Goal: Task Accomplishment & Management: Manage account settings

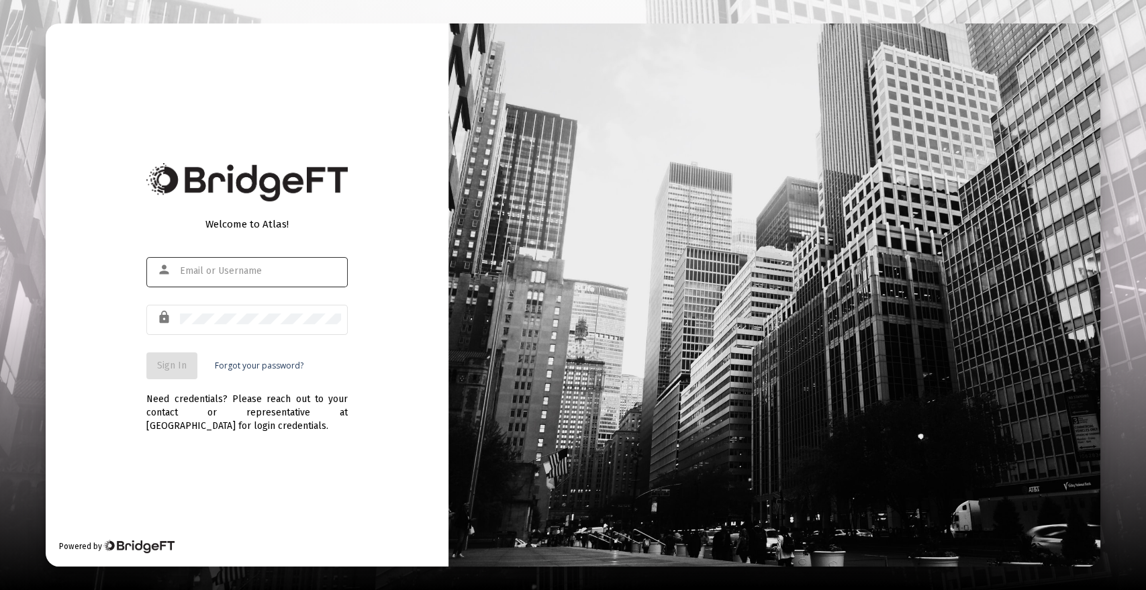
drag, startPoint x: 236, startPoint y: 277, endPoint x: 271, endPoint y: 269, distance: 35.3
click at [236, 277] on div at bounding box center [260, 270] width 161 height 33
type input "[PERSON_NAME][EMAIL_ADDRESS][DOMAIN_NAME]"
click at [176, 365] on span "Sign In" at bounding box center [172, 365] width 30 height 11
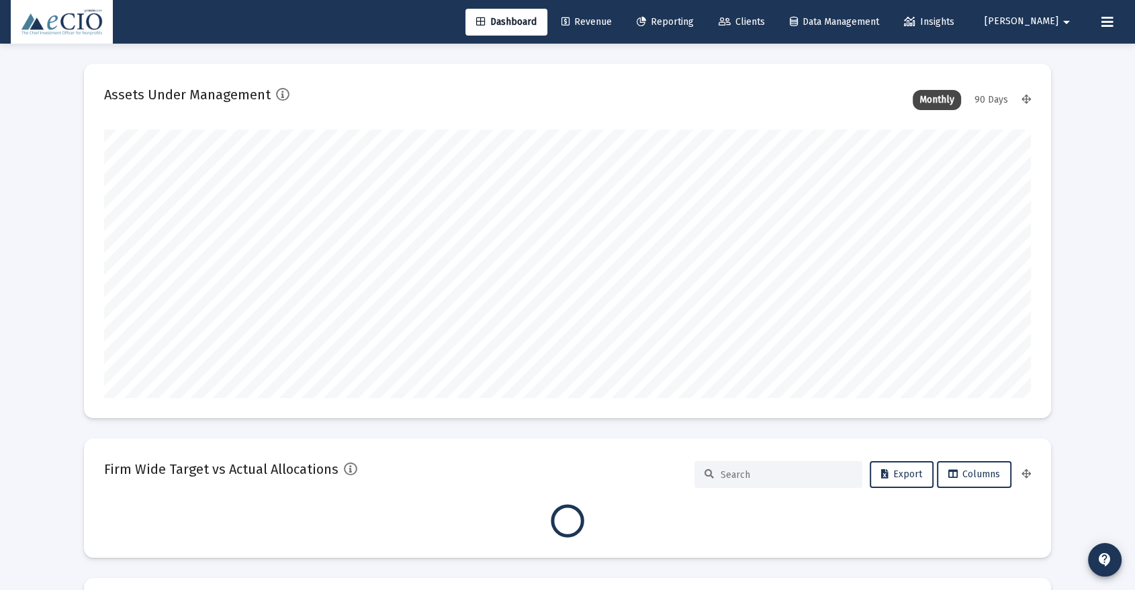
scroll to position [269, 926]
type input "[DATE]"
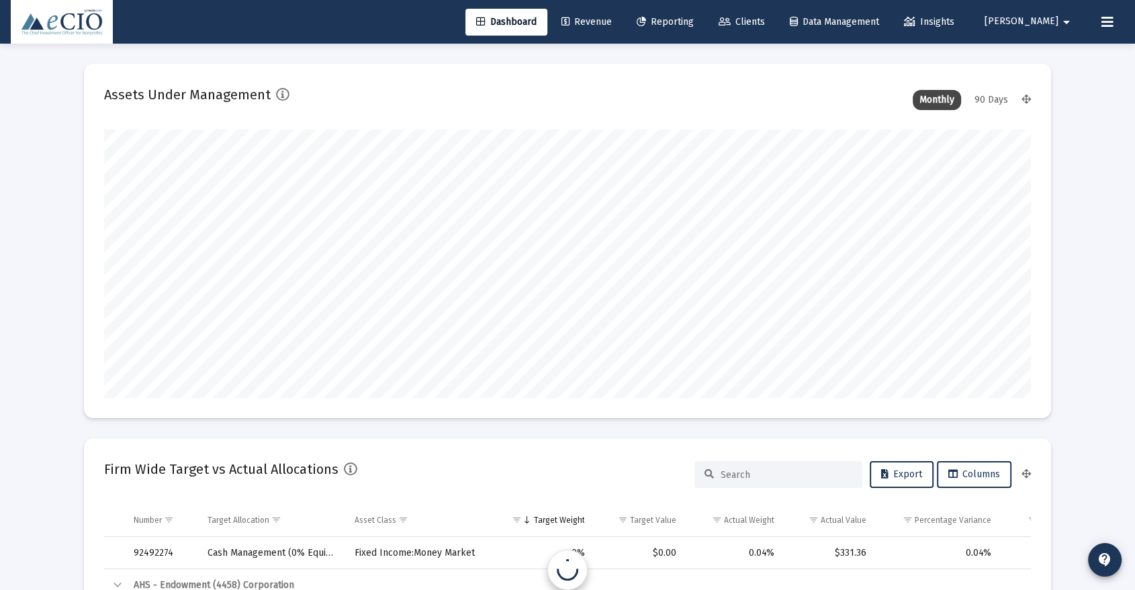
scroll to position [269, 432]
click at [765, 21] on span "Clients" at bounding box center [742, 21] width 46 height 11
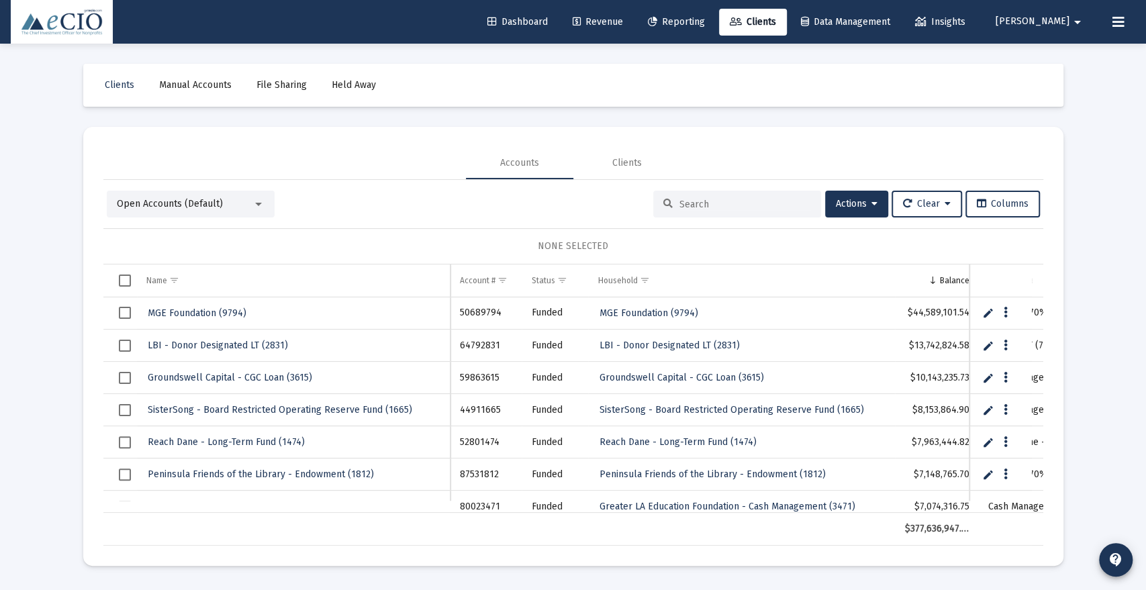
click at [680, 199] on input at bounding box center [746, 204] width 132 height 11
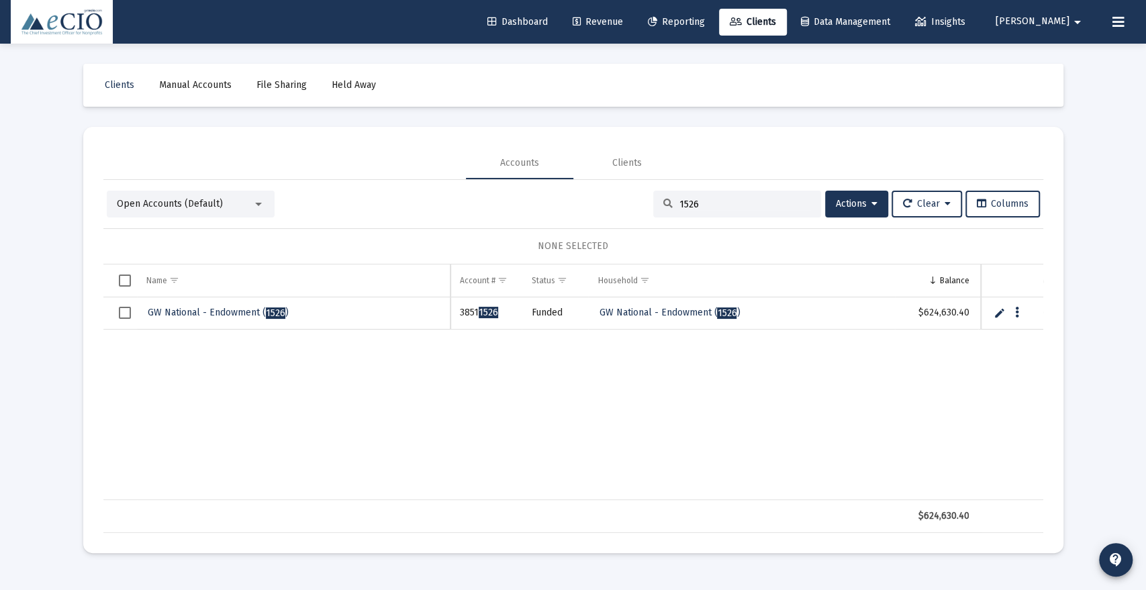
type input "1526"
click at [226, 314] on span "GW National - Endowment ( 1526 )" at bounding box center [218, 312] width 141 height 11
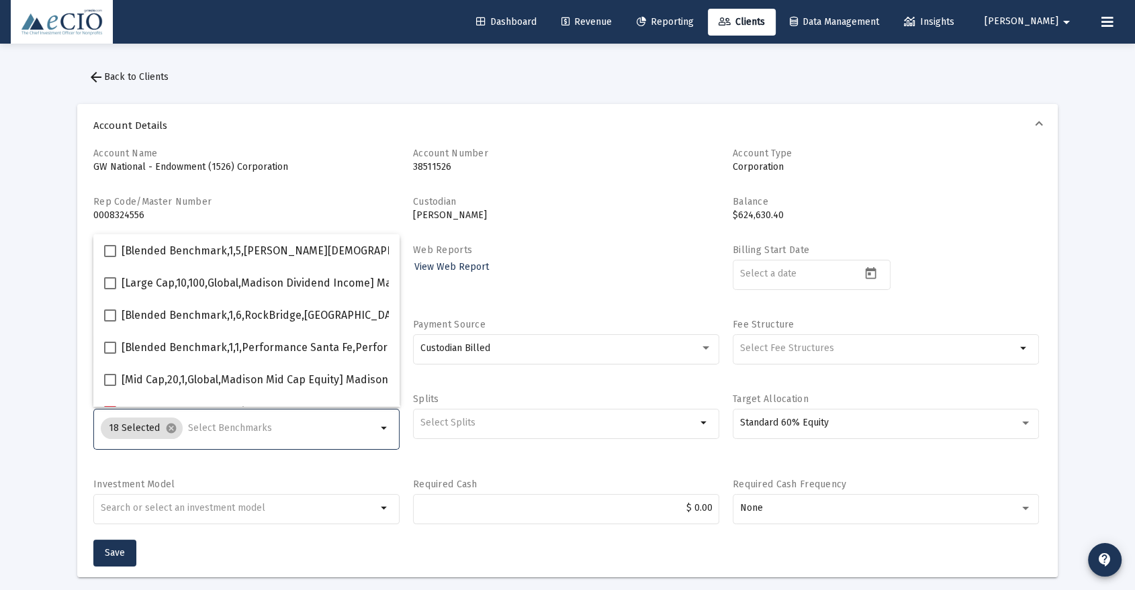
click at [242, 430] on input "Selection" at bounding box center [282, 428] width 189 height 11
type input "600"
click at [156, 355] on span "[Small Cap,30,700,Global,S&P SmallCap 600 TR USD] S&P SmallCap 600 Index" at bounding box center [310, 348] width 377 height 16
click at [110, 355] on input "[Small Cap,30,700,Global,S&P SmallCap 600 TR USD] S&P SmallCap 600 Index" at bounding box center [109, 354] width 1 height 1
checkbox input "true"
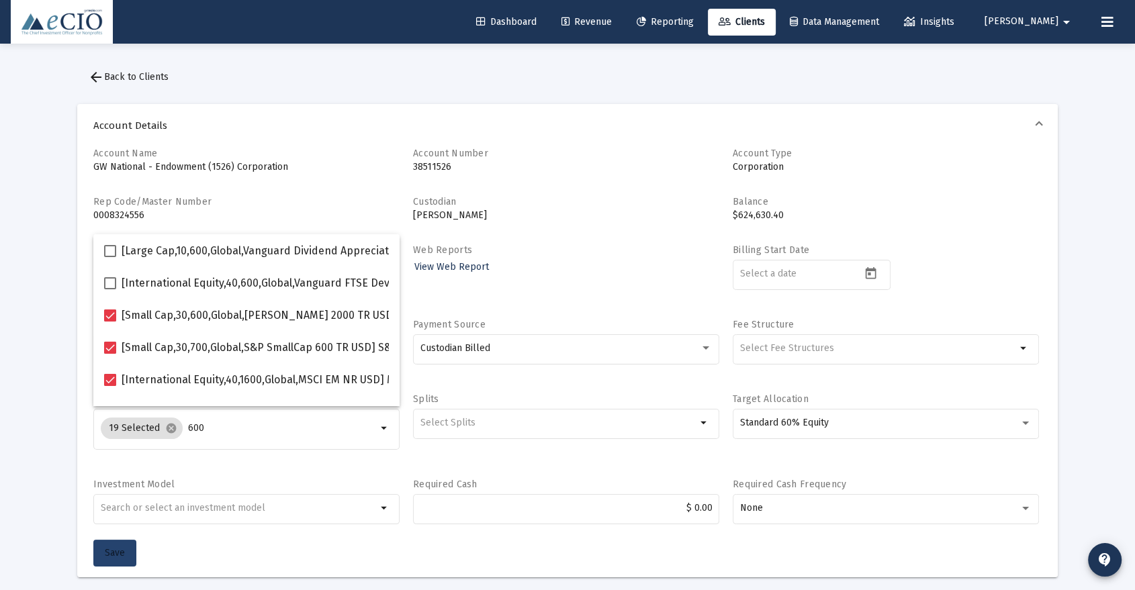
click at [111, 555] on span "Save" at bounding box center [115, 552] width 20 height 11
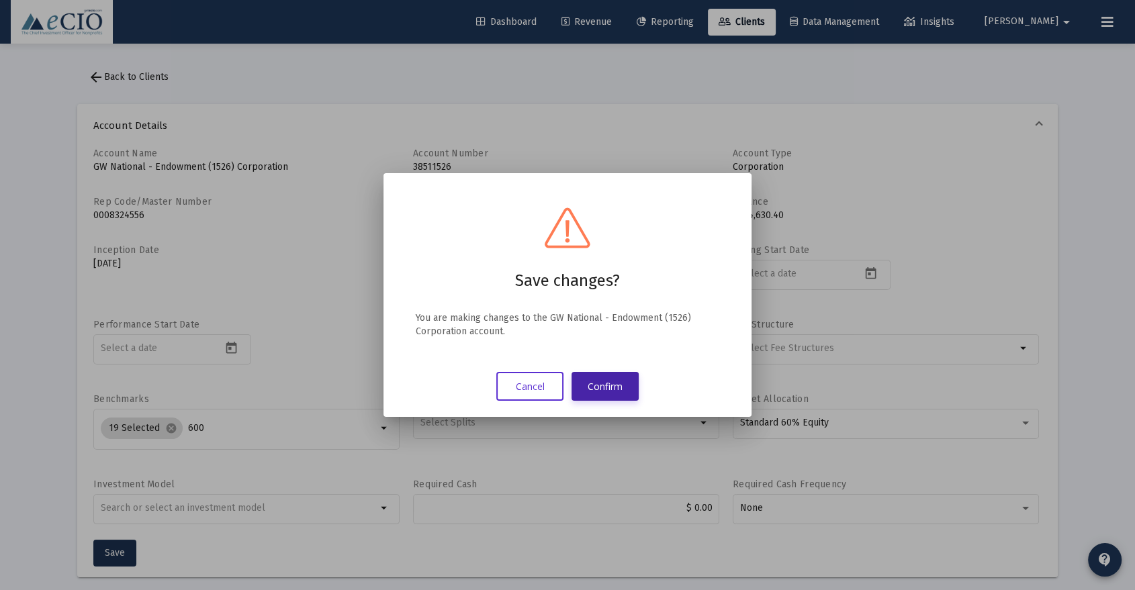
click at [608, 401] on button "Confirm" at bounding box center [604, 386] width 67 height 29
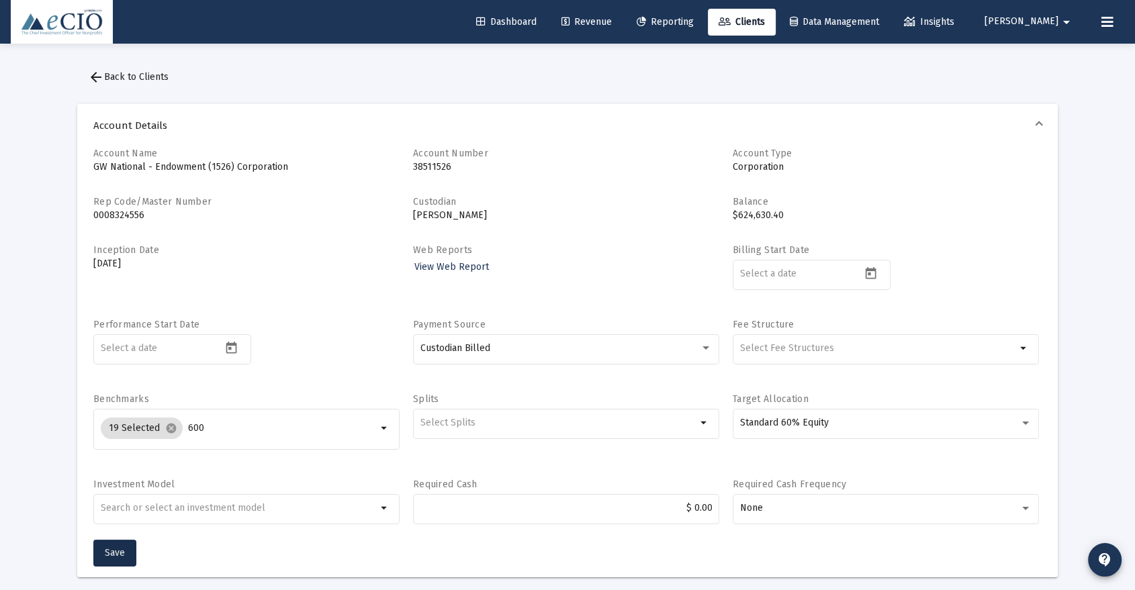
click at [137, 79] on span "arrow_back Back to Clients" at bounding box center [128, 76] width 81 height 11
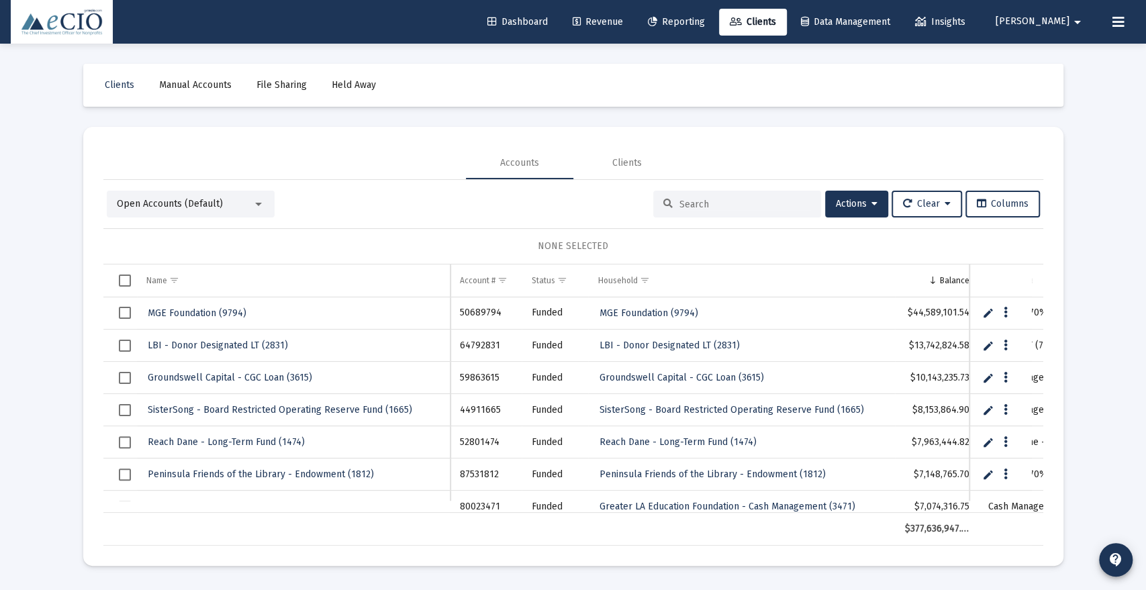
click at [690, 201] on input at bounding box center [746, 204] width 132 height 11
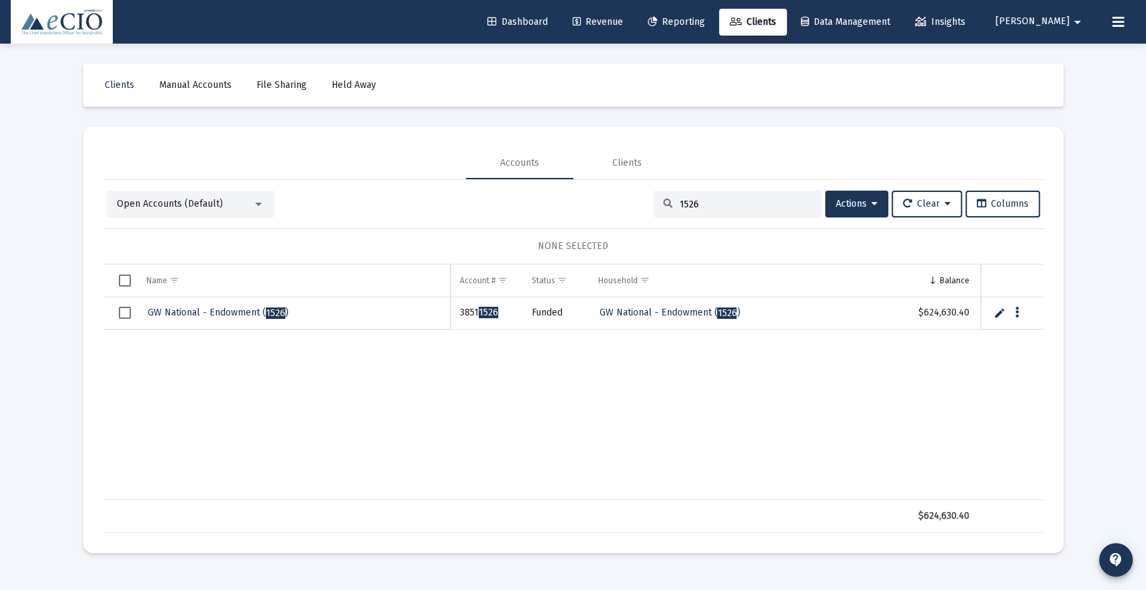
type input "1526"
click at [182, 307] on span "GW National - Endowment ( 1526 )" at bounding box center [218, 312] width 141 height 11
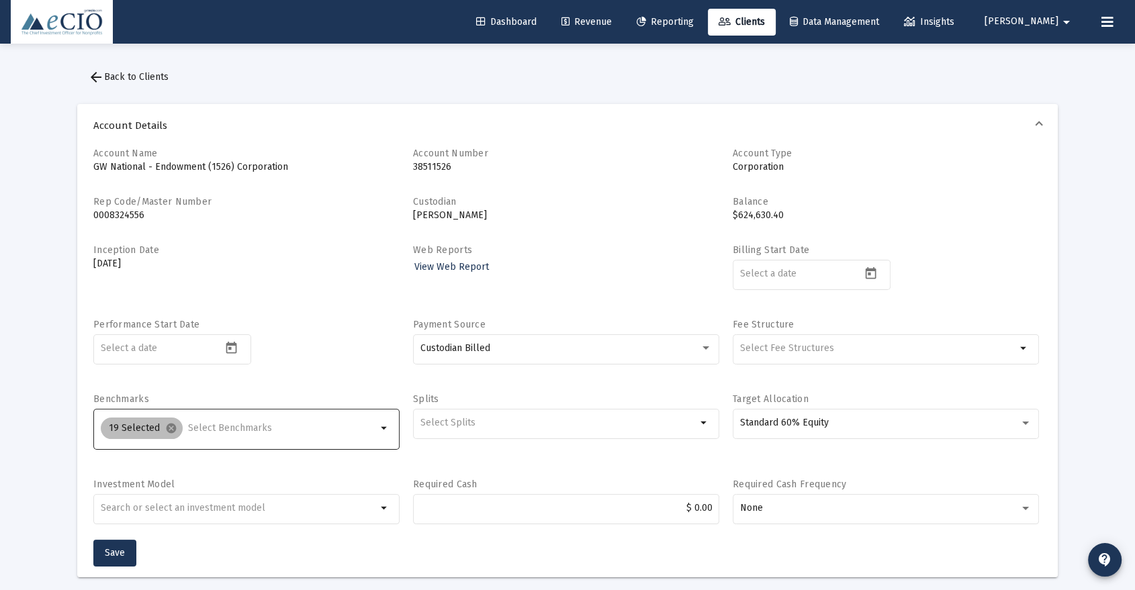
click at [204, 436] on div "19 Selected cancel" at bounding box center [238, 428] width 281 height 27
click at [206, 426] on input "Selection" at bounding box center [282, 428] width 189 height 11
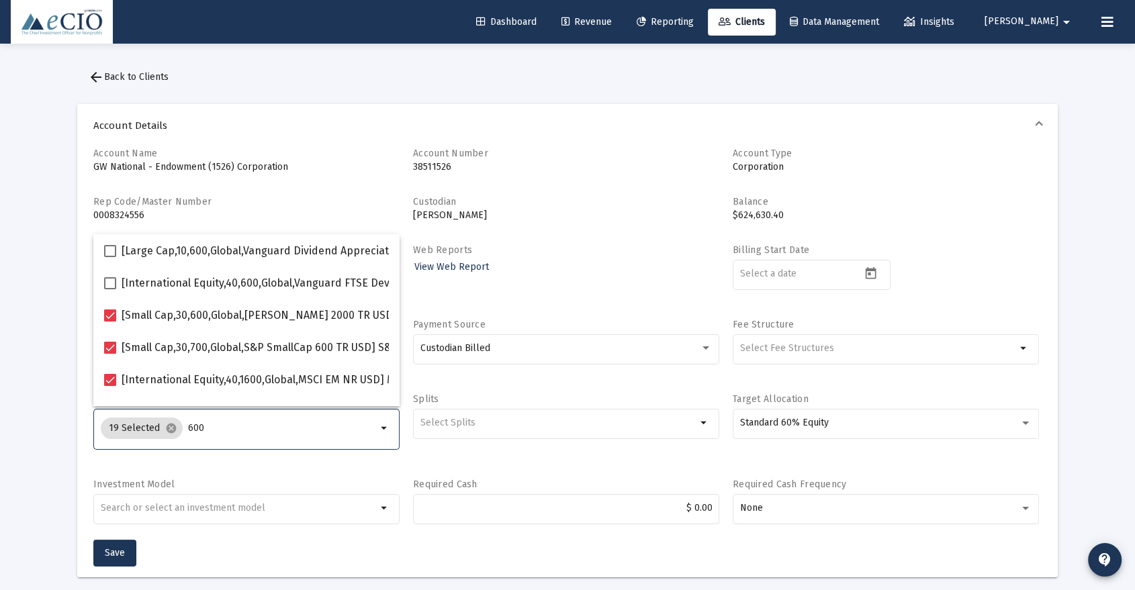
type input "600"
click at [277, 451] on div "19 Selected cancel 600 arrow_drop_down" at bounding box center [246, 436] width 306 height 54
click at [132, 69] on button "arrow_back Back to Clients" at bounding box center [128, 77] width 102 height 27
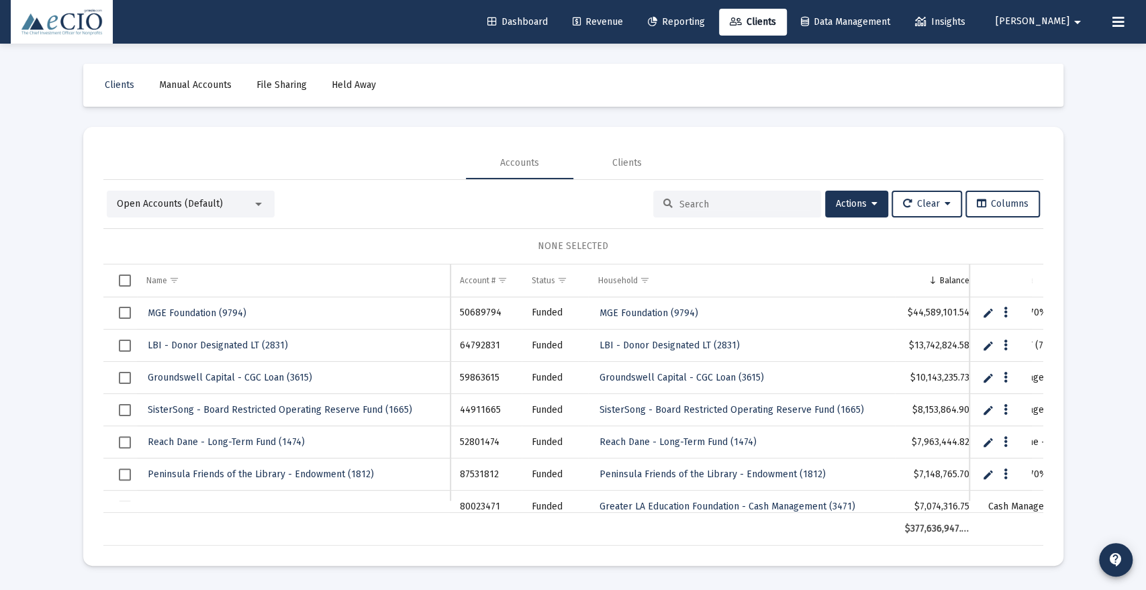
click at [700, 205] on input at bounding box center [746, 204] width 132 height 11
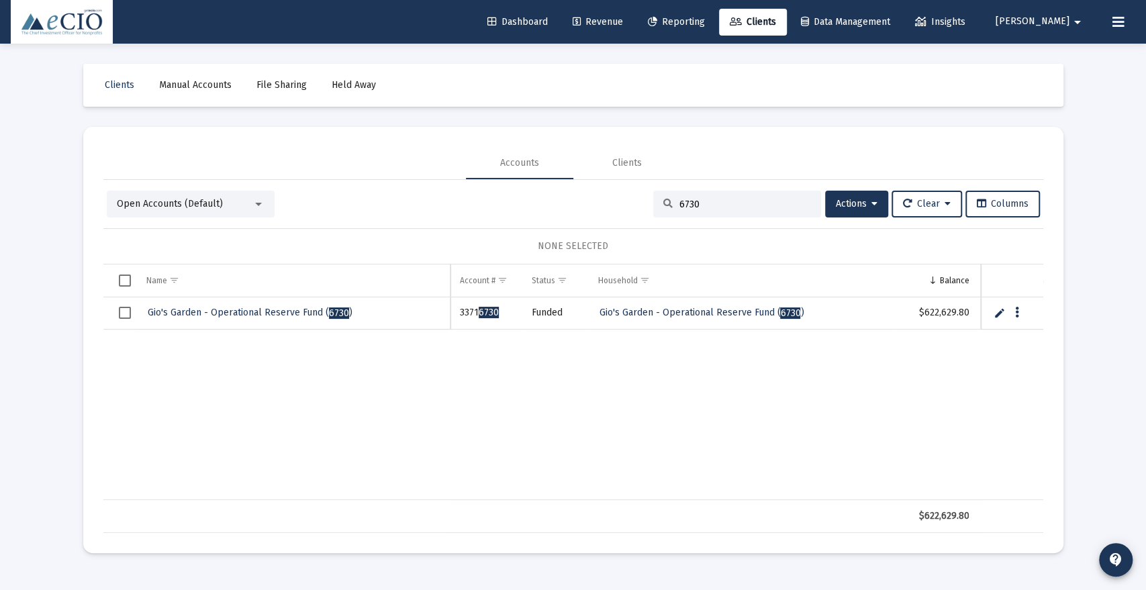
type input "6730"
click at [266, 314] on span "Gio's Garden - Operational Reserve Fund ( 6730 )" at bounding box center [250, 312] width 205 height 11
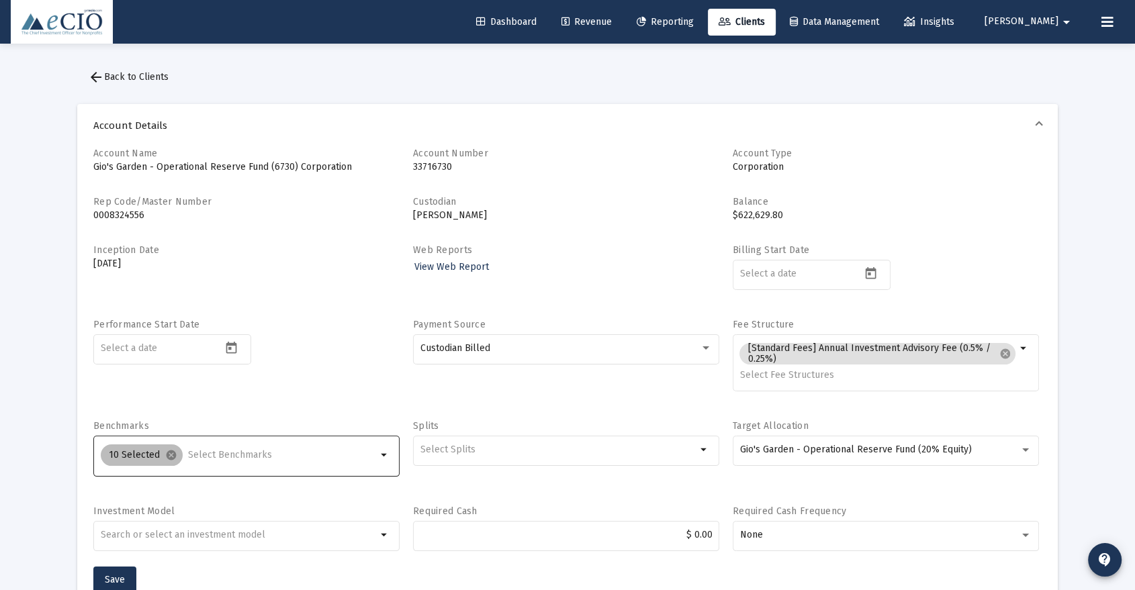
click at [202, 447] on div "10 Selected cancel" at bounding box center [238, 455] width 281 height 27
click at [202, 453] on input "Selection" at bounding box center [282, 455] width 189 height 11
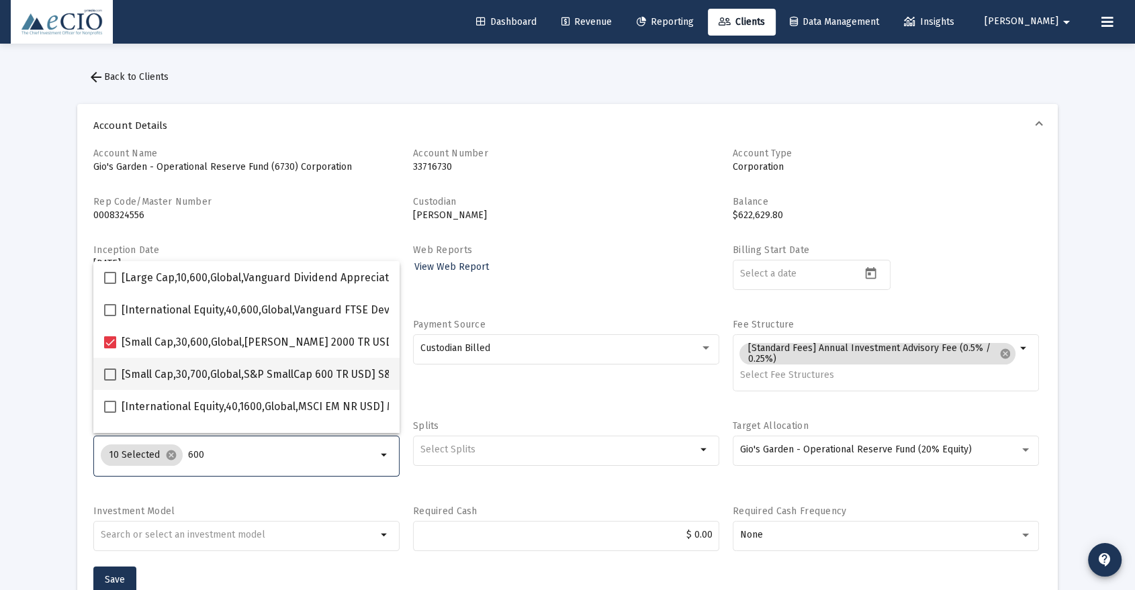
type input "600"
click at [214, 388] on mat-checkbox "[Small Cap,30,700,Global,S&P SmallCap 600 TR USD] S&P SmallCap 600 Index" at bounding box center [301, 374] width 394 height 32
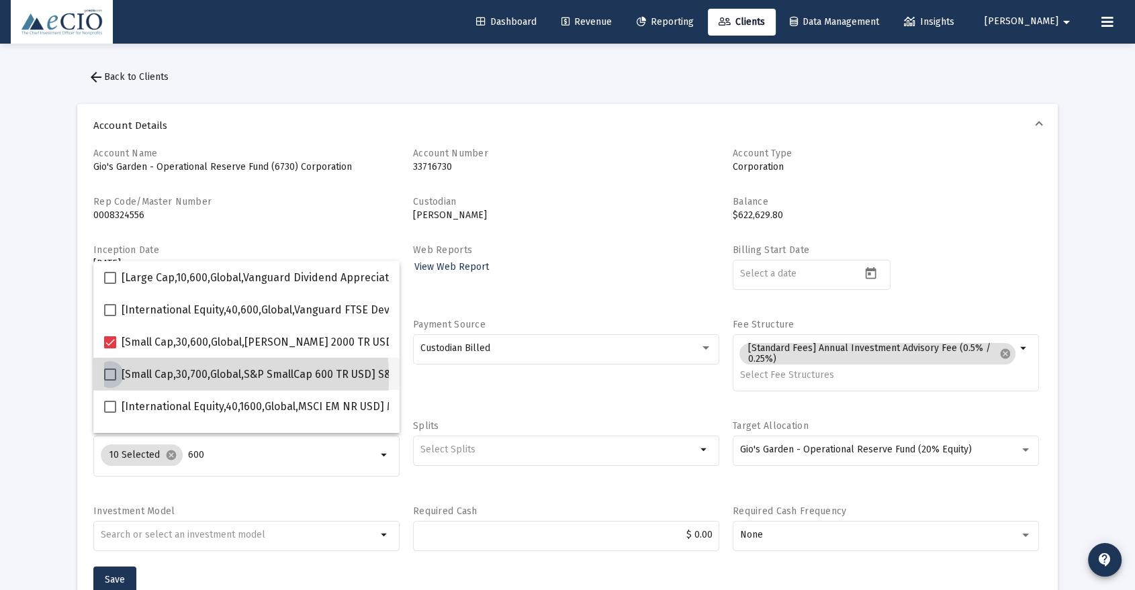
click at [167, 379] on span "[Small Cap,30,700,Global,S&P SmallCap 600 TR USD] S&P SmallCap 600 Index" at bounding box center [310, 375] width 377 height 16
click at [110, 381] on input "[Small Cap,30,700,Global,S&P SmallCap 600 TR USD] S&P SmallCap 600 Index" at bounding box center [109, 381] width 1 height 1
checkbox input "true"
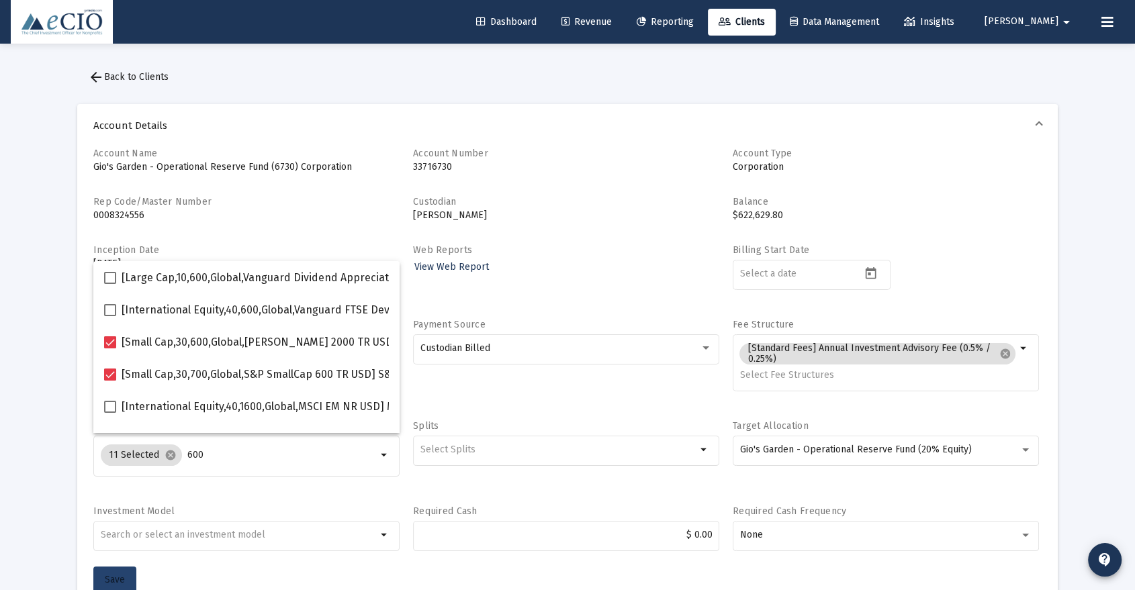
click at [123, 571] on button "Save" at bounding box center [114, 580] width 43 height 27
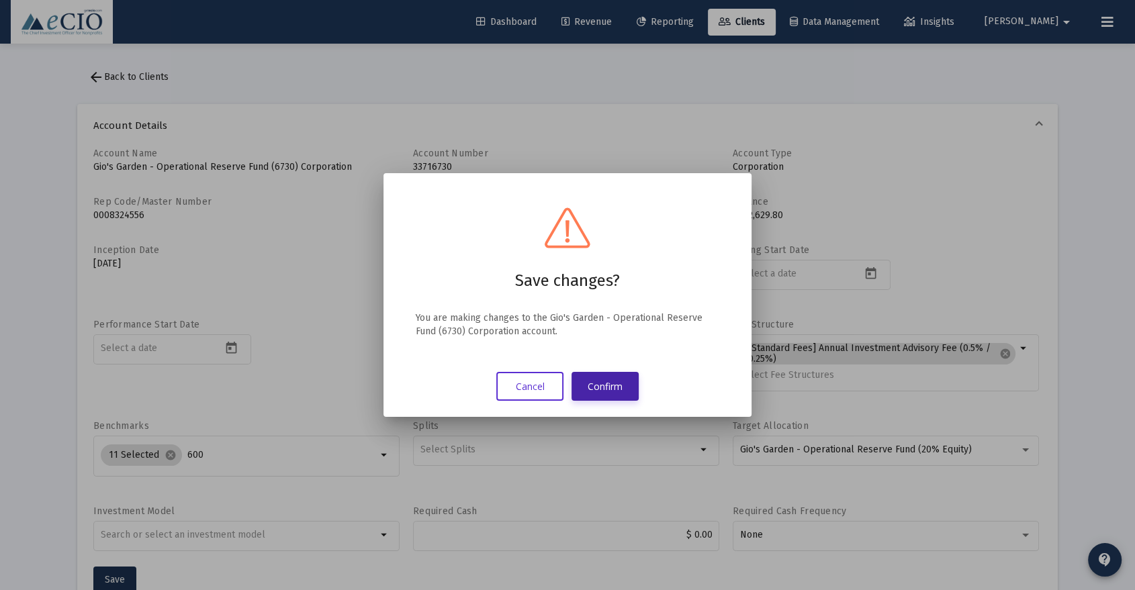
click at [609, 375] on button "Confirm" at bounding box center [604, 386] width 67 height 29
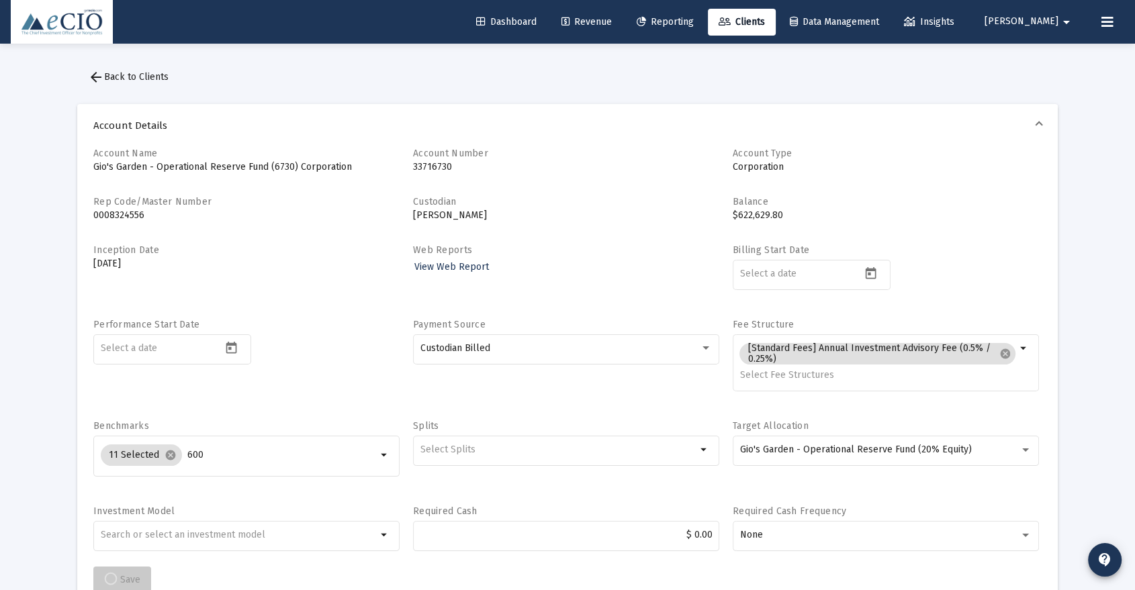
scroll to position [2, 0]
click at [146, 71] on span "arrow_back Back to Clients" at bounding box center [128, 74] width 81 height 11
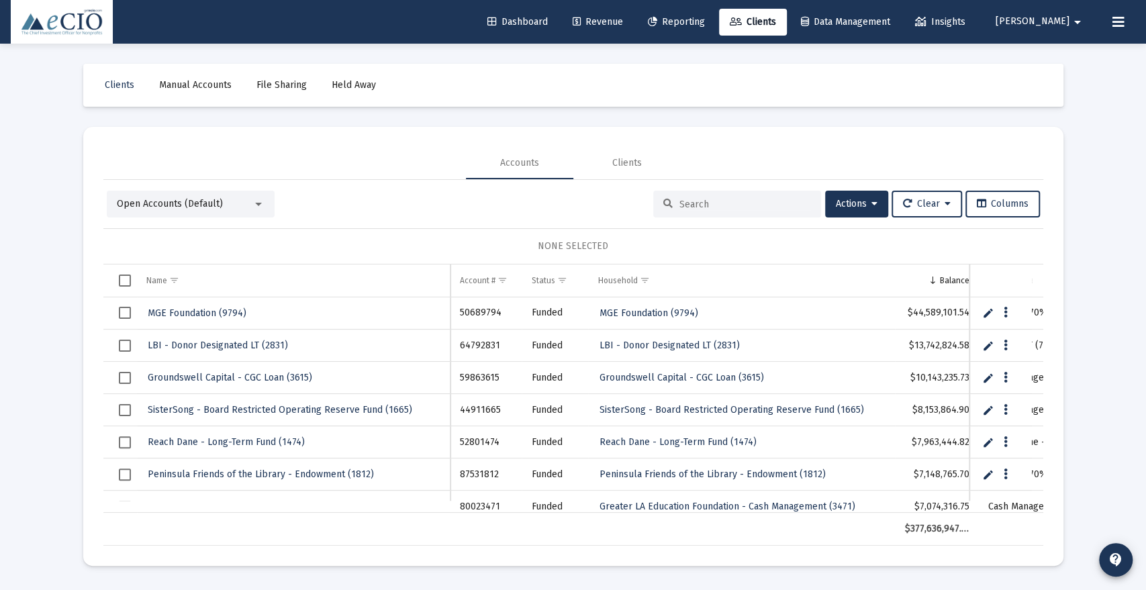
click at [704, 199] on input at bounding box center [746, 204] width 132 height 11
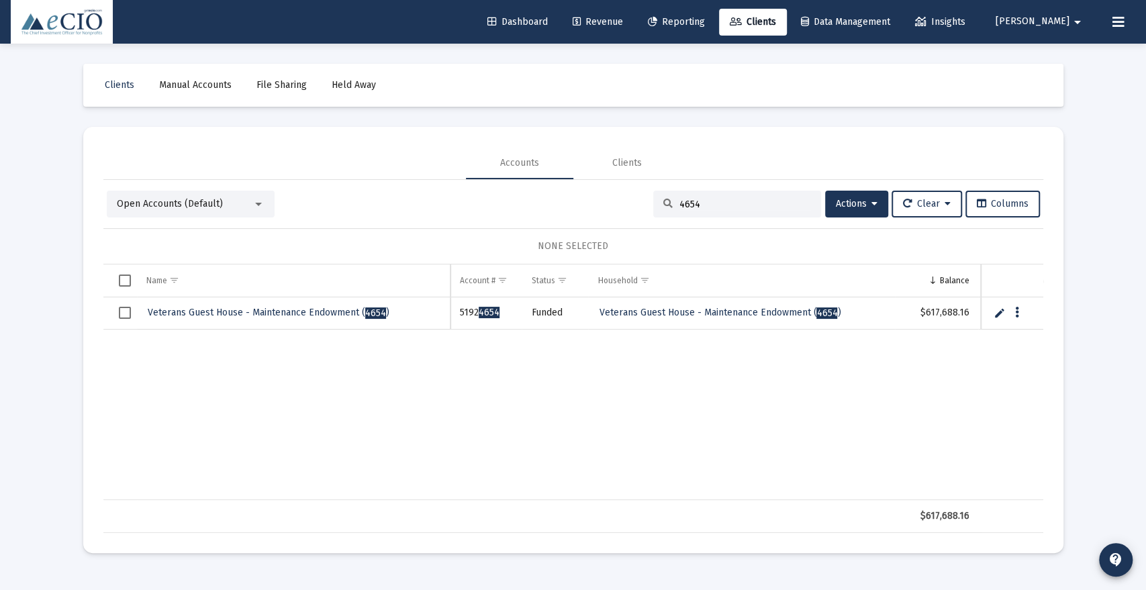
type input "4654"
click at [339, 312] on span "Veterans Guest House - Maintenance Endowment ( 4654 )" at bounding box center [269, 312] width 242 height 11
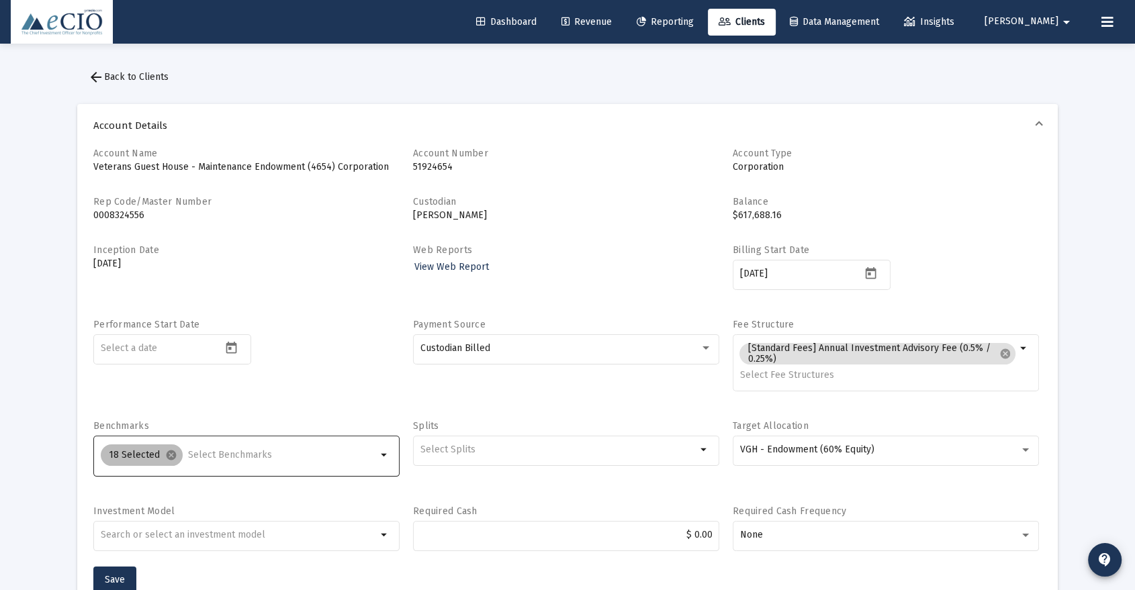
click at [259, 446] on div "18 Selected cancel" at bounding box center [238, 455] width 281 height 27
click at [254, 449] on div "18 Selected cancel" at bounding box center [238, 455] width 281 height 27
click at [253, 461] on div "18 Selected cancel" at bounding box center [238, 455] width 281 height 27
click at [253, 455] on input "Selection" at bounding box center [282, 455] width 189 height 11
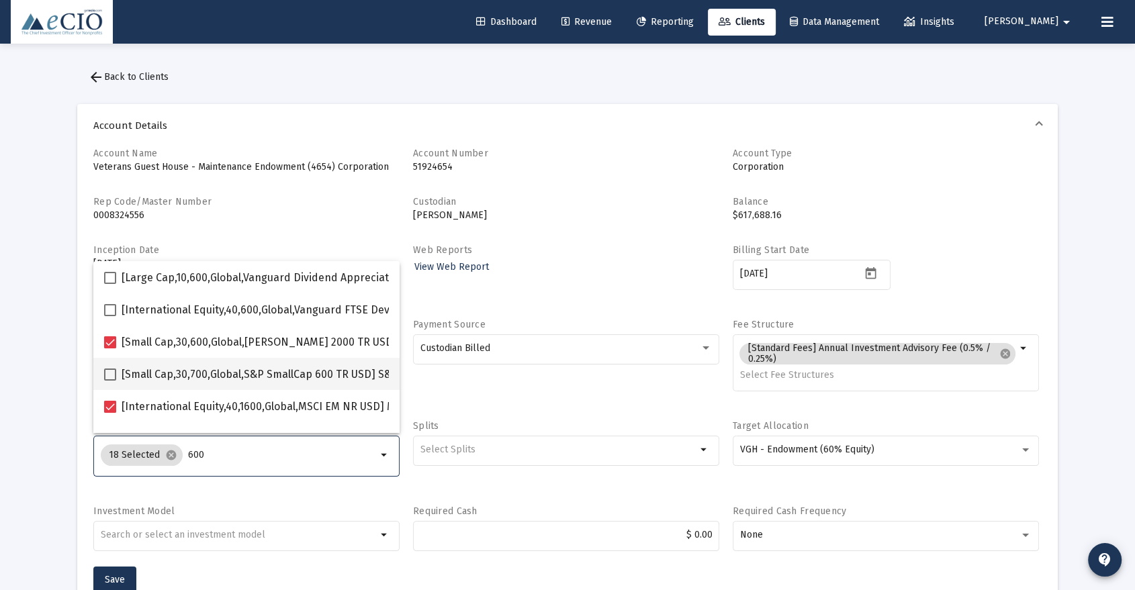
type input "600"
click at [267, 376] on span "[Small Cap,30,700,Global,S&P SmallCap 600 TR USD] S&P SmallCap 600 Index" at bounding box center [310, 375] width 377 height 16
click at [110, 381] on input "[Small Cap,30,700,Global,S&P SmallCap 600 TR USD] S&P SmallCap 600 Index" at bounding box center [109, 381] width 1 height 1
checkbox input "true"
click at [109, 574] on span "Save" at bounding box center [115, 579] width 20 height 11
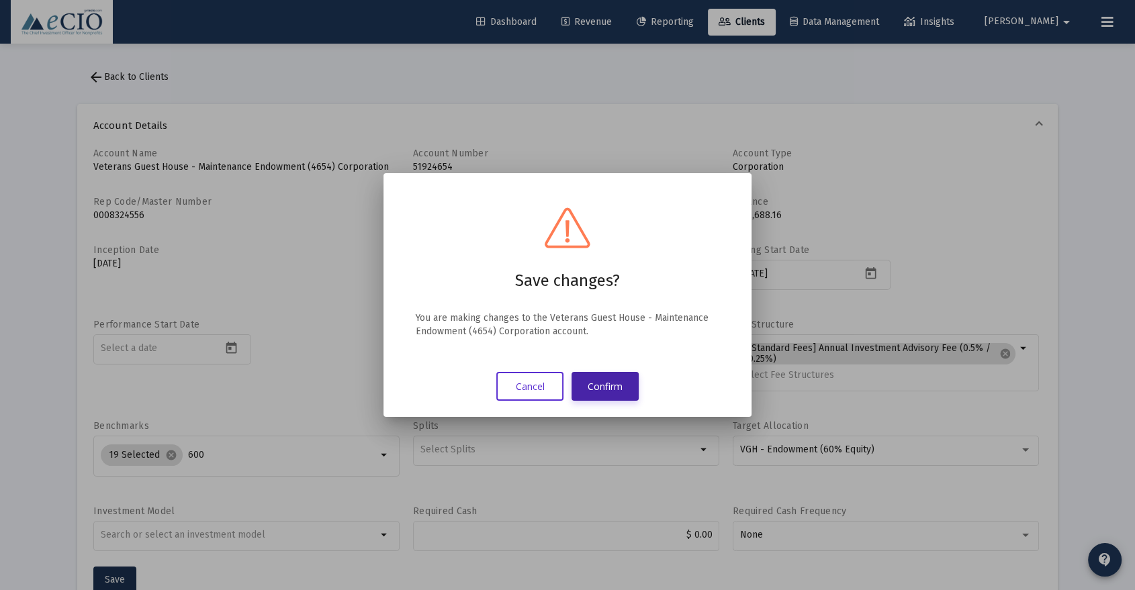
click at [600, 391] on button "Confirm" at bounding box center [604, 386] width 67 height 29
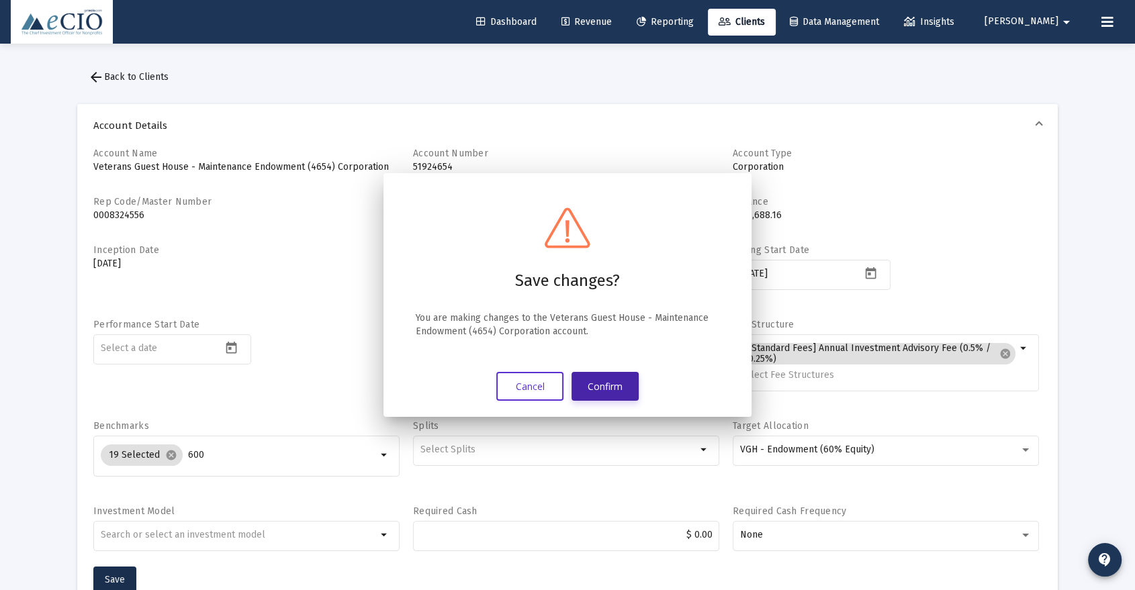
scroll to position [2, 0]
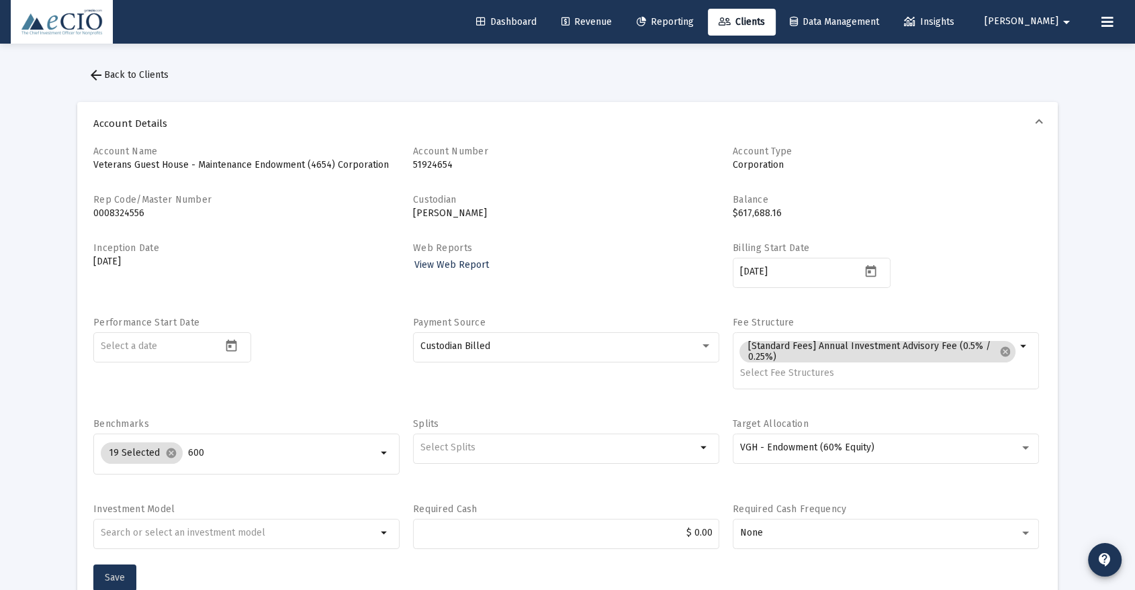
click at [119, 572] on span "Save" at bounding box center [115, 577] width 20 height 11
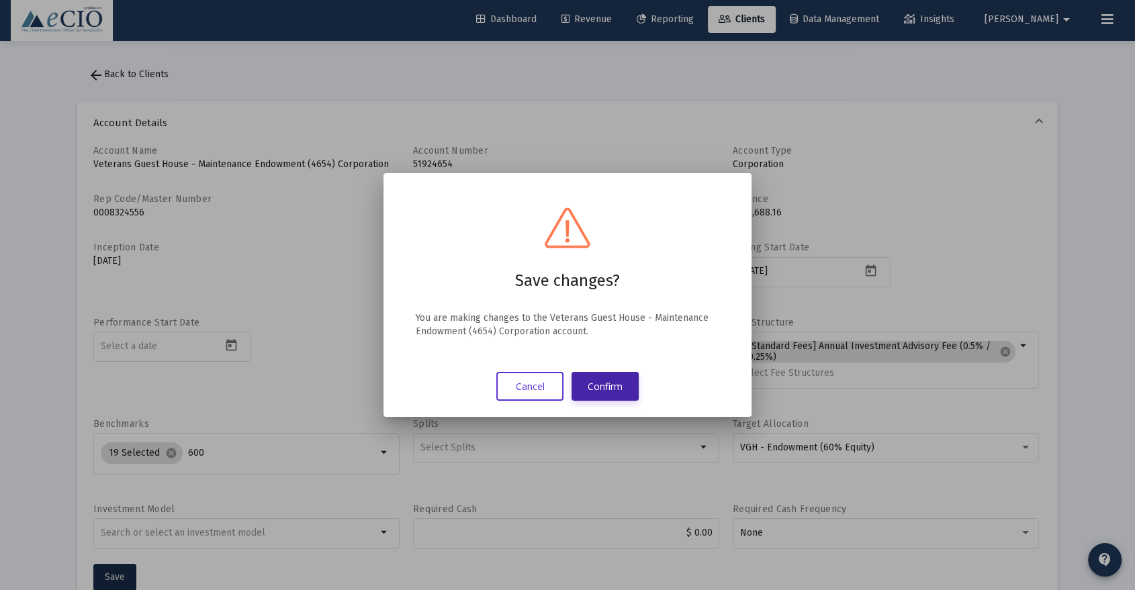
click at [582, 382] on button "Confirm" at bounding box center [604, 386] width 67 height 29
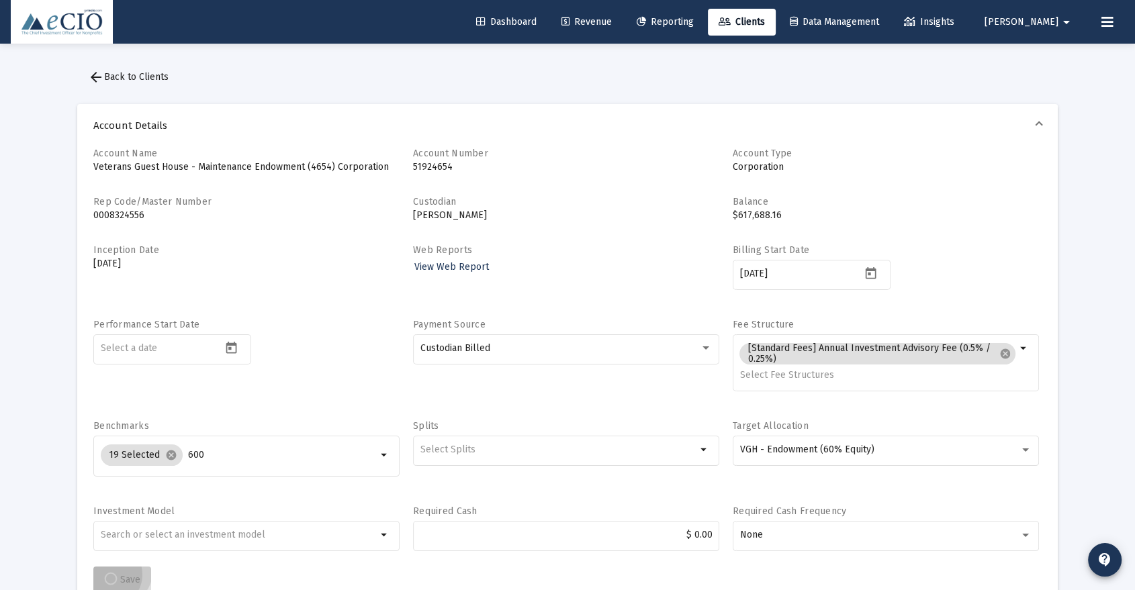
scroll to position [2, 0]
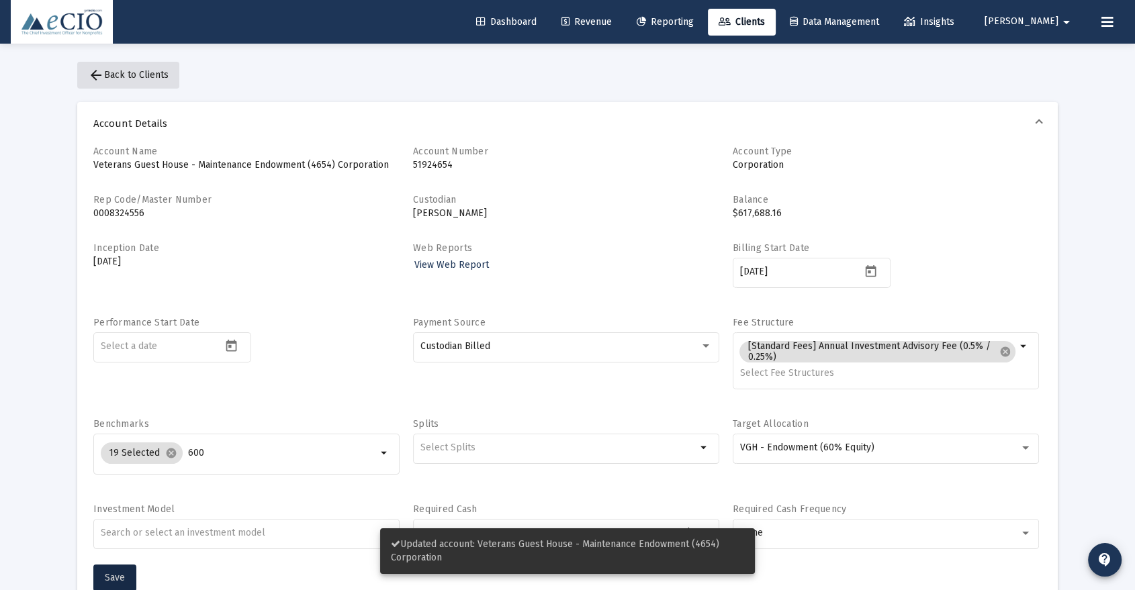
click at [166, 74] on span "arrow_back Back to Clients" at bounding box center [128, 74] width 81 height 11
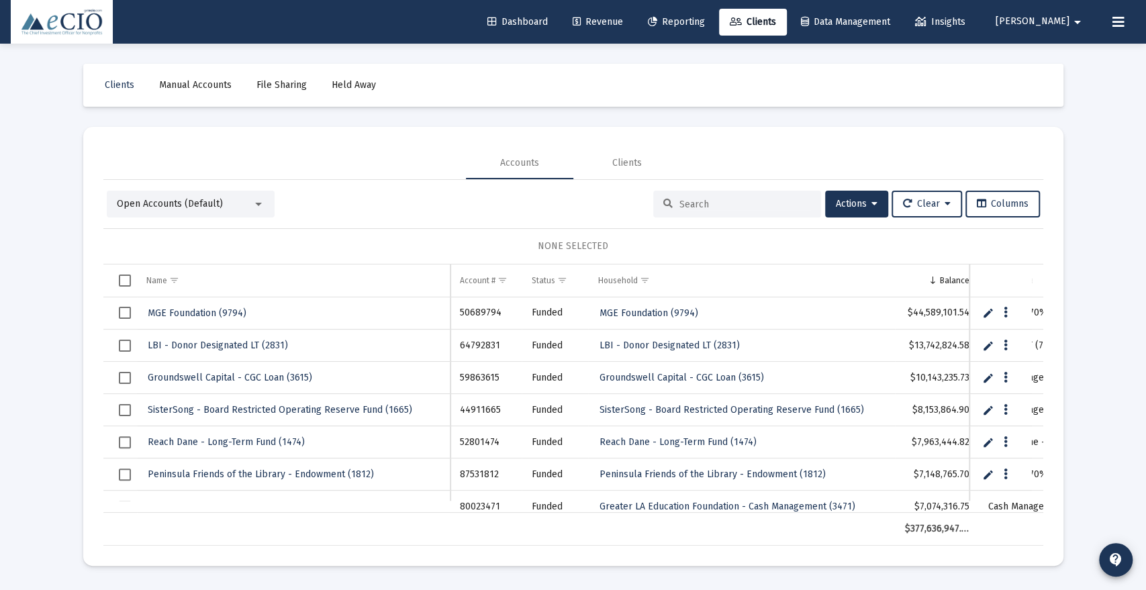
click at [666, 199] on div at bounding box center [737, 204] width 168 height 27
click at [684, 201] on input at bounding box center [746, 204] width 132 height 11
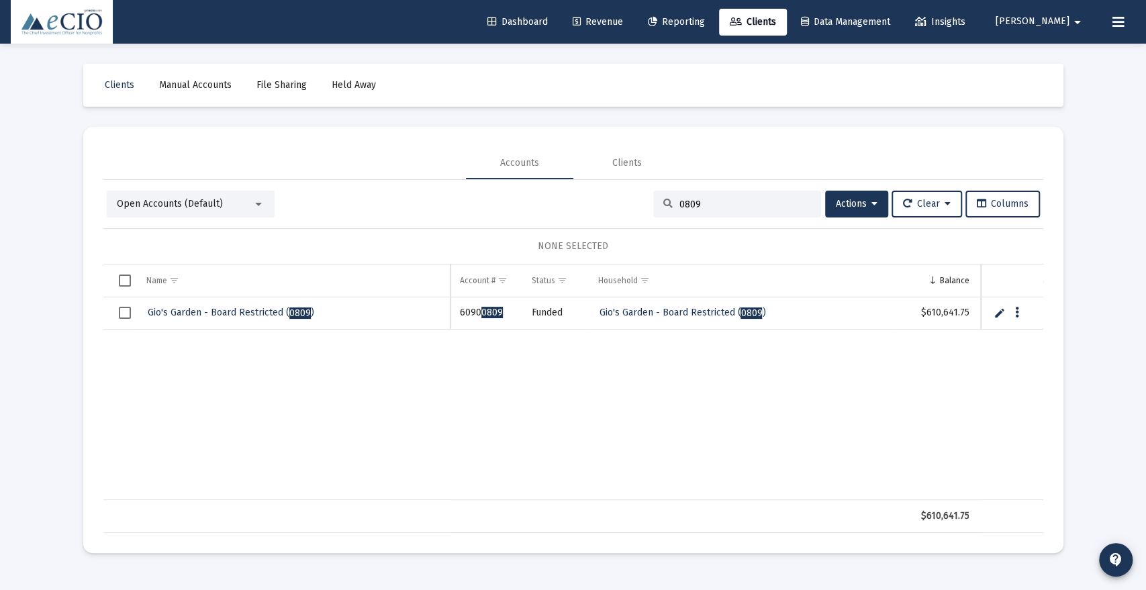
type input "0809"
click at [271, 313] on span "Gio's Garden - Board Restricted ( 0809 )" at bounding box center [231, 312] width 167 height 11
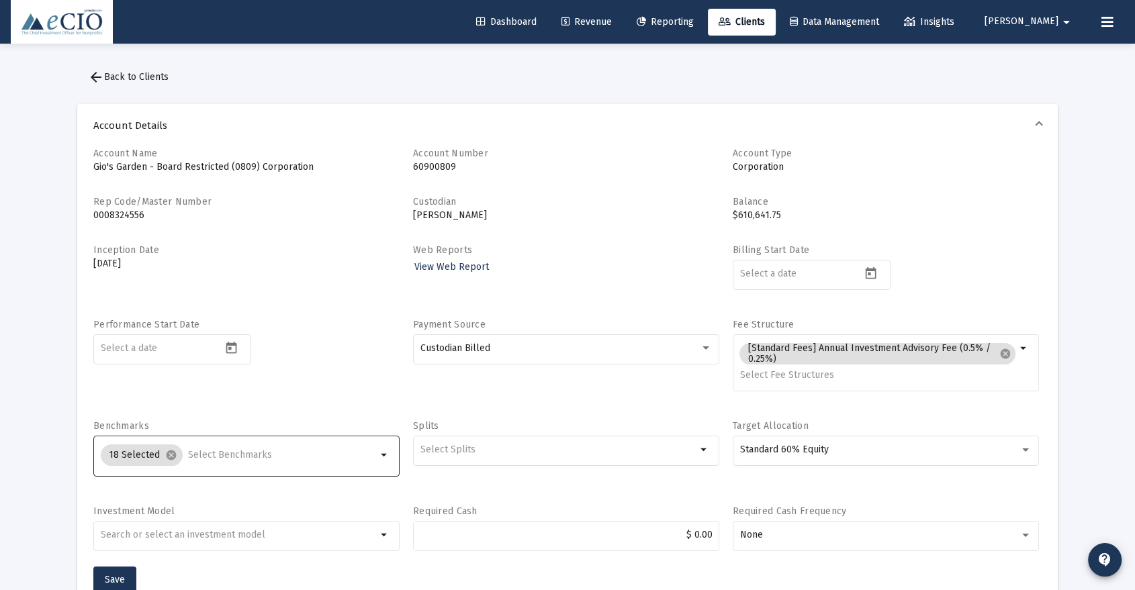
click at [224, 458] on input "Selection" at bounding box center [282, 455] width 189 height 11
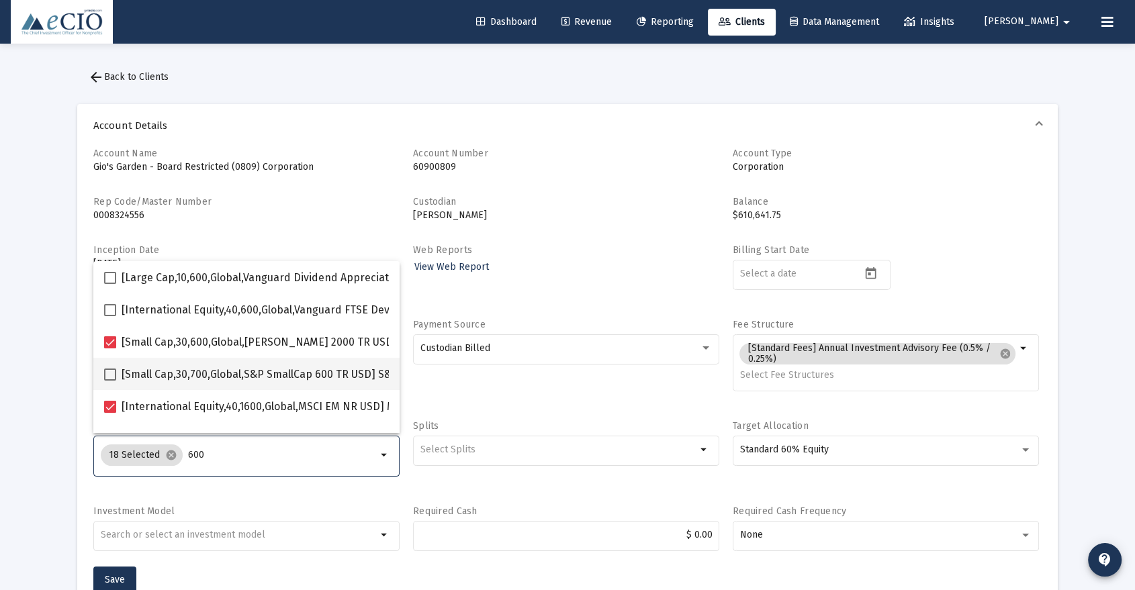
type input "600"
click at [219, 367] on span "[Small Cap,30,700,Global,S&P SmallCap 600 TR USD] S&P SmallCap 600 Index" at bounding box center [310, 375] width 377 height 16
click at [110, 381] on input "[Small Cap,30,700,Global,S&P SmallCap 600 TR USD] S&P SmallCap 600 Index" at bounding box center [109, 381] width 1 height 1
checkbox input "true"
click at [122, 571] on button "Save" at bounding box center [114, 580] width 43 height 27
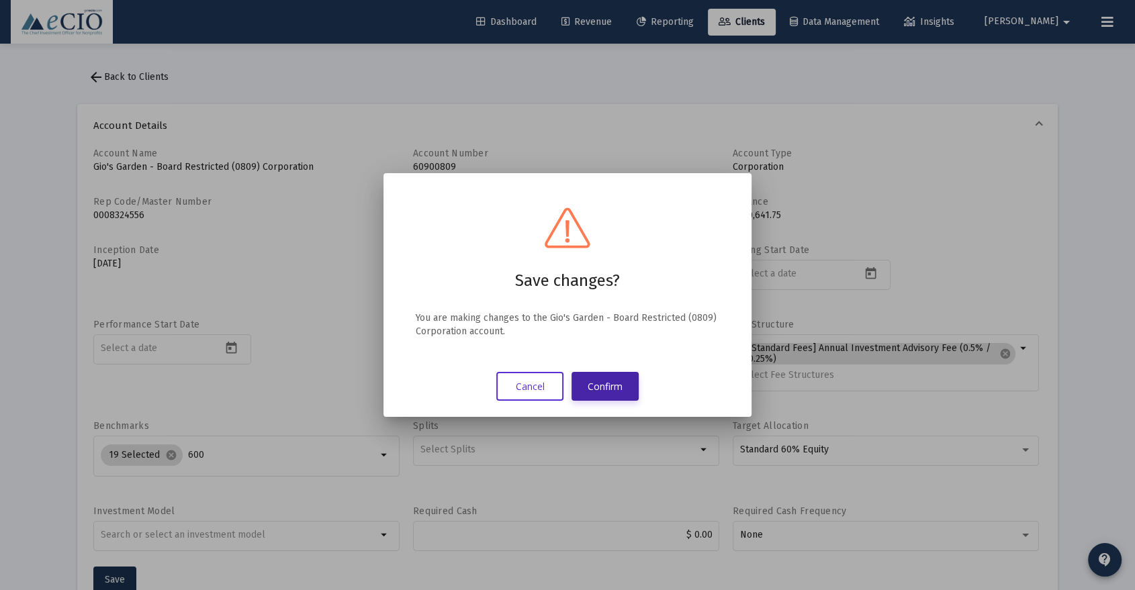
click at [591, 387] on button "Confirm" at bounding box center [604, 386] width 67 height 29
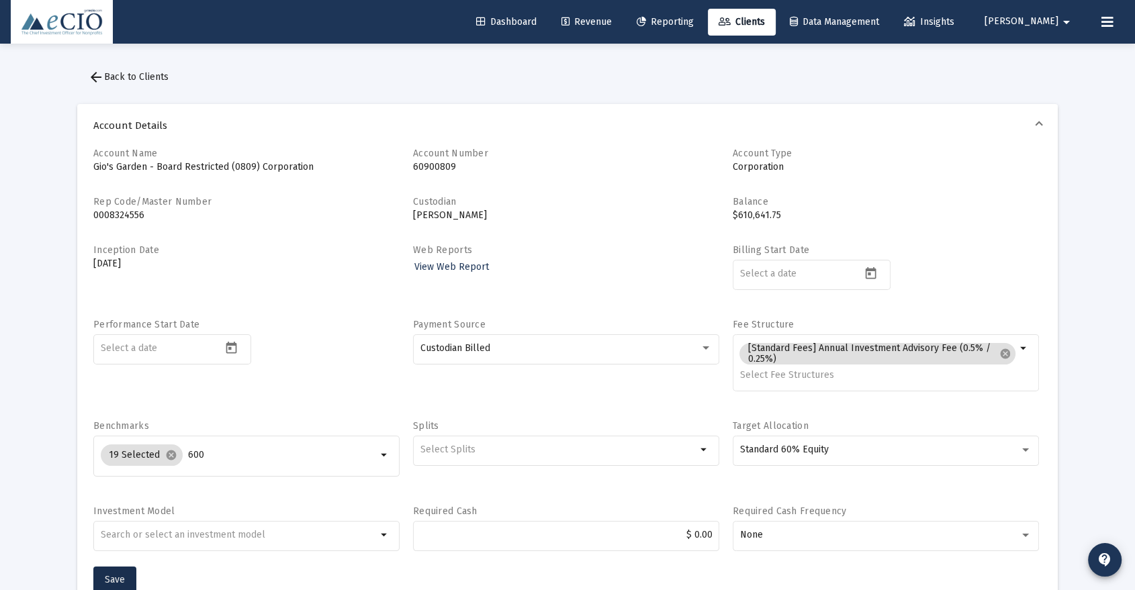
click at [160, 75] on span "arrow_back Back to Clients" at bounding box center [128, 76] width 81 height 11
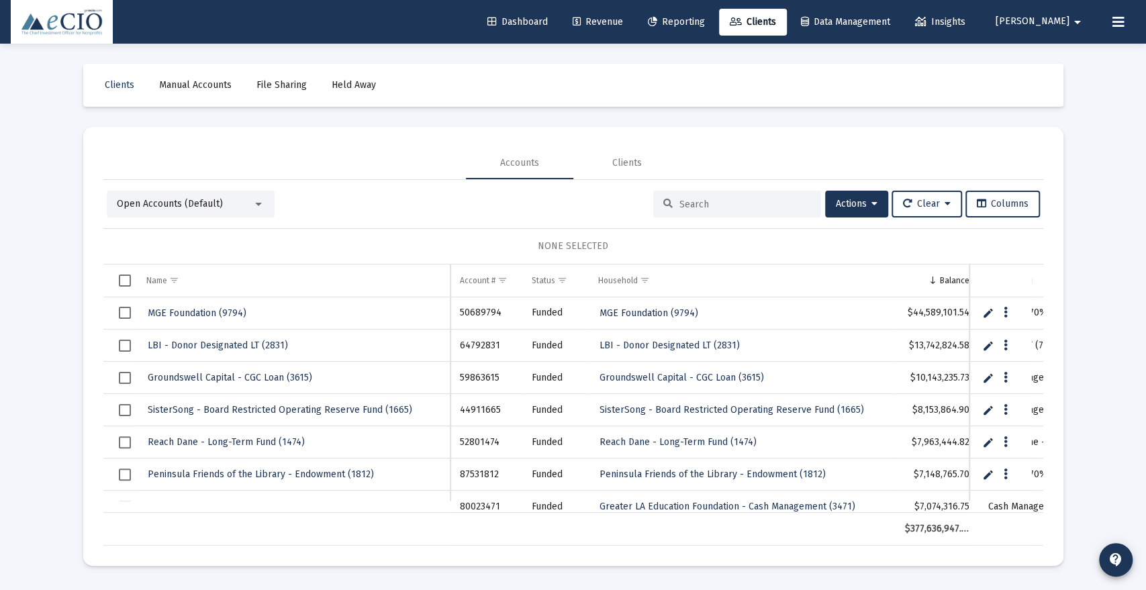
click at [774, 208] on input at bounding box center [746, 204] width 132 height 11
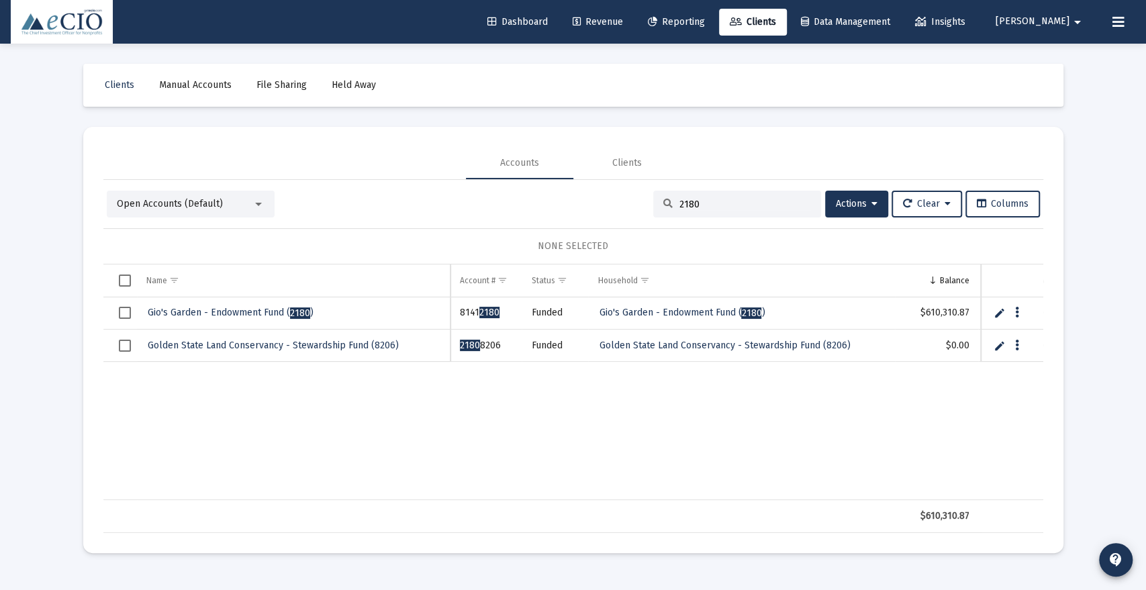
type input "2180"
click at [308, 306] on link "Gio's Garden - Endowment Fund ( 2180 )" at bounding box center [230, 313] width 169 height 20
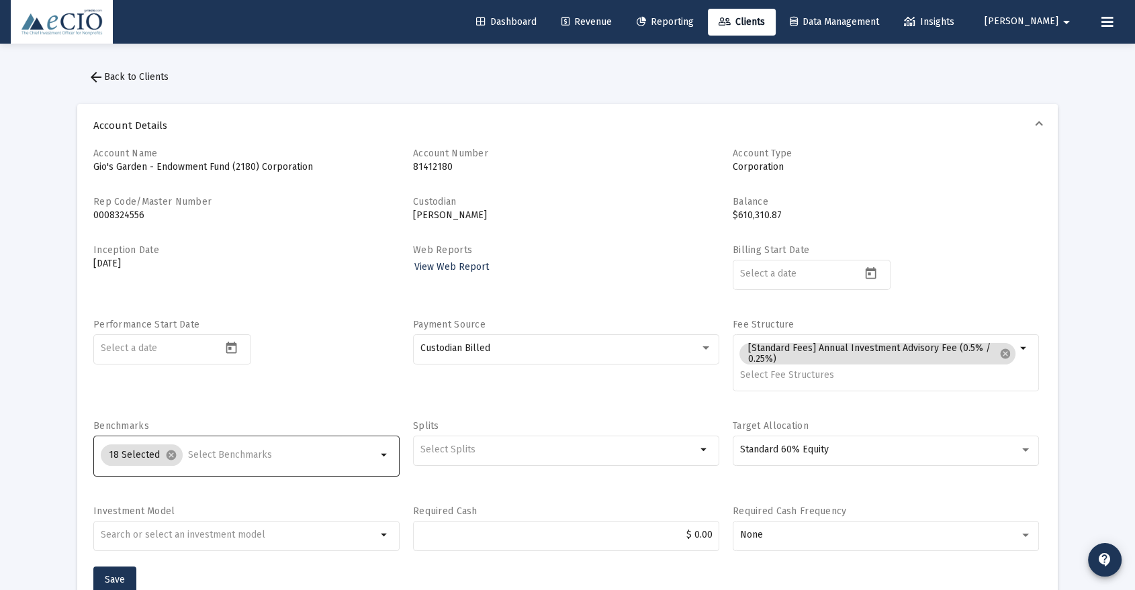
drag, startPoint x: 269, startPoint y: 451, endPoint x: 312, endPoint y: 447, distance: 43.8
click at [269, 450] on input "Selection" at bounding box center [282, 455] width 189 height 11
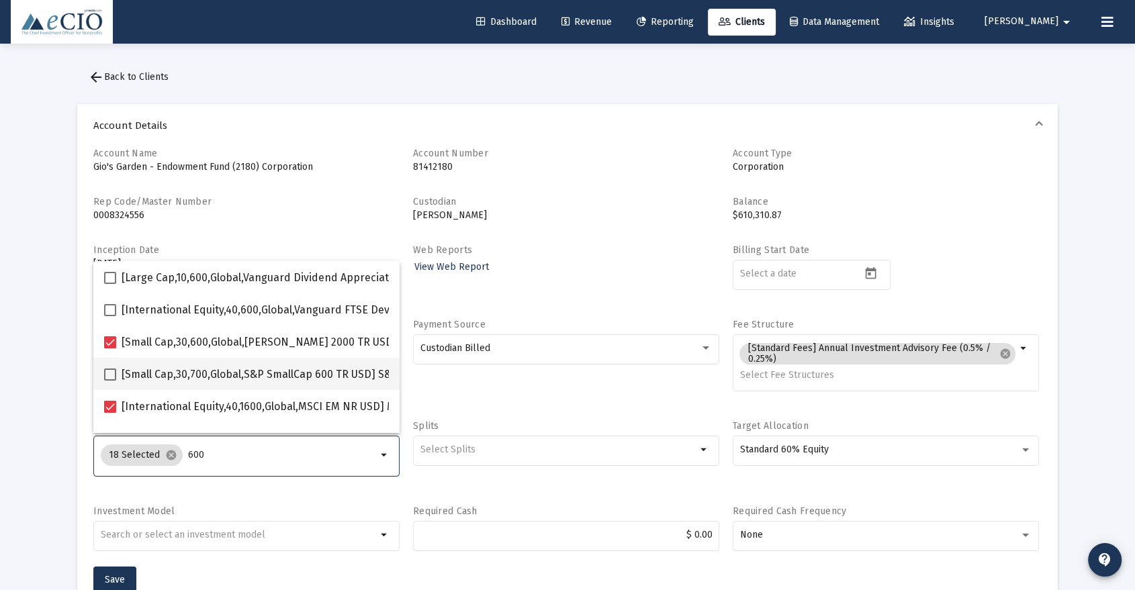
type input "600"
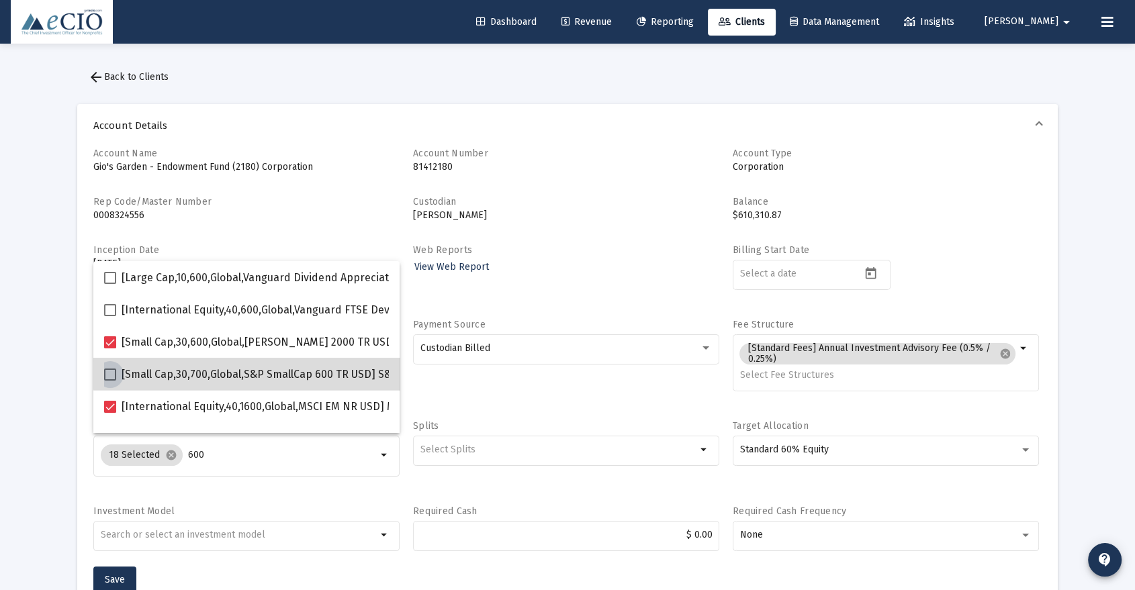
click at [280, 373] on span "[Small Cap,30,700,Global,S&P SmallCap 600 TR USD] S&P SmallCap 600 Index" at bounding box center [310, 375] width 377 height 16
click at [110, 381] on input "[Small Cap,30,700,Global,S&P SmallCap 600 TR USD] S&P SmallCap 600 Index" at bounding box center [109, 381] width 1 height 1
checkbox input "true"
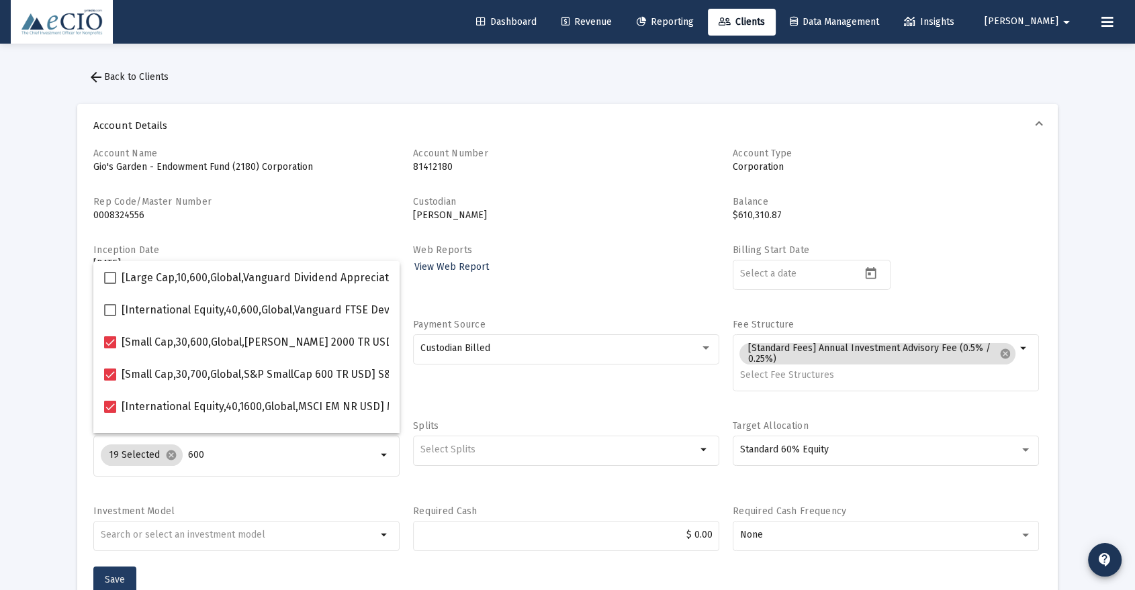
click at [111, 577] on span "Save" at bounding box center [115, 579] width 20 height 11
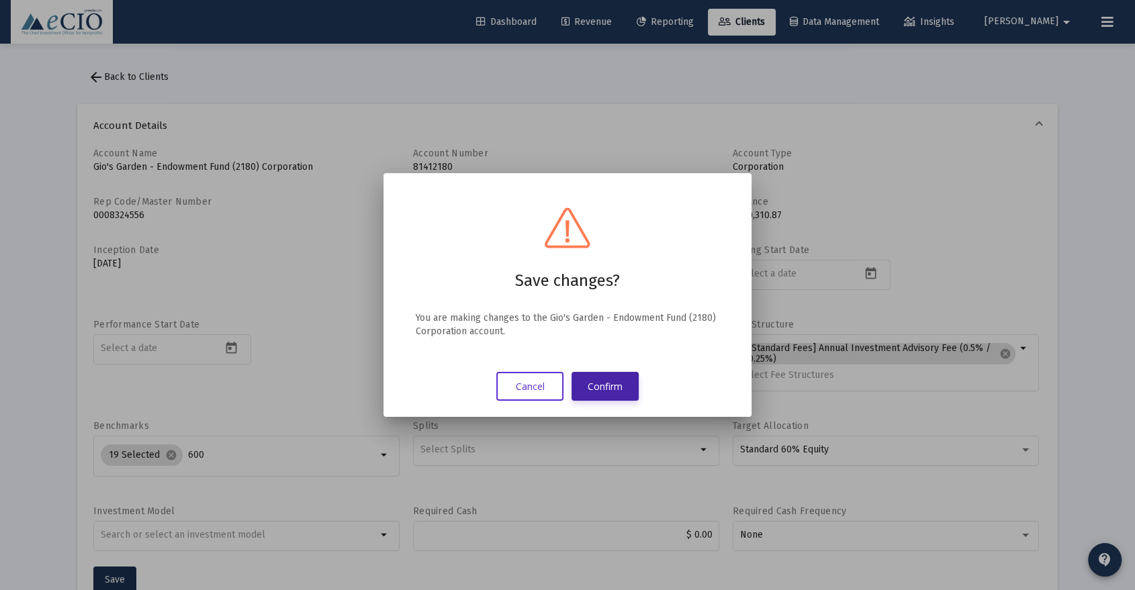
click at [620, 377] on button "Confirm" at bounding box center [604, 386] width 67 height 29
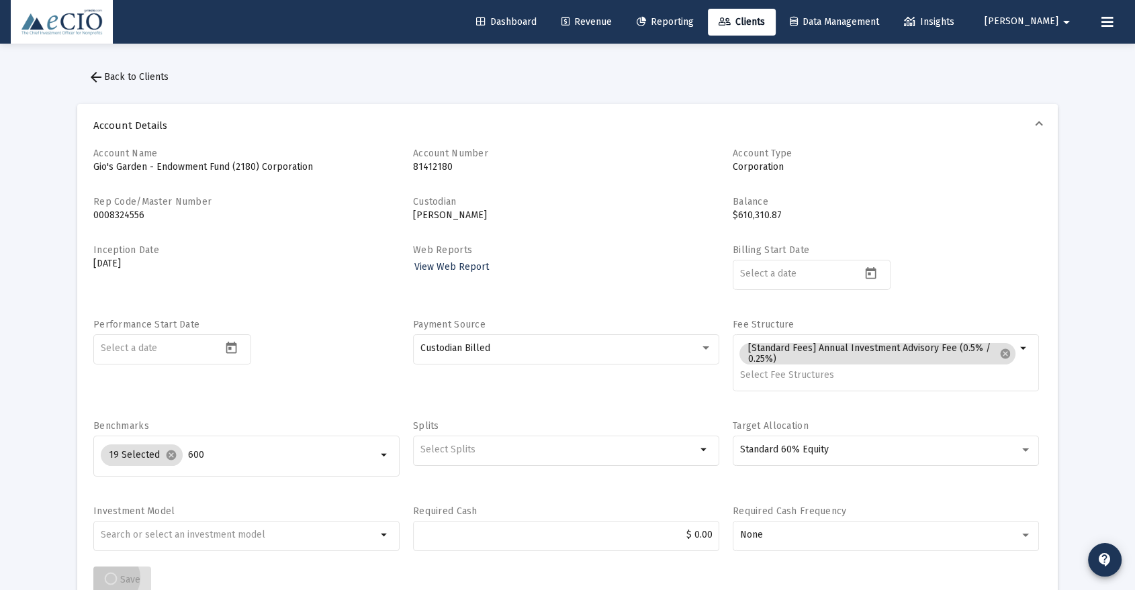
scroll to position [2, 0]
click at [152, 71] on span "arrow_back Back to Clients" at bounding box center [128, 74] width 81 height 11
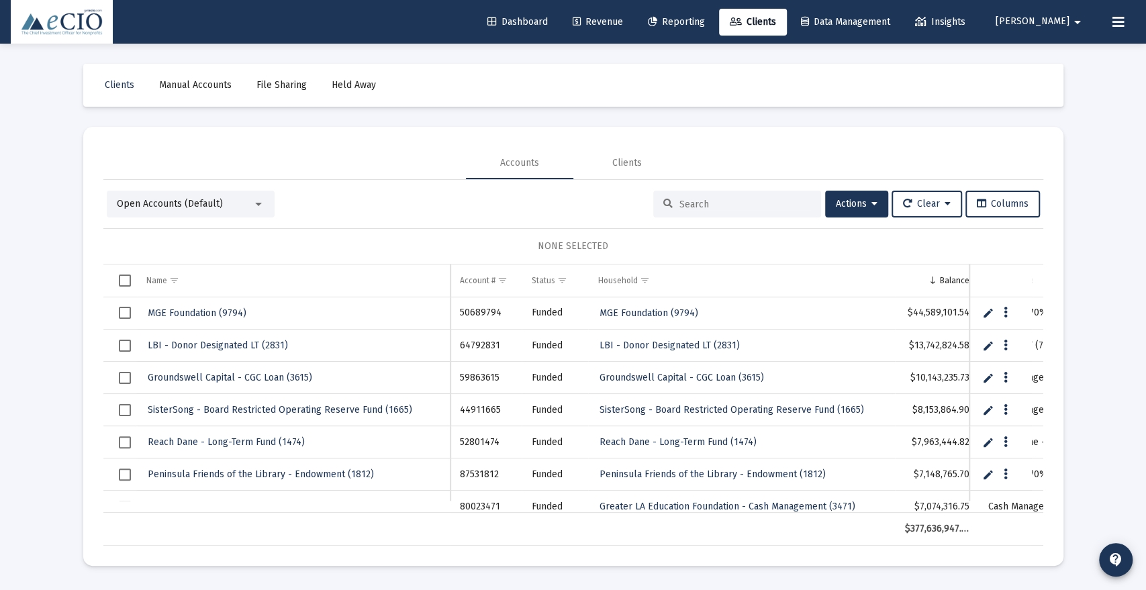
click at [731, 207] on input at bounding box center [746, 204] width 132 height 11
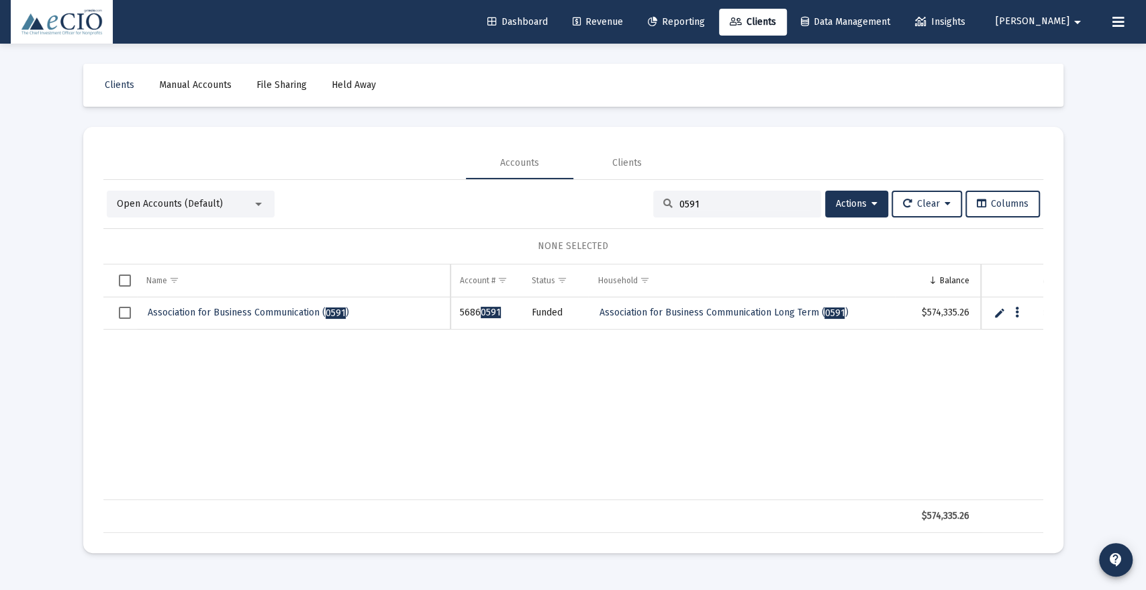
type input "0591"
click at [205, 308] on span "Association for Business Communication ( 0591 )" at bounding box center [248, 312] width 201 height 11
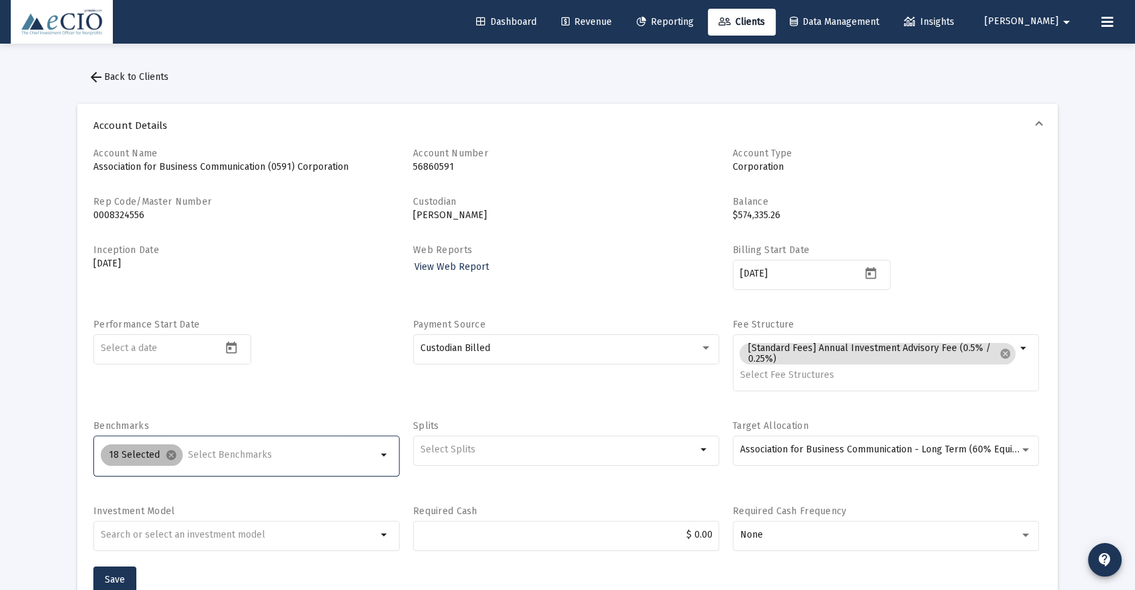
click at [226, 447] on div "18 Selected cancel" at bounding box center [238, 455] width 281 height 27
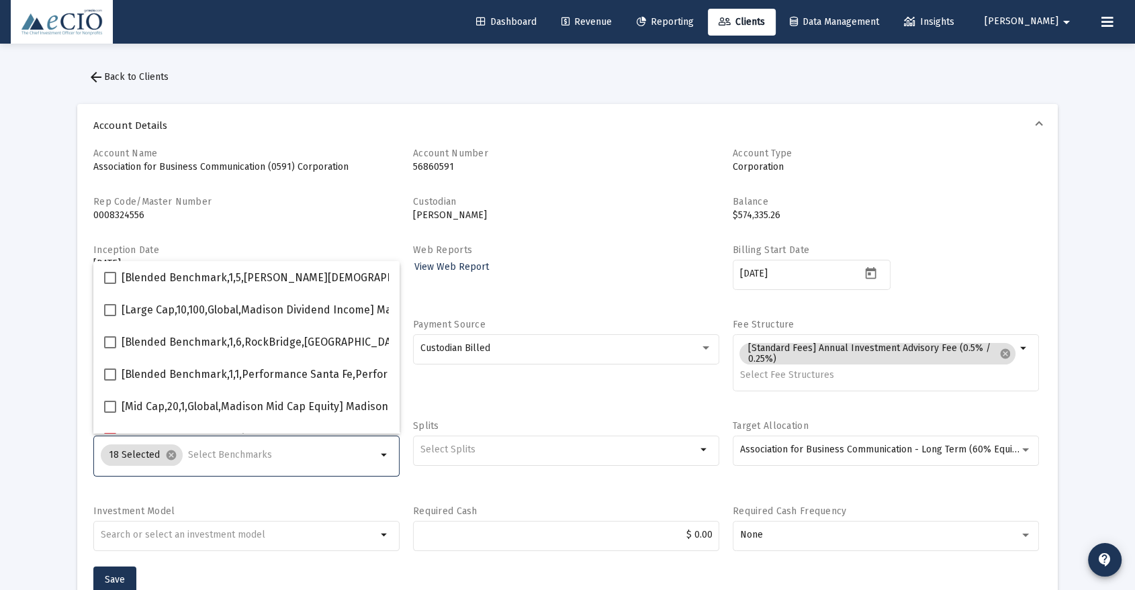
drag, startPoint x: 224, startPoint y: 455, endPoint x: 238, endPoint y: 457, distance: 13.5
click at [226, 455] on input "Selection" at bounding box center [282, 455] width 189 height 11
type input "600"
click at [346, 369] on span "[Small Cap,30,700,Global,S&P SmallCap 600 TR USD] S&P SmallCap 600 Index" at bounding box center [310, 375] width 377 height 16
click at [110, 381] on input "[Small Cap,30,700,Global,S&P SmallCap 600 TR USD] S&P SmallCap 600 Index" at bounding box center [109, 381] width 1 height 1
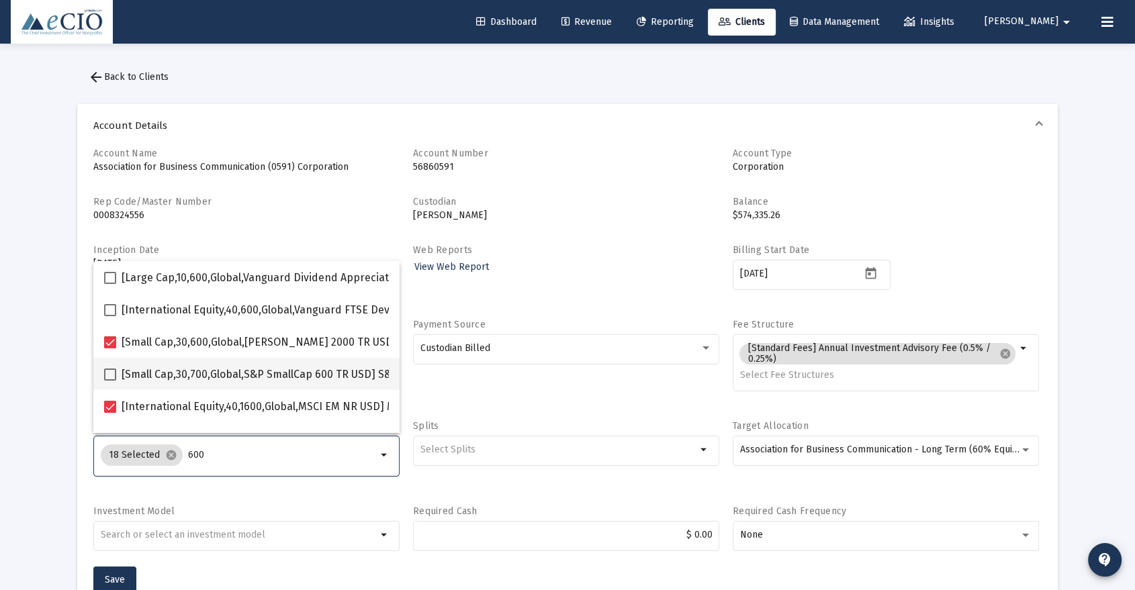
checkbox input "true"
click at [113, 575] on span "Save" at bounding box center [115, 579] width 20 height 11
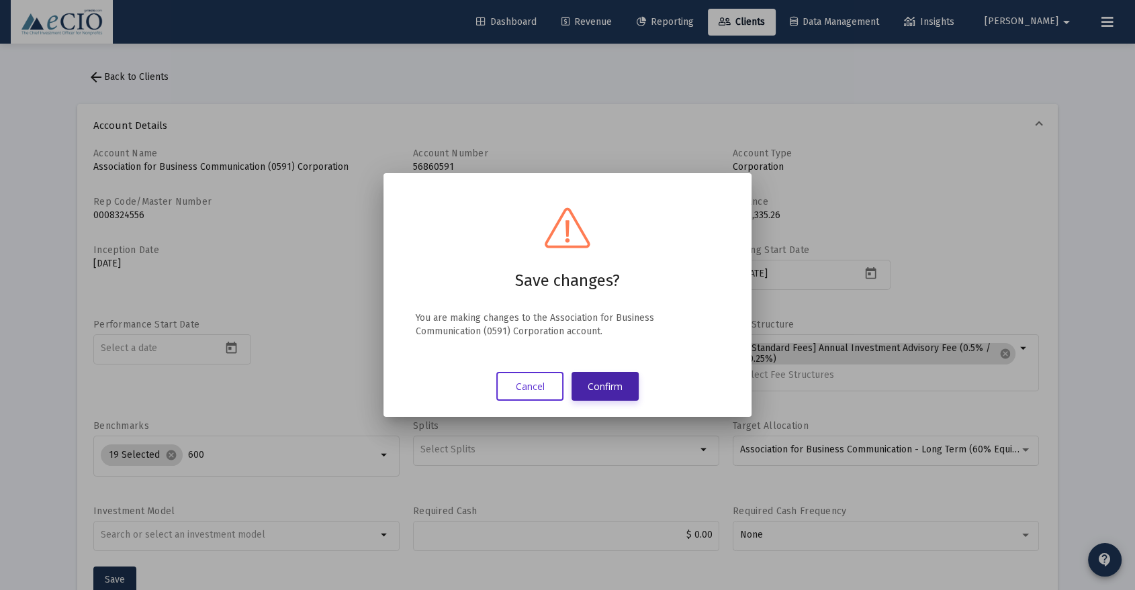
click at [609, 380] on button "Confirm" at bounding box center [604, 386] width 67 height 29
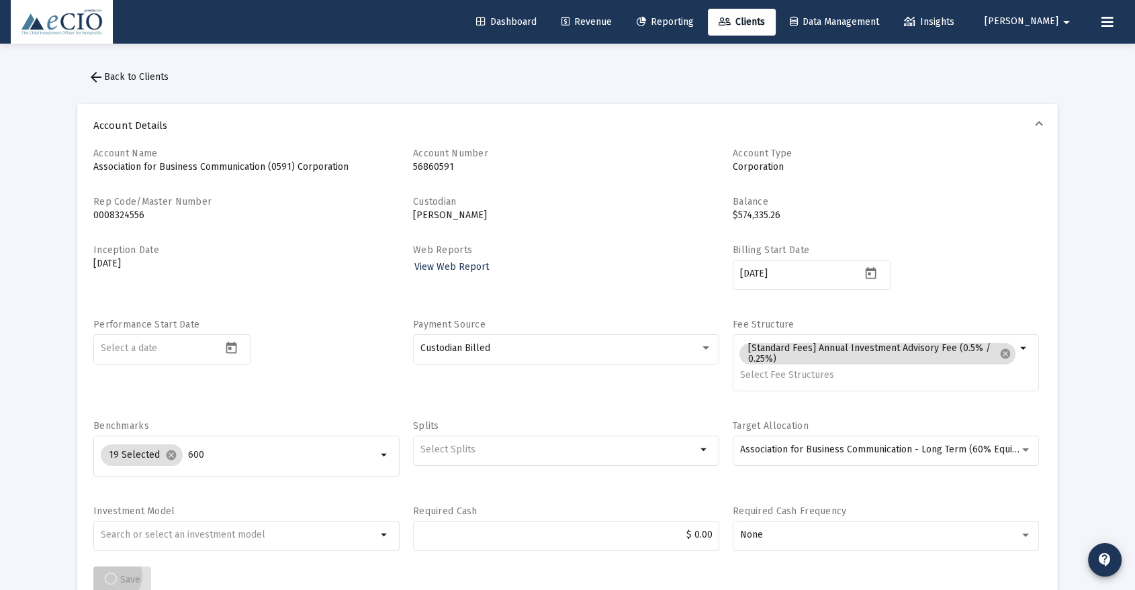
scroll to position [2, 0]
click at [142, 69] on span "arrow_back Back to Clients" at bounding box center [128, 74] width 81 height 11
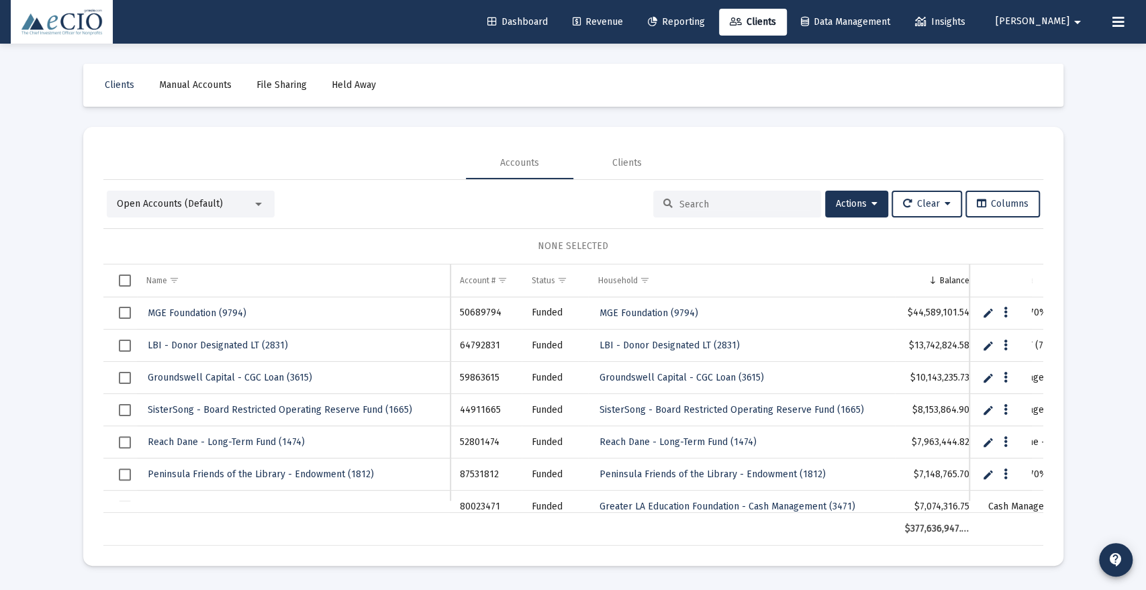
click at [731, 205] on input at bounding box center [746, 204] width 132 height 11
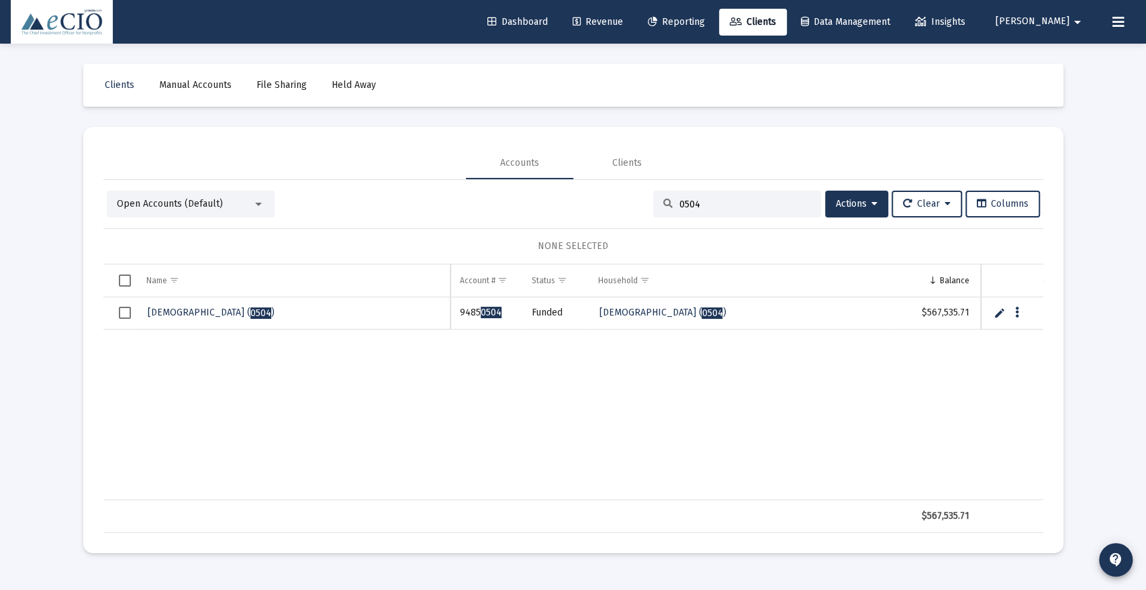
type input "0504"
click at [250, 306] on link "[DEMOGRAPHIC_DATA] ( 0504 )" at bounding box center [211, 313] width 130 height 20
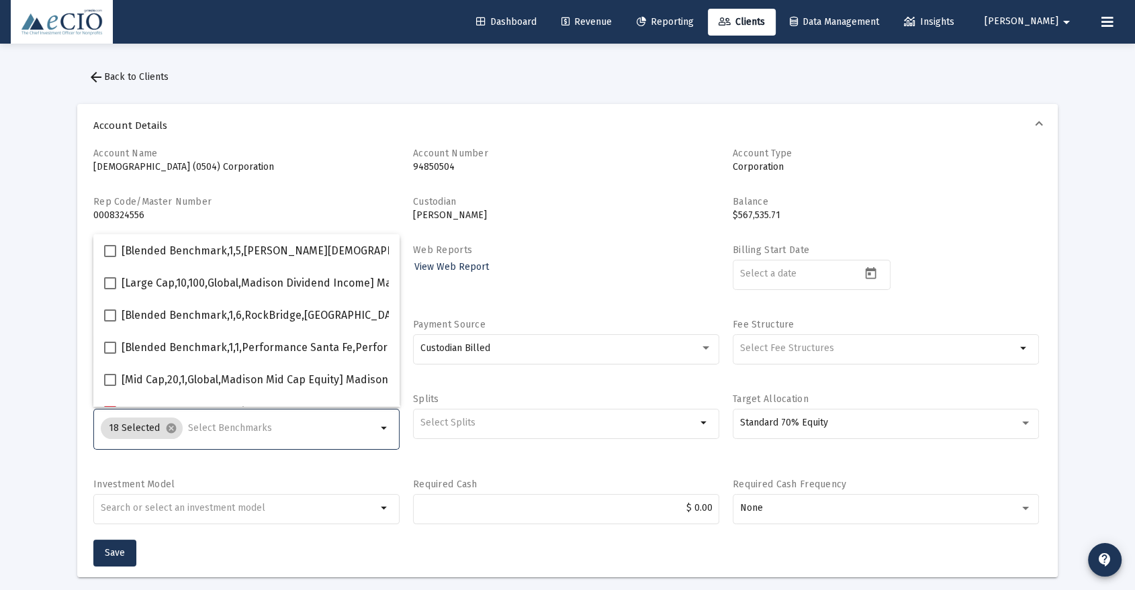
click at [222, 428] on input "Selection" at bounding box center [282, 428] width 189 height 11
type input "600"
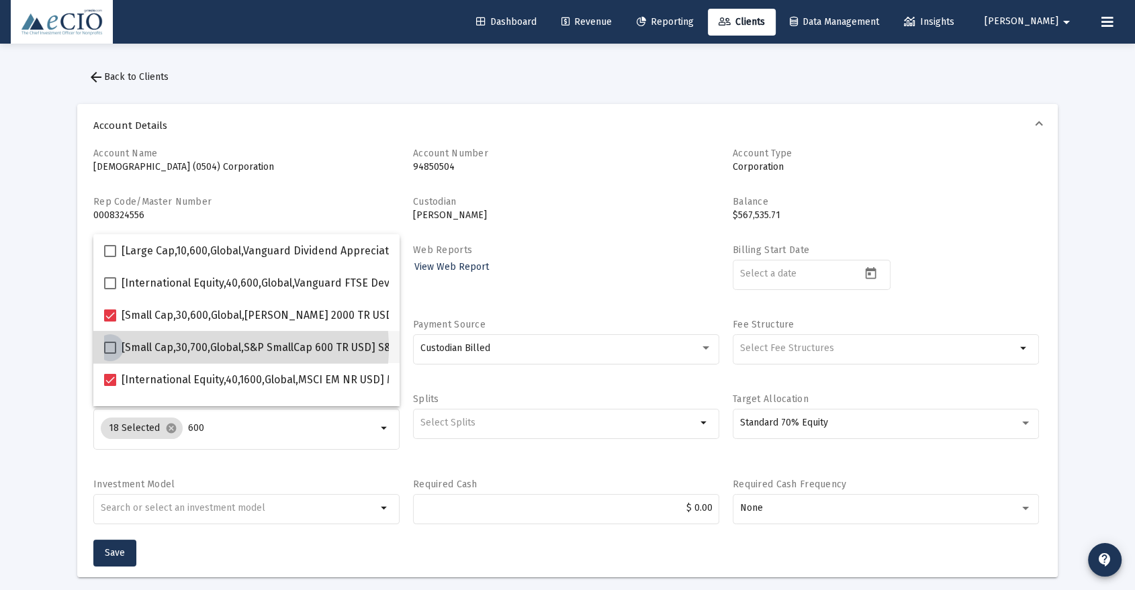
click at [228, 348] on span "[Small Cap,30,700,Global,S&P SmallCap 600 TR USD] S&P SmallCap 600 Index" at bounding box center [310, 348] width 377 height 16
click at [110, 354] on input "[Small Cap,30,700,Global,S&P SmallCap 600 TR USD] S&P SmallCap 600 Index" at bounding box center [109, 354] width 1 height 1
checkbox input "true"
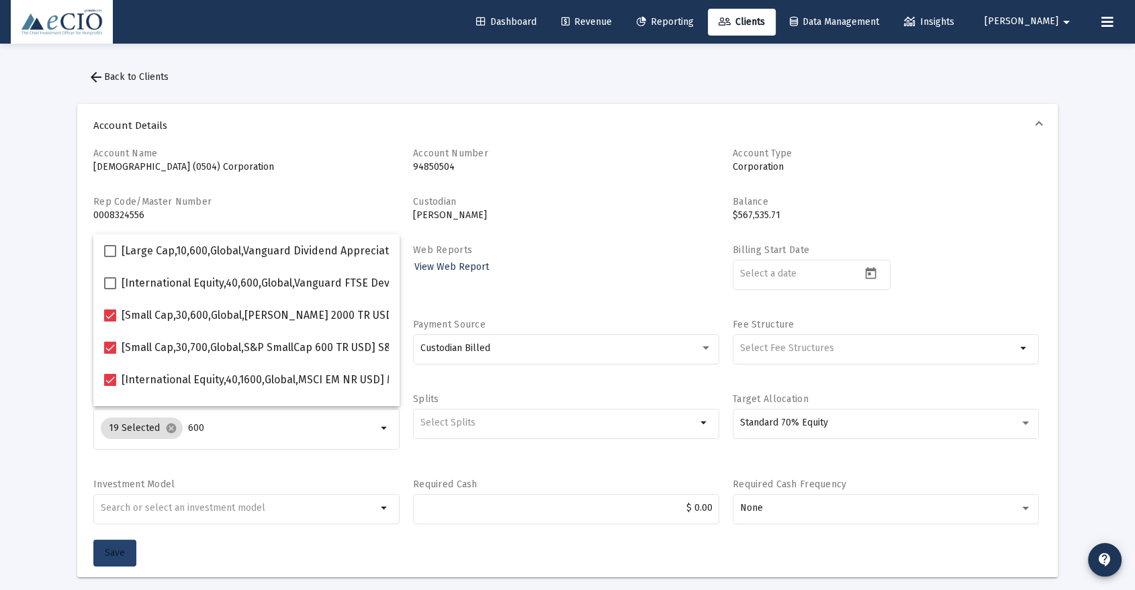
click at [112, 540] on button "Save" at bounding box center [114, 553] width 43 height 27
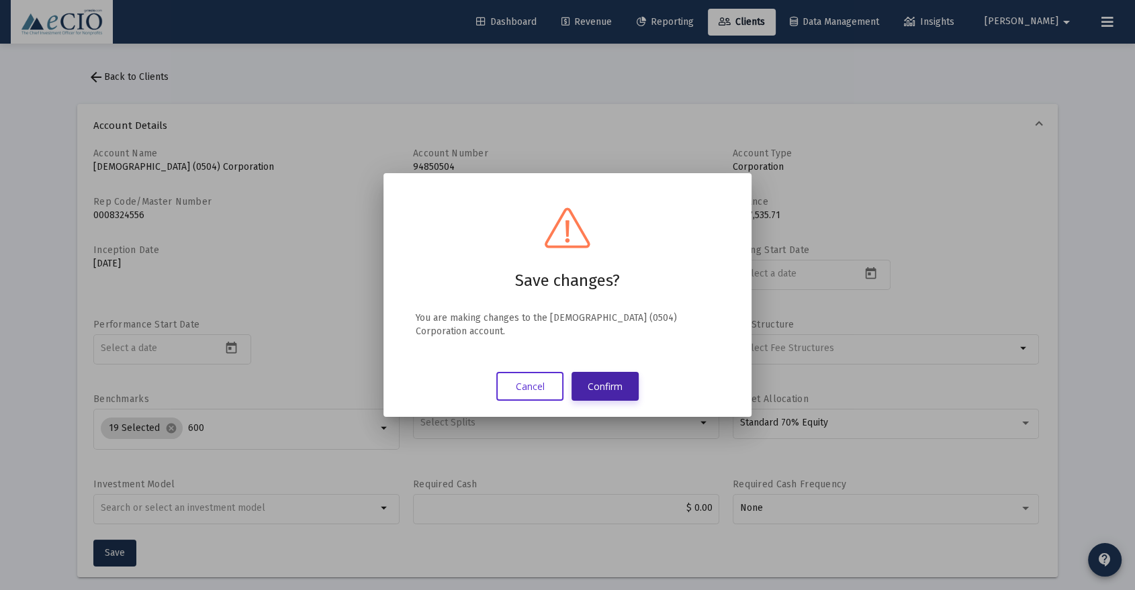
click at [614, 383] on button "Confirm" at bounding box center [604, 386] width 67 height 29
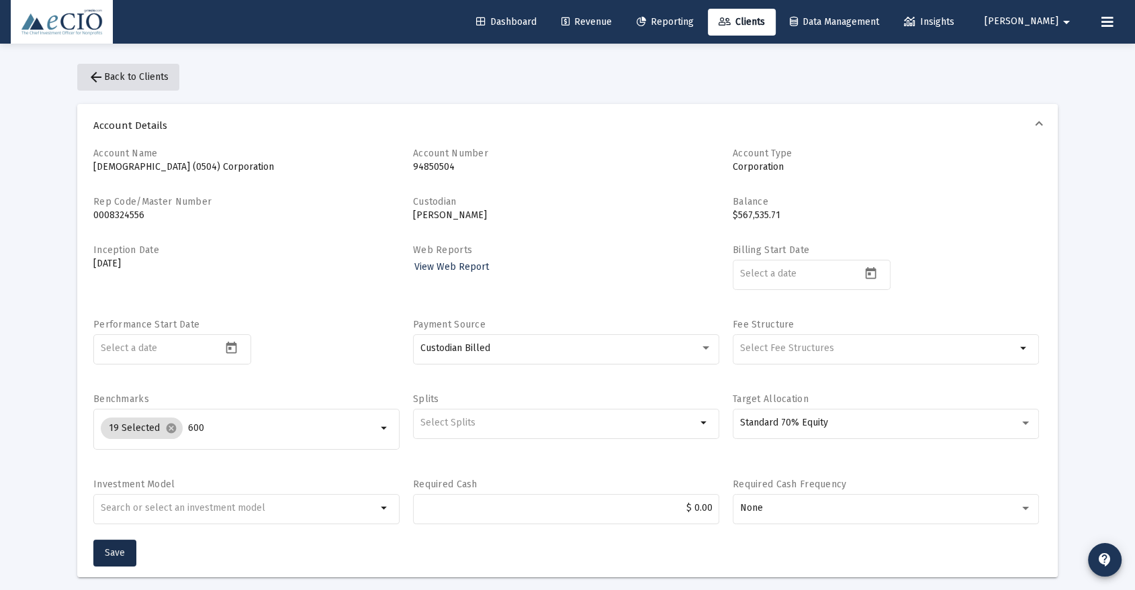
click at [130, 79] on span "arrow_back Back to Clients" at bounding box center [128, 76] width 81 height 11
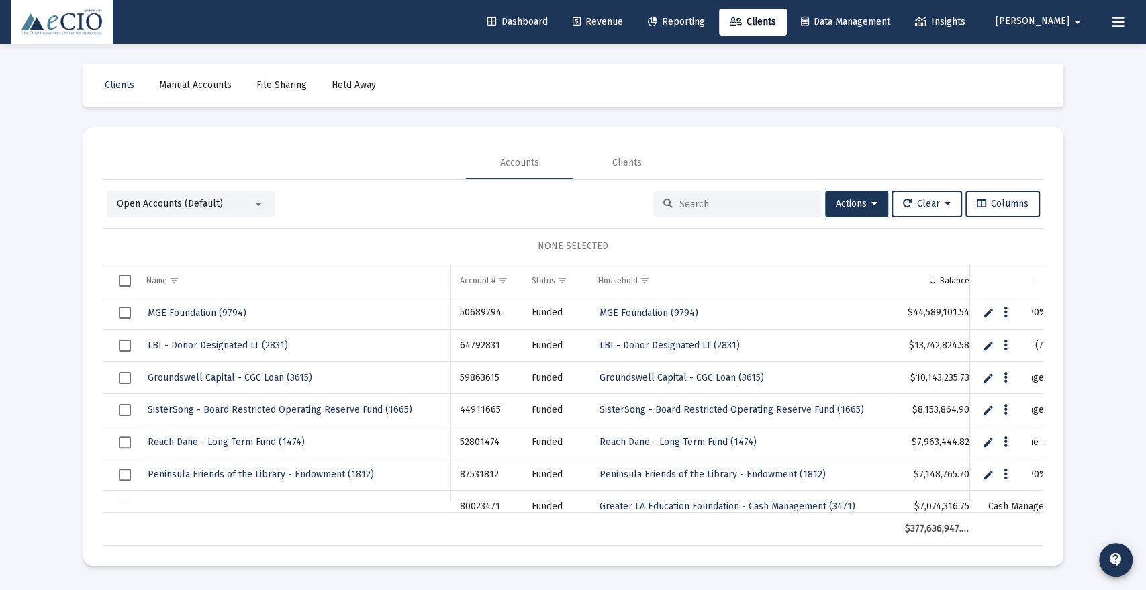
click at [752, 201] on input at bounding box center [746, 204] width 132 height 11
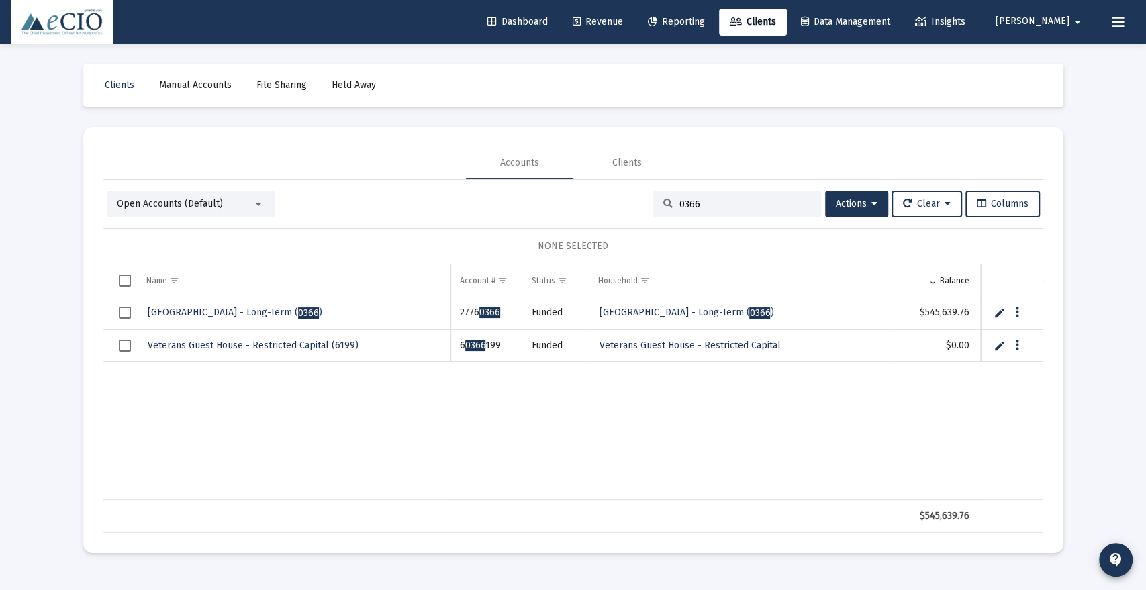
type input "0366"
click at [296, 318] on span "[GEOGRAPHIC_DATA] - Long-Term ( 0366 )" at bounding box center [235, 312] width 175 height 11
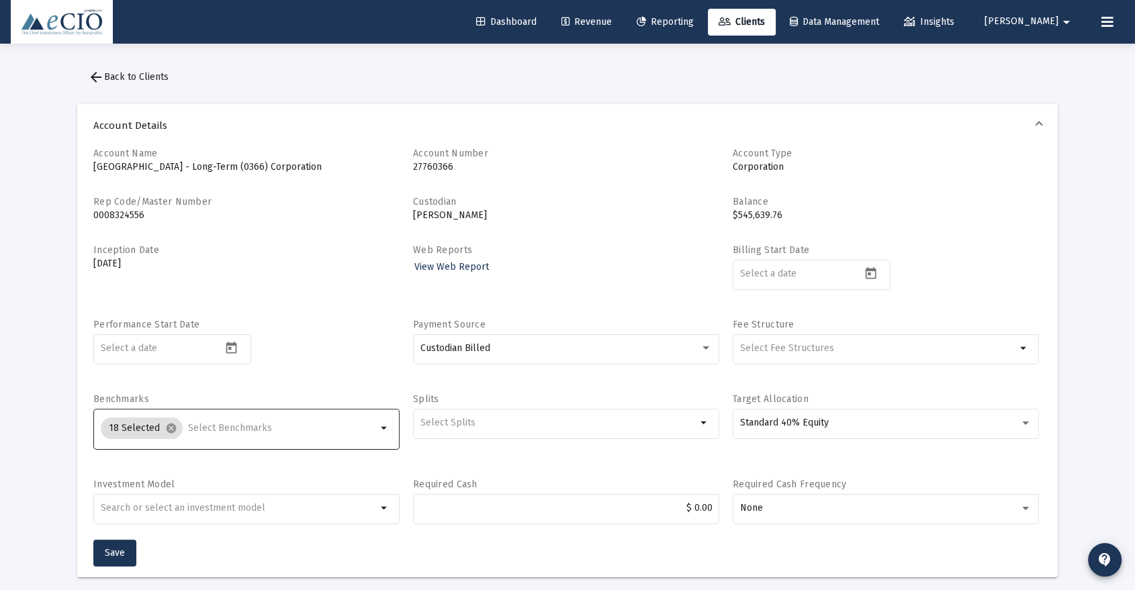
click at [235, 424] on input "Selection" at bounding box center [282, 428] width 189 height 11
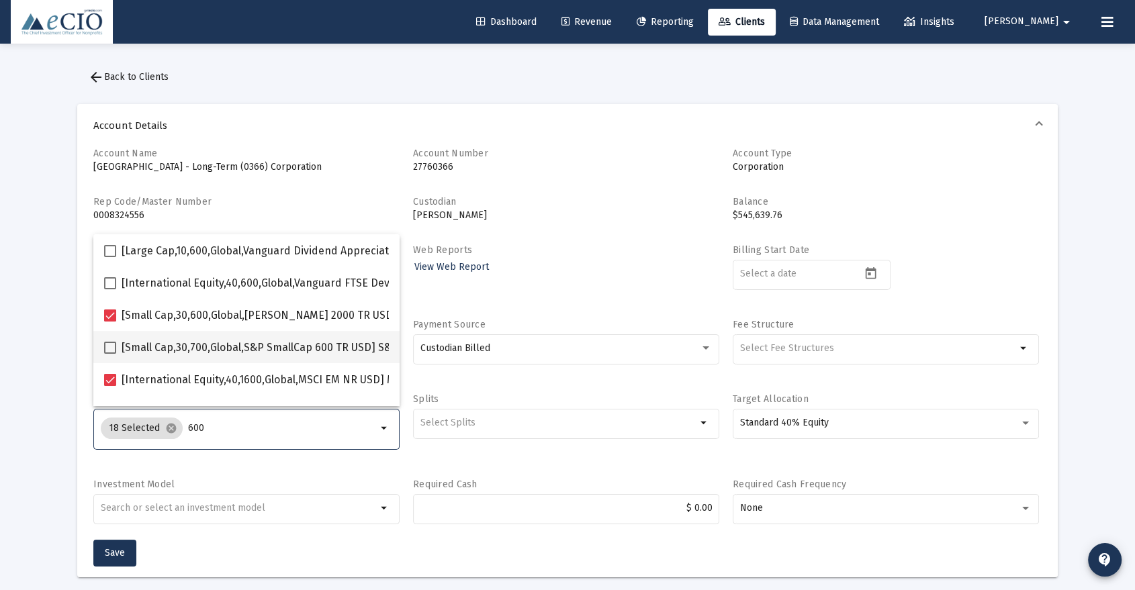
type input "600"
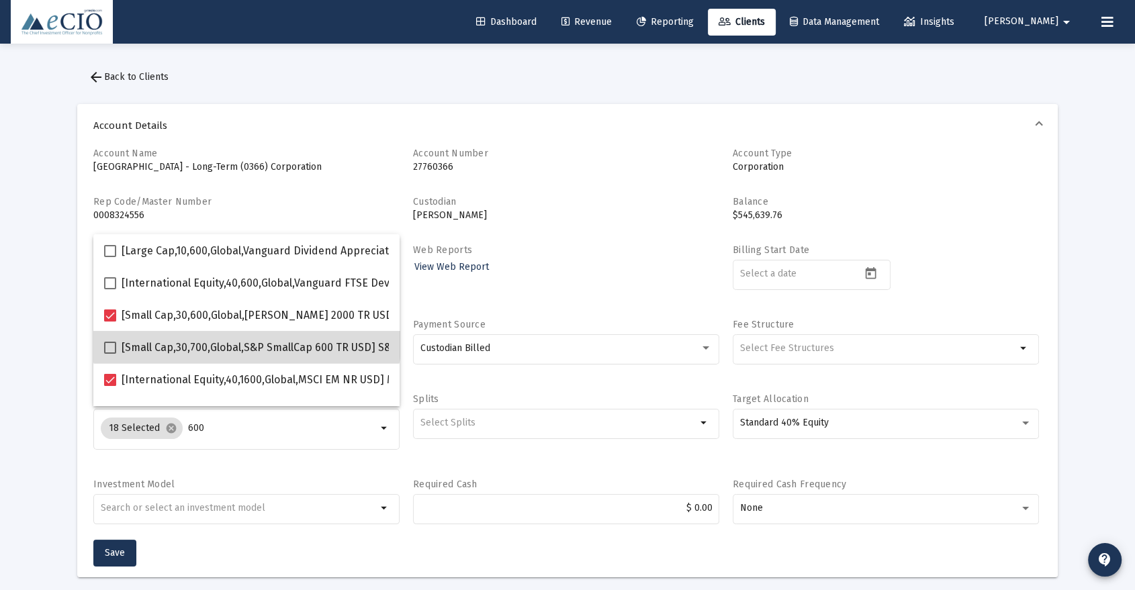
click at [247, 337] on mat-checkbox "[Small Cap,30,700,Global,S&P SmallCap 600 TR USD] S&P SmallCap 600 Index" at bounding box center [301, 347] width 394 height 32
click at [187, 350] on span "[Small Cap,30,700,Global,S&P SmallCap 600 TR USD] S&P SmallCap 600 Index" at bounding box center [310, 348] width 377 height 16
click at [110, 354] on input "[Small Cap,30,700,Global,S&P SmallCap 600 TR USD] S&P SmallCap 600 Index" at bounding box center [109, 354] width 1 height 1
checkbox input "true"
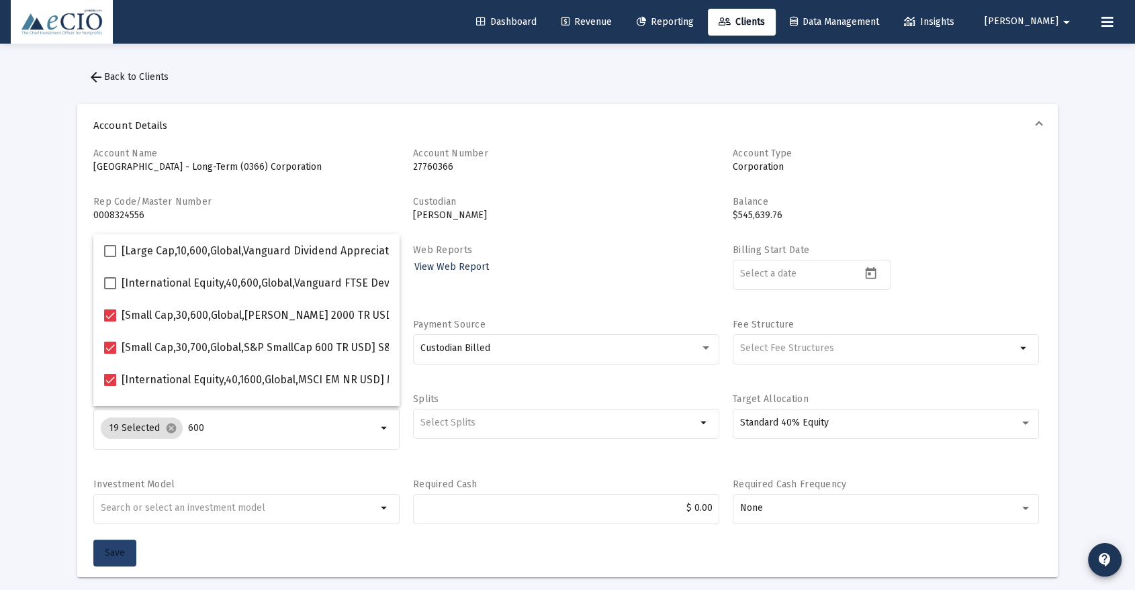
click at [115, 548] on span "Save" at bounding box center [115, 552] width 20 height 11
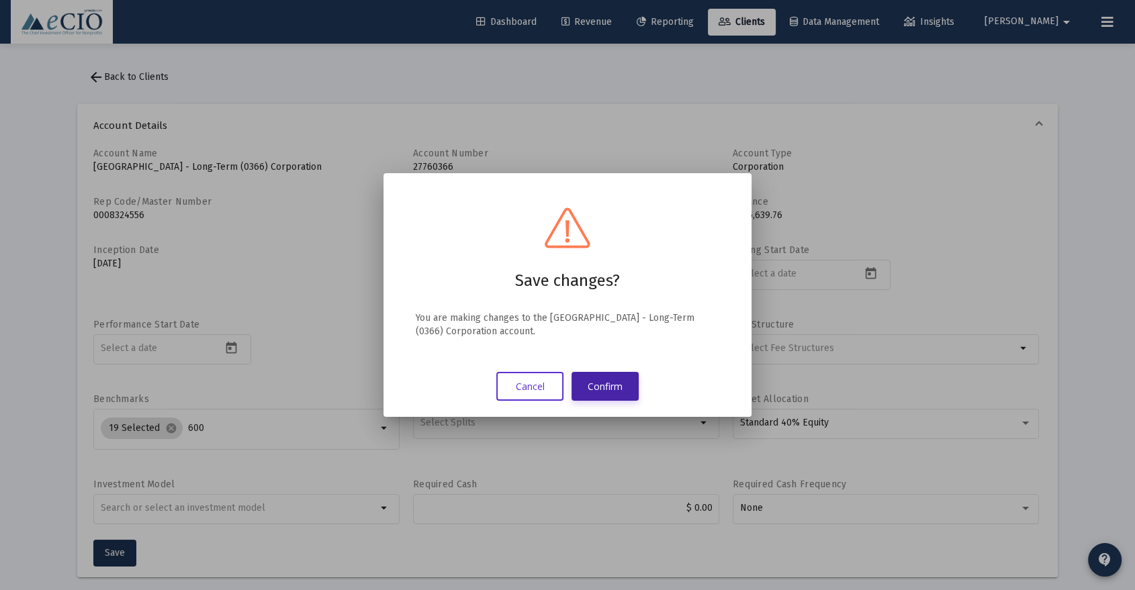
click at [614, 390] on button "Confirm" at bounding box center [604, 386] width 67 height 29
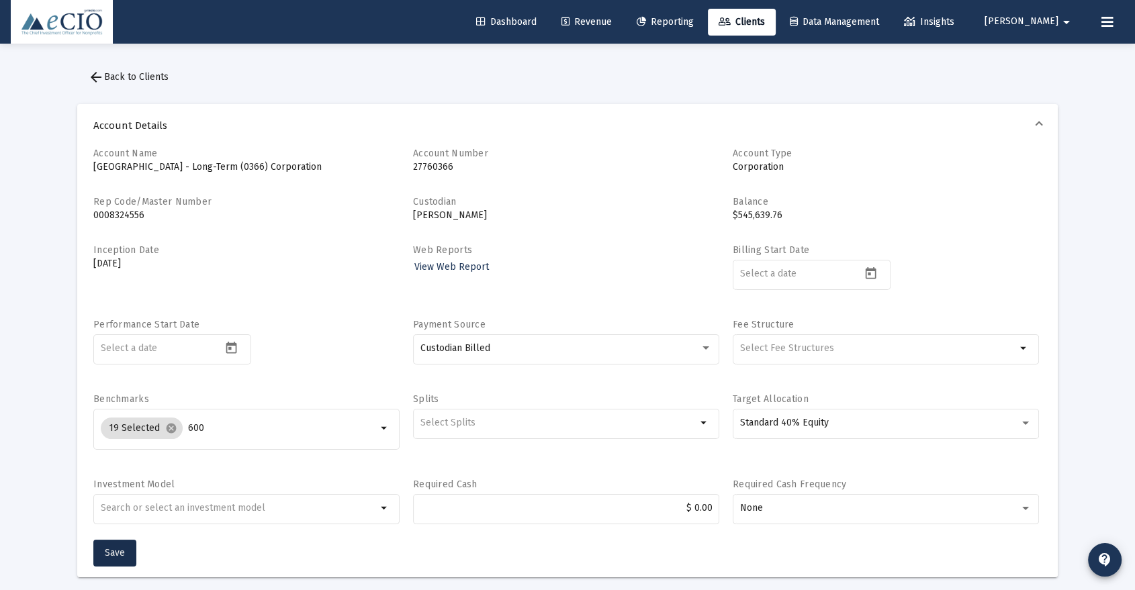
click at [124, 76] on span "arrow_back Back to Clients" at bounding box center [128, 76] width 81 height 11
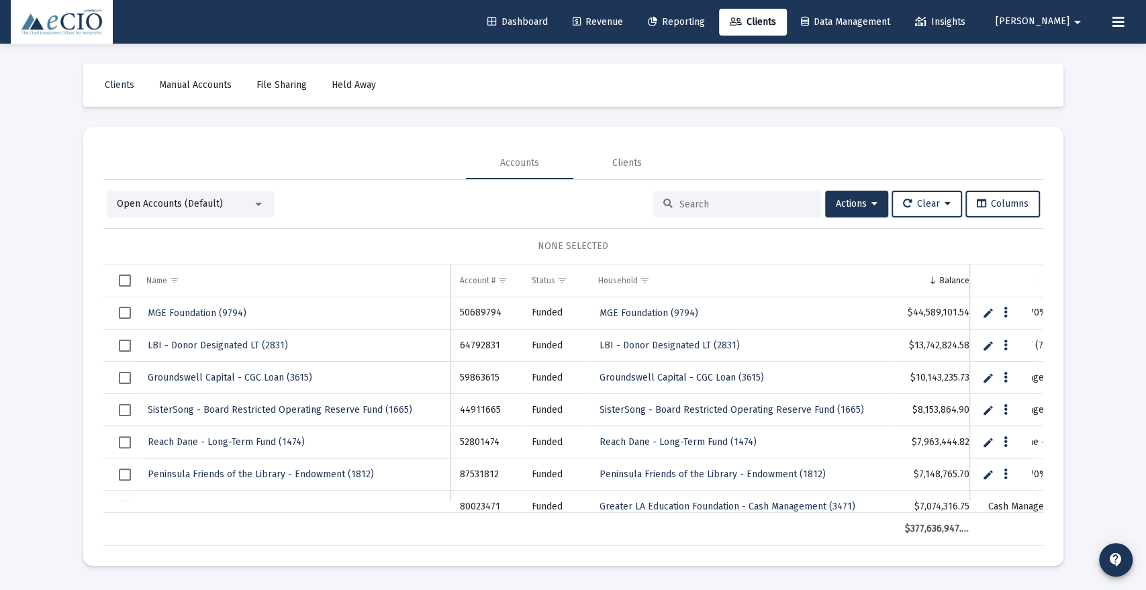
click at [714, 199] on input at bounding box center [746, 204] width 132 height 11
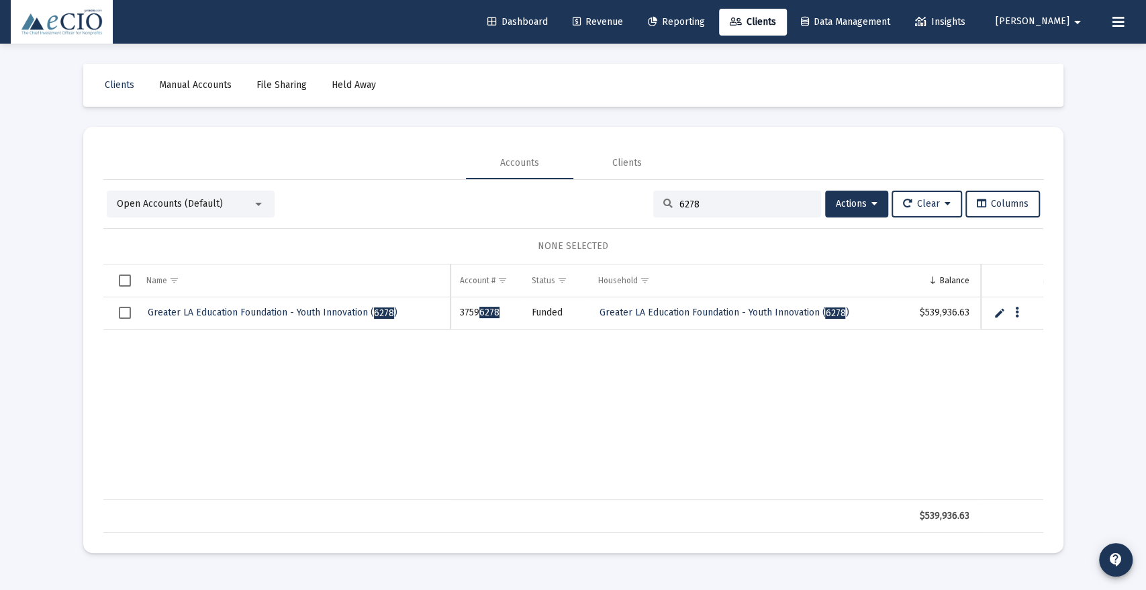
type input "6278"
click at [278, 309] on span "Greater LA Education Foundation - Youth Innovation ( 6278 )" at bounding box center [273, 312] width 250 height 11
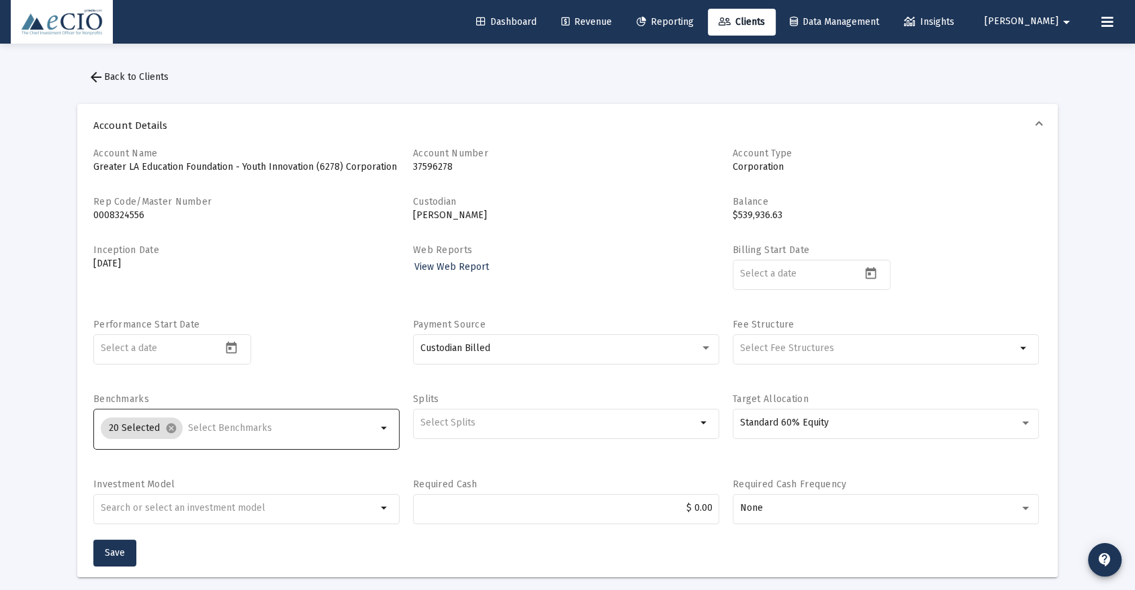
click at [211, 428] on input "Selection" at bounding box center [282, 428] width 189 height 11
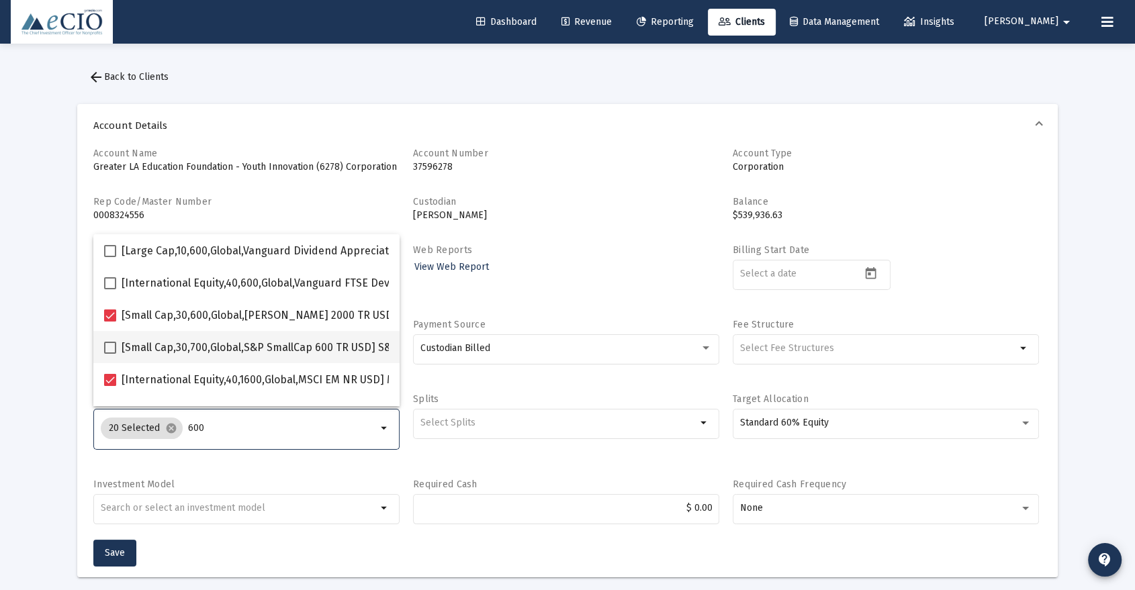
type input "600"
click at [231, 351] on span "[Small Cap,30,700,Global,S&P SmallCap 600 TR USD] S&P SmallCap 600 Index" at bounding box center [310, 348] width 377 height 16
click at [110, 354] on input "[Small Cap,30,700,Global,S&P SmallCap 600 TR USD] S&P SmallCap 600 Index" at bounding box center [109, 354] width 1 height 1
checkbox input "true"
click at [120, 555] on span "Save" at bounding box center [115, 552] width 20 height 11
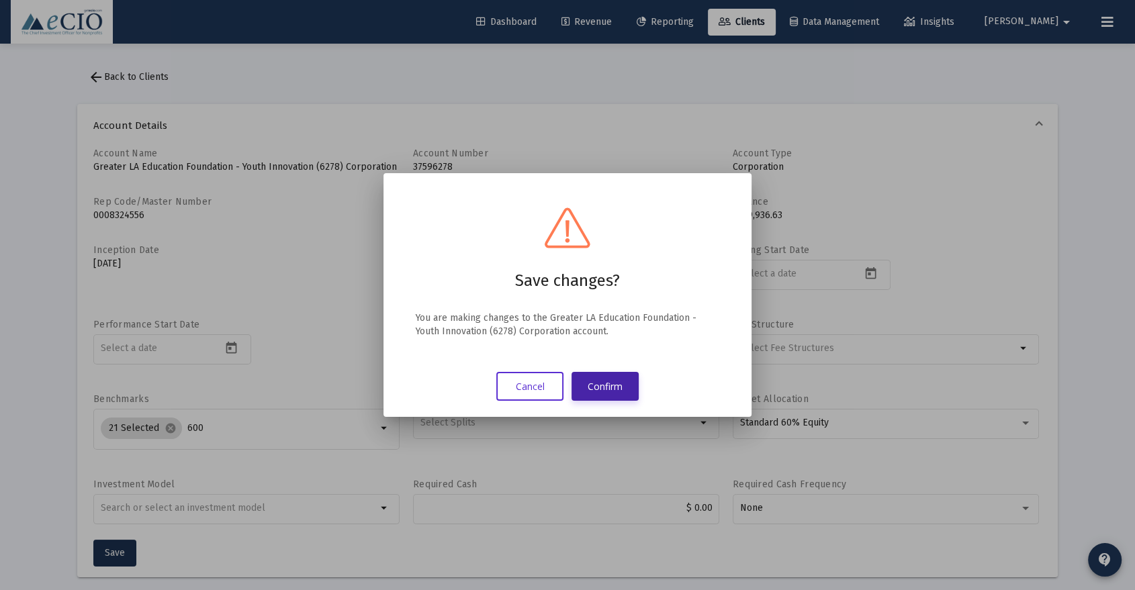
click at [612, 381] on button "Confirm" at bounding box center [604, 386] width 67 height 29
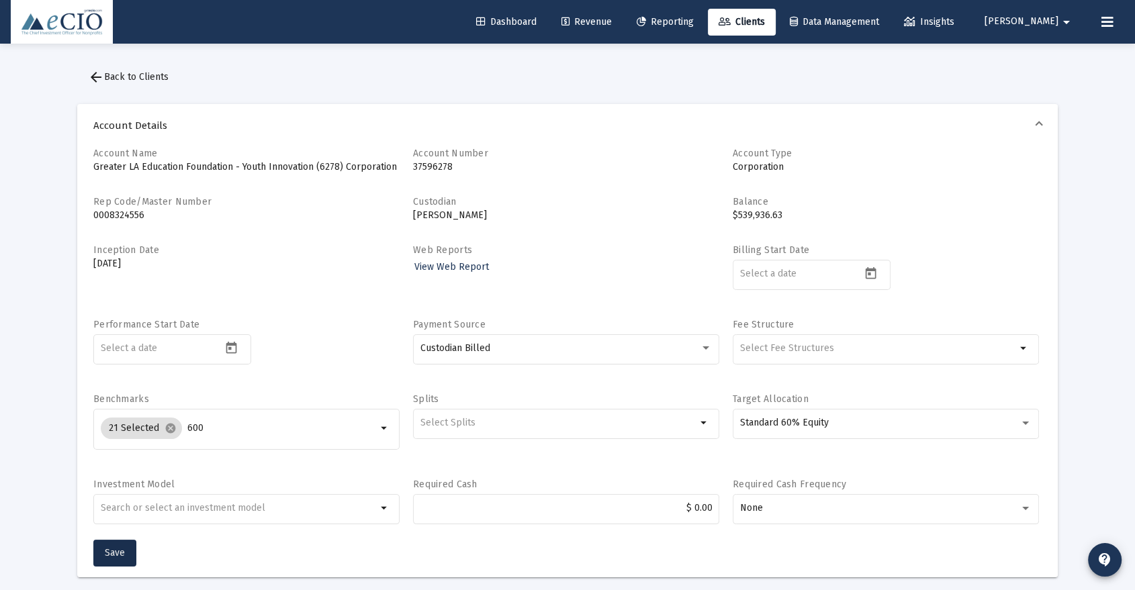
click at [142, 73] on span "arrow_back Back to Clients" at bounding box center [128, 76] width 81 height 11
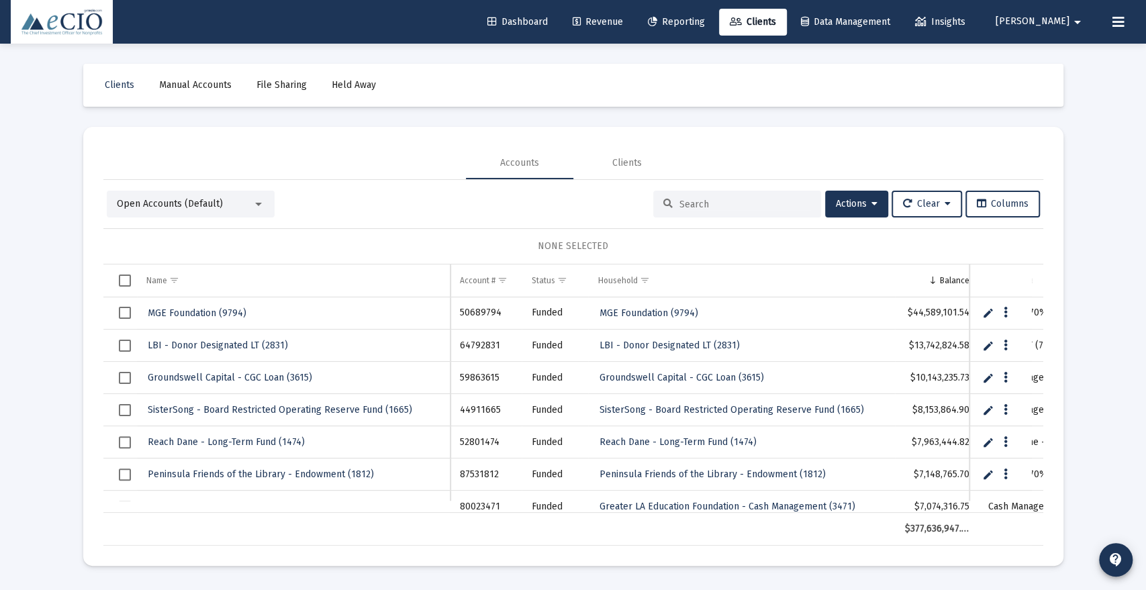
click at [710, 209] on input at bounding box center [746, 204] width 132 height 11
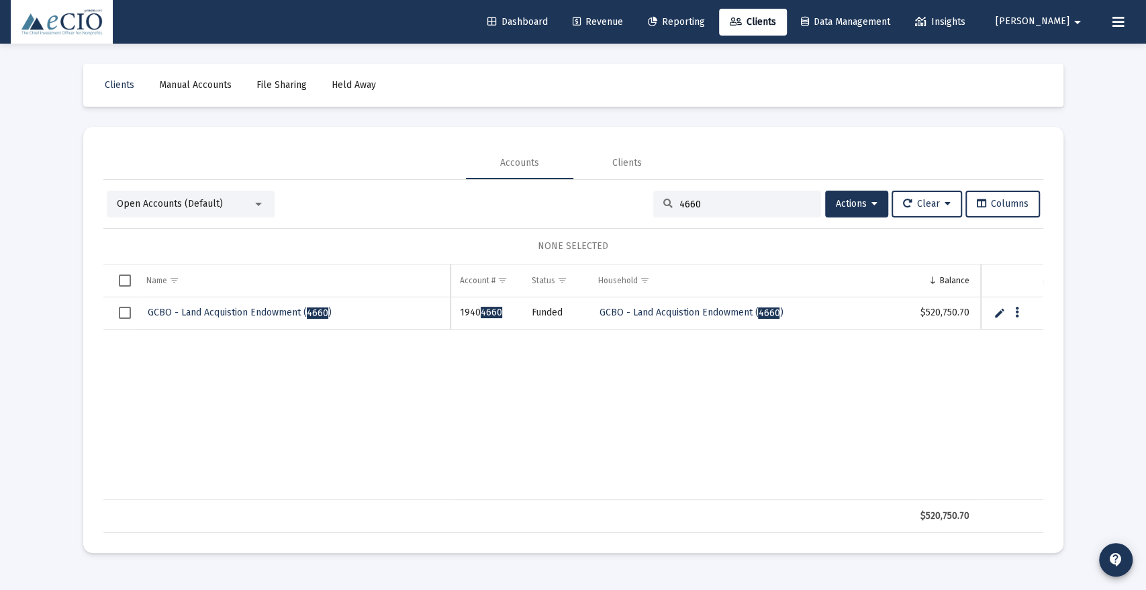
type input "4660"
click at [250, 308] on span "GCBO - Land Acquistion Endowment ( 4660 )" at bounding box center [240, 312] width 184 height 11
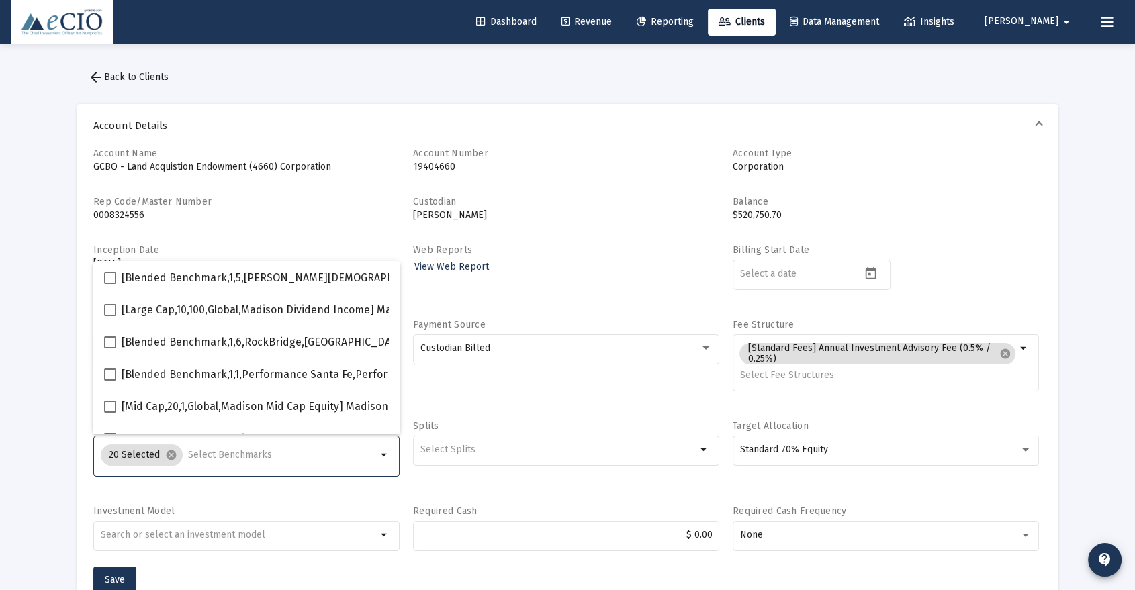
click at [219, 454] on input "Selection" at bounding box center [282, 455] width 189 height 11
type input "600"
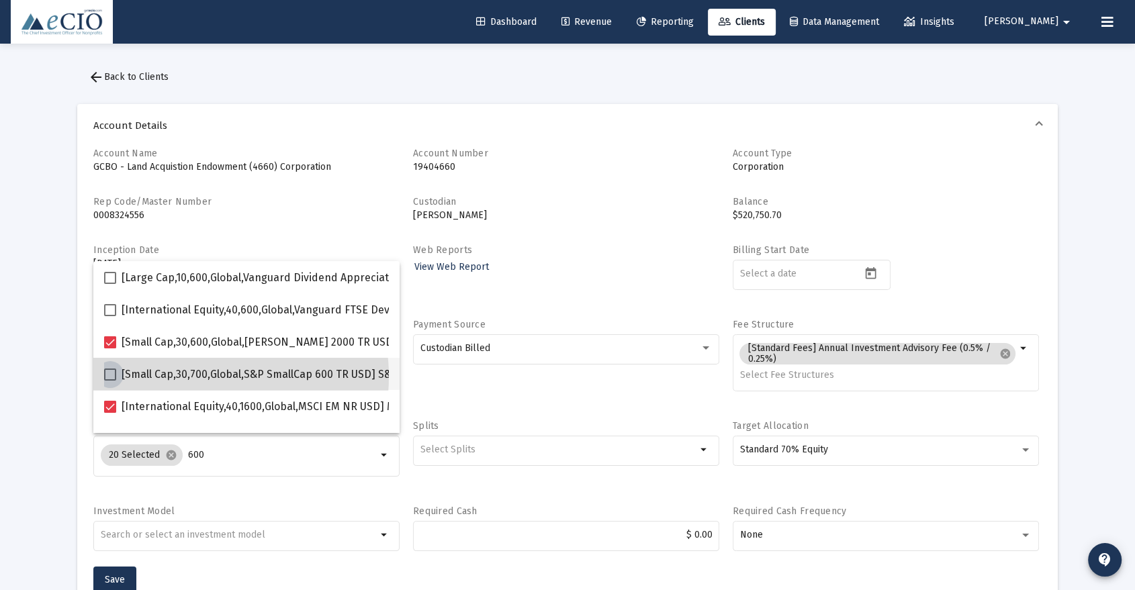
click at [202, 377] on span "[Small Cap,30,700,Global,S&P SmallCap 600 TR USD] S&P SmallCap 600 Index" at bounding box center [310, 375] width 377 height 16
click at [110, 381] on input "[Small Cap,30,700,Global,S&P SmallCap 600 TR USD] S&P SmallCap 600 Index" at bounding box center [109, 381] width 1 height 1
checkbox input "true"
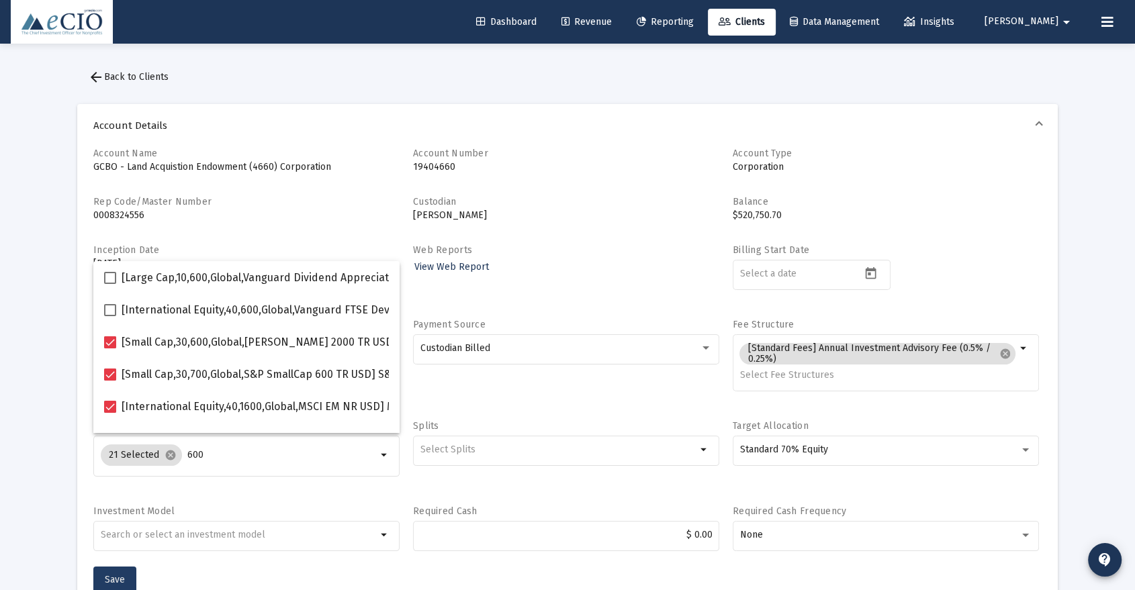
click at [113, 568] on button "Save" at bounding box center [114, 580] width 43 height 27
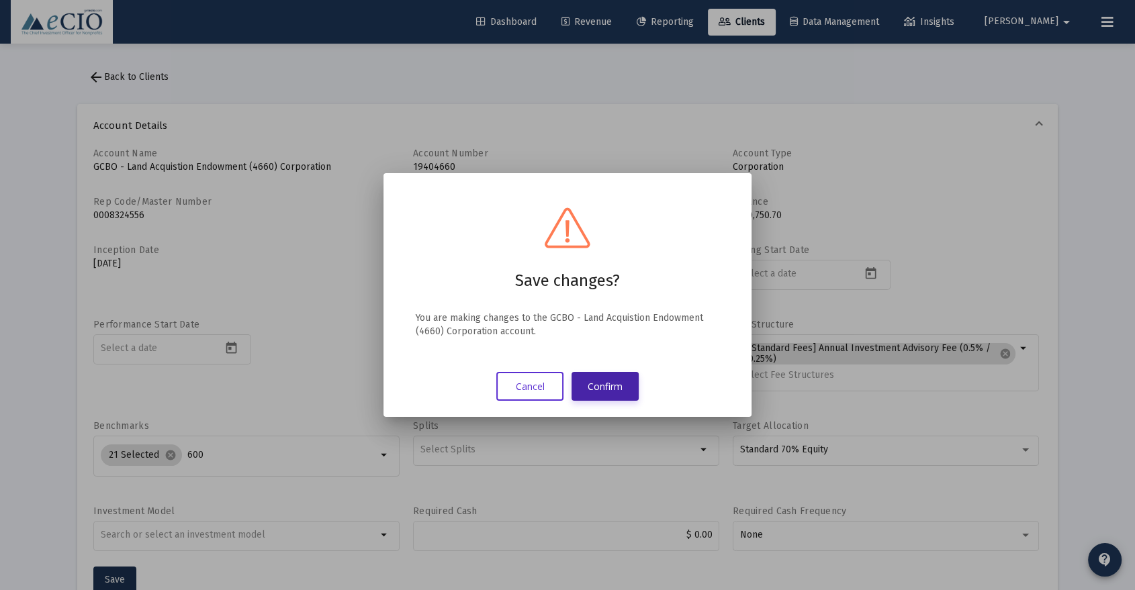
click at [599, 382] on button "Confirm" at bounding box center [604, 386] width 67 height 29
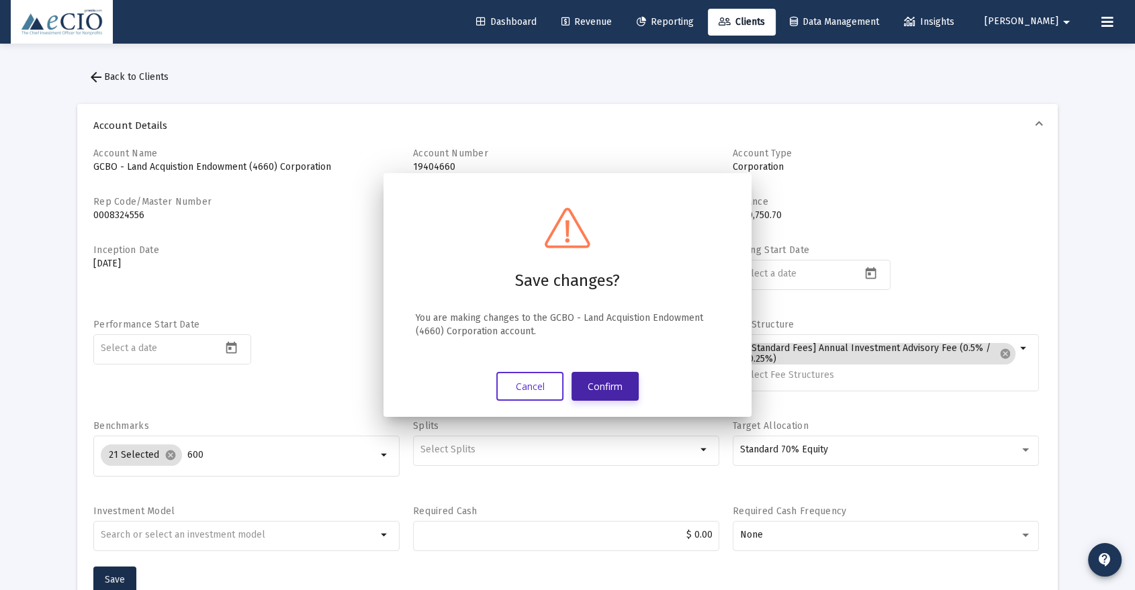
scroll to position [2, 0]
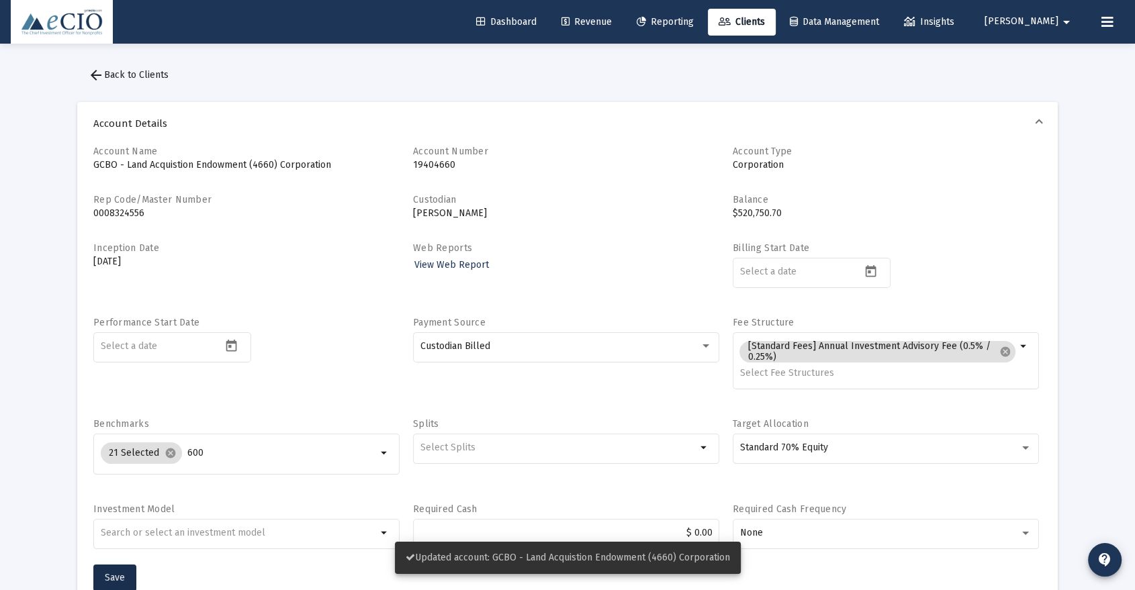
click at [142, 73] on span "arrow_back Back to Clients" at bounding box center [128, 74] width 81 height 11
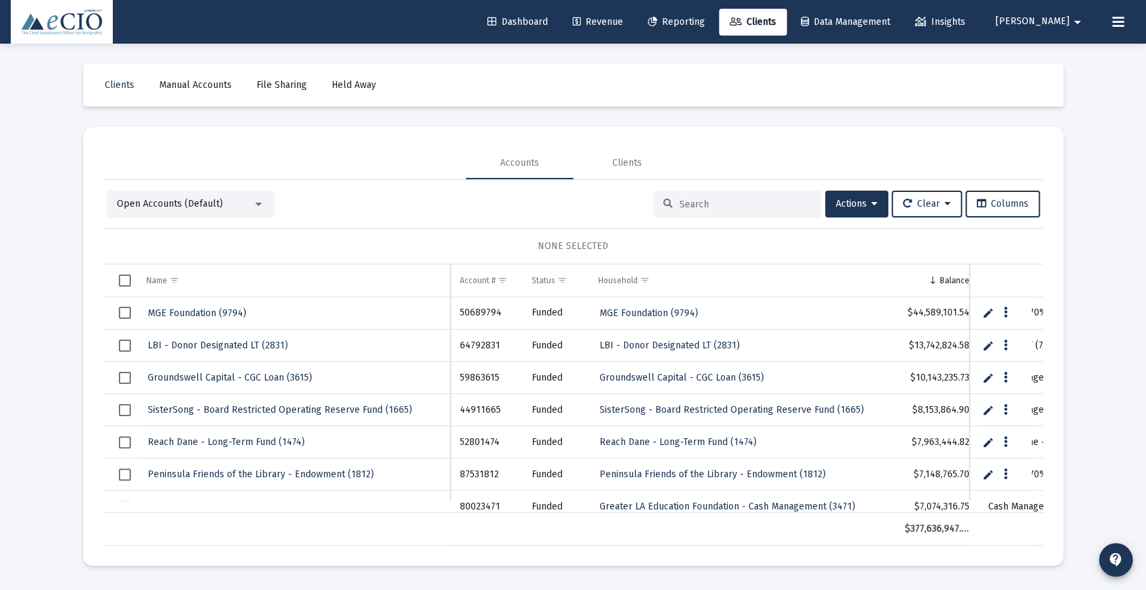
click at [763, 202] on input at bounding box center [746, 204] width 132 height 11
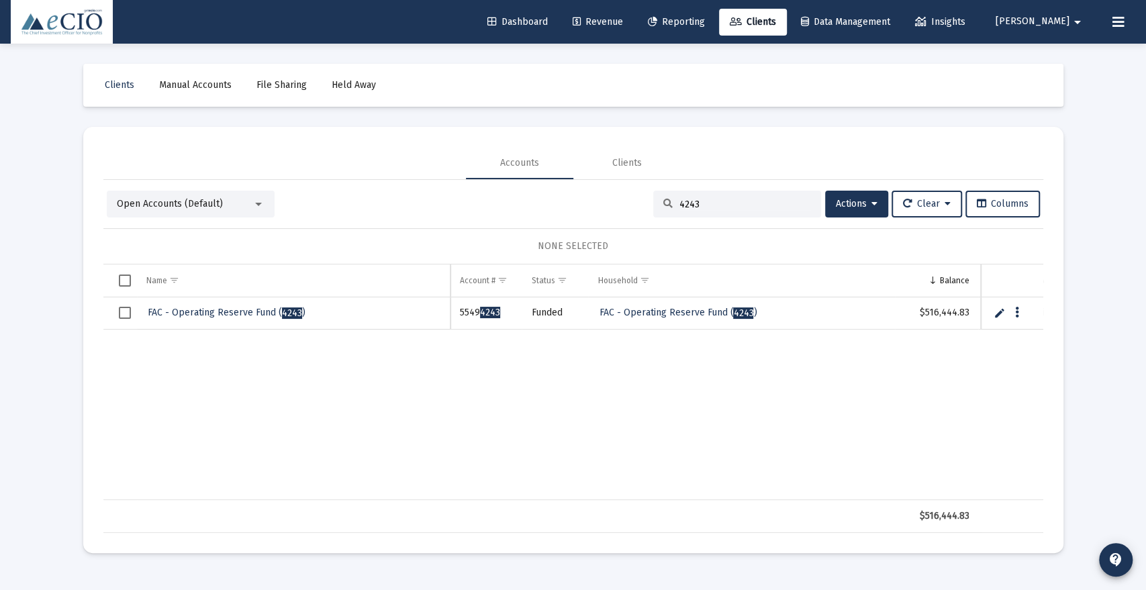
type input "4243"
click at [169, 312] on span "FAC - Operating Reserve Fund ( 4243 )" at bounding box center [227, 312] width 158 height 11
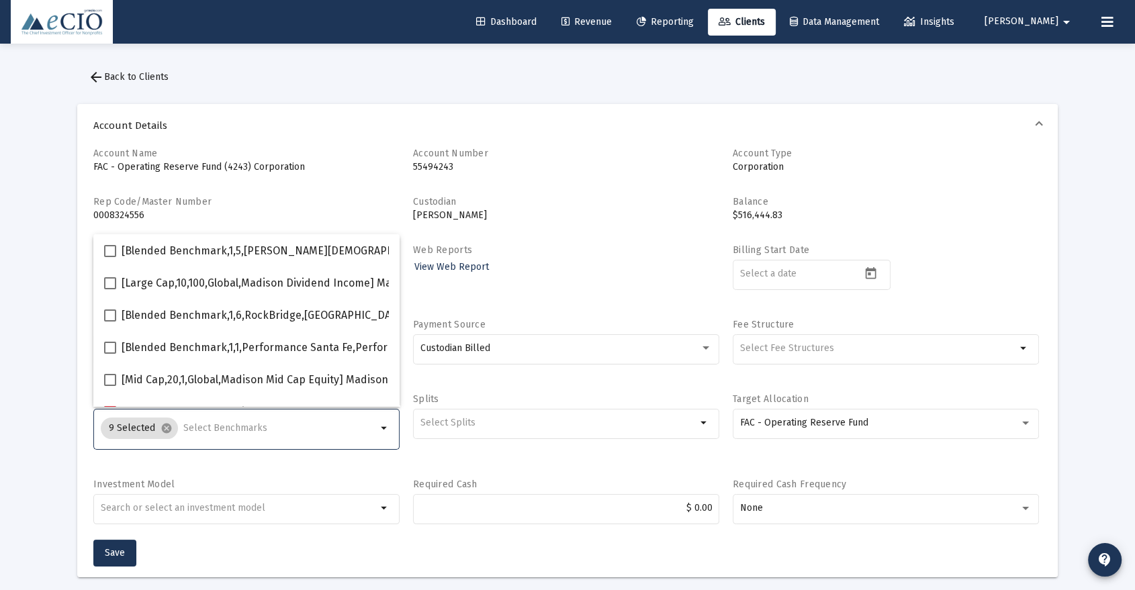
click at [207, 428] on input "Selection" at bounding box center [279, 428] width 193 height 11
type input "600"
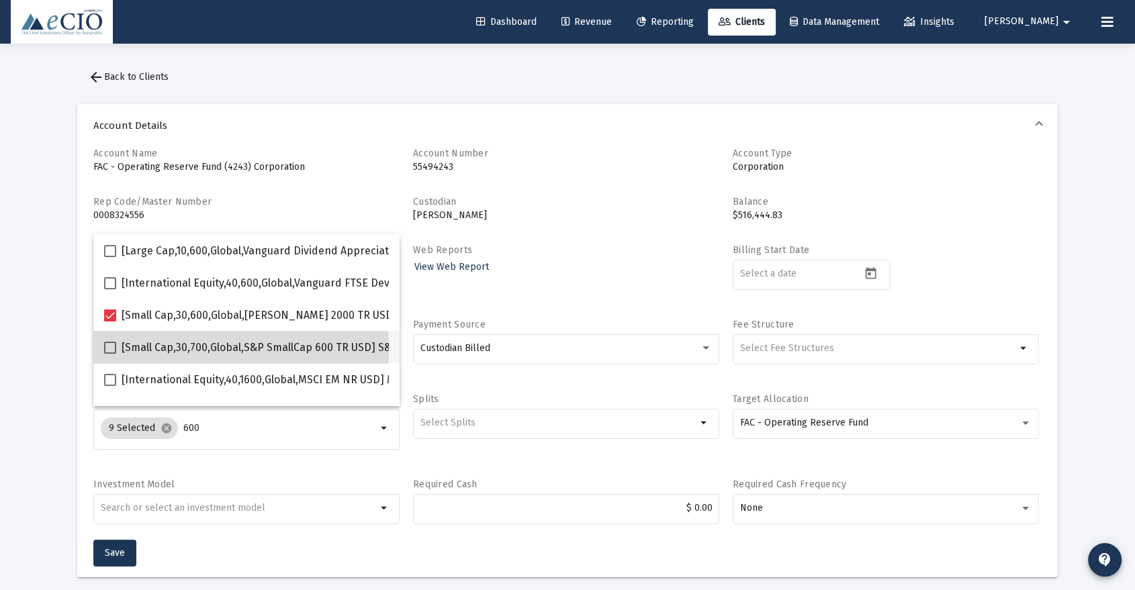
click at [101, 351] on mat-option "[Small Cap,30,700,Global,S&P SmallCap 600 TR USD] S&P SmallCap 600 Index" at bounding box center [246, 347] width 306 height 32
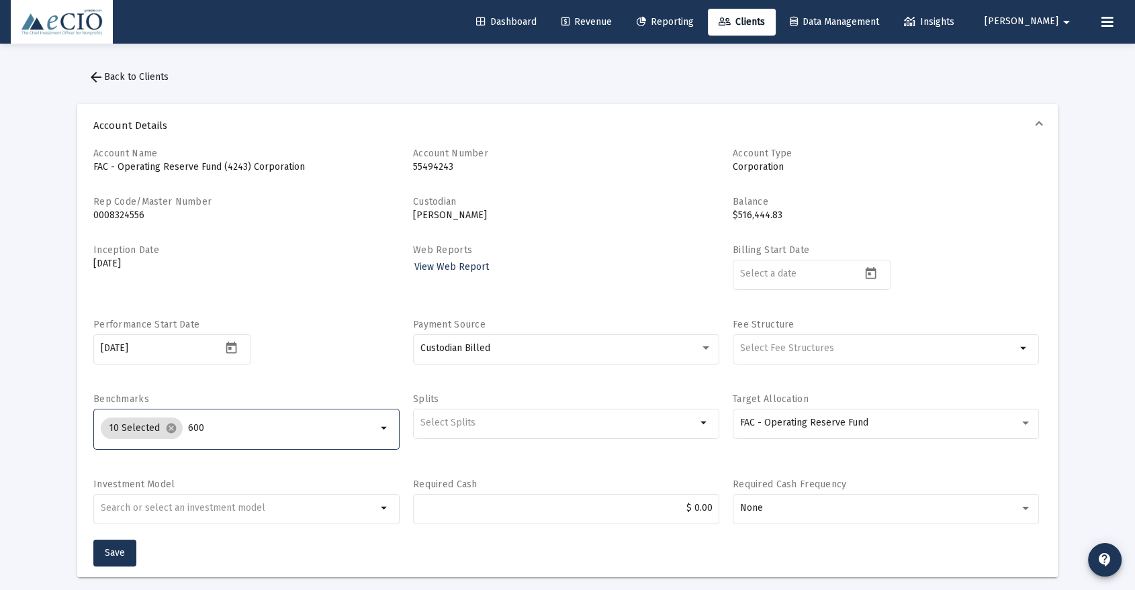
click at [207, 424] on input "600" at bounding box center [282, 428] width 189 height 11
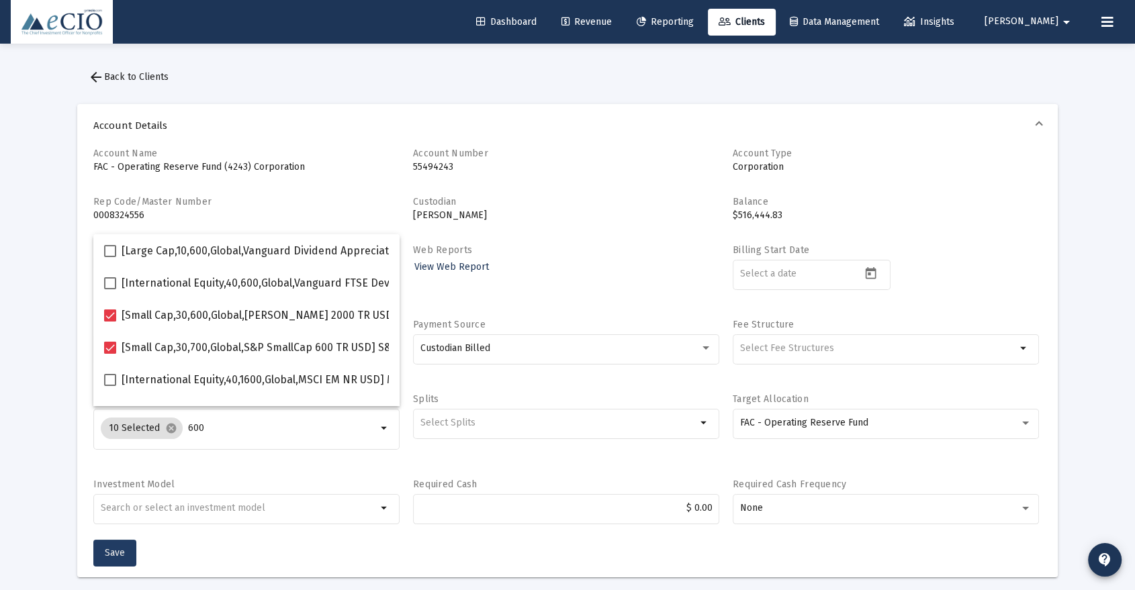
click at [111, 547] on span "Save" at bounding box center [115, 552] width 20 height 11
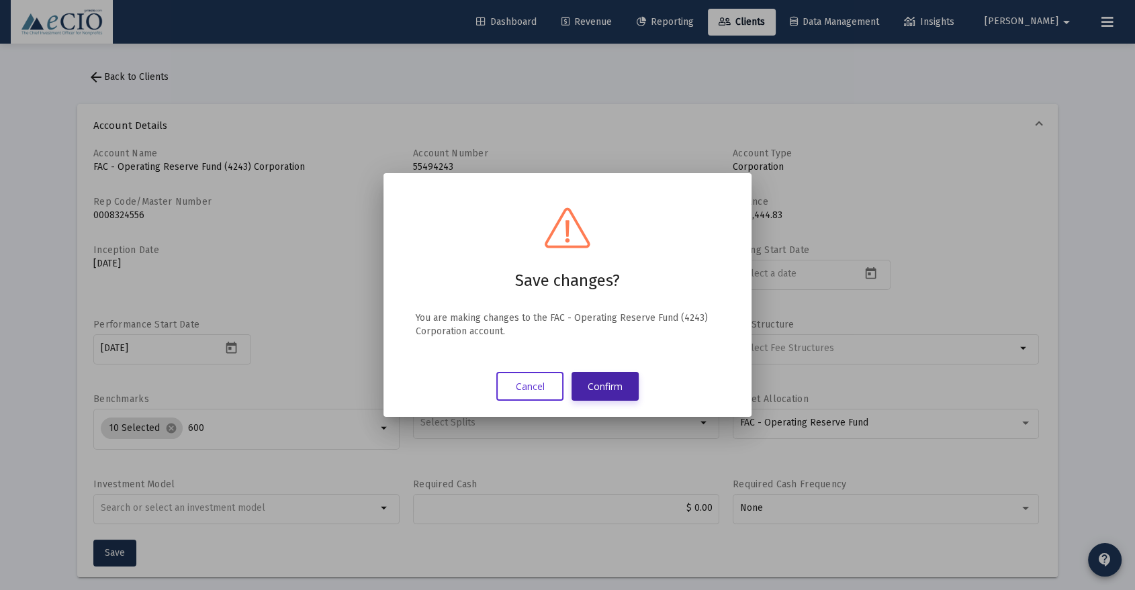
click at [594, 385] on button "Confirm" at bounding box center [604, 386] width 67 height 29
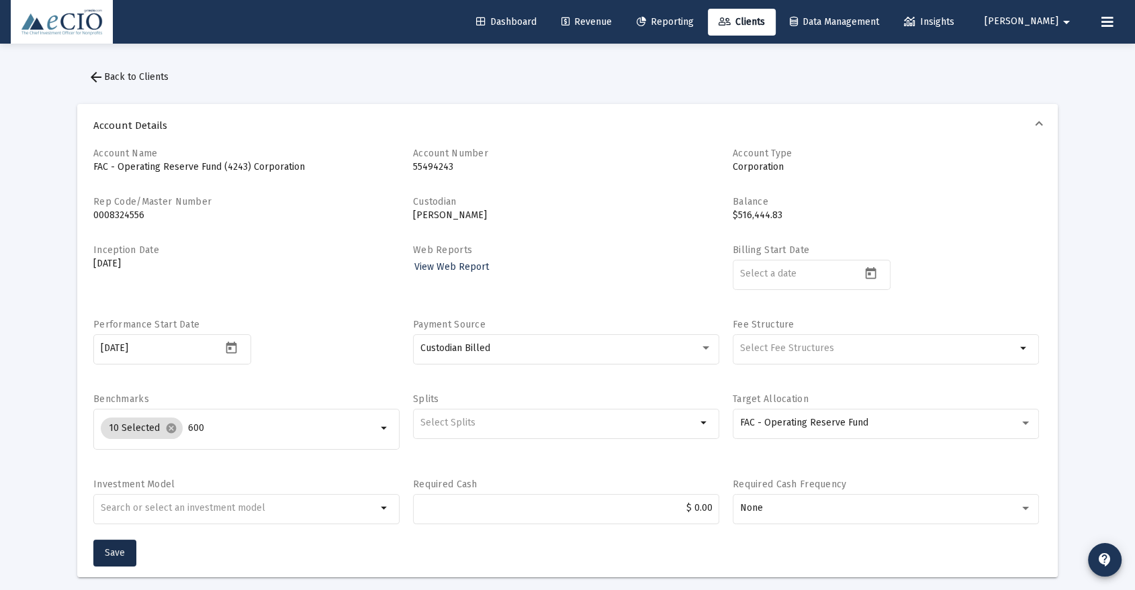
click at [129, 84] on button "arrow_back Back to Clients" at bounding box center [128, 77] width 102 height 27
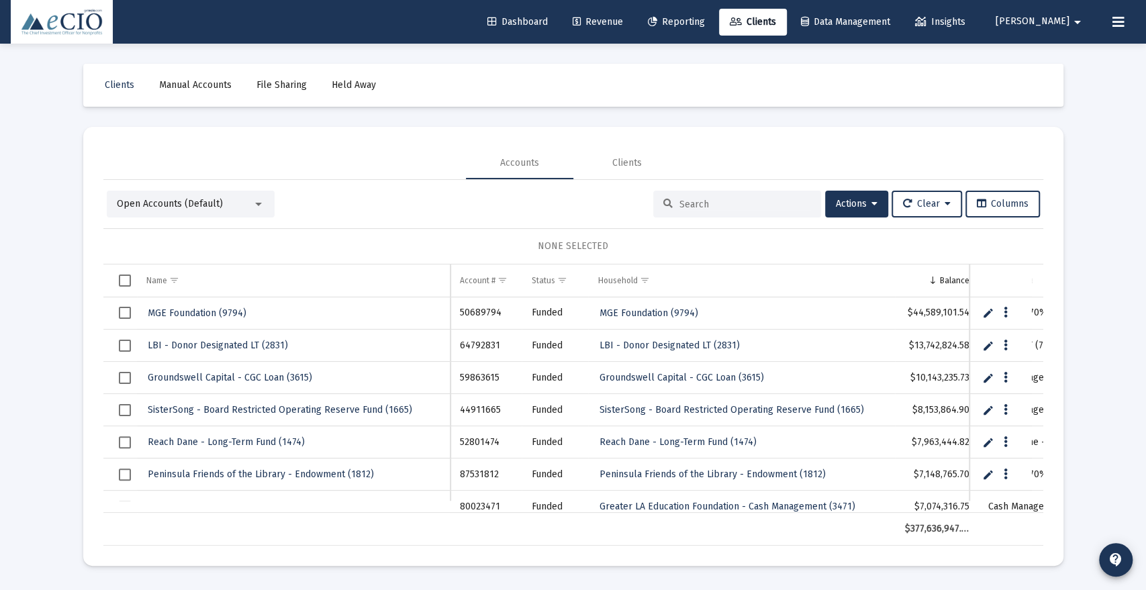
click at [716, 209] on input at bounding box center [746, 204] width 132 height 11
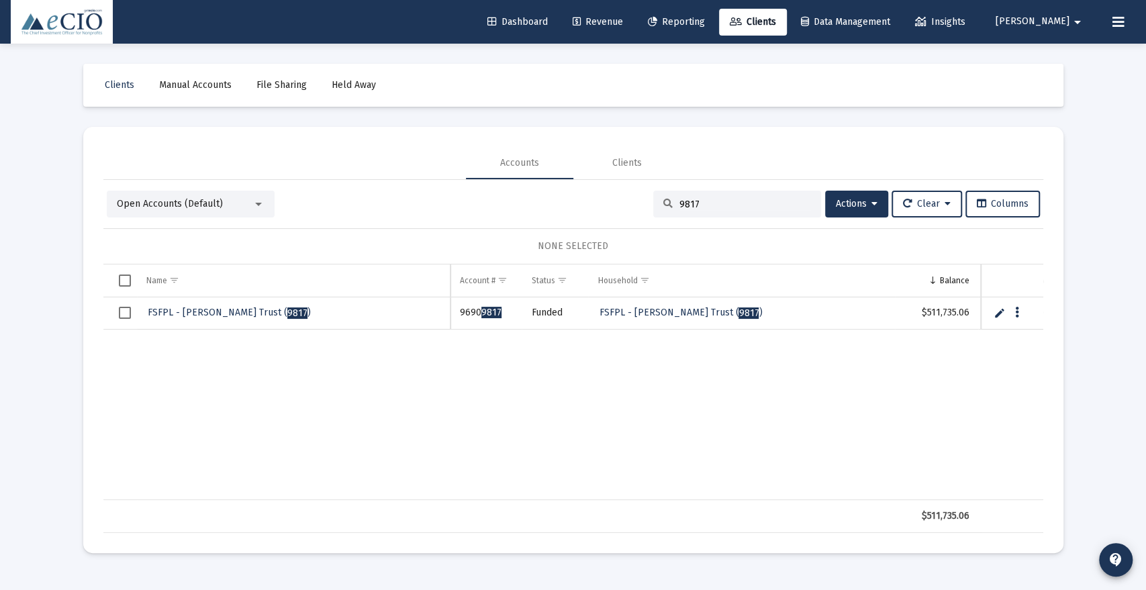
type input "9817"
click at [195, 314] on span "FSFPL - [PERSON_NAME] Trust ( 9817 )" at bounding box center [229, 312] width 163 height 11
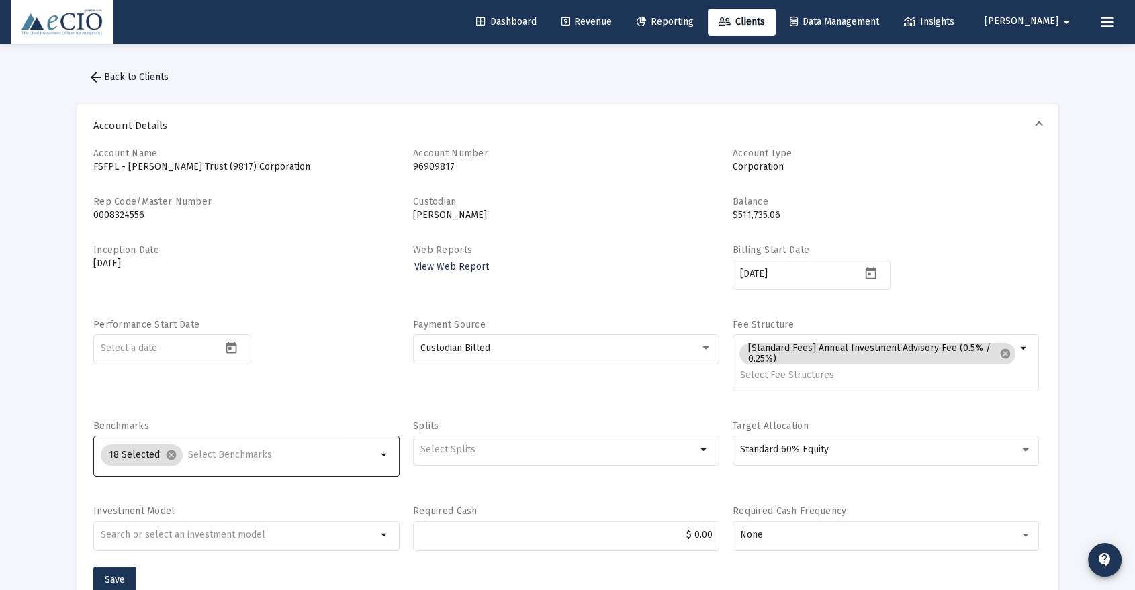
click at [204, 455] on input "Selection" at bounding box center [282, 455] width 189 height 11
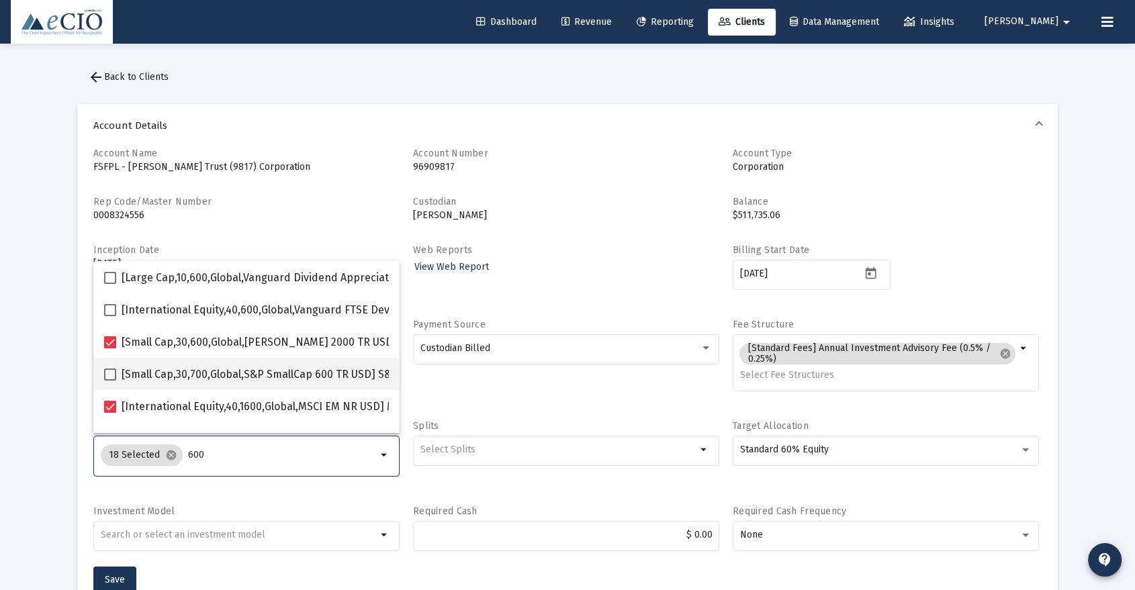
type input "600"
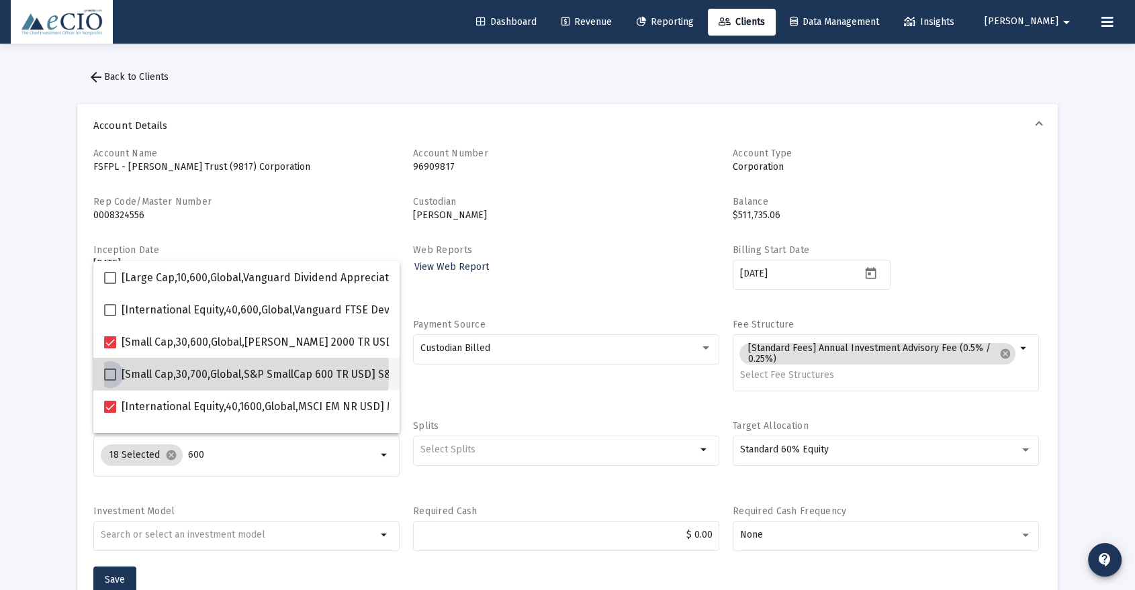
click at [179, 371] on span "[Small Cap,30,700,Global,S&P SmallCap 600 TR USD] S&P SmallCap 600 Index" at bounding box center [310, 375] width 377 height 16
click at [110, 381] on input "[Small Cap,30,700,Global,S&P SmallCap 600 TR USD] S&P SmallCap 600 Index" at bounding box center [109, 381] width 1 height 1
checkbox input "true"
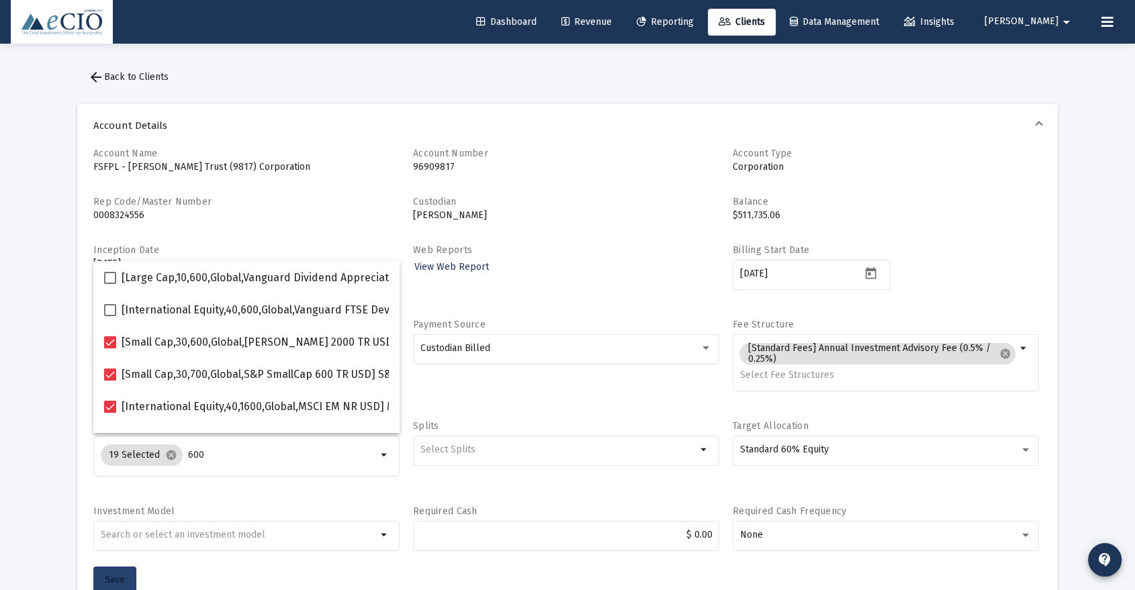
click at [115, 579] on span "Save" at bounding box center [115, 579] width 20 height 11
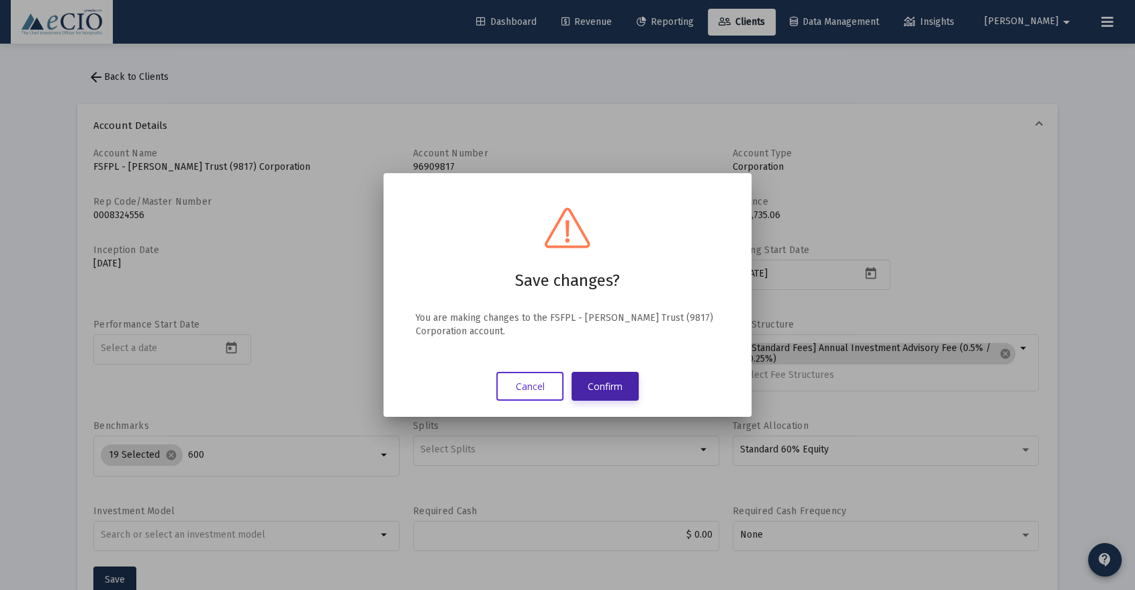
click at [608, 377] on button "Confirm" at bounding box center [604, 386] width 67 height 29
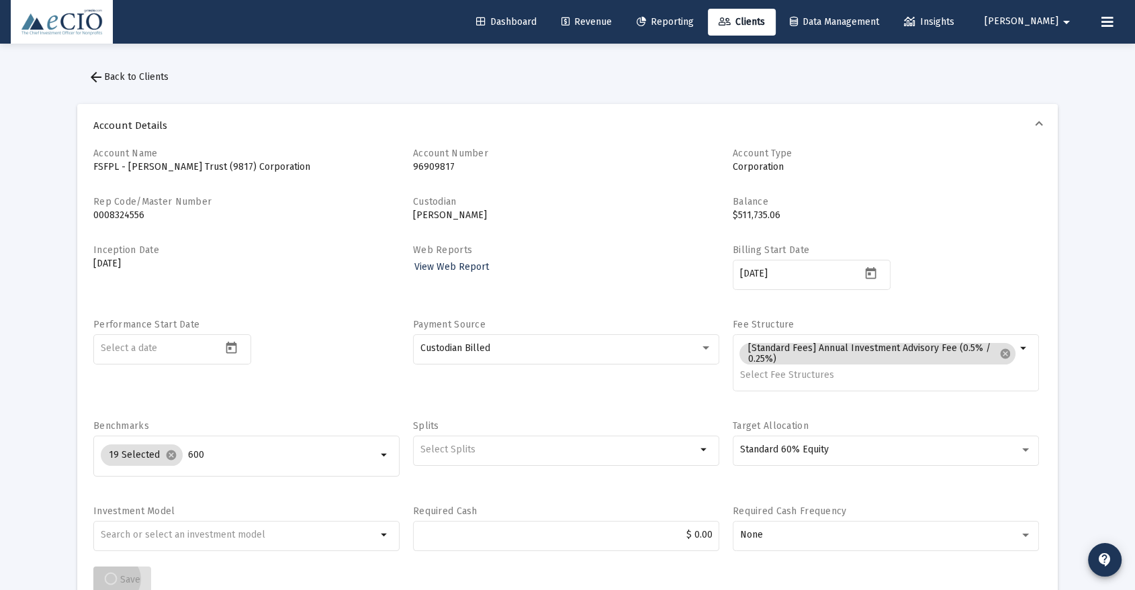
scroll to position [2, 0]
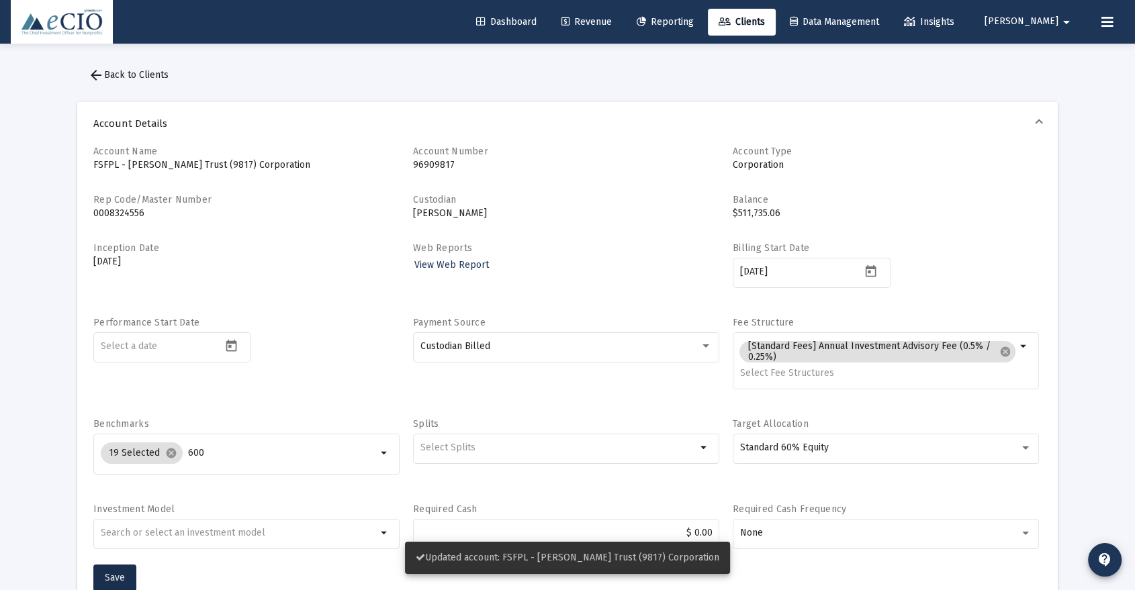
click at [150, 67] on button "arrow_back Back to Clients" at bounding box center [128, 75] width 102 height 27
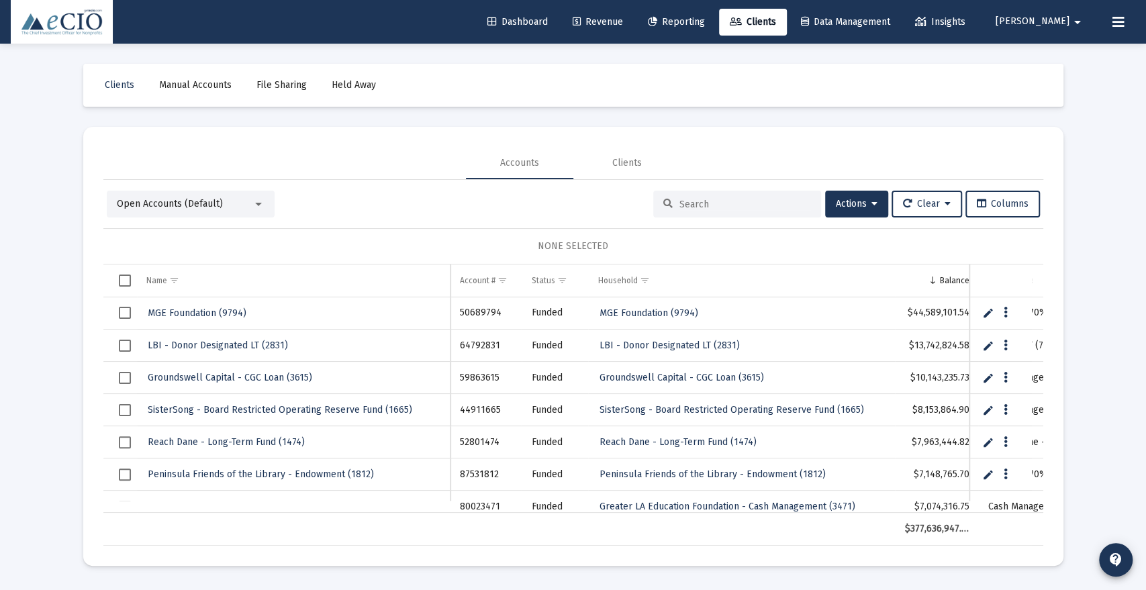
click at [755, 208] on input at bounding box center [746, 204] width 132 height 11
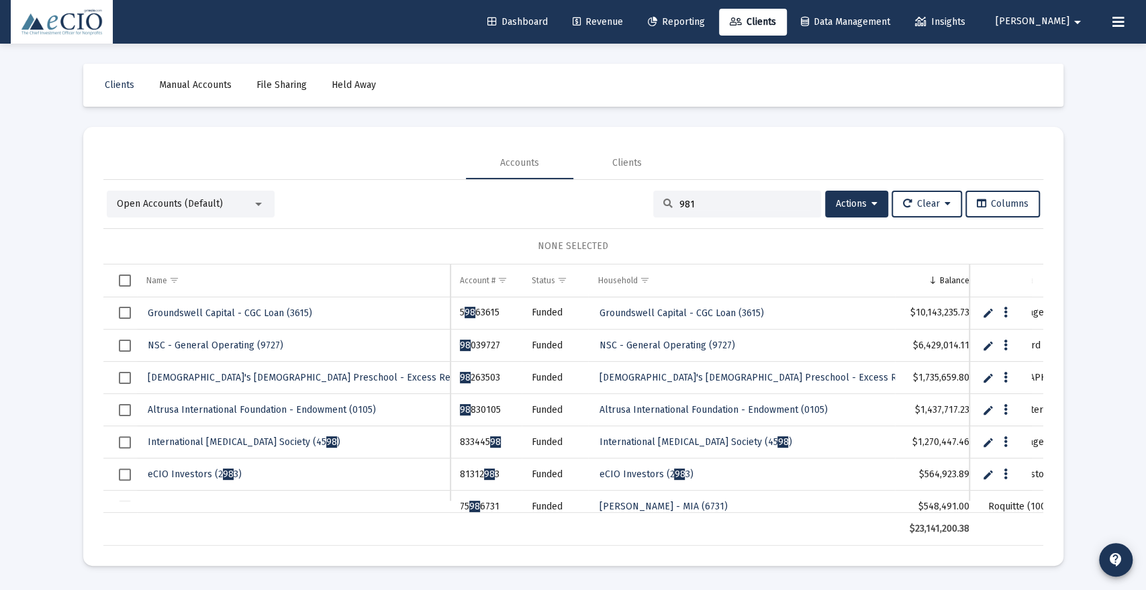
type input "9817"
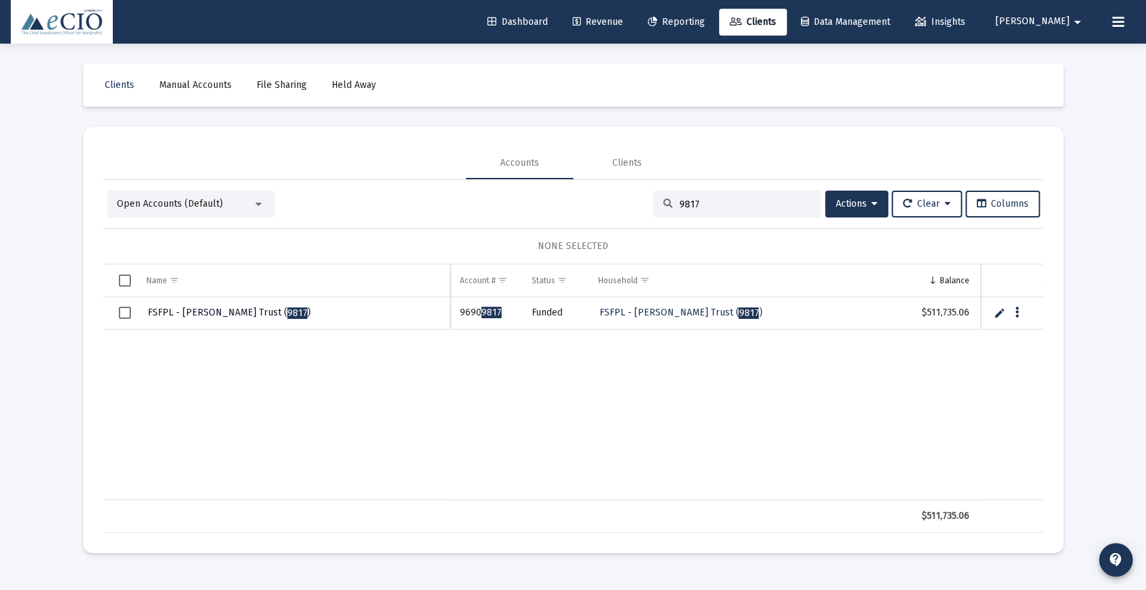
click at [236, 311] on span "FSFPL - [PERSON_NAME] Trust ( 9817 )" at bounding box center [229, 312] width 163 height 11
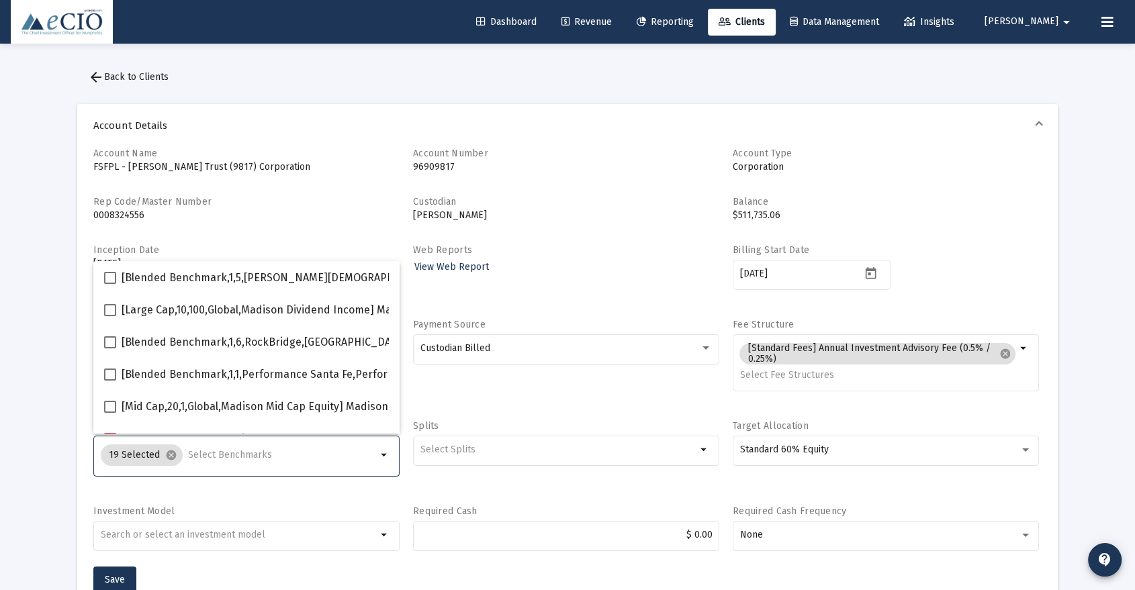
click at [210, 455] on input "Selection" at bounding box center [282, 455] width 189 height 11
type input "600"
click at [237, 124] on span "Account Details" at bounding box center [564, 125] width 943 height 13
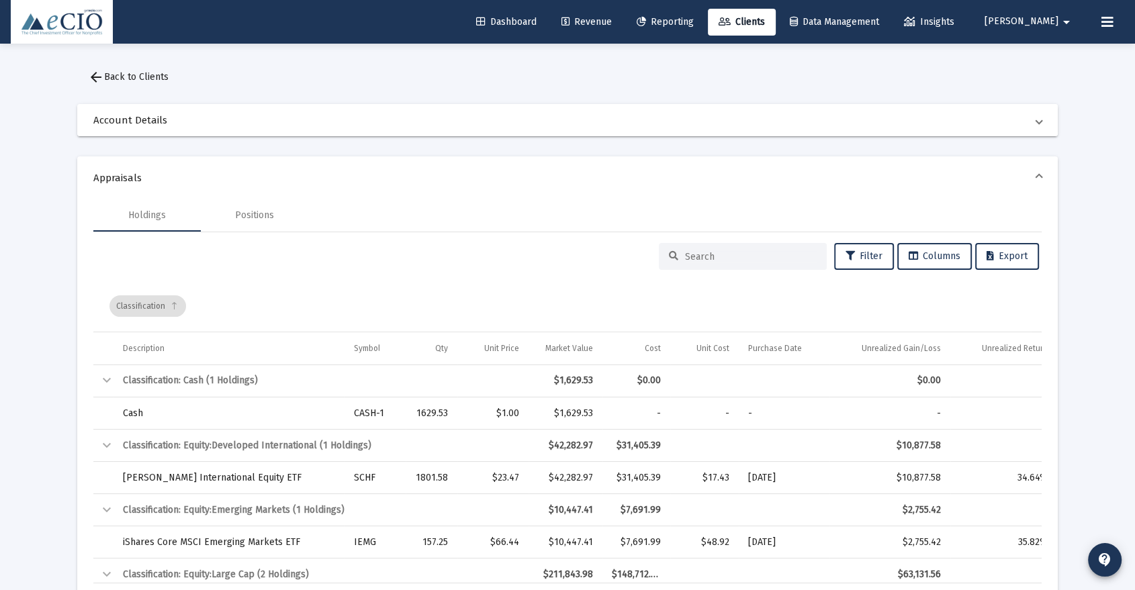
click at [128, 122] on span "Account Details" at bounding box center [564, 119] width 943 height 13
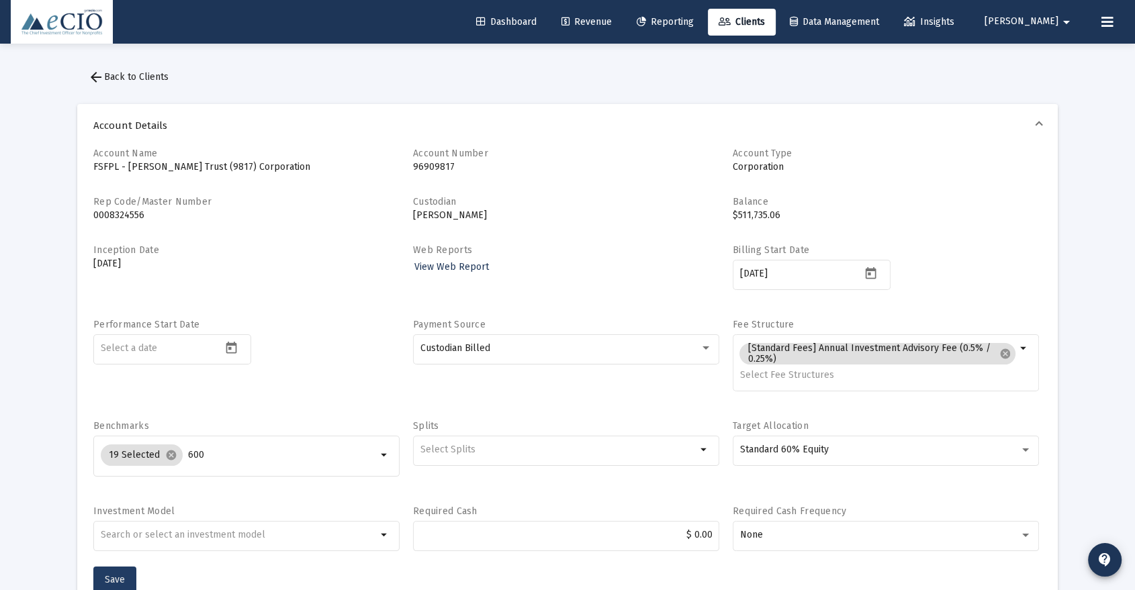
click at [118, 575] on span "Save" at bounding box center [115, 579] width 20 height 11
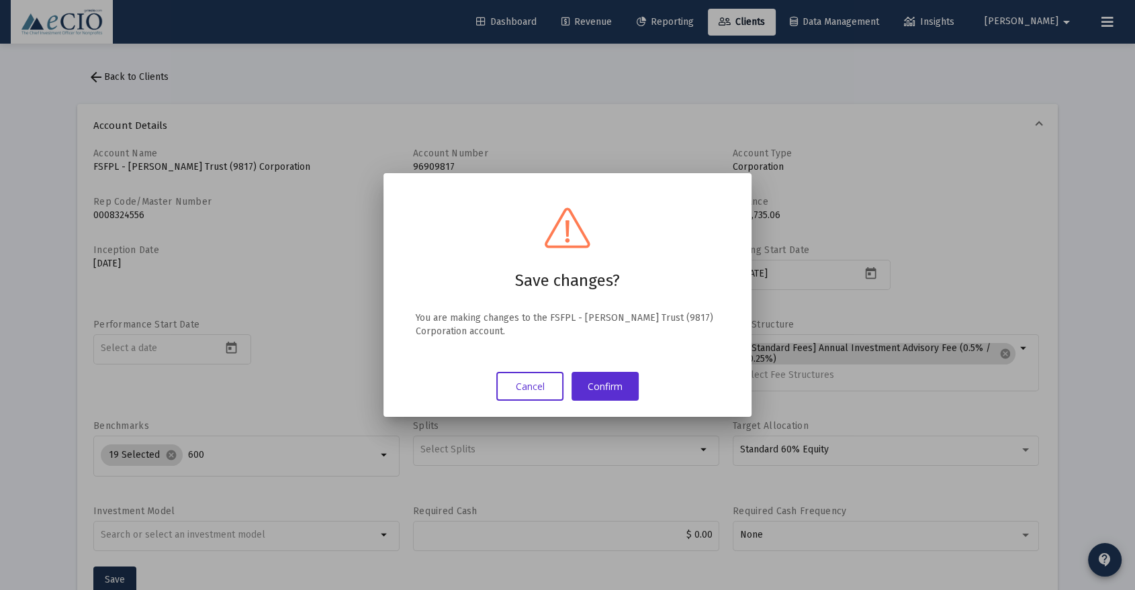
drag, startPoint x: 791, startPoint y: 424, endPoint x: 743, endPoint y: 399, distance: 54.4
click at [784, 419] on div at bounding box center [567, 295] width 1135 height 590
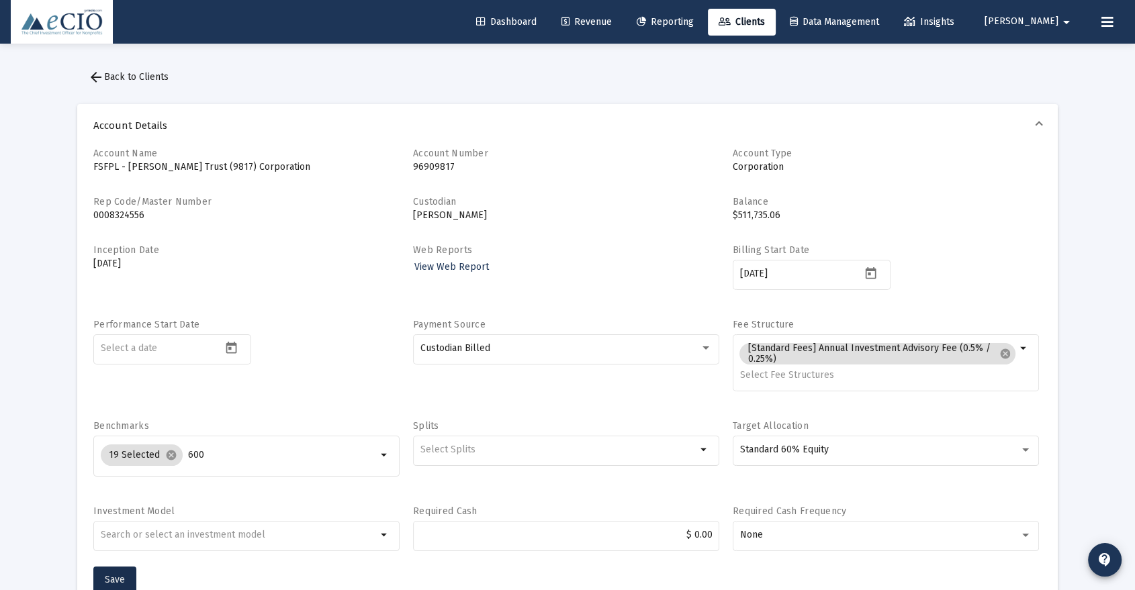
scroll to position [2, 0]
click at [113, 577] on span "Save" at bounding box center [115, 577] width 20 height 11
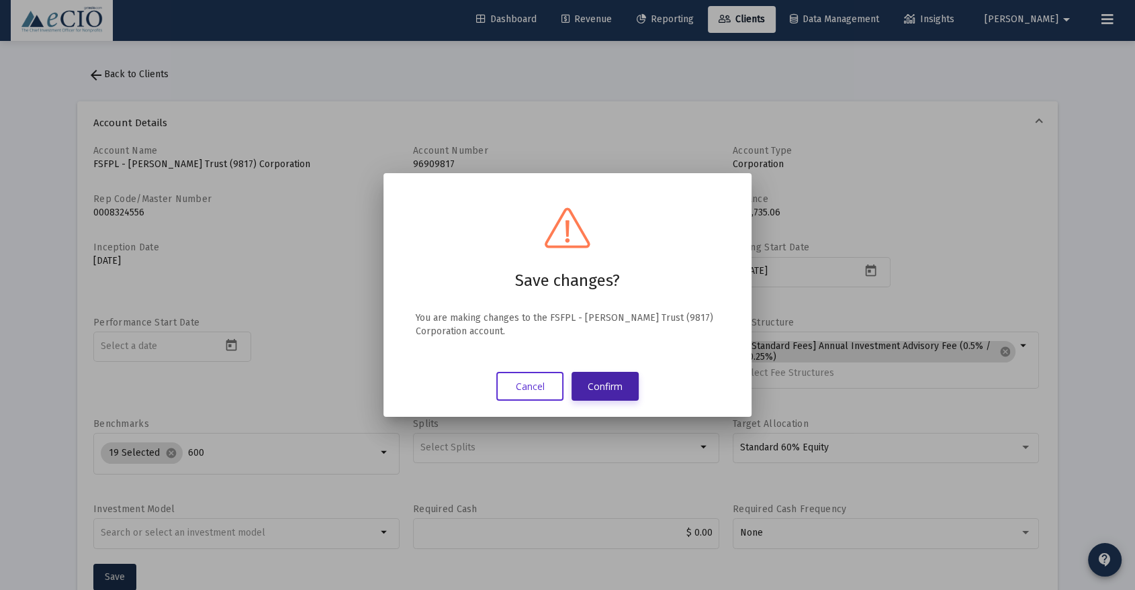
click at [592, 387] on button "Confirm" at bounding box center [604, 386] width 67 height 29
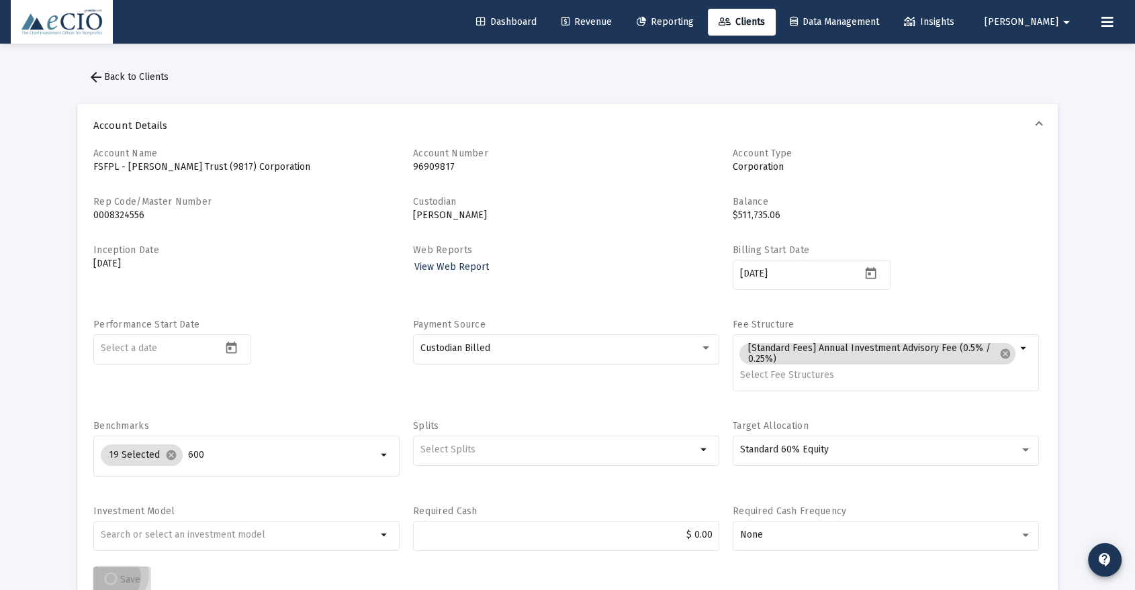
scroll to position [2, 0]
click at [155, 73] on span "arrow_back Back to Clients" at bounding box center [128, 74] width 81 height 11
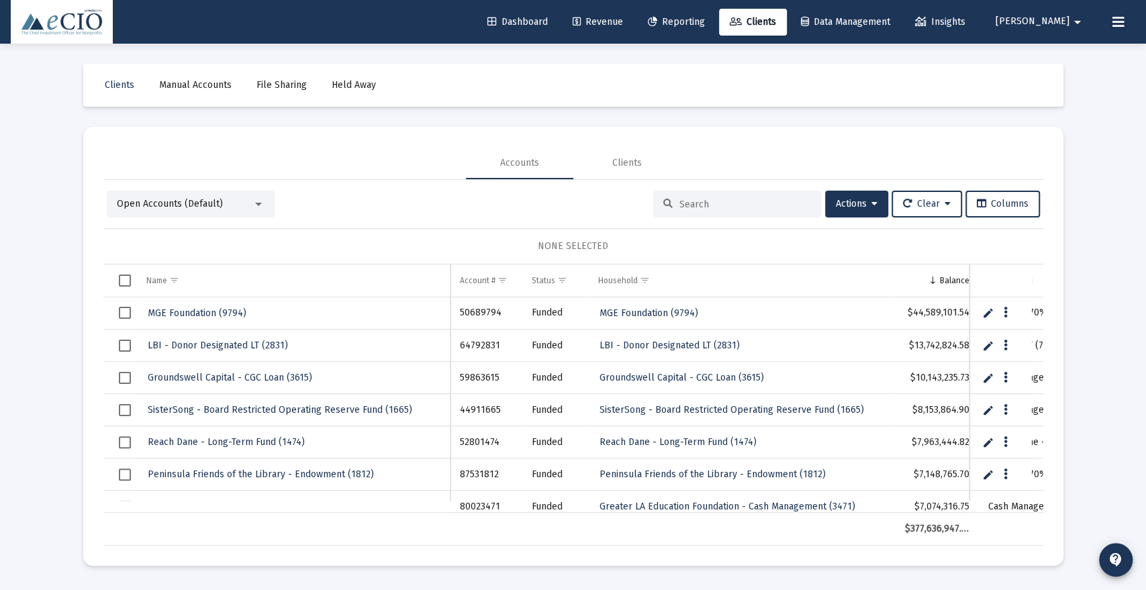
click at [769, 208] on input at bounding box center [746, 204] width 132 height 11
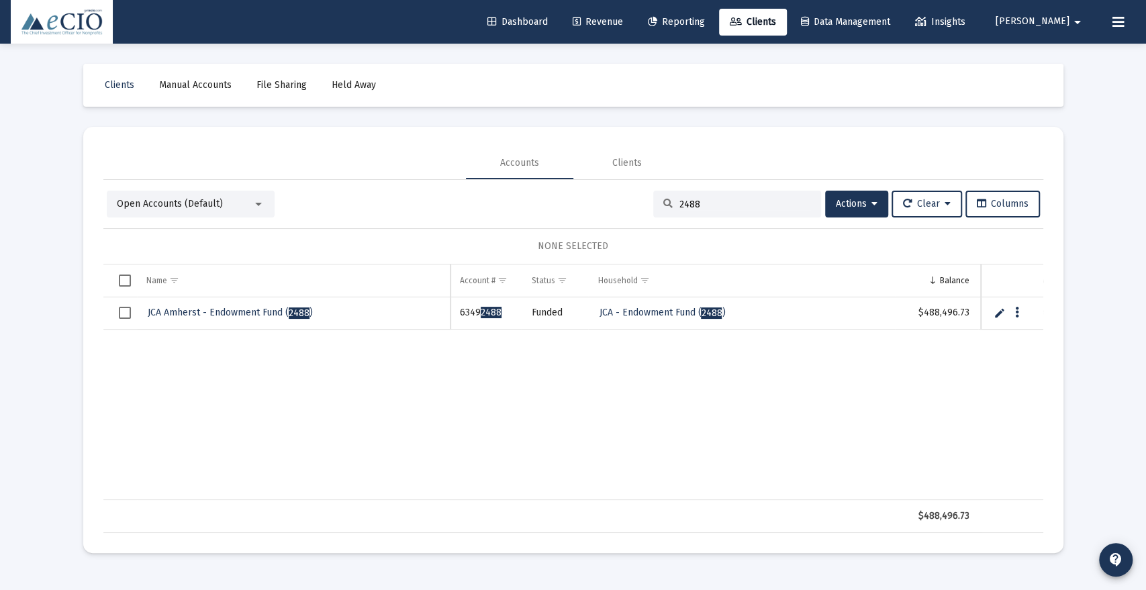
type input "2488"
click at [284, 310] on span "JCA Amherst - Endowment Fund ( 2488 )" at bounding box center [230, 312] width 165 height 11
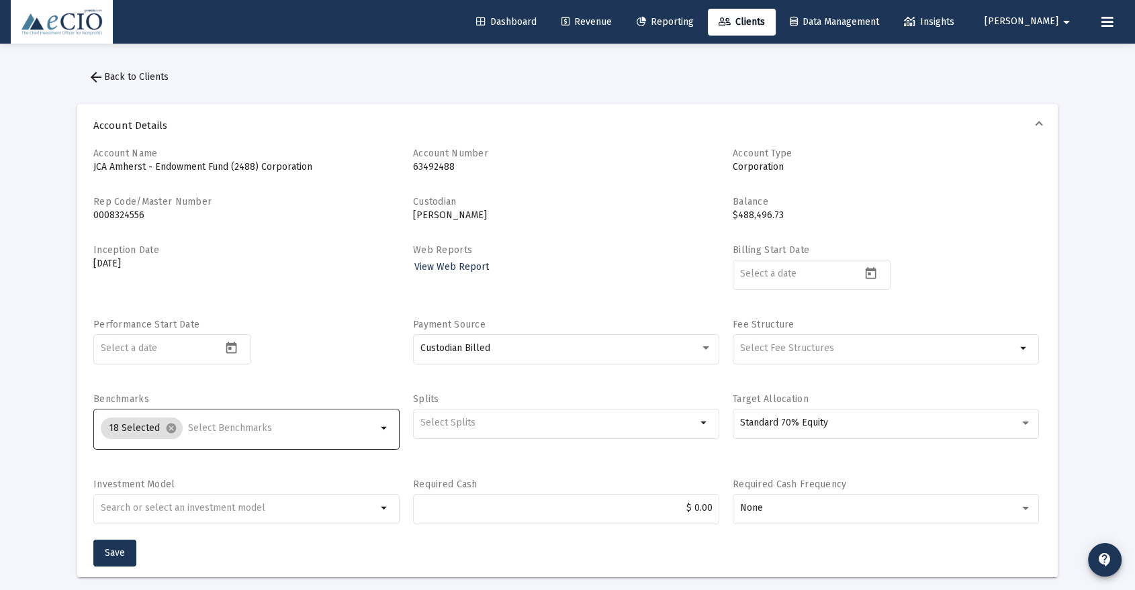
click at [248, 424] on input "Selection" at bounding box center [282, 428] width 189 height 11
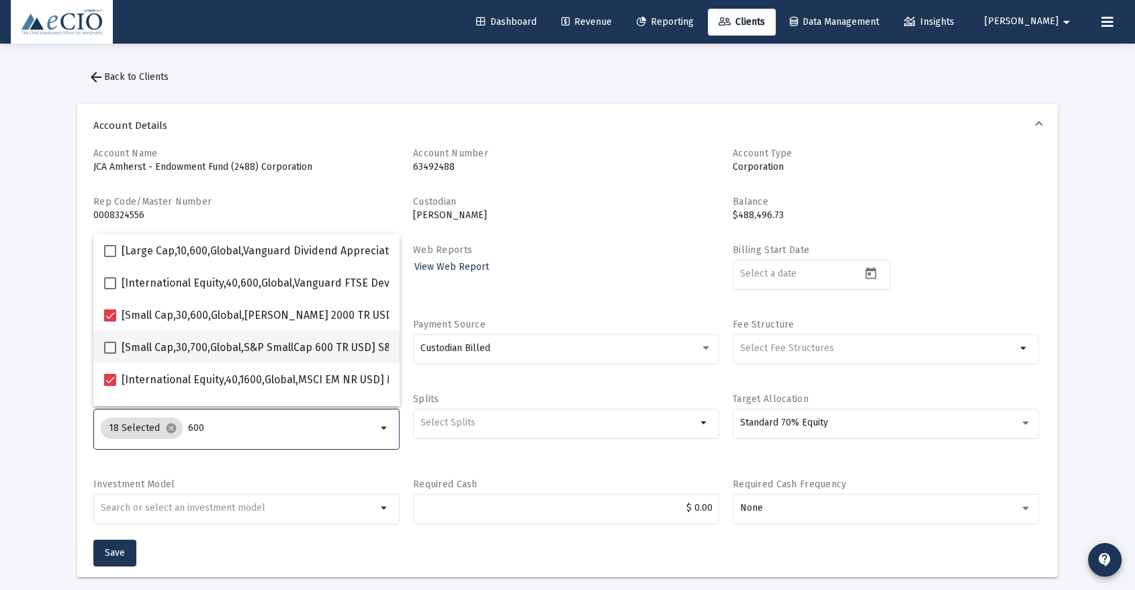
type input "600"
click at [245, 344] on span "[Small Cap,30,700,Global,S&P SmallCap 600 TR USD] S&P SmallCap 600 Index" at bounding box center [310, 348] width 377 height 16
click at [110, 354] on input "[Small Cap,30,700,Global,S&P SmallCap 600 TR USD] S&P SmallCap 600 Index" at bounding box center [109, 354] width 1 height 1
checkbox input "true"
click at [239, 469] on div "Account Name JCA Amherst - Endowment Fund (2488) Corporation Account Number 634…" at bounding box center [567, 343] width 948 height 393
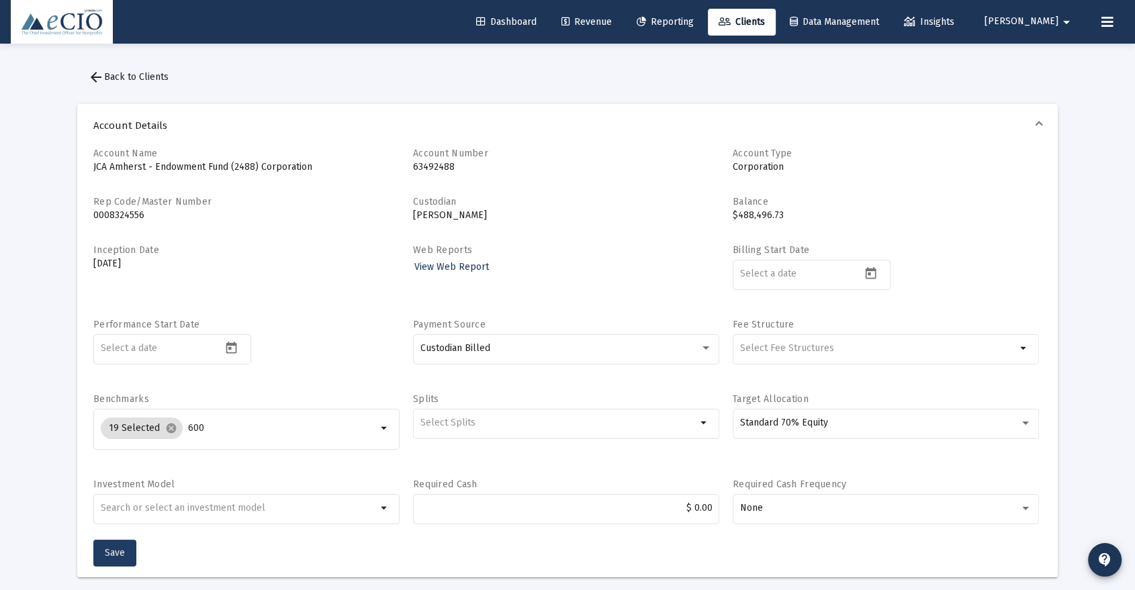
click at [113, 549] on span "Save" at bounding box center [115, 552] width 20 height 11
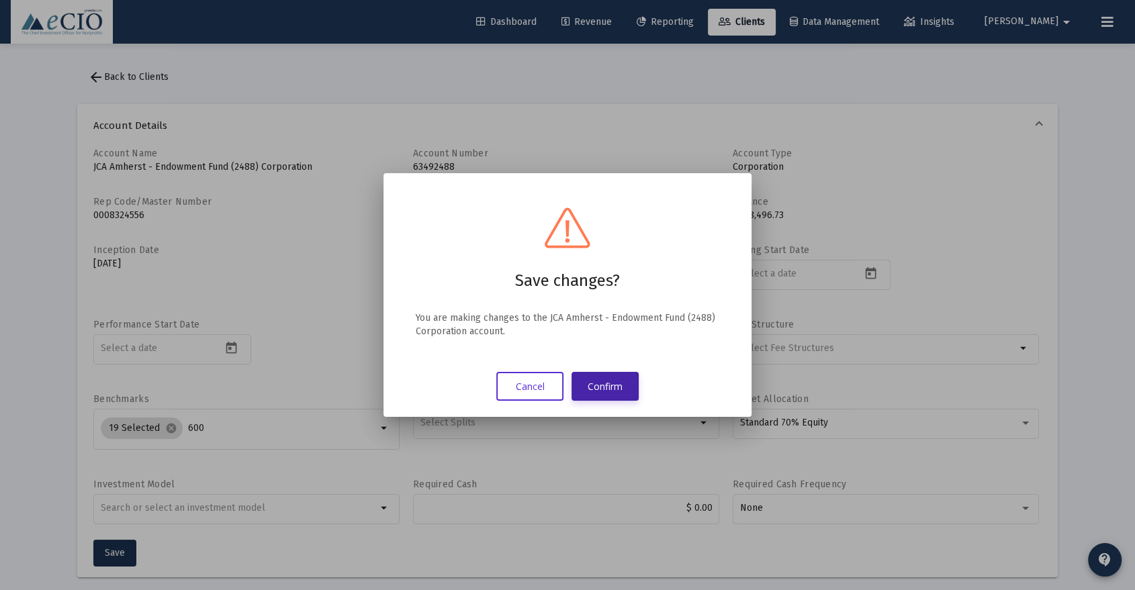
click at [625, 384] on button "Confirm" at bounding box center [604, 386] width 67 height 29
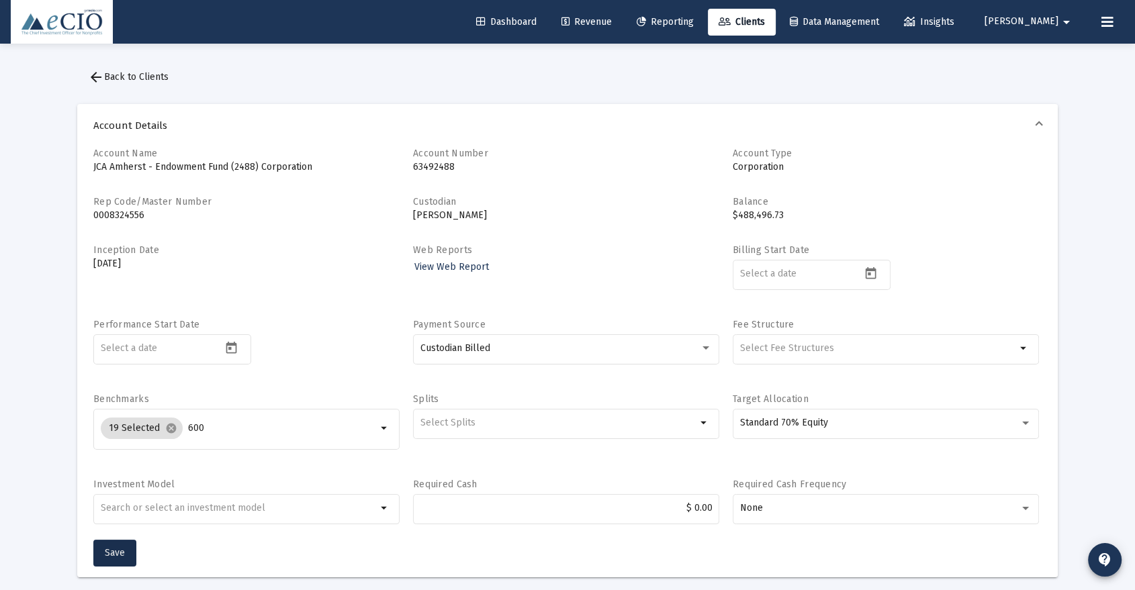
drag, startPoint x: 167, startPoint y: 78, endPoint x: 207, endPoint y: 89, distance: 42.3
click at [167, 78] on span "arrow_back Back to Clients" at bounding box center [128, 76] width 81 height 11
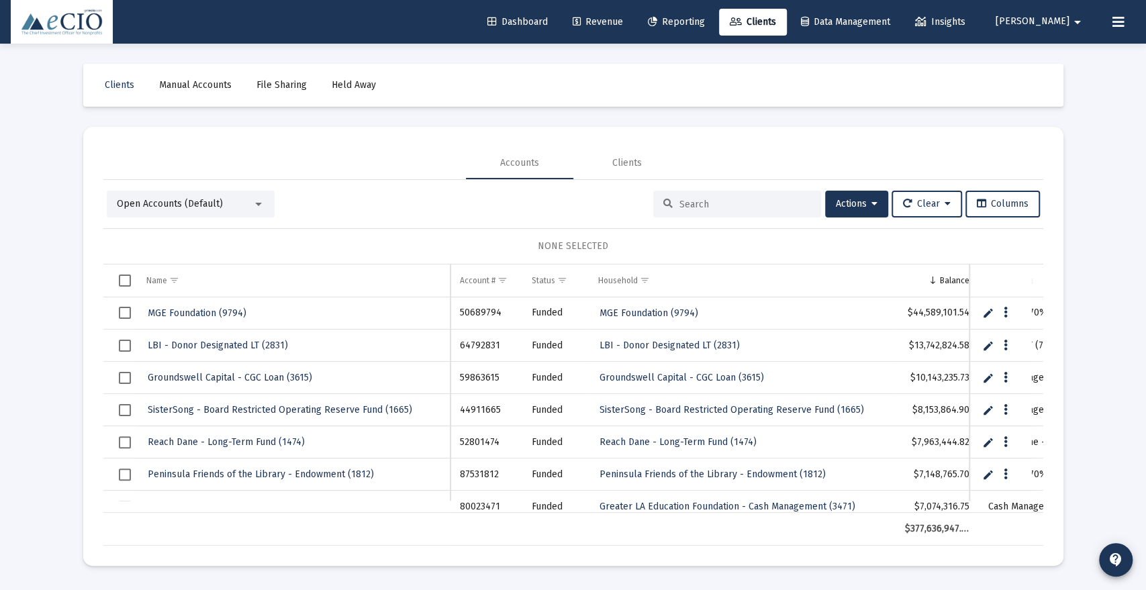
click at [726, 193] on div at bounding box center [737, 204] width 168 height 27
click at [725, 200] on input at bounding box center [746, 204] width 132 height 11
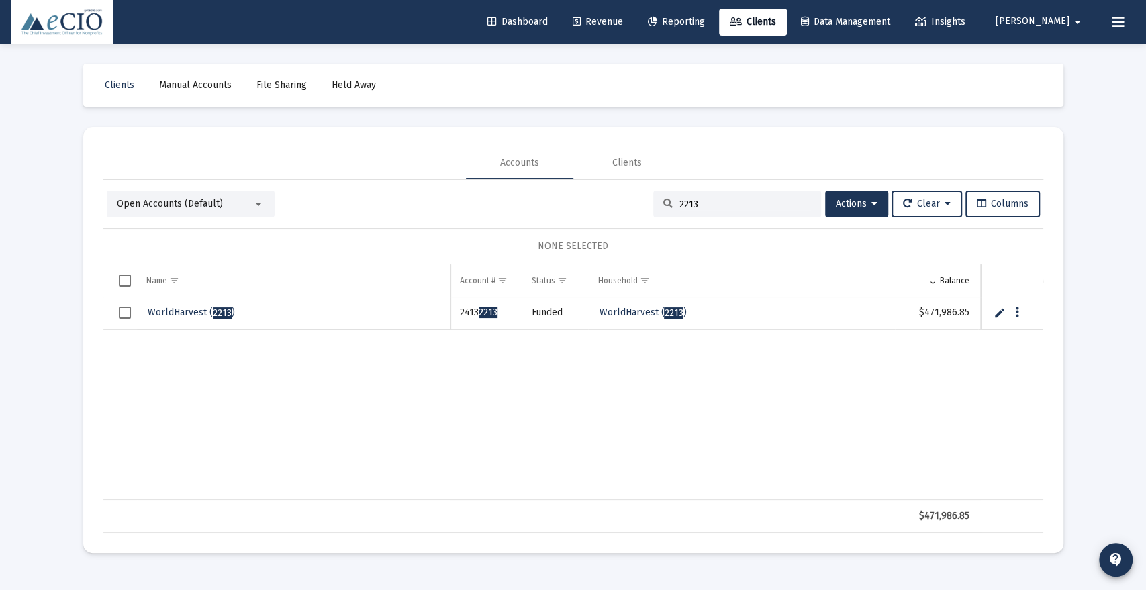
type input "2213"
click at [203, 308] on span "WorldHarvest ( 2213 )" at bounding box center [191, 312] width 87 height 11
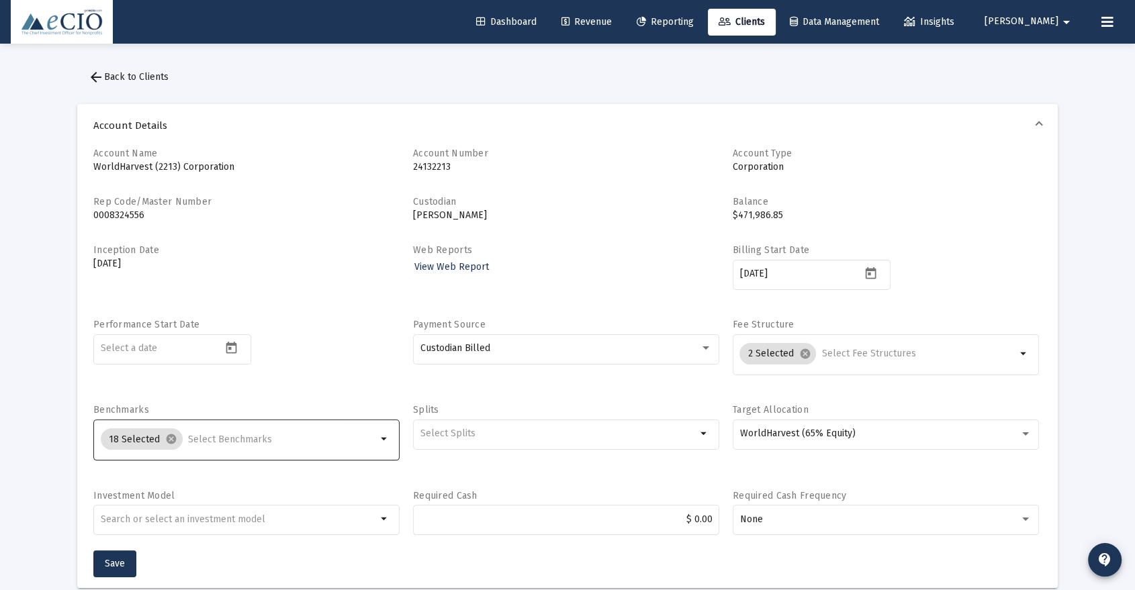
click at [216, 438] on input "Selection" at bounding box center [282, 439] width 189 height 11
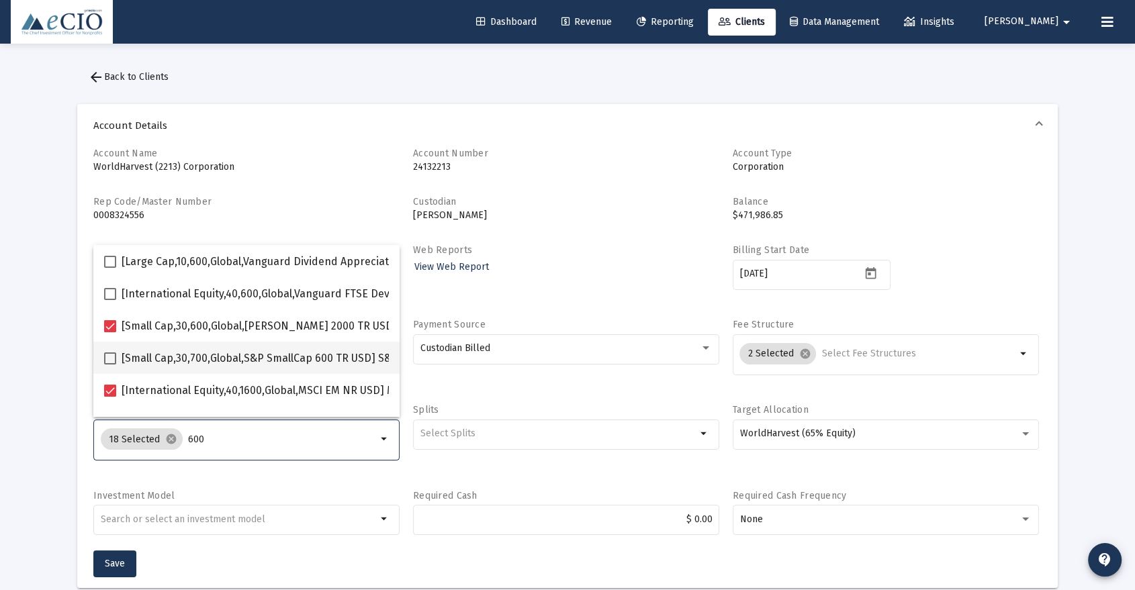
type input "600"
click at [236, 367] on mat-checkbox "[Small Cap,30,700,Global,S&P SmallCap 600 TR USD] S&P SmallCap 600 Index" at bounding box center [301, 358] width 394 height 32
click at [183, 359] on span "[Small Cap,30,700,Global,S&P SmallCap 600 TR USD] S&P SmallCap 600 Index" at bounding box center [310, 359] width 377 height 16
click at [110, 365] on input "[Small Cap,30,700,Global,S&P SmallCap 600 TR USD] S&P SmallCap 600 Index" at bounding box center [109, 365] width 1 height 1
checkbox input "true"
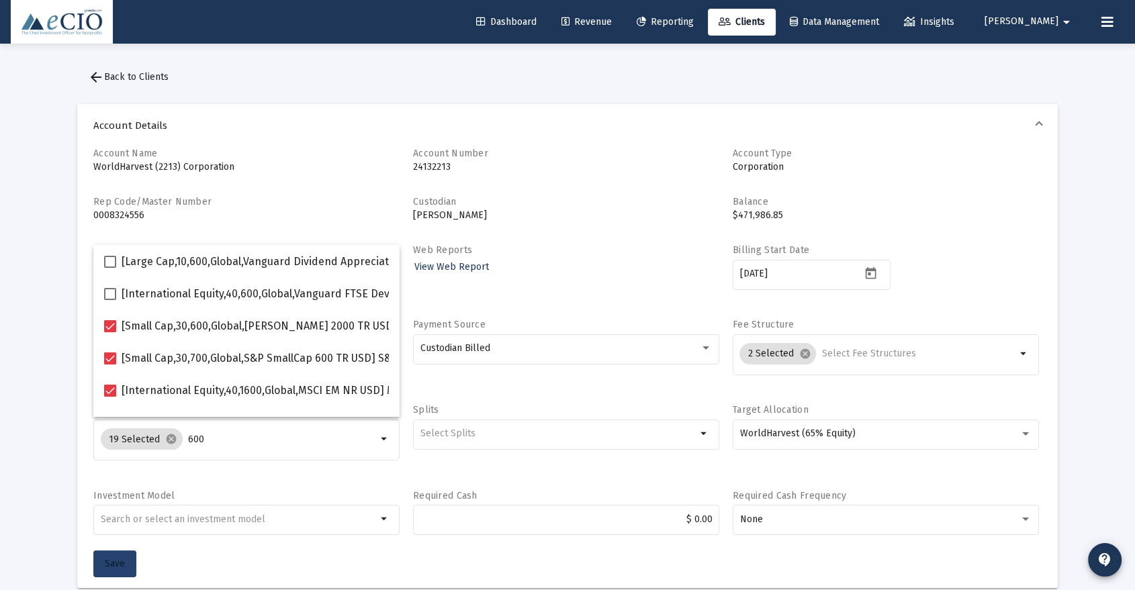
click at [117, 564] on span "Save" at bounding box center [115, 563] width 20 height 11
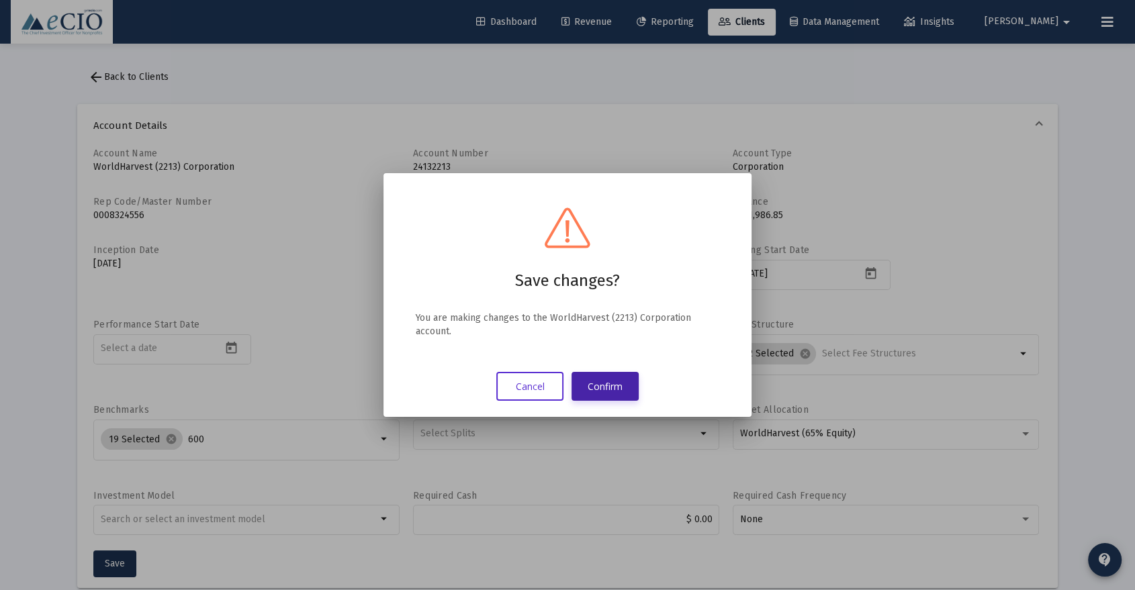
click at [605, 384] on button "Confirm" at bounding box center [604, 386] width 67 height 29
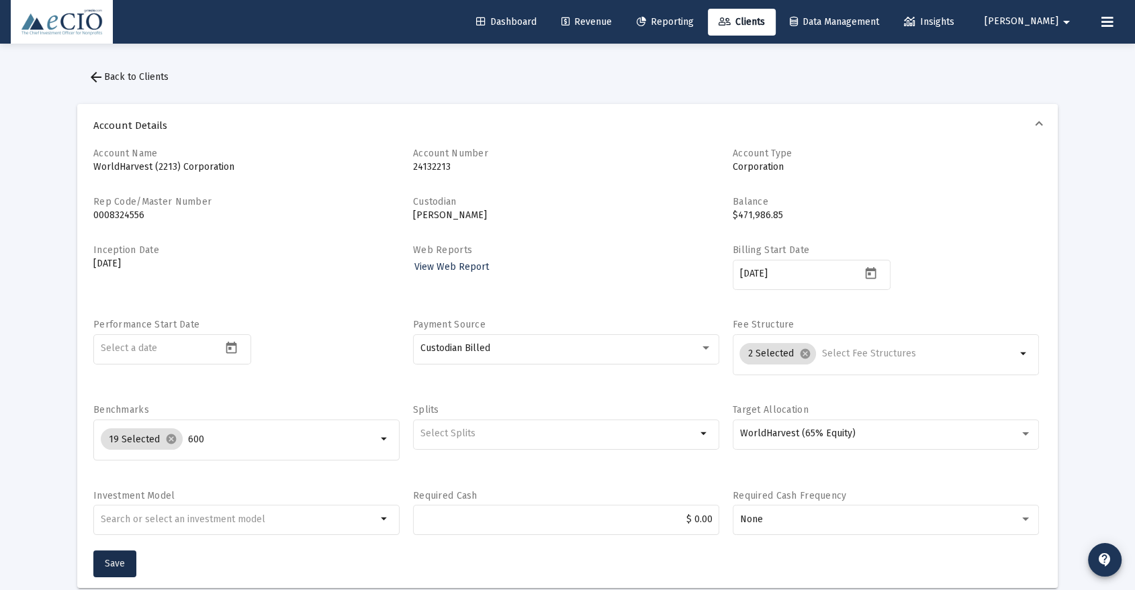
click at [134, 71] on button "arrow_back Back to Clients" at bounding box center [128, 77] width 102 height 27
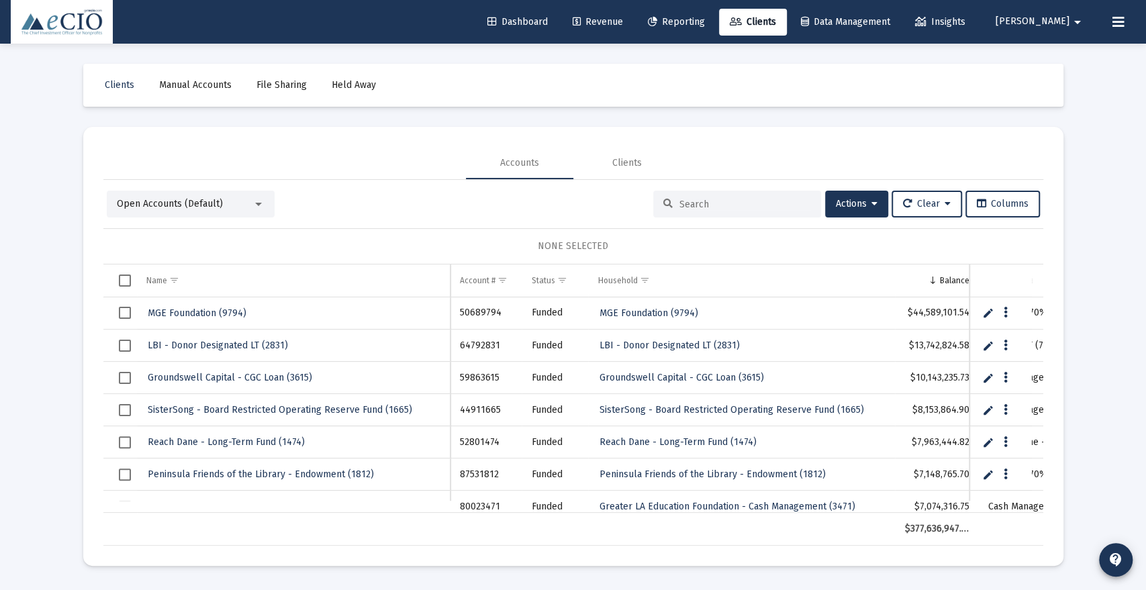
click at [725, 208] on input at bounding box center [746, 204] width 132 height 11
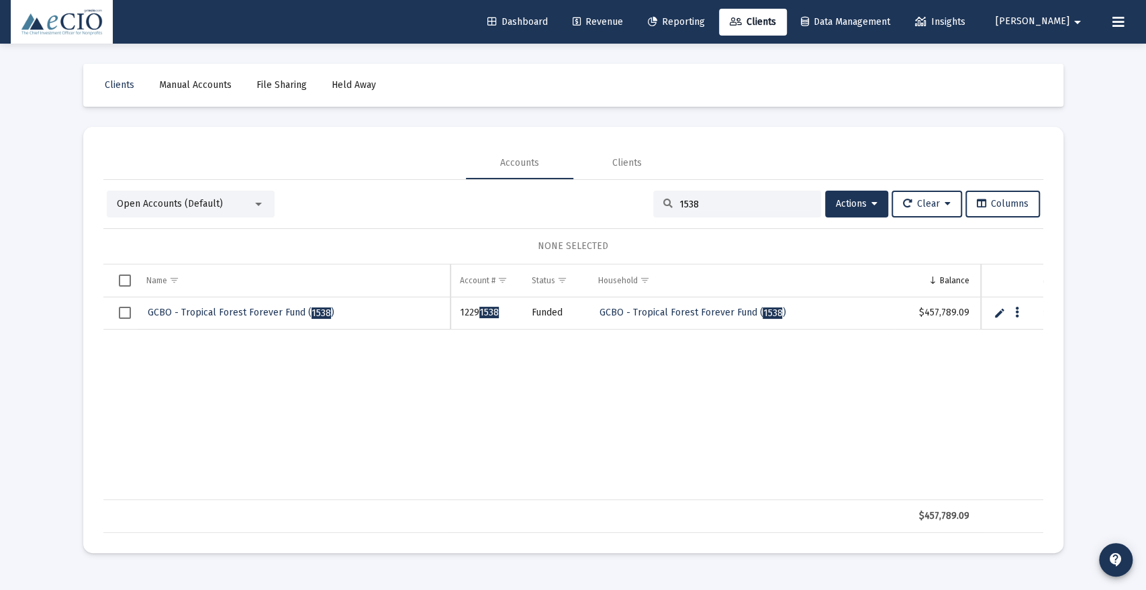
type input "1538"
click at [170, 318] on span "GCBO - Tropical Forest Forever Fund ( 1538 )" at bounding box center [241, 312] width 187 height 11
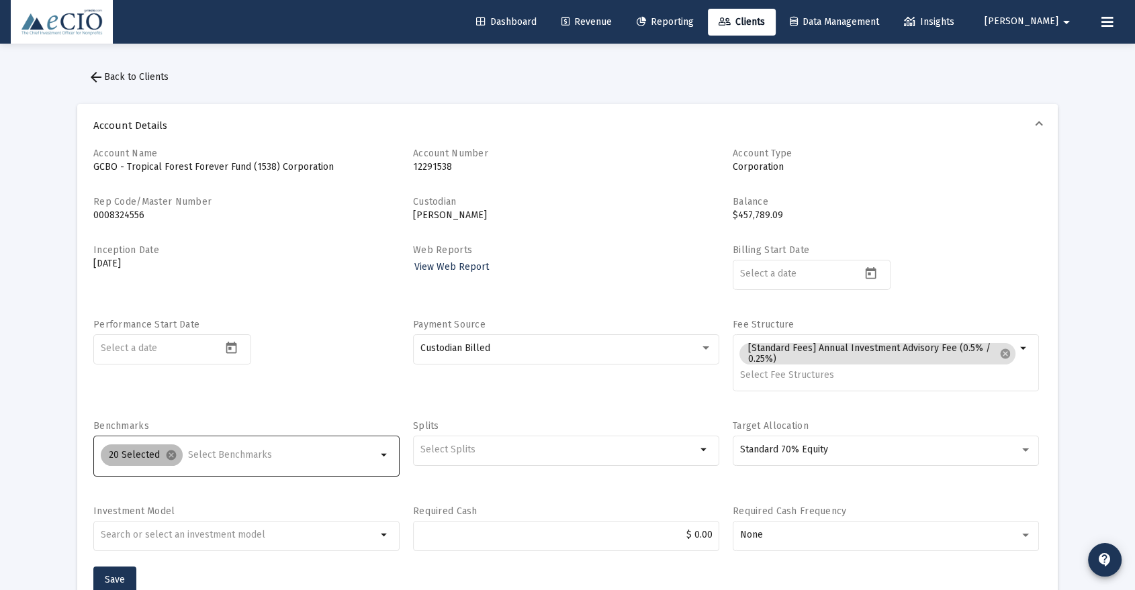
click at [241, 463] on div "20 Selected cancel" at bounding box center [238, 455] width 281 height 27
click at [240, 452] on input "Selection" at bounding box center [282, 455] width 189 height 11
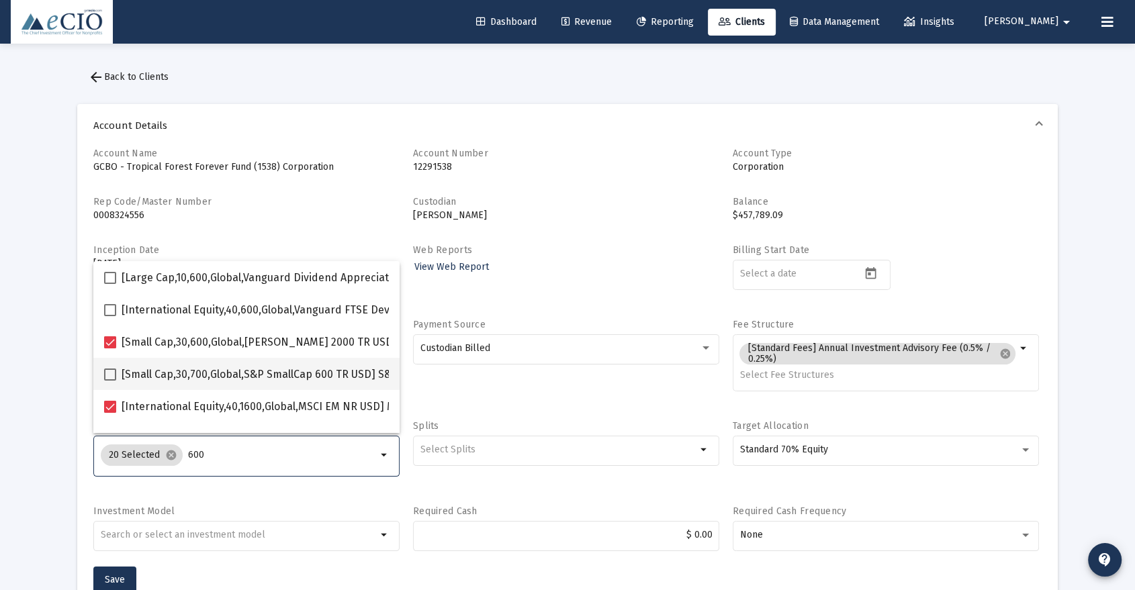
type input "600"
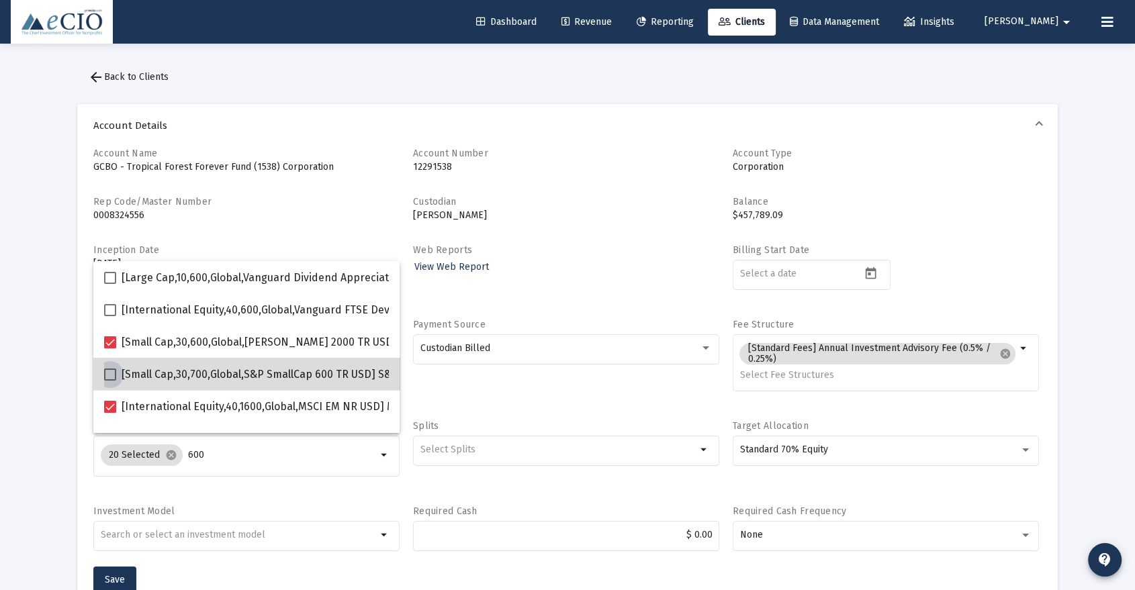
click at [255, 373] on span "[Small Cap,30,700,Global,S&P SmallCap 600 TR USD] S&P SmallCap 600 Index" at bounding box center [310, 375] width 377 height 16
click at [110, 381] on input "[Small Cap,30,700,Global,S&P SmallCap 600 TR USD] S&P SmallCap 600 Index" at bounding box center [109, 381] width 1 height 1
checkbox input "true"
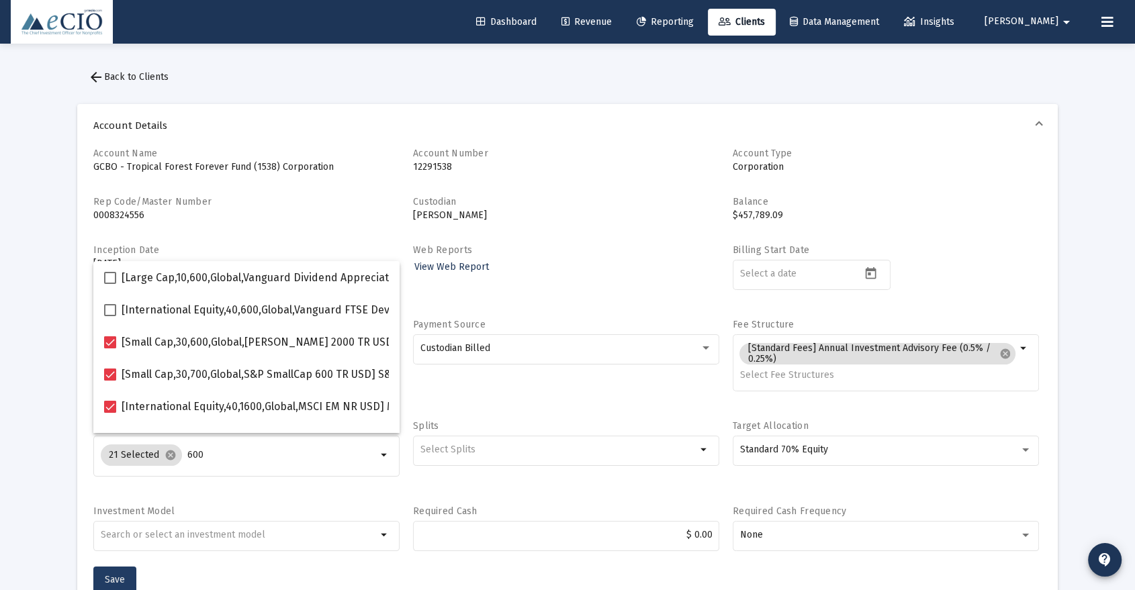
click at [107, 567] on button "Save" at bounding box center [114, 580] width 43 height 27
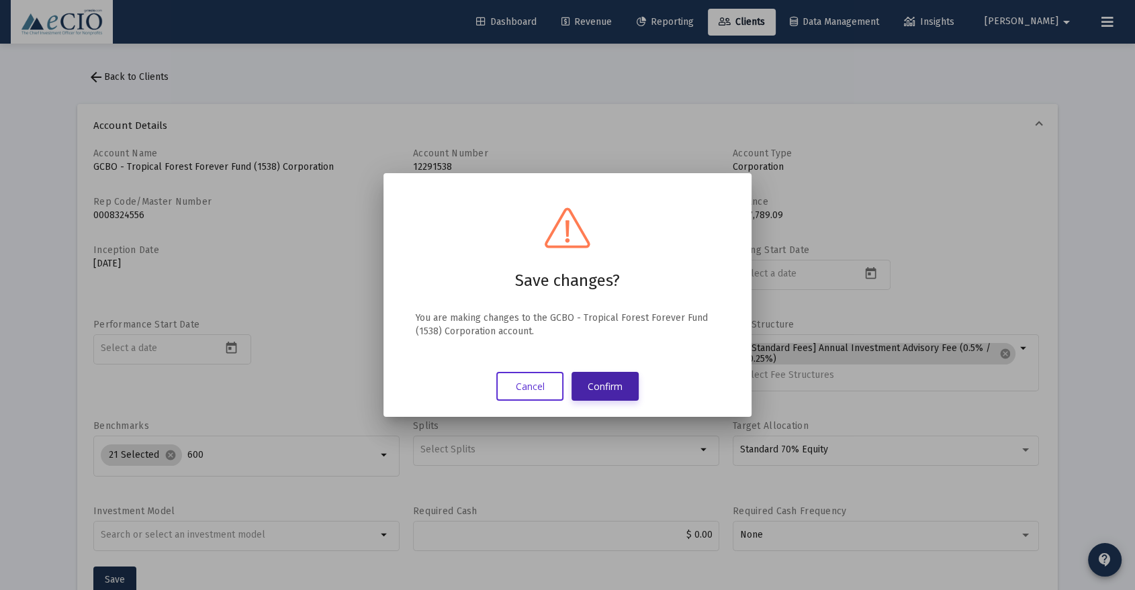
click at [604, 389] on button "Confirm" at bounding box center [604, 386] width 67 height 29
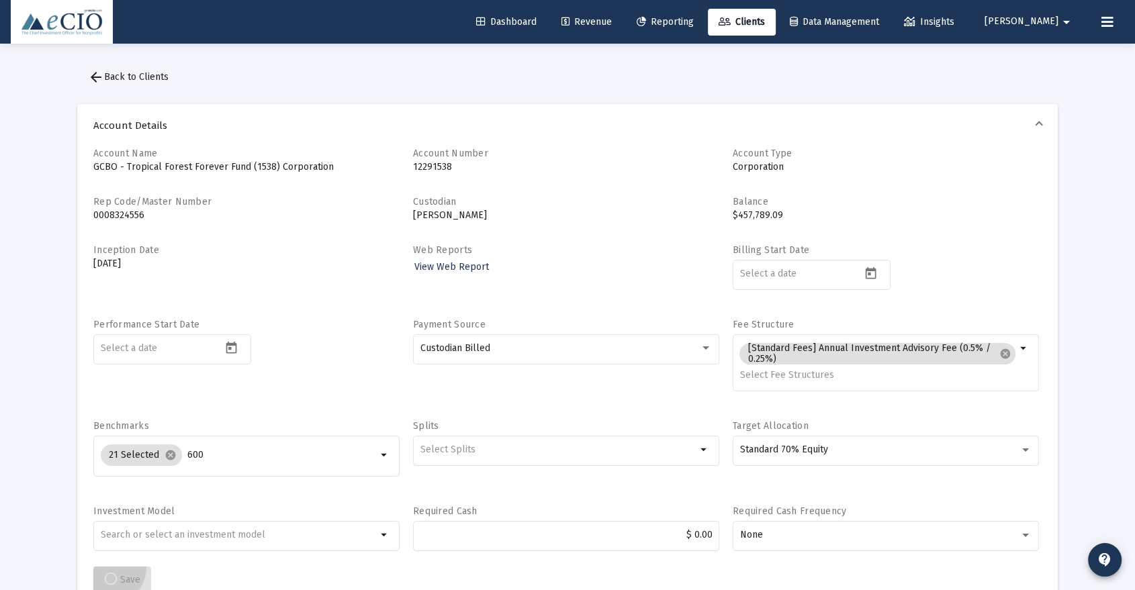
scroll to position [2, 0]
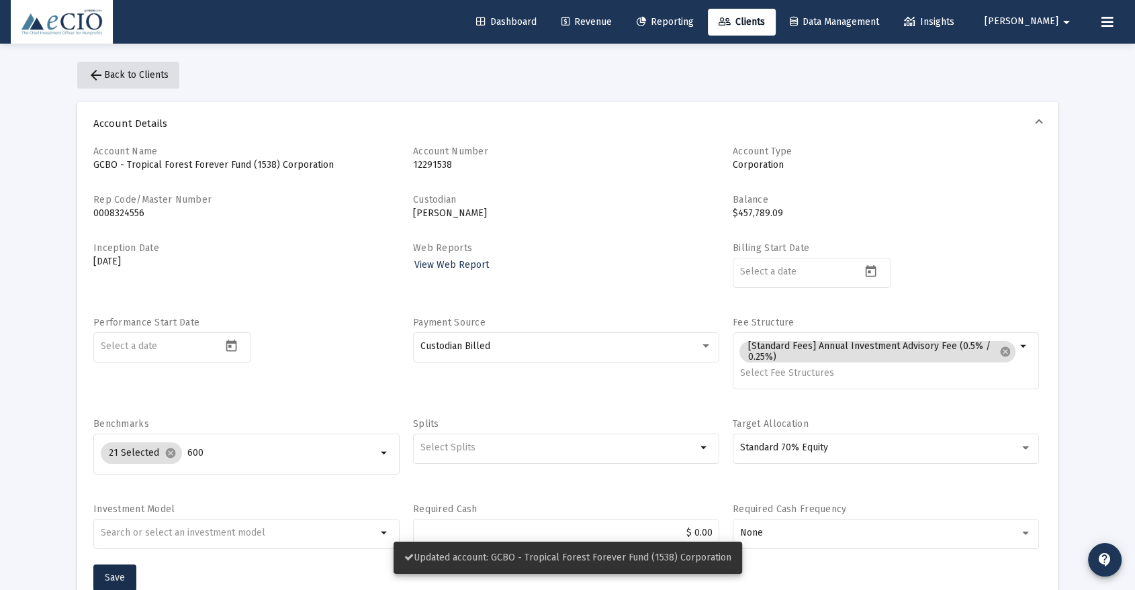
click at [136, 76] on span "arrow_back Back to Clients" at bounding box center [128, 74] width 81 height 11
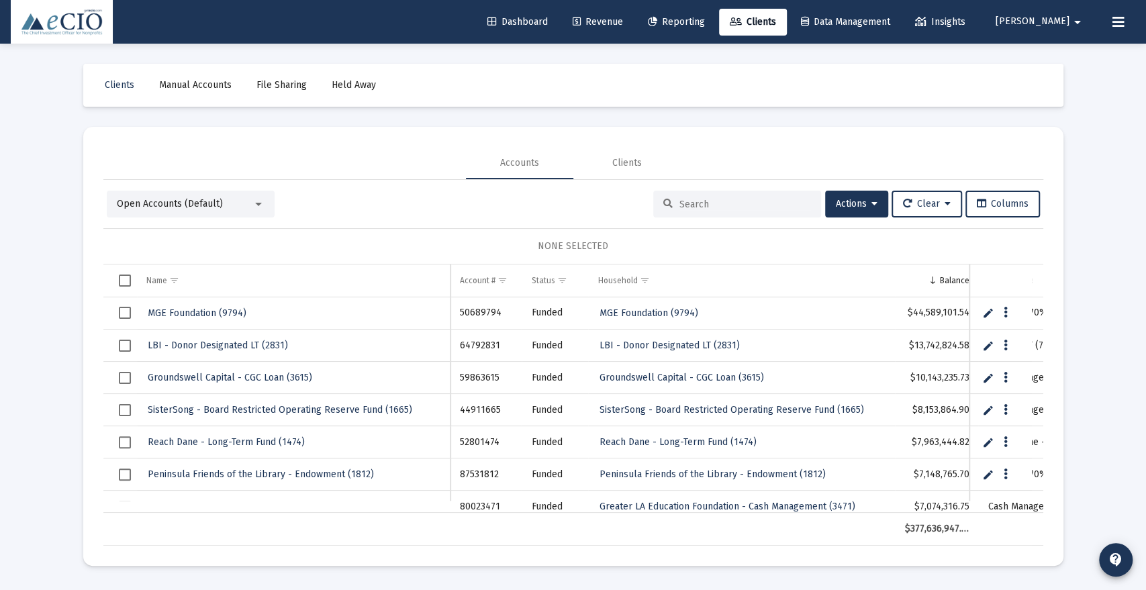
click at [731, 203] on input at bounding box center [746, 204] width 132 height 11
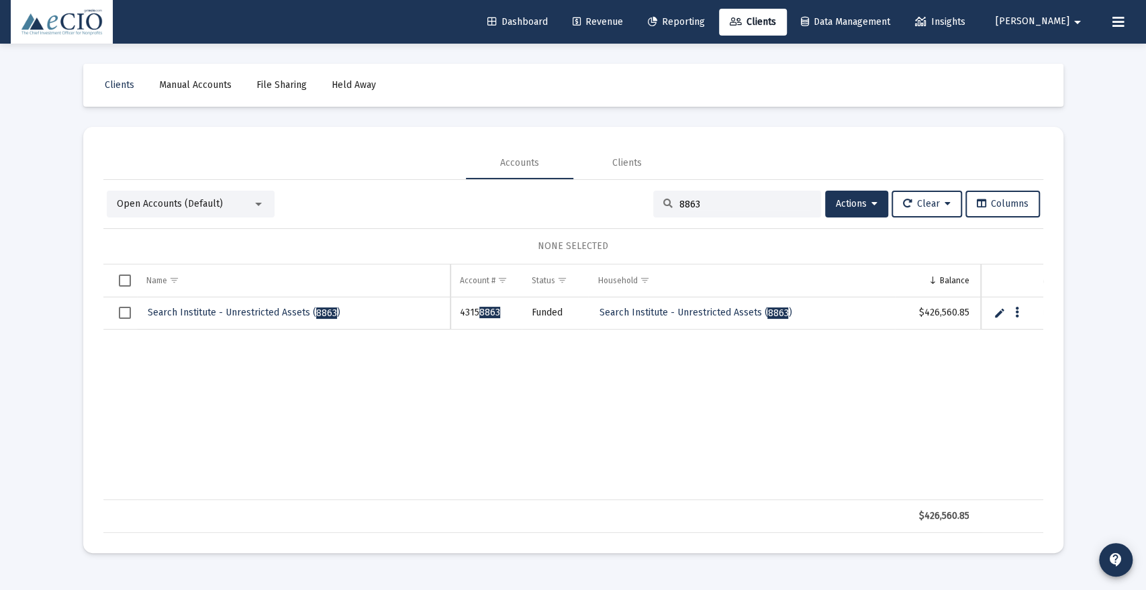
type input "8863"
click at [196, 313] on span "Search Institute - Unrestricted Assets ( 8863 )" at bounding box center [244, 312] width 193 height 11
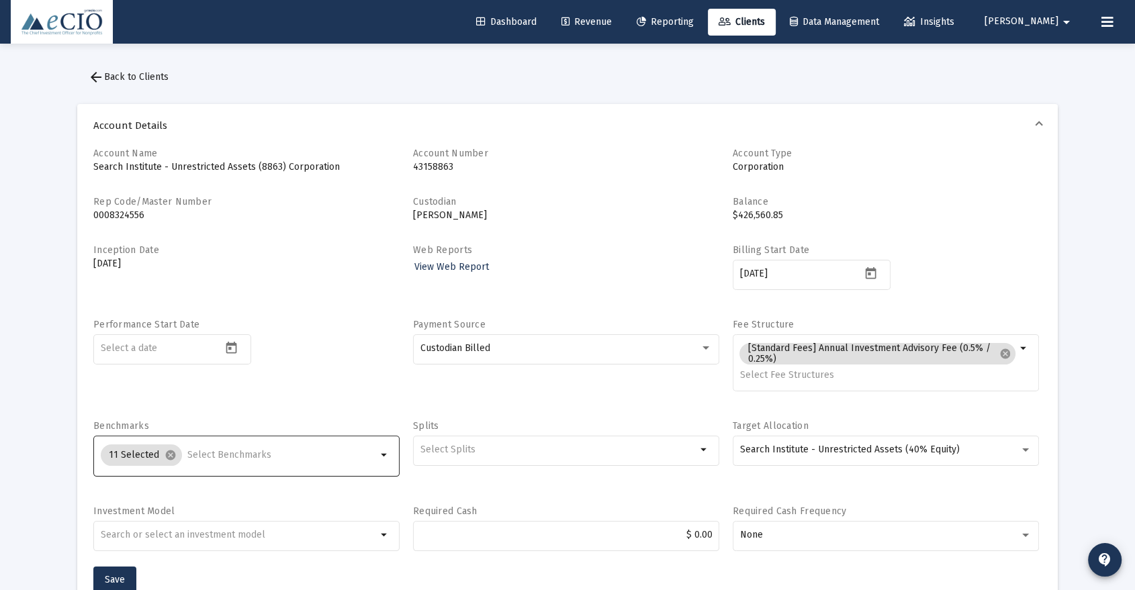
click at [228, 460] on input "Selection" at bounding box center [281, 455] width 189 height 11
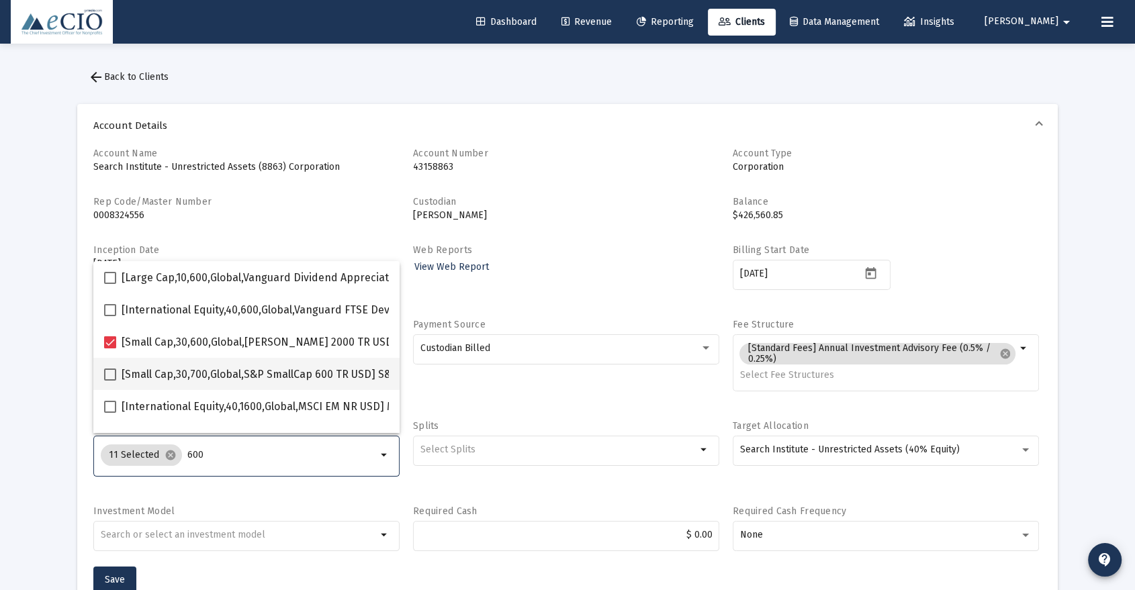
type input "600"
click at [247, 373] on span "[Small Cap,30,700,Global,S&P SmallCap 600 TR USD] S&P SmallCap 600 Index" at bounding box center [310, 375] width 377 height 16
click at [110, 381] on input "[Small Cap,30,700,Global,S&P SmallCap 600 TR USD] S&P SmallCap 600 Index" at bounding box center [109, 381] width 1 height 1
checkbox input "true"
click at [114, 579] on span "Save" at bounding box center [115, 579] width 20 height 11
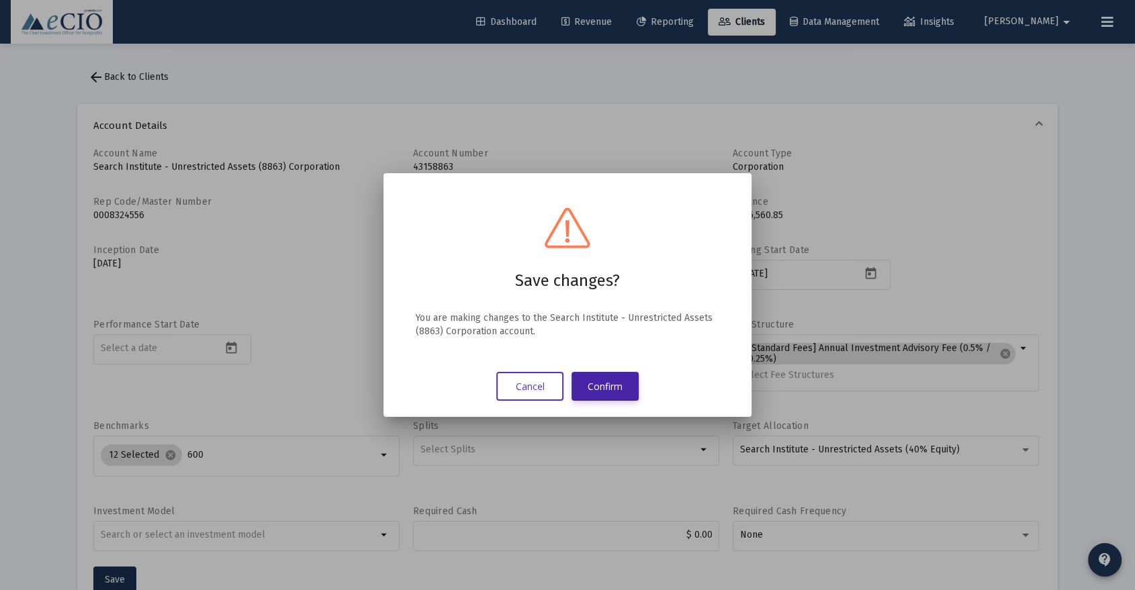
click at [620, 385] on button "Confirm" at bounding box center [604, 386] width 67 height 29
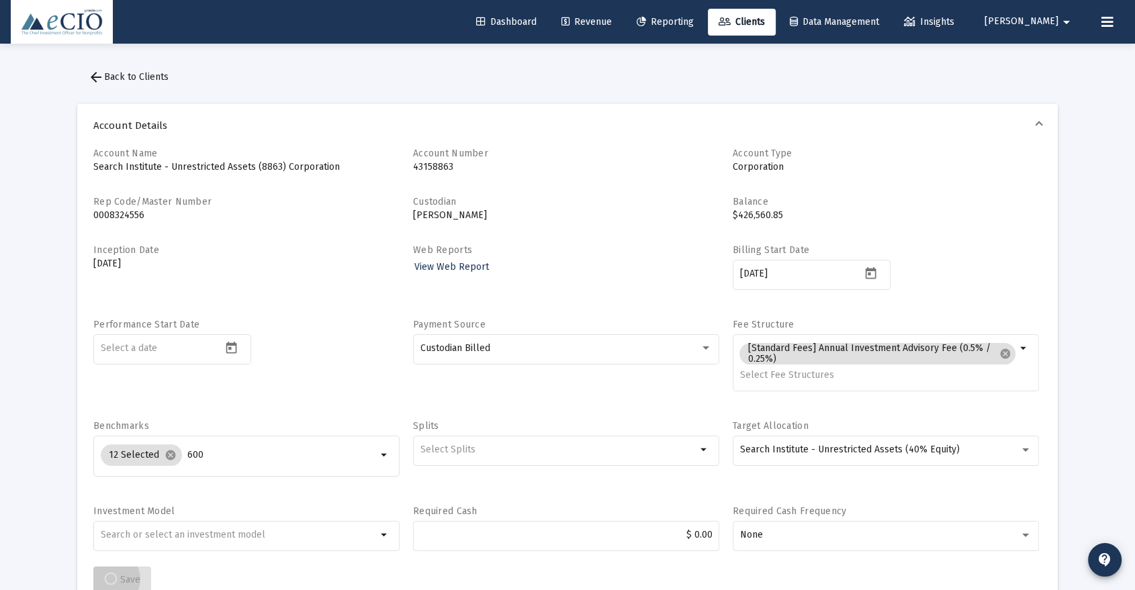
scroll to position [2, 0]
click at [120, 574] on span "Save" at bounding box center [115, 577] width 20 height 11
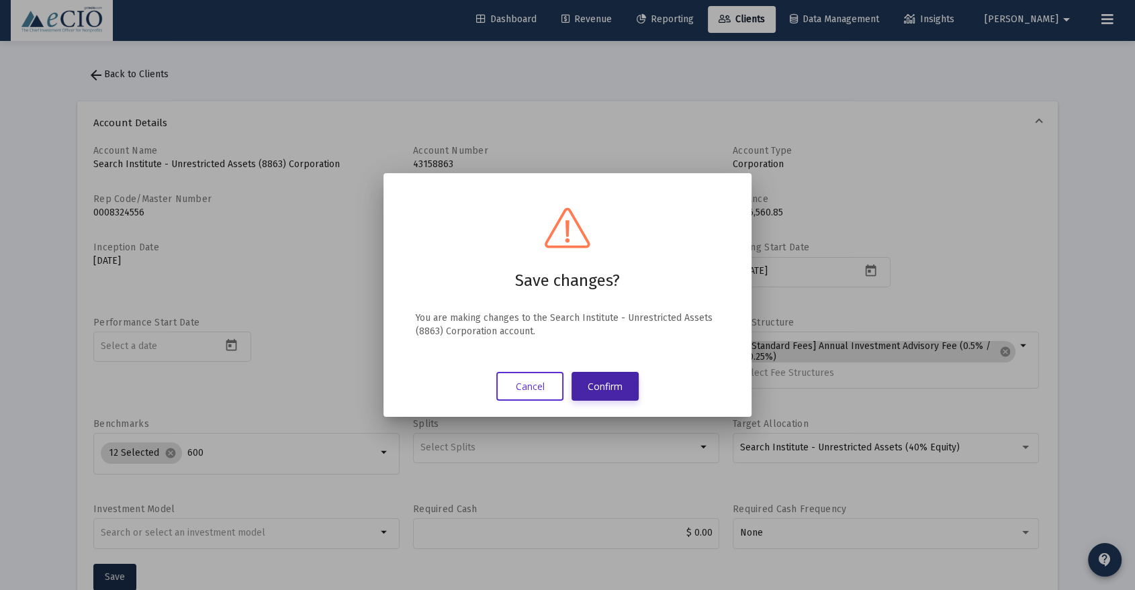
click at [593, 385] on button "Confirm" at bounding box center [604, 386] width 67 height 29
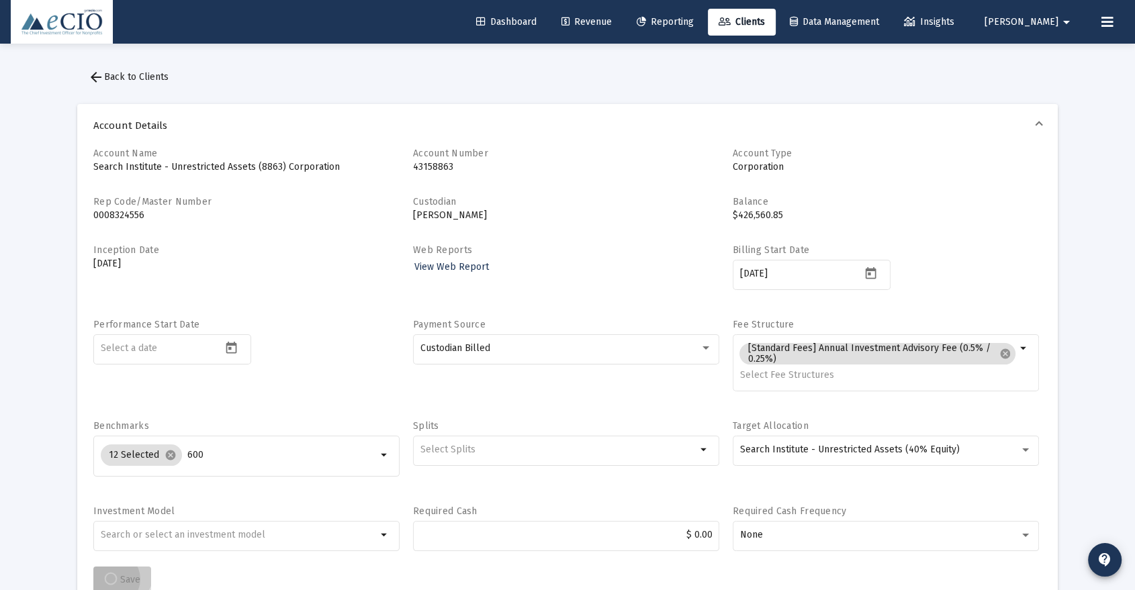
scroll to position [2, 0]
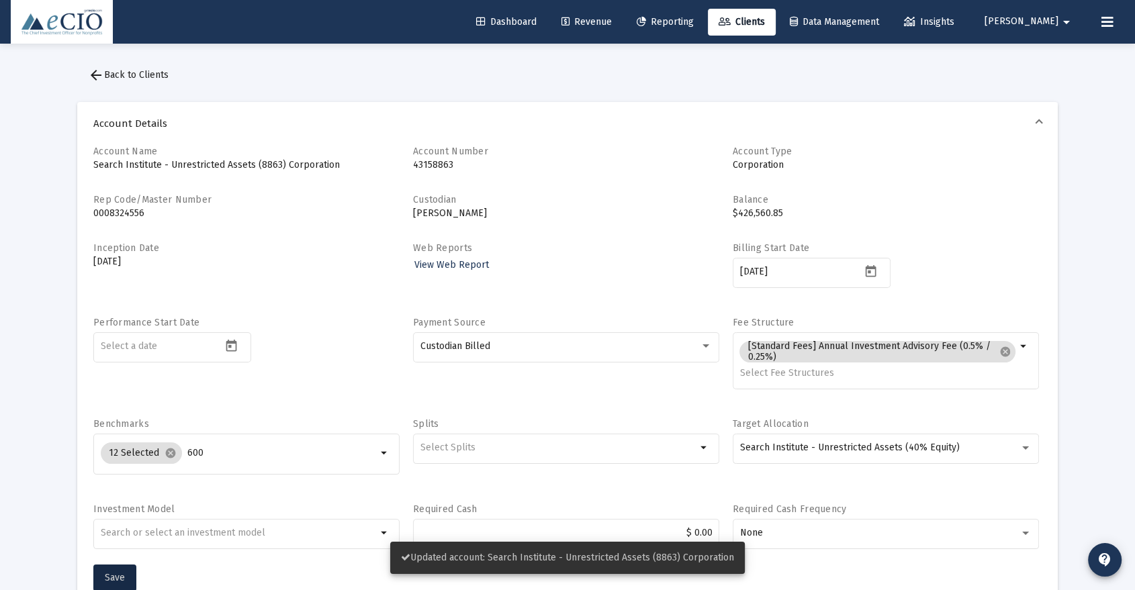
click at [153, 75] on span "arrow_back Back to Clients" at bounding box center [128, 74] width 81 height 11
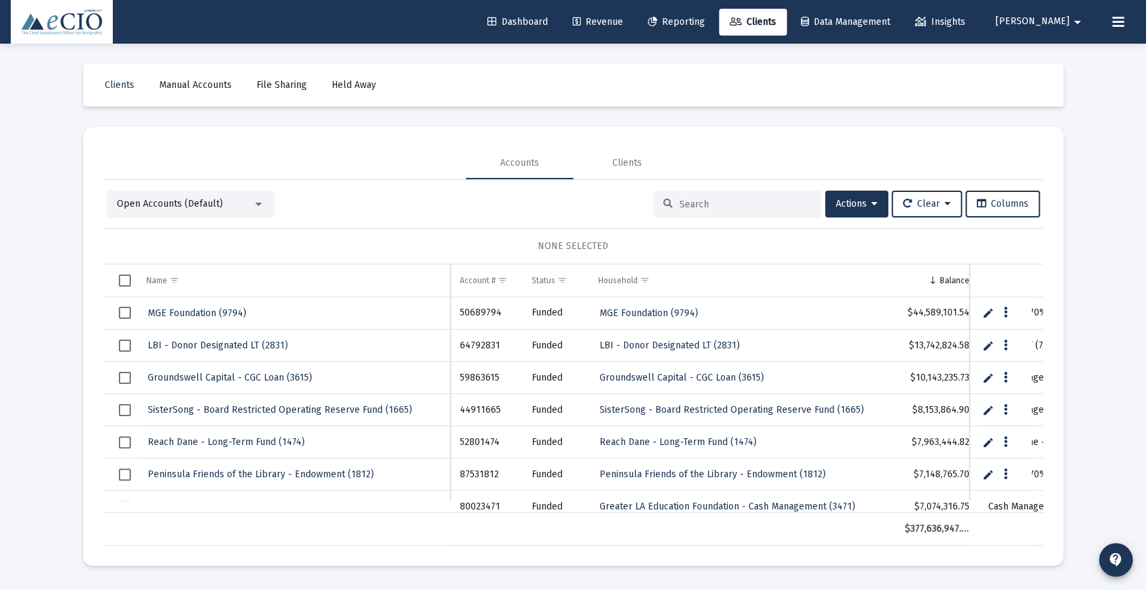
drag, startPoint x: 733, startPoint y: 207, endPoint x: 724, endPoint y: 218, distance: 13.8
click at [733, 207] on input at bounding box center [746, 204] width 132 height 11
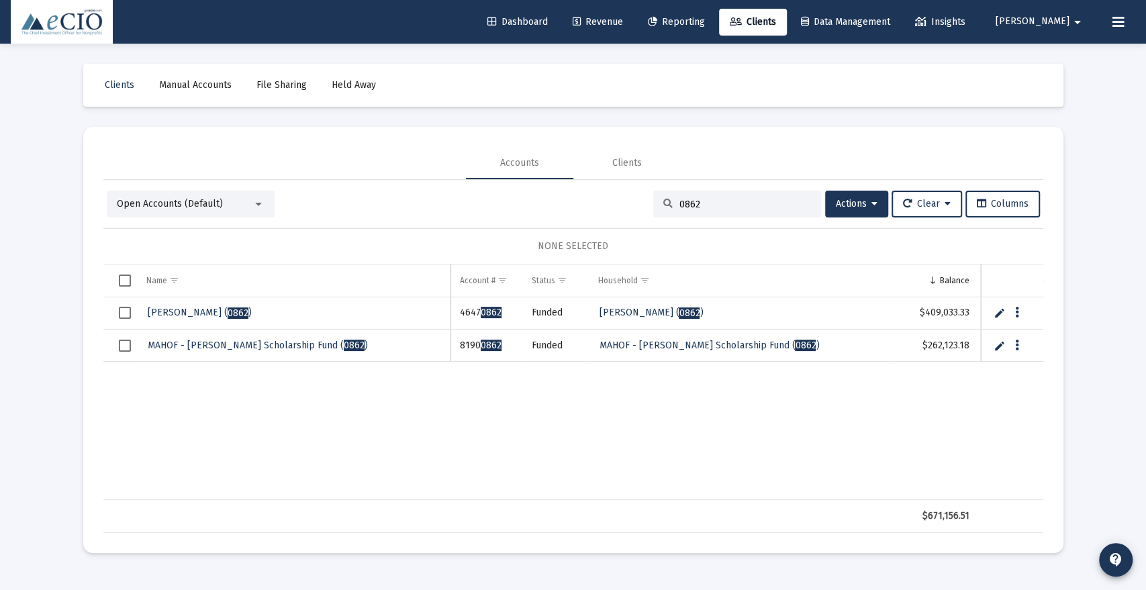
type input "0862"
click at [205, 308] on span "[PERSON_NAME] ( 0862 )" at bounding box center [200, 312] width 104 height 11
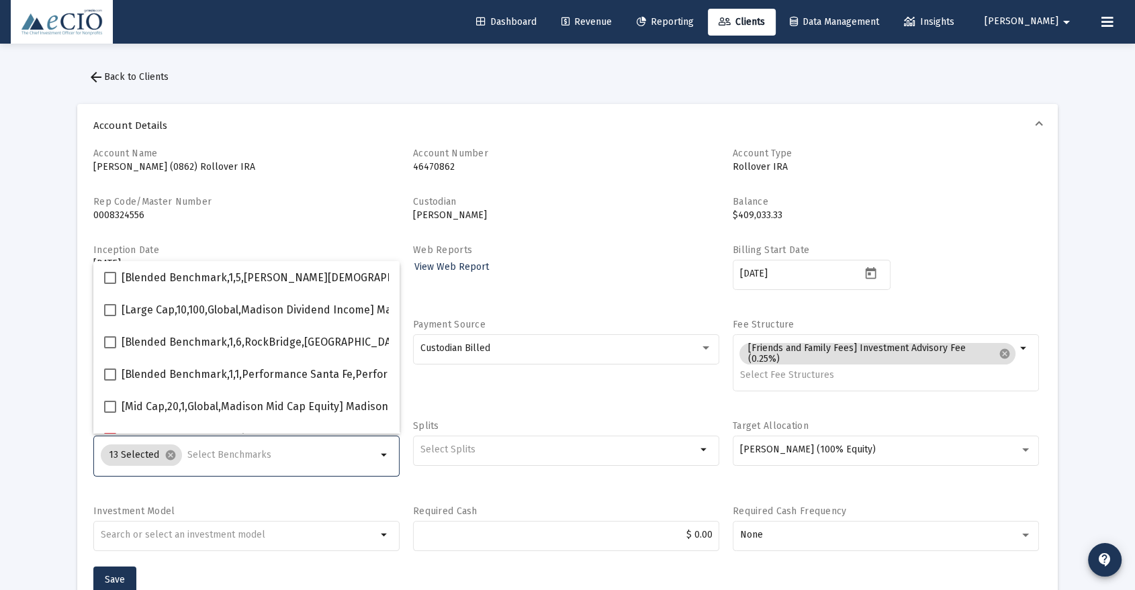
click at [190, 450] on input "Selection" at bounding box center [281, 455] width 189 height 11
type input "600"
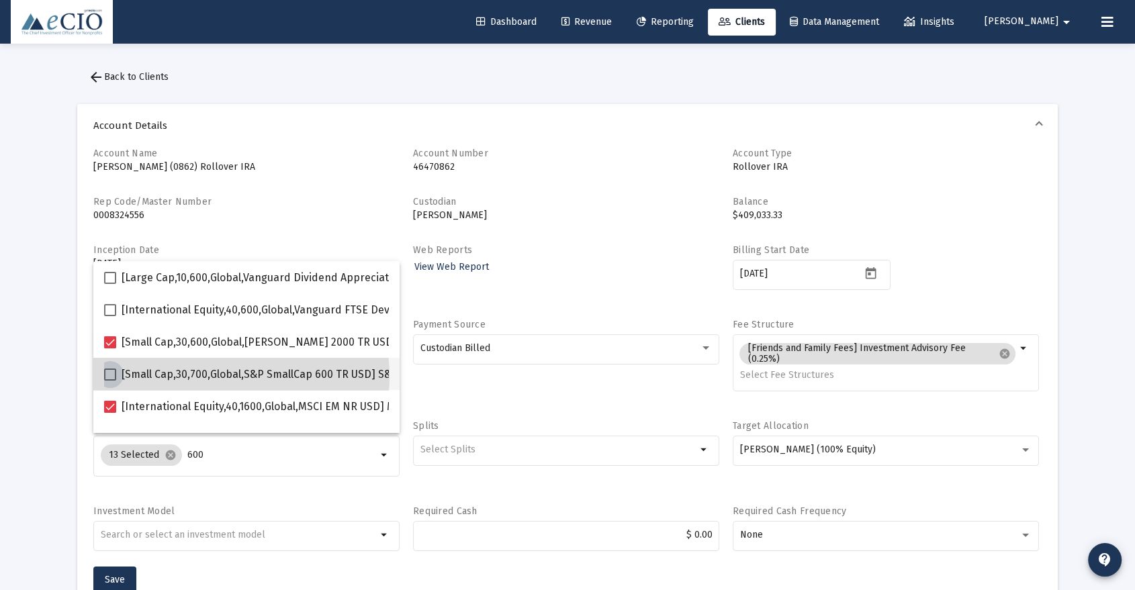
click at [223, 377] on span "[Small Cap,30,700,Global,S&P SmallCap 600 TR USD] S&P SmallCap 600 Index" at bounding box center [310, 375] width 377 height 16
click at [110, 381] on input "[Small Cap,30,700,Global,S&P SmallCap 600 TR USD] S&P SmallCap 600 Index" at bounding box center [109, 381] width 1 height 1
checkbox input "true"
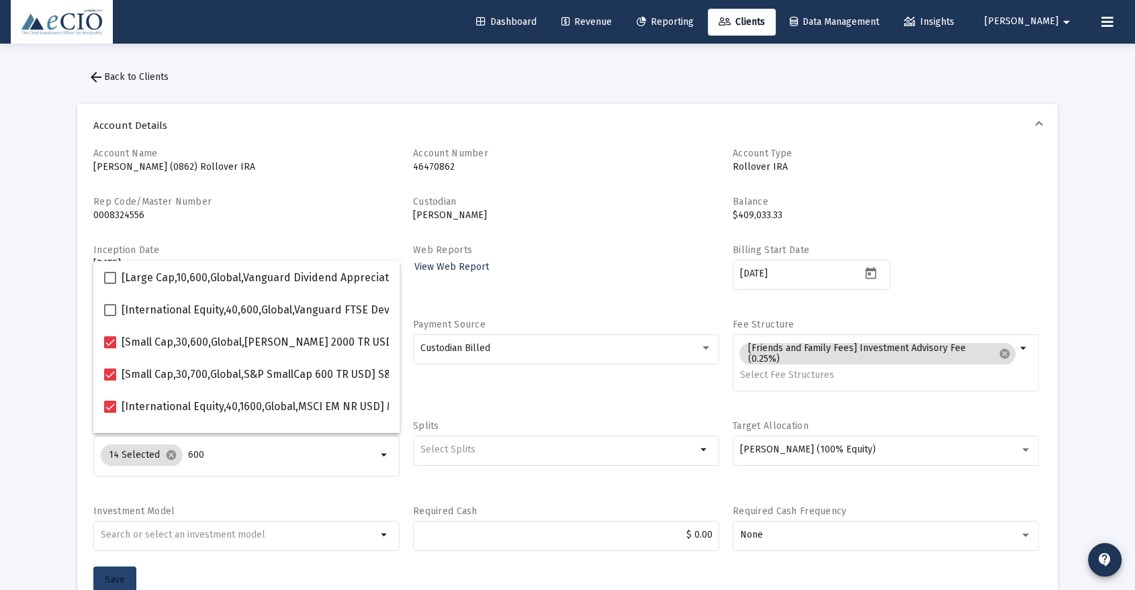
click at [106, 579] on span "Save" at bounding box center [115, 579] width 20 height 11
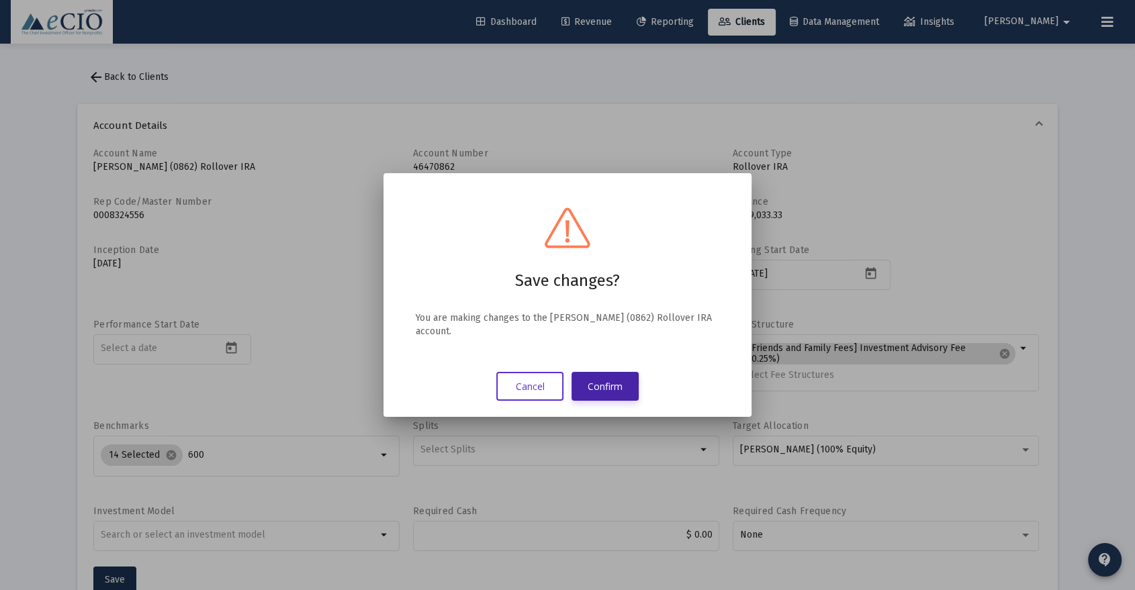
click at [601, 383] on button "Confirm" at bounding box center [604, 386] width 67 height 29
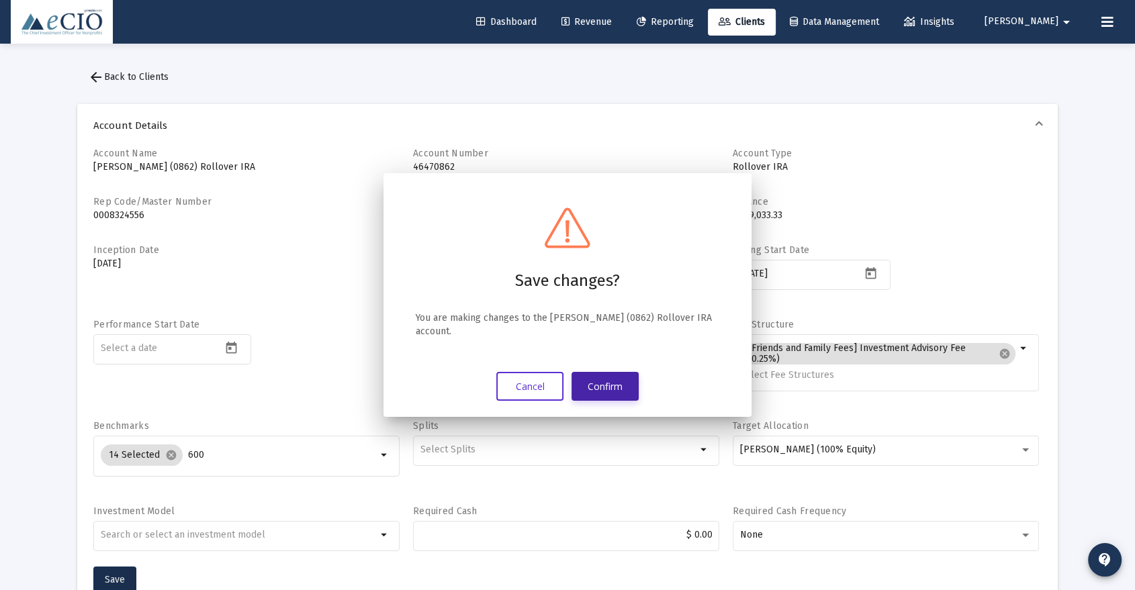
scroll to position [2, 0]
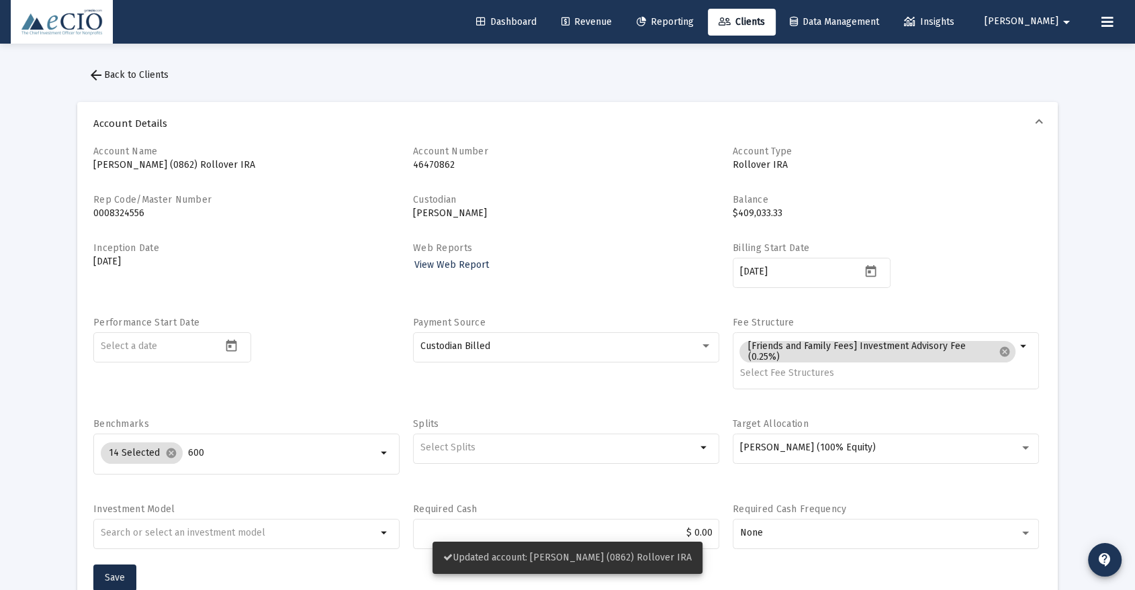
click at [128, 79] on span "arrow_back Back to Clients" at bounding box center [128, 74] width 81 height 11
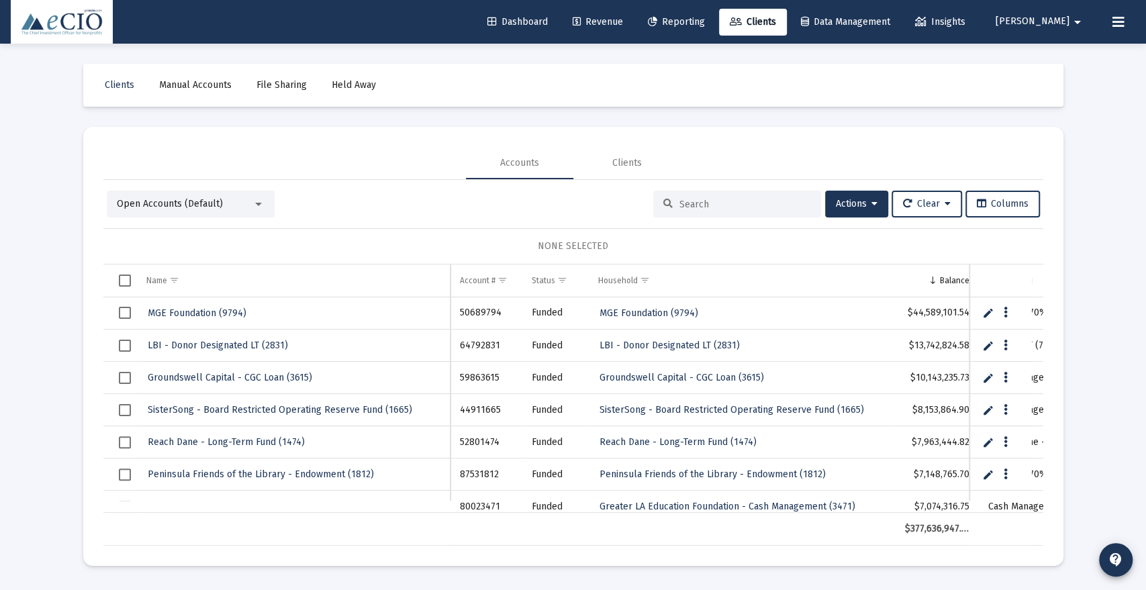
click at [707, 203] on input at bounding box center [746, 204] width 132 height 11
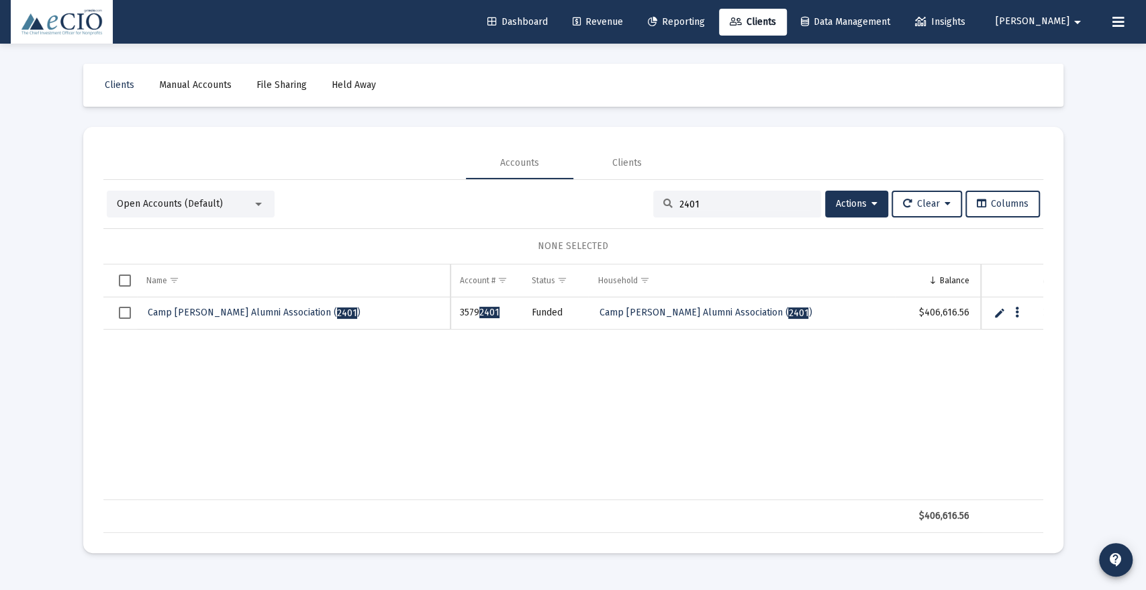
type input "2401"
click at [167, 310] on span "Camp [PERSON_NAME] Alumni Association ( 2401 )" at bounding box center [254, 312] width 213 height 11
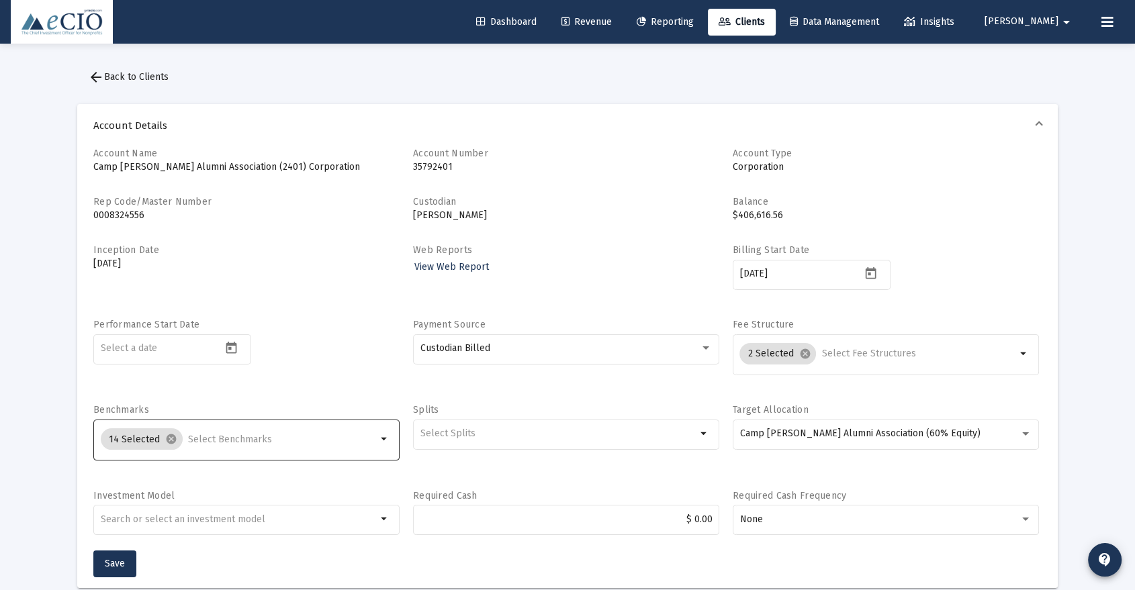
click at [269, 439] on input "Selection" at bounding box center [282, 439] width 189 height 11
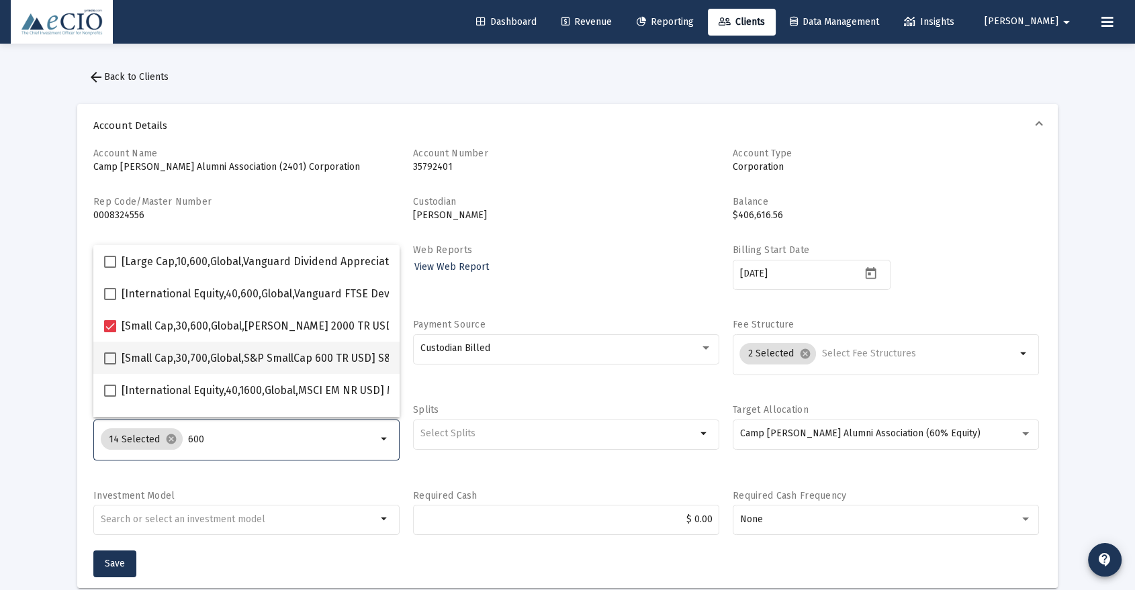
type input "600"
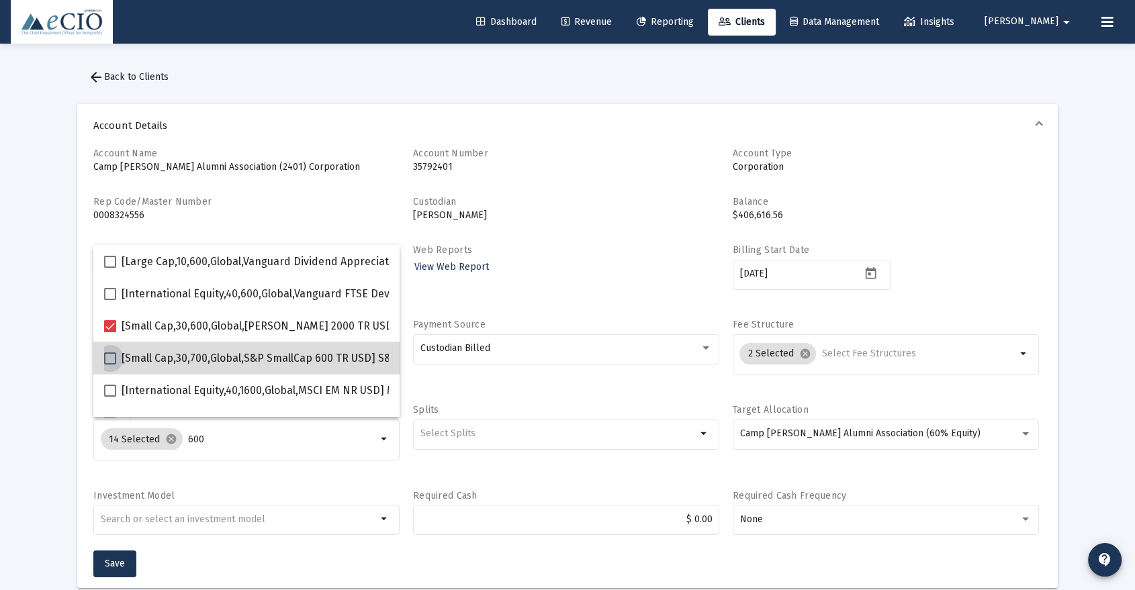
click at [269, 355] on span "[Small Cap,30,700,Global,S&P SmallCap 600 TR USD] S&P SmallCap 600 Index" at bounding box center [310, 359] width 377 height 16
click at [110, 365] on input "[Small Cap,30,700,Global,S&P SmallCap 600 TR USD] S&P SmallCap 600 Index" at bounding box center [109, 365] width 1 height 1
checkbox input "true"
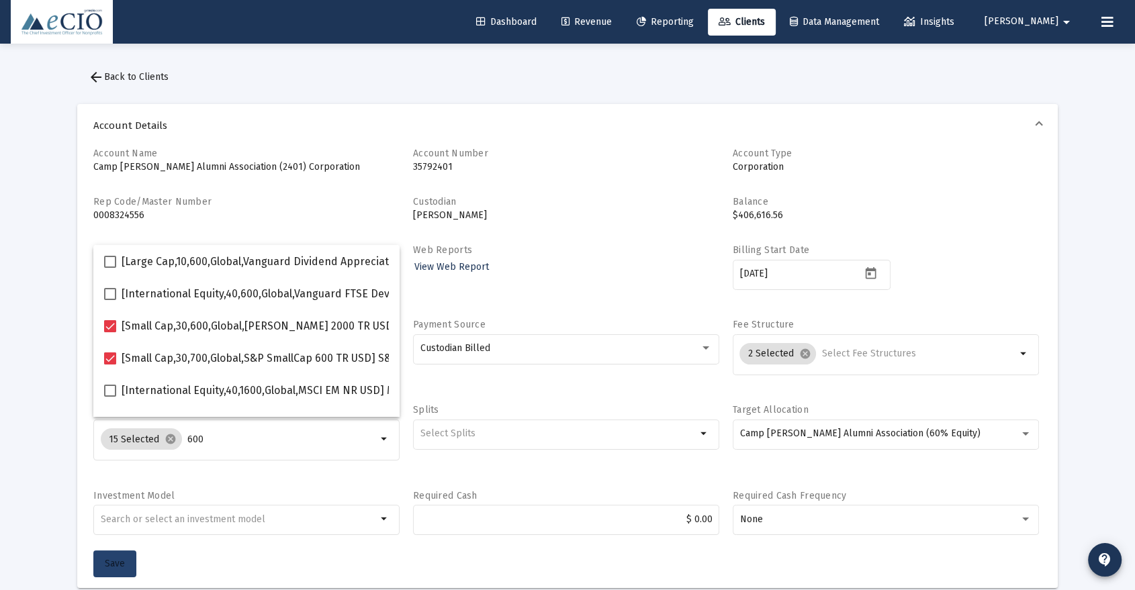
click at [124, 563] on span "Save" at bounding box center [115, 563] width 20 height 11
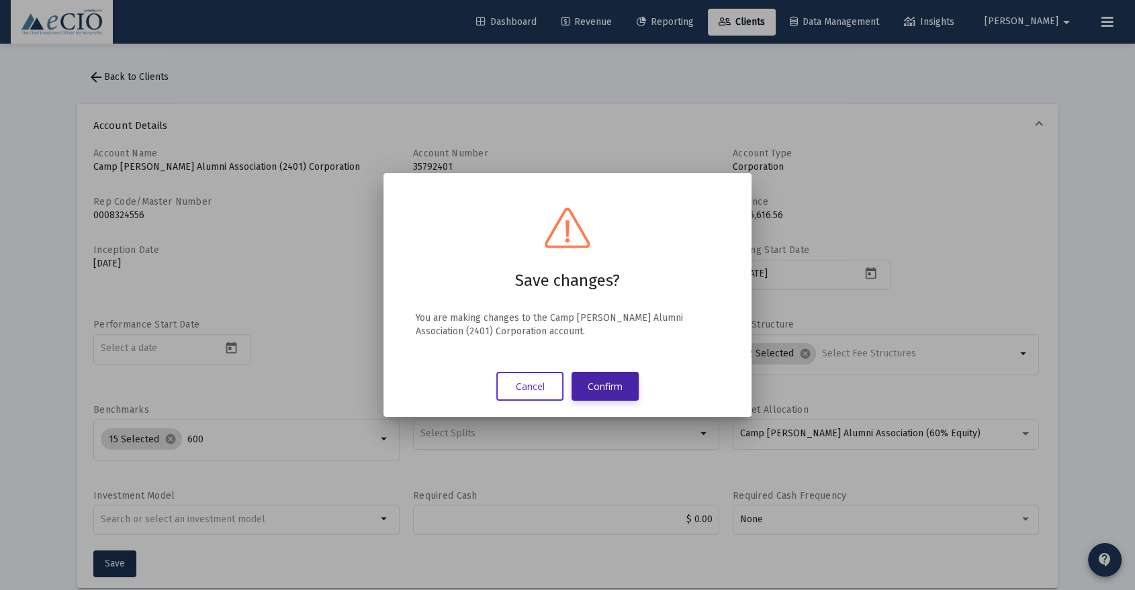
click at [610, 380] on button "Confirm" at bounding box center [604, 386] width 67 height 29
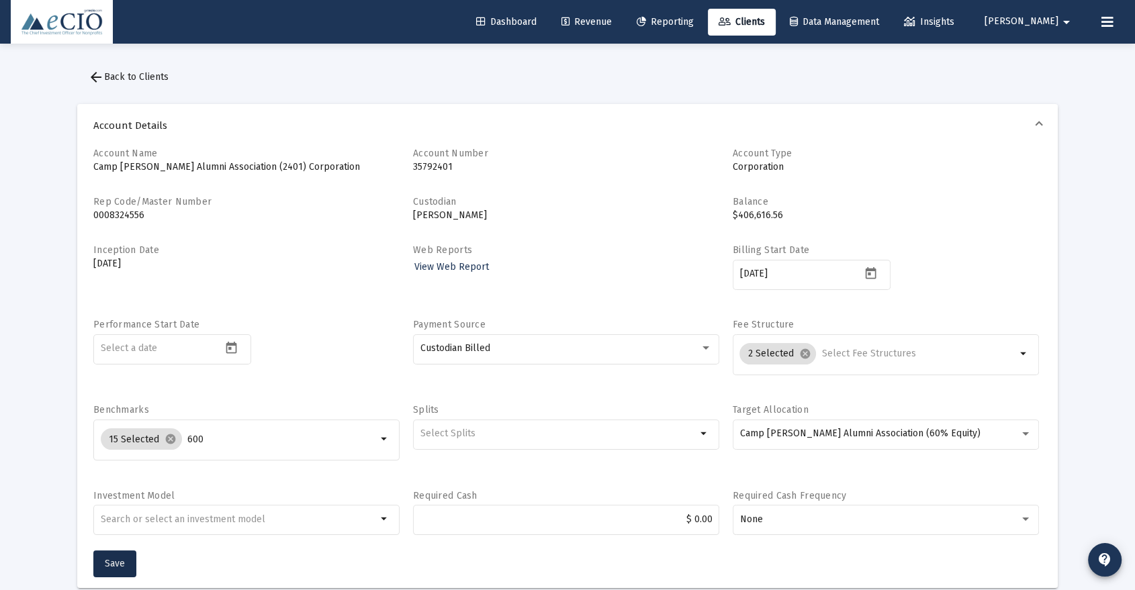
click at [146, 79] on span "arrow_back Back to Clients" at bounding box center [128, 76] width 81 height 11
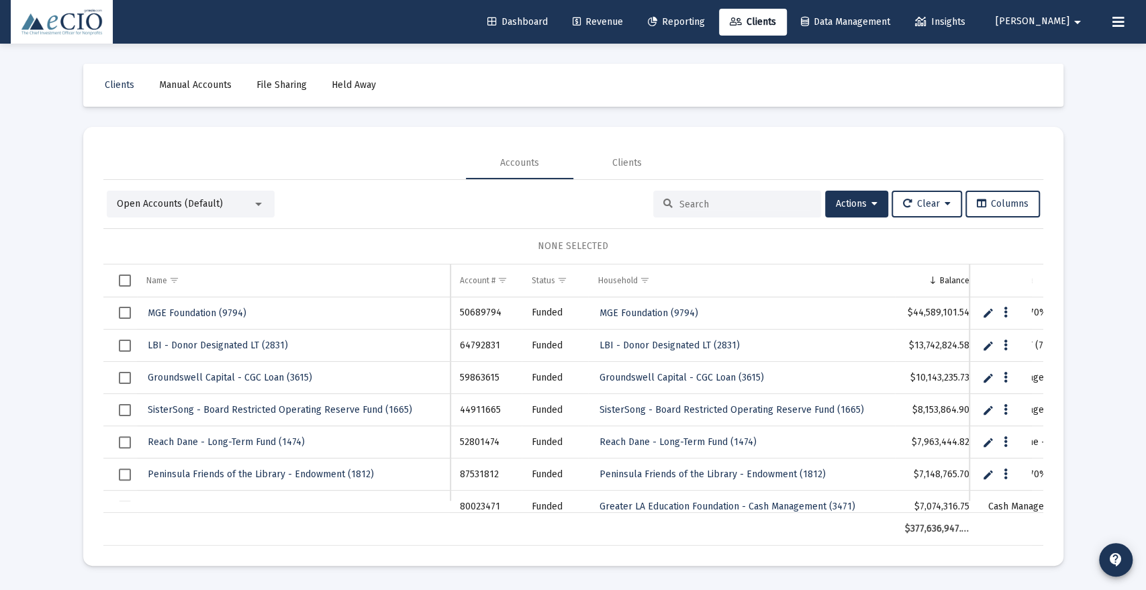
click at [743, 197] on div at bounding box center [737, 204] width 168 height 27
click at [744, 202] on input at bounding box center [746, 204] width 132 height 11
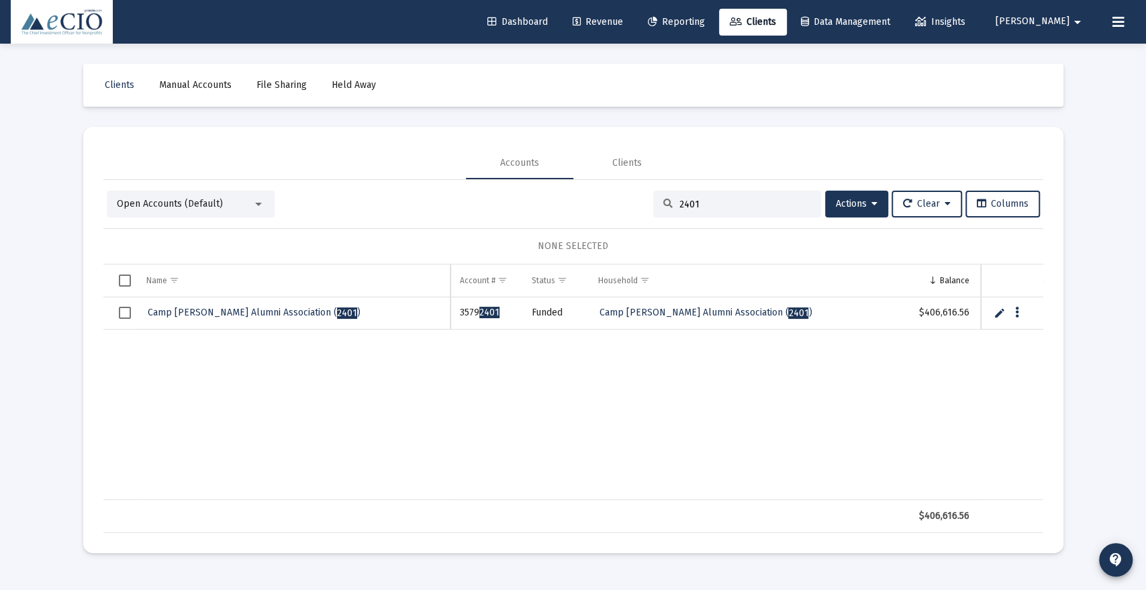
type input "2401"
click at [290, 306] on link "Camp [PERSON_NAME] Alumni Association ( 2401 )" at bounding box center [254, 313] width 216 height 20
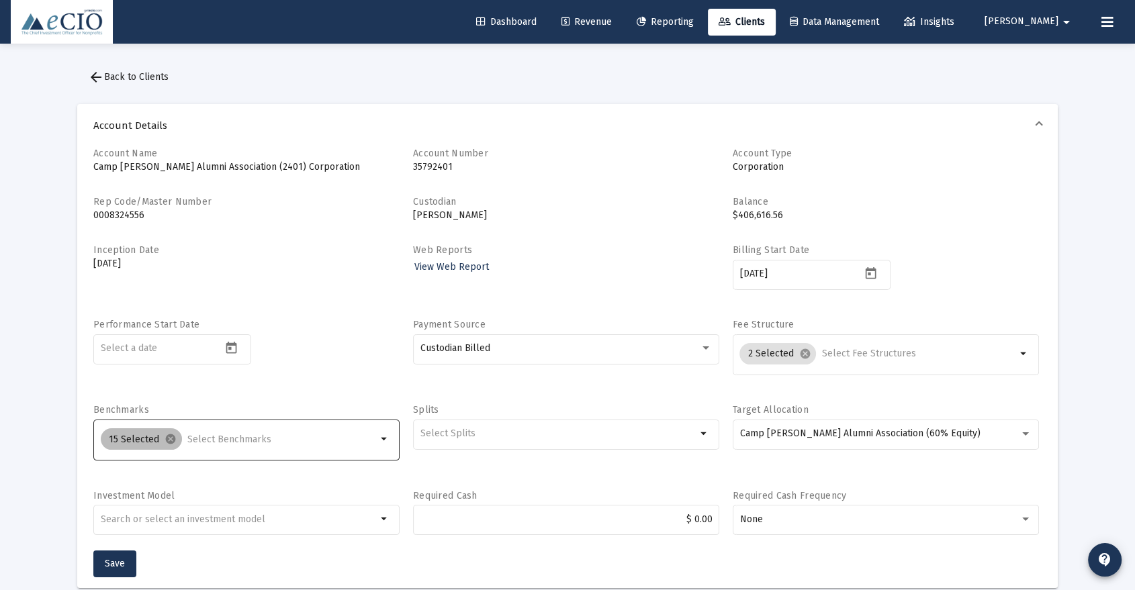
click at [246, 428] on div "15 Selected cancel" at bounding box center [238, 439] width 281 height 27
click at [246, 432] on div "15 Selected cancel" at bounding box center [238, 439] width 281 height 27
click at [245, 438] on input "Selection" at bounding box center [281, 439] width 189 height 11
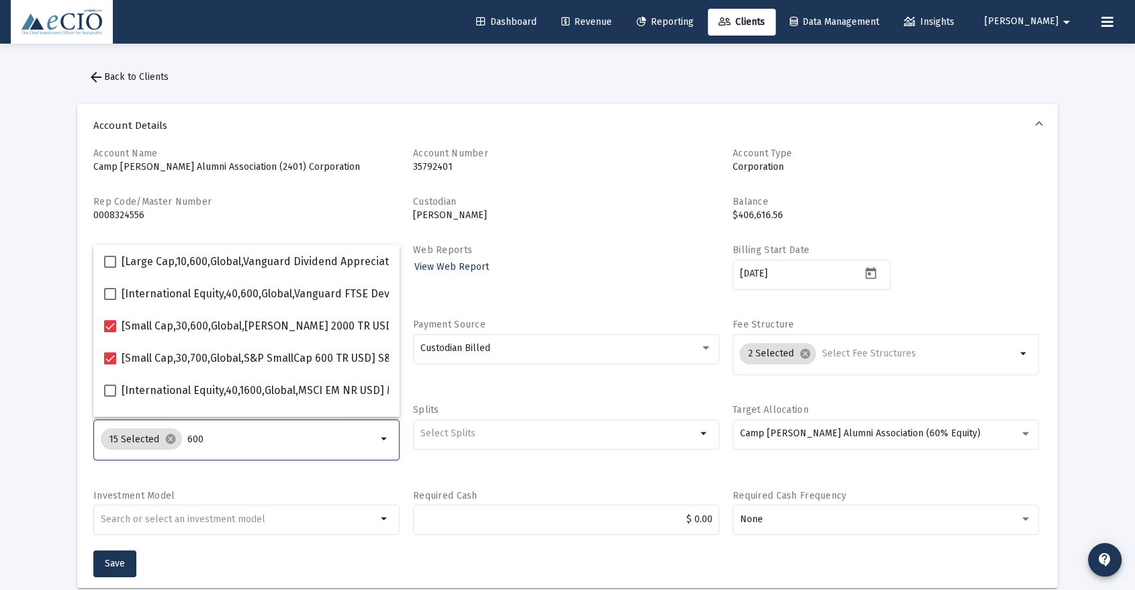
type input "600"
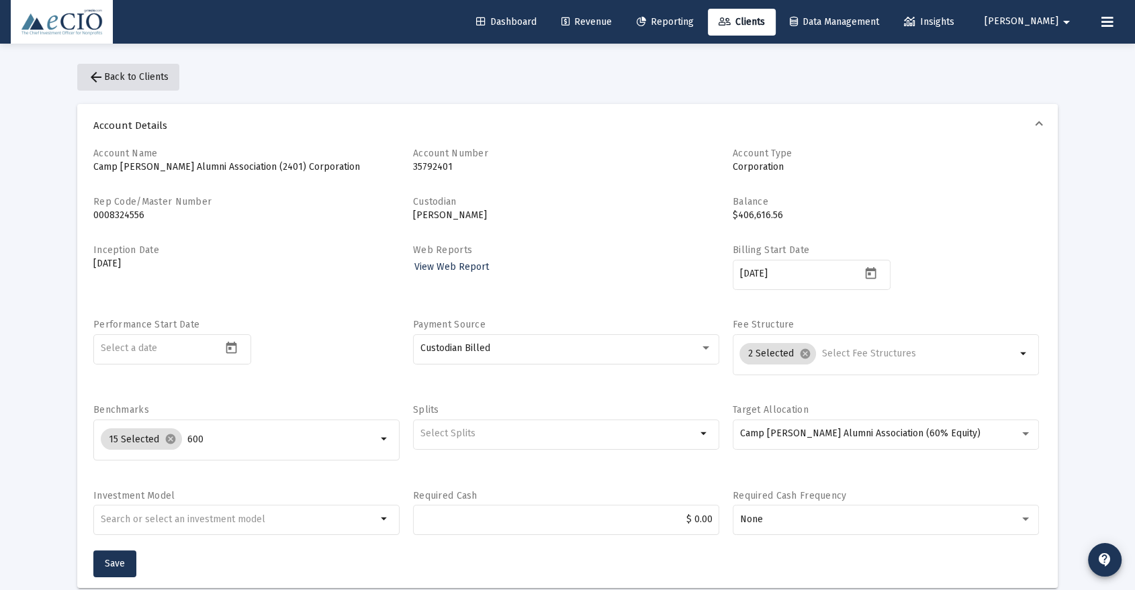
click at [148, 77] on span "arrow_back Back to Clients" at bounding box center [128, 76] width 81 height 11
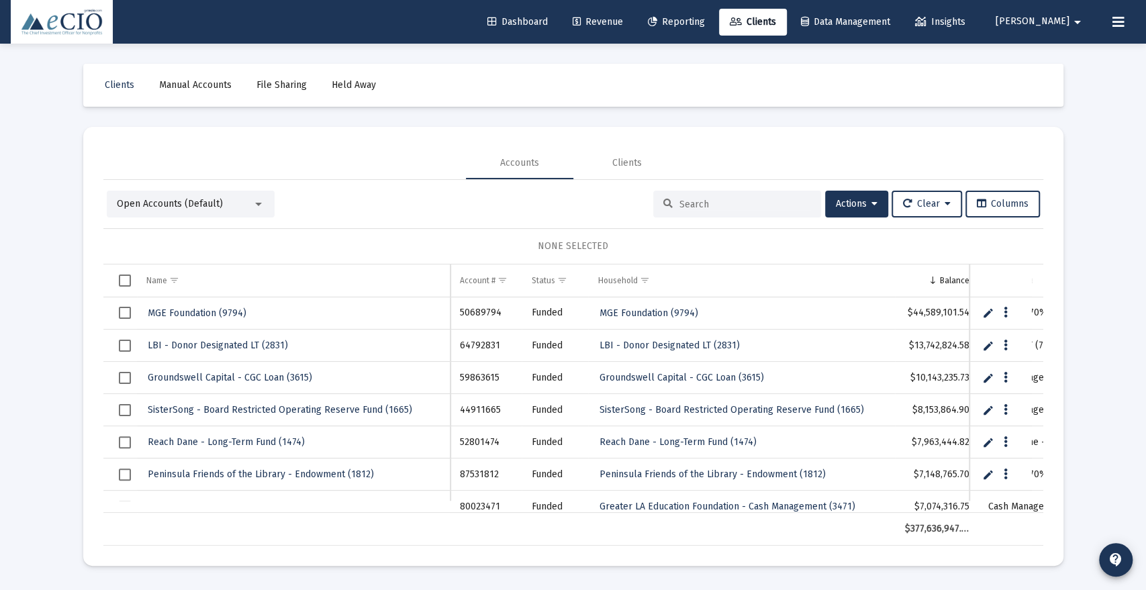
click at [766, 203] on input at bounding box center [746, 204] width 132 height 11
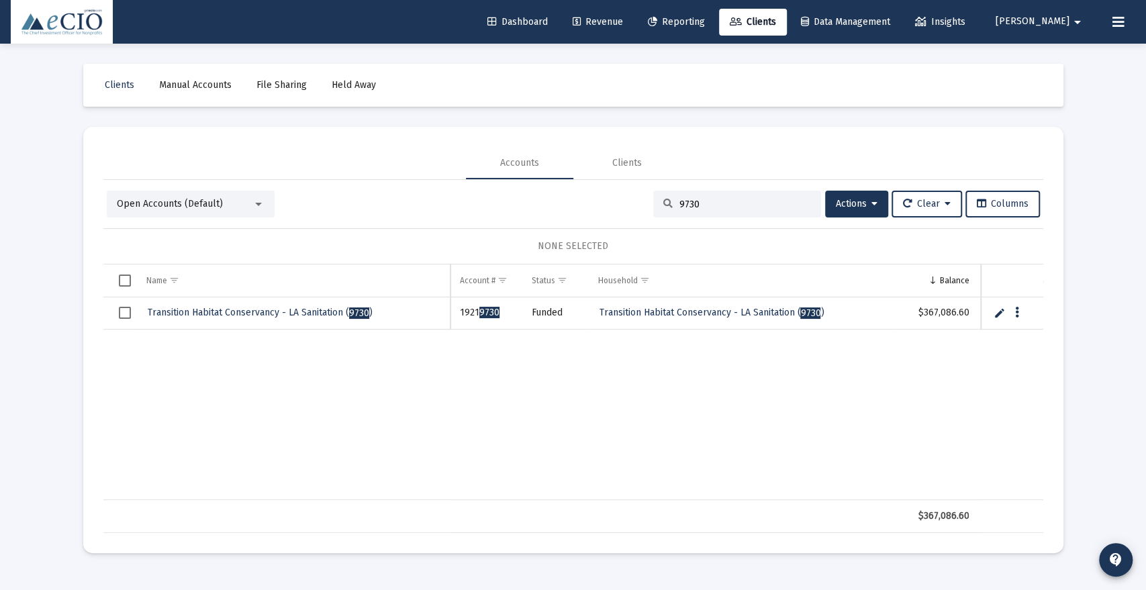
type input "9730"
click at [295, 311] on span "Transition Habitat Conservancy - LA Sanitation ( 9730 )" at bounding box center [260, 312] width 225 height 11
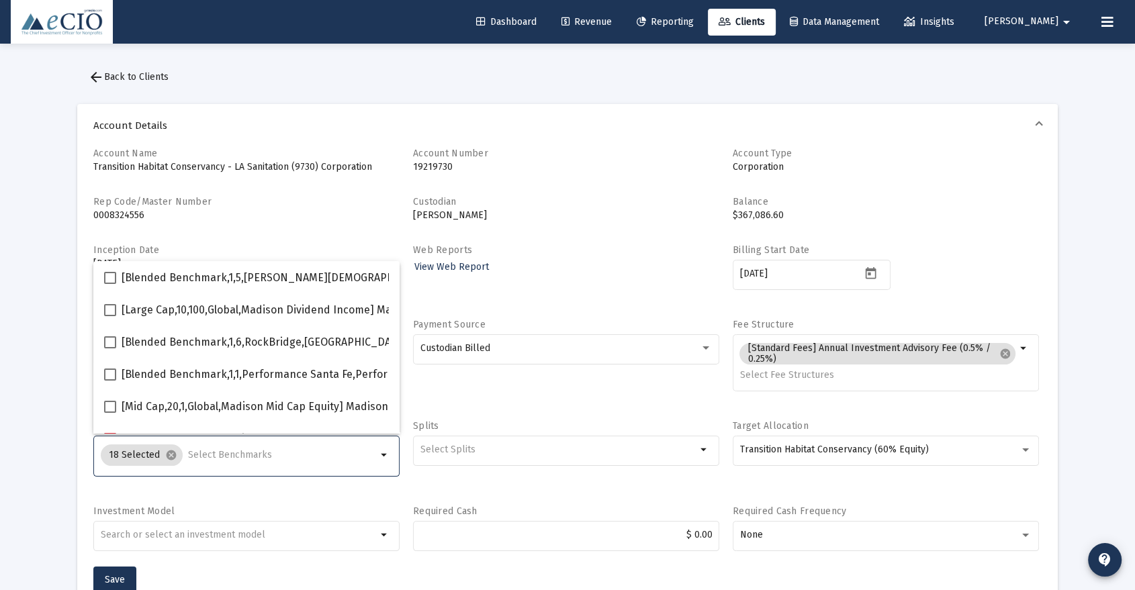
click at [210, 457] on input "Selection" at bounding box center [282, 455] width 189 height 11
type input "600"
click at [142, 379] on span "[Small Cap,30,700,Global,S&P SmallCap 600 TR USD] S&P SmallCap 600 Index" at bounding box center [310, 375] width 377 height 16
click at [110, 381] on input "[Small Cap,30,700,Global,S&P SmallCap 600 TR USD] S&P SmallCap 600 Index" at bounding box center [109, 381] width 1 height 1
checkbox input "true"
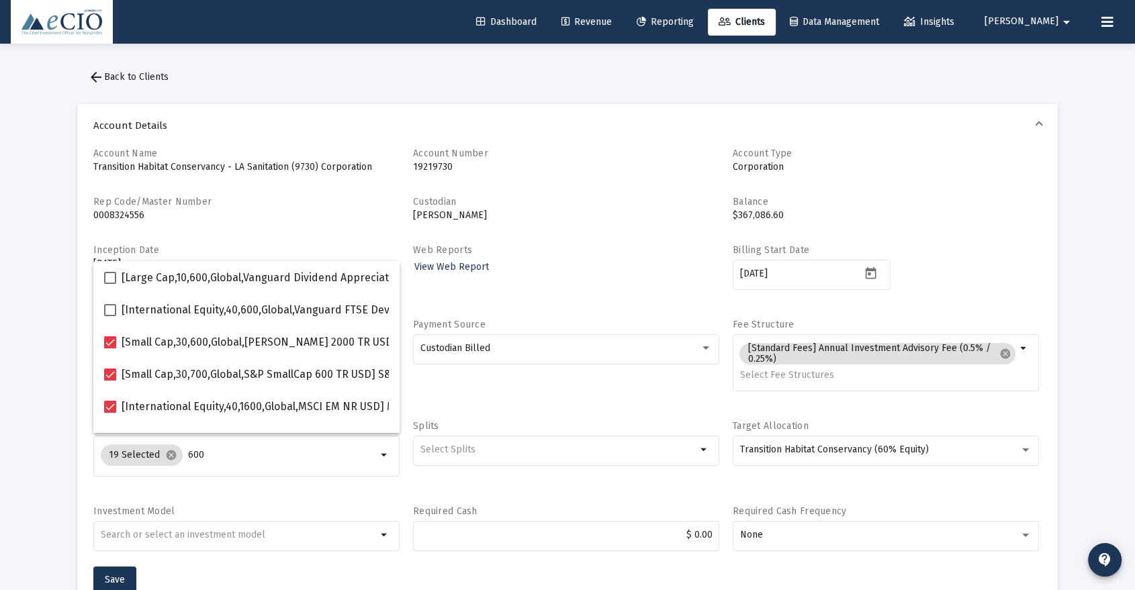
click at [177, 498] on div "Account Name Transition Habitat Conservancy - LA Sanitation (9730) Corporation …" at bounding box center [567, 357] width 948 height 420
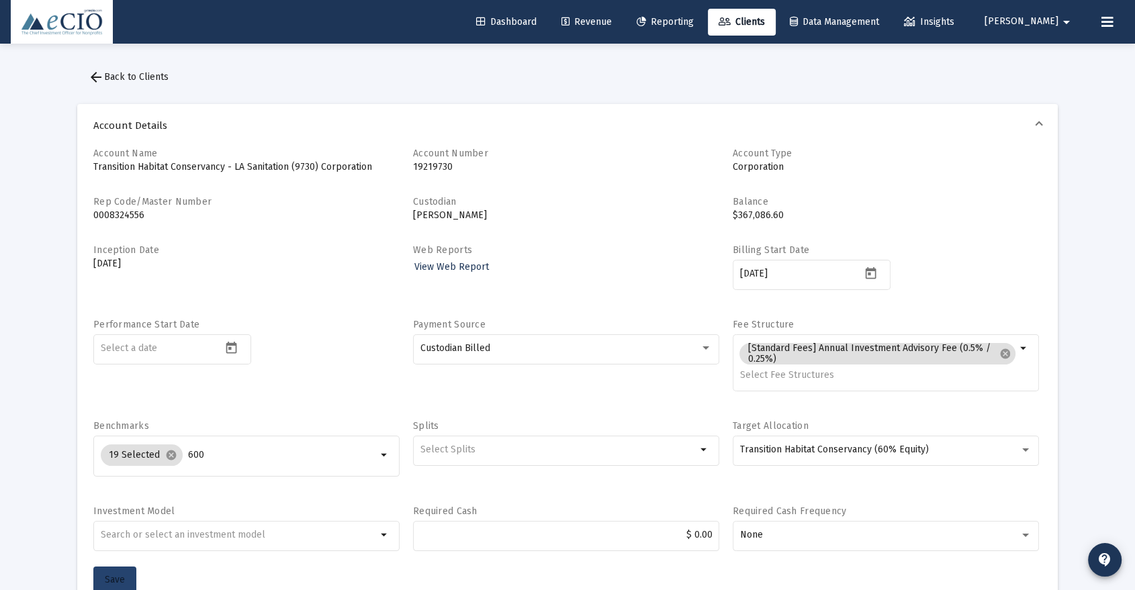
click at [126, 571] on button "Save" at bounding box center [114, 580] width 43 height 27
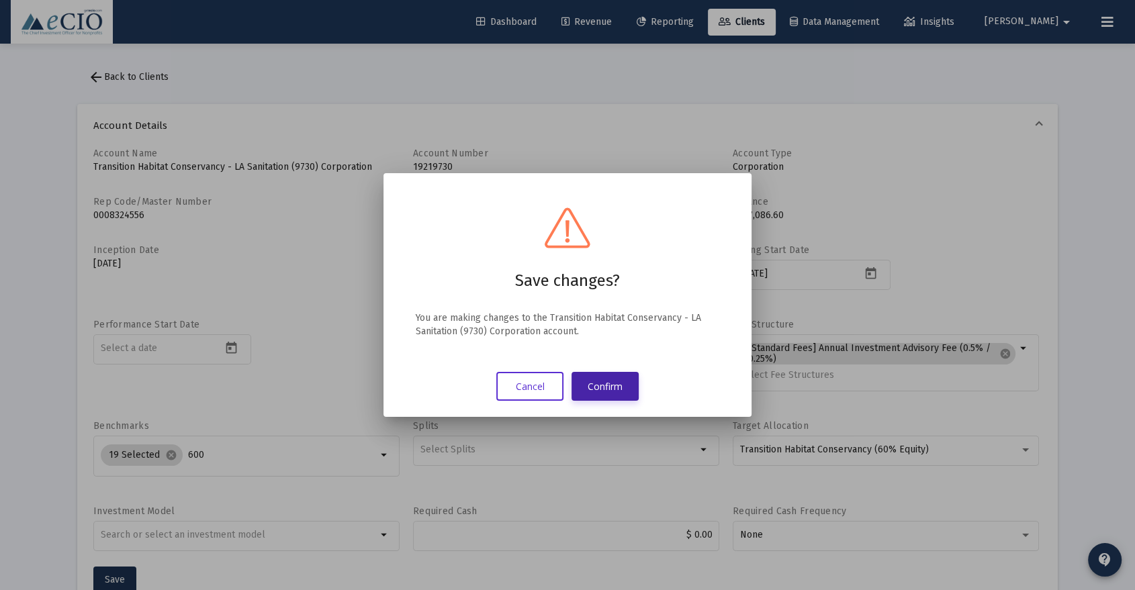
click at [607, 382] on button "Confirm" at bounding box center [604, 386] width 67 height 29
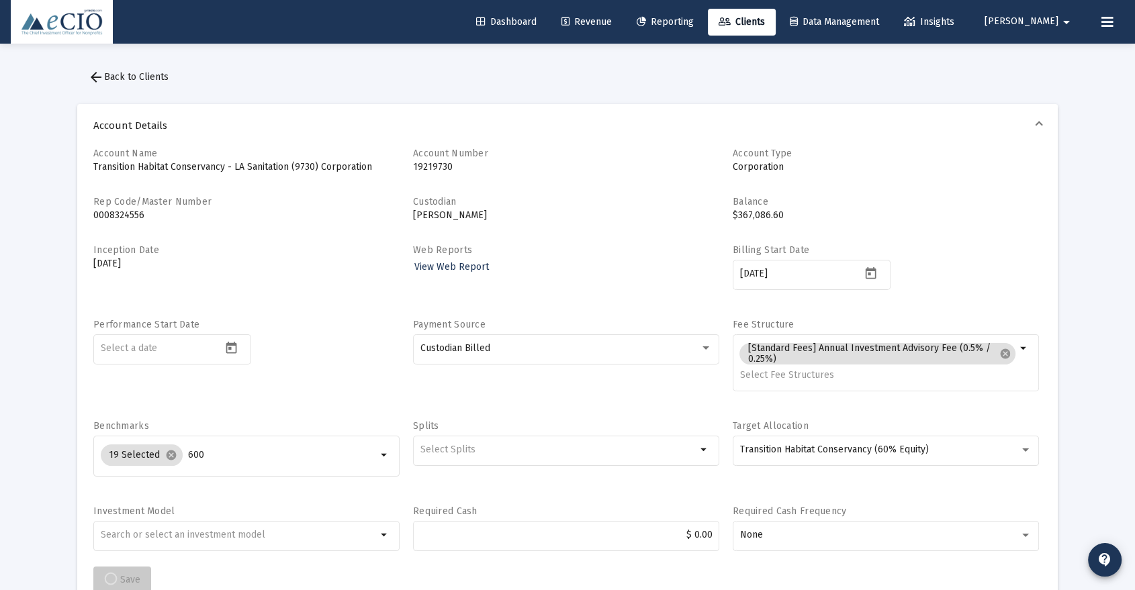
scroll to position [2, 0]
drag, startPoint x: 161, startPoint y: 74, endPoint x: 191, endPoint y: 77, distance: 29.7
click at [161, 74] on span "arrow_back Back to Clients" at bounding box center [128, 74] width 81 height 11
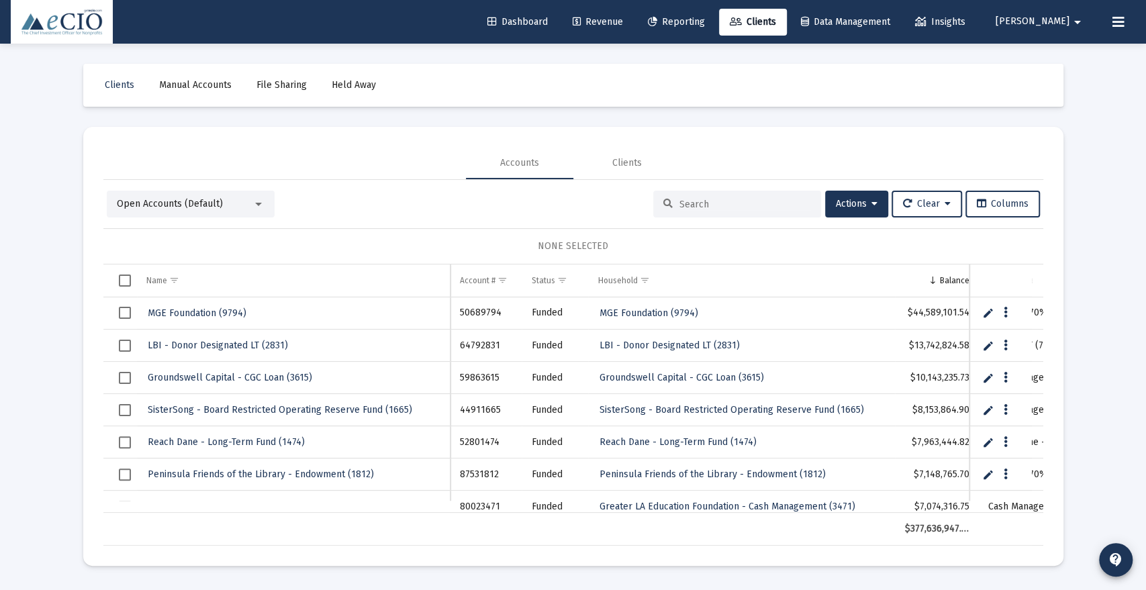
click at [690, 208] on input at bounding box center [746, 204] width 132 height 11
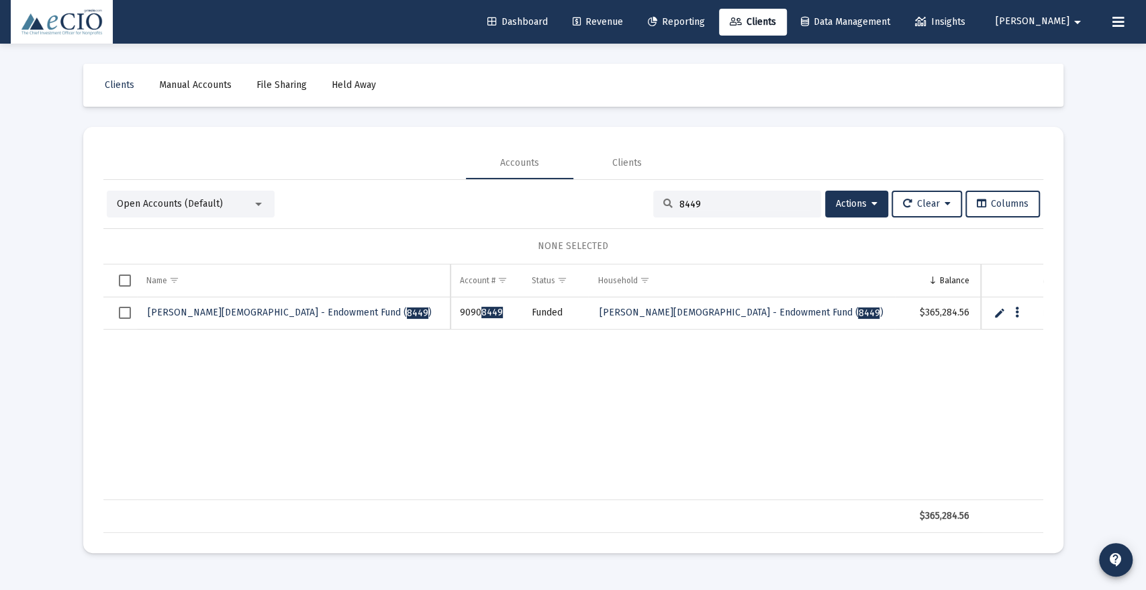
type input "8449"
click at [303, 308] on span "[PERSON_NAME][DEMOGRAPHIC_DATA] - Endowment Fund ( 8449 )" at bounding box center [290, 312] width 284 height 11
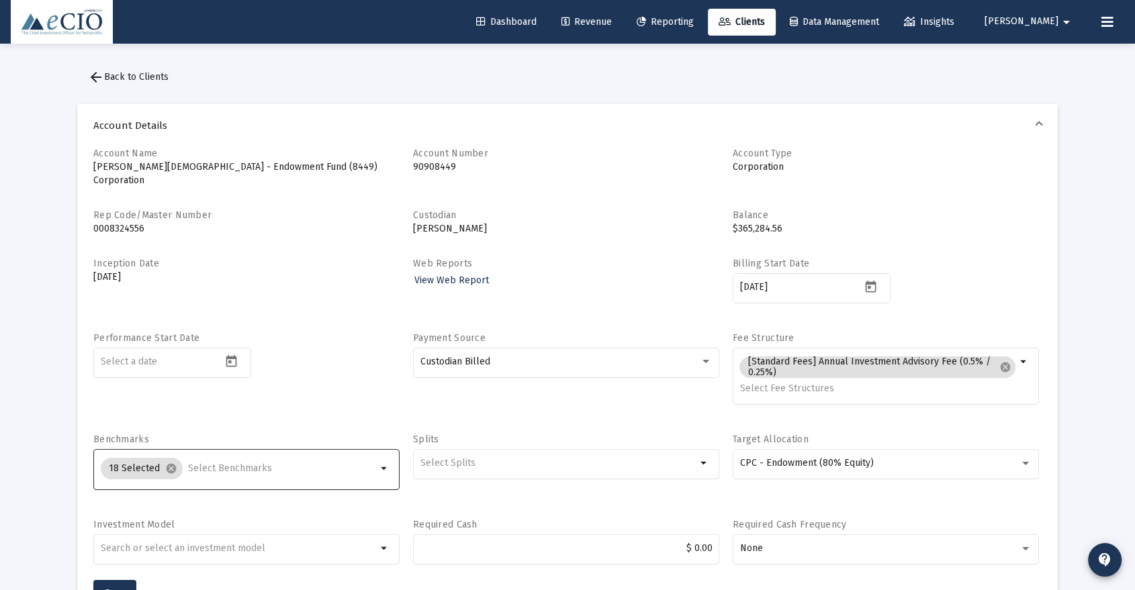
click at [224, 463] on input "Selection" at bounding box center [282, 468] width 189 height 11
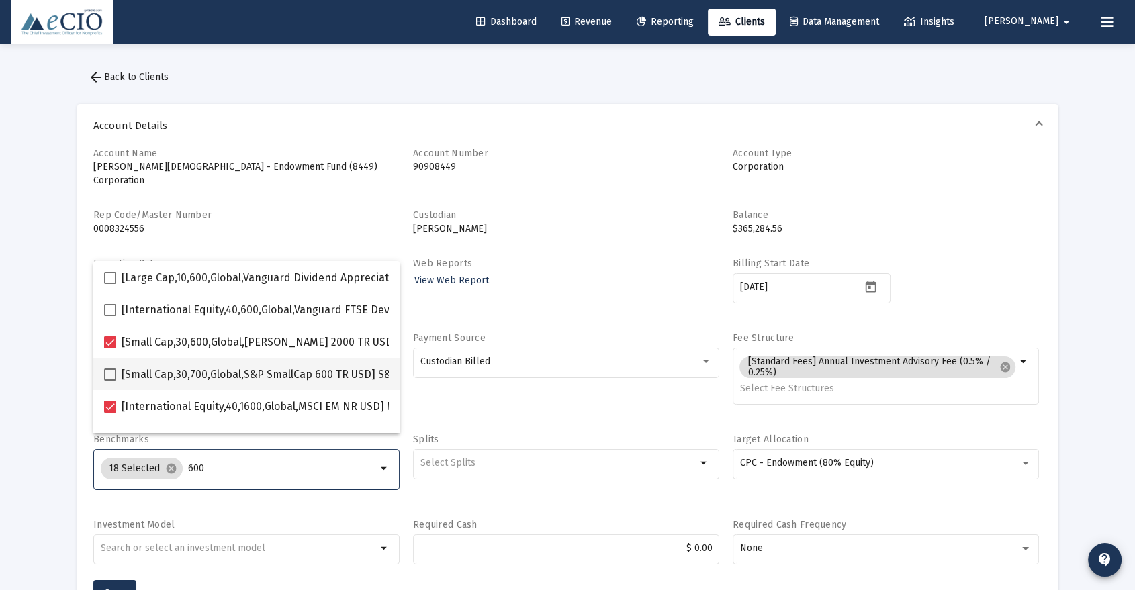
type input "600"
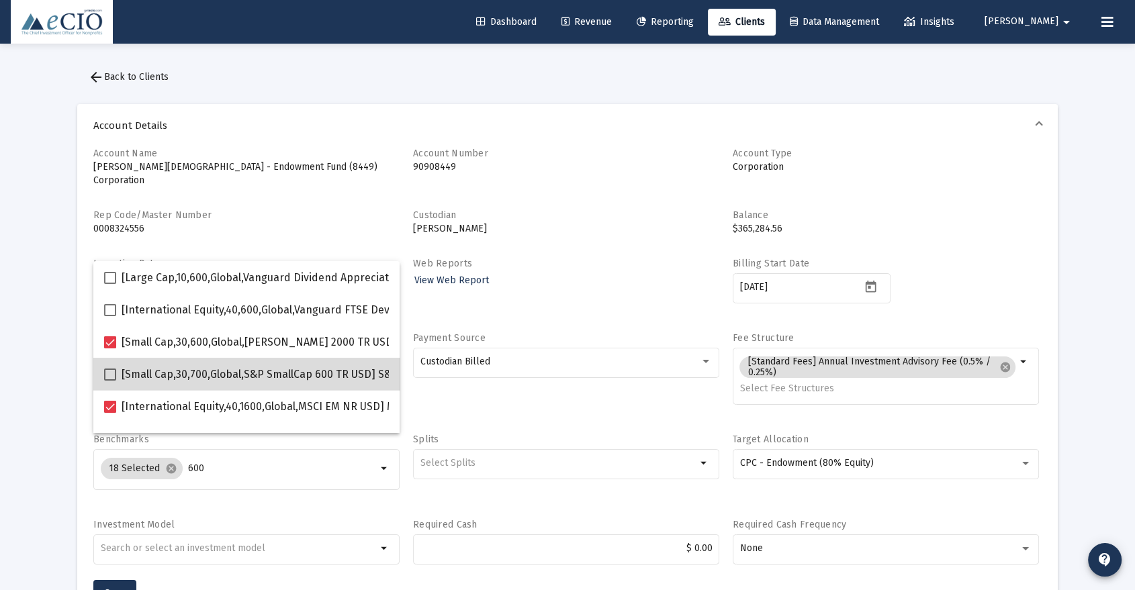
click at [330, 383] on mat-checkbox "[Small Cap,30,700,Global,S&P SmallCap 600 TR USD] S&P SmallCap 600 Index" at bounding box center [301, 374] width 394 height 32
click at [330, 380] on span "[Small Cap,30,700,Global,S&P SmallCap 600 TR USD] S&P SmallCap 600 Index" at bounding box center [310, 375] width 377 height 16
click at [110, 381] on input "[Small Cap,30,700,Global,S&P SmallCap 600 TR USD] S&P SmallCap 600 Index" at bounding box center [109, 381] width 1 height 1
checkbox input "true"
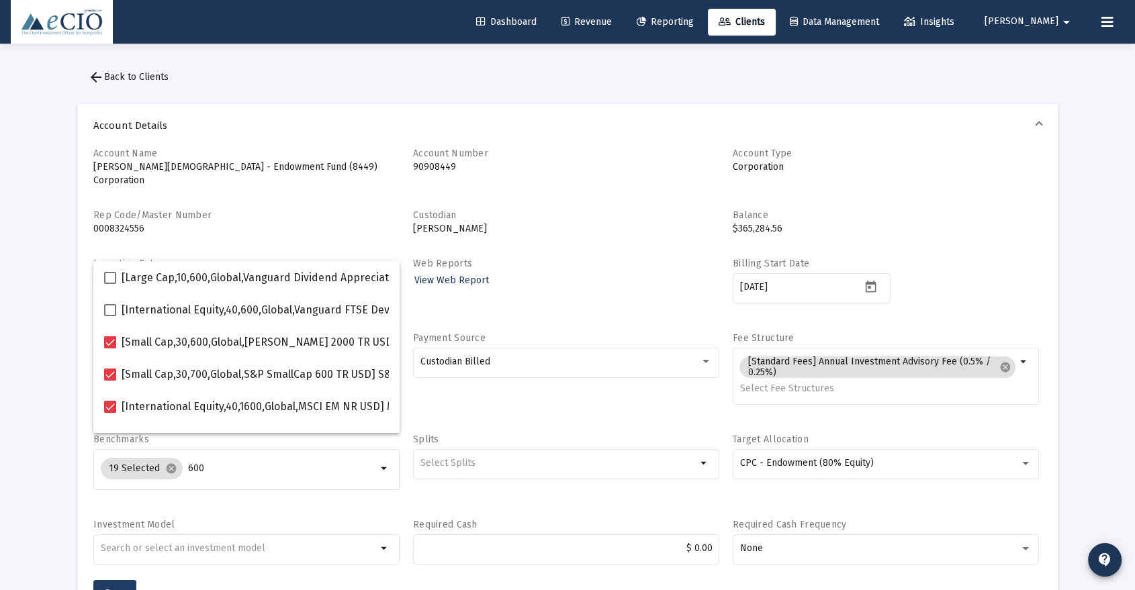
click at [119, 588] on span "Save" at bounding box center [115, 593] width 20 height 11
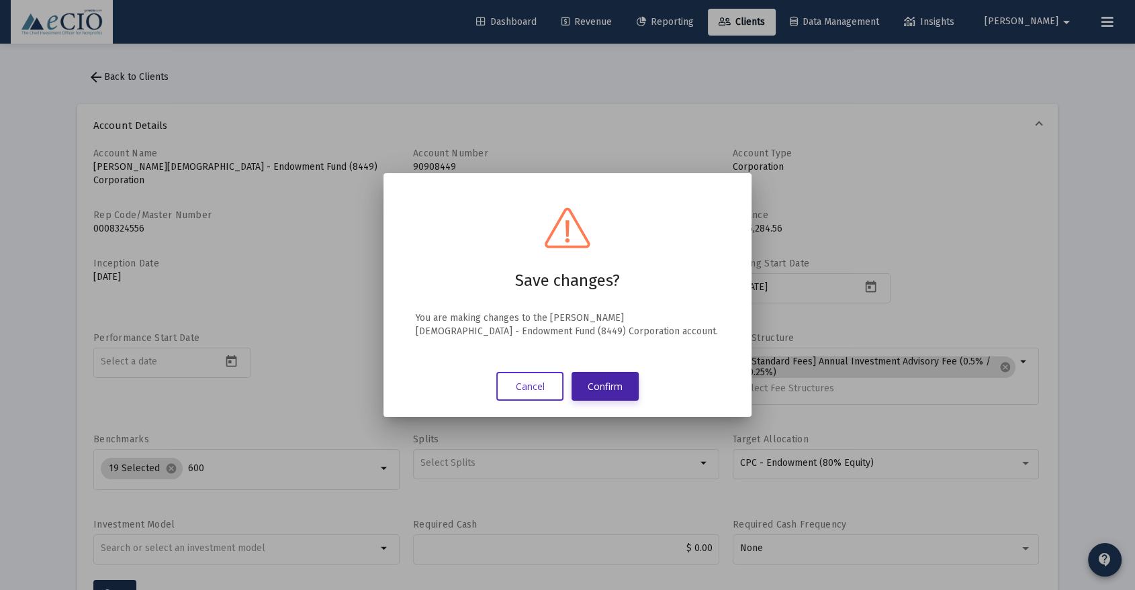
click at [615, 389] on button "Confirm" at bounding box center [604, 386] width 67 height 29
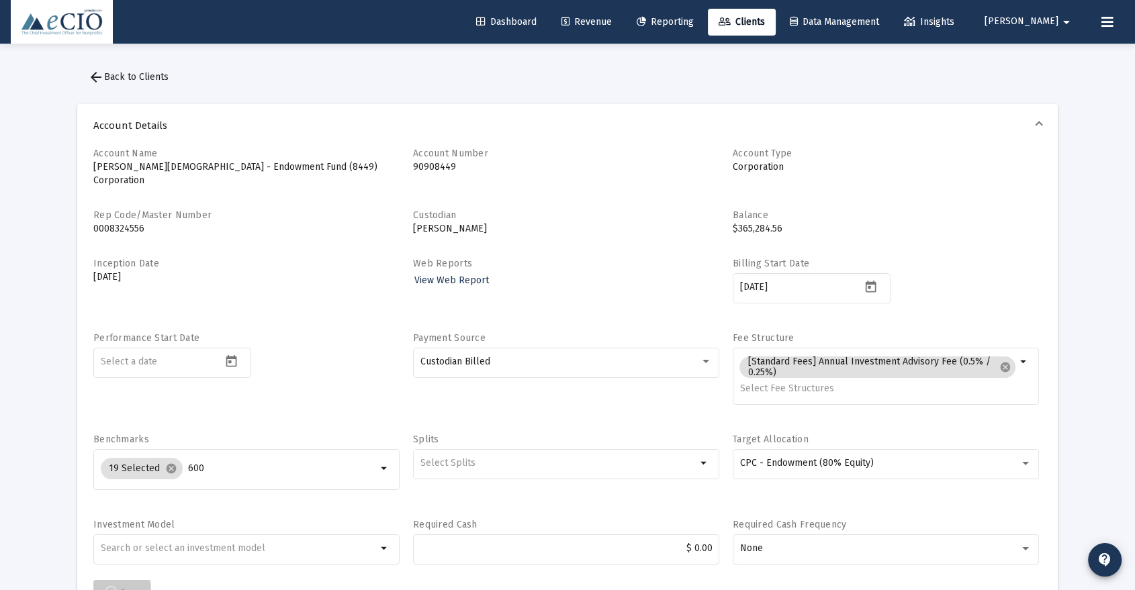
scroll to position [2, 0]
click at [142, 73] on span "arrow_back Back to Clients" at bounding box center [128, 74] width 81 height 11
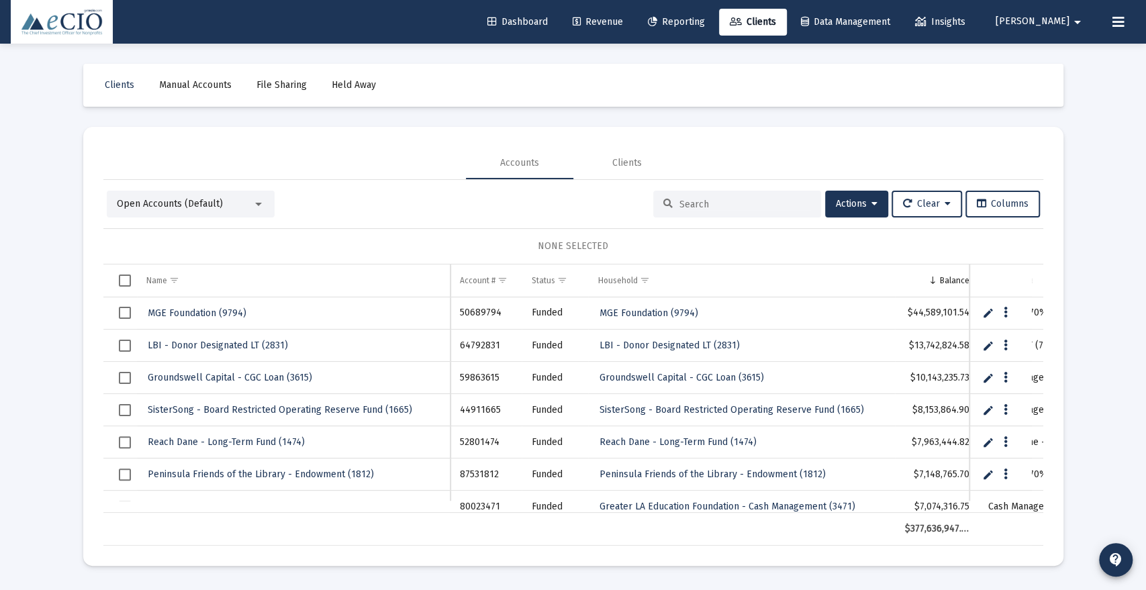
click at [717, 205] on input at bounding box center [746, 204] width 132 height 11
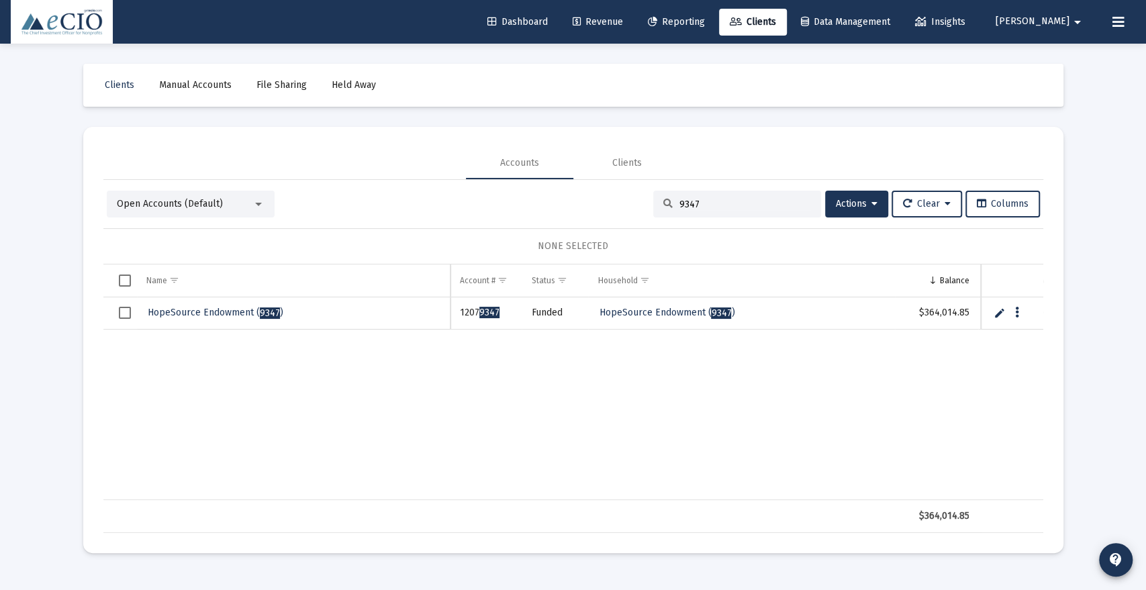
type input "9347"
click at [236, 310] on span "HopeSource Endowment ( 9347 )" at bounding box center [216, 312] width 136 height 11
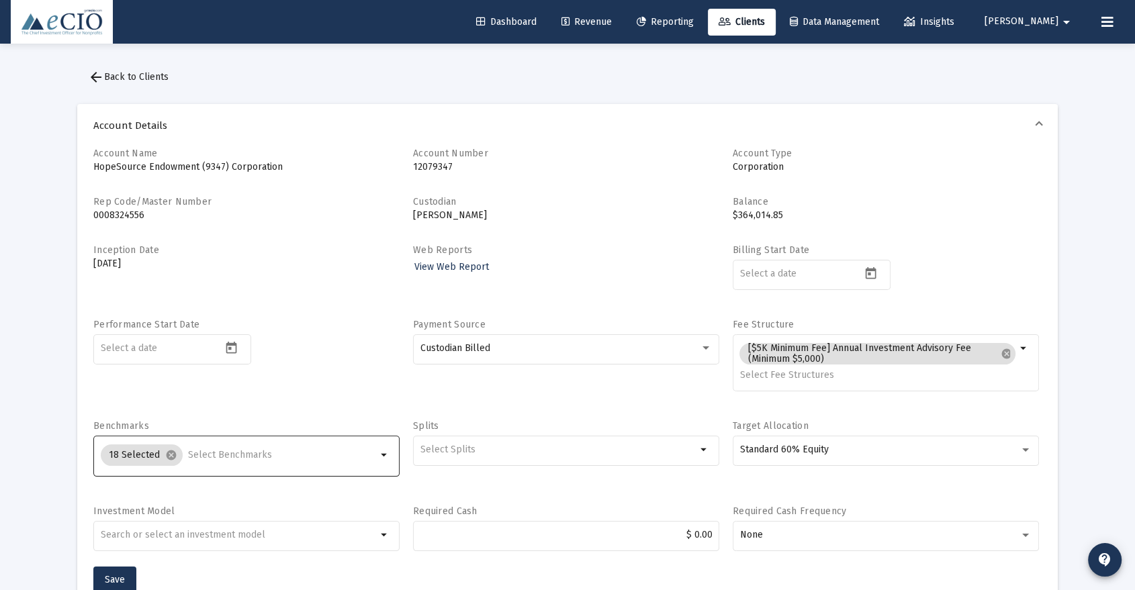
click at [191, 459] on input "Selection" at bounding box center [282, 455] width 189 height 11
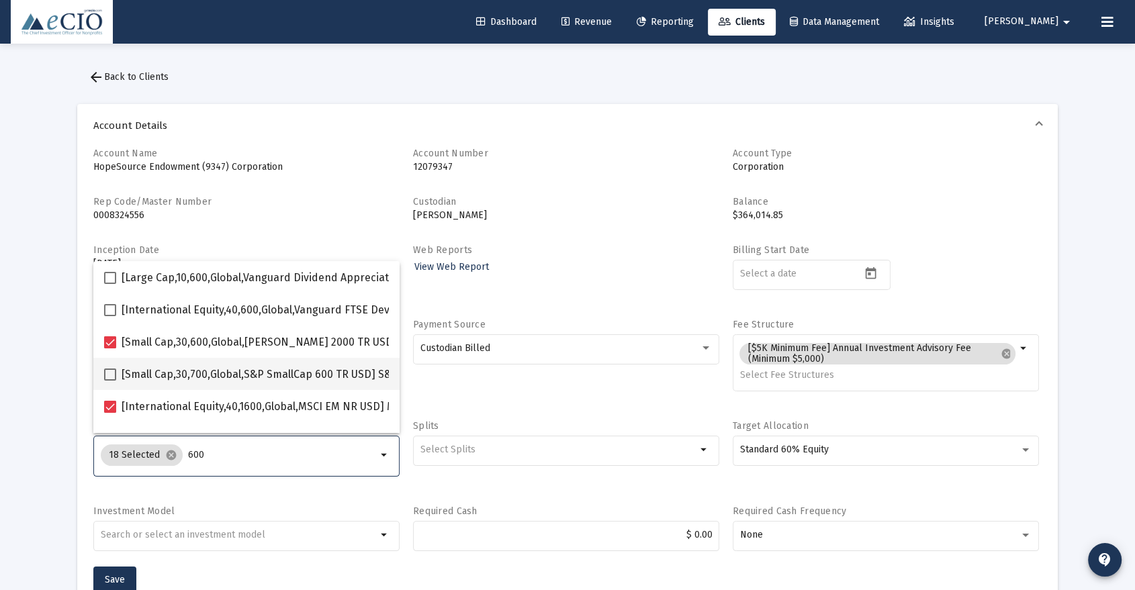
type input "600"
click at [152, 380] on span "[Small Cap,30,700,Global,S&P SmallCap 600 TR USD] S&P SmallCap 600 Index" at bounding box center [310, 375] width 377 height 16
click at [110, 381] on input "[Small Cap,30,700,Global,S&P SmallCap 600 TR USD] S&P SmallCap 600 Index" at bounding box center [109, 381] width 1 height 1
checkbox input "true"
click at [105, 489] on mat-form-field "19 Selected cancel 600 arrow_drop_down" at bounding box center [246, 462] width 306 height 58
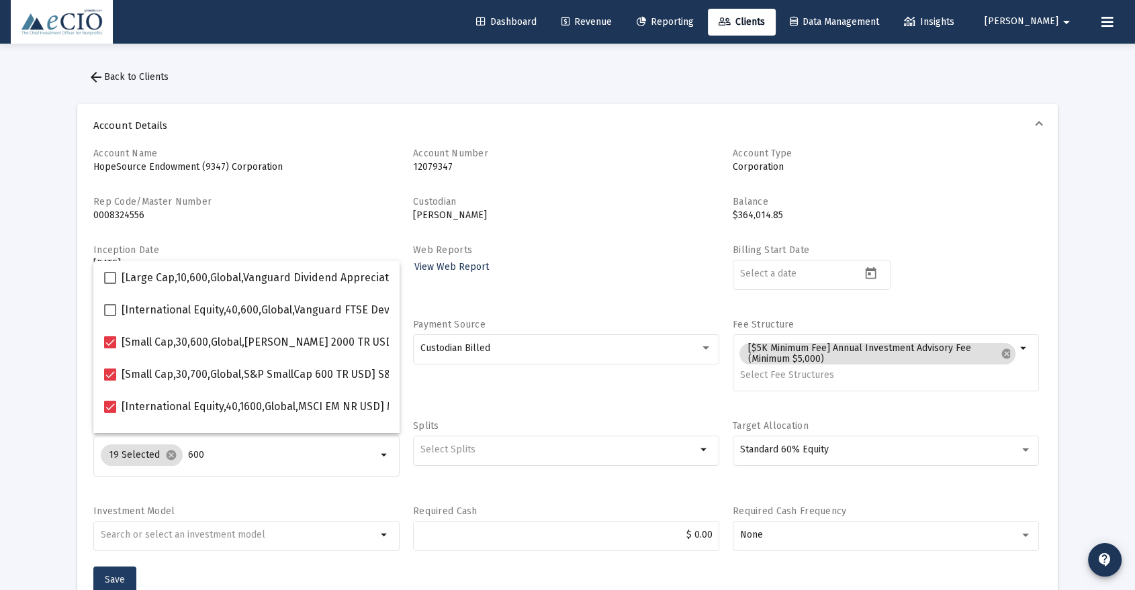
click at [113, 574] on span "Save" at bounding box center [115, 579] width 20 height 11
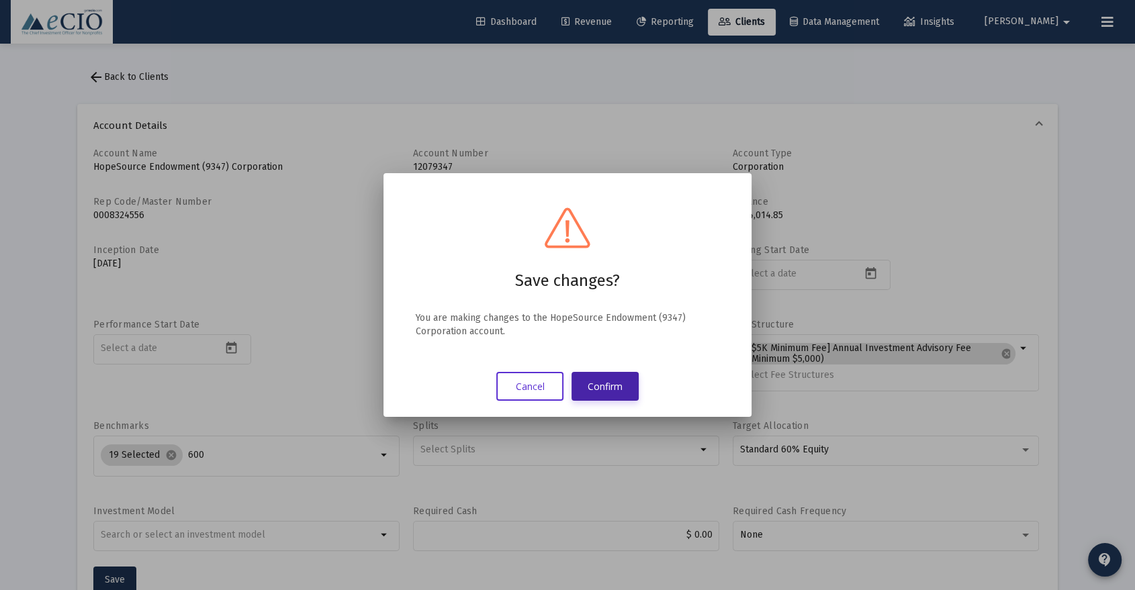
click at [600, 380] on button "Confirm" at bounding box center [604, 386] width 67 height 29
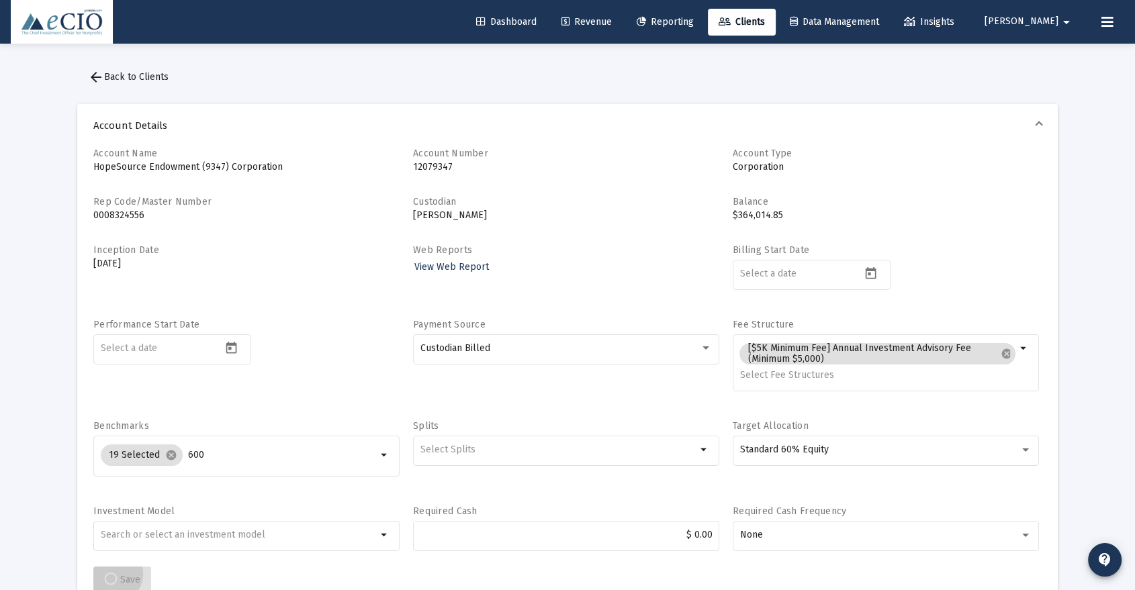
scroll to position [2, 0]
click at [150, 74] on span "arrow_back Back to Clients" at bounding box center [128, 74] width 81 height 11
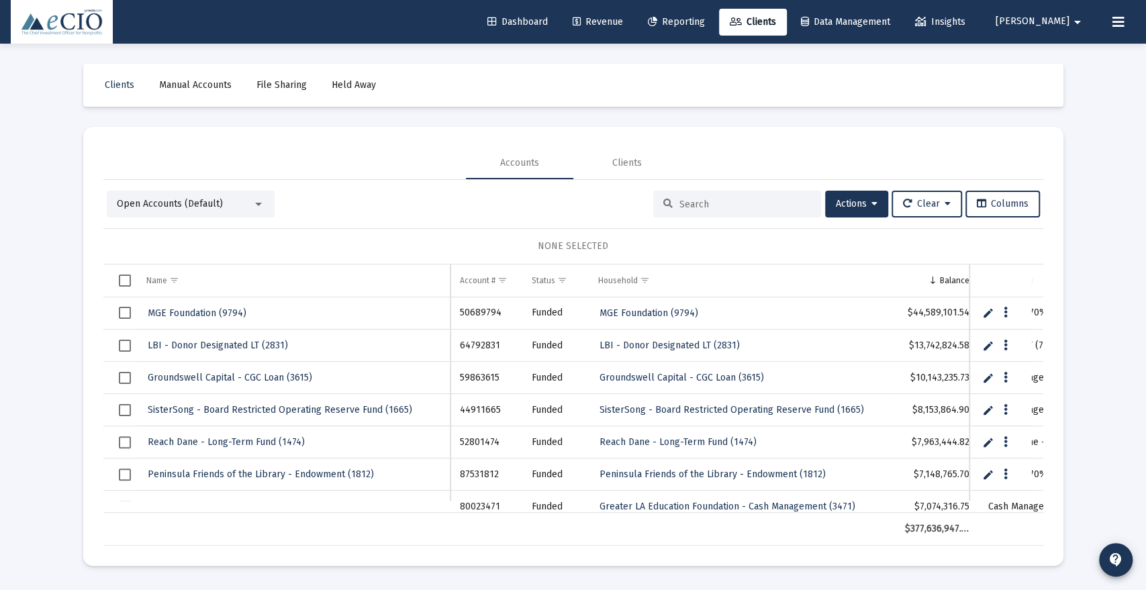
click at [758, 202] on input at bounding box center [746, 204] width 132 height 11
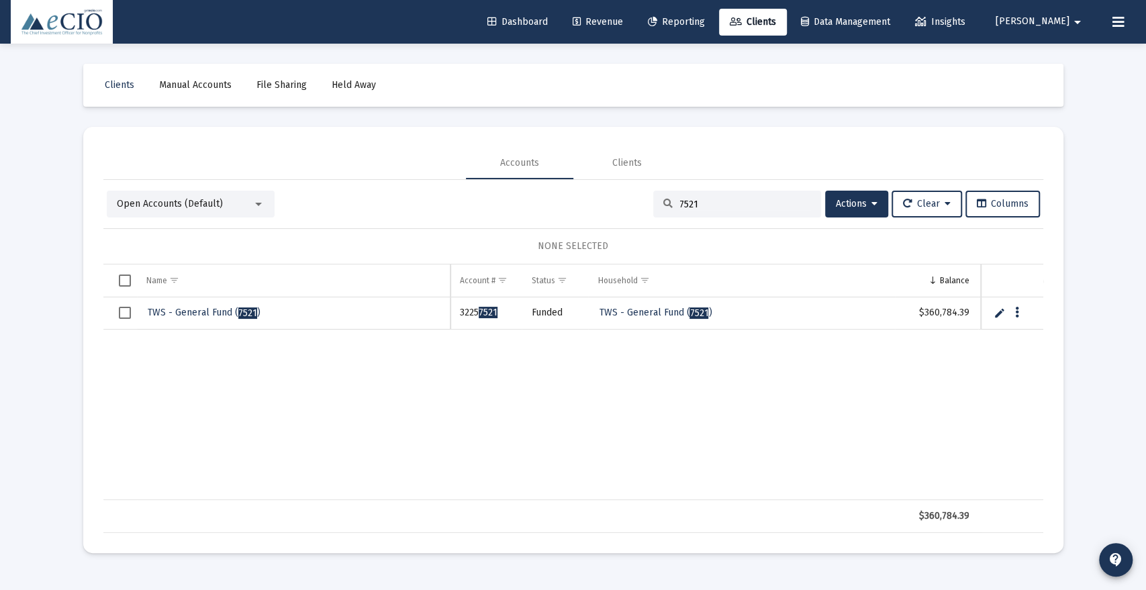
type input "7521"
click at [176, 310] on span "TWS - General Fund ( 7521 )" at bounding box center [204, 312] width 113 height 11
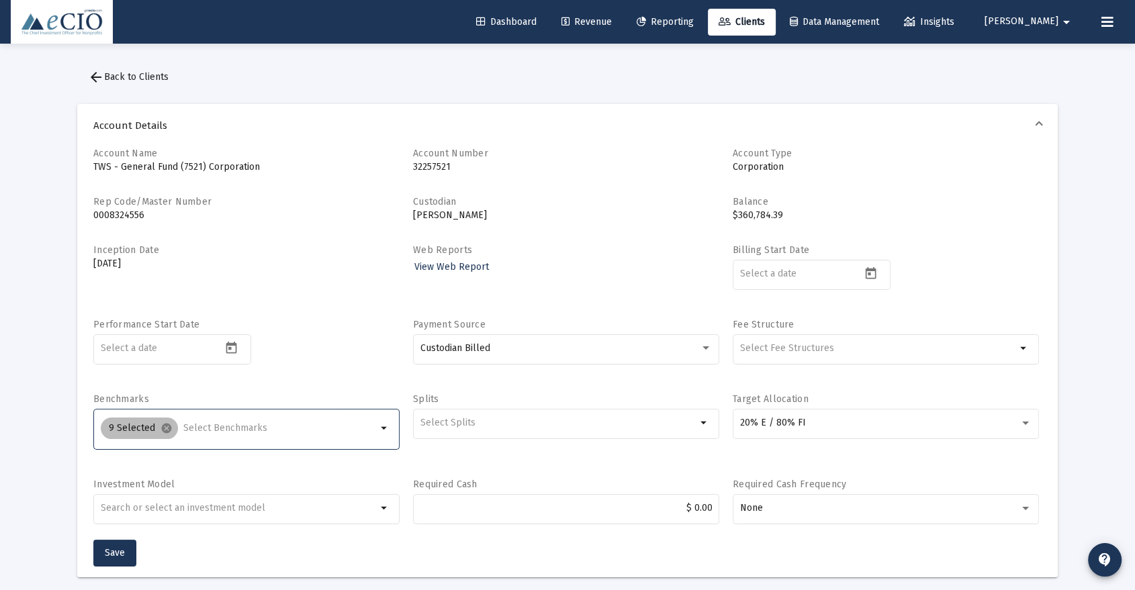
click at [194, 421] on div "9 Selected cancel" at bounding box center [238, 428] width 281 height 27
click at [199, 426] on input "Selection" at bounding box center [279, 428] width 193 height 11
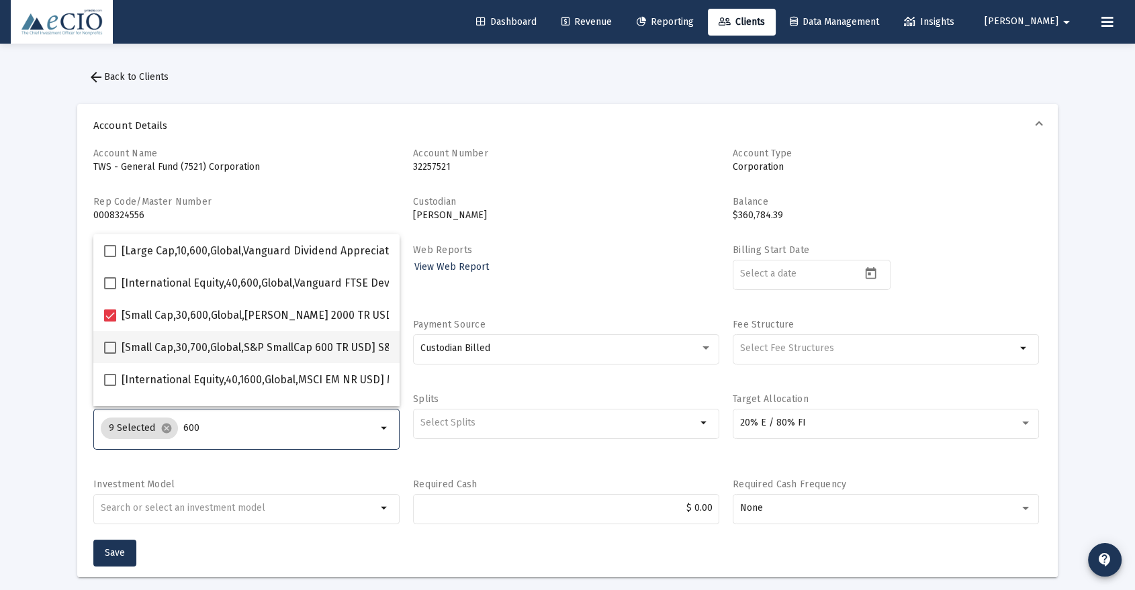
type input "600"
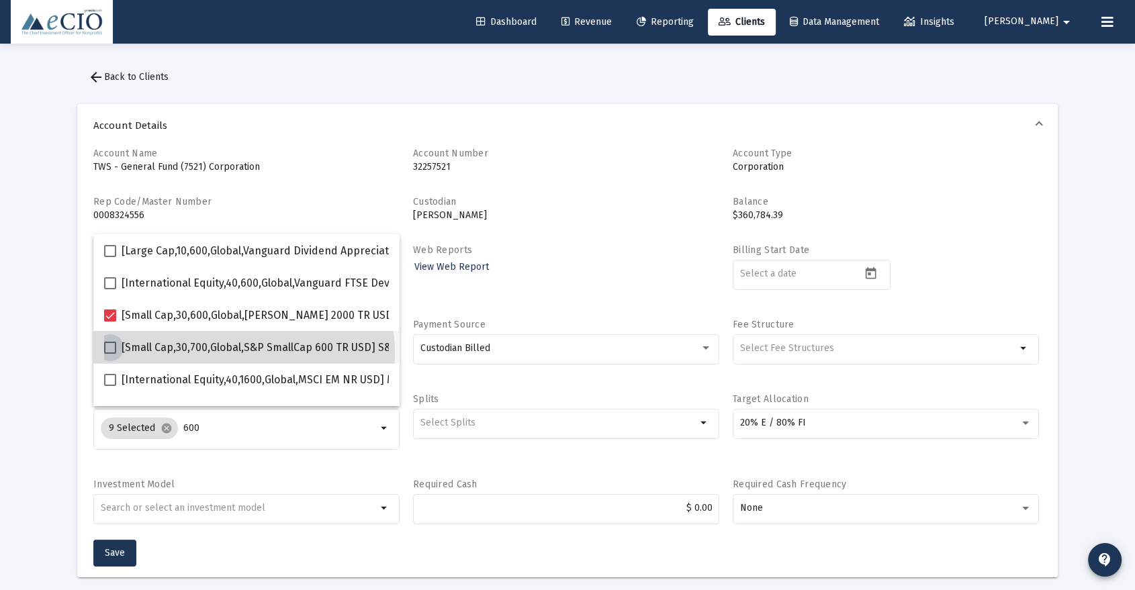
click at [243, 353] on span "[Small Cap,30,700,Global,S&P SmallCap 600 TR USD] S&P SmallCap 600 Index" at bounding box center [310, 348] width 377 height 16
click at [110, 354] on input "[Small Cap,30,700,Global,S&P SmallCap 600 TR USD] S&P SmallCap 600 Index" at bounding box center [109, 354] width 1 height 1
checkbox input "true"
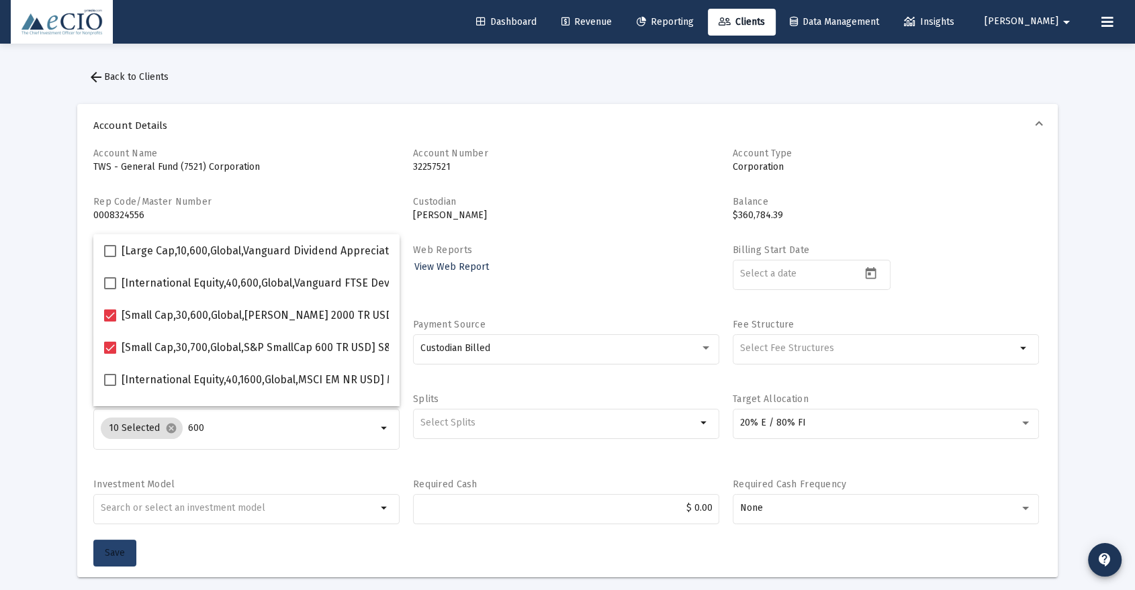
click at [114, 551] on span "Save" at bounding box center [115, 552] width 20 height 11
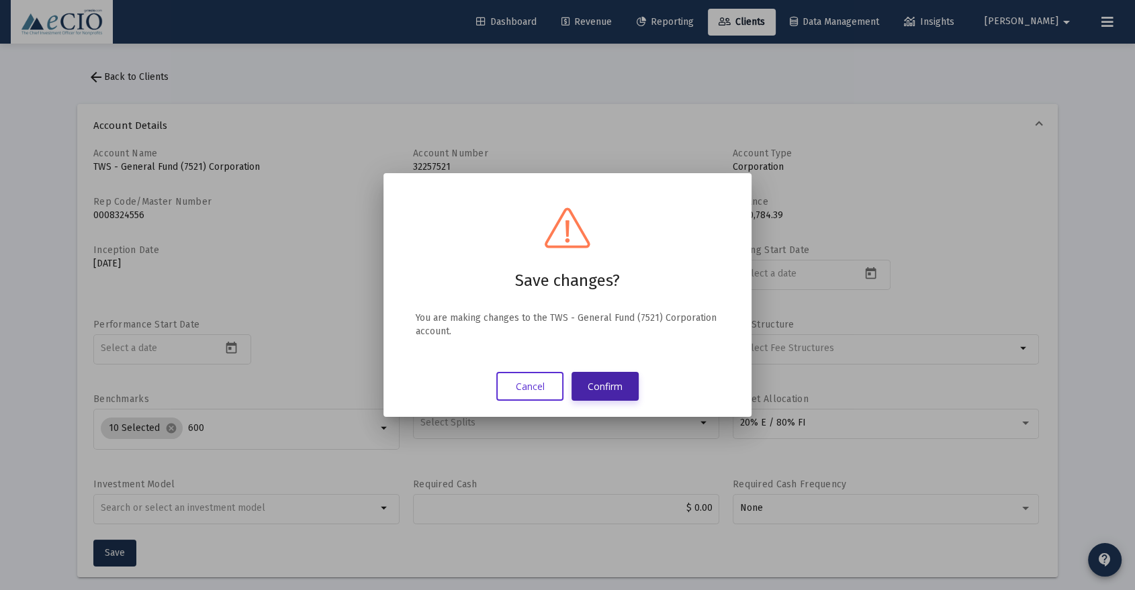
click at [594, 394] on button "Confirm" at bounding box center [604, 386] width 67 height 29
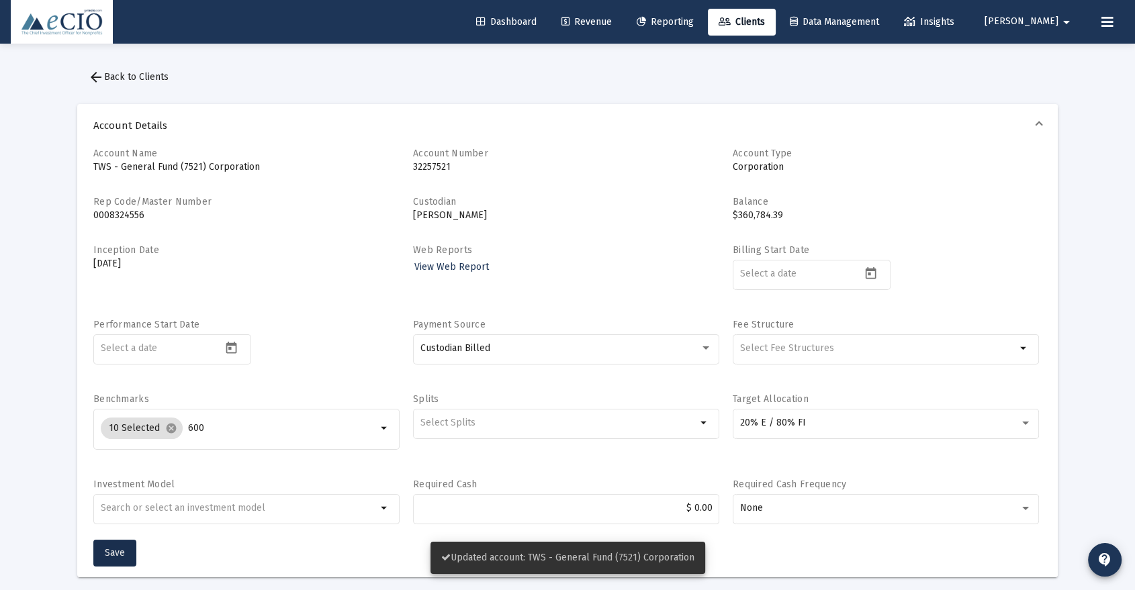
click at [134, 68] on button "arrow_back Back to Clients" at bounding box center [128, 77] width 102 height 27
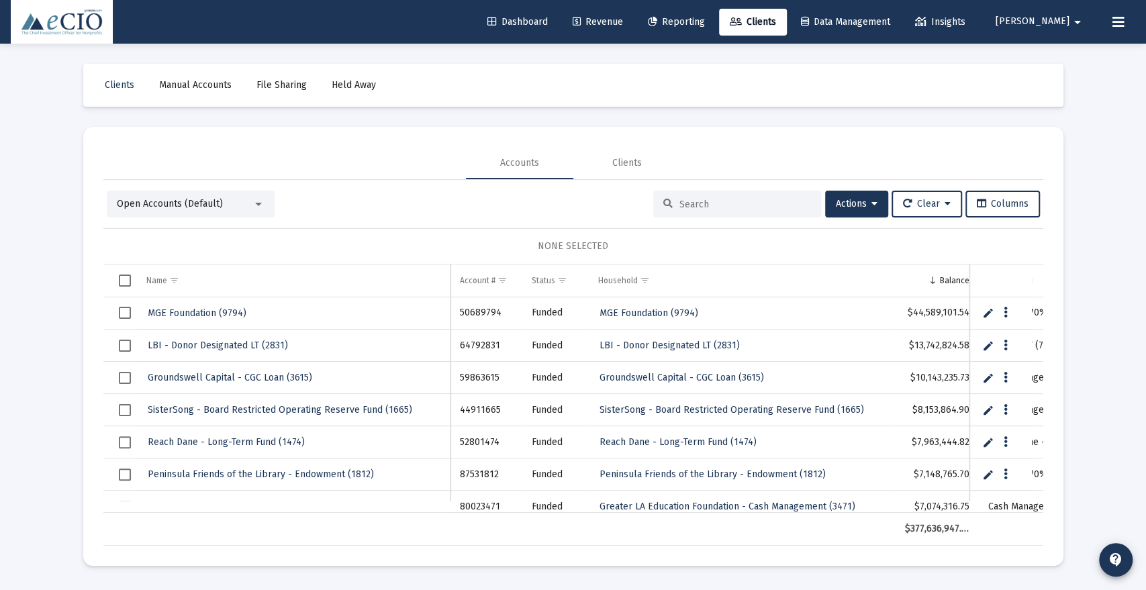
click at [704, 203] on input at bounding box center [746, 204] width 132 height 11
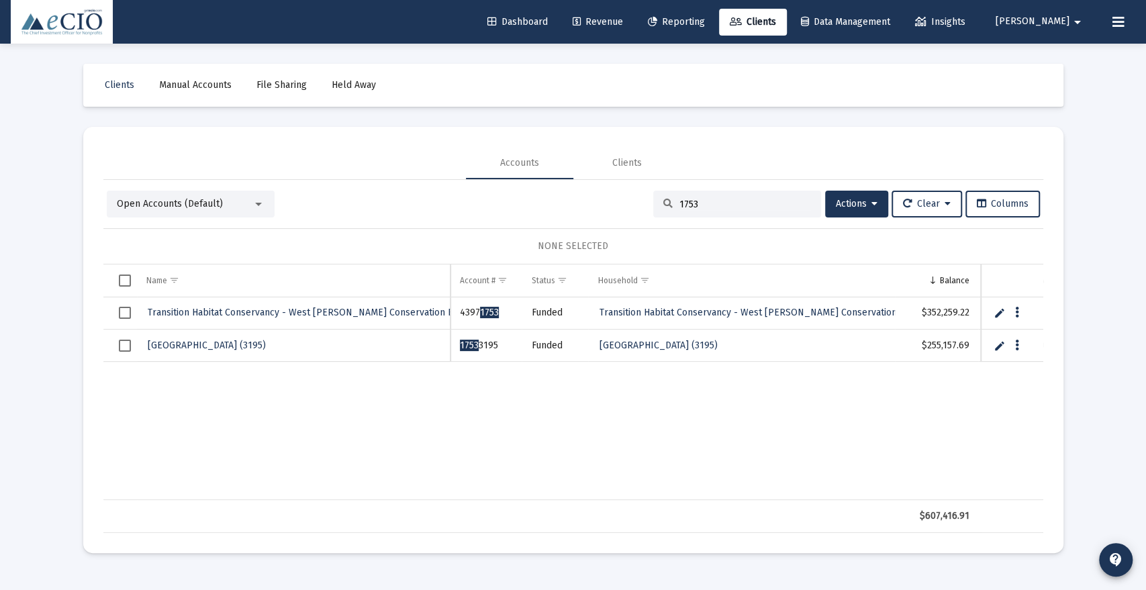
type input "1753"
click at [236, 310] on span "Transition Habitat Conservancy - West [PERSON_NAME] Conservation Bank ( 1753 )" at bounding box center [323, 312] width 350 height 11
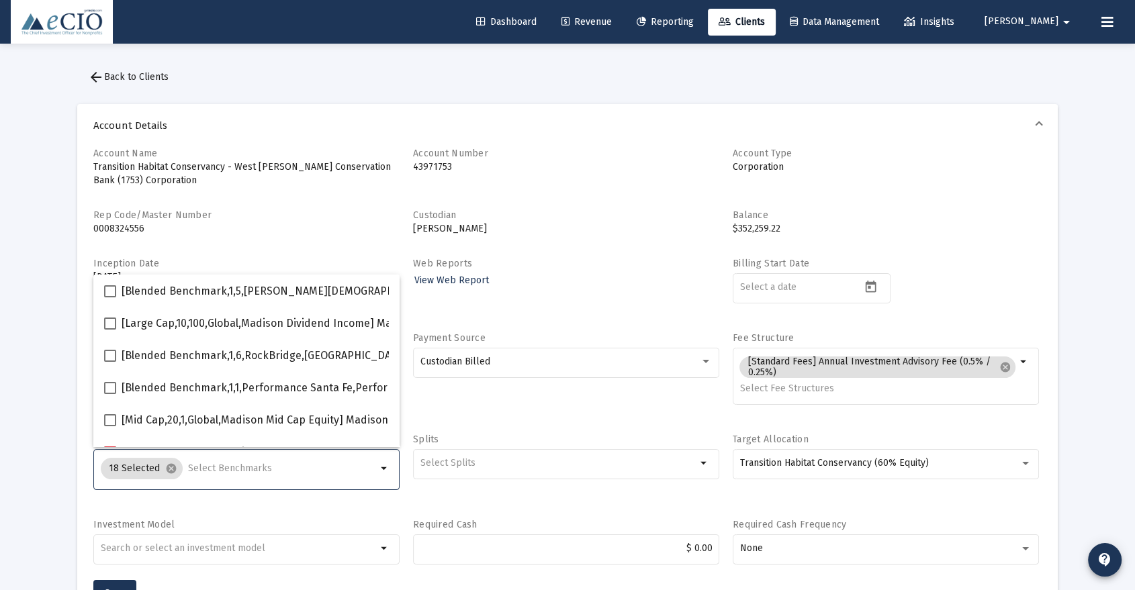
click at [202, 467] on input "Selection" at bounding box center [282, 468] width 189 height 11
type input "600"
click at [190, 385] on span "[Small Cap,30,700,Global,S&P SmallCap 600 TR USD] S&P SmallCap 600 Index" at bounding box center [310, 388] width 377 height 16
click at [110, 394] on input "[Small Cap,30,700,Global,S&P SmallCap 600 TR USD] S&P SmallCap 600 Index" at bounding box center [109, 394] width 1 height 1
checkbox input "true"
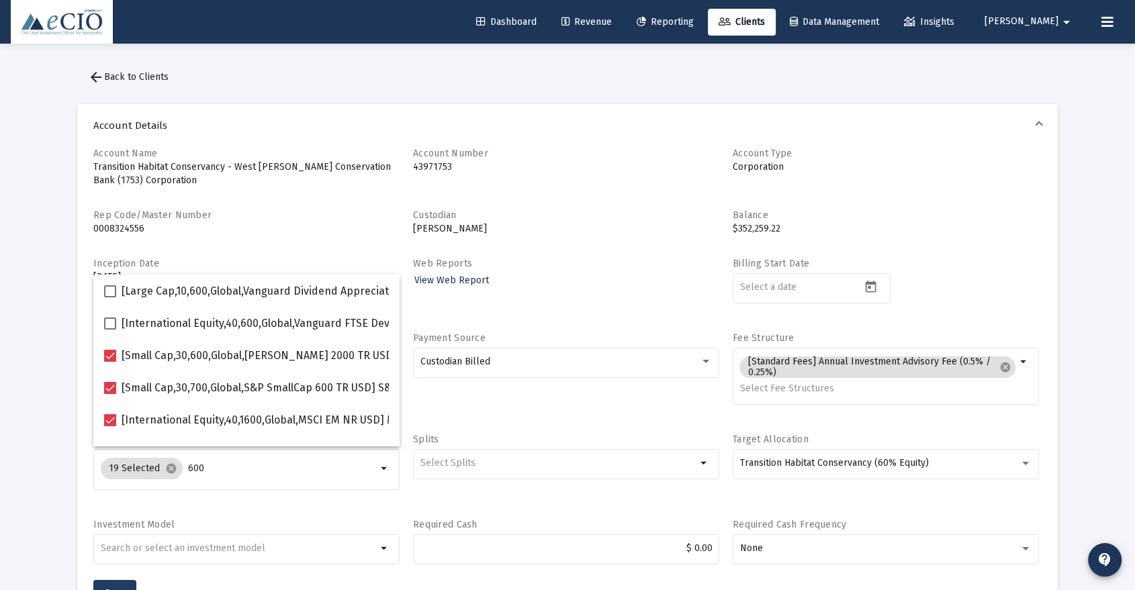
click at [118, 580] on button "Save" at bounding box center [114, 593] width 43 height 27
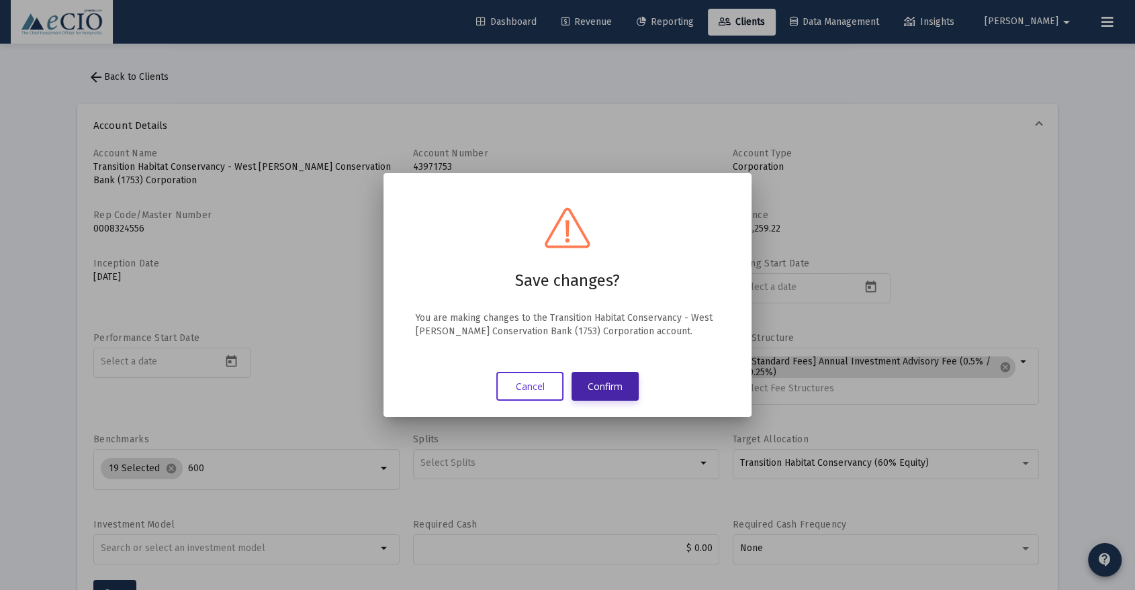
click at [594, 387] on button "Confirm" at bounding box center [604, 386] width 67 height 29
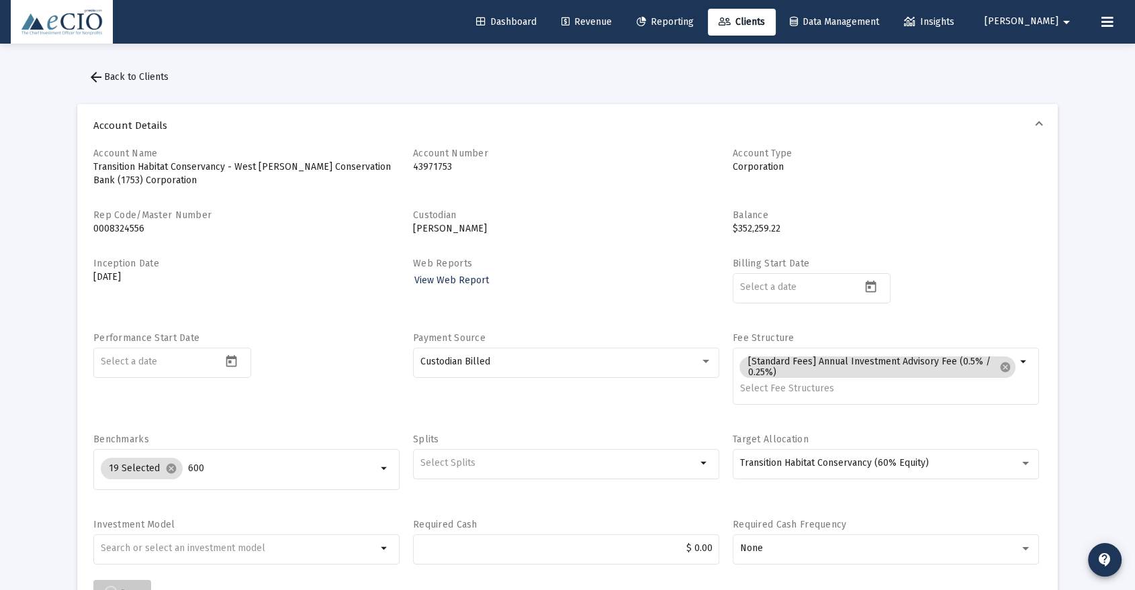
scroll to position [16, 0]
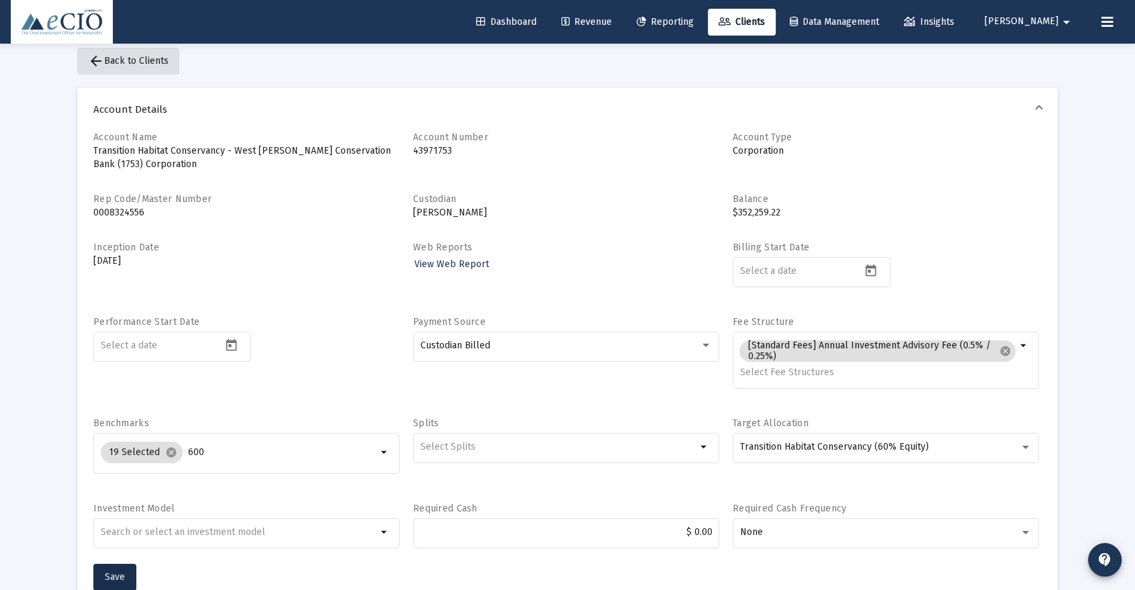
click at [145, 57] on span "arrow_back Back to Clients" at bounding box center [128, 60] width 81 height 11
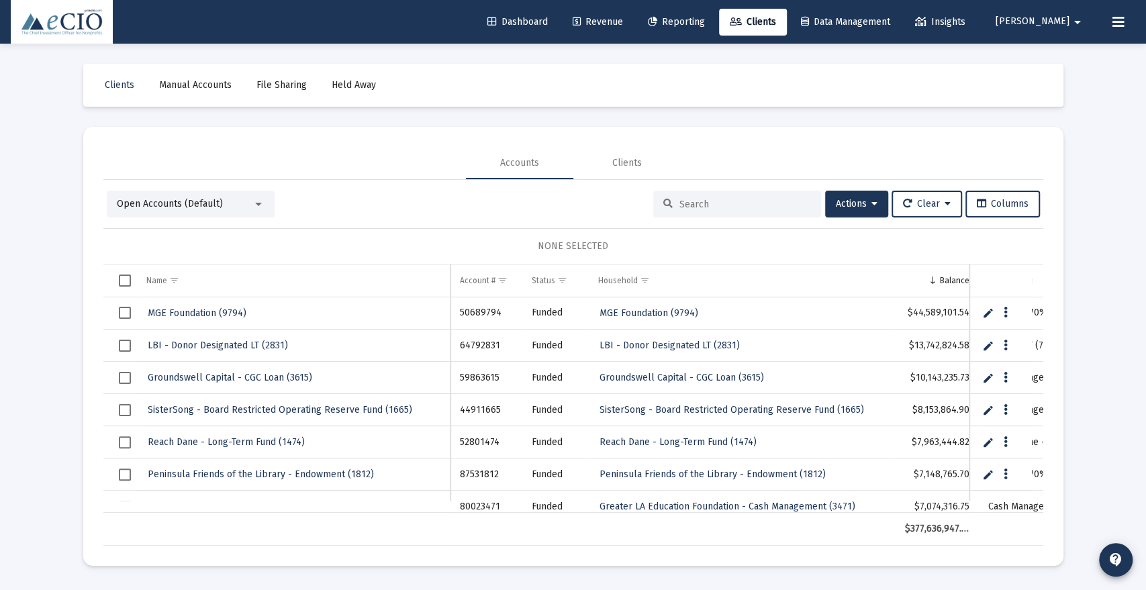
click at [682, 203] on input at bounding box center [746, 204] width 132 height 11
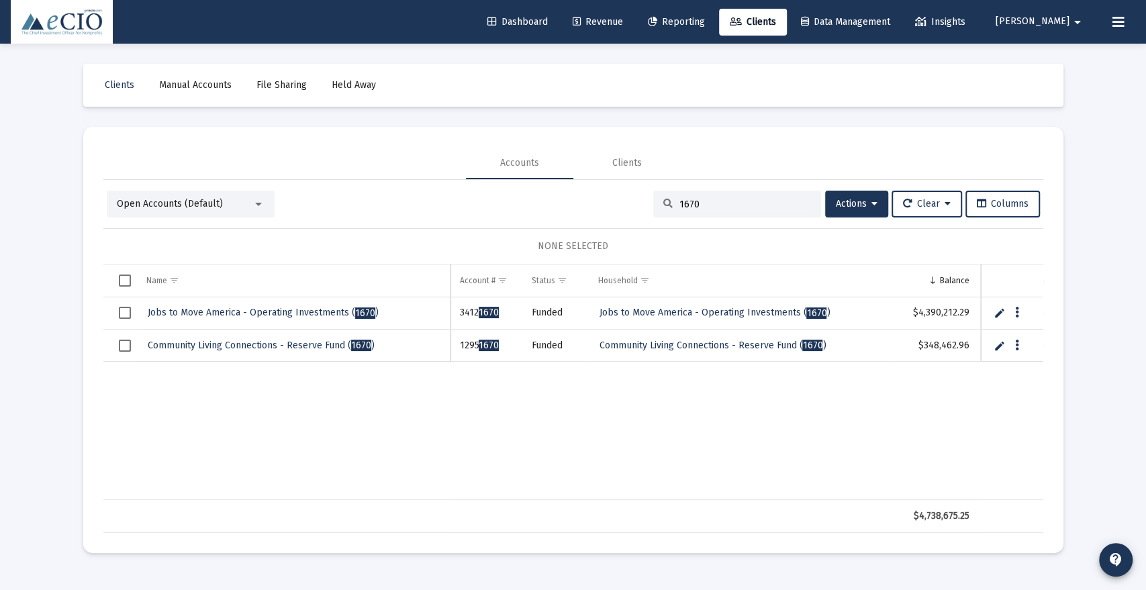
type input "1670"
click at [284, 344] on span "Community Living Connections - Reserve Fund ( 1670 )" at bounding box center [261, 345] width 227 height 11
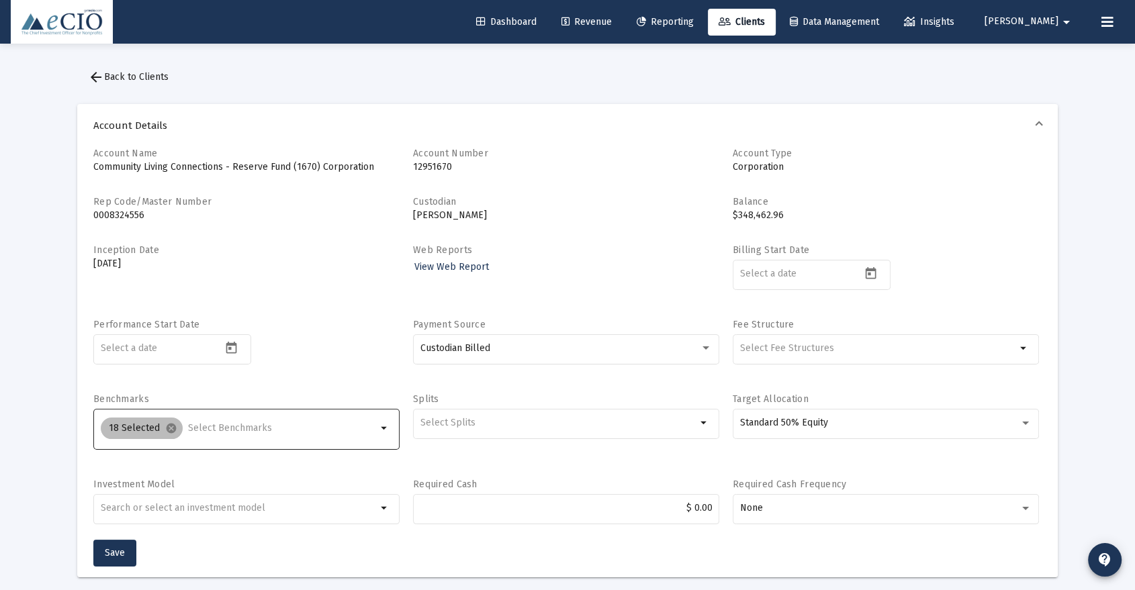
click at [220, 420] on div "18 Selected cancel" at bounding box center [238, 428] width 281 height 27
click at [220, 424] on input "Selection" at bounding box center [282, 428] width 189 height 11
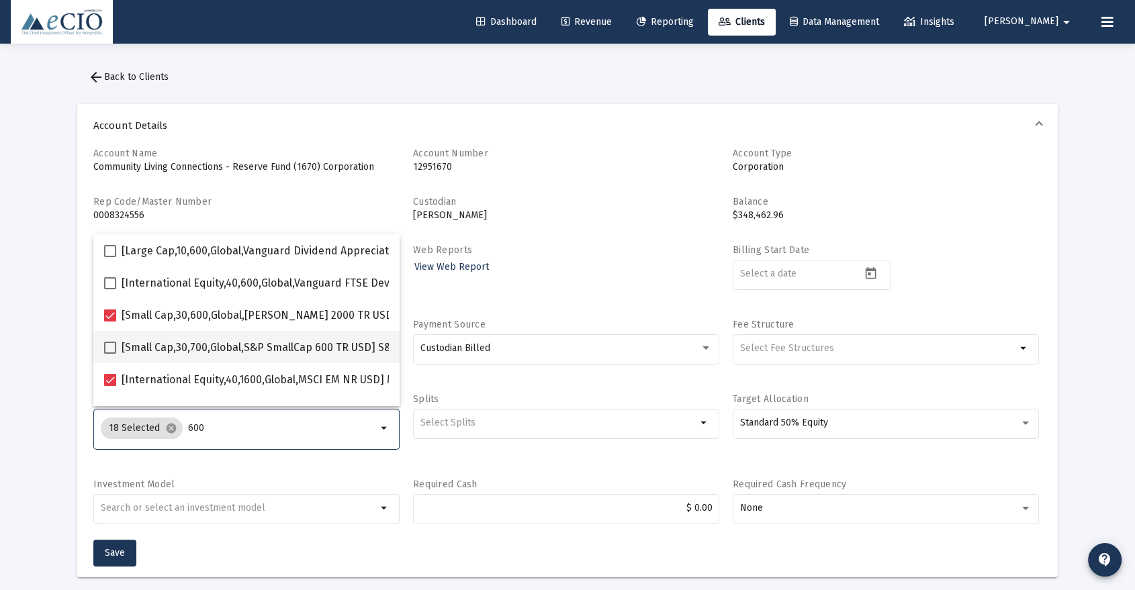
type input "600"
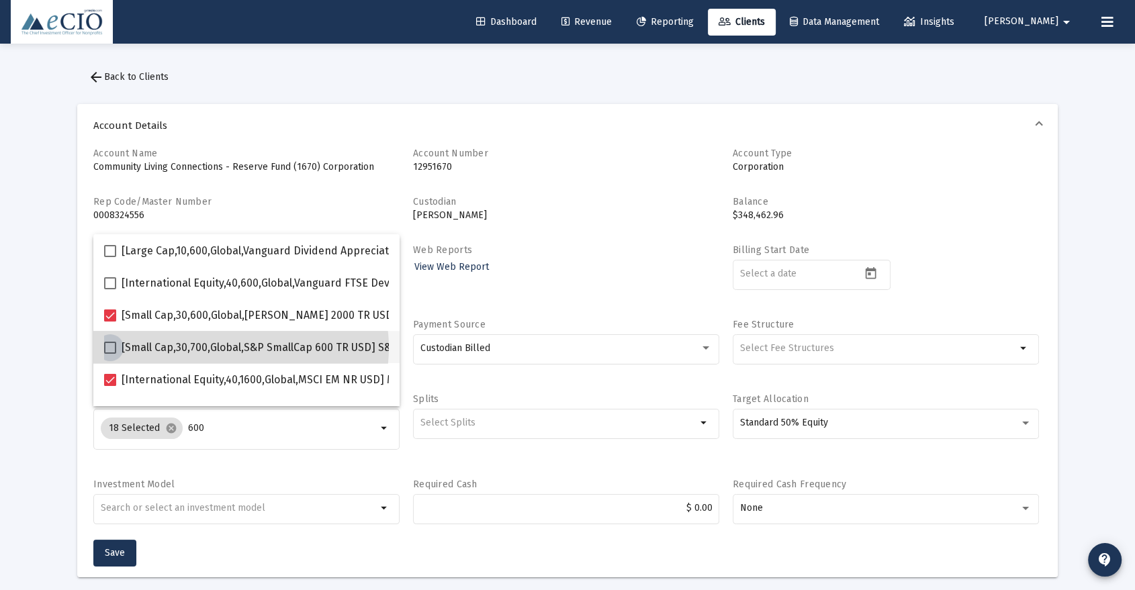
click at [239, 348] on span "[Small Cap,30,700,Global,S&P SmallCap 600 TR USD] S&P SmallCap 600 Index" at bounding box center [310, 348] width 377 height 16
click at [110, 354] on input "[Small Cap,30,700,Global,S&P SmallCap 600 TR USD] S&P SmallCap 600 Index" at bounding box center [109, 354] width 1 height 1
checkbox input "true"
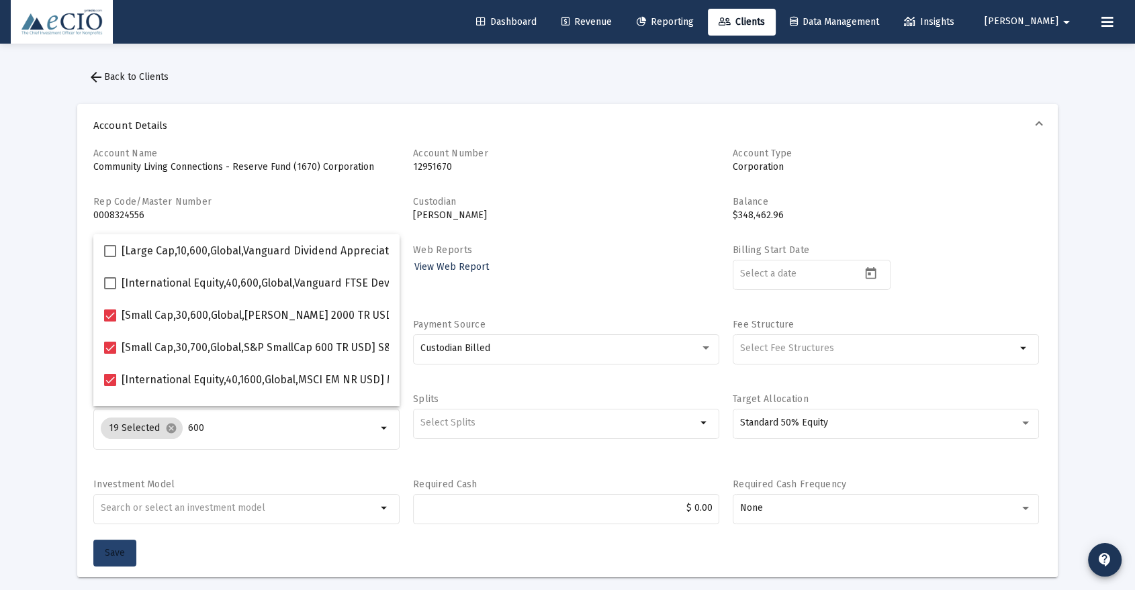
click at [126, 544] on button "Save" at bounding box center [114, 553] width 43 height 27
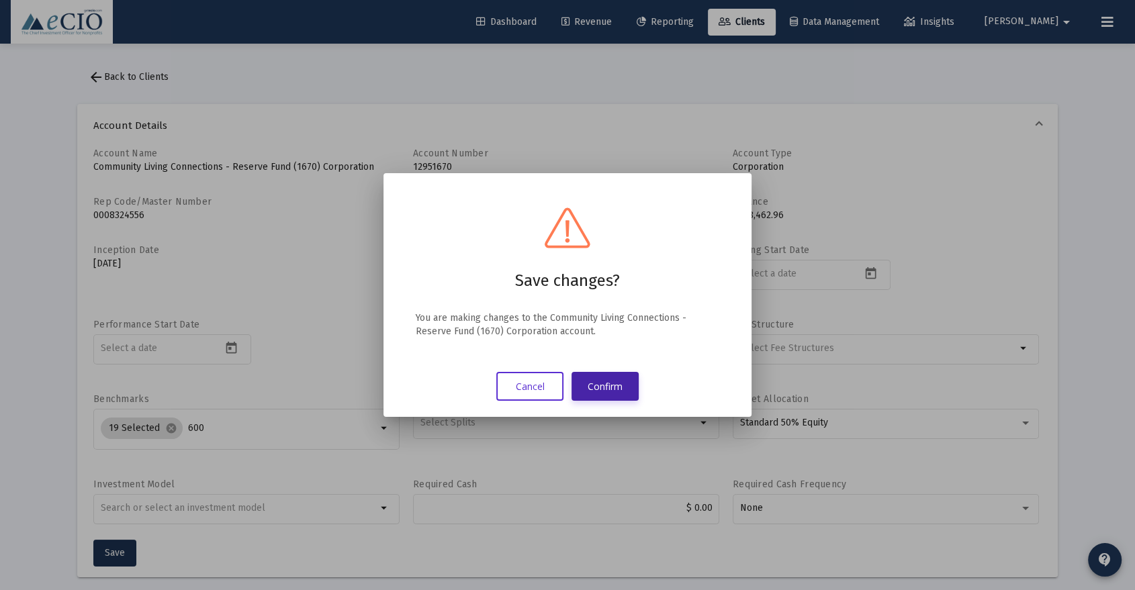
click at [606, 385] on button "Confirm" at bounding box center [604, 386] width 67 height 29
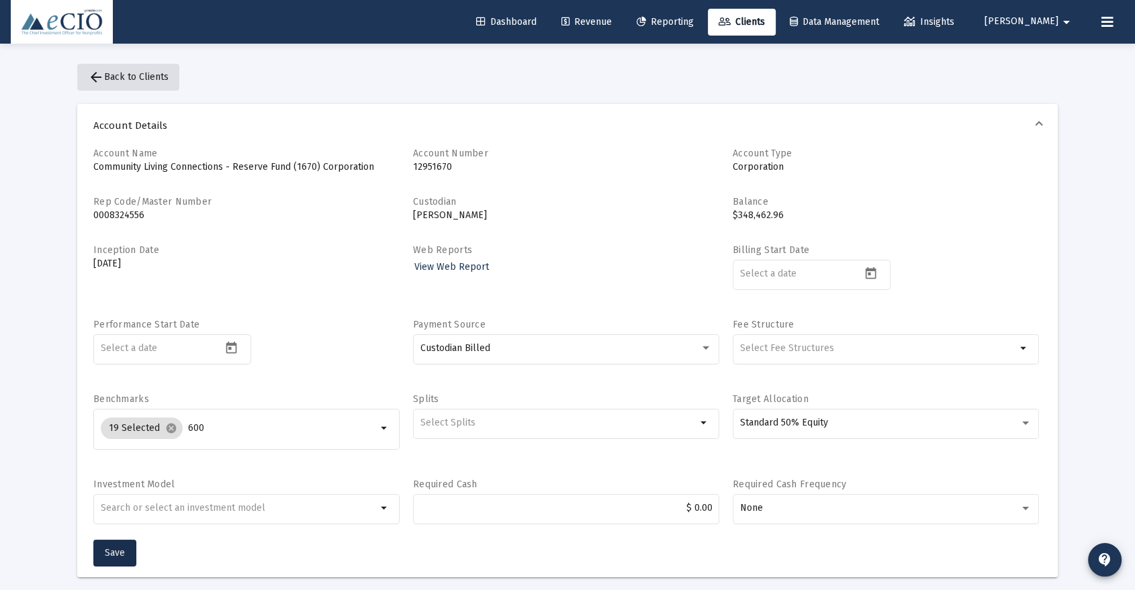
click at [121, 76] on span "arrow_back Back to Clients" at bounding box center [128, 76] width 81 height 11
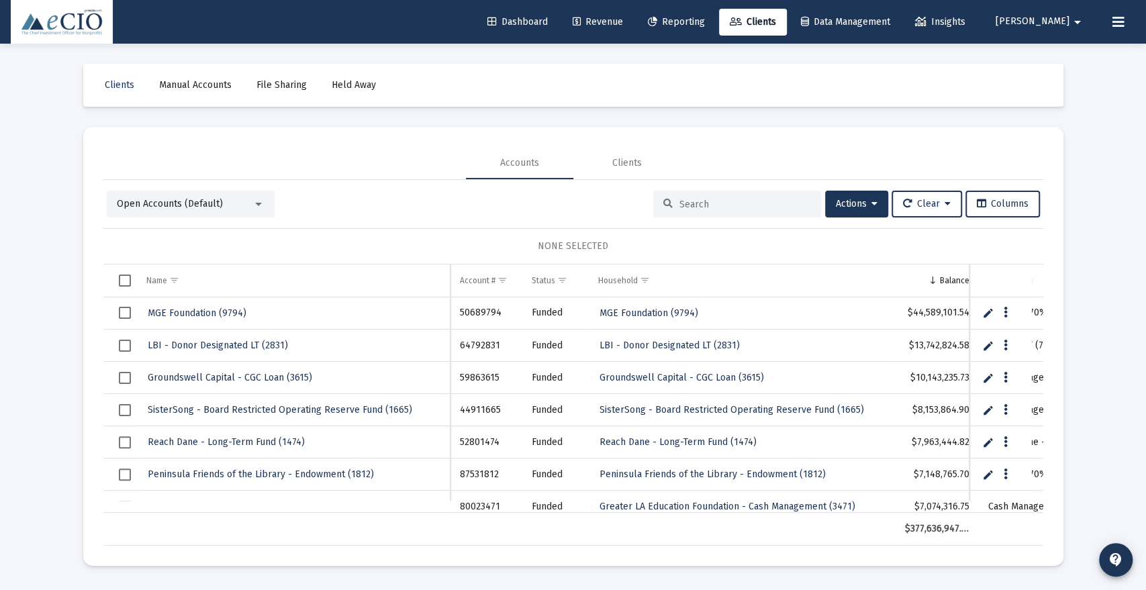
click at [775, 201] on input at bounding box center [746, 204] width 132 height 11
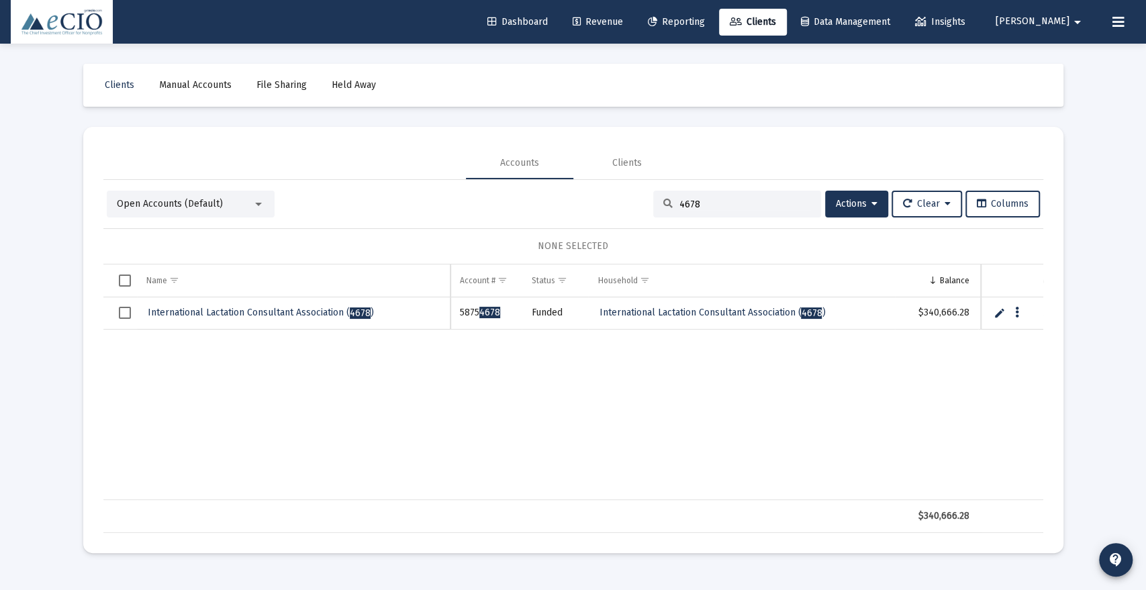
type input "4678"
click at [306, 316] on span "International Lactation Consultant Association ( 4678 )" at bounding box center [261, 312] width 226 height 11
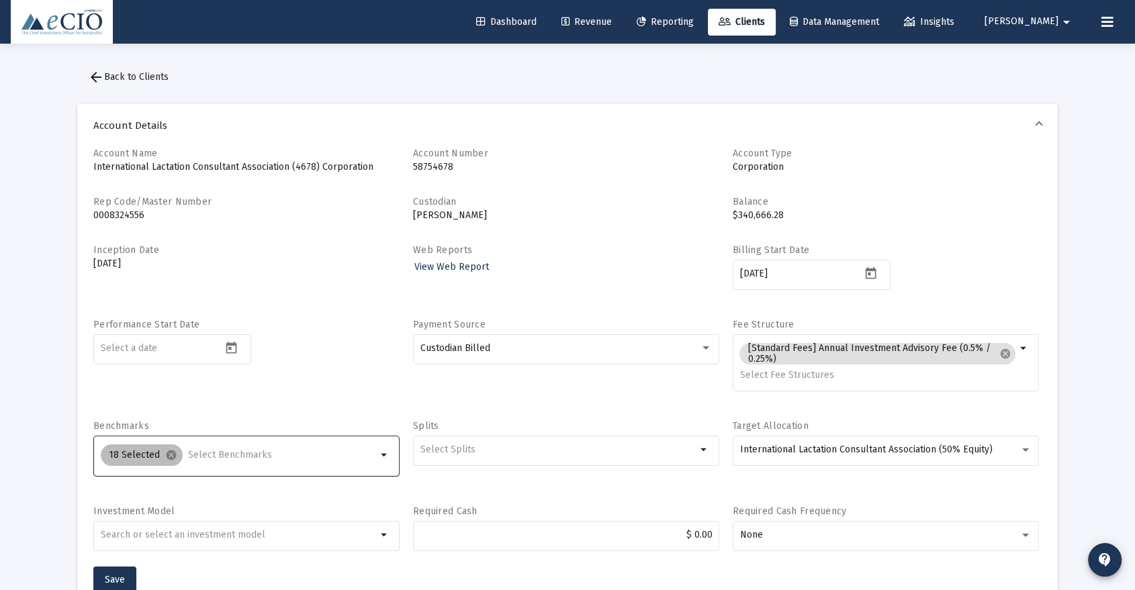
click at [275, 445] on div "18 Selected cancel" at bounding box center [238, 455] width 281 height 27
click at [265, 446] on div "18 Selected cancel" at bounding box center [238, 455] width 281 height 27
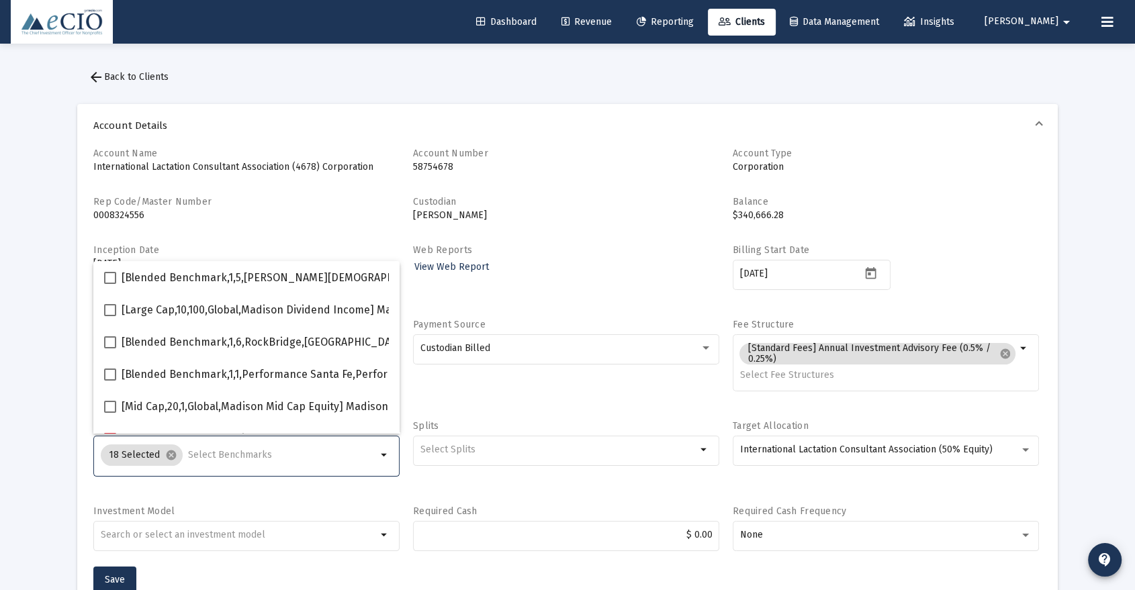
click at [257, 453] on input "Selection" at bounding box center [282, 455] width 189 height 11
type input "600"
click at [260, 371] on span "[Small Cap,30,700,Global,S&P SmallCap 600 TR USD] S&P SmallCap 600 Index" at bounding box center [310, 375] width 377 height 16
click at [110, 381] on input "[Small Cap,30,700,Global,S&P SmallCap 600 TR USD] S&P SmallCap 600 Index" at bounding box center [109, 381] width 1 height 1
checkbox input "true"
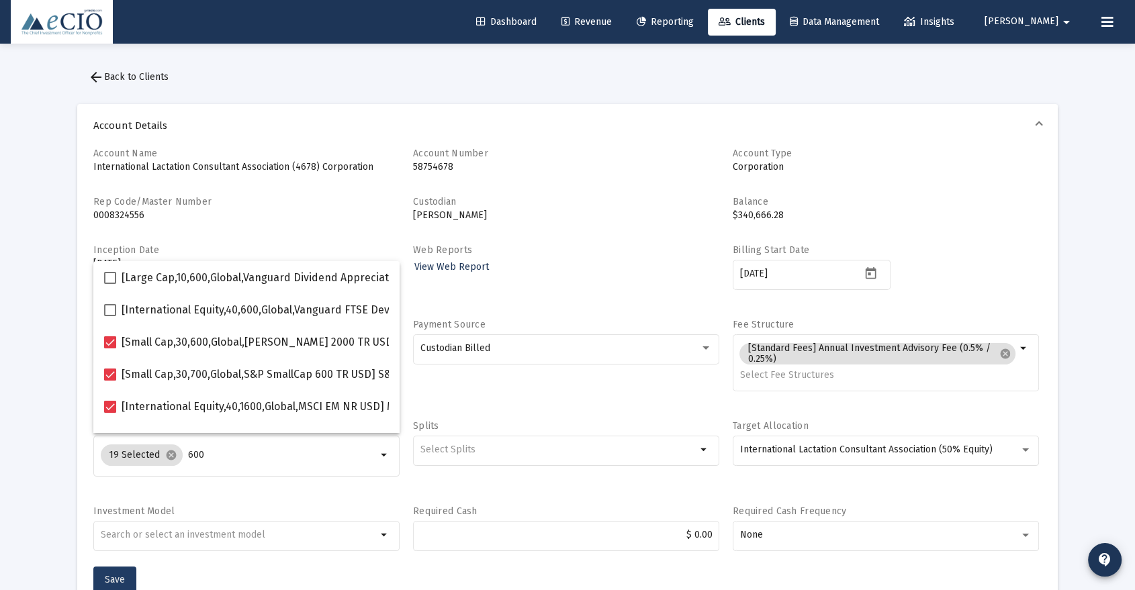
click at [129, 578] on button "Save" at bounding box center [114, 580] width 43 height 27
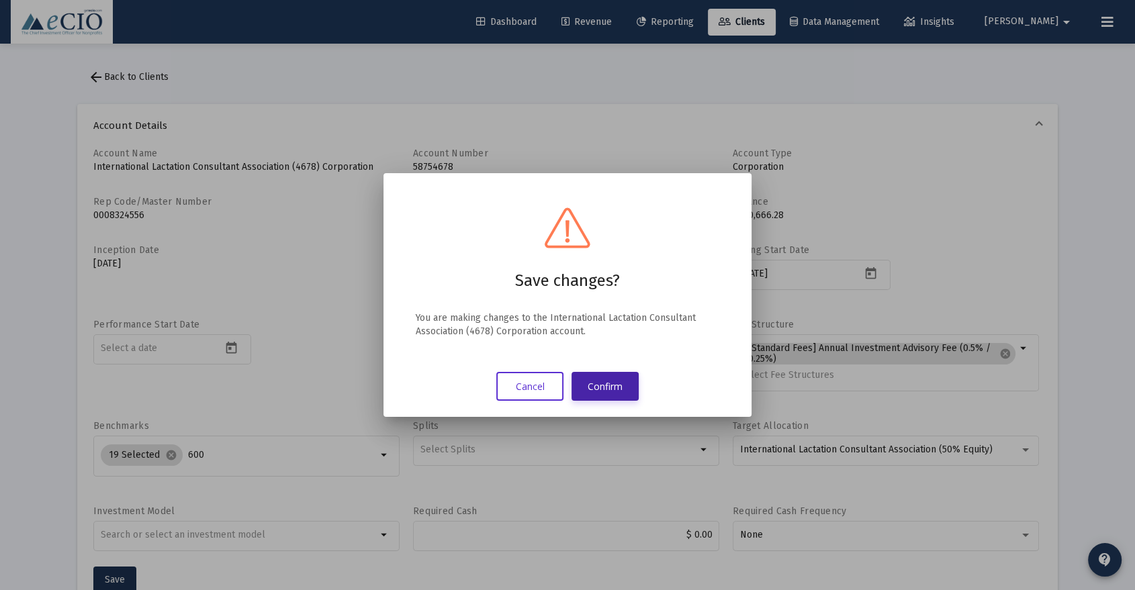
click at [594, 380] on button "Confirm" at bounding box center [604, 386] width 67 height 29
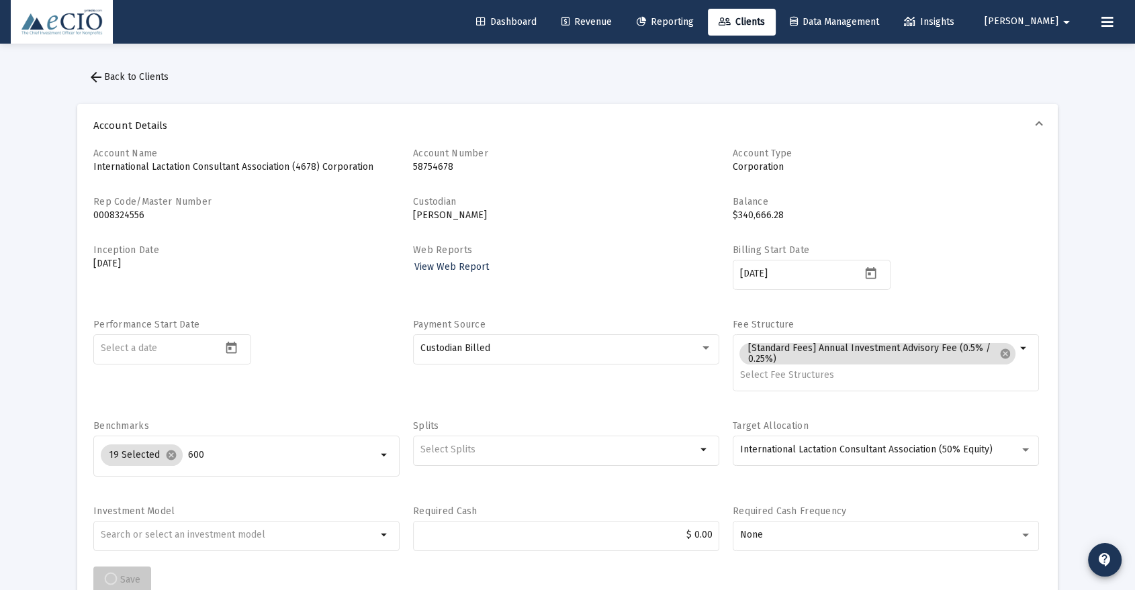
scroll to position [2, 0]
click at [148, 74] on span "arrow_back Back to Clients" at bounding box center [128, 74] width 81 height 11
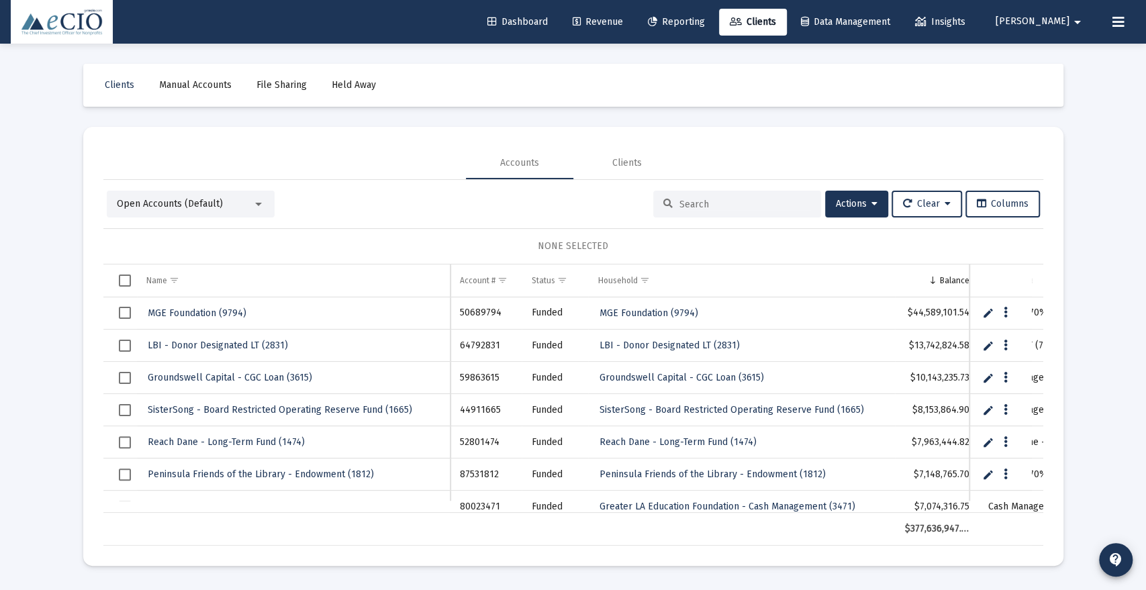
click at [680, 199] on input at bounding box center [746, 204] width 132 height 11
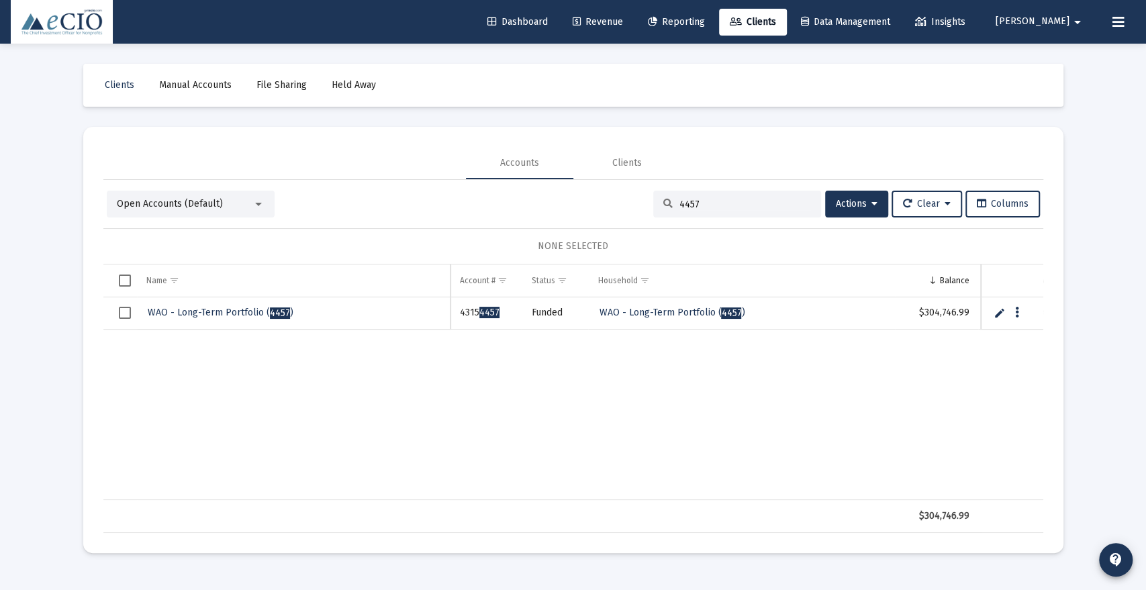
type input "4457"
click at [181, 307] on span "WAO - Long-Term Portfolio ( 4457 )" at bounding box center [221, 312] width 146 height 11
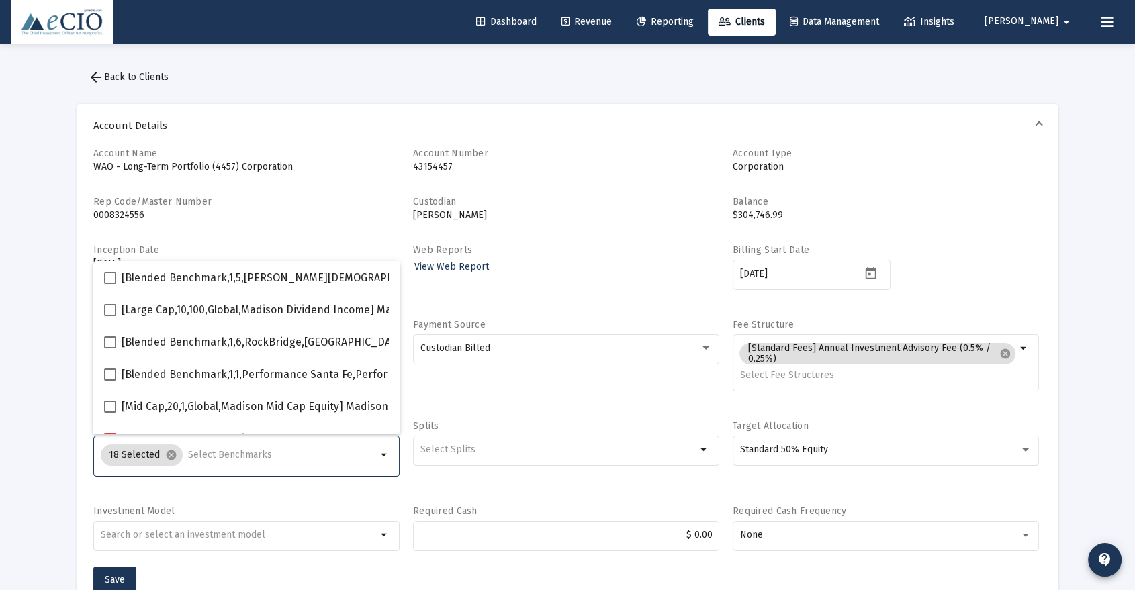
click at [215, 456] on input "Selection" at bounding box center [282, 455] width 189 height 11
type input "600"
click at [301, 367] on span "[Small Cap,30,700,Global,S&P SmallCap 600 TR USD] S&P SmallCap 600 Index" at bounding box center [310, 375] width 377 height 16
click at [110, 381] on input "[Small Cap,30,700,Global,S&P SmallCap 600 TR USD] S&P SmallCap 600 Index" at bounding box center [109, 381] width 1 height 1
checkbox input "true"
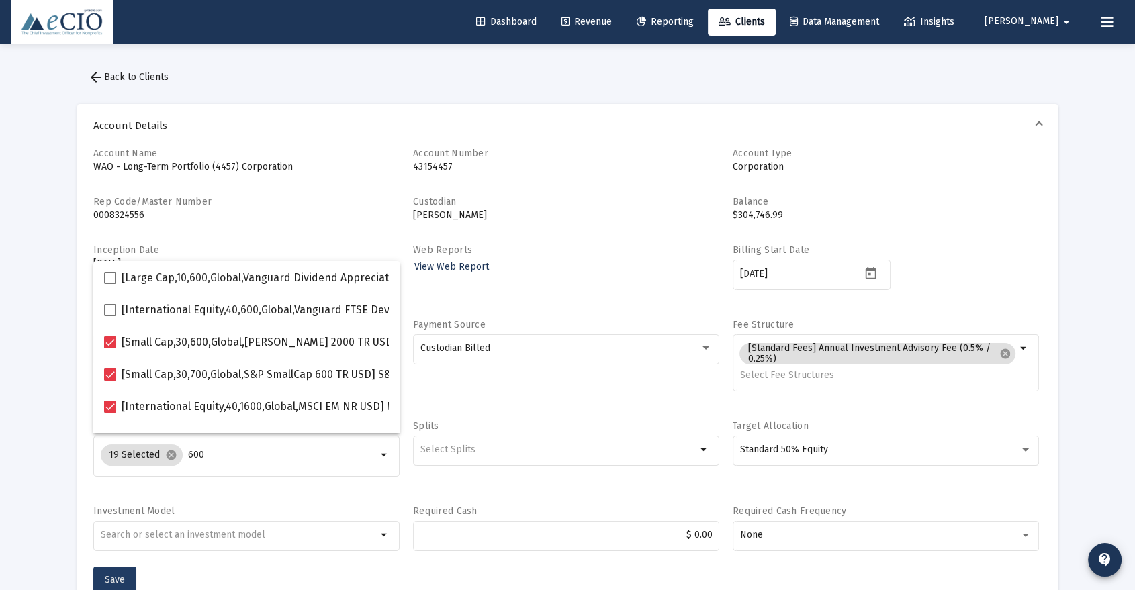
click at [120, 571] on button "Save" at bounding box center [114, 580] width 43 height 27
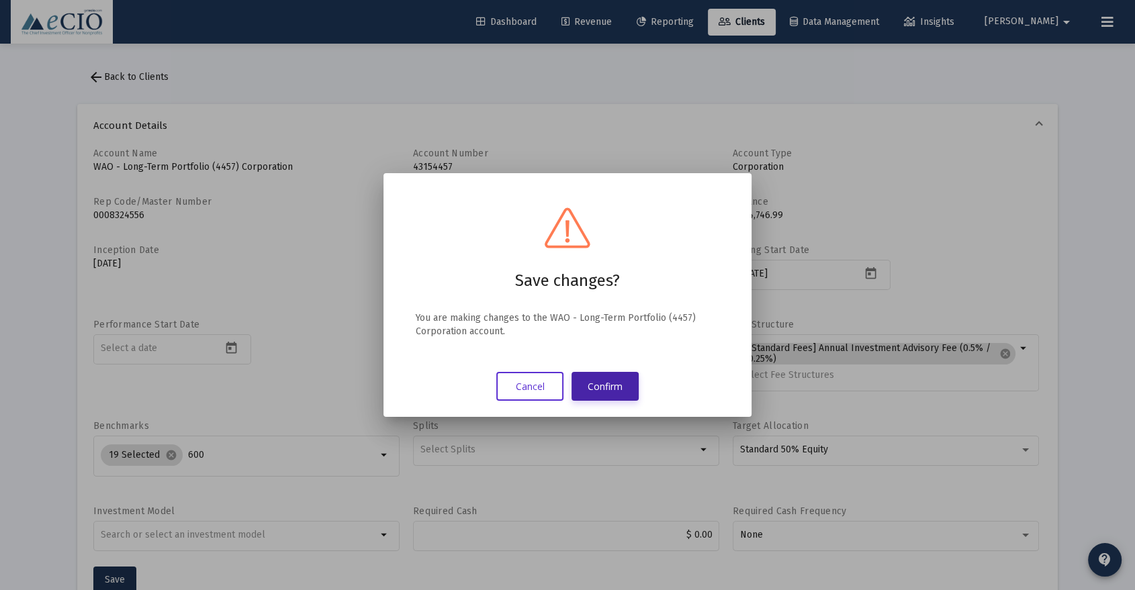
click at [596, 381] on button "Confirm" at bounding box center [604, 386] width 67 height 29
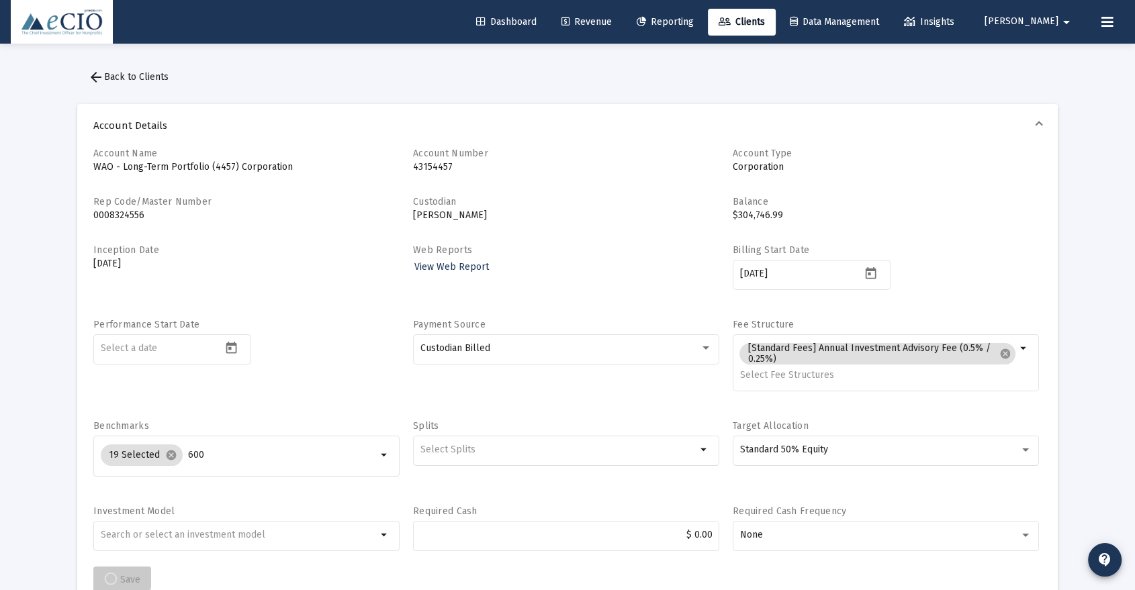
scroll to position [2, 0]
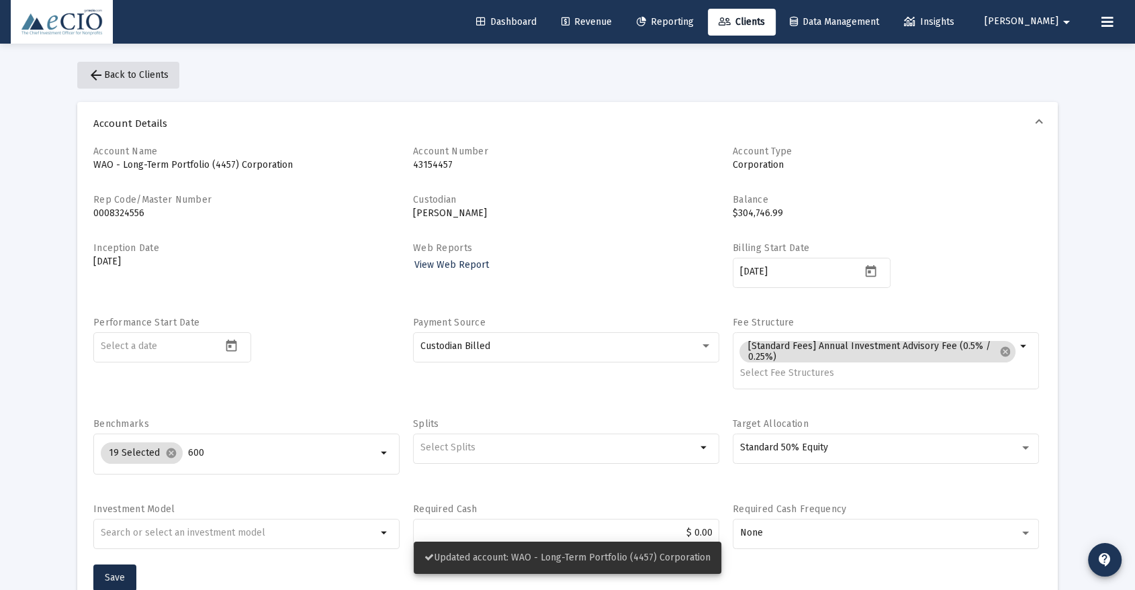
click at [125, 67] on button "arrow_back Back to Clients" at bounding box center [128, 75] width 102 height 27
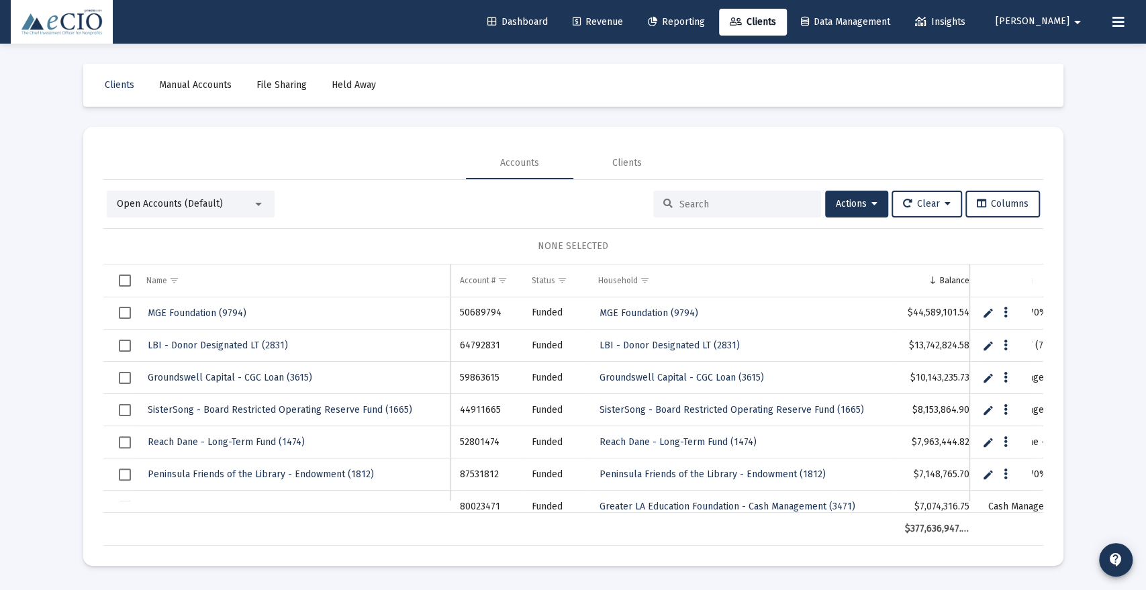
click at [743, 203] on input at bounding box center [746, 204] width 132 height 11
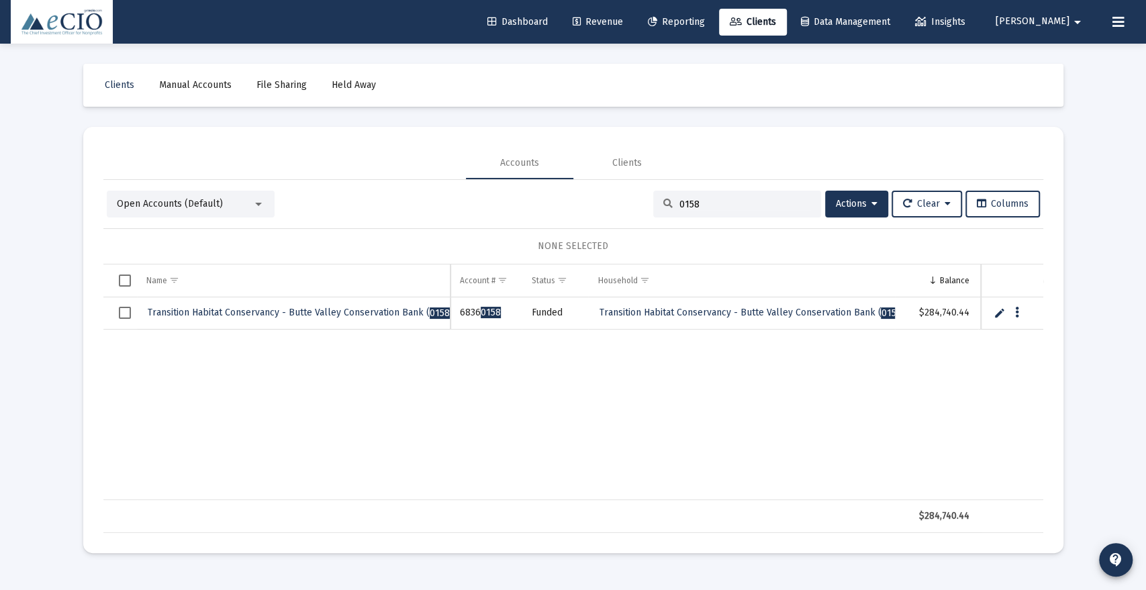
type input "0158"
click at [291, 316] on span "Transition Habitat Conservancy - Butte Valley Conservation Bank ( 0158 )" at bounding box center [301, 312] width 306 height 11
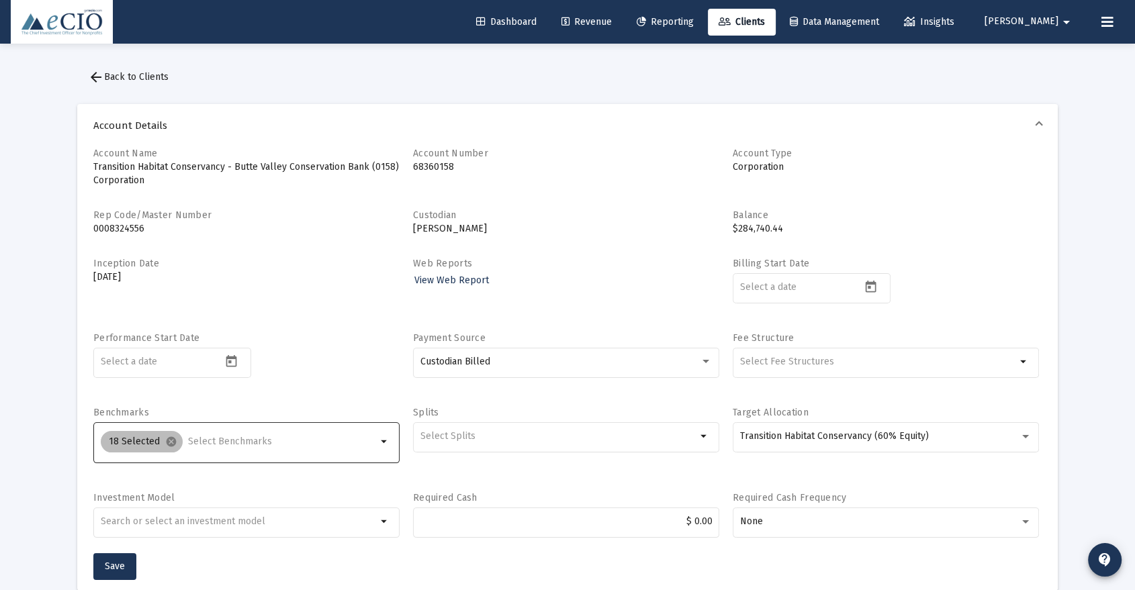
click at [201, 434] on div "18 Selected cancel" at bounding box center [238, 441] width 281 height 27
click at [201, 436] on input "Selection" at bounding box center [282, 441] width 189 height 11
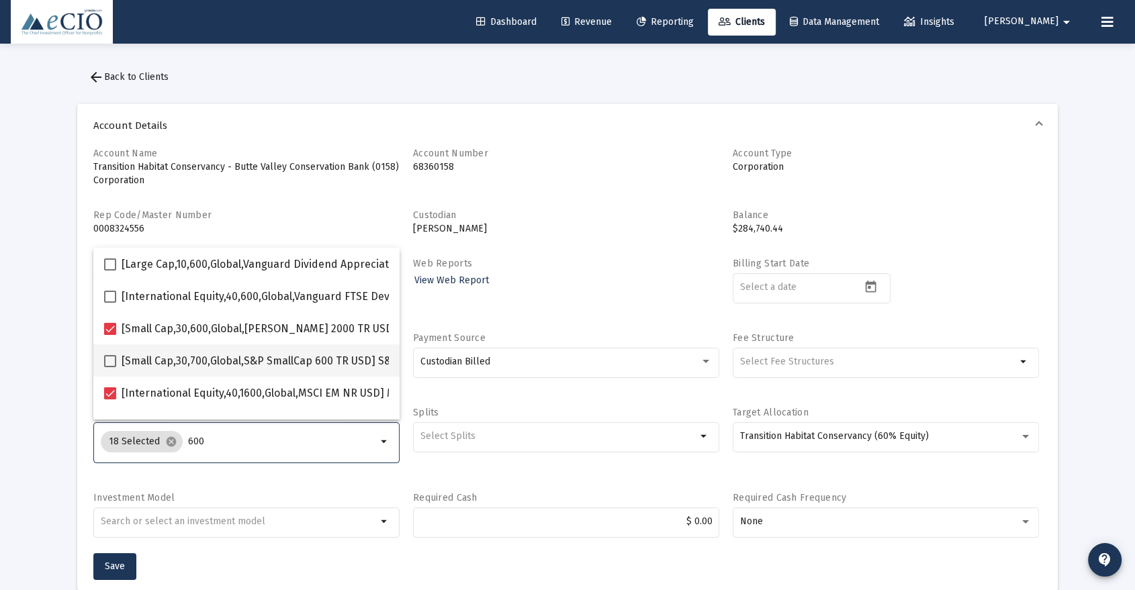
type input "600"
click at [188, 354] on span "[Small Cap,30,700,Global,S&P SmallCap 600 TR USD] S&P SmallCap 600 Index" at bounding box center [310, 361] width 377 height 16
click at [110, 367] on input "[Small Cap,30,700,Global,S&P SmallCap 600 TR USD] S&P SmallCap 600 Index" at bounding box center [109, 367] width 1 height 1
checkbox input "true"
click at [123, 563] on span "Save" at bounding box center [115, 566] width 20 height 11
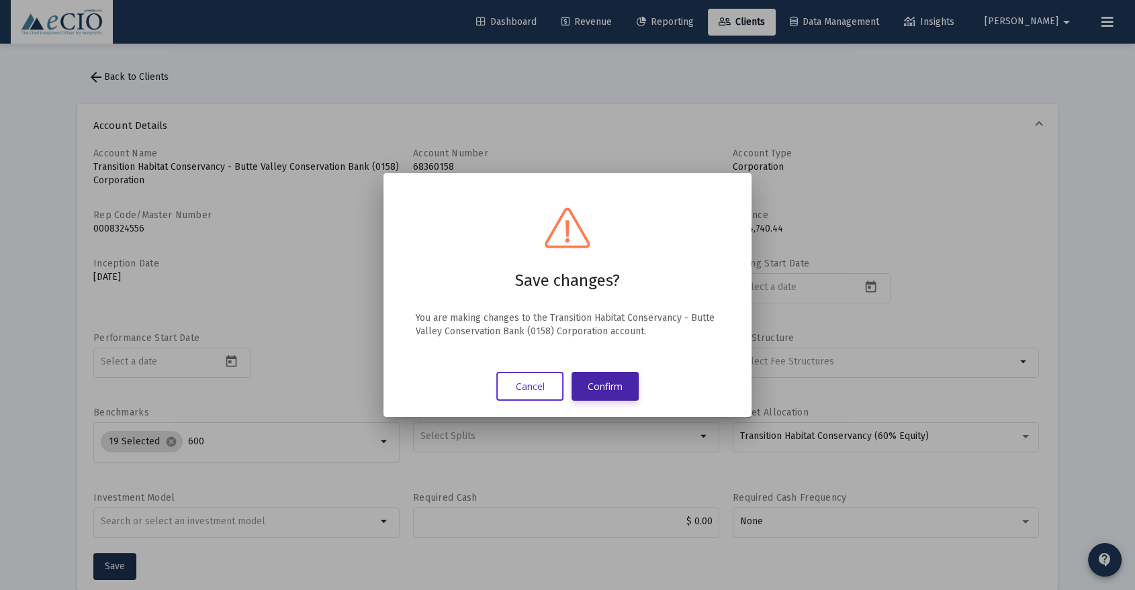
click at [598, 385] on button "Confirm" at bounding box center [604, 386] width 67 height 29
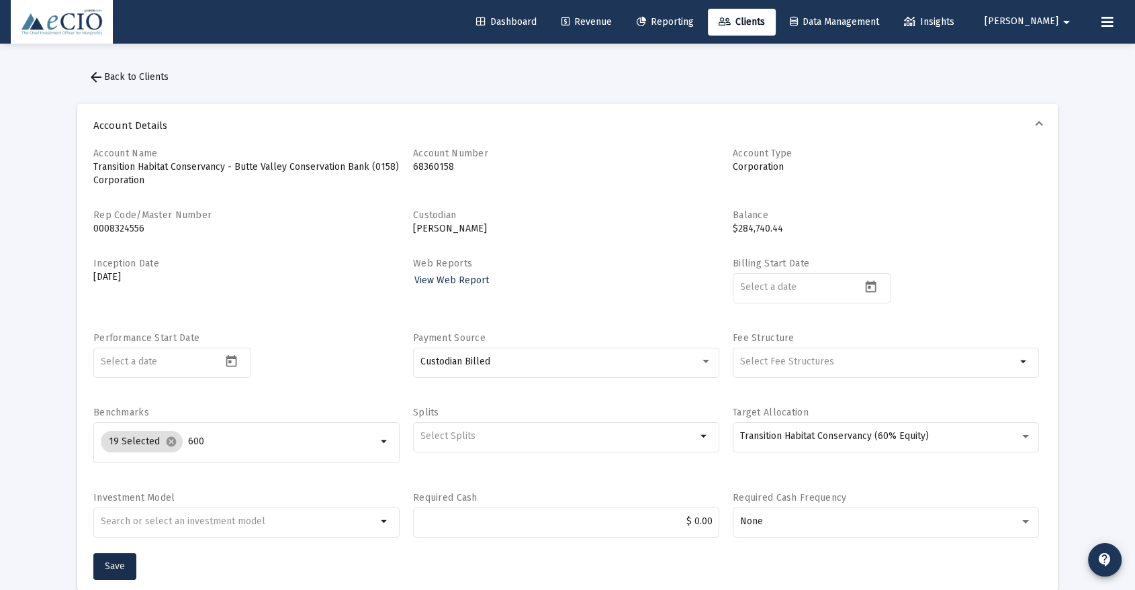
click at [131, 70] on button "arrow_back Back to Clients" at bounding box center [128, 77] width 102 height 27
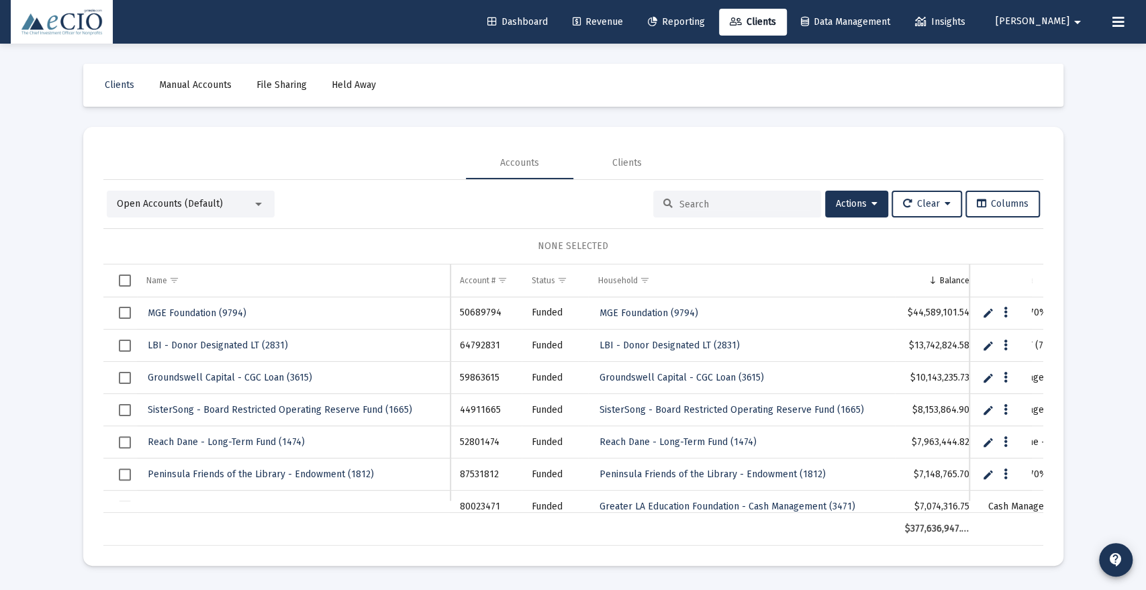
click at [753, 201] on input at bounding box center [746, 204] width 132 height 11
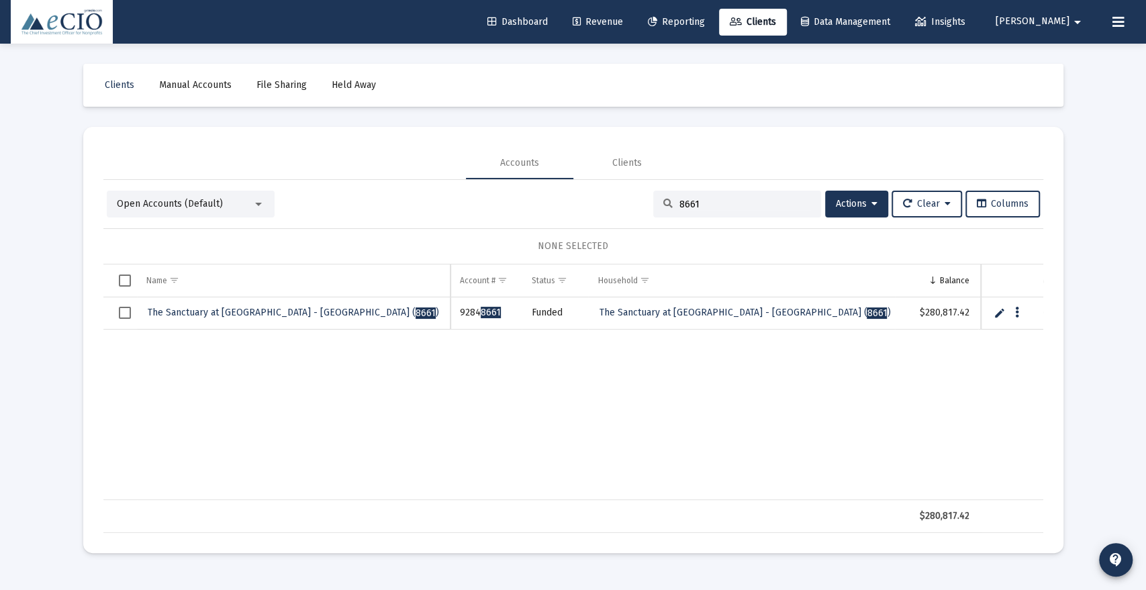
type input "8661"
click at [224, 315] on span "The Sanctuary at [GEOGRAPHIC_DATA] - [GEOGRAPHIC_DATA] ( 8661 )" at bounding box center [293, 312] width 291 height 11
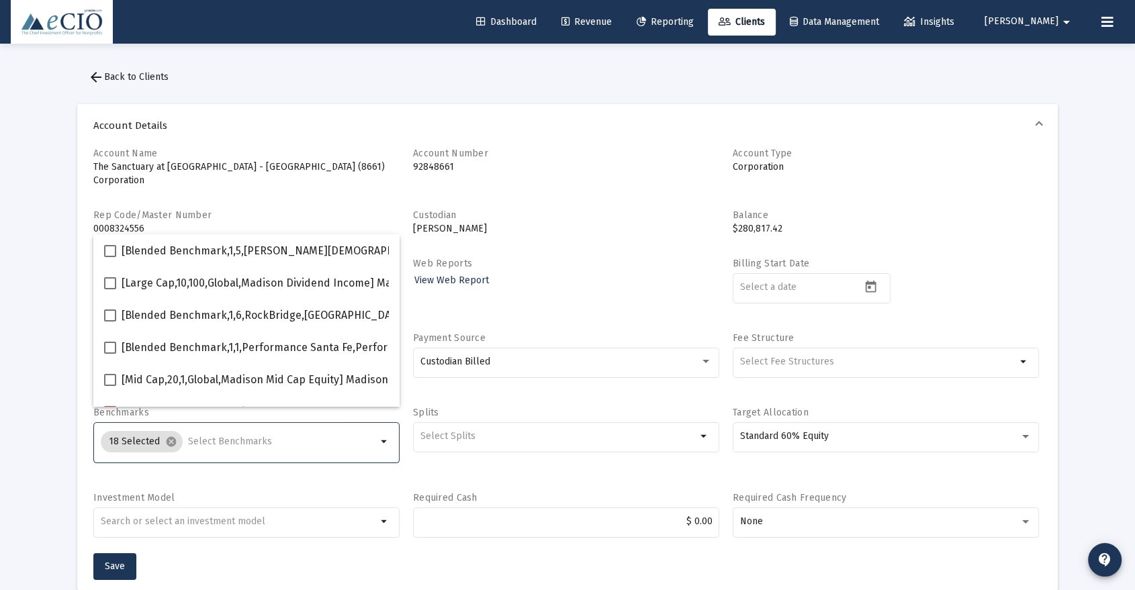
click at [206, 436] on input "Selection" at bounding box center [282, 441] width 189 height 11
type input "600"
click at [238, 349] on span "[Small Cap,30,700,Global,S&P SmallCap 600 TR USD] S&P SmallCap 600 Index" at bounding box center [310, 348] width 377 height 16
click at [110, 354] on input "[Small Cap,30,700,Global,S&P SmallCap 600 TR USD] S&P SmallCap 600 Index" at bounding box center [109, 354] width 1 height 1
checkbox input "true"
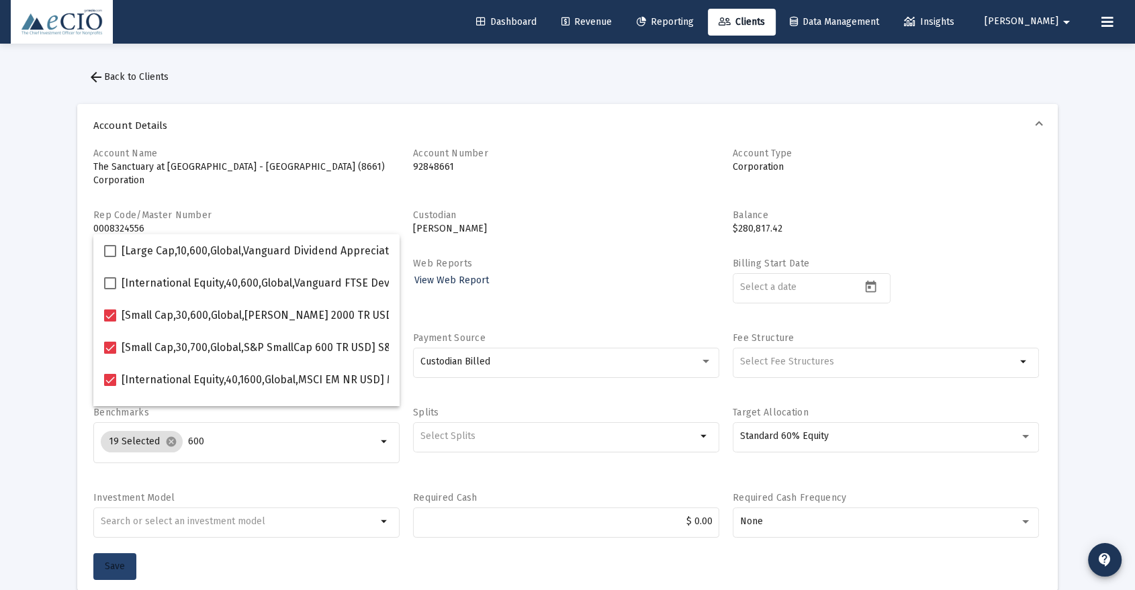
click at [107, 561] on span "Save" at bounding box center [115, 566] width 20 height 11
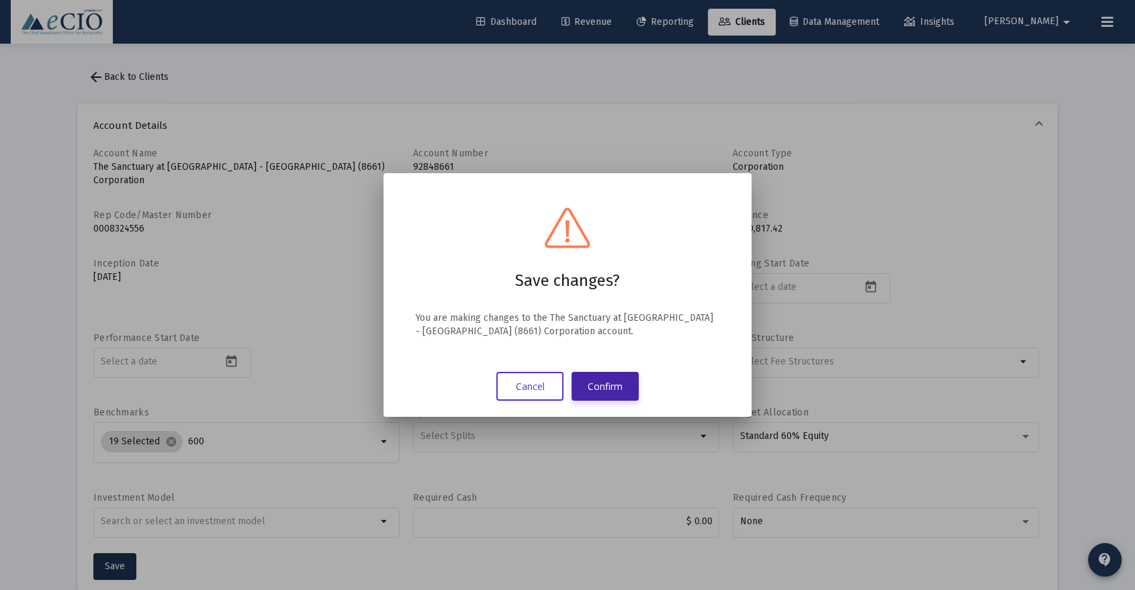
click at [620, 376] on button "Confirm" at bounding box center [604, 386] width 67 height 29
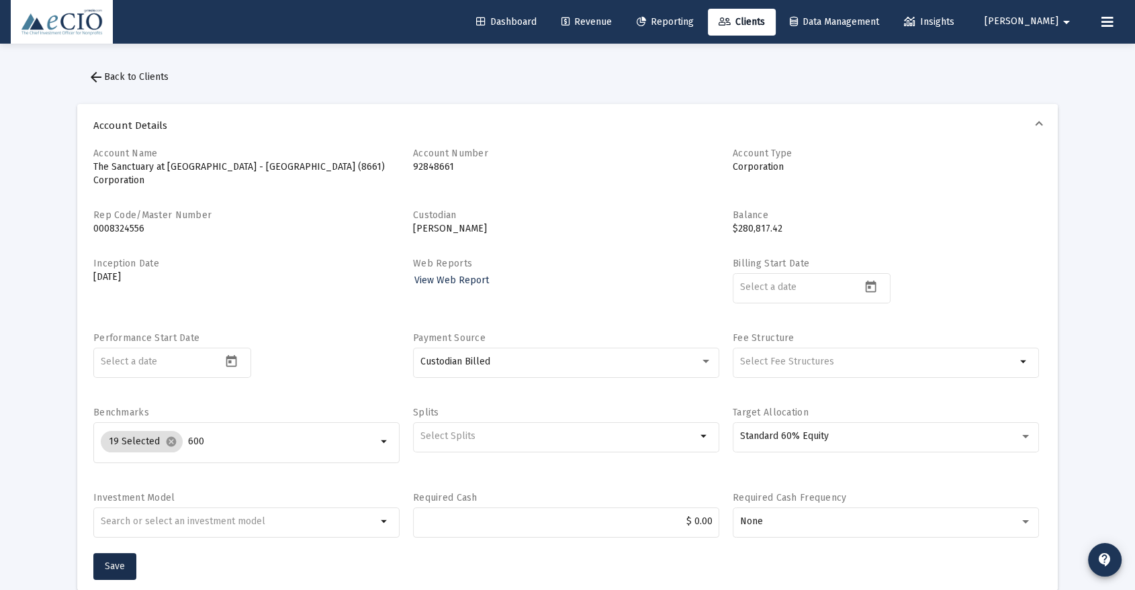
click at [122, 76] on span "arrow_back Back to Clients" at bounding box center [128, 76] width 81 height 11
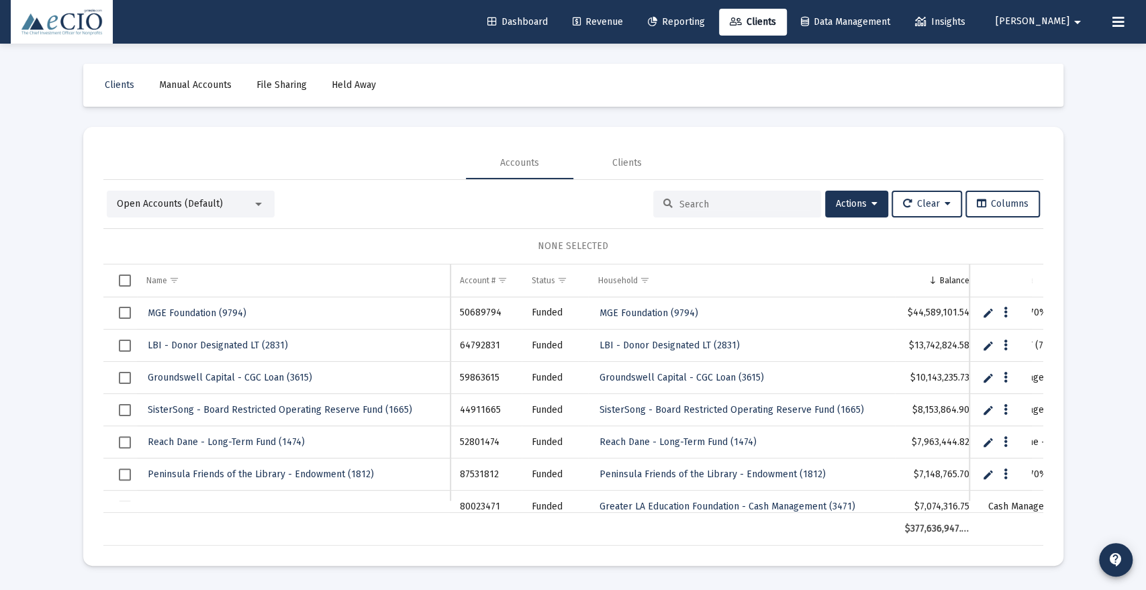
click at [668, 203] on div at bounding box center [737, 204] width 168 height 27
click at [684, 203] on input at bounding box center [746, 204] width 132 height 11
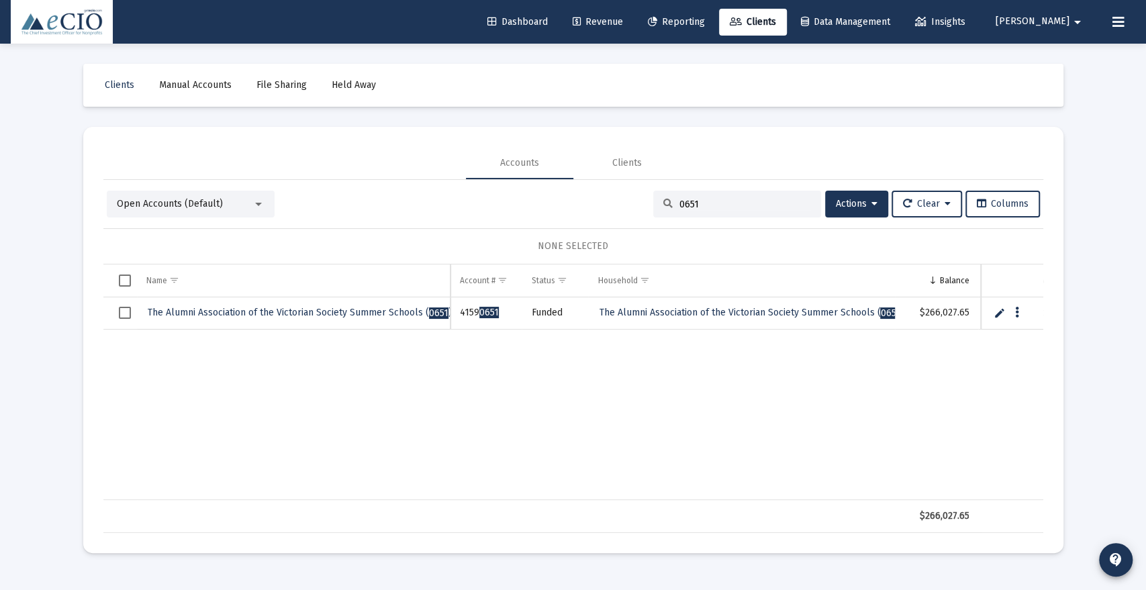
type input "0651"
click at [308, 313] on span "The Alumni Association of the Victorian Society Summer Schools ( 0651 )" at bounding box center [300, 312] width 304 height 11
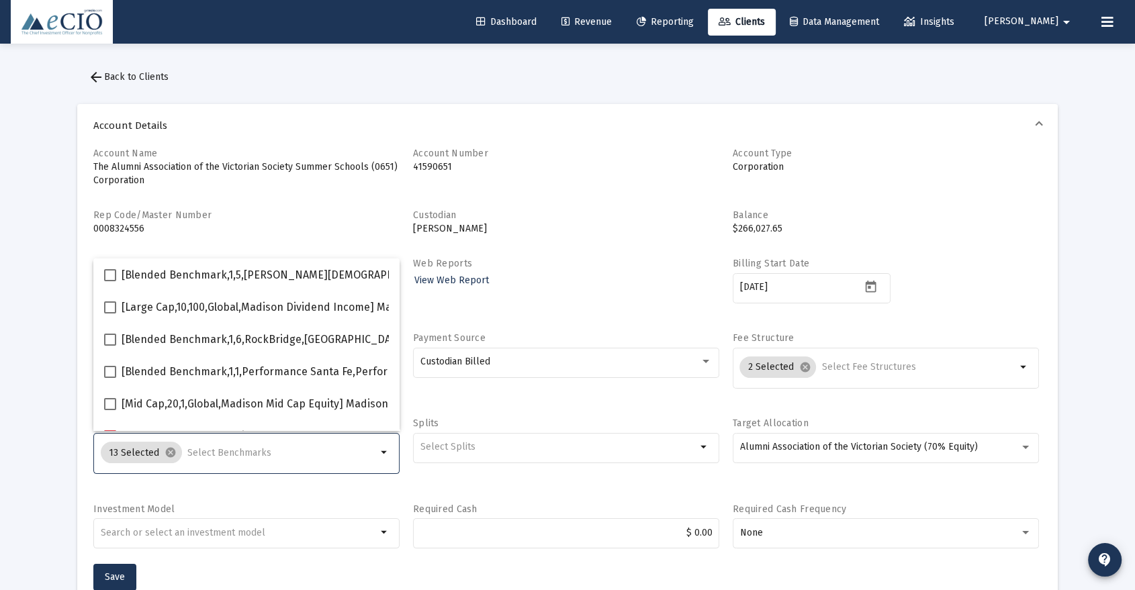
click at [246, 455] on input "Selection" at bounding box center [281, 453] width 189 height 11
type input "600"
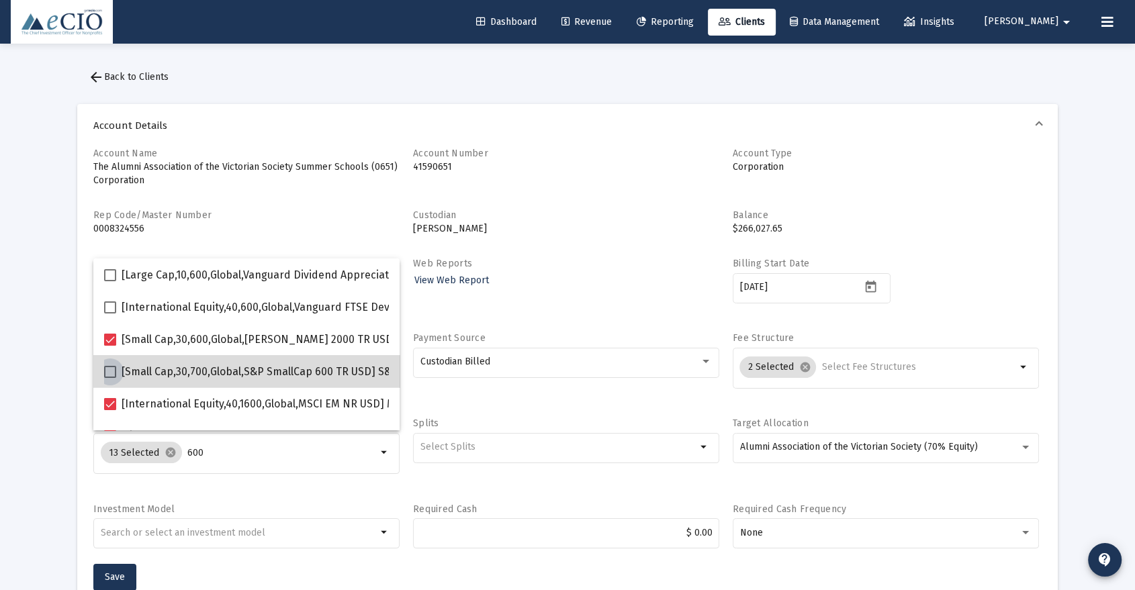
click at [316, 376] on span "[Small Cap,30,700,Global,S&P SmallCap 600 TR USD] S&P SmallCap 600 Index" at bounding box center [310, 372] width 377 height 16
click at [110, 378] on input "[Small Cap,30,700,Global,S&P SmallCap 600 TR USD] S&P SmallCap 600 Index" at bounding box center [109, 378] width 1 height 1
checkbox input "true"
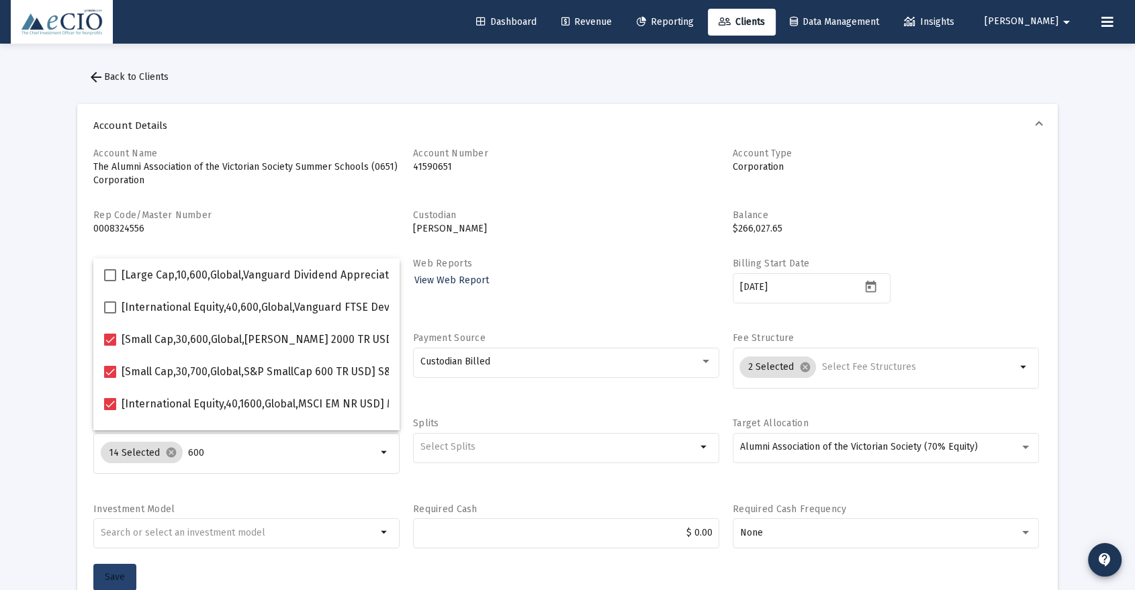
click at [129, 573] on button "Save" at bounding box center [114, 577] width 43 height 27
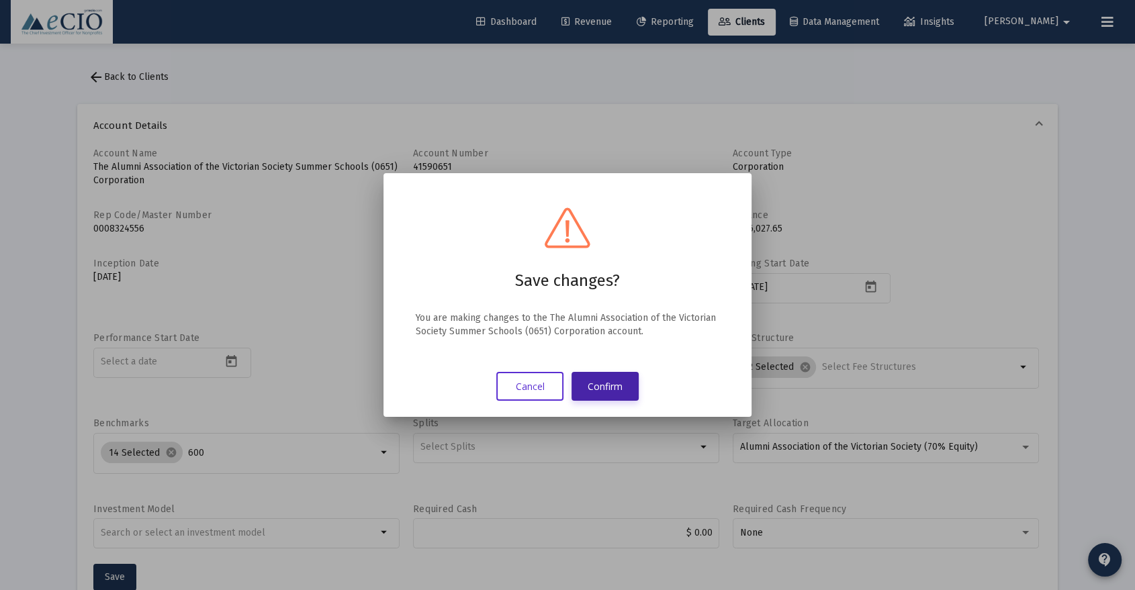
click at [596, 383] on button "Confirm" at bounding box center [604, 386] width 67 height 29
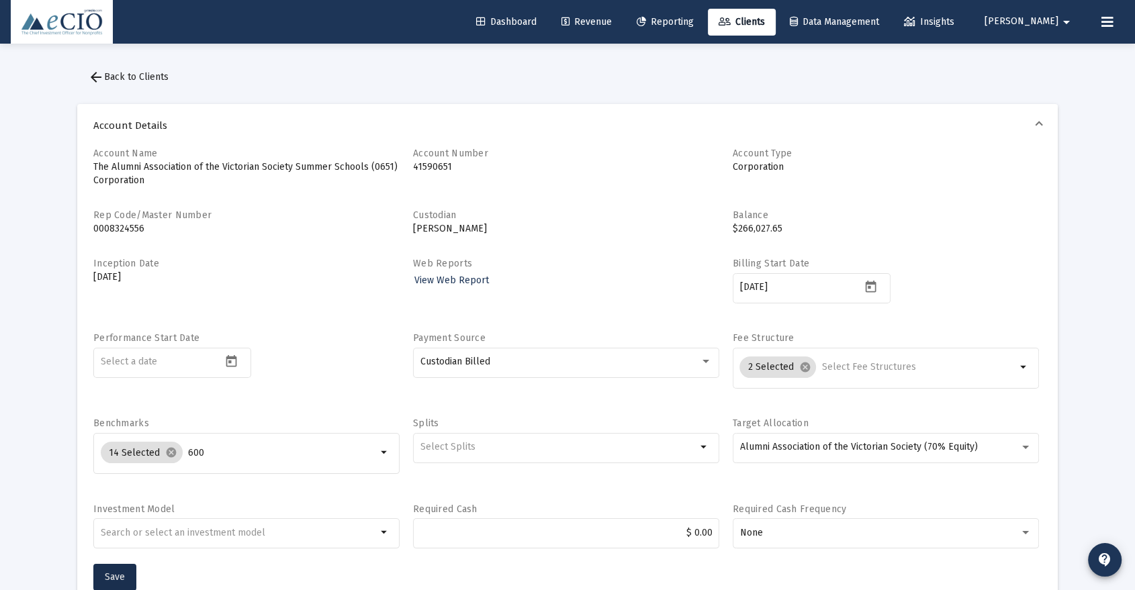
click at [124, 80] on span "arrow_back Back to Clients" at bounding box center [128, 76] width 81 height 11
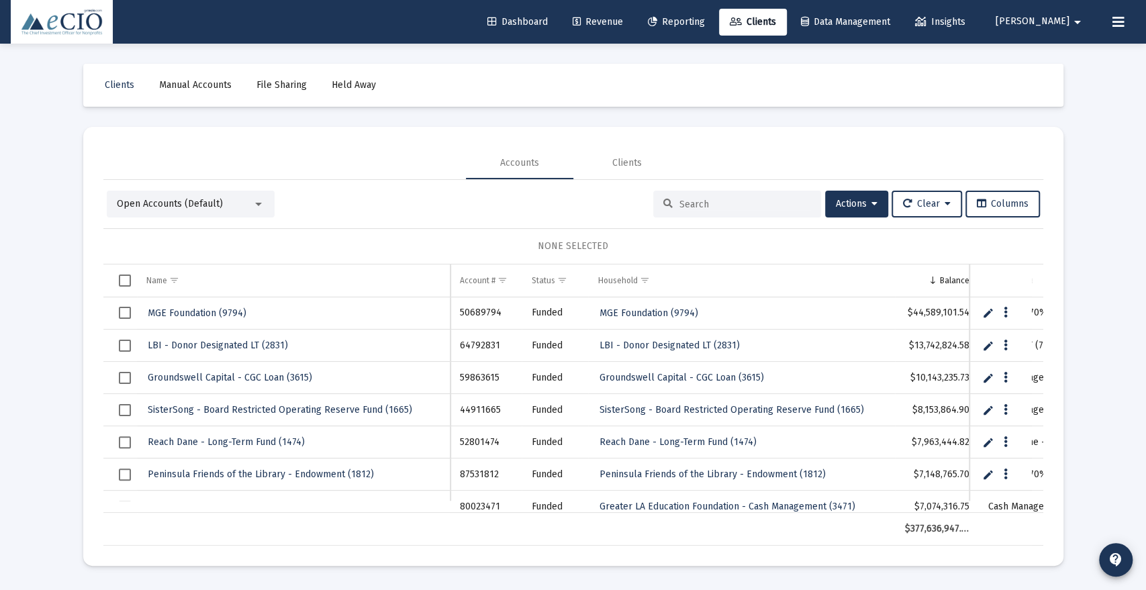
click at [767, 203] on input at bounding box center [746, 204] width 132 height 11
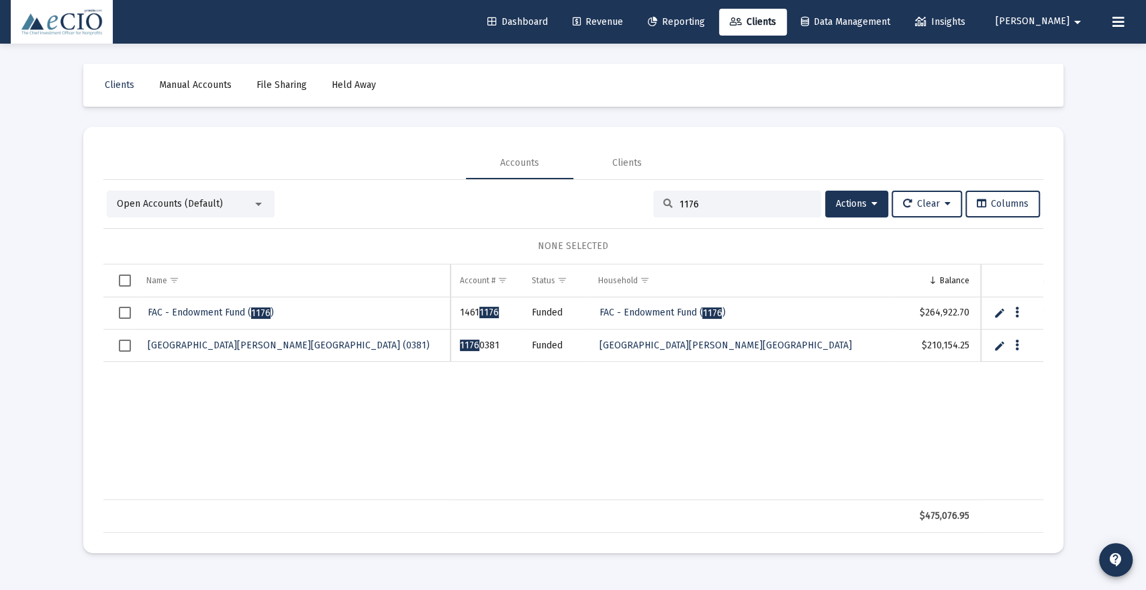
type input "1176"
click at [217, 312] on span "FAC - Endowment Fund ( 1176 )" at bounding box center [211, 312] width 126 height 11
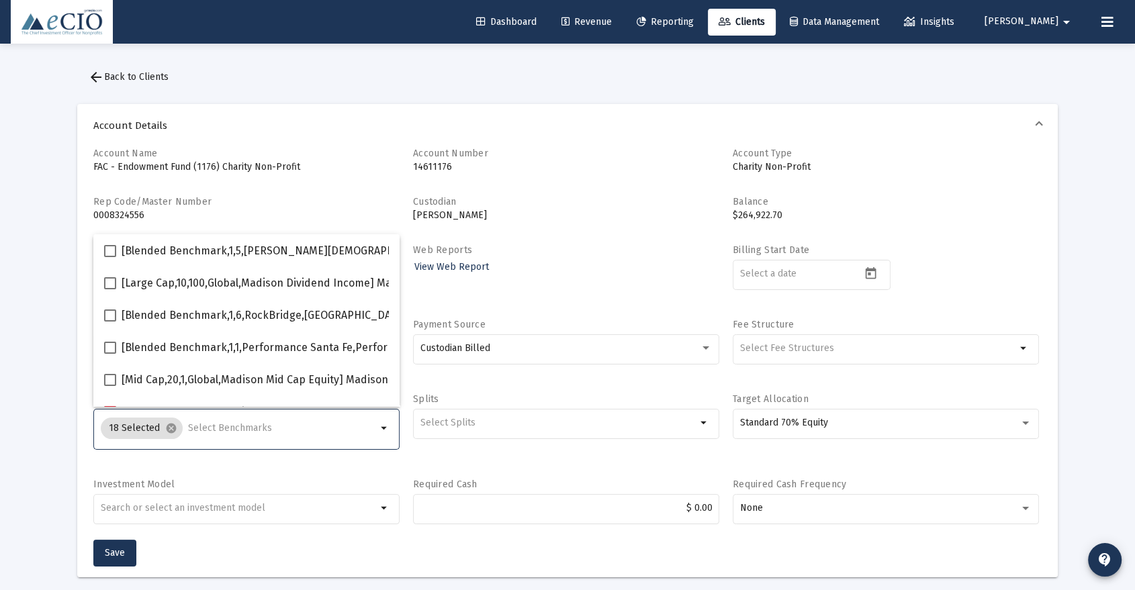
click at [207, 430] on input "Selection" at bounding box center [282, 428] width 189 height 11
type input "600"
click at [247, 348] on span "[Small Cap,30,700,Global,S&P SmallCap 600 TR USD] S&P SmallCap 600 Index" at bounding box center [310, 348] width 377 height 16
click at [110, 354] on input "[Small Cap,30,700,Global,S&P SmallCap 600 TR USD] S&P SmallCap 600 Index" at bounding box center [109, 354] width 1 height 1
checkbox input "true"
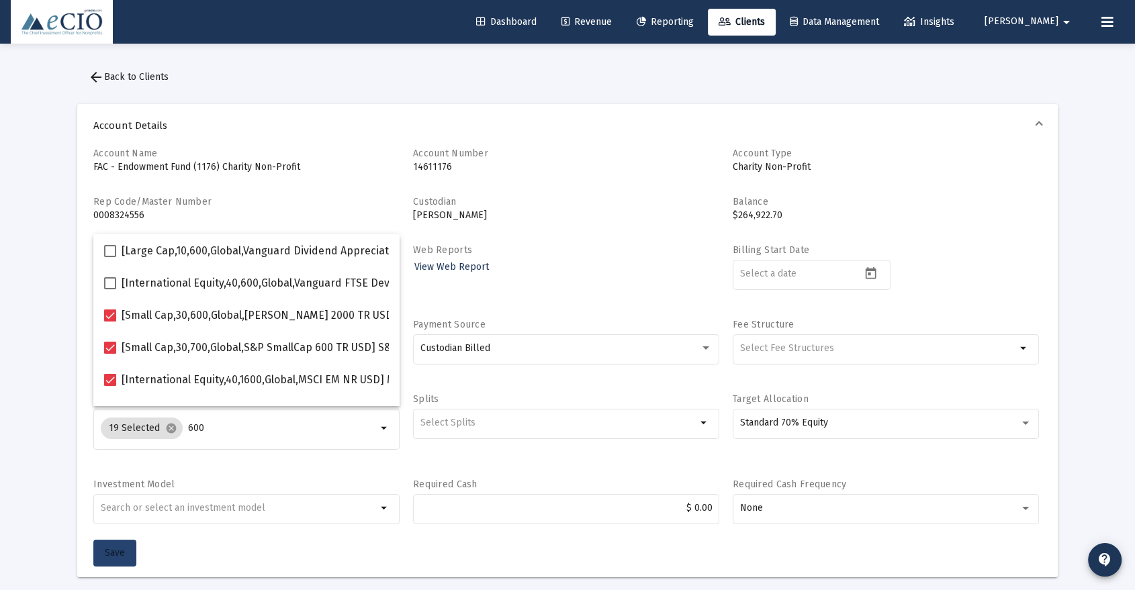
click at [118, 545] on button "Save" at bounding box center [114, 553] width 43 height 27
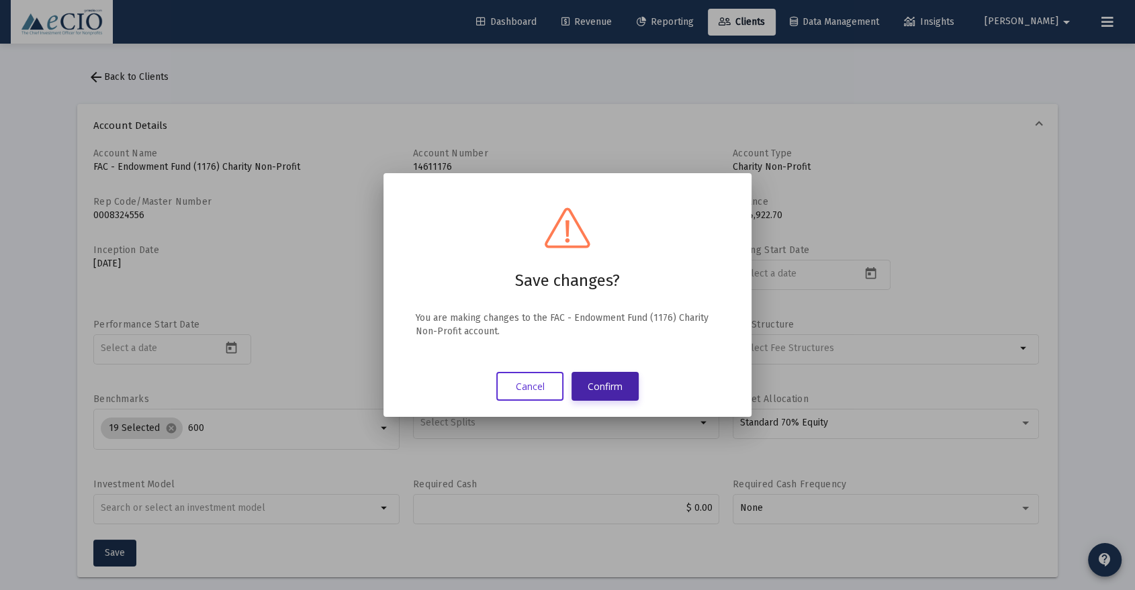
click at [604, 379] on button "Confirm" at bounding box center [604, 386] width 67 height 29
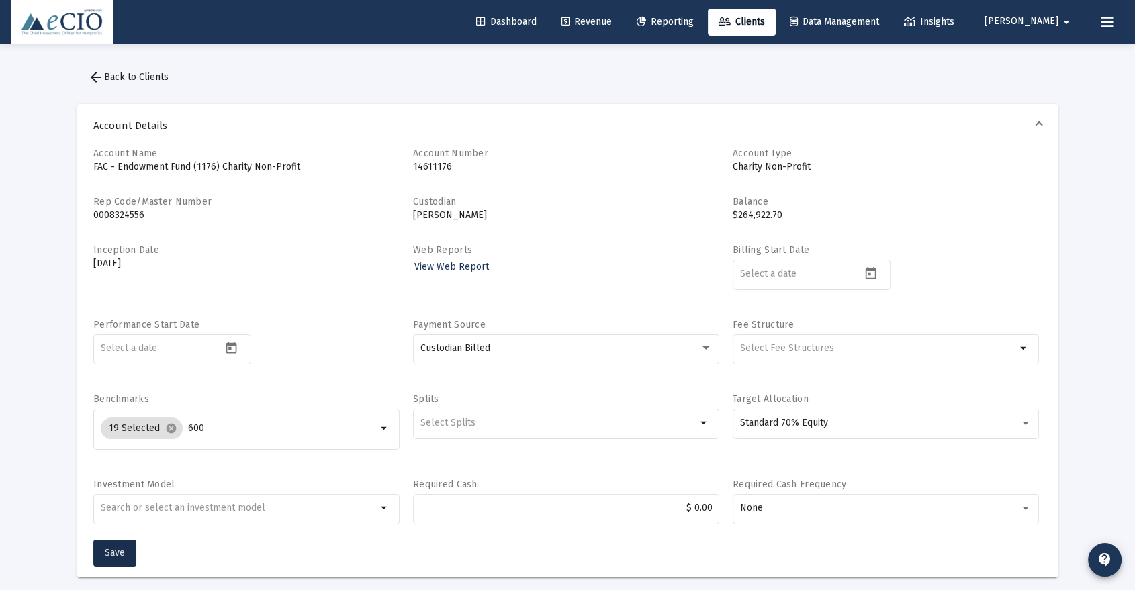
click at [159, 75] on span "arrow_back Back to Clients" at bounding box center [128, 76] width 81 height 11
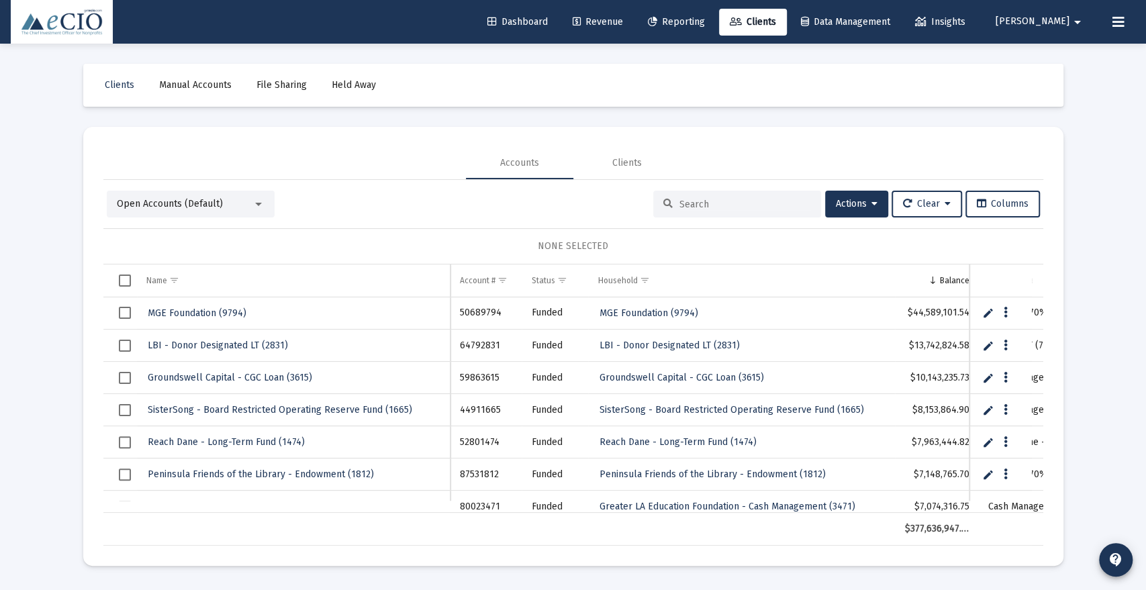
click at [698, 208] on input at bounding box center [746, 204] width 132 height 11
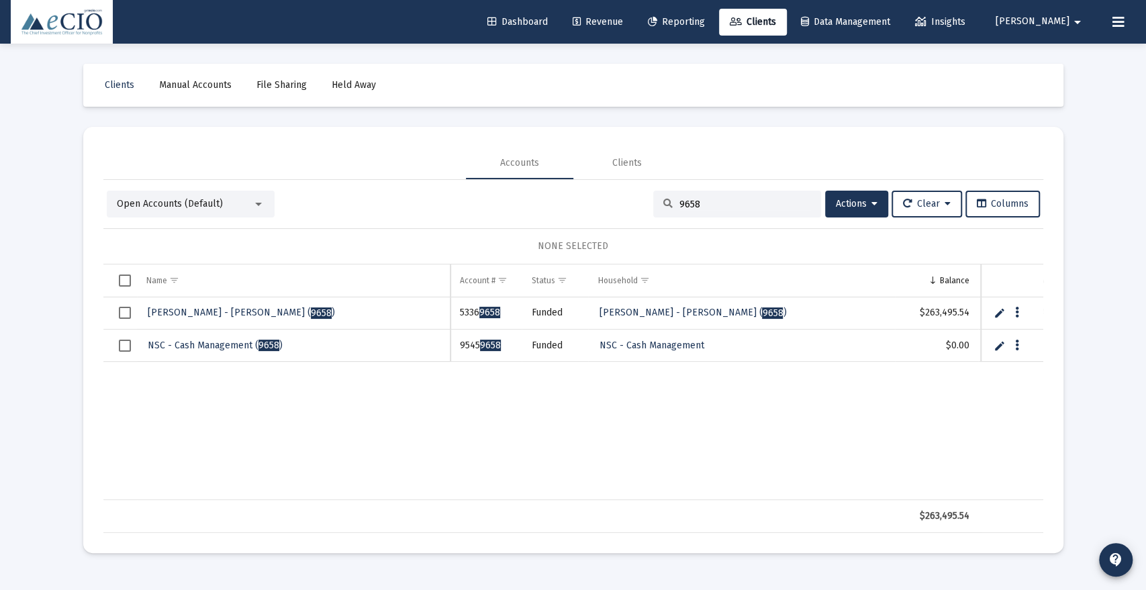
type input "9658"
click at [250, 310] on span "[PERSON_NAME] - KAYO-GOS ( 9658 )" at bounding box center [241, 312] width 187 height 11
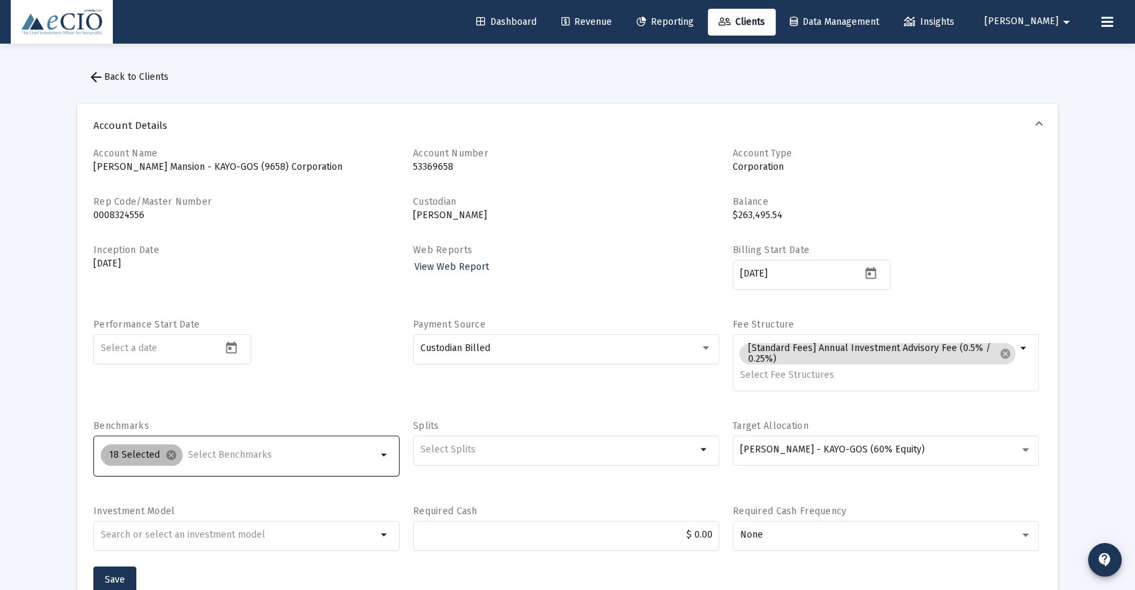
click at [214, 449] on div "18 Selected cancel" at bounding box center [238, 455] width 281 height 27
click at [229, 451] on input "Selection" at bounding box center [282, 455] width 189 height 11
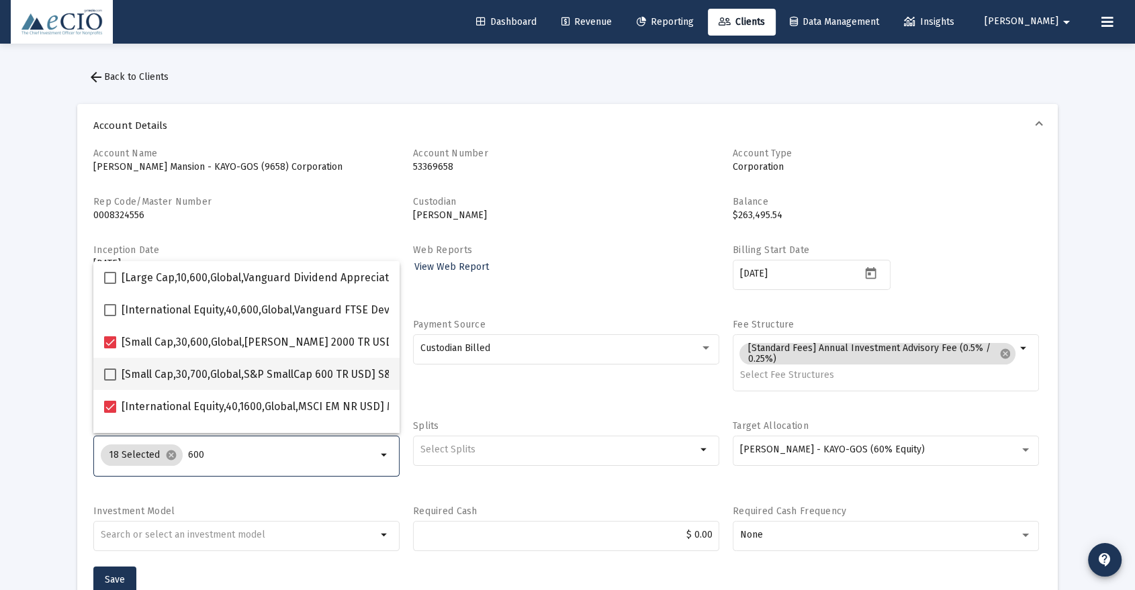
type input "600"
click at [236, 362] on mat-checkbox "[Small Cap,30,700,Global,S&P SmallCap 600 TR USD] S&P SmallCap 600 Index" at bounding box center [301, 374] width 394 height 32
click at [146, 374] on span "[Small Cap,30,700,Global,S&P SmallCap 600 TR USD] S&P SmallCap 600 Index" at bounding box center [310, 375] width 377 height 16
click at [110, 381] on input "[Small Cap,30,700,Global,S&P SmallCap 600 TR USD] S&P SmallCap 600 Index" at bounding box center [109, 381] width 1 height 1
checkbox input "true"
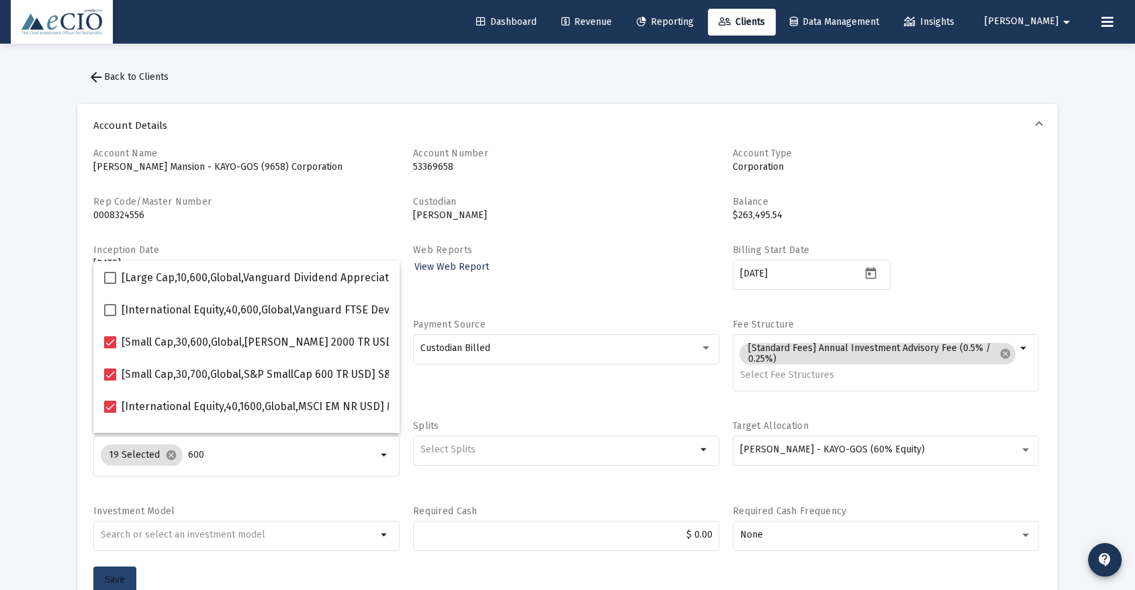
click at [113, 574] on span "Save" at bounding box center [115, 579] width 20 height 11
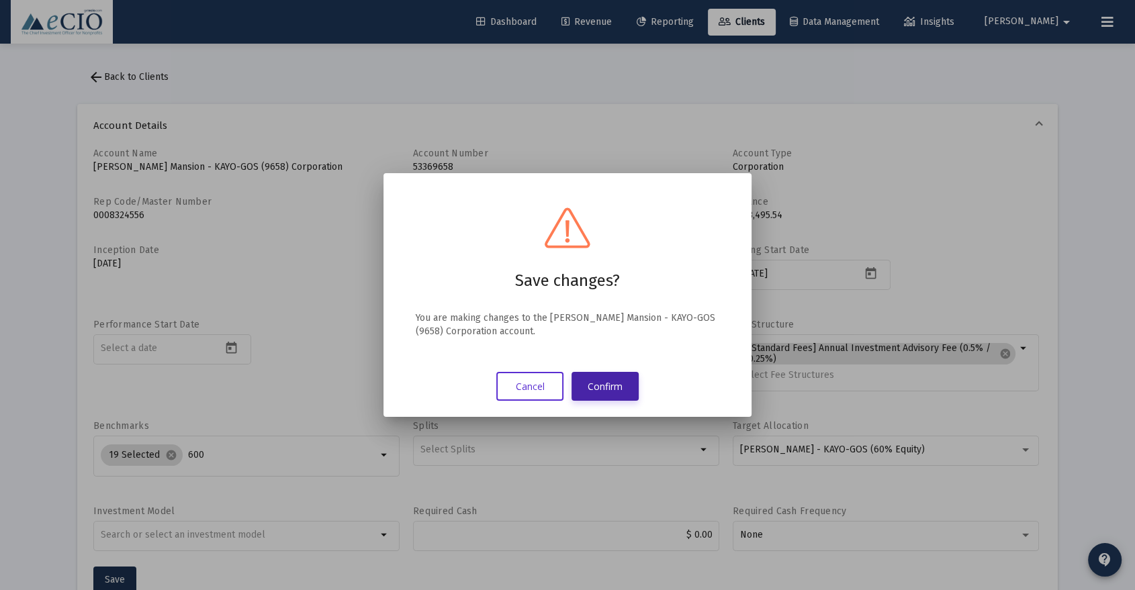
click at [591, 380] on button "Confirm" at bounding box center [604, 386] width 67 height 29
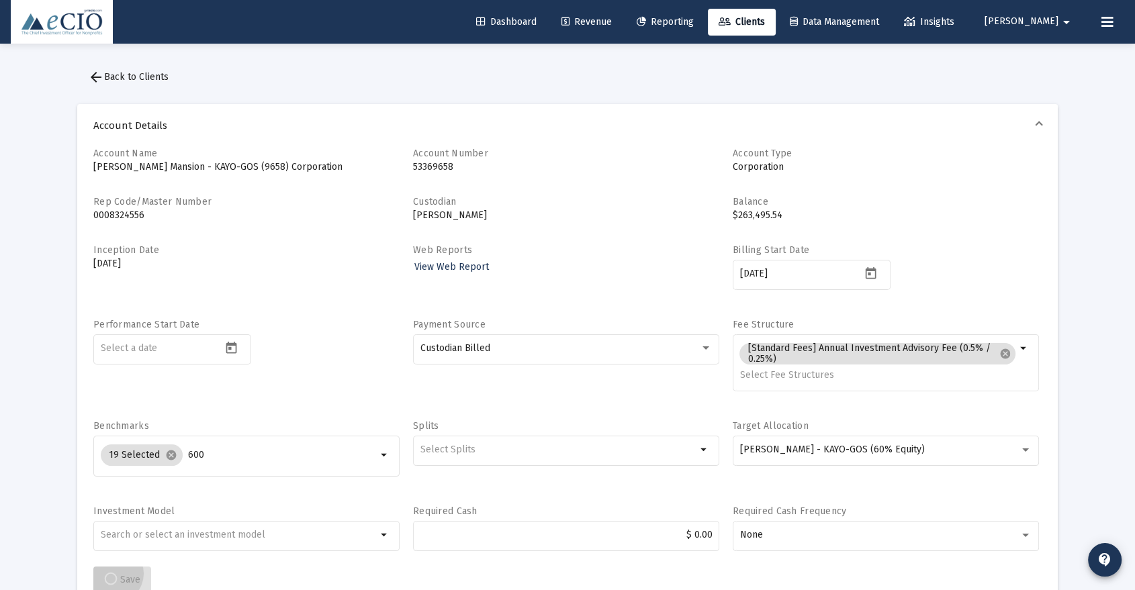
scroll to position [2, 0]
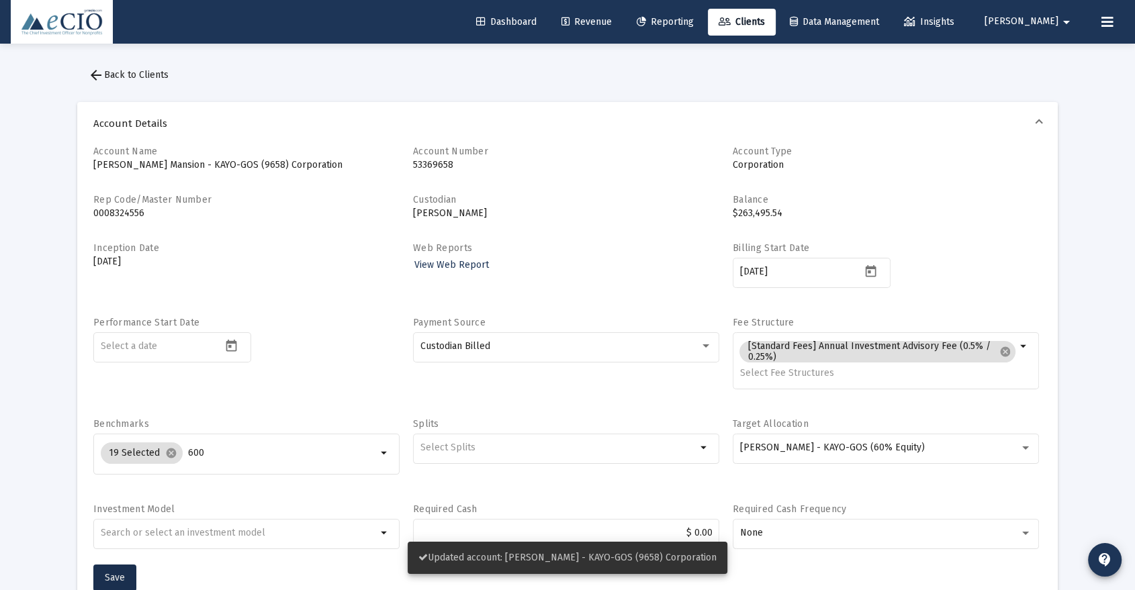
click at [124, 73] on span "arrow_back Back to Clients" at bounding box center [128, 74] width 81 height 11
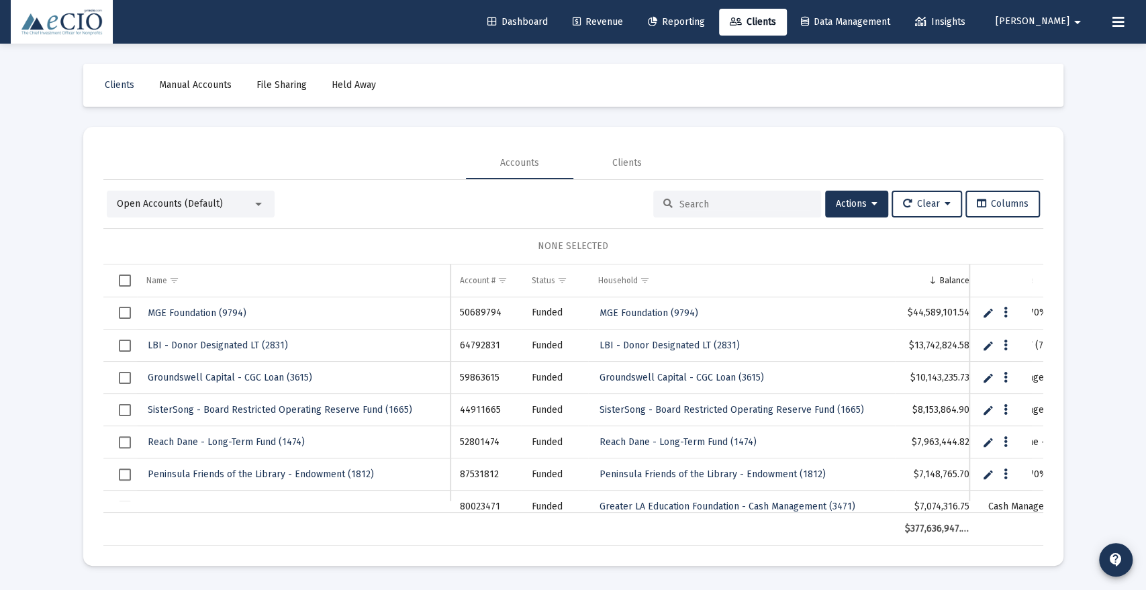
click at [720, 199] on input at bounding box center [746, 204] width 132 height 11
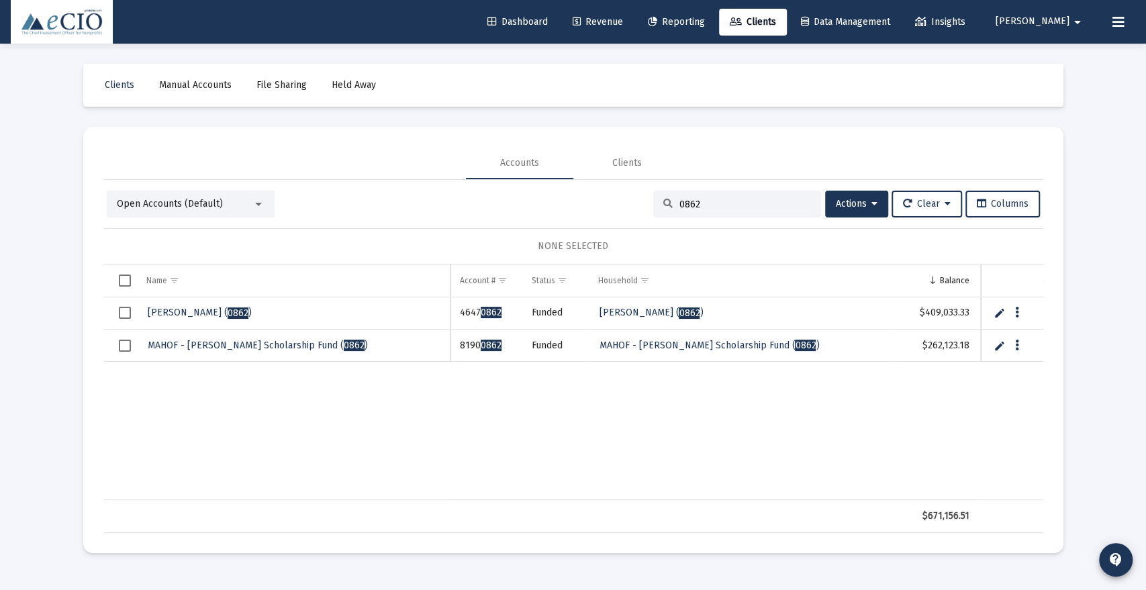
type input "0862"
click at [225, 341] on span "MAHOF - [PERSON_NAME] Scholarship Fund ( 0862 )" at bounding box center [258, 345] width 220 height 11
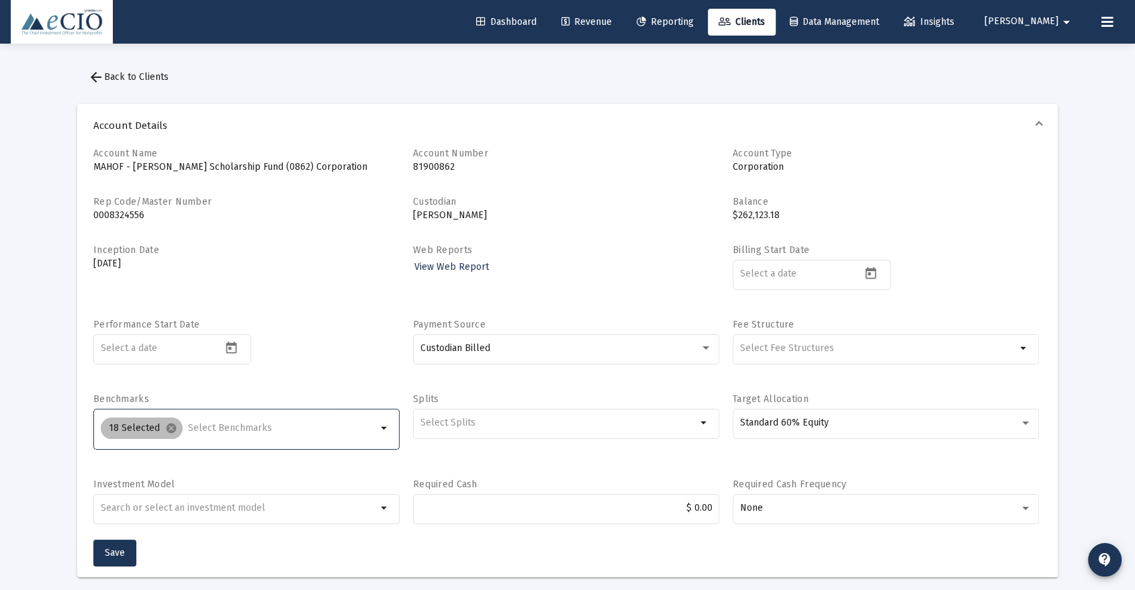
click at [216, 418] on div "18 Selected cancel" at bounding box center [238, 428] width 281 height 27
click at [219, 426] on input "Selection" at bounding box center [282, 428] width 189 height 11
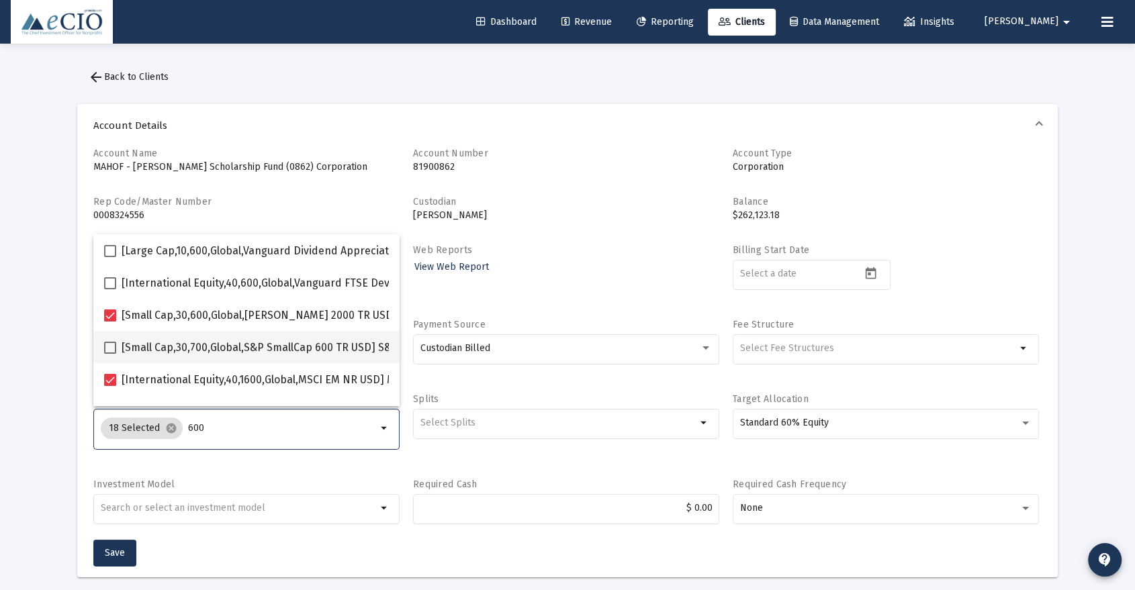
type input "600"
click at [207, 351] on span "[Small Cap,30,700,Global,S&P SmallCap 600 TR USD] S&P SmallCap 600 Index" at bounding box center [310, 348] width 377 height 16
click at [110, 354] on input "[Small Cap,30,700,Global,S&P SmallCap 600 TR USD] S&P SmallCap 600 Index" at bounding box center [109, 354] width 1 height 1
checkbox input "true"
click at [117, 558] on button "Save" at bounding box center [114, 553] width 43 height 27
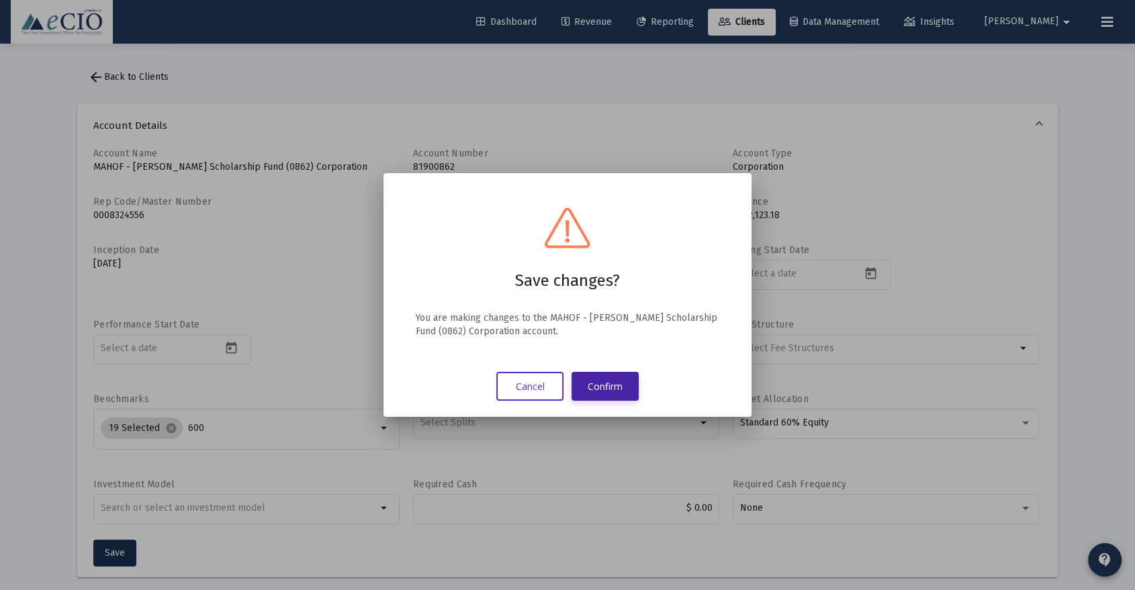
click at [631, 398] on button "Confirm" at bounding box center [604, 386] width 67 height 29
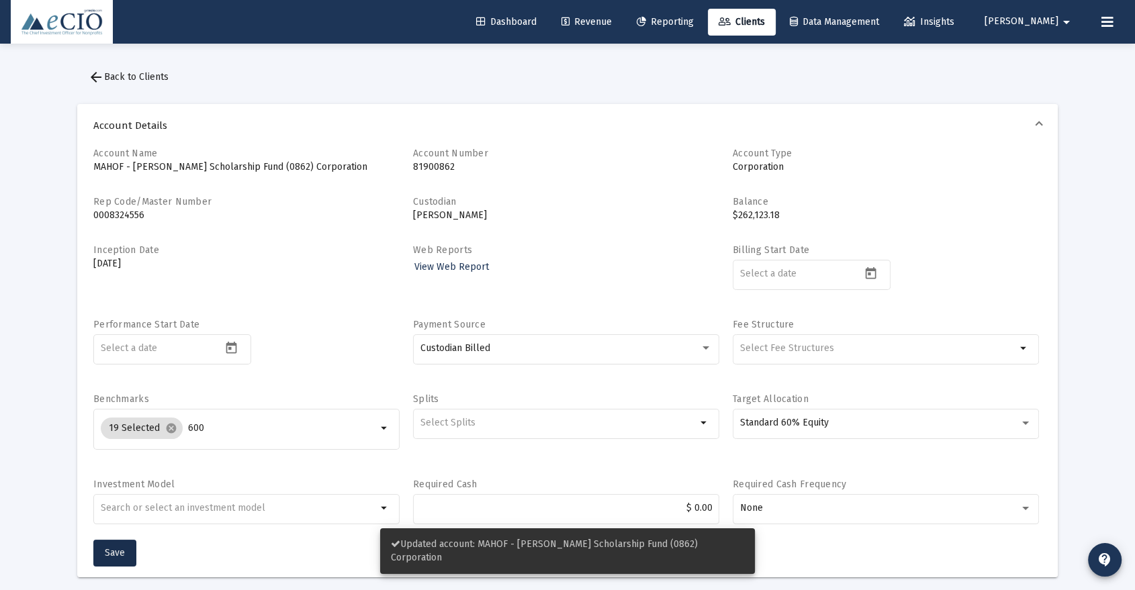
click at [134, 74] on span "arrow_back Back to Clients" at bounding box center [128, 76] width 81 height 11
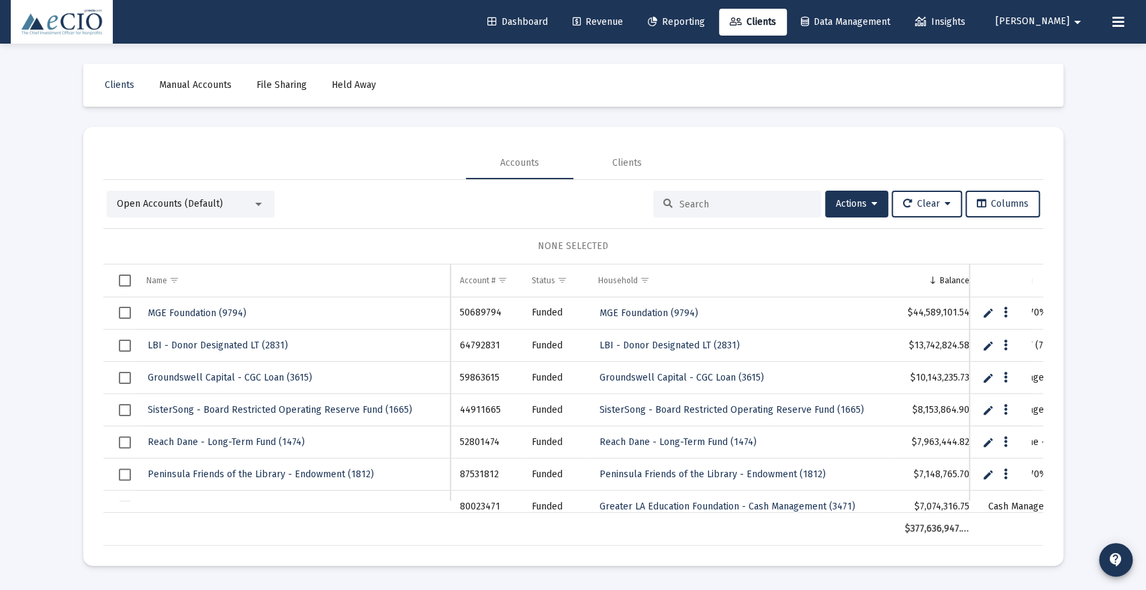
drag, startPoint x: 702, startPoint y: 203, endPoint x: 714, endPoint y: 201, distance: 12.4
click at [702, 203] on input at bounding box center [746, 204] width 132 height 11
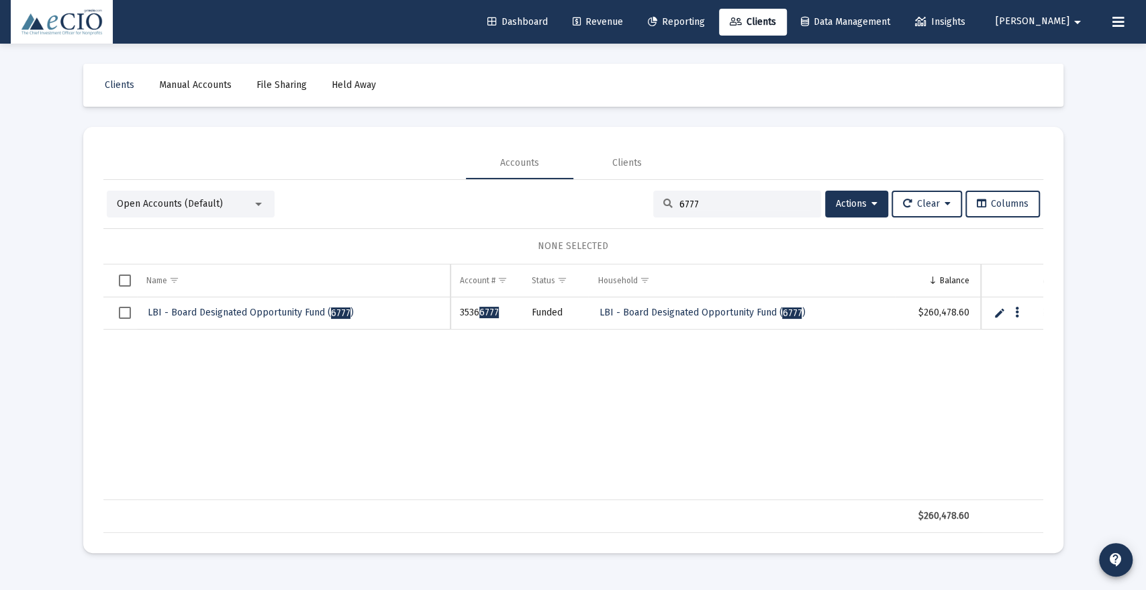
type input "6777"
click at [299, 305] on link "LBI - Board Designated Opportunity Fund ( 6777 )" at bounding box center [250, 313] width 209 height 20
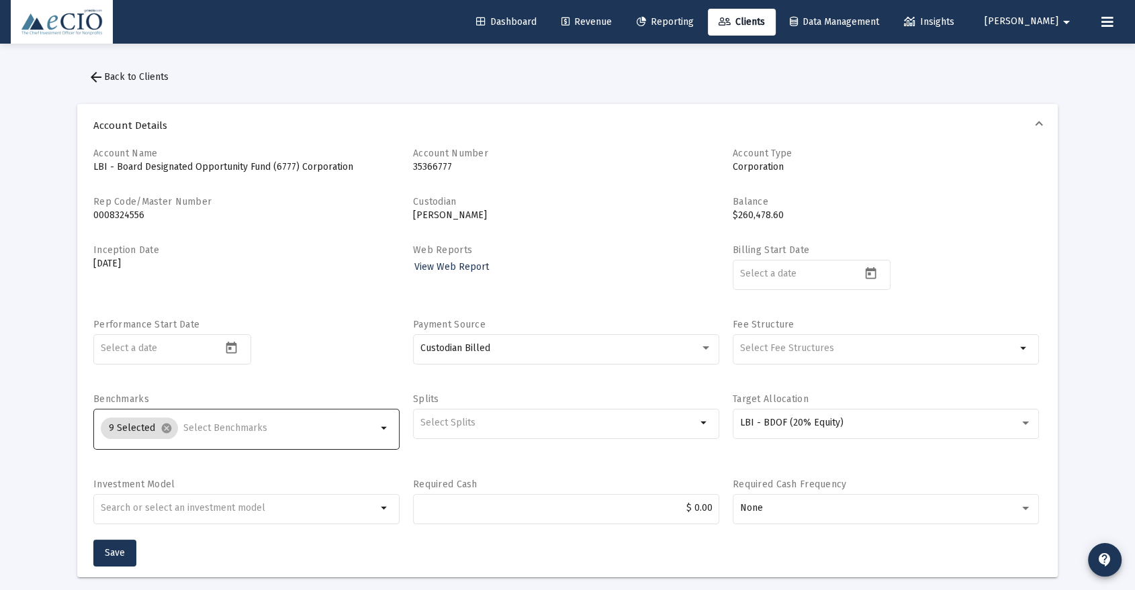
click at [292, 423] on input "Selection" at bounding box center [279, 428] width 193 height 11
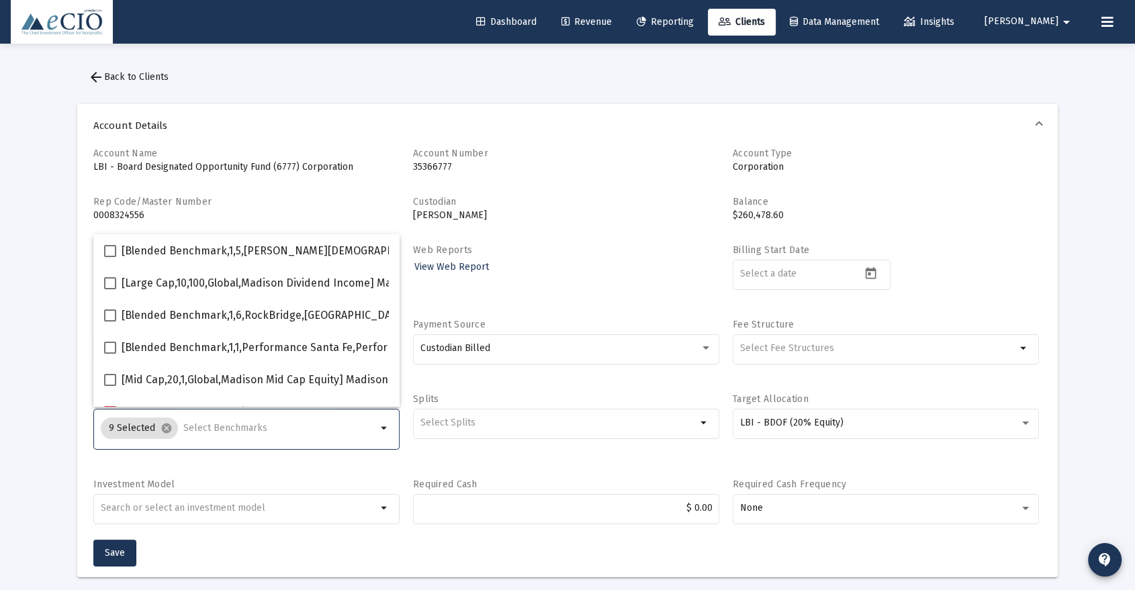
click at [292, 423] on input "Selection" at bounding box center [279, 428] width 193 height 11
type input "600"
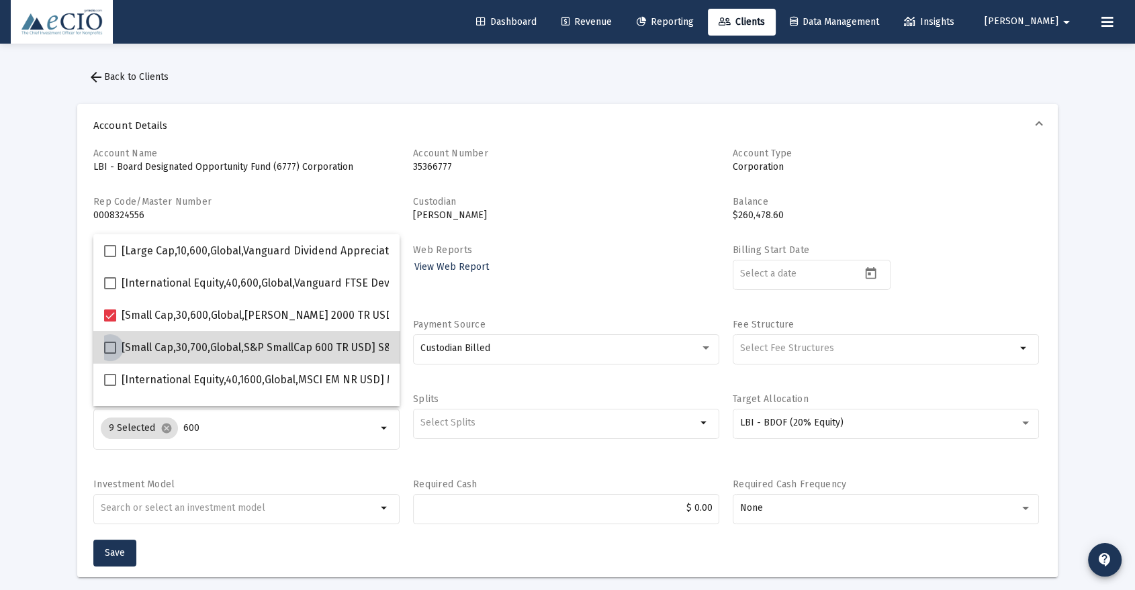
click at [258, 344] on span "[Small Cap,30,700,Global,S&P SmallCap 600 TR USD] S&P SmallCap 600 Index" at bounding box center [310, 348] width 377 height 16
click at [110, 354] on input "[Small Cap,30,700,Global,S&P SmallCap 600 TR USD] S&P SmallCap 600 Index" at bounding box center [109, 354] width 1 height 1
checkbox input "true"
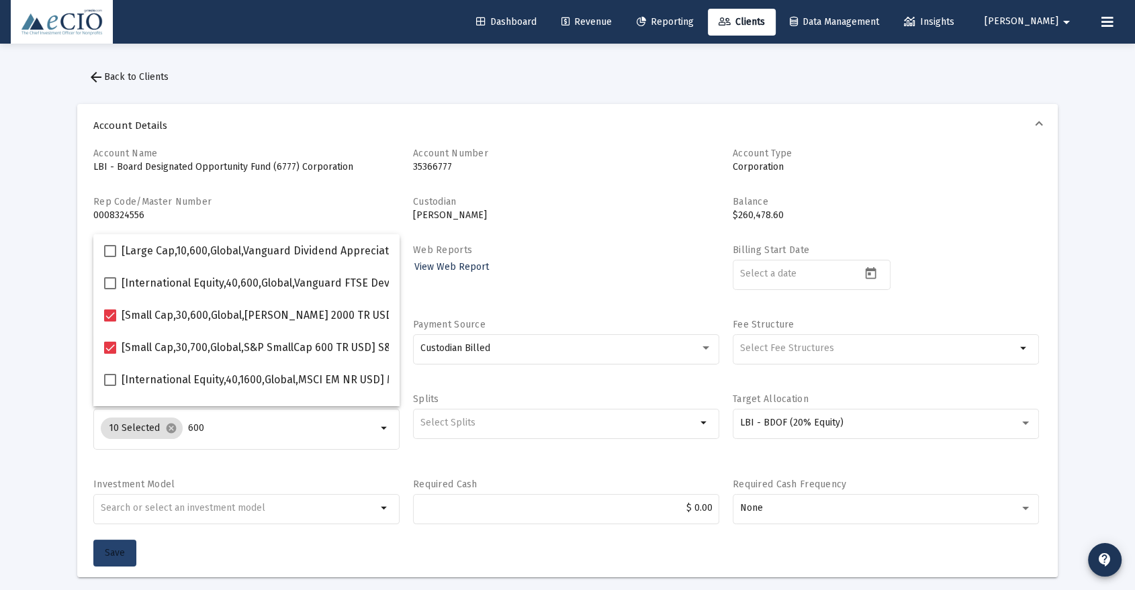
click at [109, 544] on button "Save" at bounding box center [114, 553] width 43 height 27
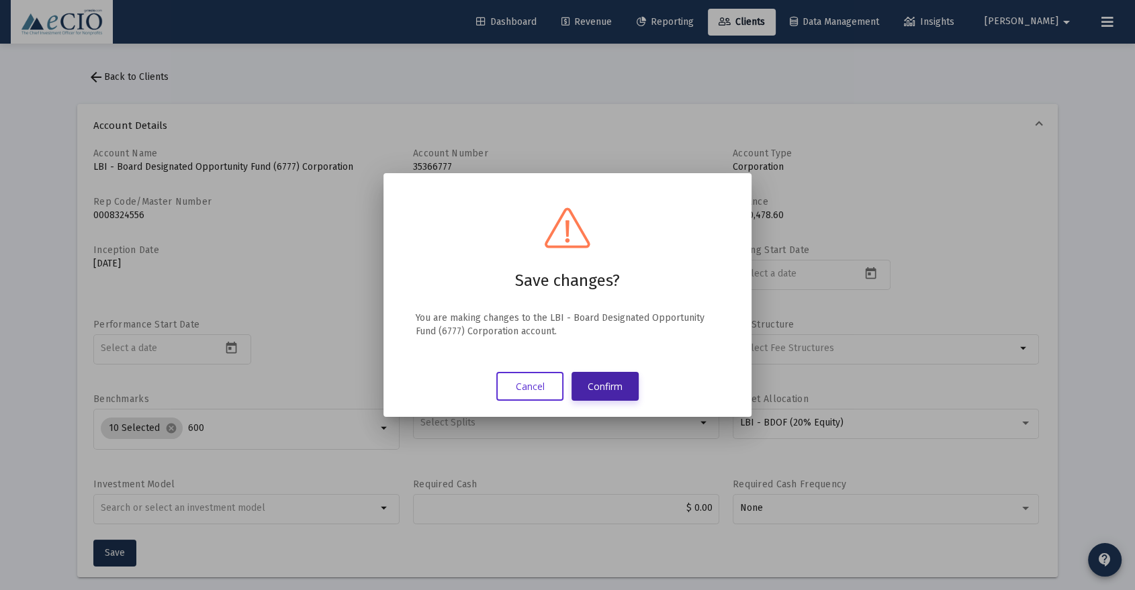
click at [627, 393] on button "Confirm" at bounding box center [604, 386] width 67 height 29
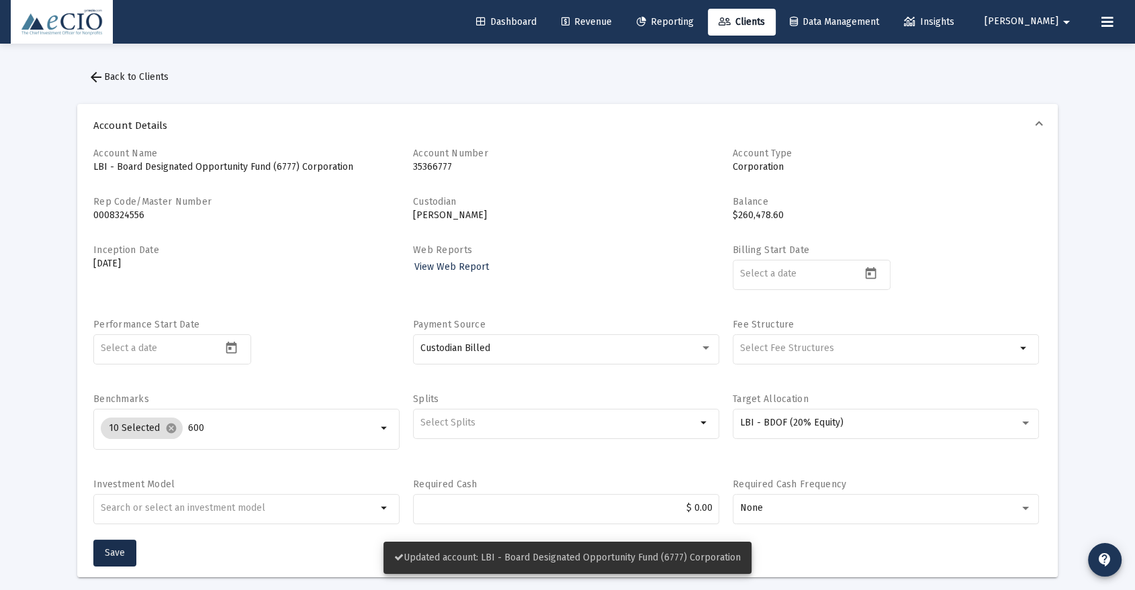
click at [157, 70] on button "arrow_back Back to Clients" at bounding box center [128, 77] width 102 height 27
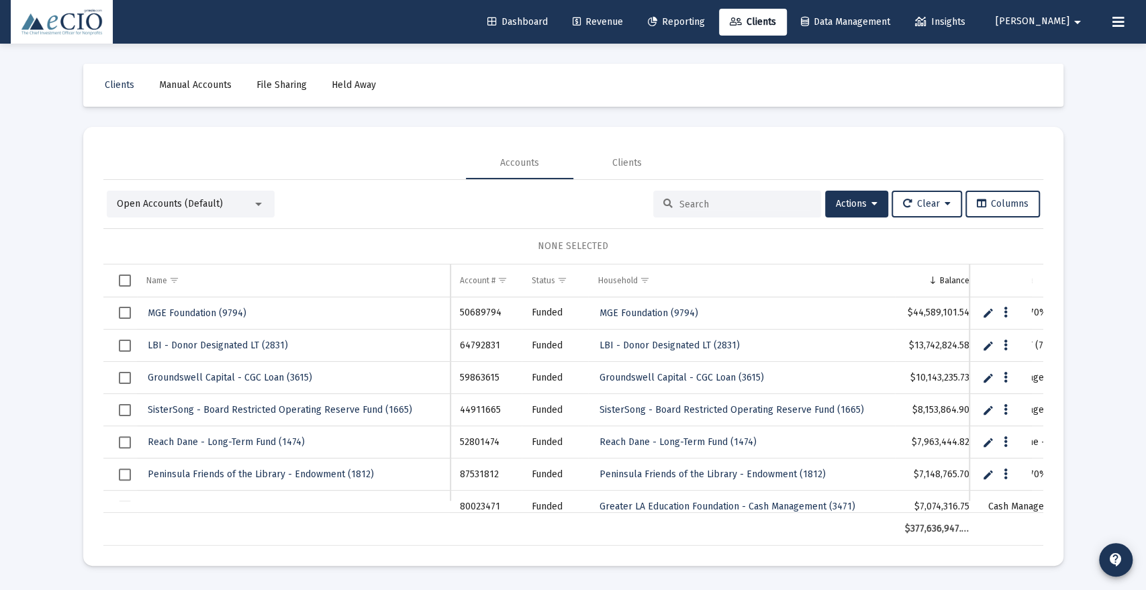
drag, startPoint x: 767, startPoint y: 209, endPoint x: 778, endPoint y: 201, distance: 13.4
click at [767, 209] on input at bounding box center [746, 204] width 132 height 11
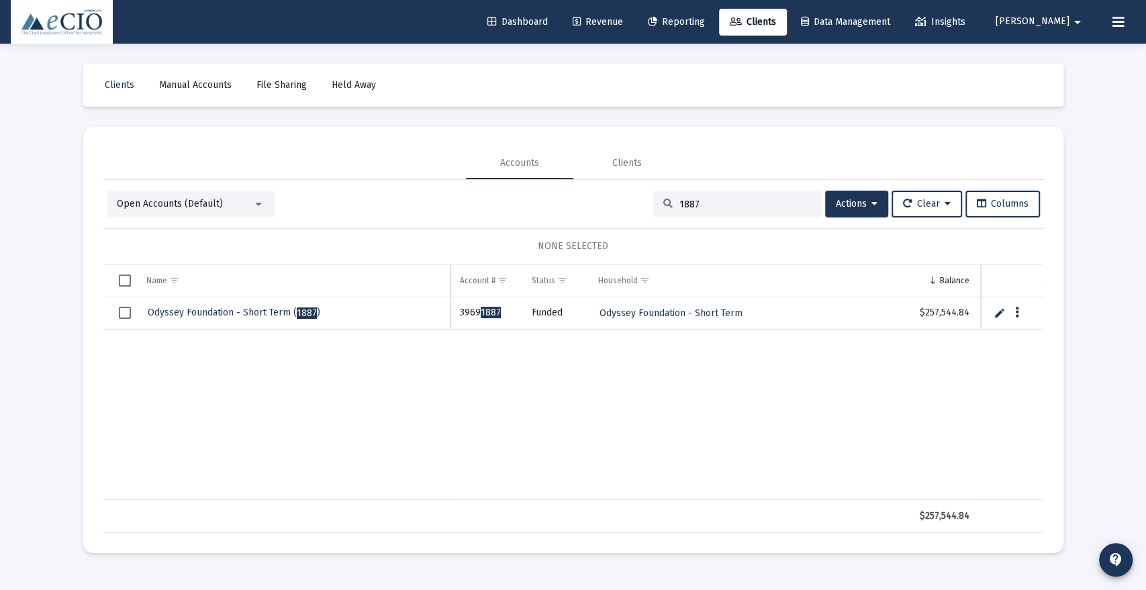
type input "1887"
click at [241, 310] on span "Odyssey Foundation - Short Term ( 1887 )" at bounding box center [234, 312] width 173 height 11
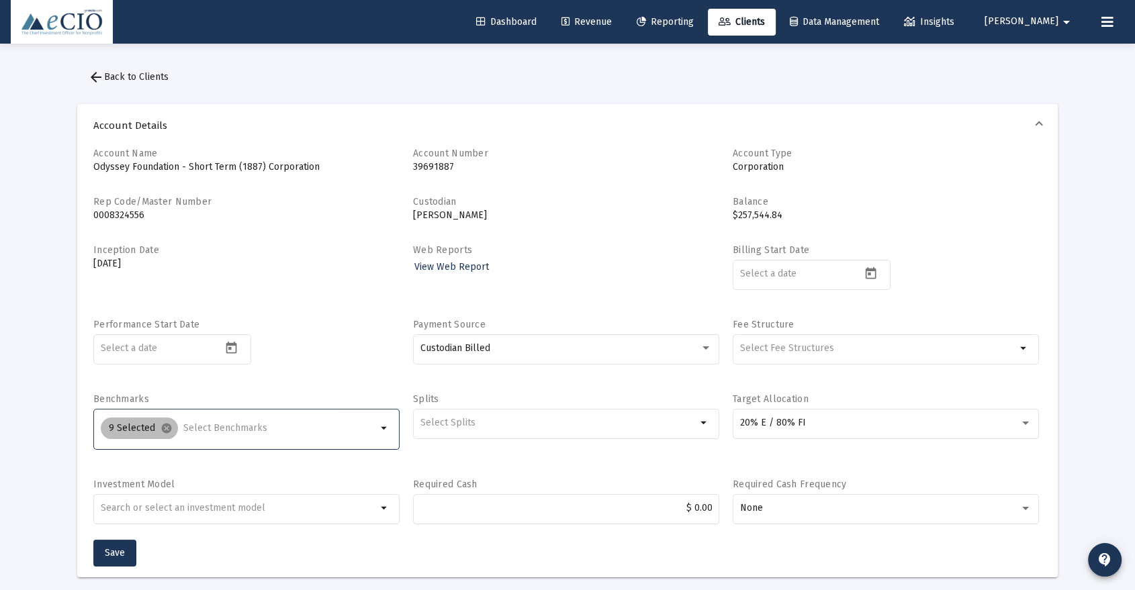
click at [303, 420] on div "9 Selected cancel" at bounding box center [238, 428] width 281 height 27
click at [291, 432] on input "Selection" at bounding box center [279, 428] width 193 height 11
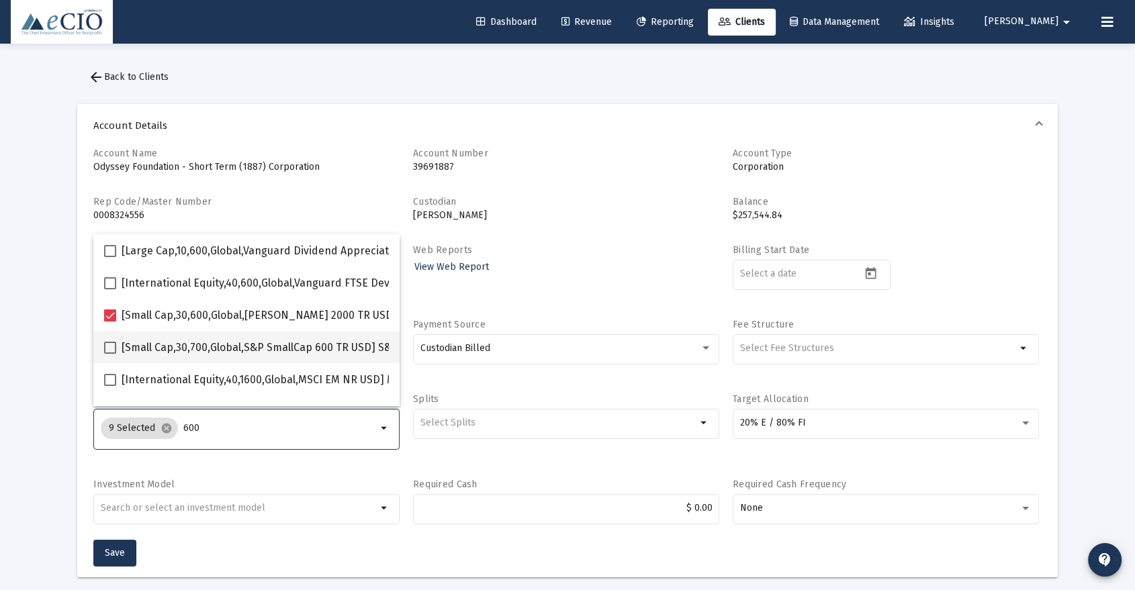
type input "600"
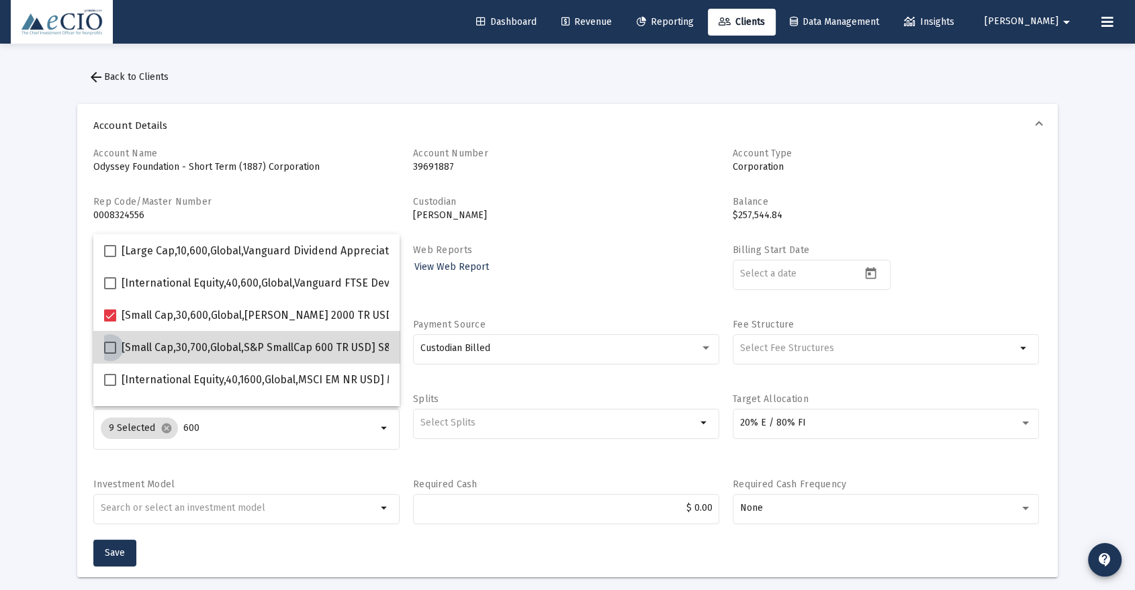
click at [291, 348] on span "[Small Cap,30,700,Global,S&P SmallCap 600 TR USD] S&P SmallCap 600 Index" at bounding box center [310, 348] width 377 height 16
click at [110, 354] on input "[Small Cap,30,700,Global,S&P SmallCap 600 TR USD] S&P SmallCap 600 Index" at bounding box center [109, 354] width 1 height 1
checkbox input "true"
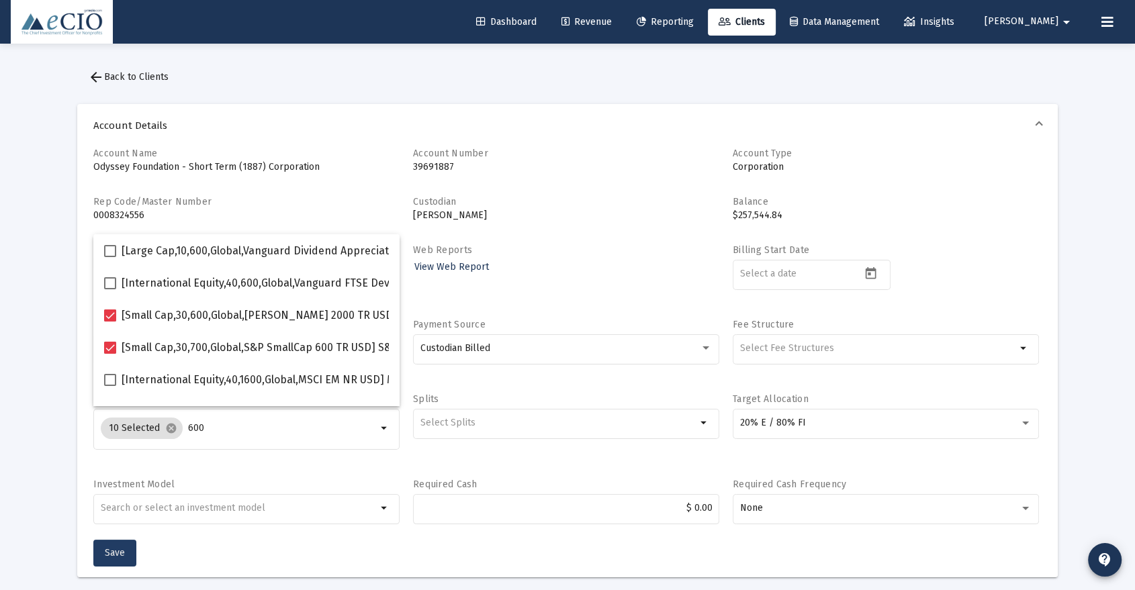
click at [111, 543] on button "Save" at bounding box center [114, 553] width 43 height 27
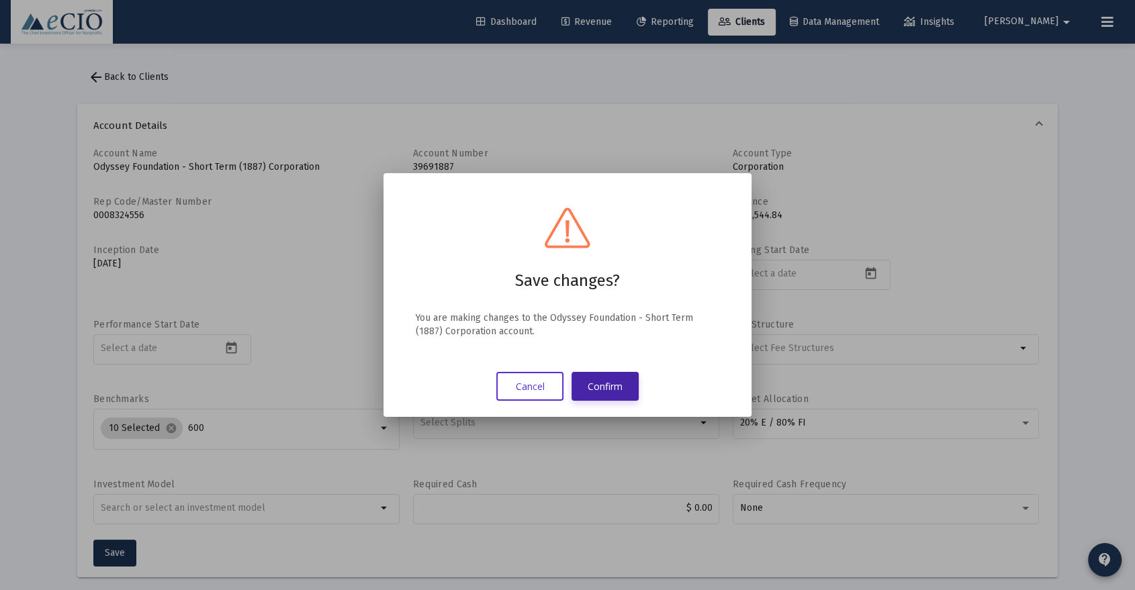
click at [607, 380] on button "Confirm" at bounding box center [604, 386] width 67 height 29
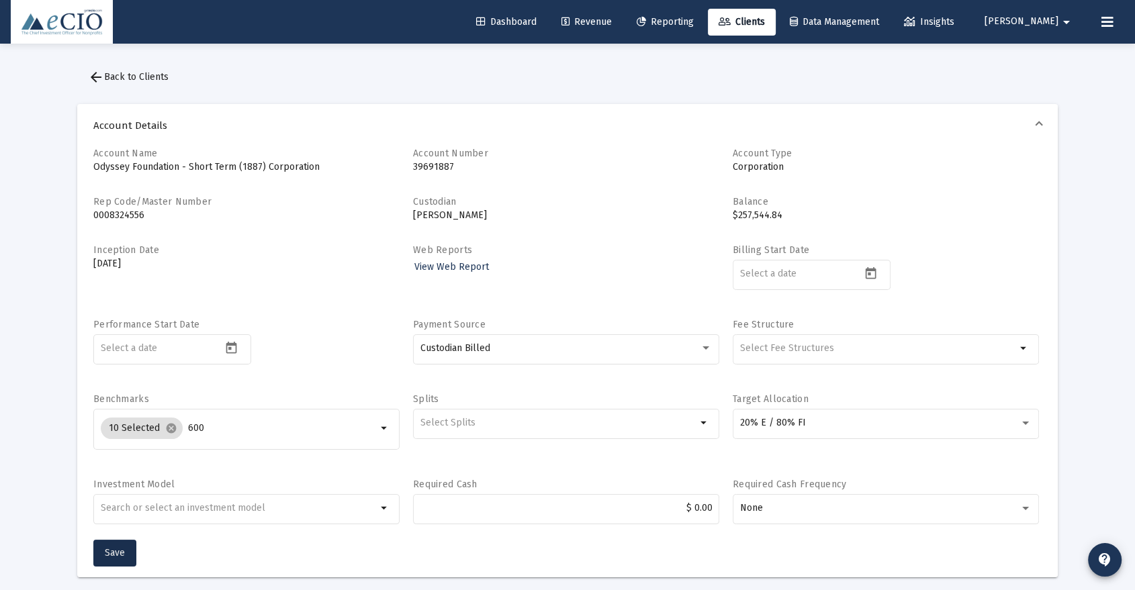
drag, startPoint x: 127, startPoint y: 77, endPoint x: 170, endPoint y: 91, distance: 45.0
click at [127, 77] on span "arrow_back Back to Clients" at bounding box center [128, 76] width 81 height 11
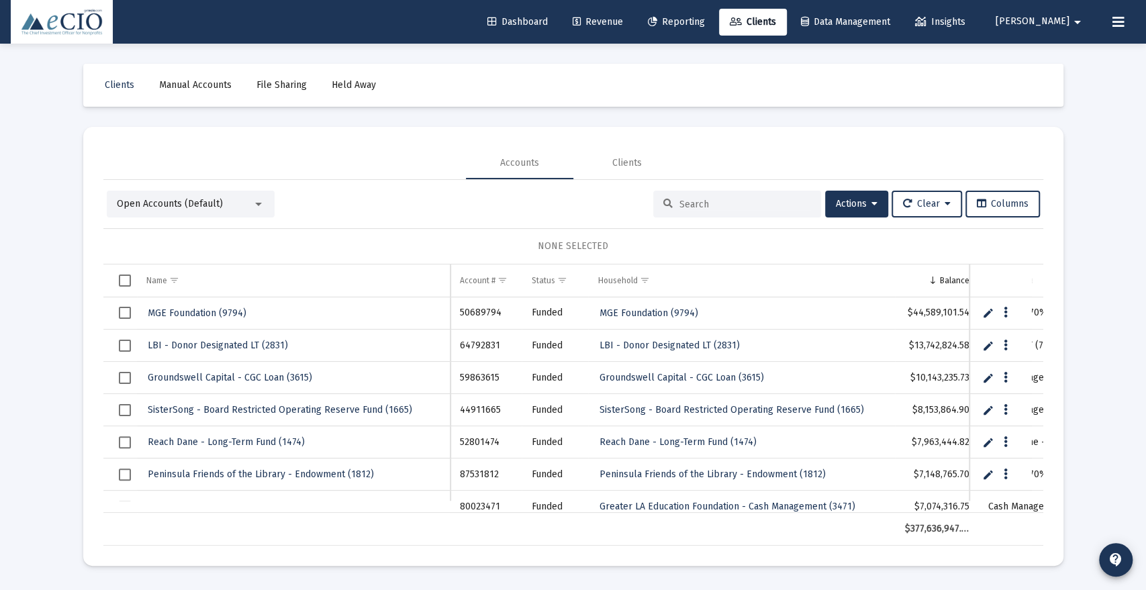
drag, startPoint x: 731, startPoint y: 215, endPoint x: 730, endPoint y: 203, distance: 11.5
click at [731, 214] on div at bounding box center [737, 204] width 168 height 27
click at [730, 203] on input at bounding box center [746, 204] width 132 height 11
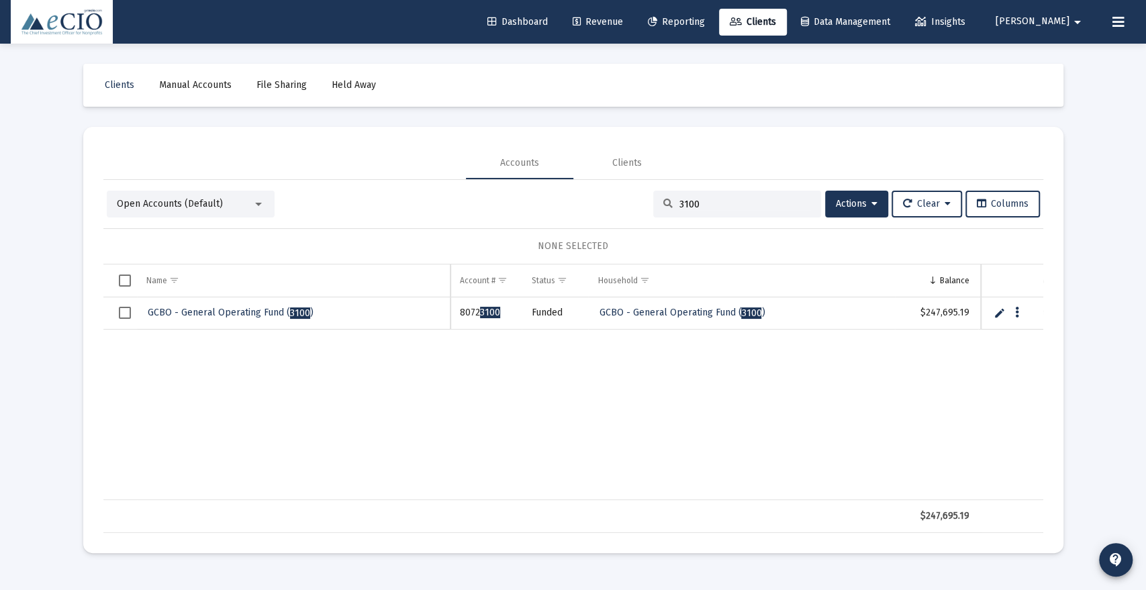
type input "3100"
click at [271, 304] on link "GCBO - General Operating Fund ( 3100 )" at bounding box center [230, 313] width 169 height 20
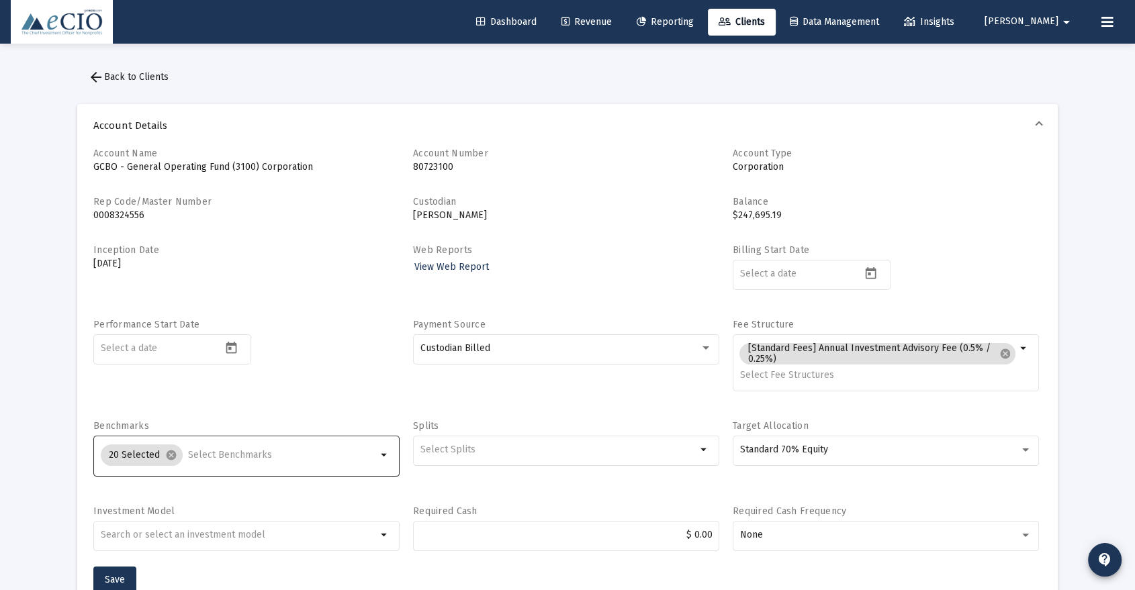
click at [241, 450] on input "Selection" at bounding box center [282, 455] width 189 height 11
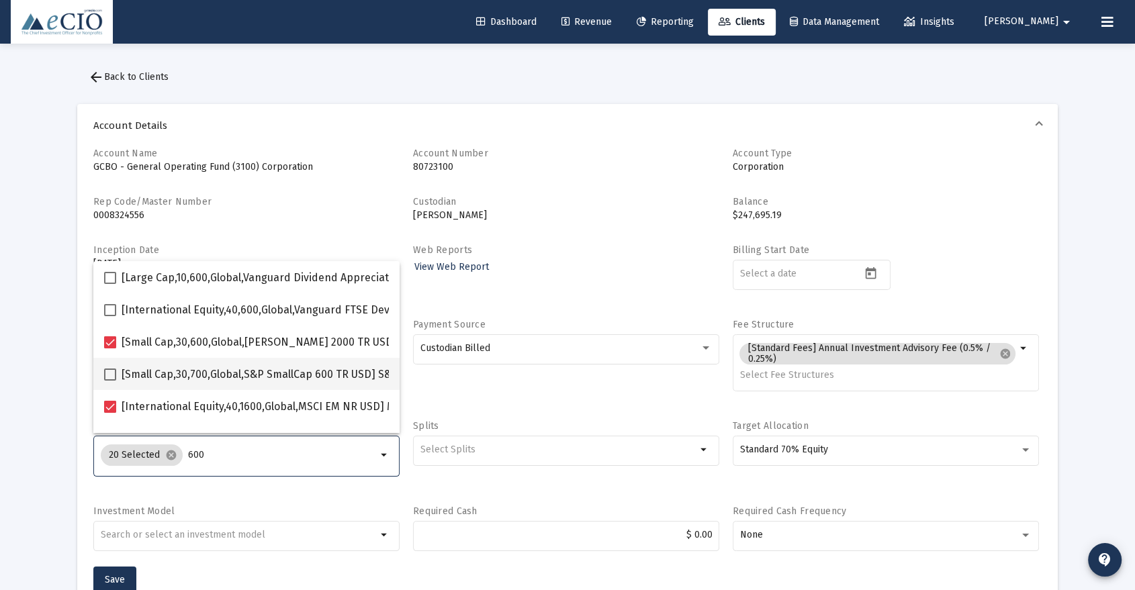
type input "600"
click at [266, 374] on span "[Small Cap,30,700,Global,S&P SmallCap 600 TR USD] S&P SmallCap 600 Index" at bounding box center [310, 375] width 377 height 16
click at [110, 381] on input "[Small Cap,30,700,Global,S&P SmallCap 600 TR USD] S&P SmallCap 600 Index" at bounding box center [109, 381] width 1 height 1
checkbox input "true"
click at [120, 571] on button "Save" at bounding box center [114, 580] width 43 height 27
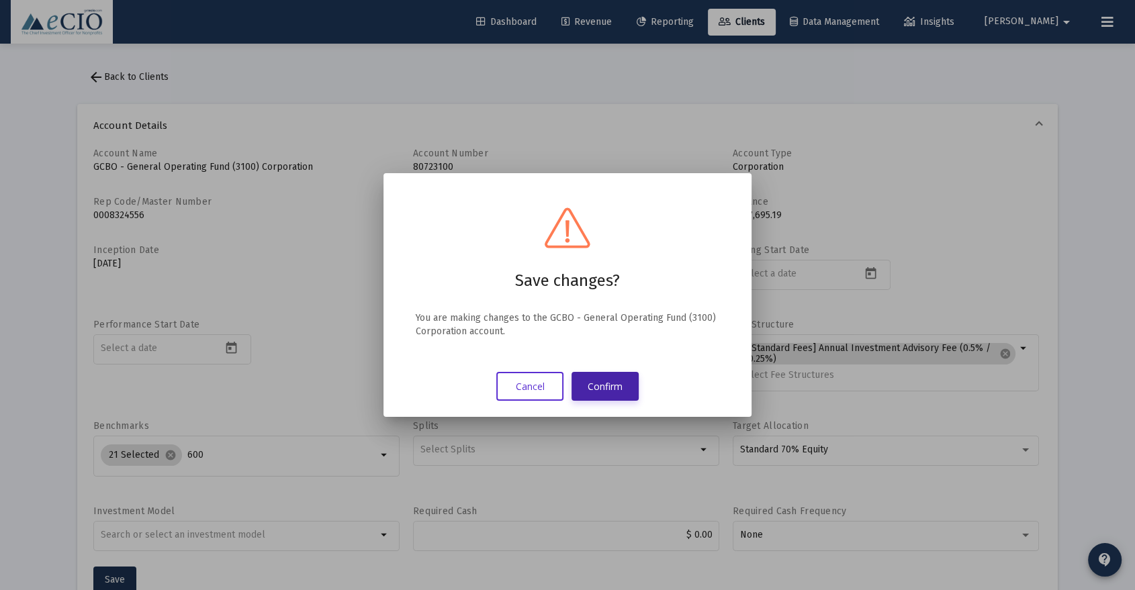
click at [604, 385] on button "Confirm" at bounding box center [604, 386] width 67 height 29
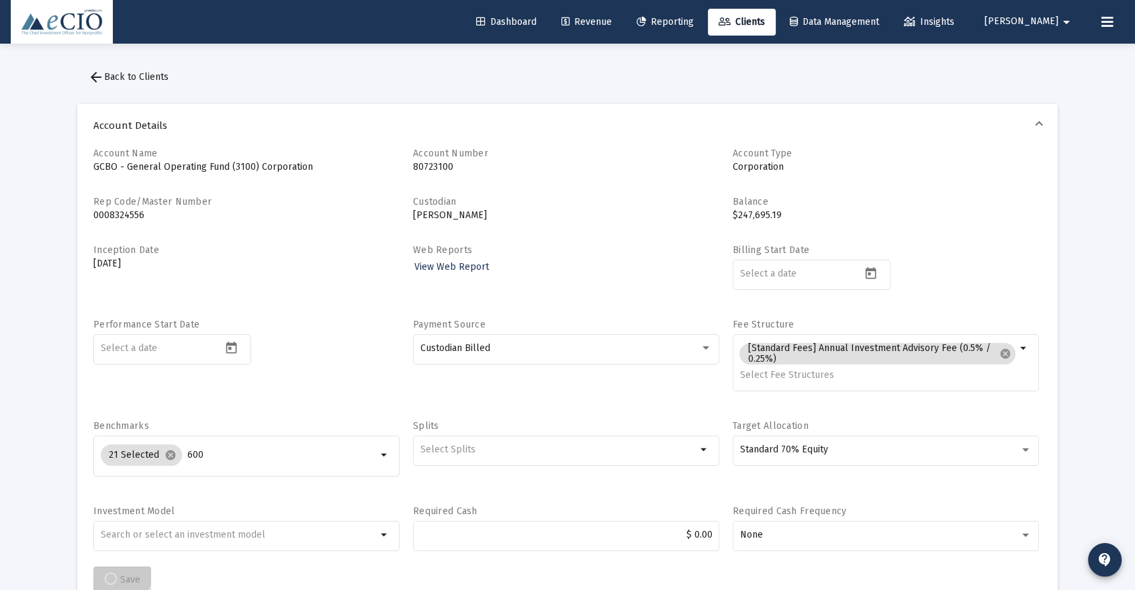
scroll to position [2, 0]
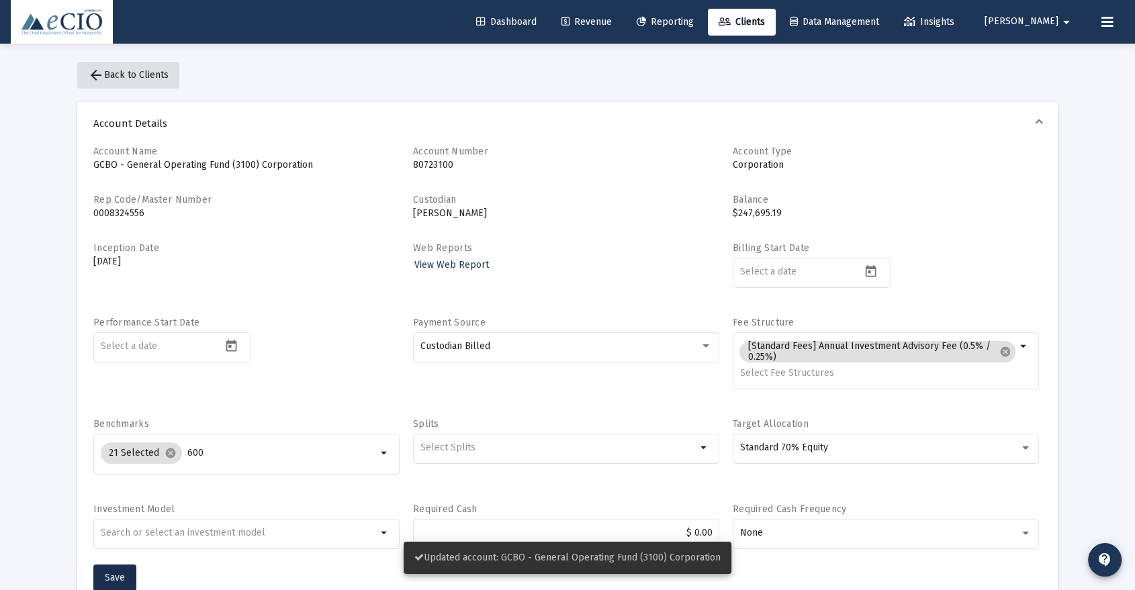
click at [130, 85] on button "arrow_back Back to Clients" at bounding box center [128, 75] width 102 height 27
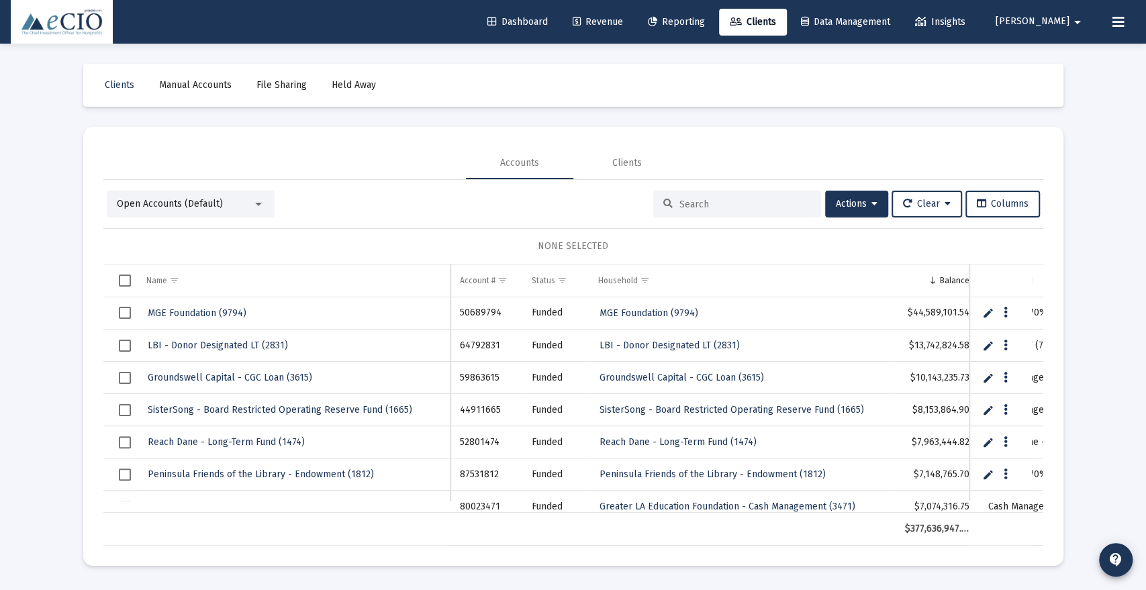
drag, startPoint x: 757, startPoint y: 206, endPoint x: 767, endPoint y: 198, distance: 12.4
click at [757, 206] on input at bounding box center [746, 204] width 132 height 11
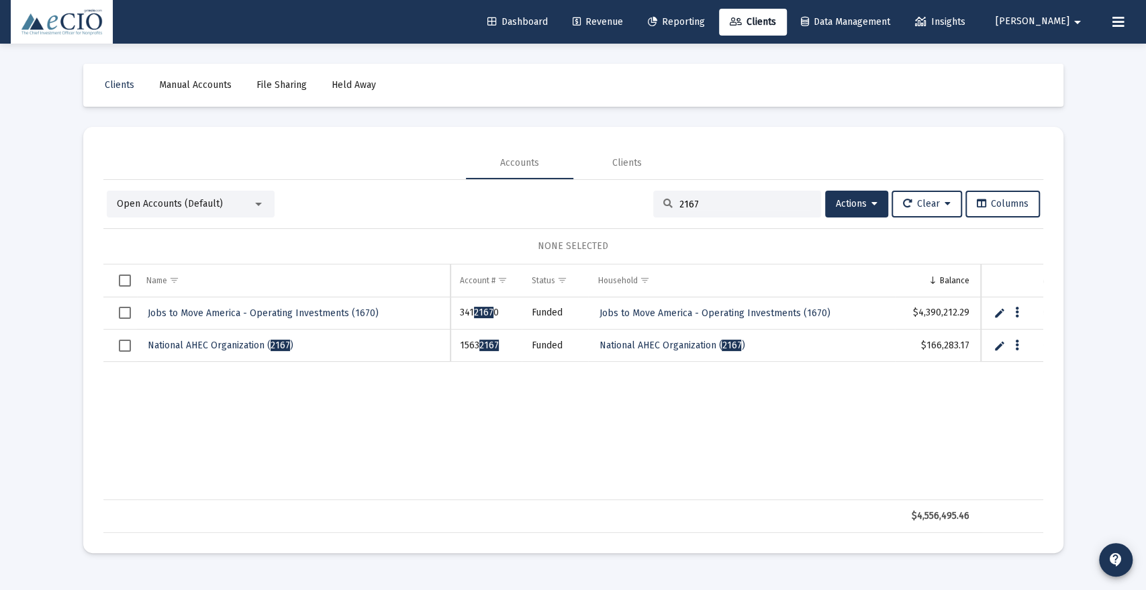
type input "2167"
click at [258, 342] on span "National AHEC Organization ( 2167 )" at bounding box center [221, 345] width 146 height 11
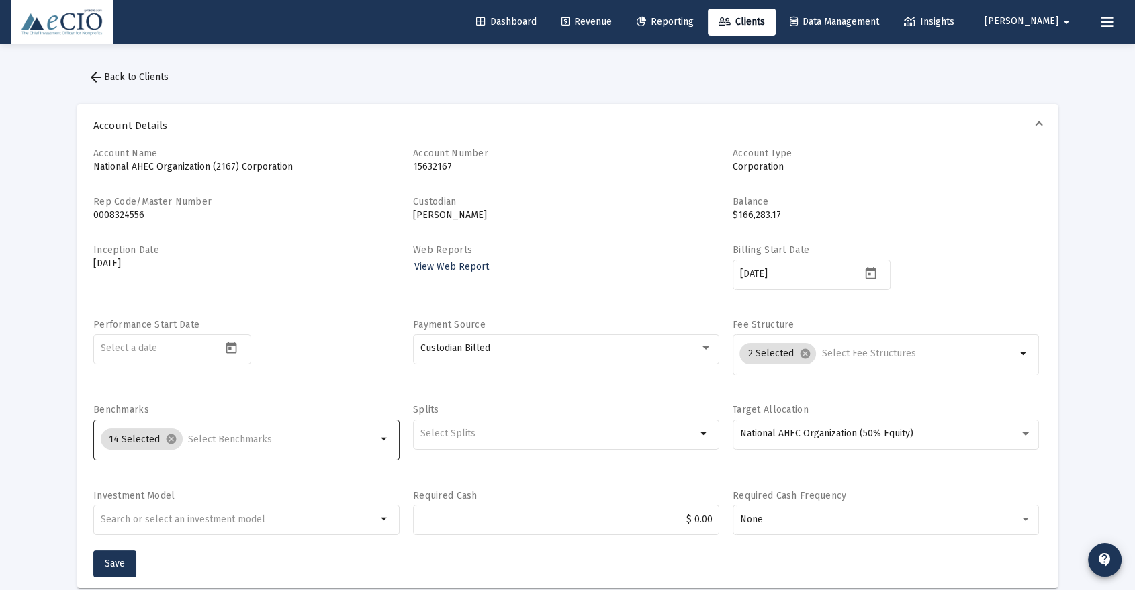
click at [216, 438] on input "Selection" at bounding box center [282, 439] width 189 height 11
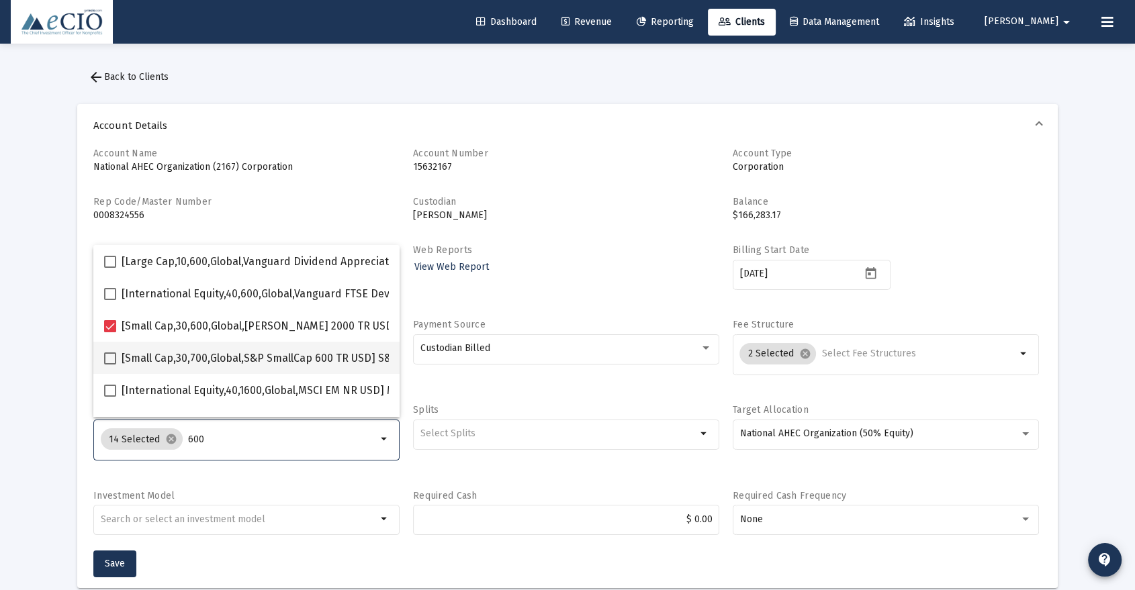
type input "600"
click at [249, 355] on span "[Small Cap,30,700,Global,S&P SmallCap 600 TR USD] S&P SmallCap 600 Index" at bounding box center [310, 359] width 377 height 16
click at [110, 365] on input "[Small Cap,30,700,Global,S&P SmallCap 600 TR USD] S&P SmallCap 600 Index" at bounding box center [109, 365] width 1 height 1
checkbox input "true"
click at [122, 559] on span "Save" at bounding box center [115, 563] width 20 height 11
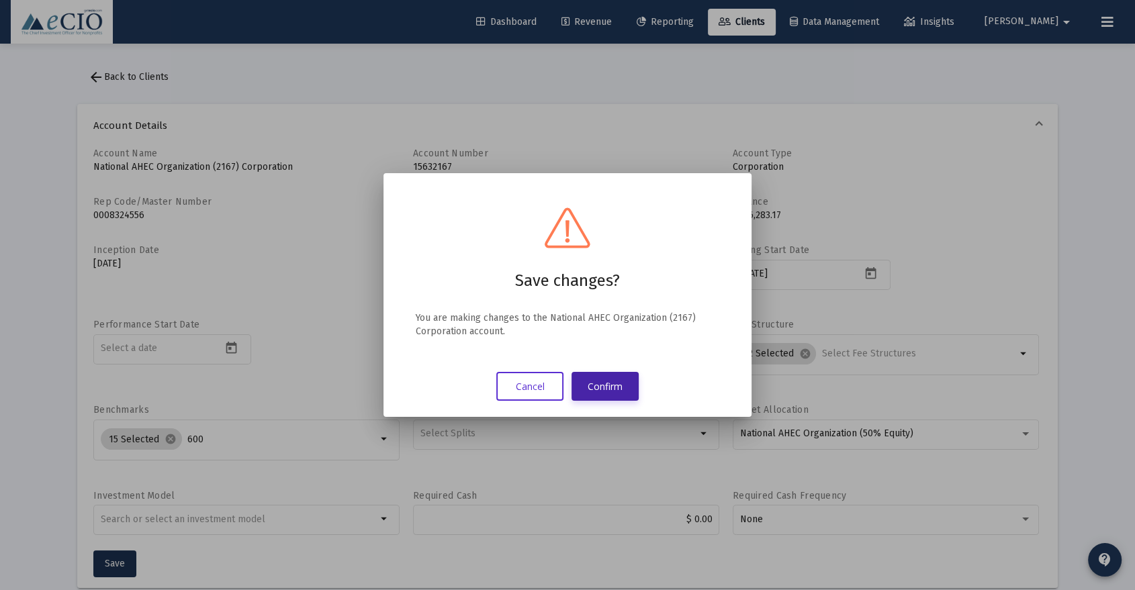
click at [615, 389] on button "Confirm" at bounding box center [604, 386] width 67 height 29
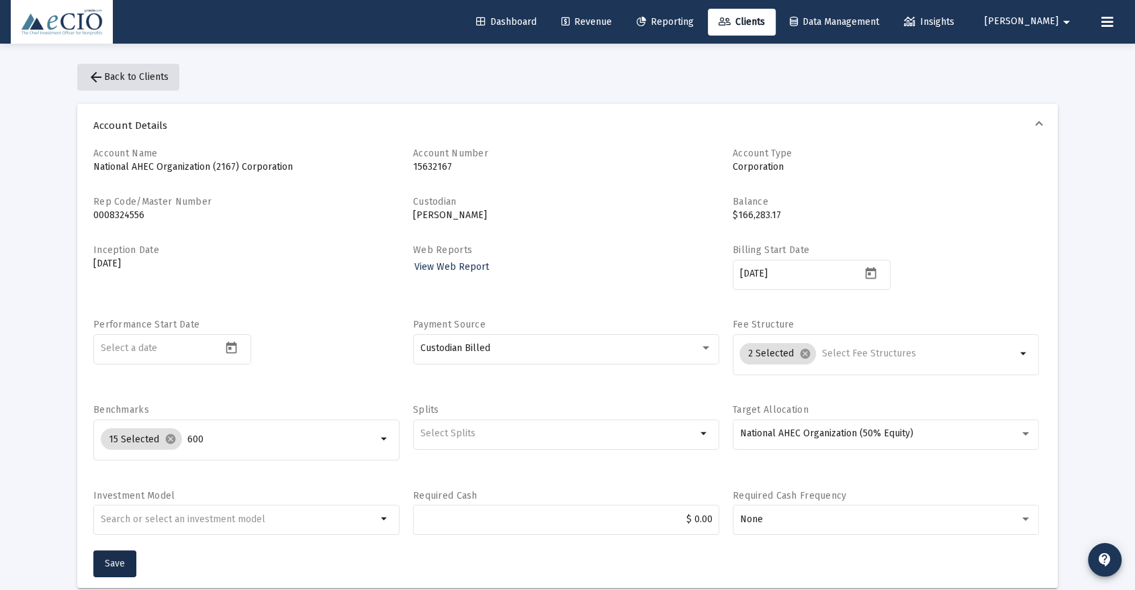
click at [130, 73] on span "arrow_back Back to Clients" at bounding box center [128, 76] width 81 height 11
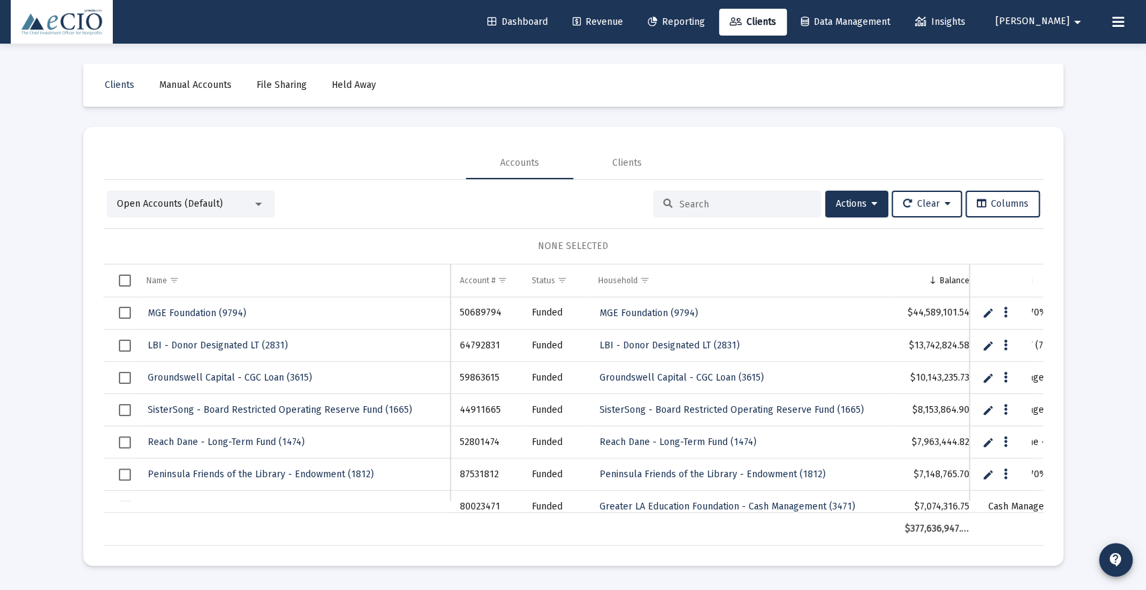
click at [733, 203] on input at bounding box center [746, 204] width 132 height 11
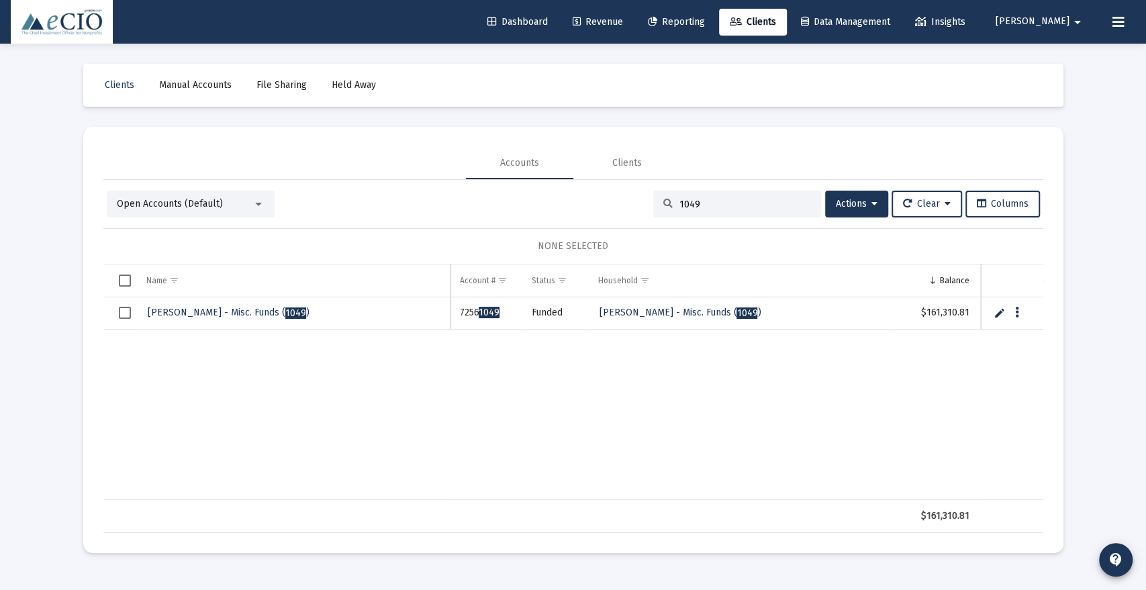
type input "1049"
click at [271, 309] on span "[PERSON_NAME] - Misc. Funds ( 1049 )" at bounding box center [229, 312] width 162 height 11
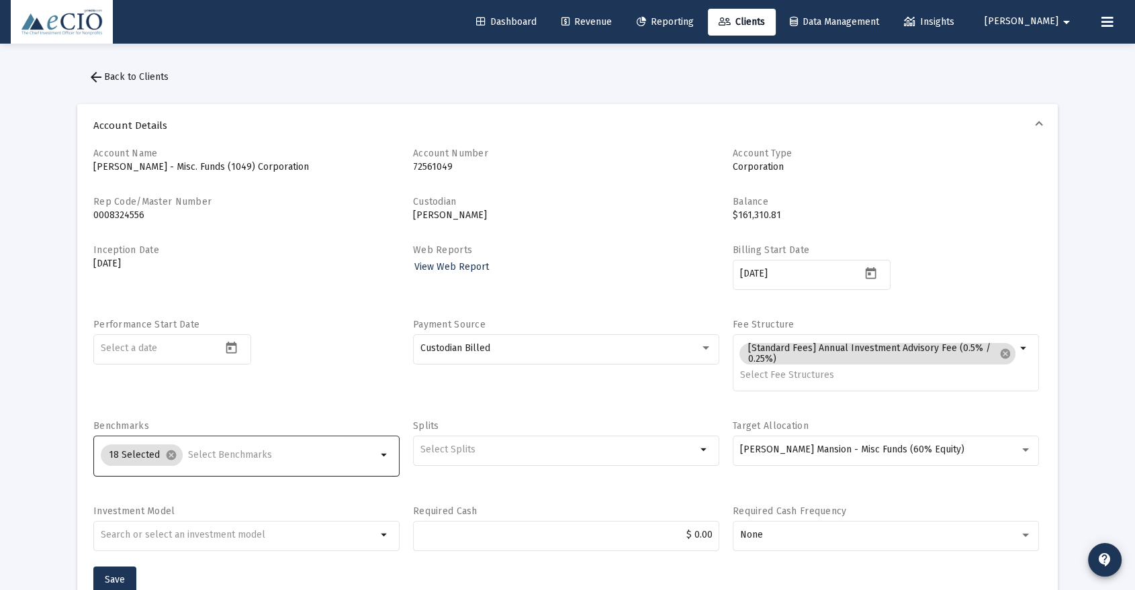
click at [227, 453] on input "Selection" at bounding box center [282, 455] width 189 height 11
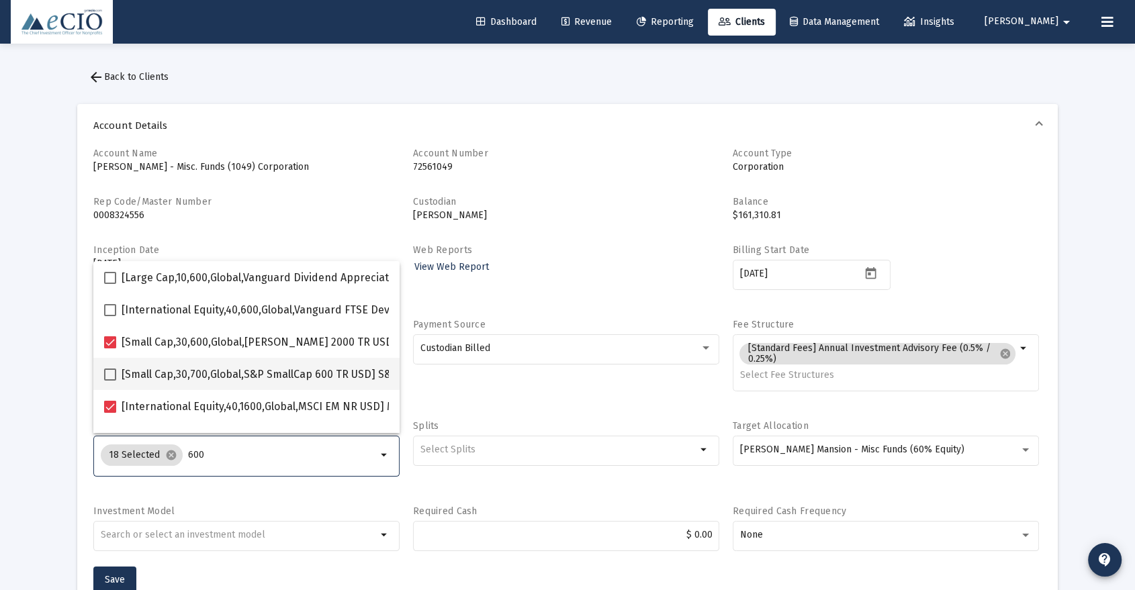
type input "600"
click at [210, 369] on span "[Small Cap,30,700,Global,S&P SmallCap 600 TR USD] S&P SmallCap 600 Index" at bounding box center [310, 375] width 377 height 16
click at [110, 381] on input "[Small Cap,30,700,Global,S&P SmallCap 600 TR USD] S&P SmallCap 600 Index" at bounding box center [109, 381] width 1 height 1
checkbox input "true"
click at [111, 574] on span "Save" at bounding box center [115, 579] width 20 height 11
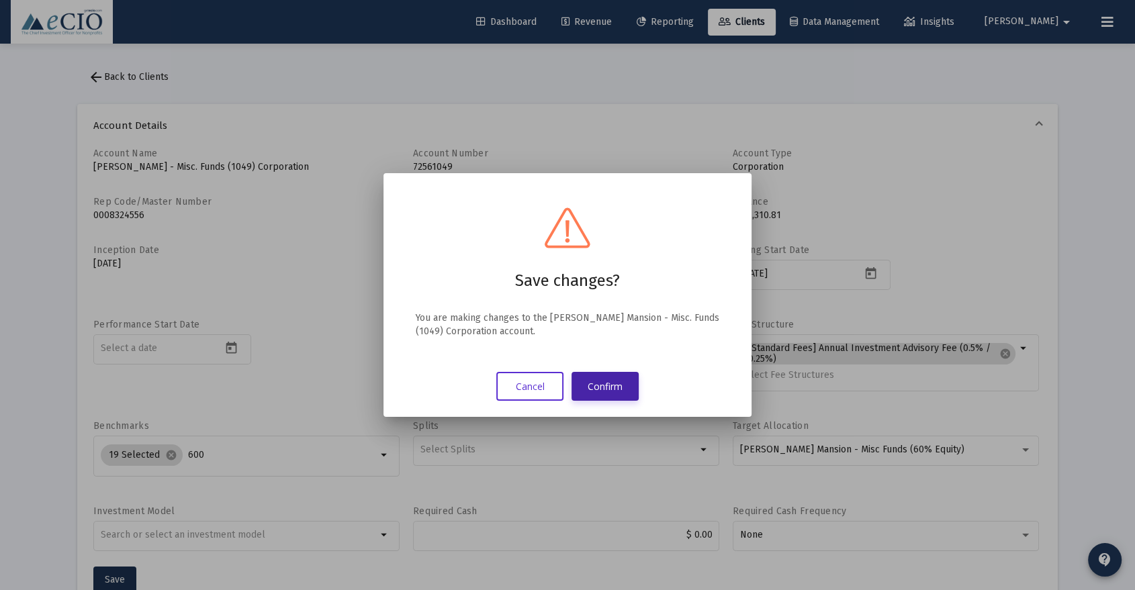
click at [612, 380] on button "Confirm" at bounding box center [604, 386] width 67 height 29
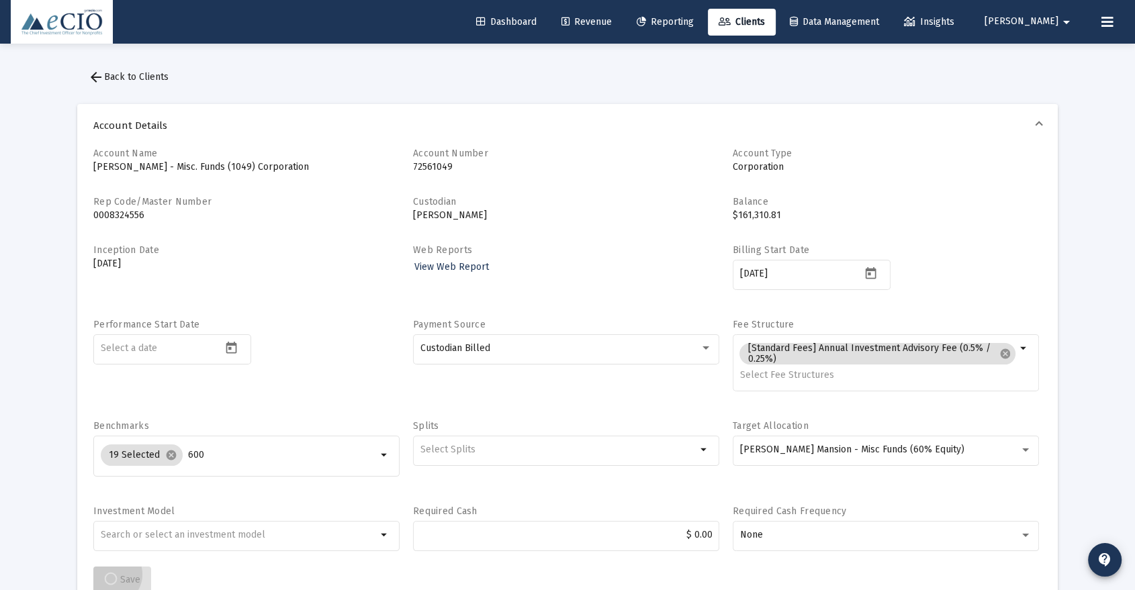
scroll to position [2, 0]
click at [130, 74] on span "arrow_back Back to Clients" at bounding box center [128, 74] width 81 height 11
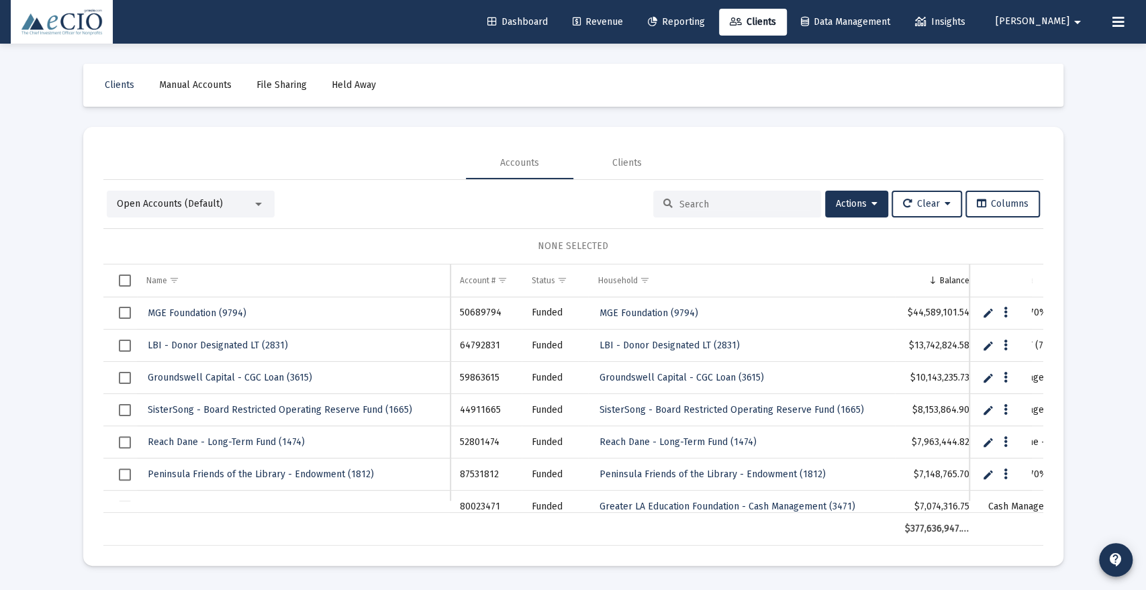
click at [723, 207] on input at bounding box center [746, 204] width 132 height 11
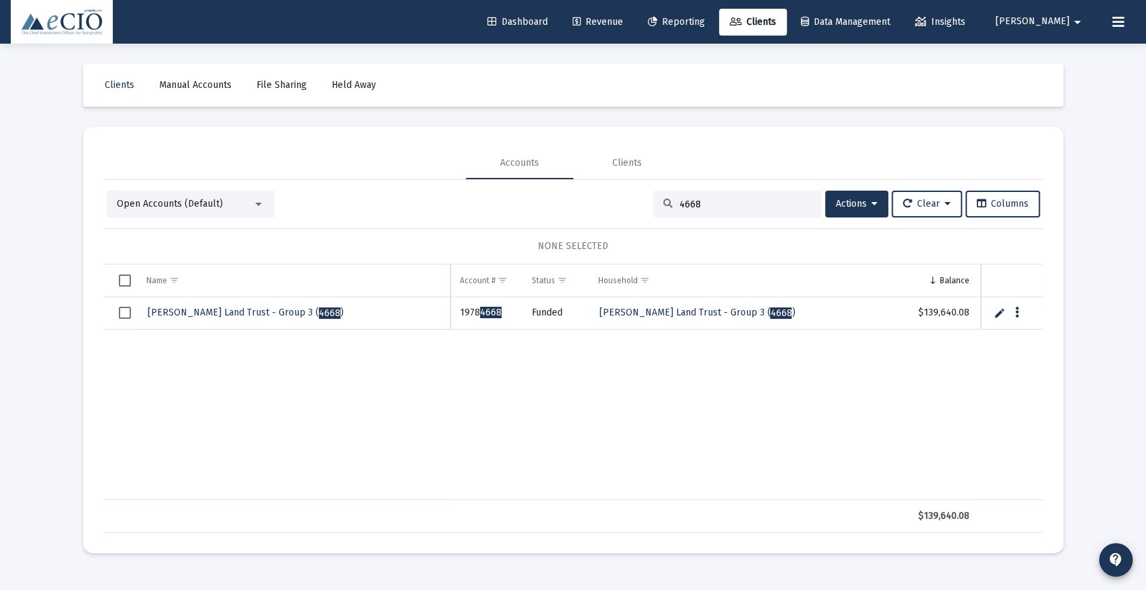
type input "4668"
click at [207, 307] on span "[PERSON_NAME] Land Trust - Group 3 ( 4668 )" at bounding box center [246, 312] width 196 height 11
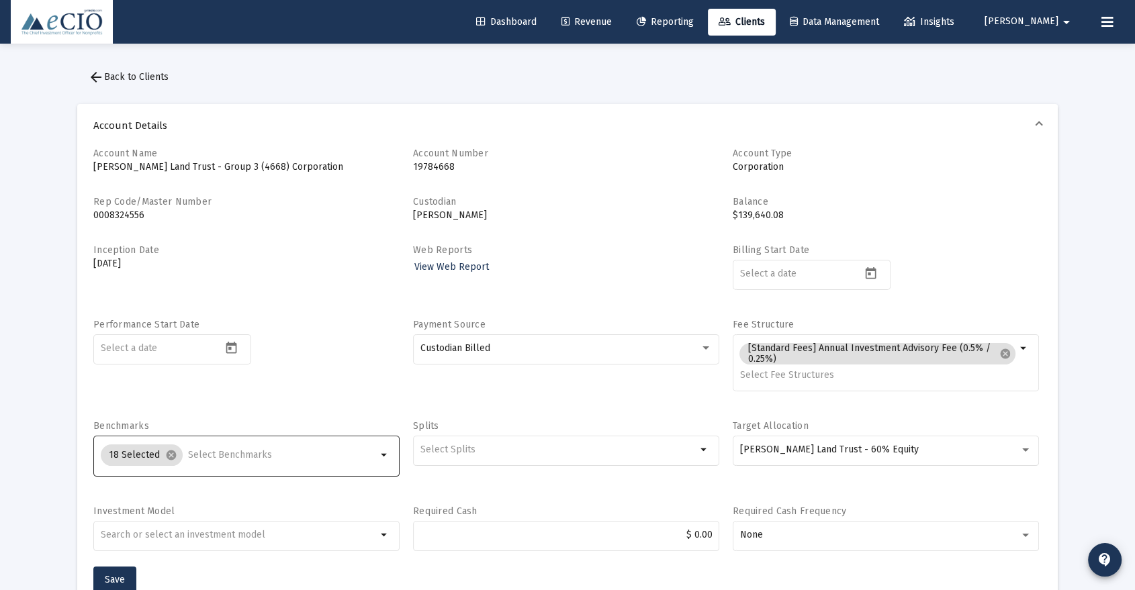
click at [248, 456] on input "Selection" at bounding box center [282, 455] width 189 height 11
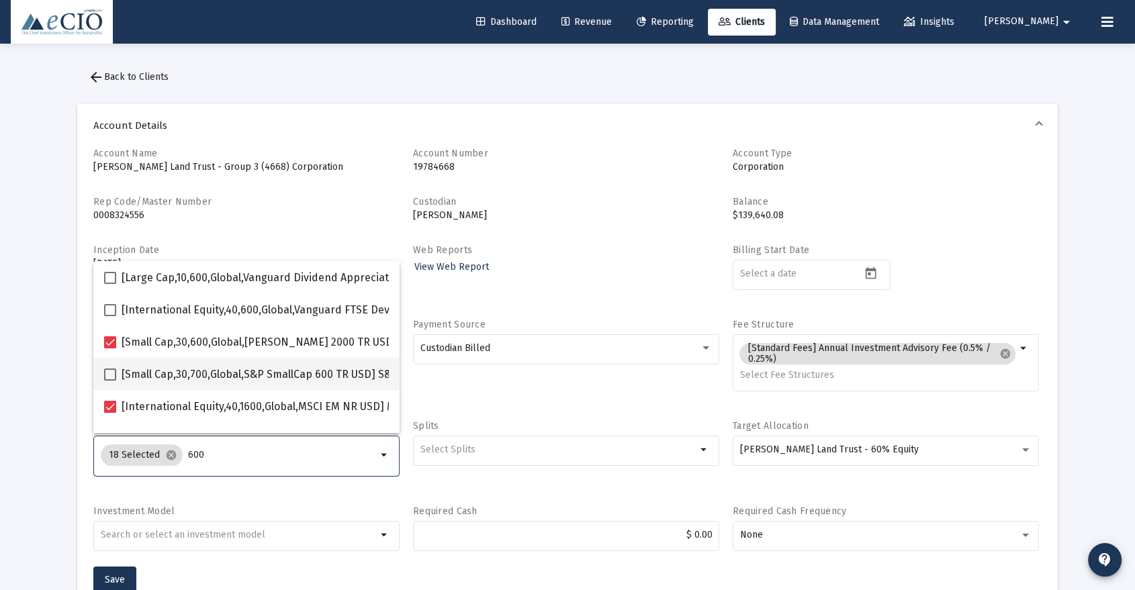
type input "600"
click at [257, 367] on span "[Small Cap,30,700,Global,S&P SmallCap 600 TR USD] S&P SmallCap 600 Index" at bounding box center [310, 375] width 377 height 16
click at [110, 381] on input "[Small Cap,30,700,Global,S&P SmallCap 600 TR USD] S&P SmallCap 600 Index" at bounding box center [109, 381] width 1 height 1
checkbox input "true"
click at [121, 571] on button "Save" at bounding box center [114, 580] width 43 height 27
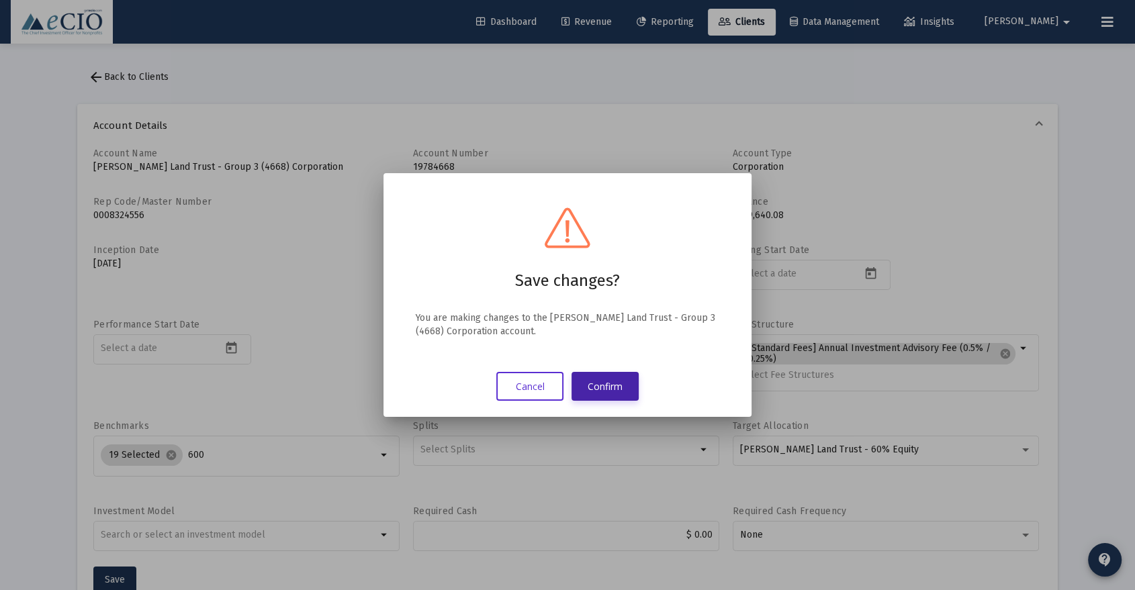
click at [601, 380] on button "Confirm" at bounding box center [604, 386] width 67 height 29
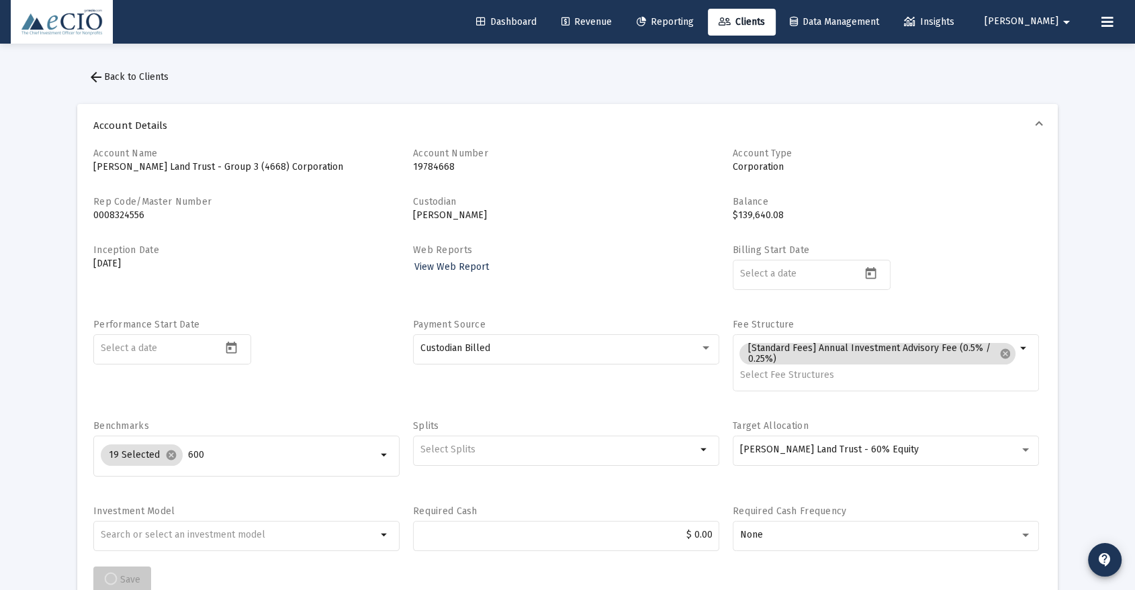
scroll to position [2, 0]
click at [145, 66] on button "arrow_back Back to Clients" at bounding box center [128, 75] width 102 height 27
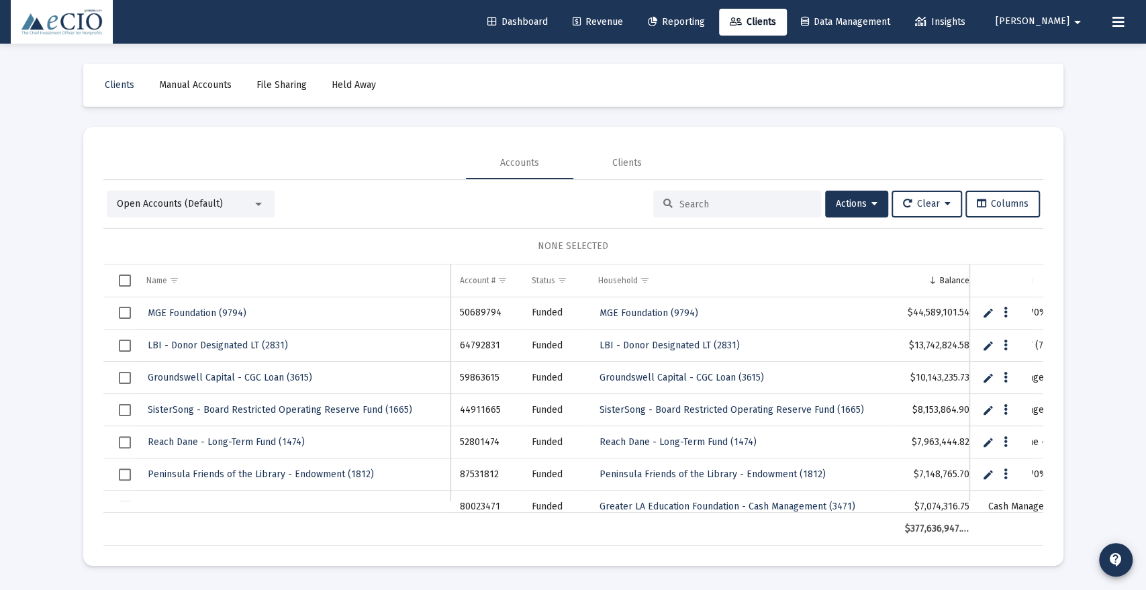
click at [700, 201] on input at bounding box center [746, 204] width 132 height 11
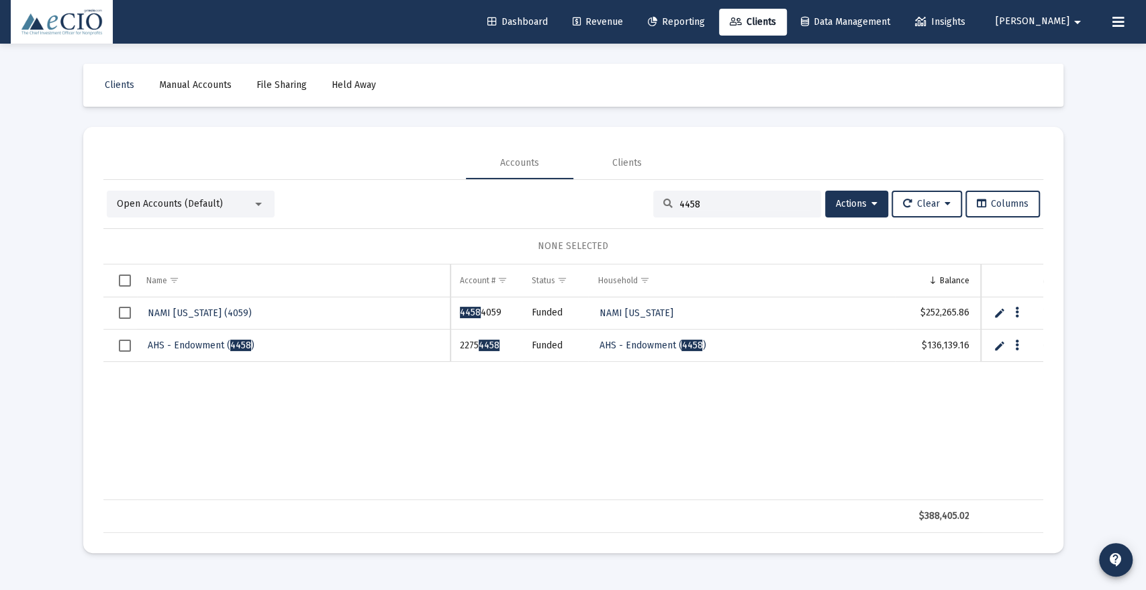
type input "4458"
click at [183, 340] on span "AHS - Endowment ( 4458 )" at bounding box center [201, 345] width 107 height 11
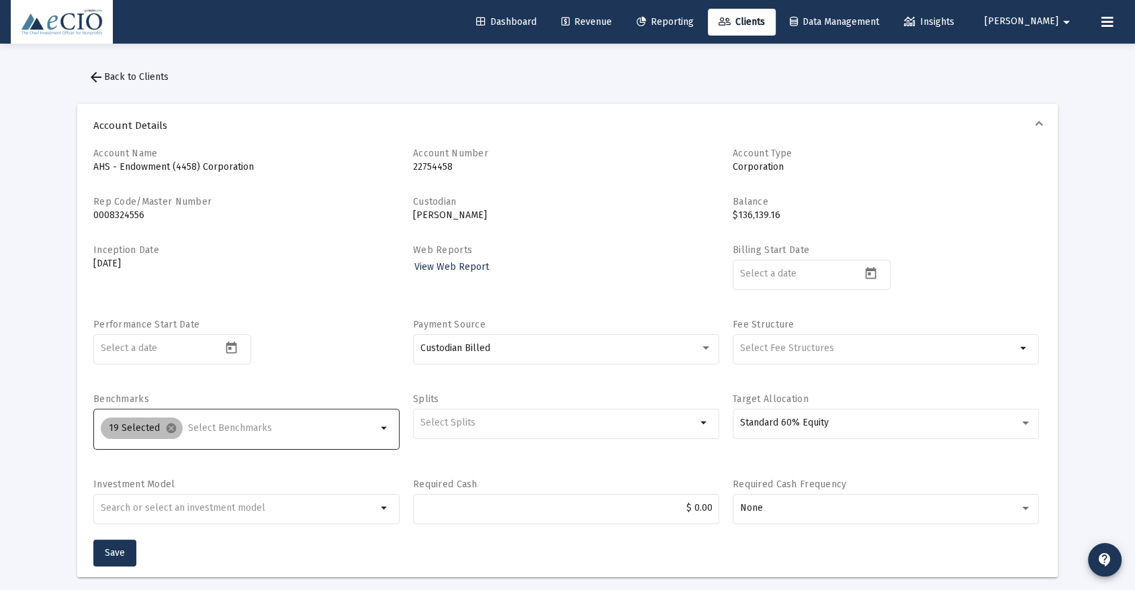
click at [202, 420] on div "19 Selected cancel" at bounding box center [238, 428] width 281 height 27
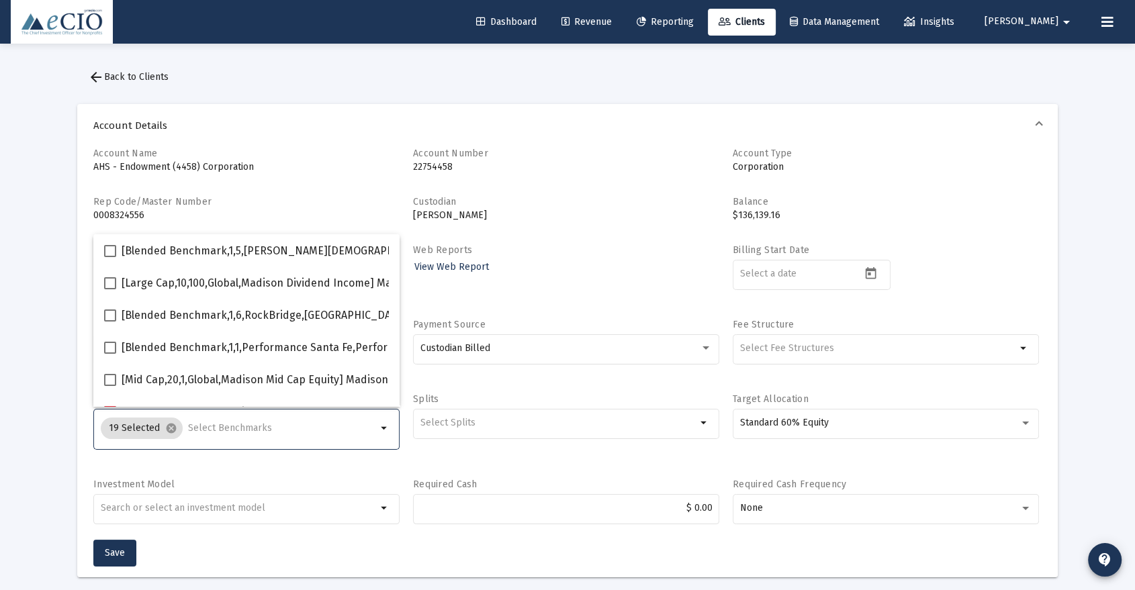
click at [205, 430] on input "Selection" at bounding box center [282, 428] width 189 height 11
type input "600"
click at [220, 335] on mat-checkbox "[Small Cap,30,700,Global,S&P SmallCap 600 TR USD] S&P SmallCap 600 Index" at bounding box center [301, 347] width 394 height 32
click at [194, 348] on span "[Small Cap,30,700,Global,S&P SmallCap 600 TR USD] S&P SmallCap 600 Index" at bounding box center [310, 348] width 377 height 16
click at [110, 354] on input "[Small Cap,30,700,Global,S&P SmallCap 600 TR USD] S&P SmallCap 600 Index" at bounding box center [109, 354] width 1 height 1
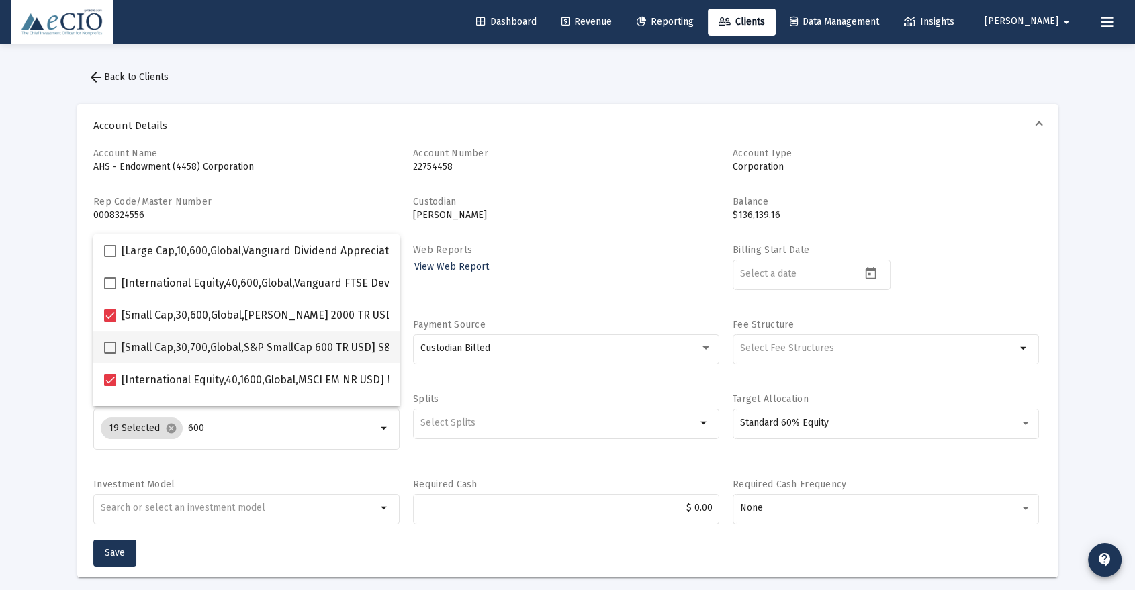
checkbox input "true"
click at [118, 552] on span "Save" at bounding box center [115, 552] width 20 height 11
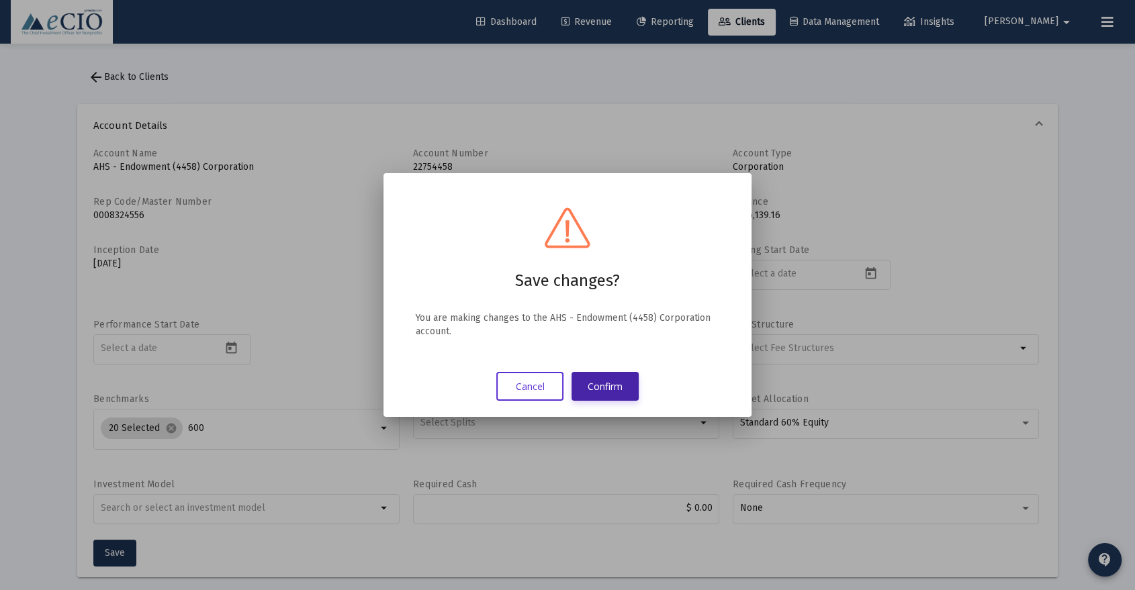
click at [600, 386] on button "Confirm" at bounding box center [604, 386] width 67 height 29
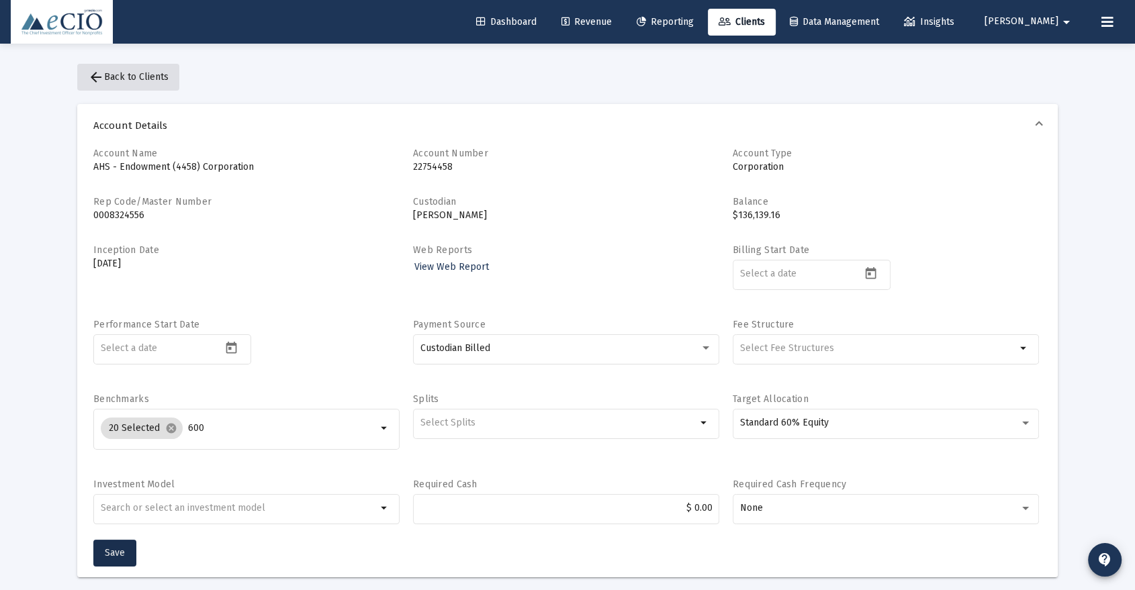
click at [145, 85] on button "arrow_back Back to Clients" at bounding box center [128, 77] width 102 height 27
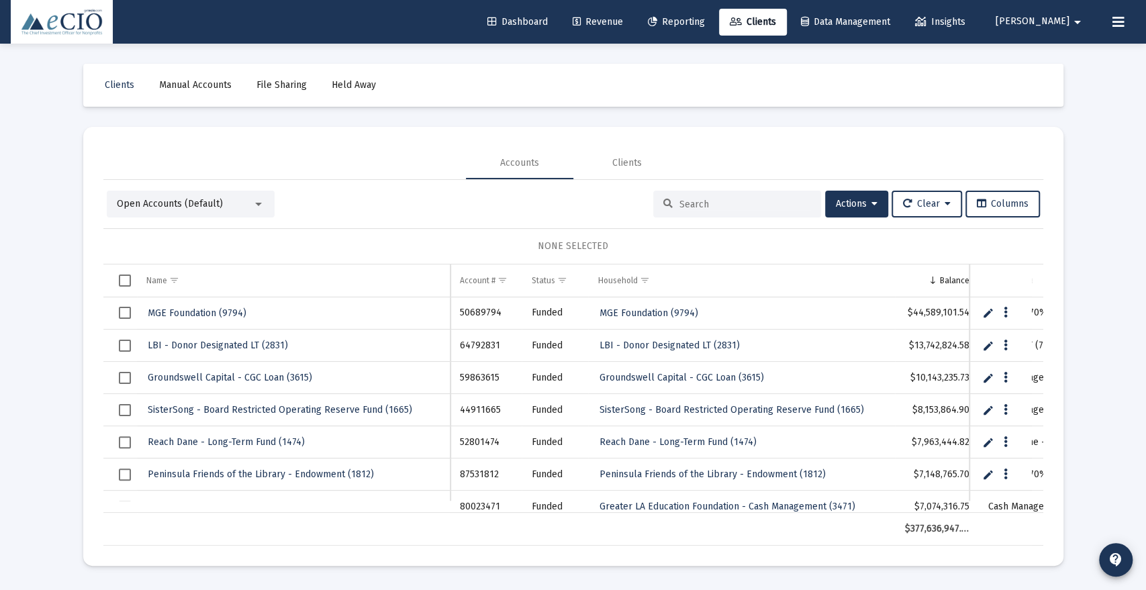
click at [704, 202] on input at bounding box center [746, 204] width 132 height 11
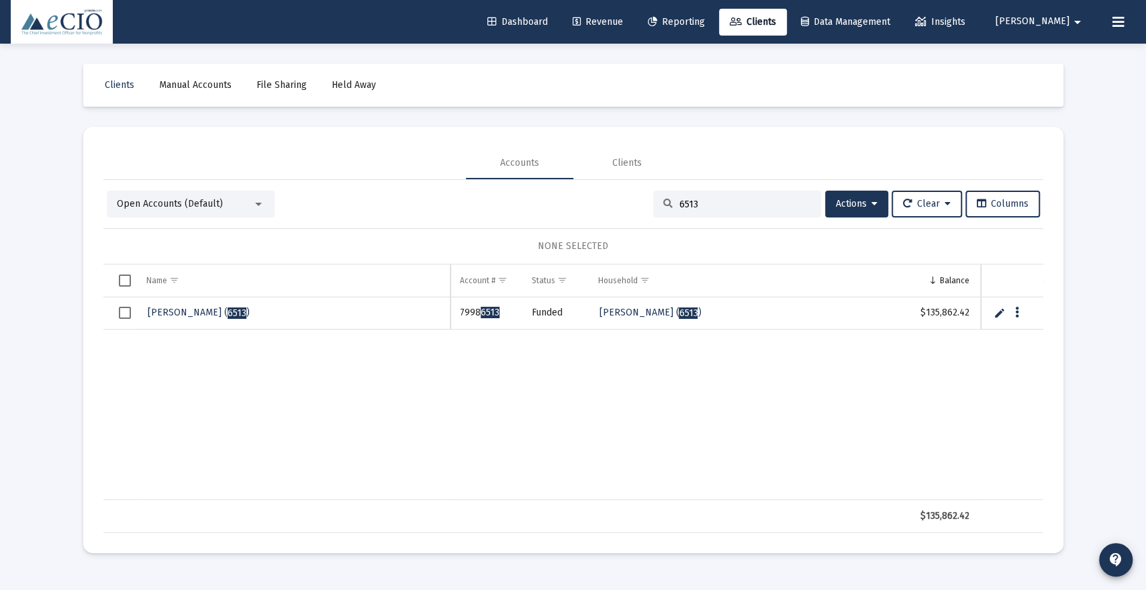
type input "6513"
click at [183, 307] on span "[PERSON_NAME] ( 6513 )" at bounding box center [199, 312] width 102 height 11
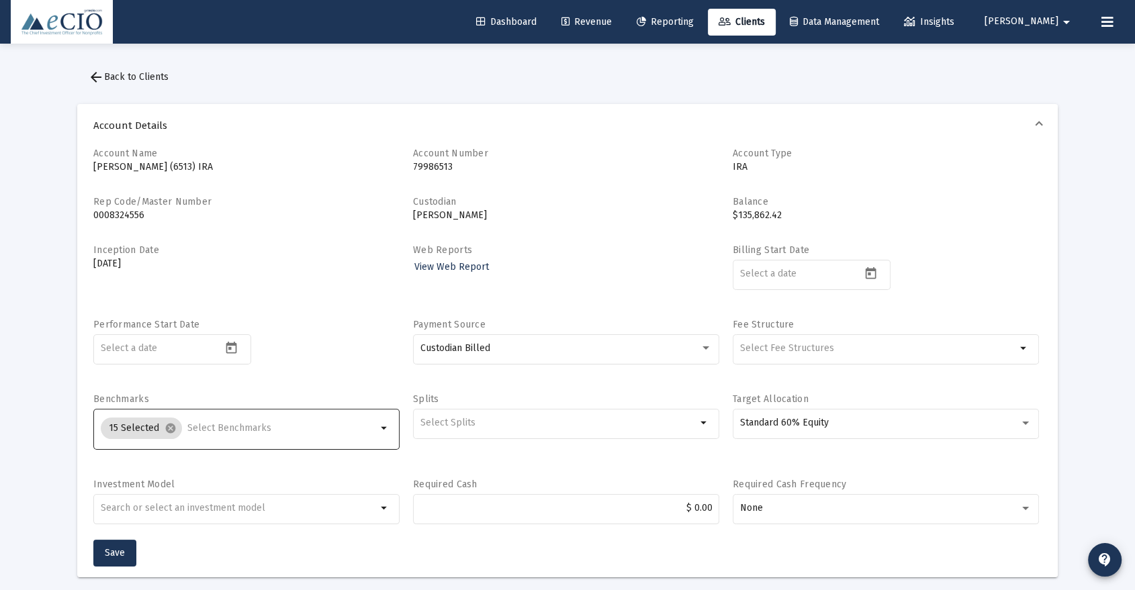
click at [200, 431] on input "Selection" at bounding box center [281, 428] width 189 height 11
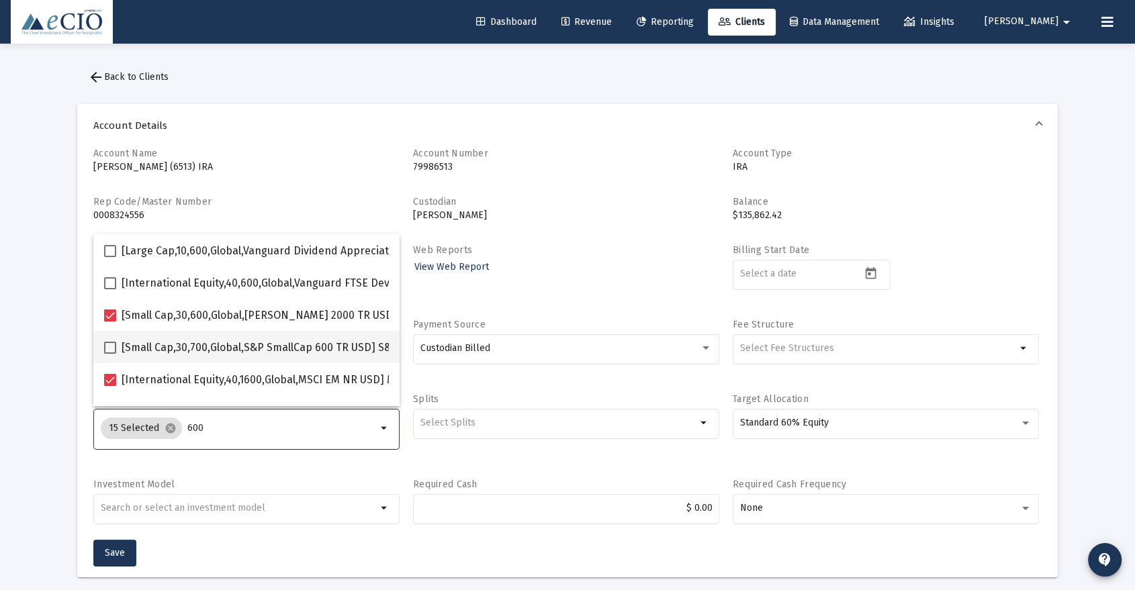
type input "600"
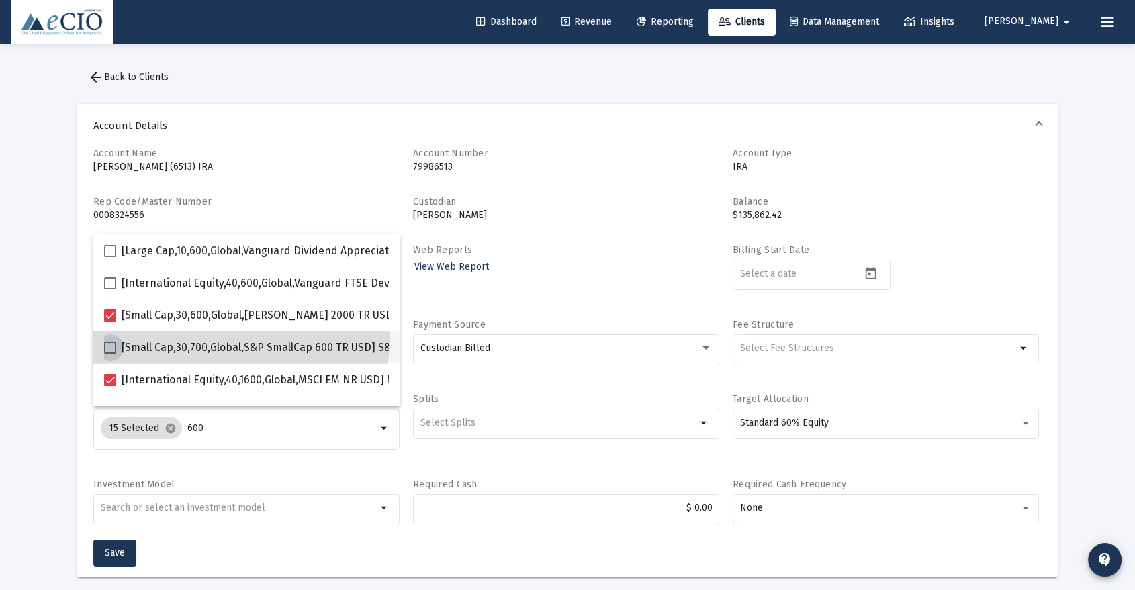
click at [213, 340] on span "[Small Cap,30,700,Global,S&P SmallCap 600 TR USD] S&P SmallCap 600 Index" at bounding box center [310, 348] width 377 height 16
click at [110, 354] on input "[Small Cap,30,700,Global,S&P SmallCap 600 TR USD] S&P SmallCap 600 Index" at bounding box center [109, 354] width 1 height 1
checkbox input "true"
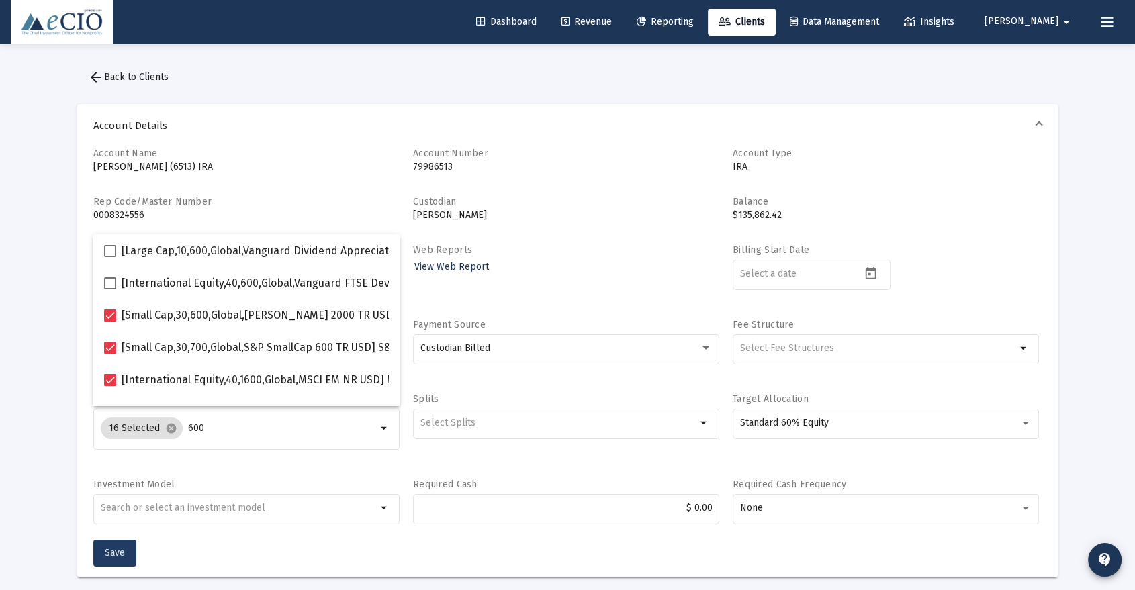
click at [123, 553] on span "Save" at bounding box center [115, 552] width 20 height 11
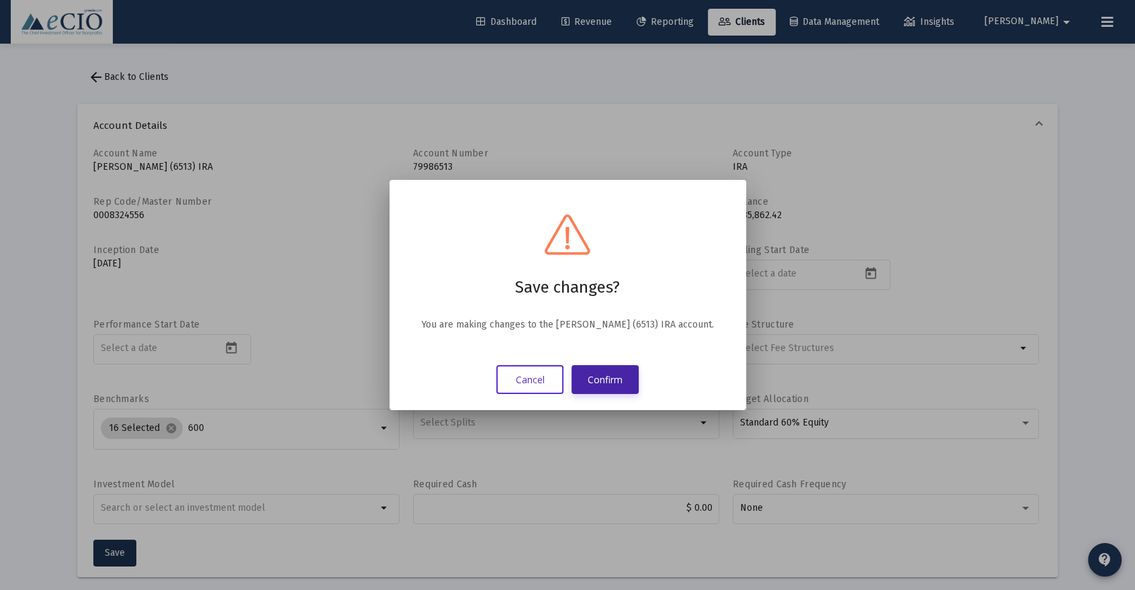
click at [586, 393] on button "Confirm" at bounding box center [604, 379] width 67 height 29
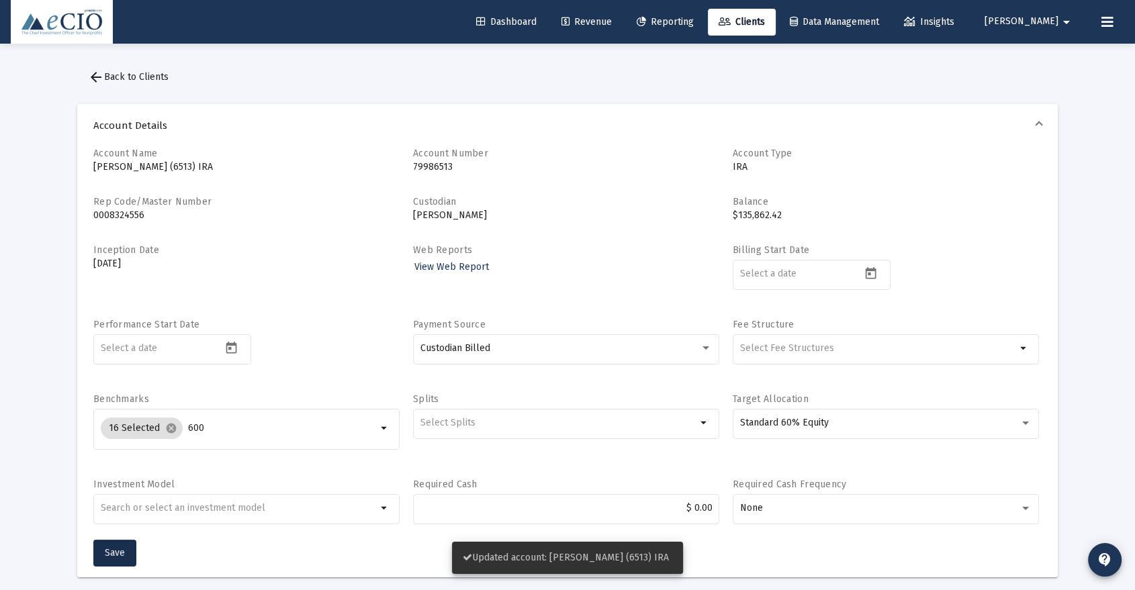
click at [154, 75] on span "arrow_back Back to Clients" at bounding box center [128, 76] width 81 height 11
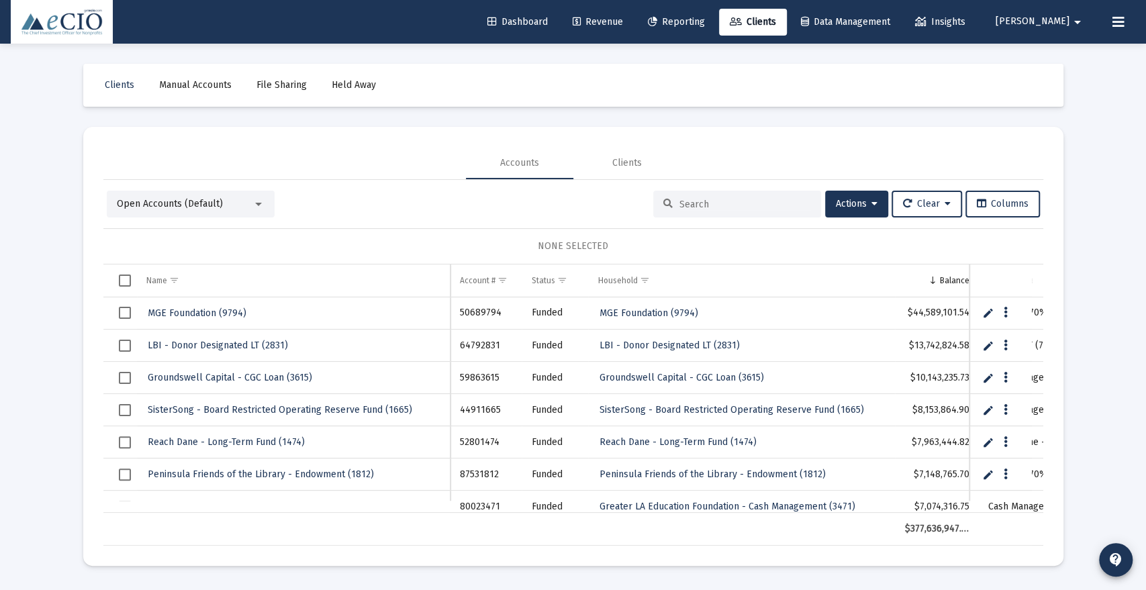
click at [745, 207] on input at bounding box center [746, 204] width 132 height 11
type input "1657"
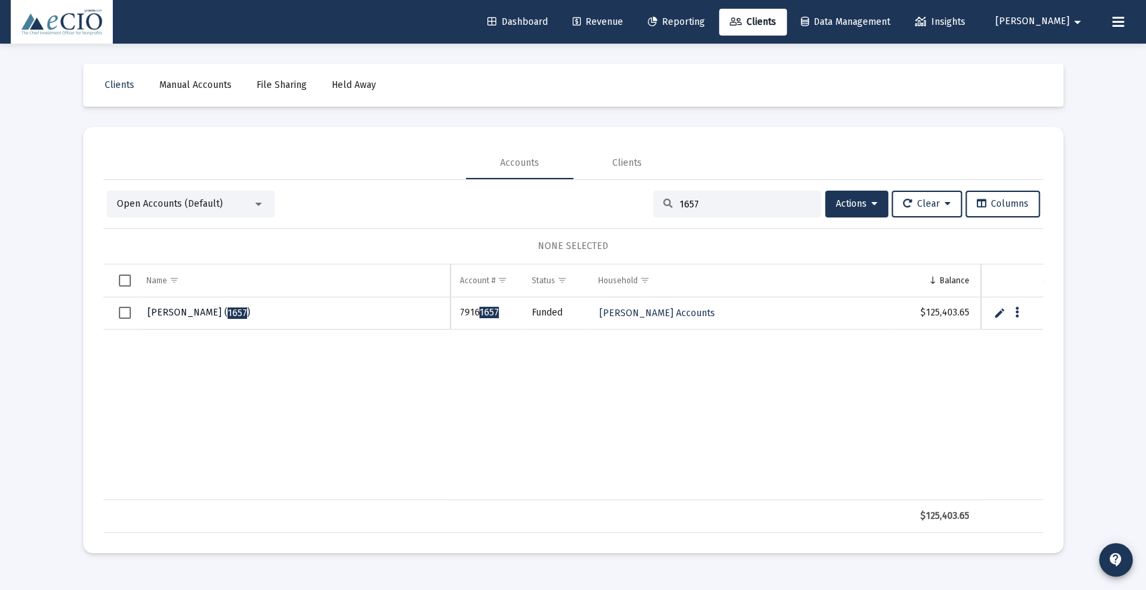
click at [215, 318] on link "[PERSON_NAME] ( 1657 )" at bounding box center [198, 313] width 105 height 20
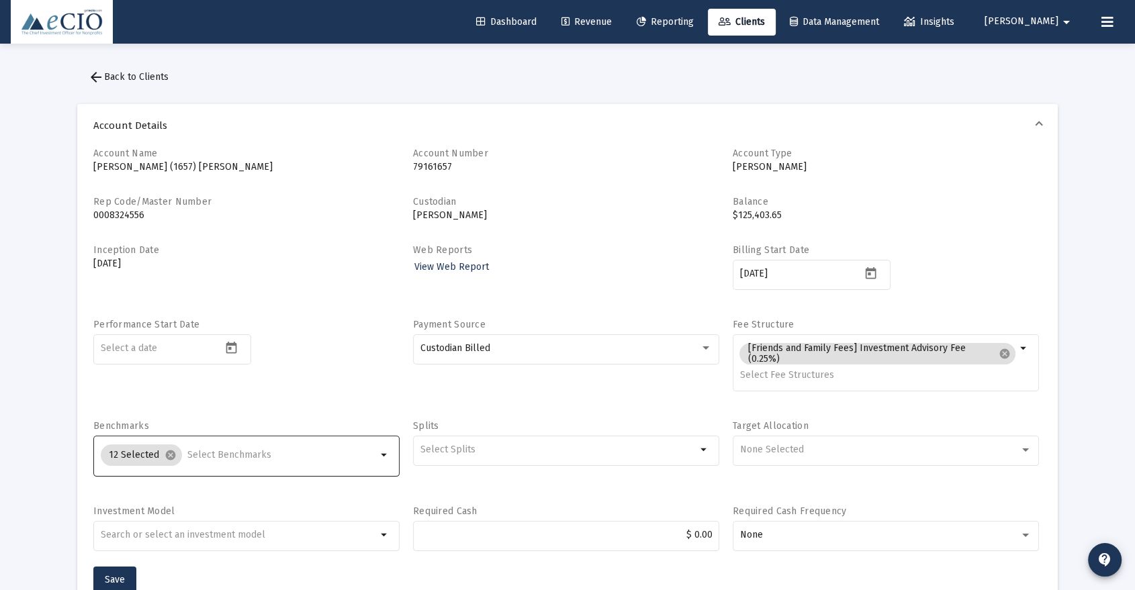
click at [212, 454] on input "Selection" at bounding box center [281, 455] width 189 height 11
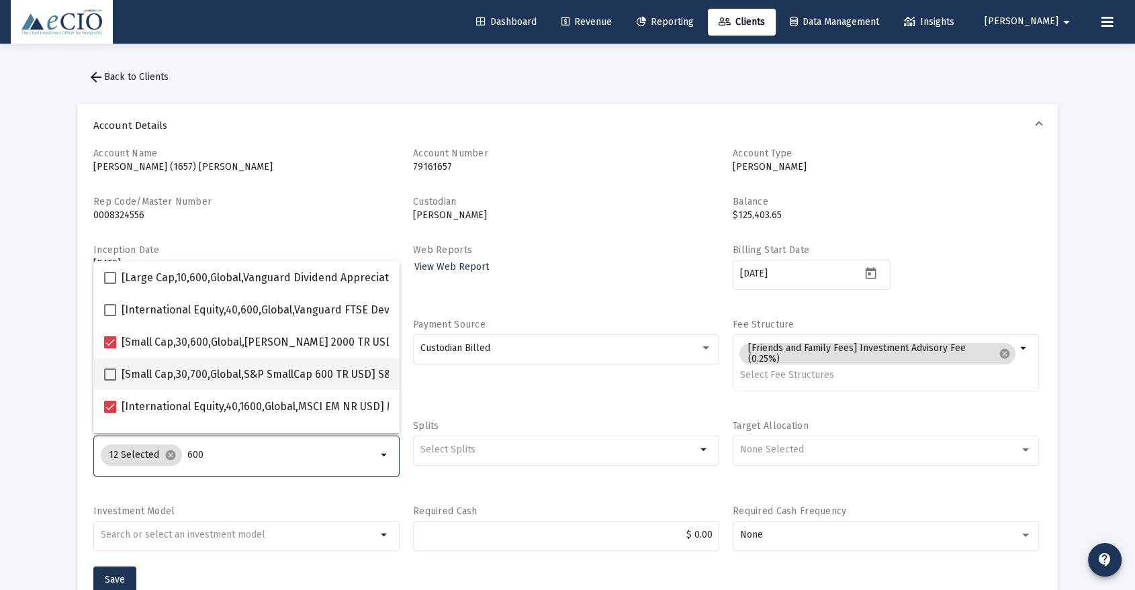
type input "600"
click at [236, 373] on span "[Small Cap,30,700,Global,S&P SmallCap 600 TR USD] S&P SmallCap 600 Index" at bounding box center [310, 375] width 377 height 16
click at [110, 381] on input "[Small Cap,30,700,Global,S&P SmallCap 600 TR USD] S&P SmallCap 600 Index" at bounding box center [109, 381] width 1 height 1
checkbox input "true"
click at [117, 572] on button "Save" at bounding box center [114, 580] width 43 height 27
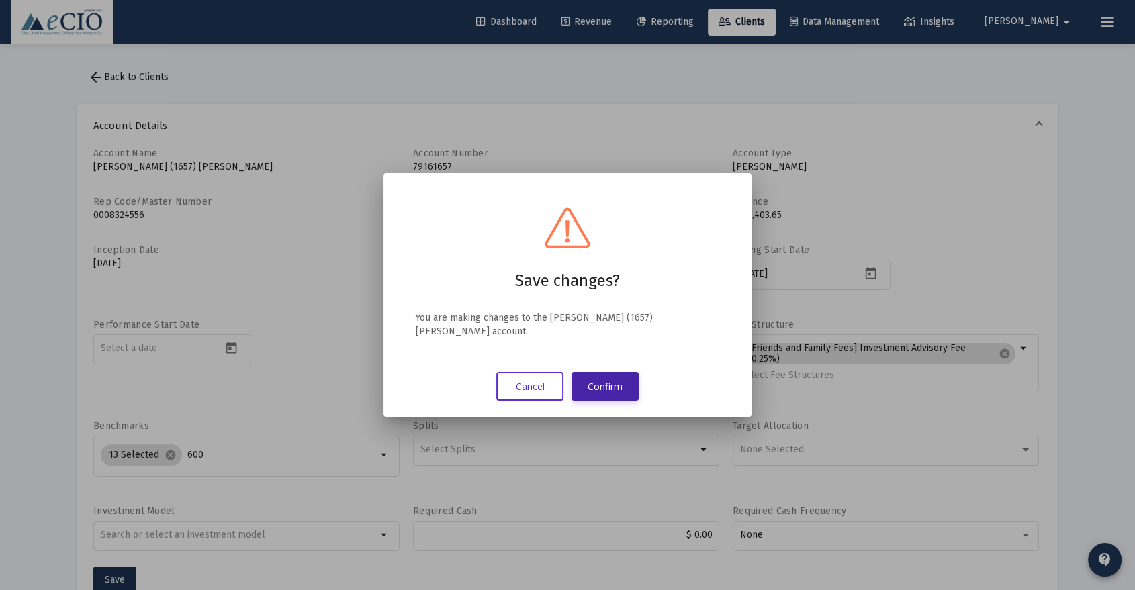
click at [595, 377] on button "Confirm" at bounding box center [604, 386] width 67 height 29
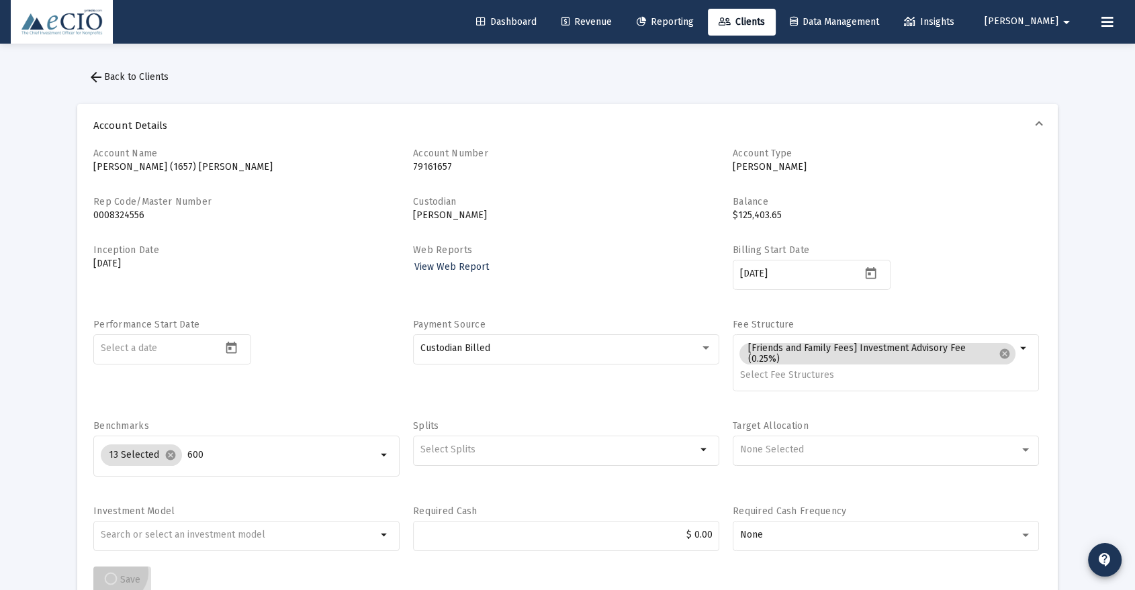
scroll to position [2, 0]
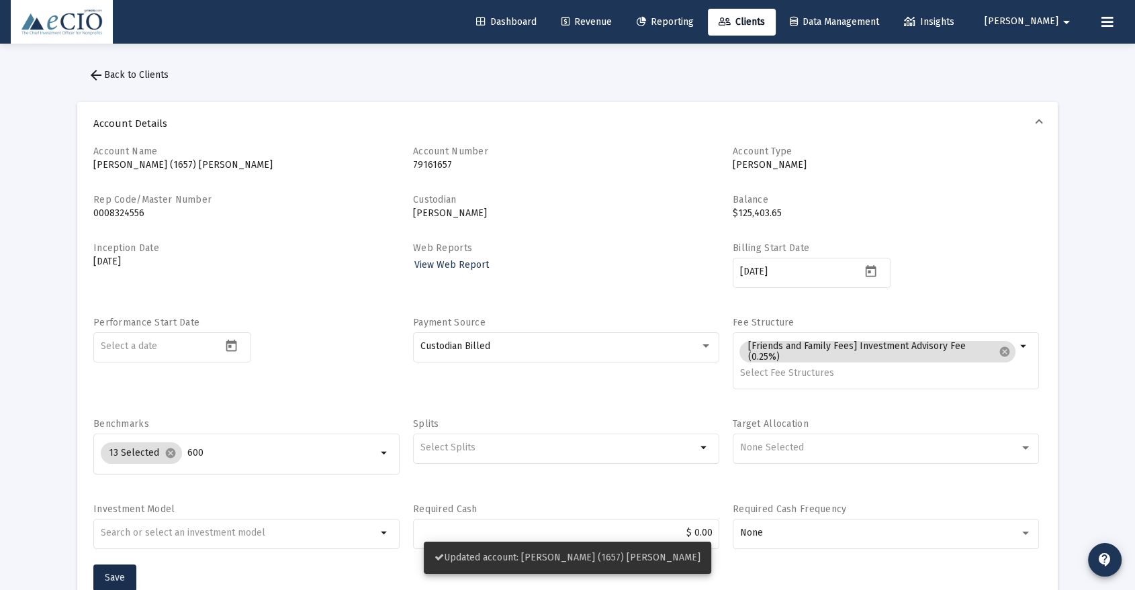
click at [109, 73] on span "arrow_back Back to Clients" at bounding box center [128, 74] width 81 height 11
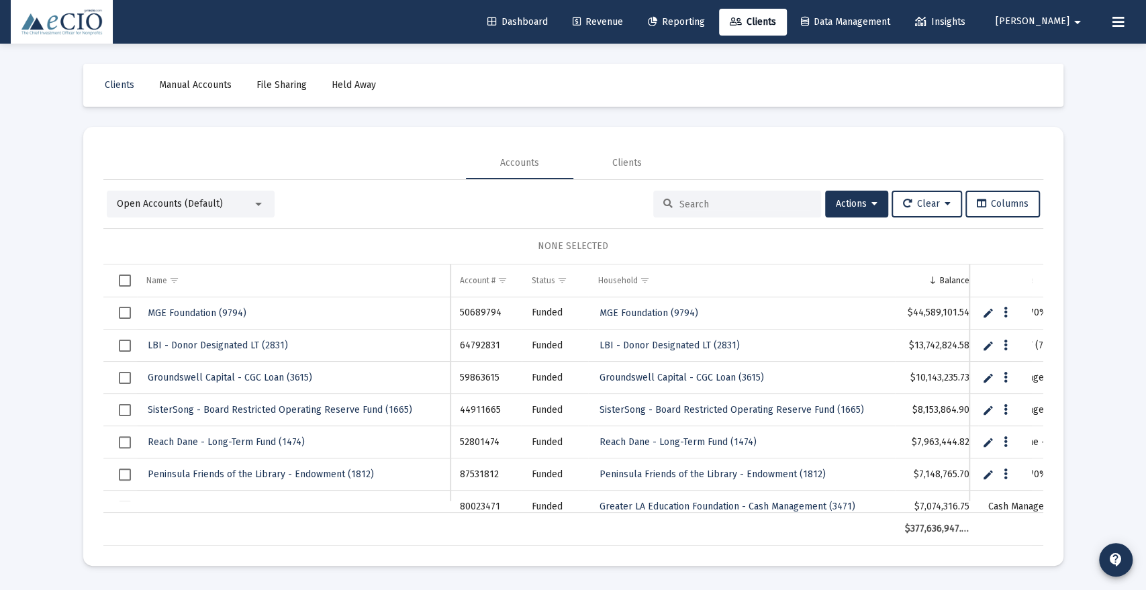
drag, startPoint x: 713, startPoint y: 205, endPoint x: 718, endPoint y: 195, distance: 11.1
click at [714, 205] on input at bounding box center [746, 204] width 132 height 11
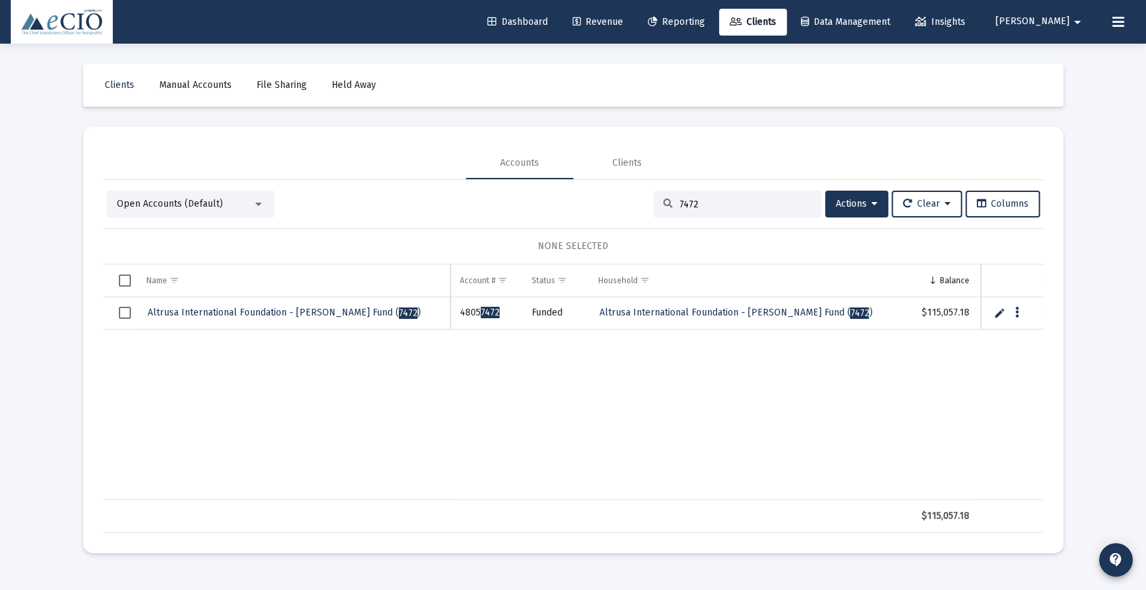
type input "7472"
click at [297, 304] on link "Altrusa International Foundation - [PERSON_NAME] Fund ( 7472 )" at bounding box center [284, 313] width 276 height 20
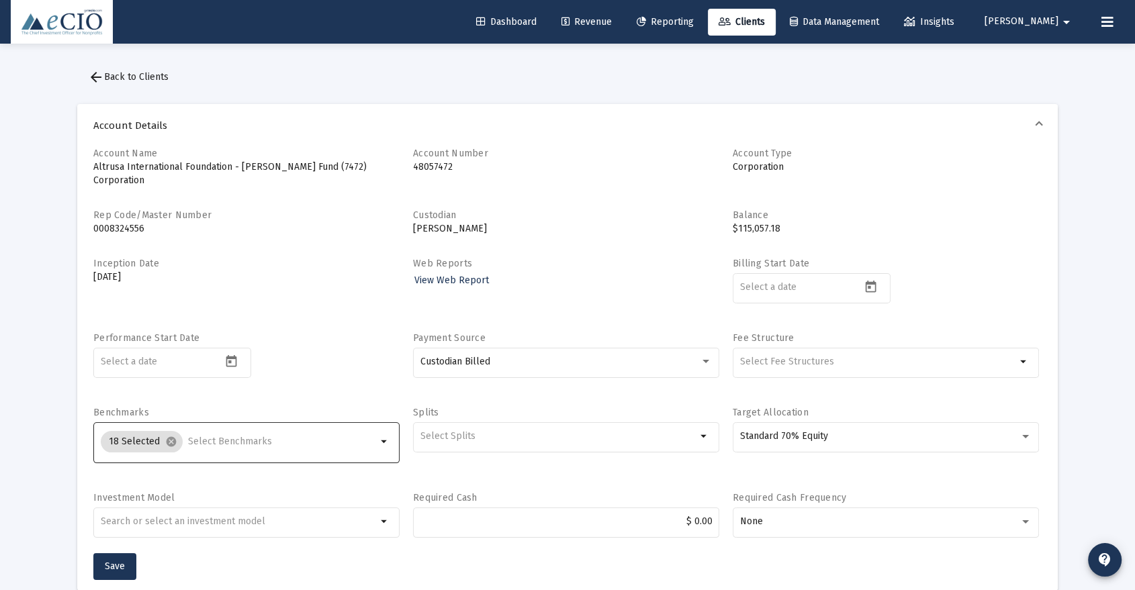
click at [247, 436] on input "Selection" at bounding box center [282, 441] width 189 height 11
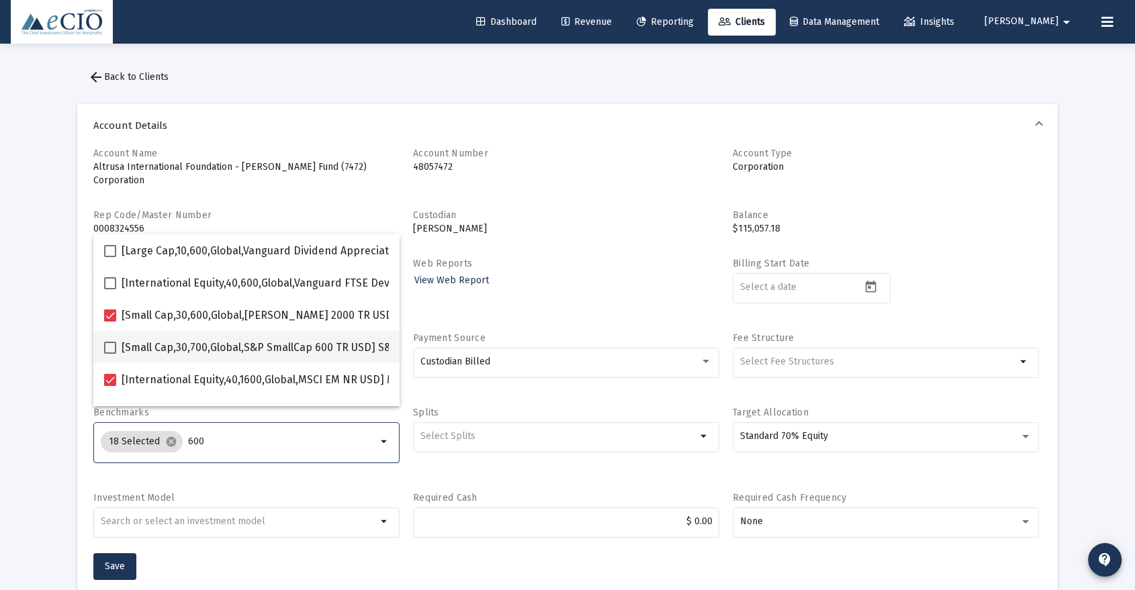
type input "600"
click at [263, 349] on span "[Small Cap,30,700,Global,S&P SmallCap 600 TR USD] S&P SmallCap 600 Index" at bounding box center [310, 348] width 377 height 16
click at [110, 354] on input "[Small Cap,30,700,Global,S&P SmallCap 600 TR USD] S&P SmallCap 600 Index" at bounding box center [109, 354] width 1 height 1
checkbox input "true"
click at [104, 553] on button "Save" at bounding box center [114, 566] width 43 height 27
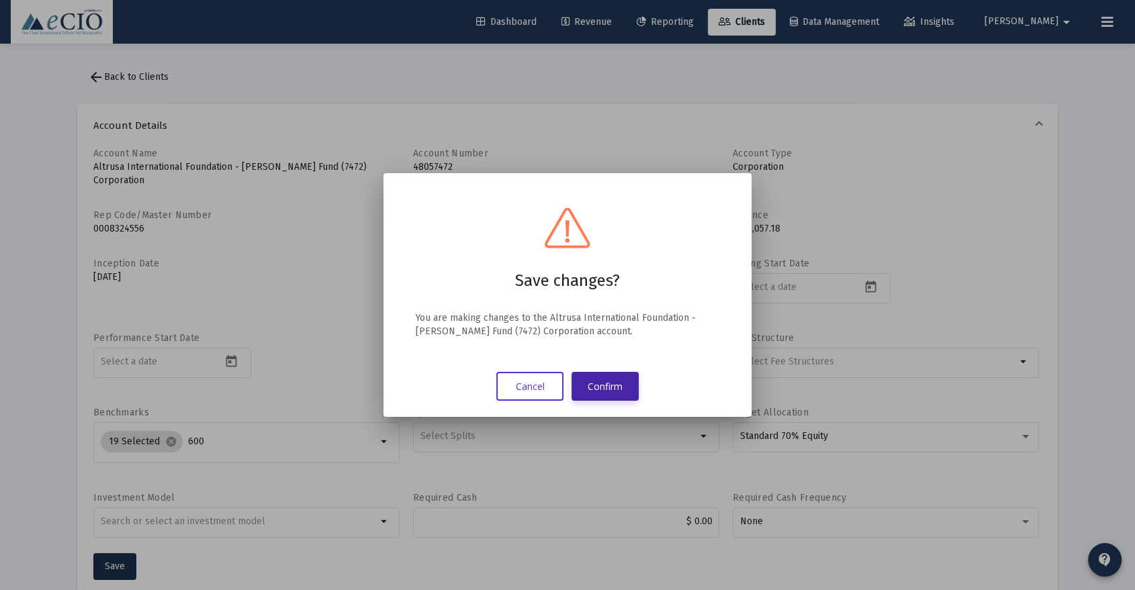
click at [585, 381] on button "Confirm" at bounding box center [604, 386] width 67 height 29
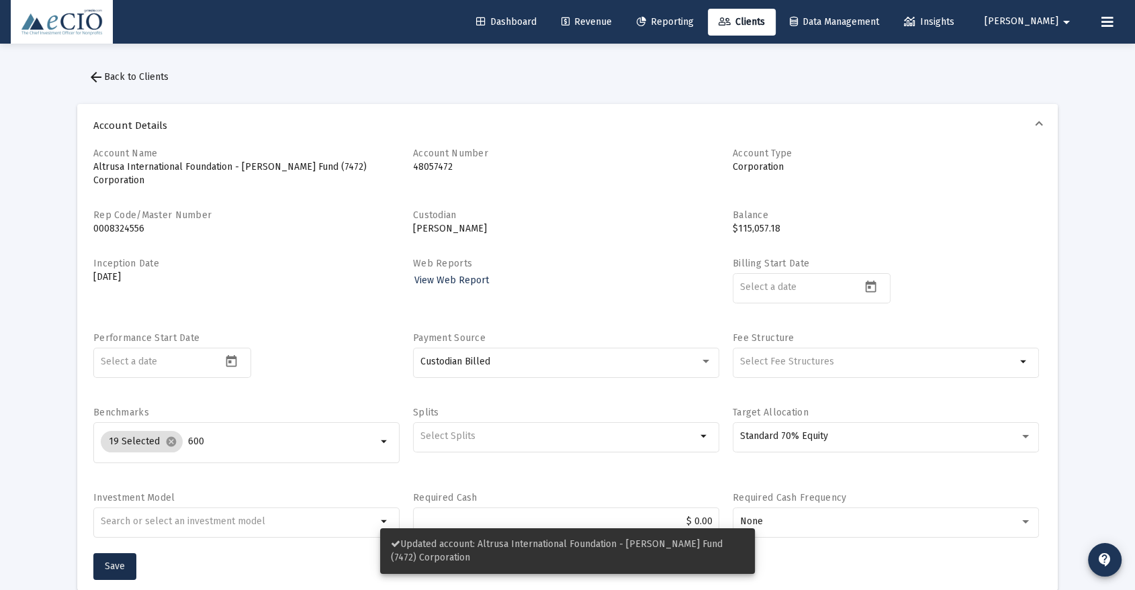
click at [158, 76] on span "arrow_back Back to Clients" at bounding box center [128, 76] width 81 height 11
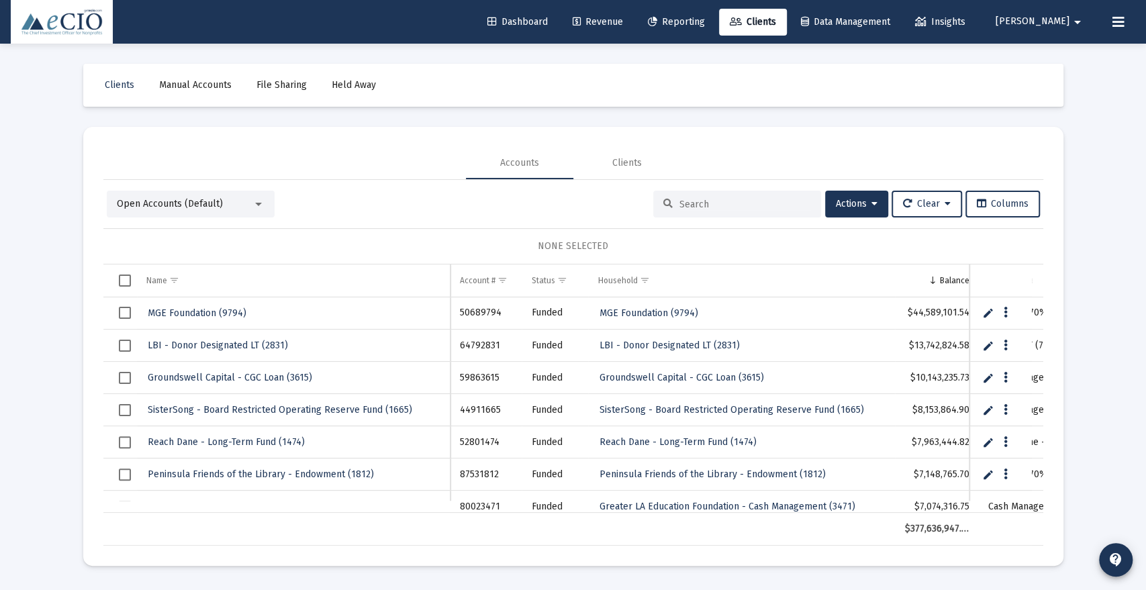
click at [696, 203] on input at bounding box center [746, 204] width 132 height 11
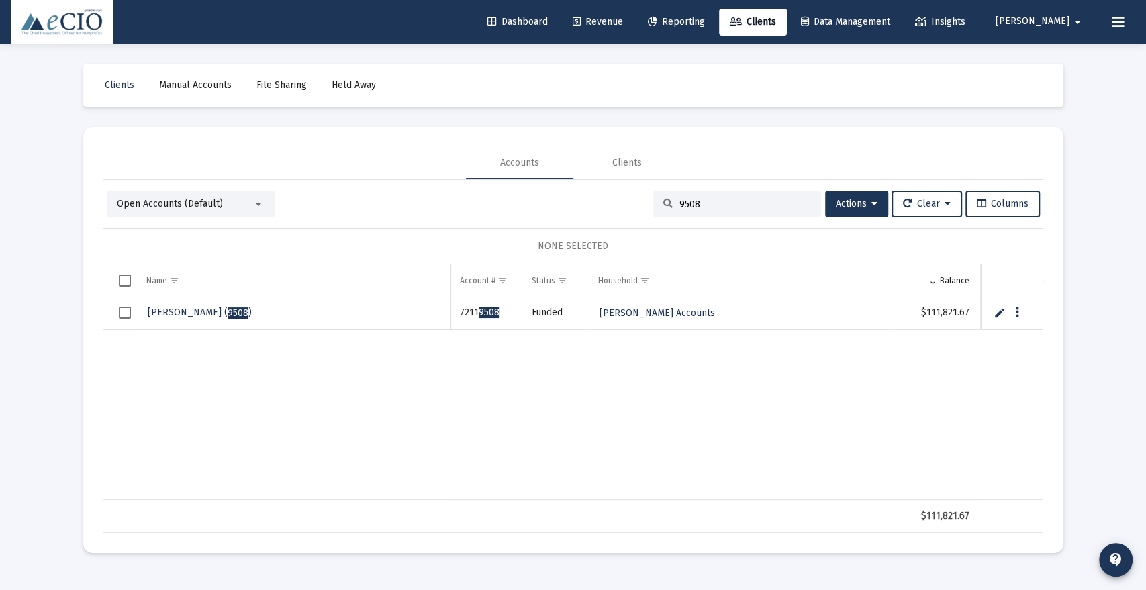
type input "9508"
click at [195, 310] on span "[PERSON_NAME] ( 9508 )" at bounding box center [200, 312] width 104 height 11
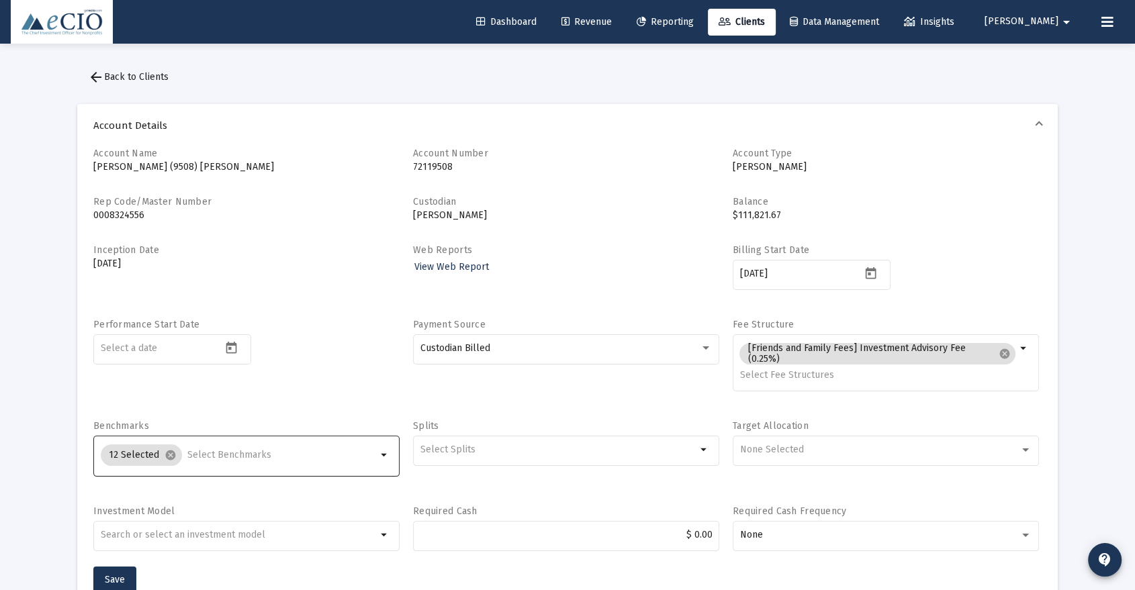
click at [244, 456] on input "Selection" at bounding box center [281, 455] width 189 height 11
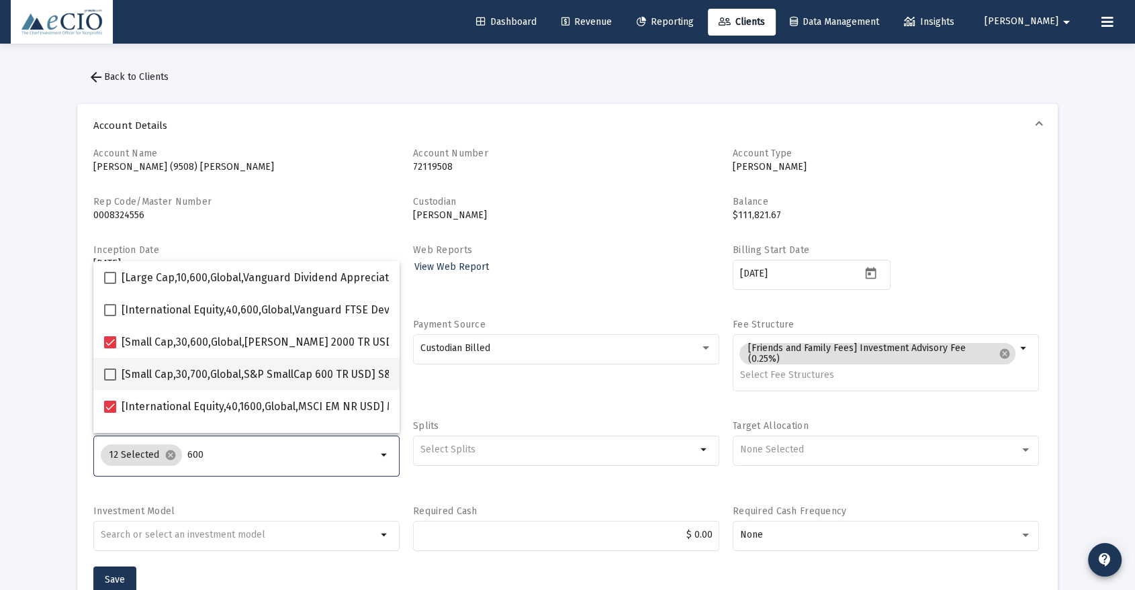
type input "600"
click at [165, 364] on mat-checkbox "[Small Cap,30,700,Global,S&P SmallCap 600 TR USD] S&P SmallCap 600 Index" at bounding box center [301, 374] width 394 height 32
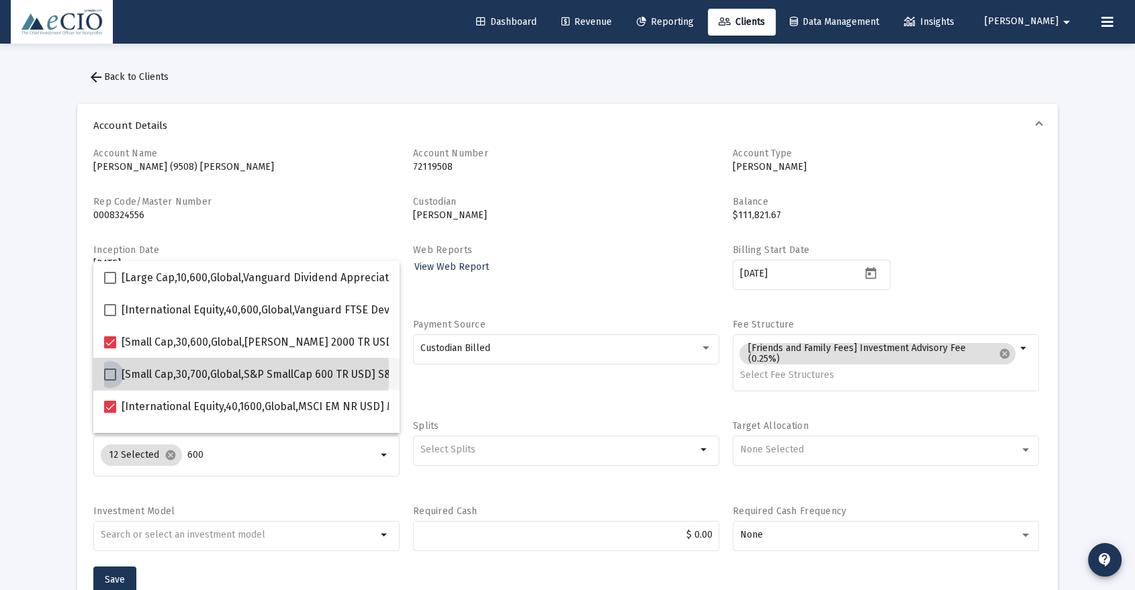
click at [140, 373] on span "[Small Cap,30,700,Global,S&P SmallCap 600 TR USD] S&P SmallCap 600 Index" at bounding box center [310, 375] width 377 height 16
click at [110, 381] on input "[Small Cap,30,700,Global,S&P SmallCap 600 TR USD] S&P SmallCap 600 Index" at bounding box center [109, 381] width 1 height 1
checkbox input "true"
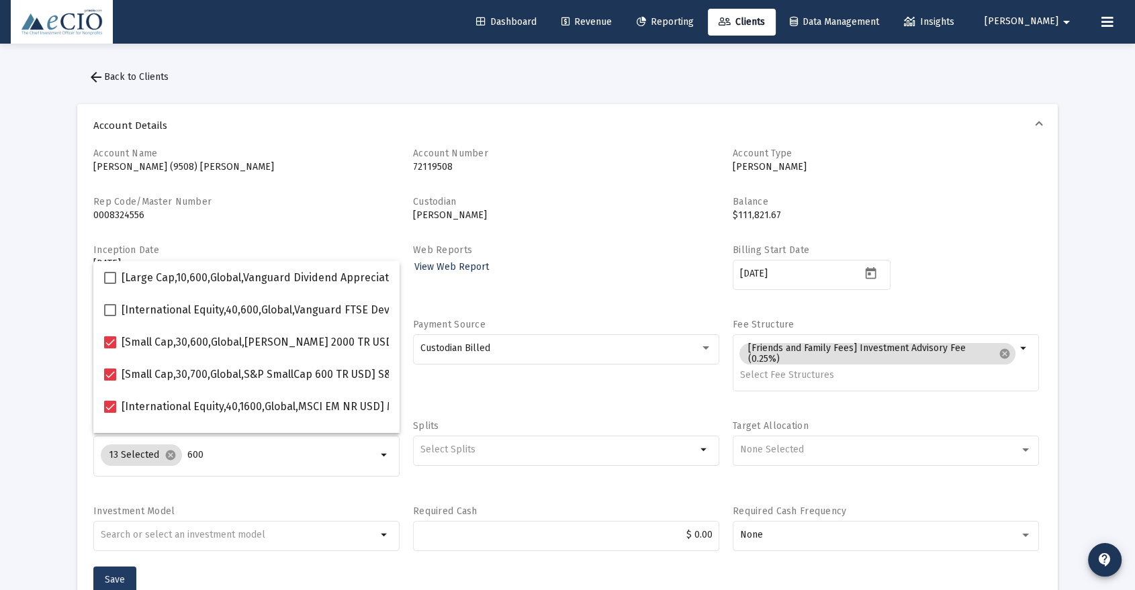
click at [118, 580] on span "Save" at bounding box center [115, 579] width 20 height 11
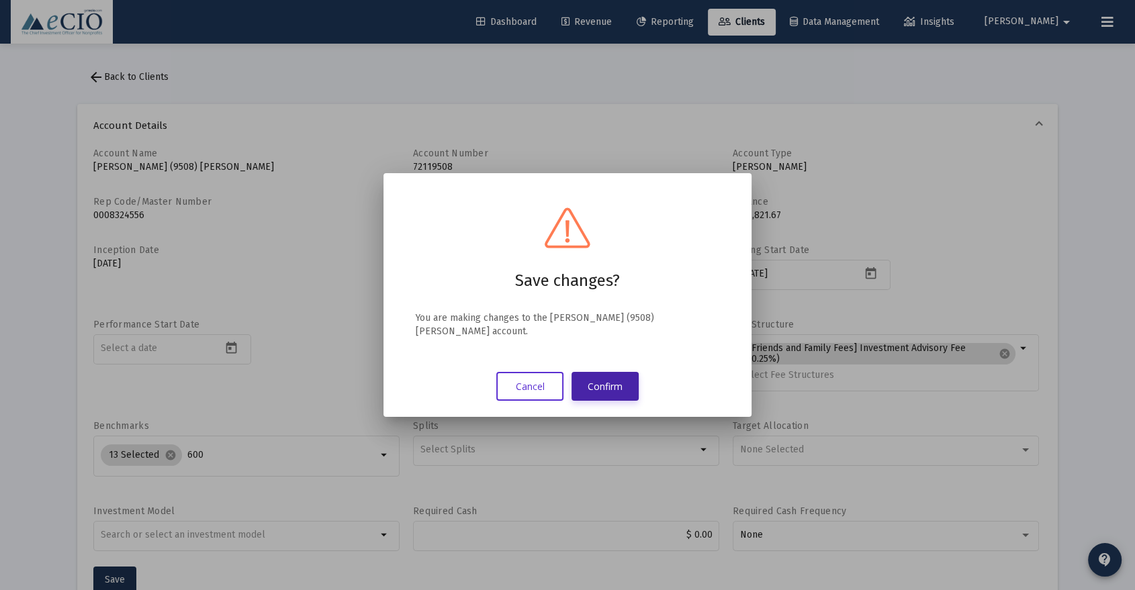
click at [596, 383] on button "Confirm" at bounding box center [604, 386] width 67 height 29
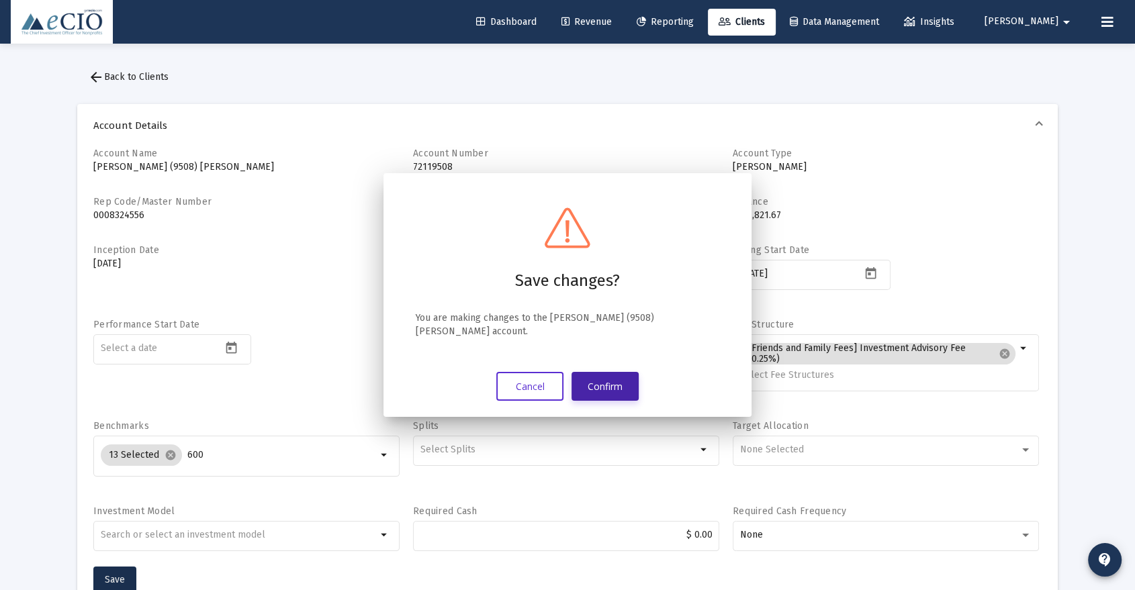
scroll to position [2, 0]
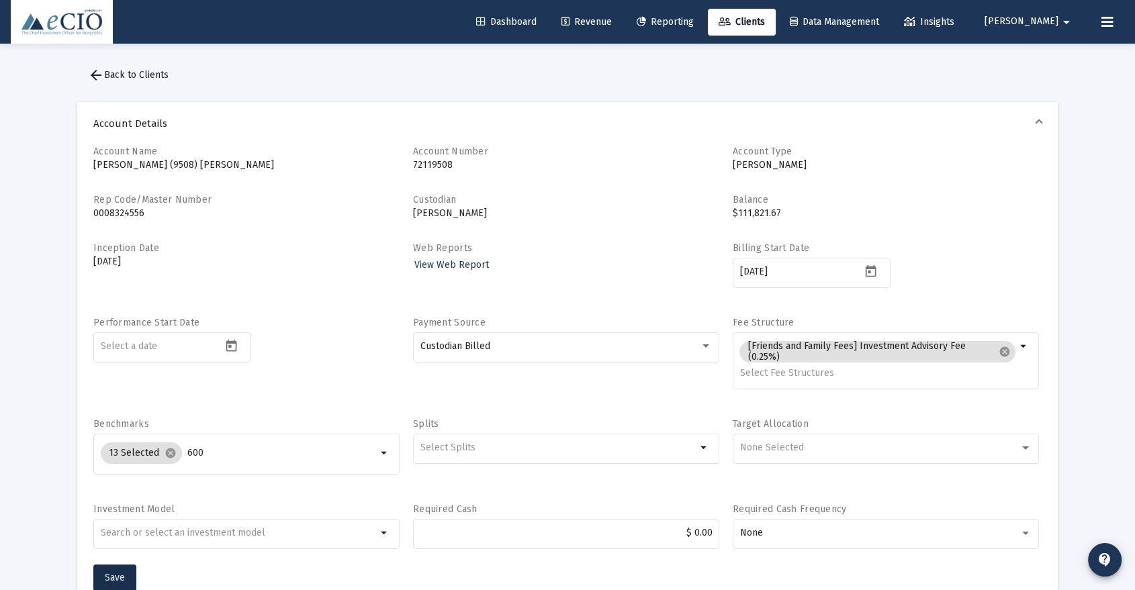
click at [126, 76] on span "arrow_back Back to Clients" at bounding box center [128, 74] width 81 height 11
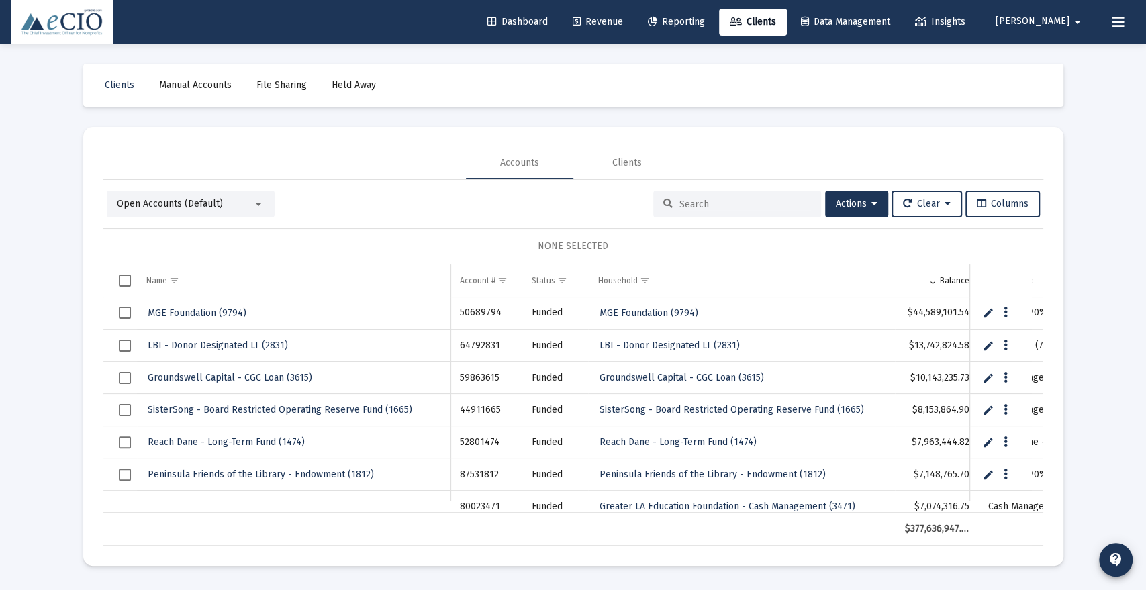
click at [733, 206] on input at bounding box center [746, 204] width 132 height 11
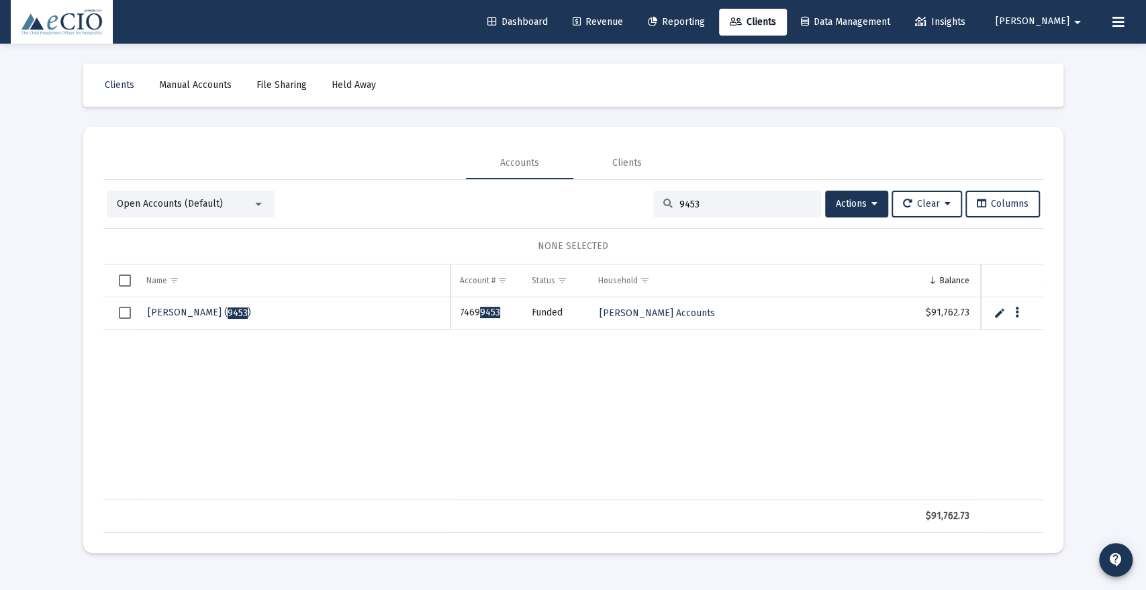
type input "9453"
click at [190, 321] on link "[PERSON_NAME] ( 9453 )" at bounding box center [199, 313] width 106 height 20
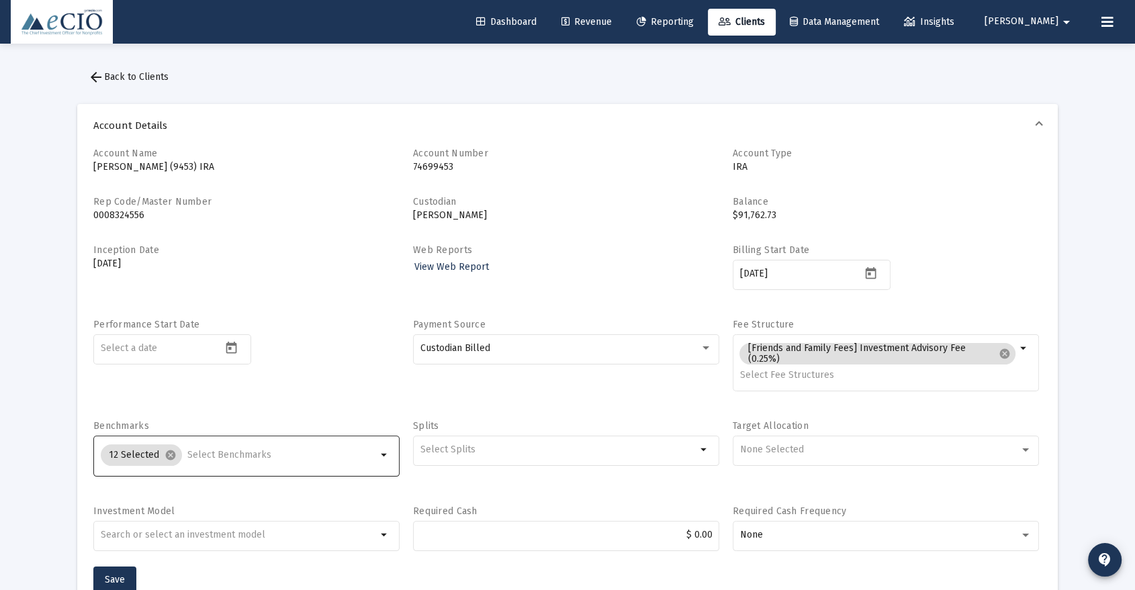
click at [193, 455] on input "Selection" at bounding box center [281, 455] width 189 height 11
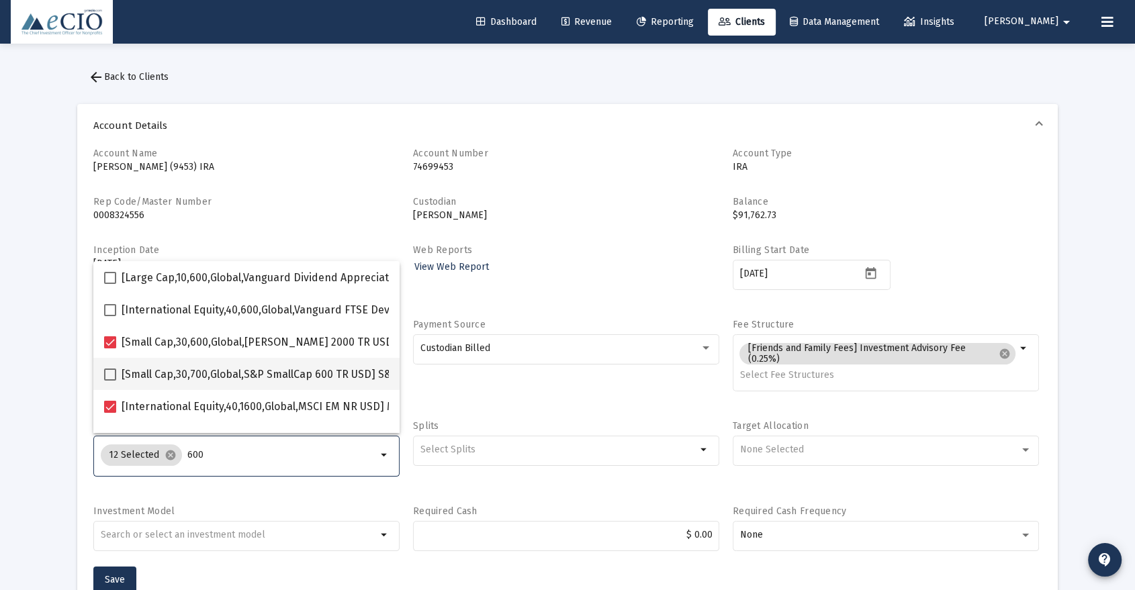
type input "600"
click at [238, 373] on span "[Small Cap,30,700,Global,S&P SmallCap 600 TR USD] S&P SmallCap 600 Index" at bounding box center [310, 375] width 377 height 16
click at [110, 381] on input "[Small Cap,30,700,Global,S&P SmallCap 600 TR USD] S&P SmallCap 600 Index" at bounding box center [109, 381] width 1 height 1
checkbox input "true"
click at [115, 577] on span "Save" at bounding box center [115, 579] width 20 height 11
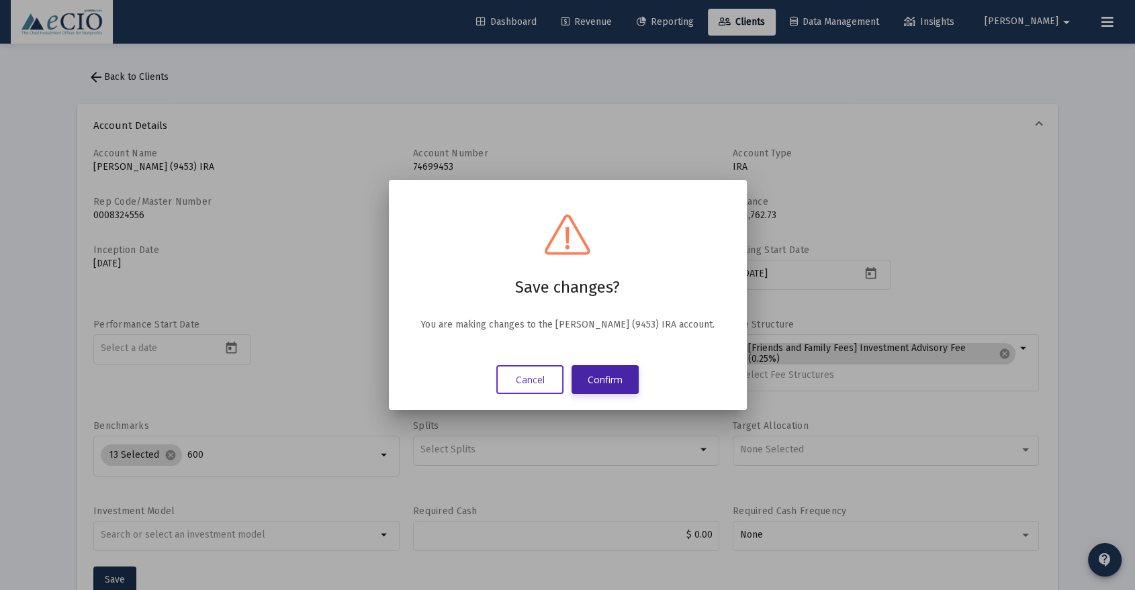
click at [592, 379] on button "Confirm" at bounding box center [604, 379] width 67 height 29
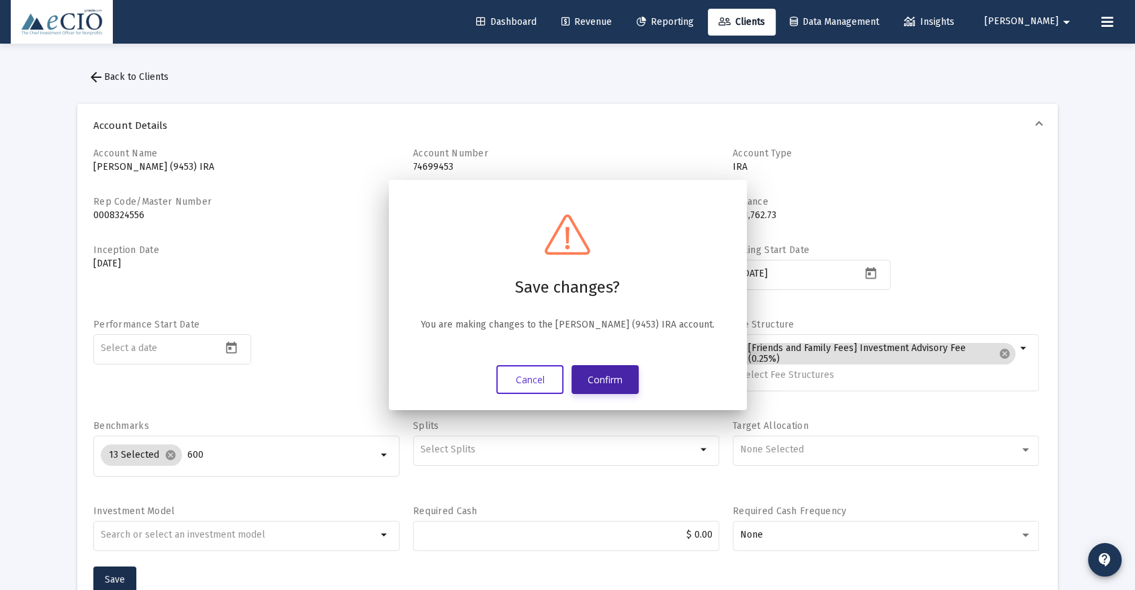
scroll to position [2, 0]
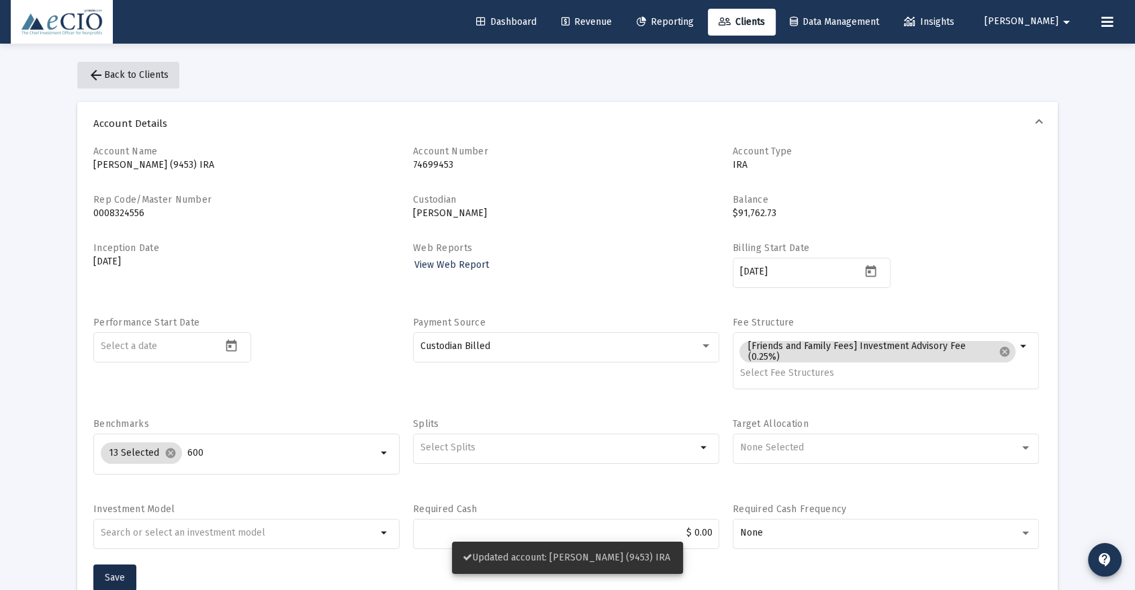
click at [126, 71] on span "arrow_back Back to Clients" at bounding box center [128, 74] width 81 height 11
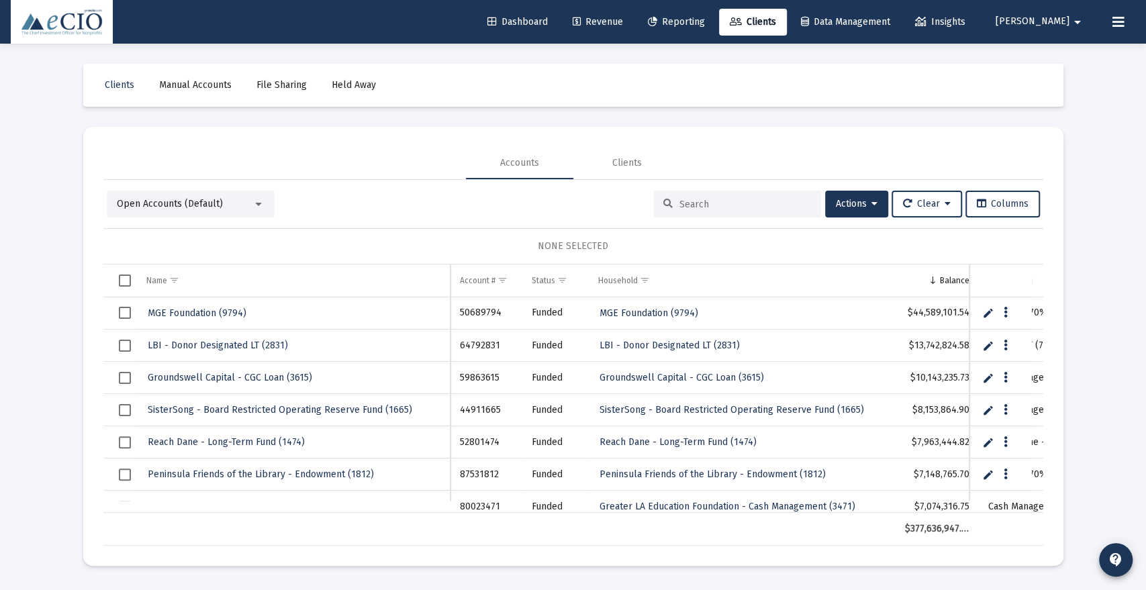
click at [705, 203] on input at bounding box center [746, 204] width 132 height 11
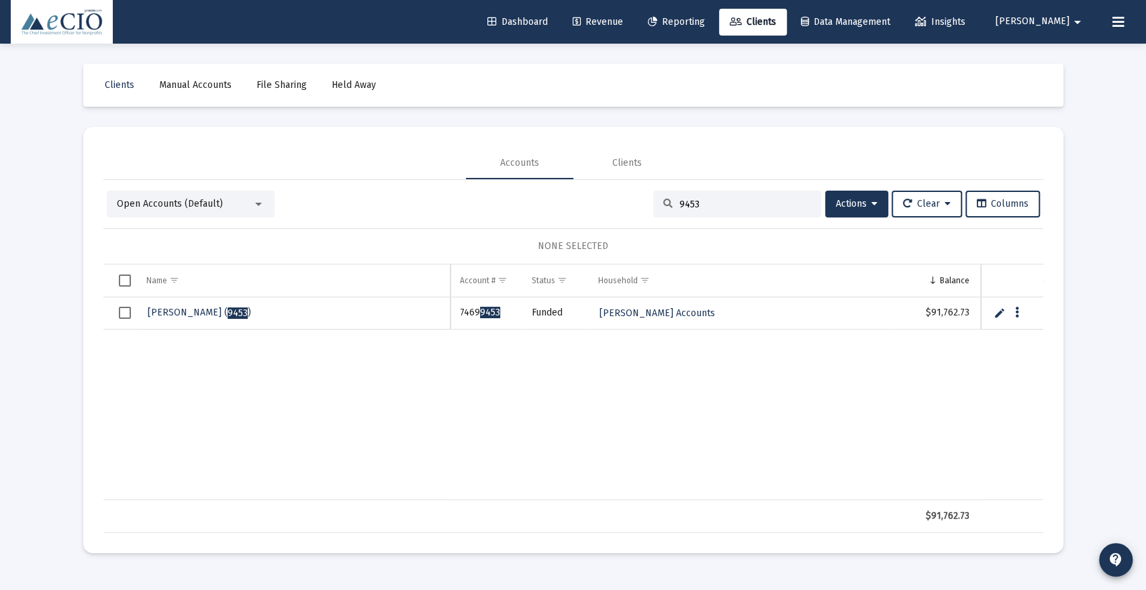
type input "9453"
click at [188, 312] on span "[PERSON_NAME] ( 9453 )" at bounding box center [199, 312] width 103 height 11
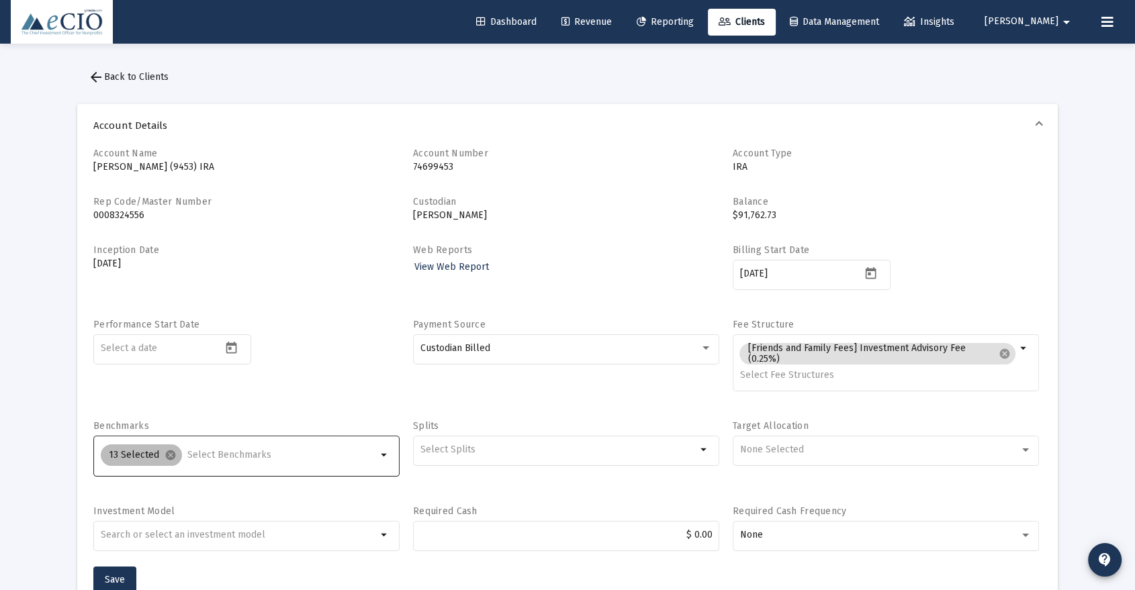
click at [210, 461] on div "13 Selected cancel" at bounding box center [238, 455] width 281 height 27
click at [208, 457] on input "Selection" at bounding box center [281, 455] width 189 height 11
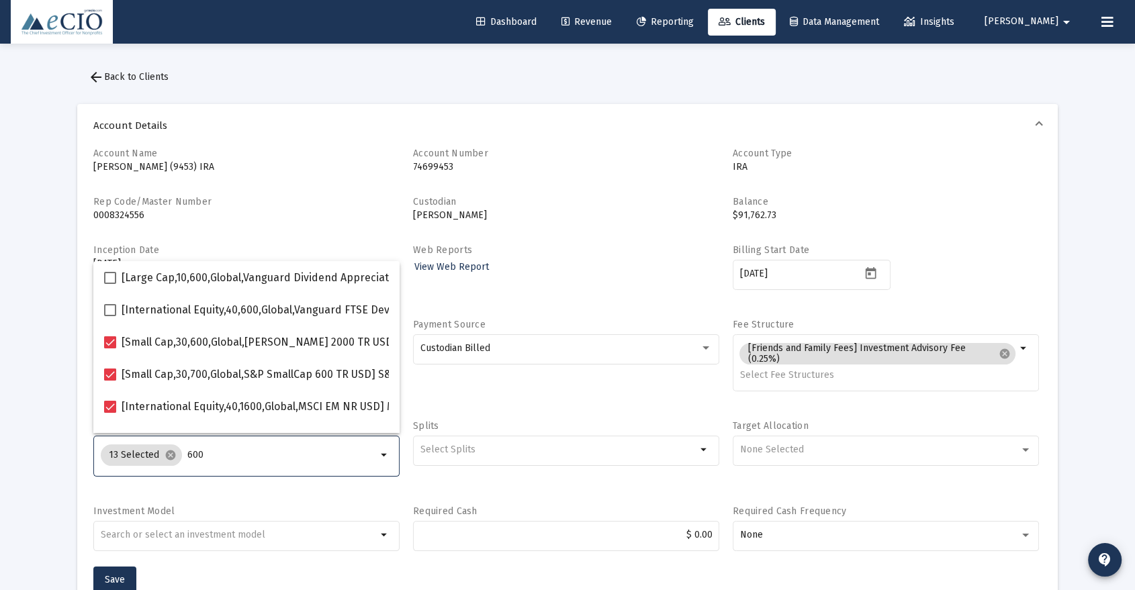
type input "600"
click at [258, 163] on p "[PERSON_NAME] (9453) IRA" at bounding box center [246, 166] width 306 height 13
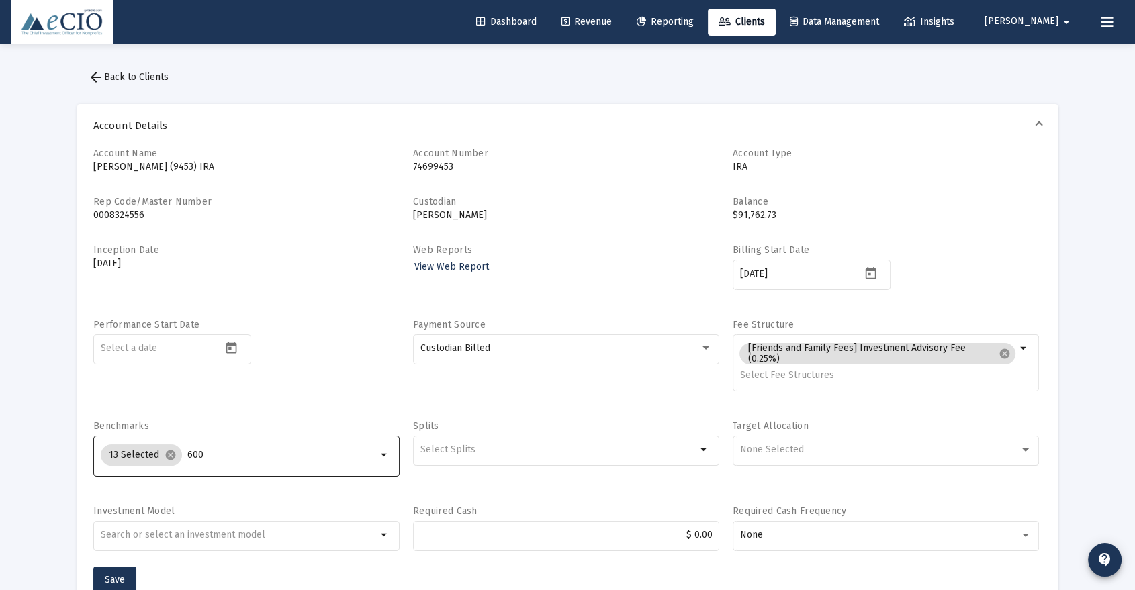
click at [226, 458] on input "600" at bounding box center [281, 455] width 189 height 11
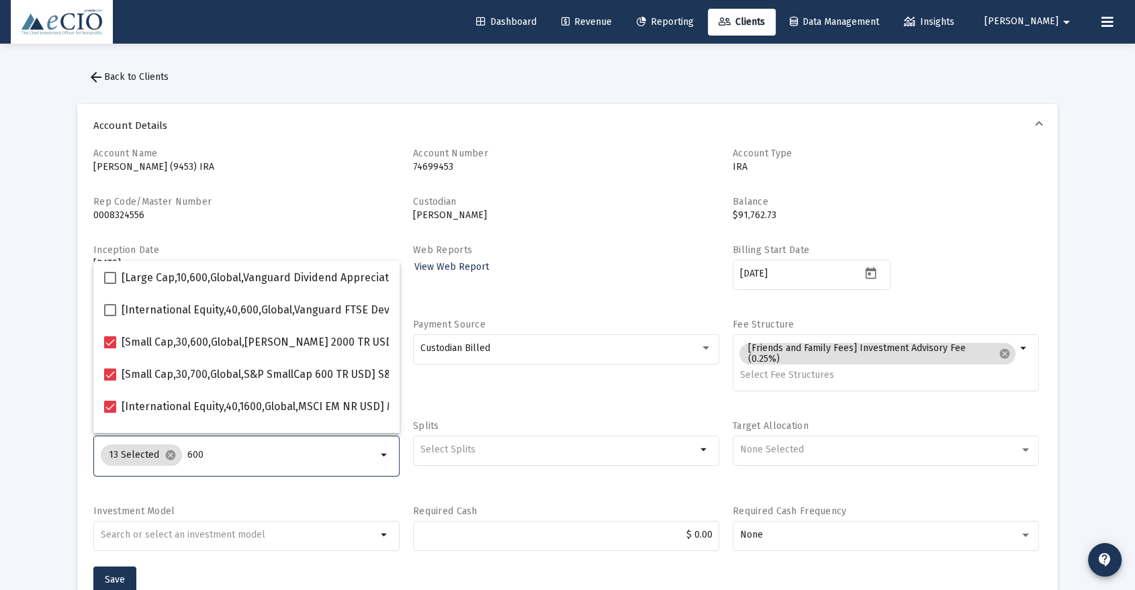
click at [226, 457] on input "600" at bounding box center [281, 455] width 189 height 11
click at [123, 580] on span "Save" at bounding box center [115, 579] width 20 height 11
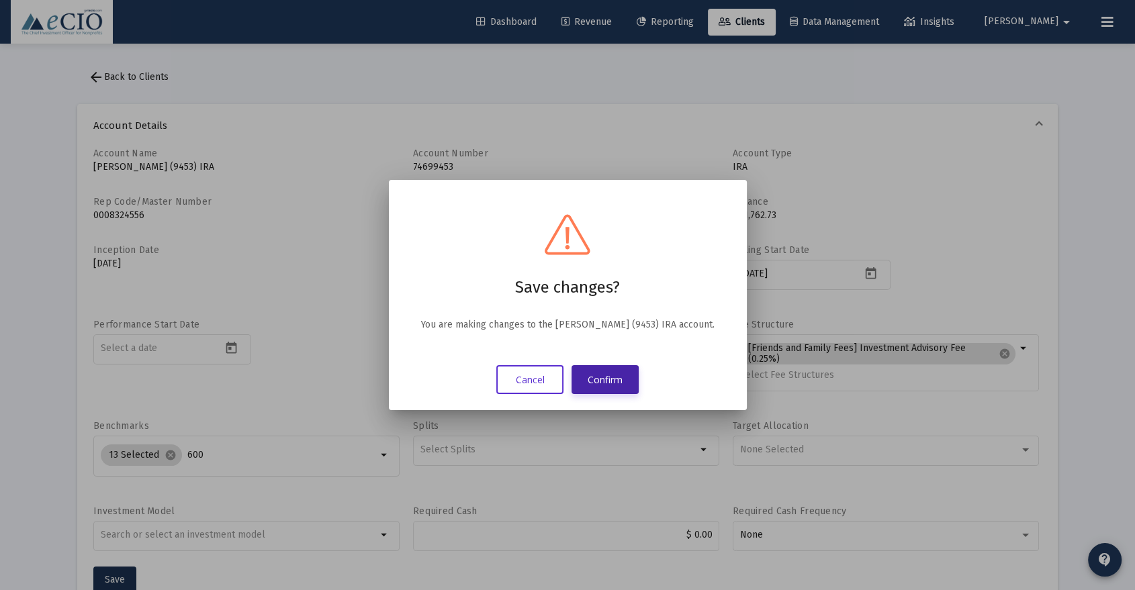
click at [599, 380] on button "Confirm" at bounding box center [604, 379] width 67 height 29
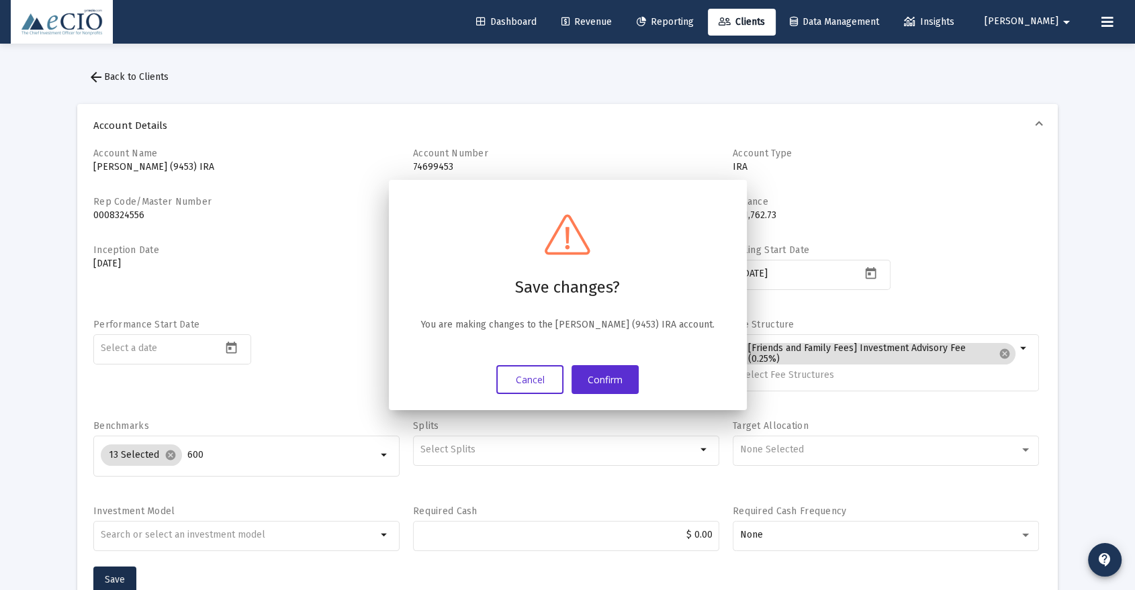
scroll to position [2, 0]
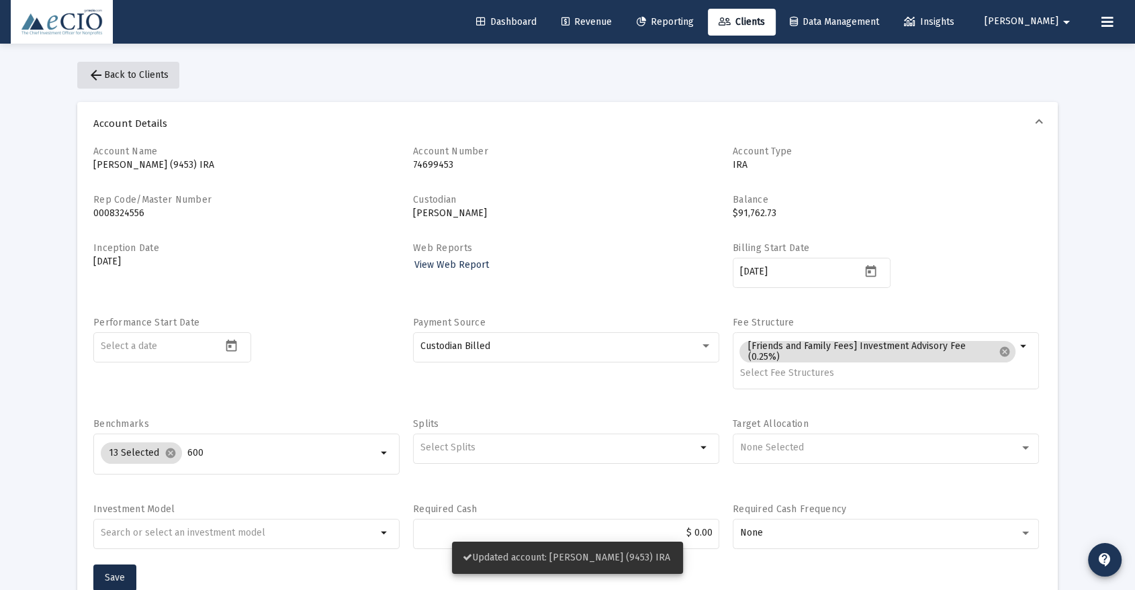
click at [135, 68] on button "arrow_back Back to Clients" at bounding box center [128, 75] width 102 height 27
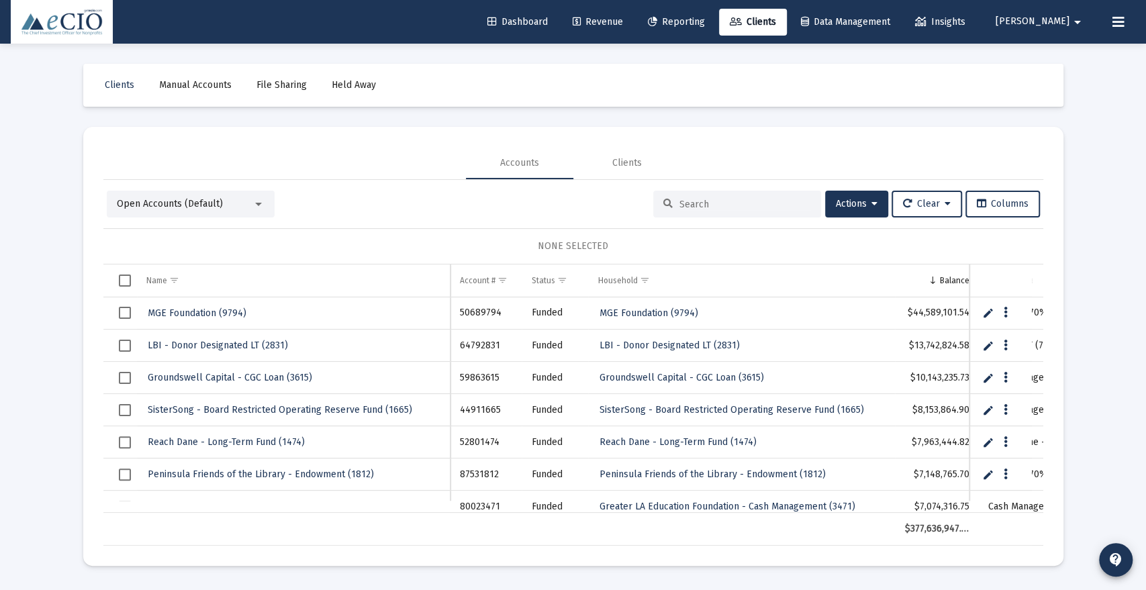
click at [680, 206] on input at bounding box center [746, 204] width 132 height 11
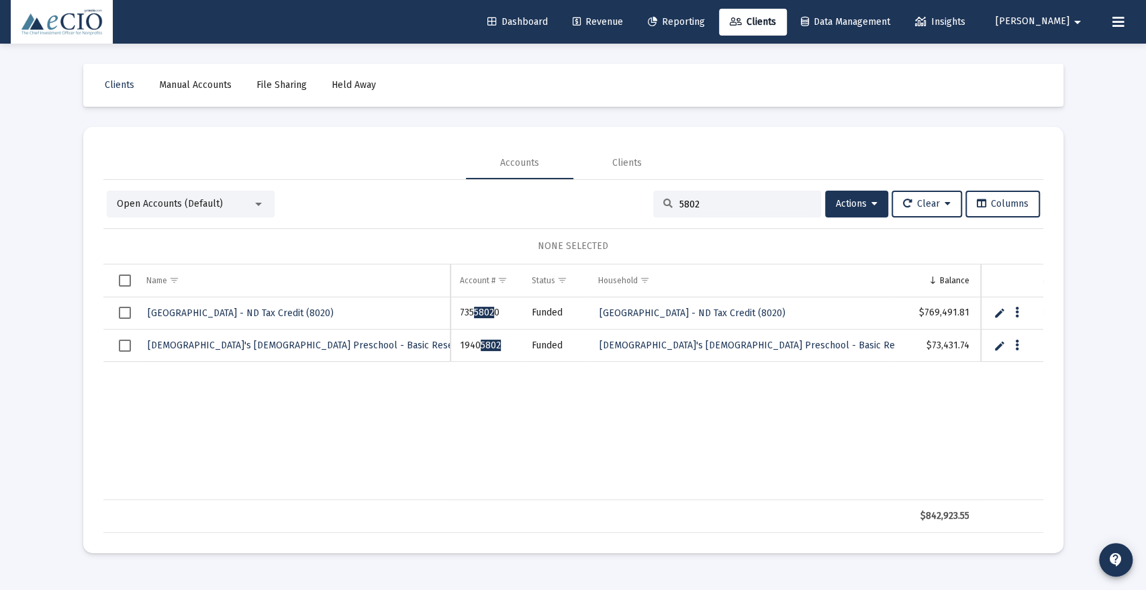
type input "5802"
click at [273, 350] on span "[DEMOGRAPHIC_DATA][GEOGRAPHIC_DATA][DEMOGRAPHIC_DATA] - Basic Reserves ( 5802 )" at bounding box center [325, 345] width 354 height 11
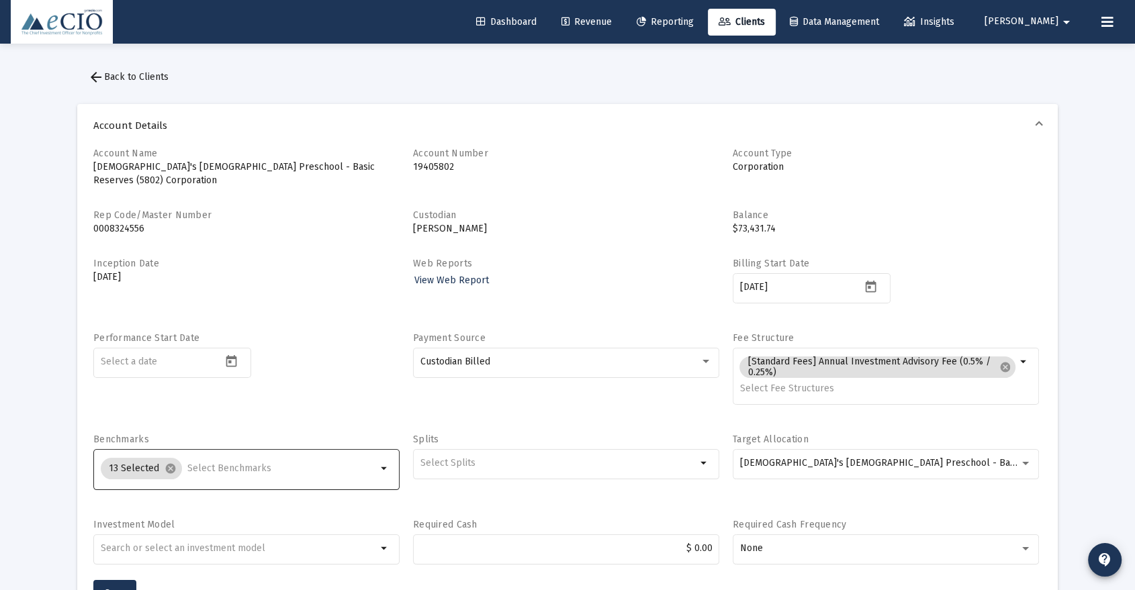
click at [235, 463] on input "Selection" at bounding box center [281, 468] width 189 height 11
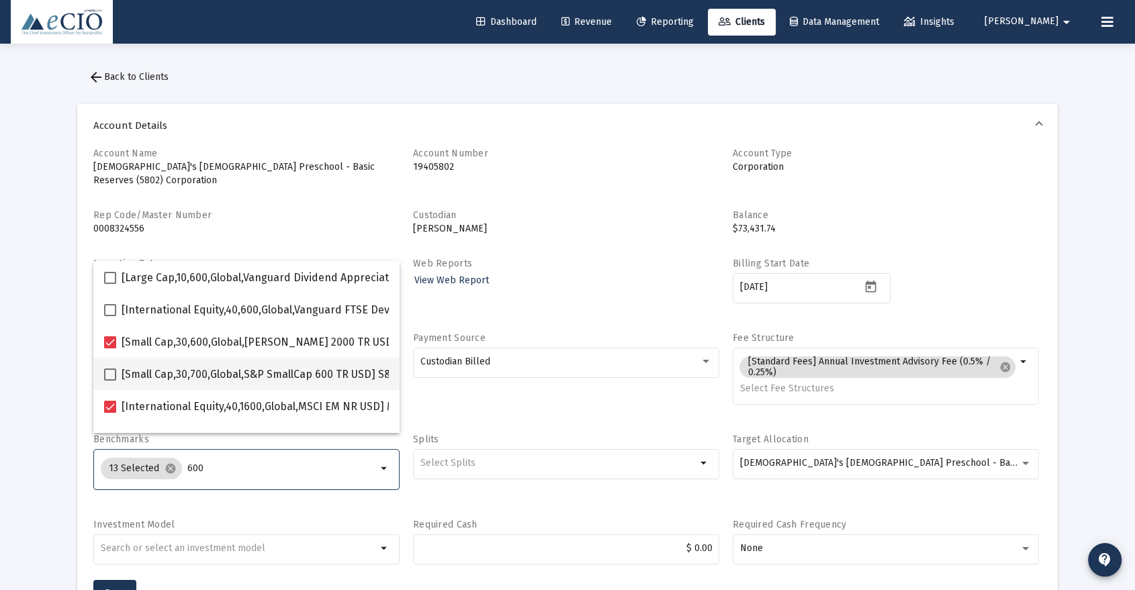
type input "600"
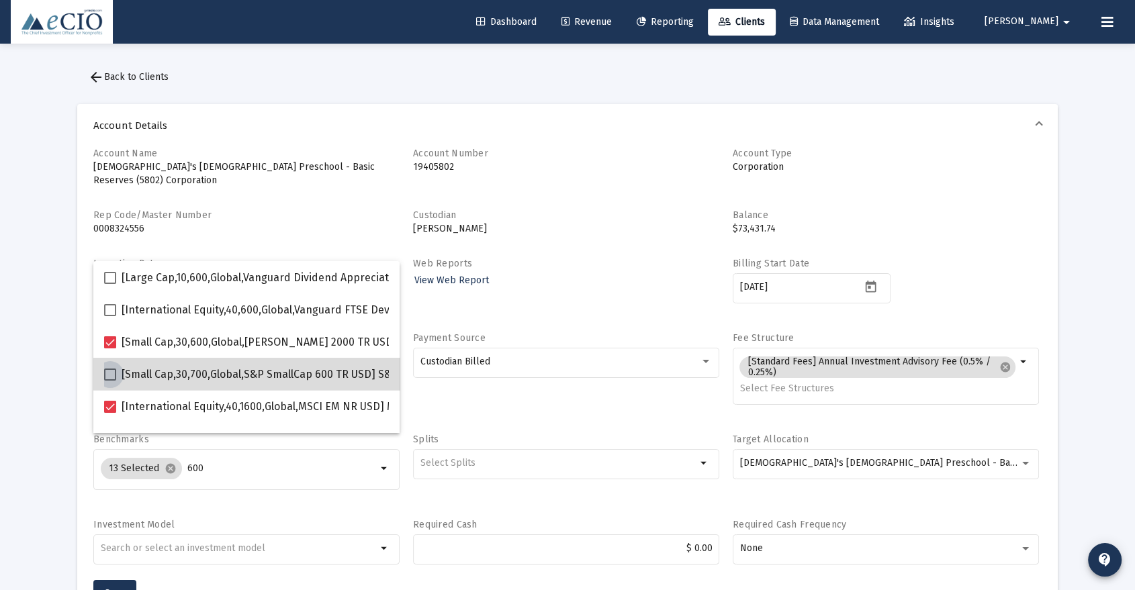
click at [253, 379] on span "[Small Cap,30,700,Global,S&P SmallCap 600 TR USD] S&P SmallCap 600 Index" at bounding box center [310, 375] width 377 height 16
click at [110, 381] on input "[Small Cap,30,700,Global,S&P SmallCap 600 TR USD] S&P SmallCap 600 Index" at bounding box center [109, 381] width 1 height 1
checkbox input "true"
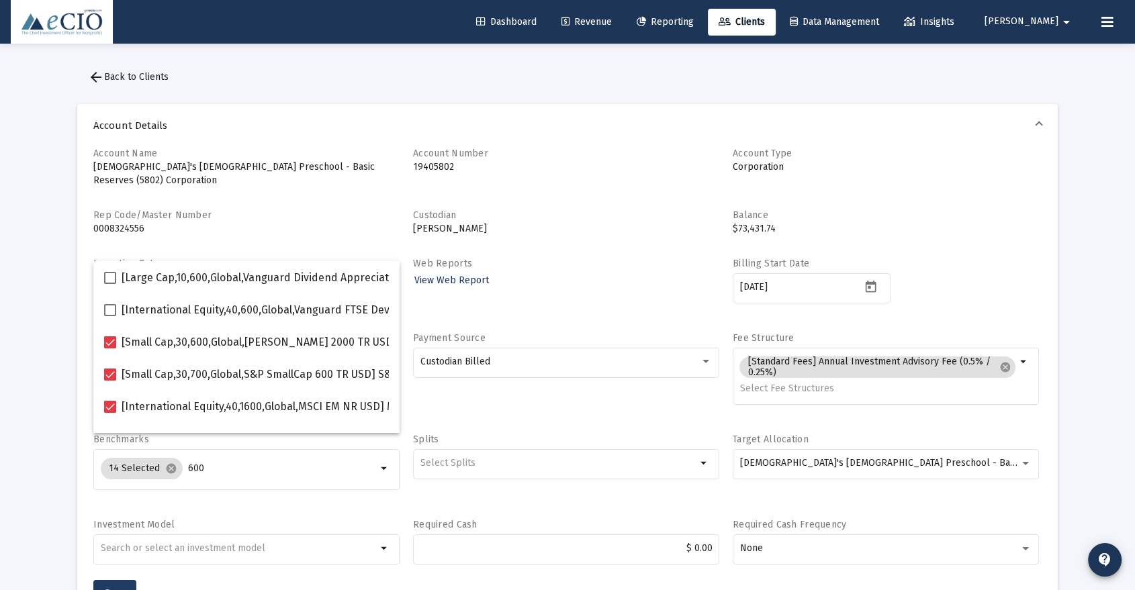
click at [115, 588] on span "Save" at bounding box center [115, 593] width 20 height 11
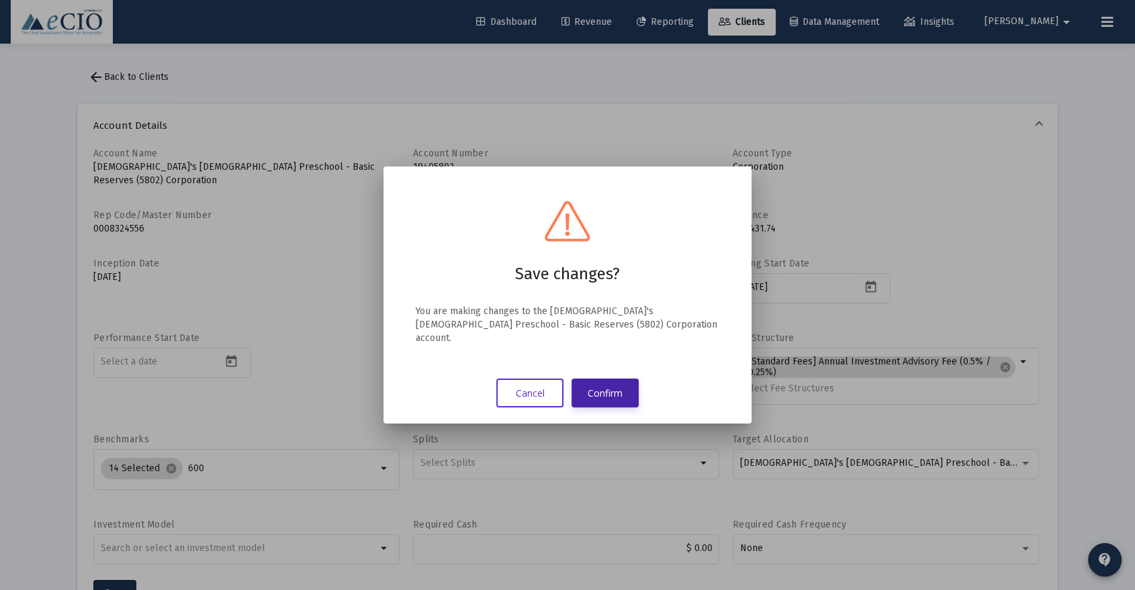
click at [611, 391] on button "Confirm" at bounding box center [604, 393] width 67 height 29
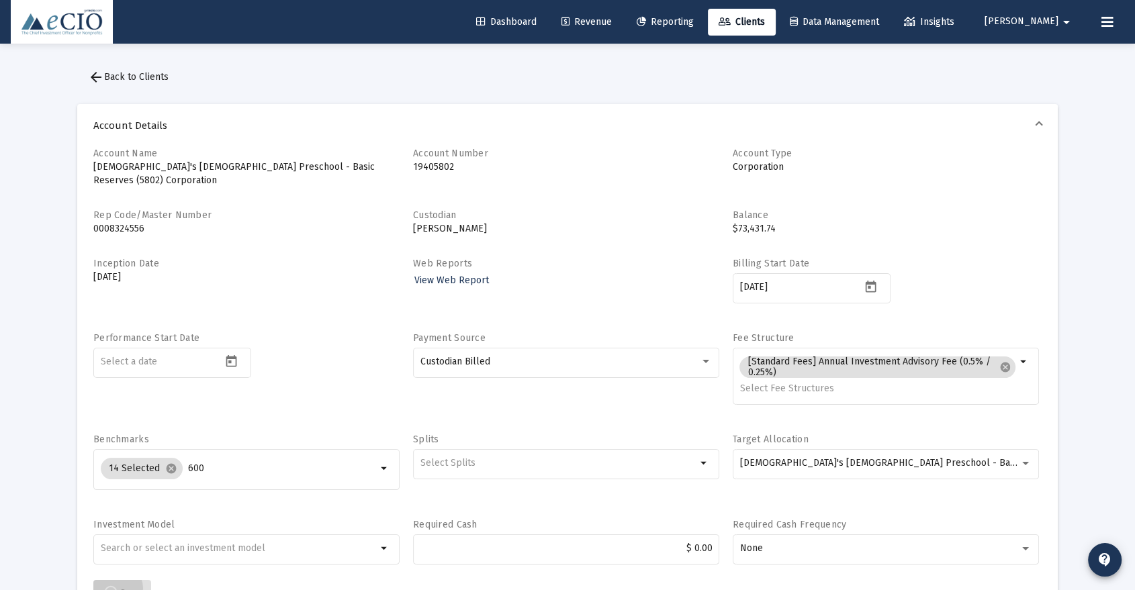
scroll to position [2, 0]
click at [129, 71] on span "arrow_back Back to Clients" at bounding box center [128, 74] width 81 height 11
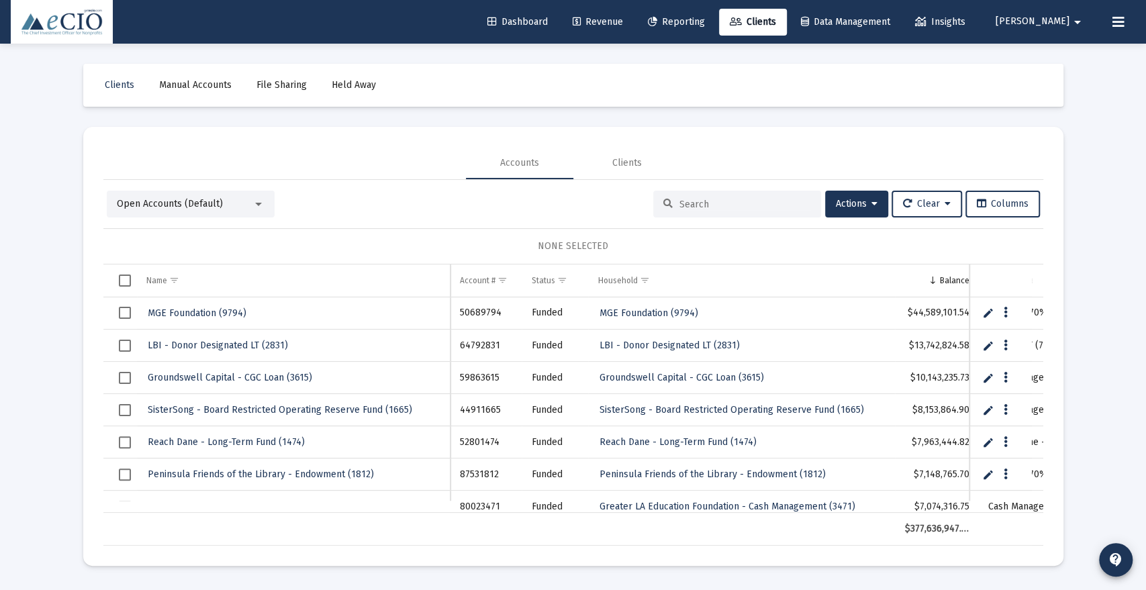
click at [733, 200] on input at bounding box center [746, 204] width 132 height 11
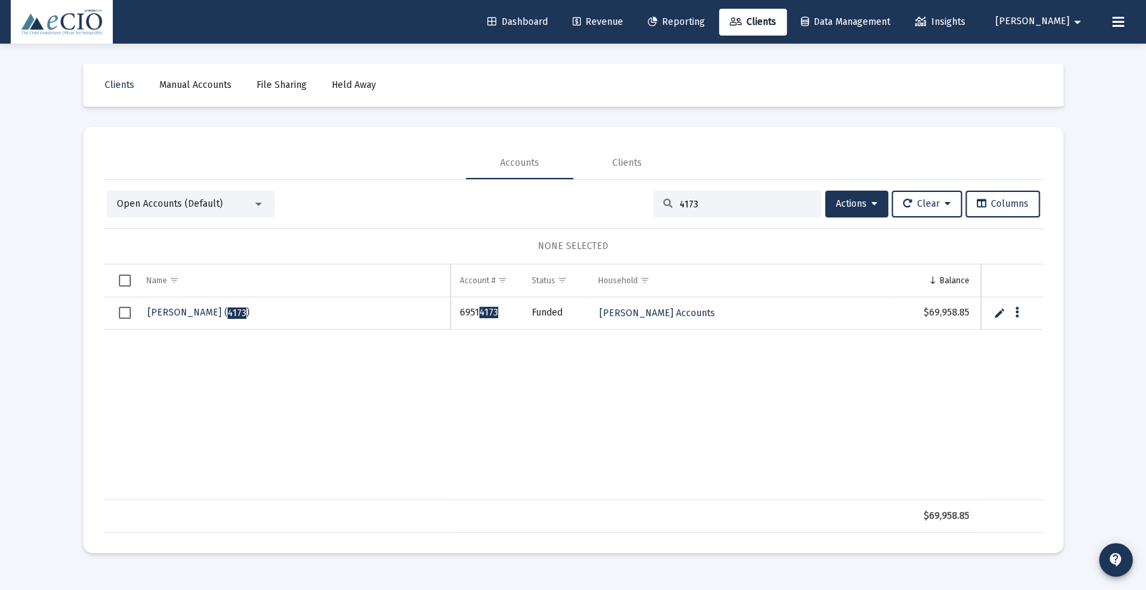
type input "4173"
click at [197, 310] on span "[PERSON_NAME] ( 4173 )" at bounding box center [199, 312] width 102 height 11
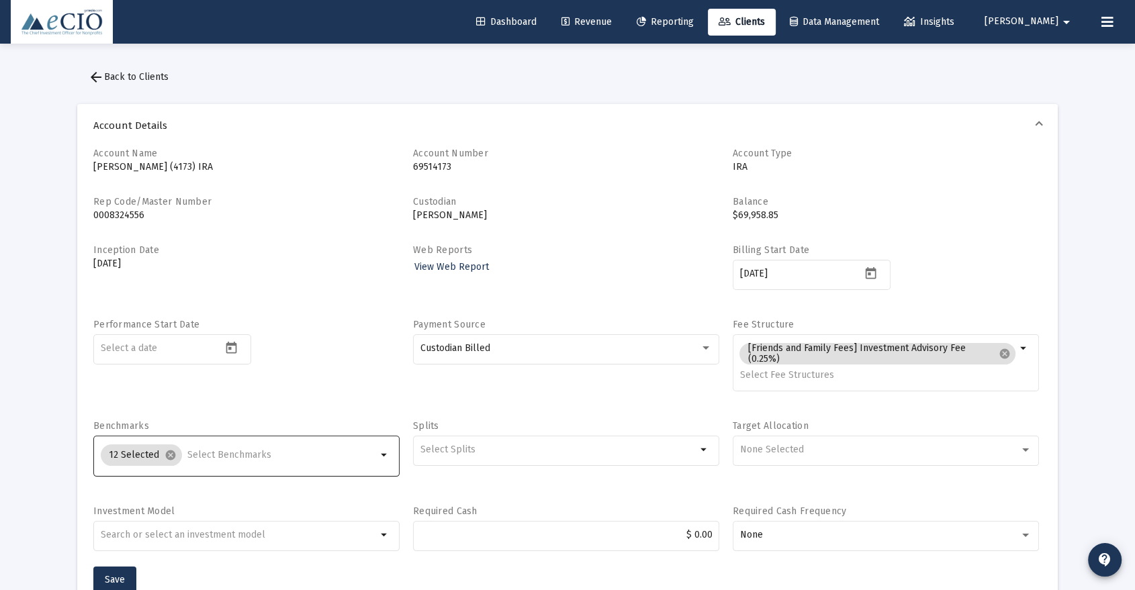
click at [244, 455] on input "Selection" at bounding box center [281, 455] width 189 height 11
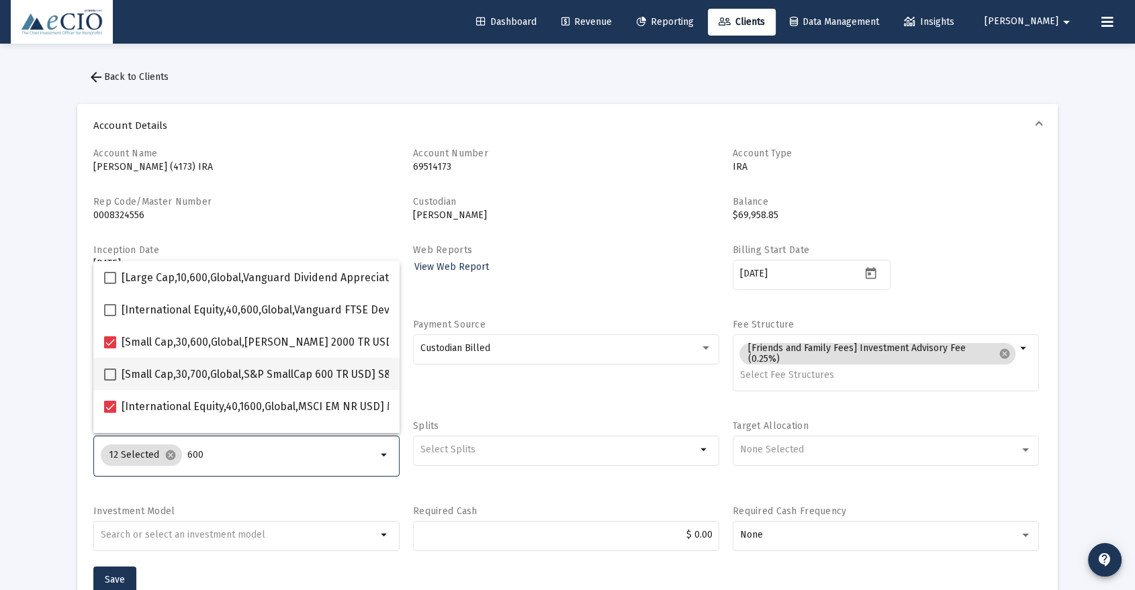
type input "600"
click at [194, 367] on span "[Small Cap,30,700,Global,S&P SmallCap 600 TR USD] S&P SmallCap 600 Index" at bounding box center [310, 375] width 377 height 16
click at [110, 381] on input "[Small Cap,30,700,Global,S&P SmallCap 600 TR USD] S&P SmallCap 600 Index" at bounding box center [109, 381] width 1 height 1
checkbox input "true"
click at [113, 574] on span "Save" at bounding box center [115, 579] width 20 height 11
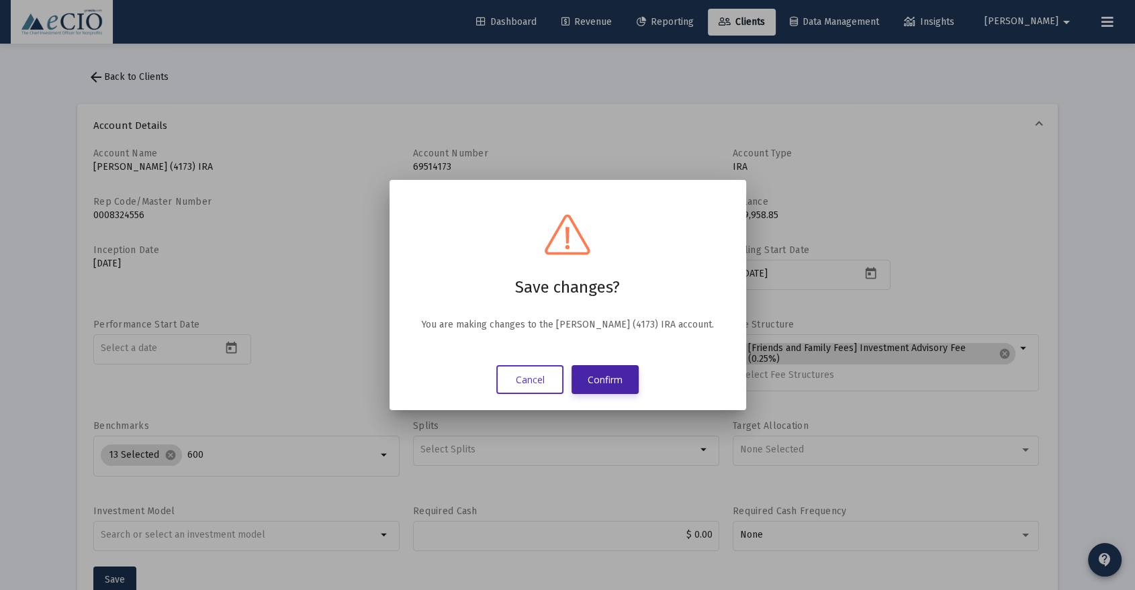
click at [605, 383] on button "Confirm" at bounding box center [604, 379] width 67 height 29
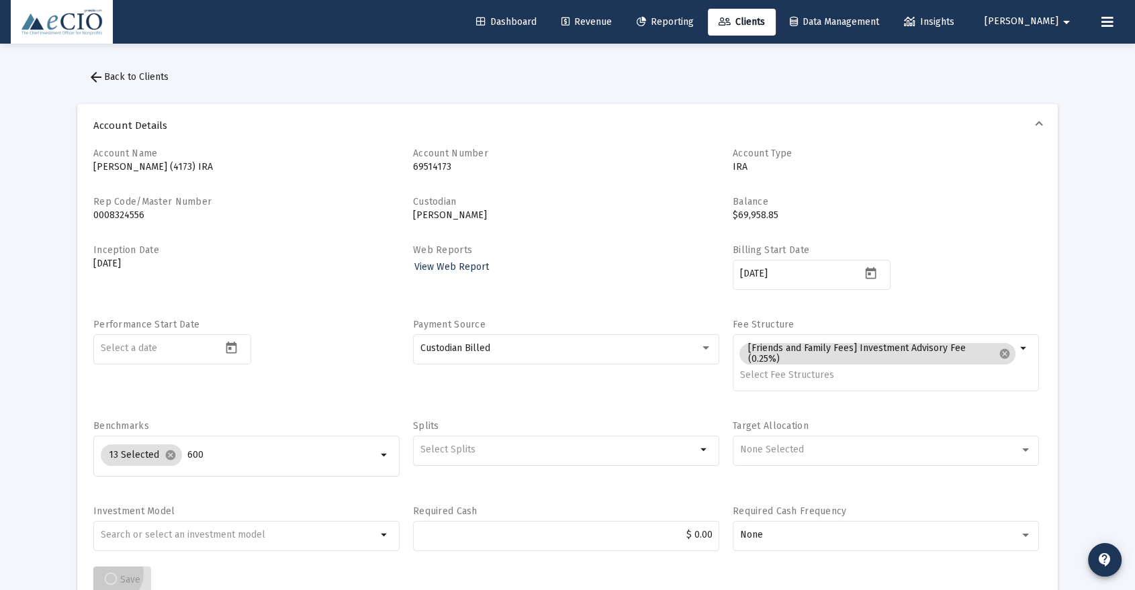
scroll to position [2, 0]
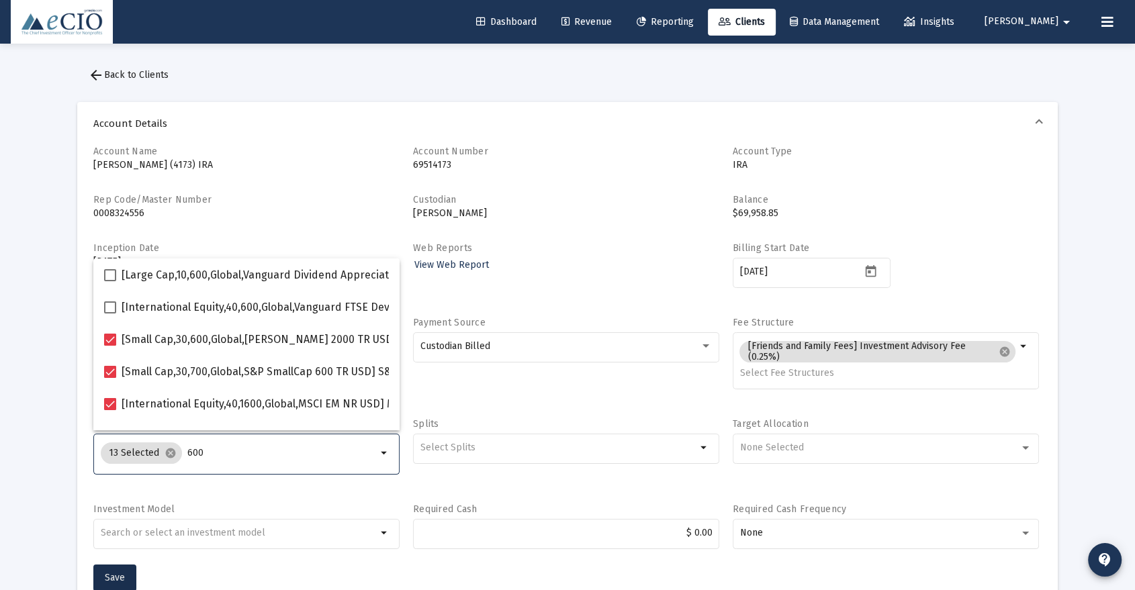
click at [232, 455] on input "600" at bounding box center [281, 453] width 189 height 11
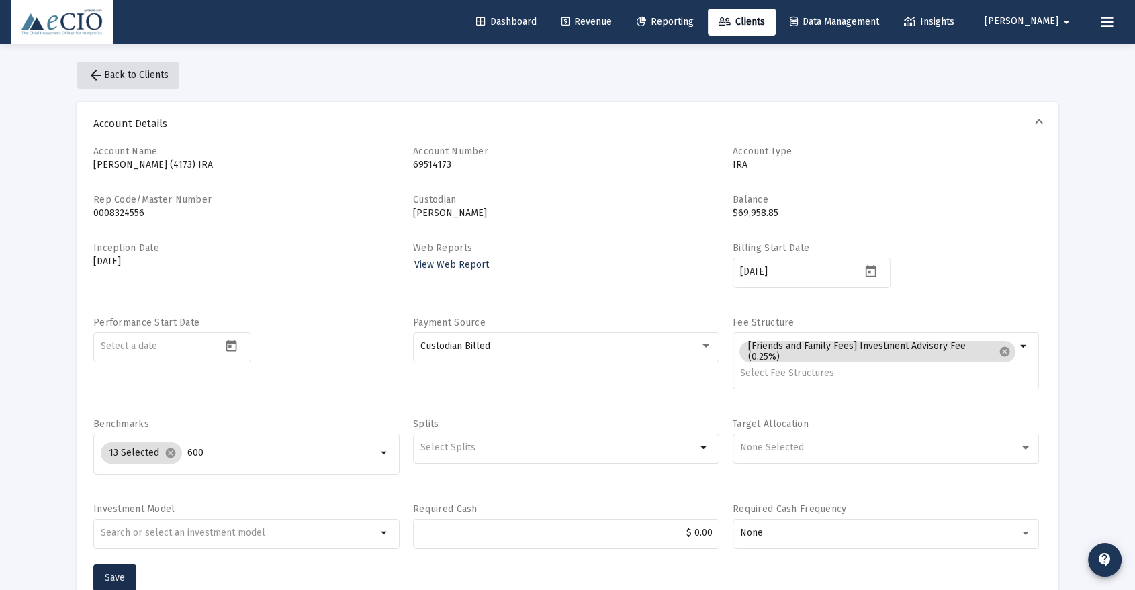
click at [142, 76] on span "arrow_back Back to Clients" at bounding box center [128, 74] width 81 height 11
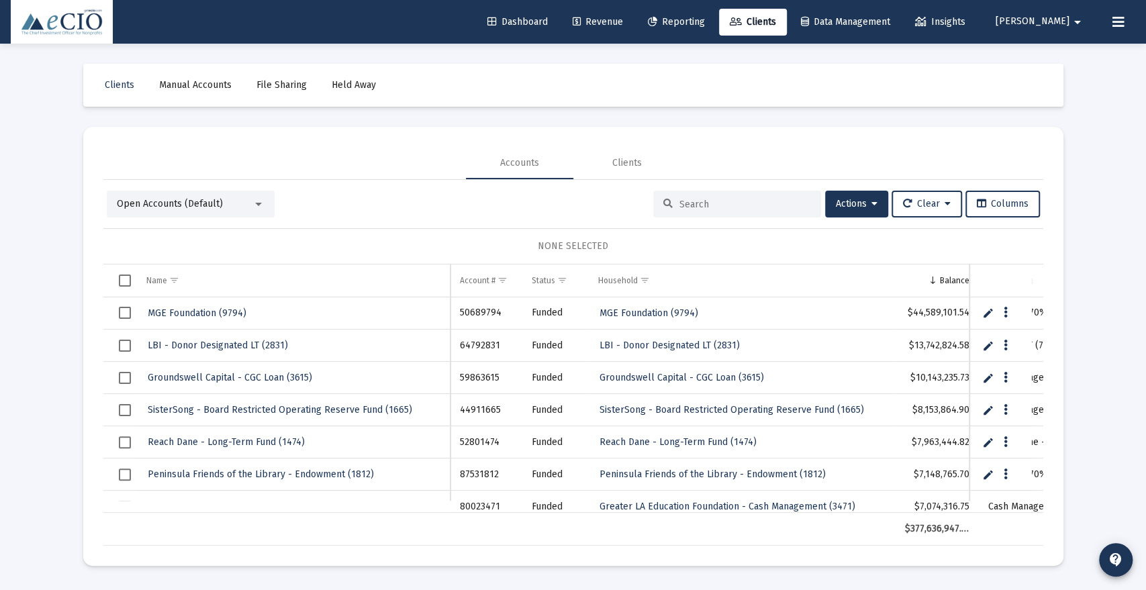
drag, startPoint x: 755, startPoint y: 206, endPoint x: 766, endPoint y: 193, distance: 16.7
click at [755, 206] on input at bounding box center [746, 204] width 132 height 11
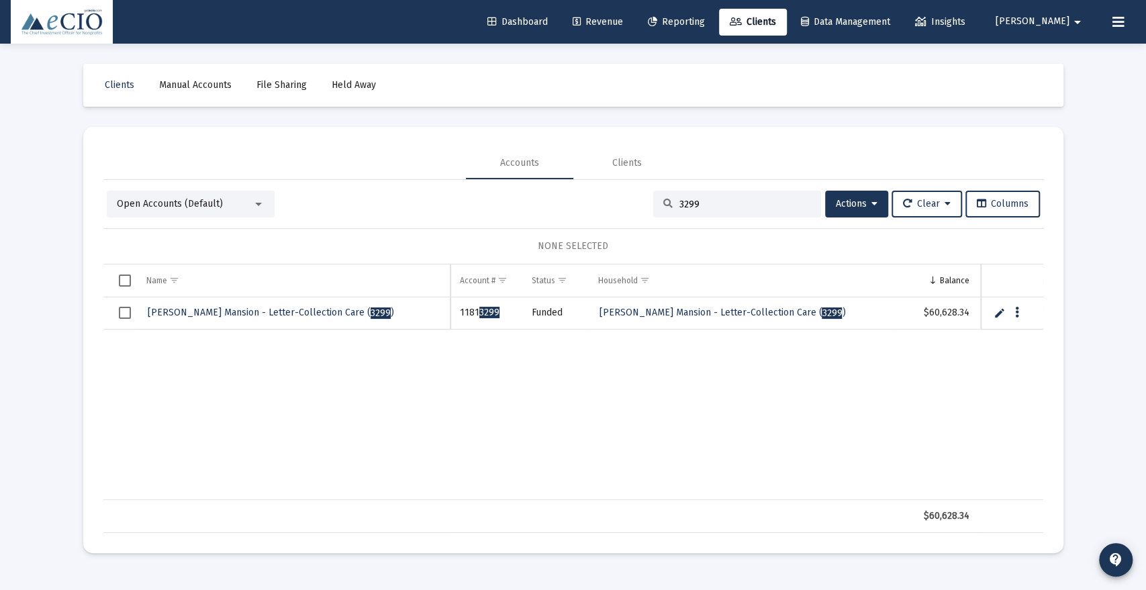
type input "3299"
click at [321, 308] on span "[PERSON_NAME] Mansion - Letter-Collection Care ( 3299 )" at bounding box center [271, 312] width 246 height 11
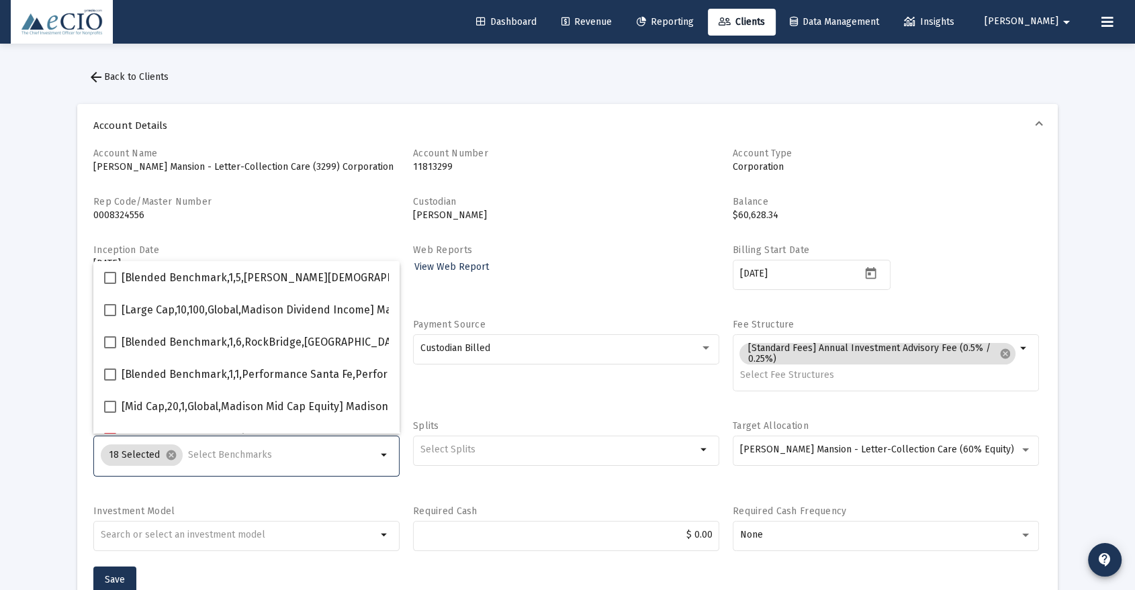
click at [189, 455] on input "Selection" at bounding box center [282, 455] width 189 height 11
type input "600"
click at [198, 372] on span "[Small Cap,30,700,Global,S&P SmallCap 600 TR USD] S&P SmallCap 600 Index" at bounding box center [310, 375] width 377 height 16
click at [110, 381] on input "[Small Cap,30,700,Global,S&P SmallCap 600 TR USD] S&P SmallCap 600 Index" at bounding box center [109, 381] width 1 height 1
checkbox input "true"
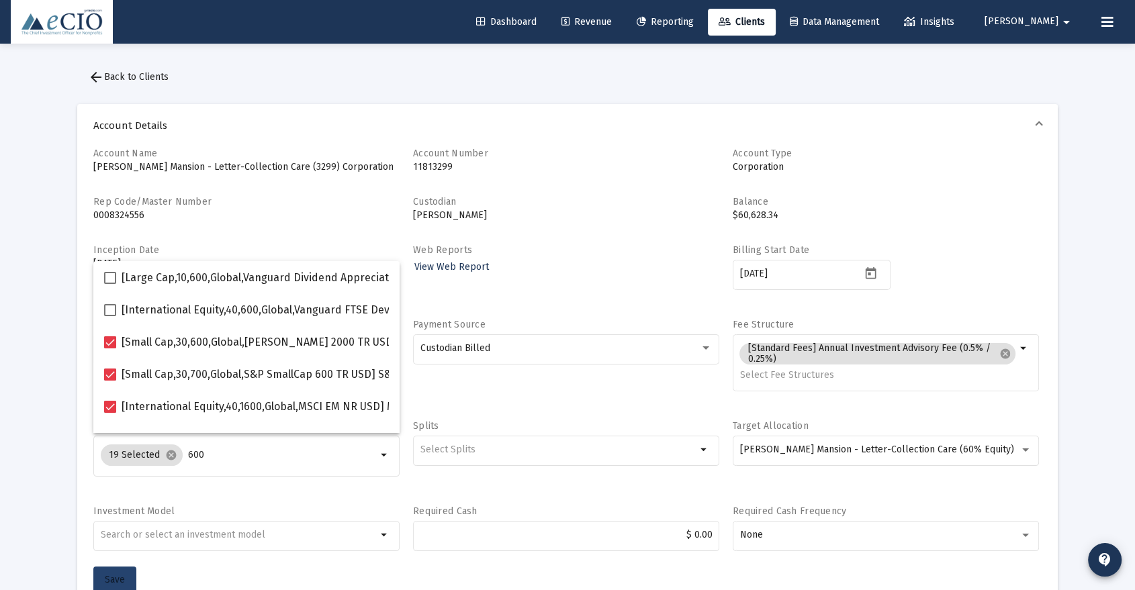
click at [113, 574] on span "Save" at bounding box center [115, 579] width 20 height 11
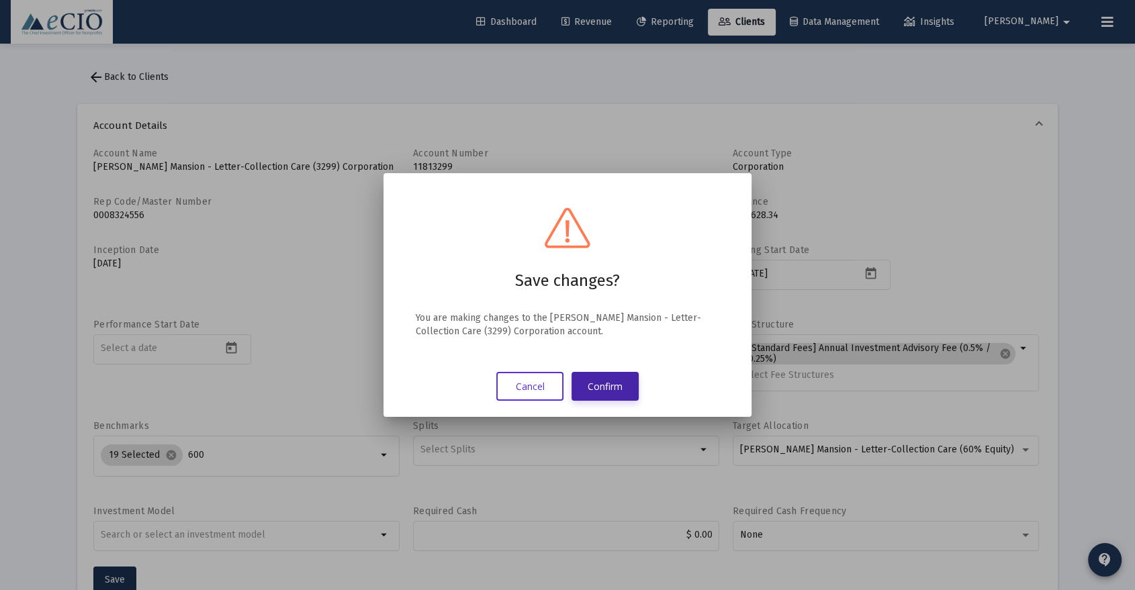
click at [600, 387] on button "Confirm" at bounding box center [604, 386] width 67 height 29
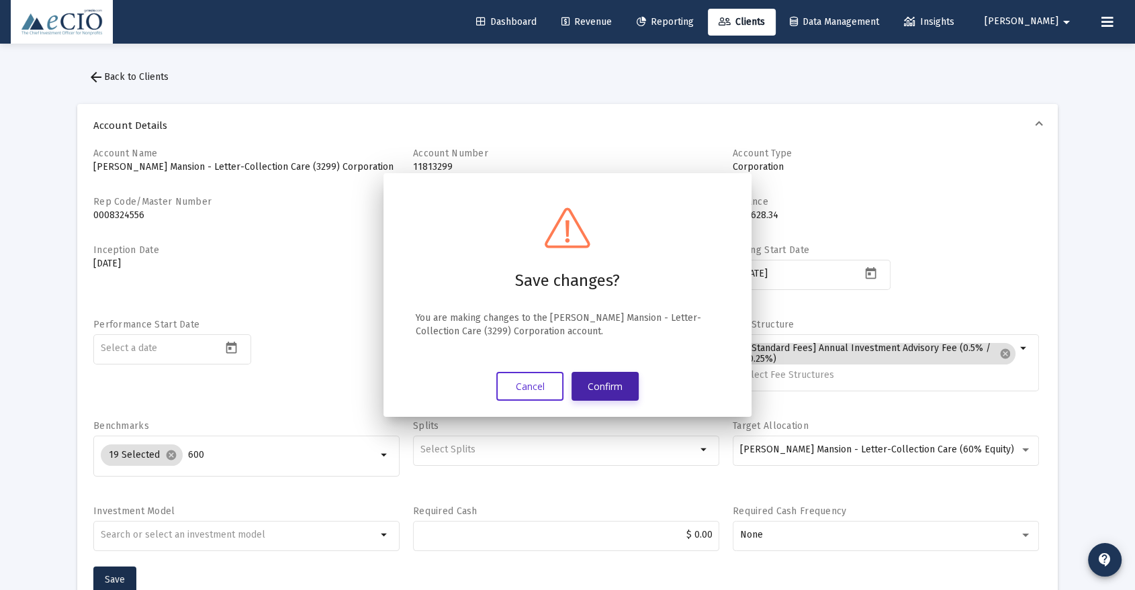
scroll to position [2, 0]
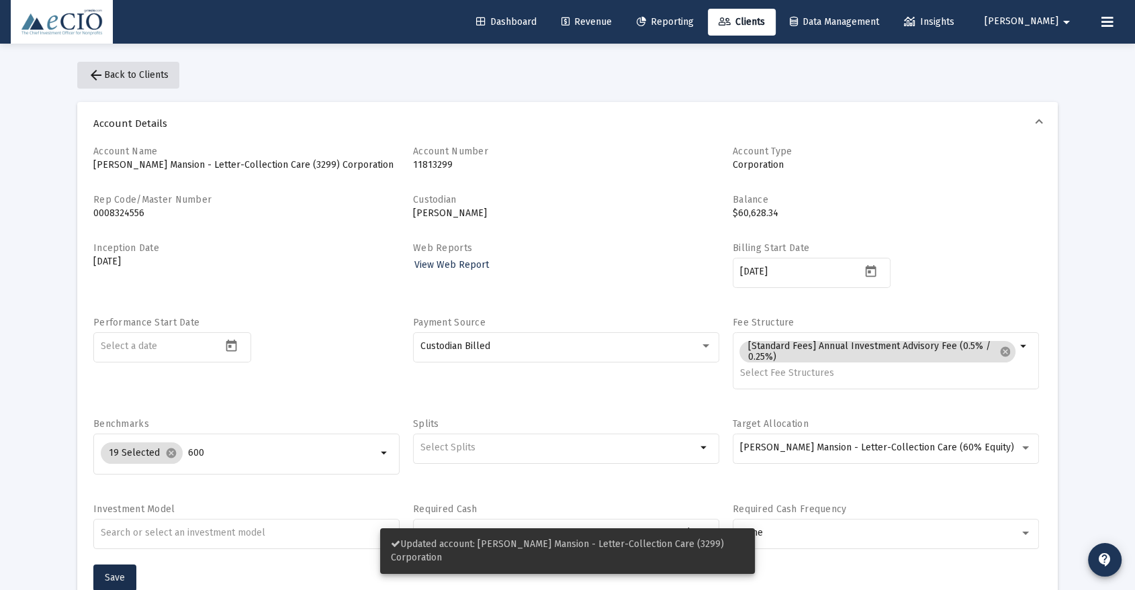
click at [154, 72] on span "arrow_back Back to Clients" at bounding box center [128, 74] width 81 height 11
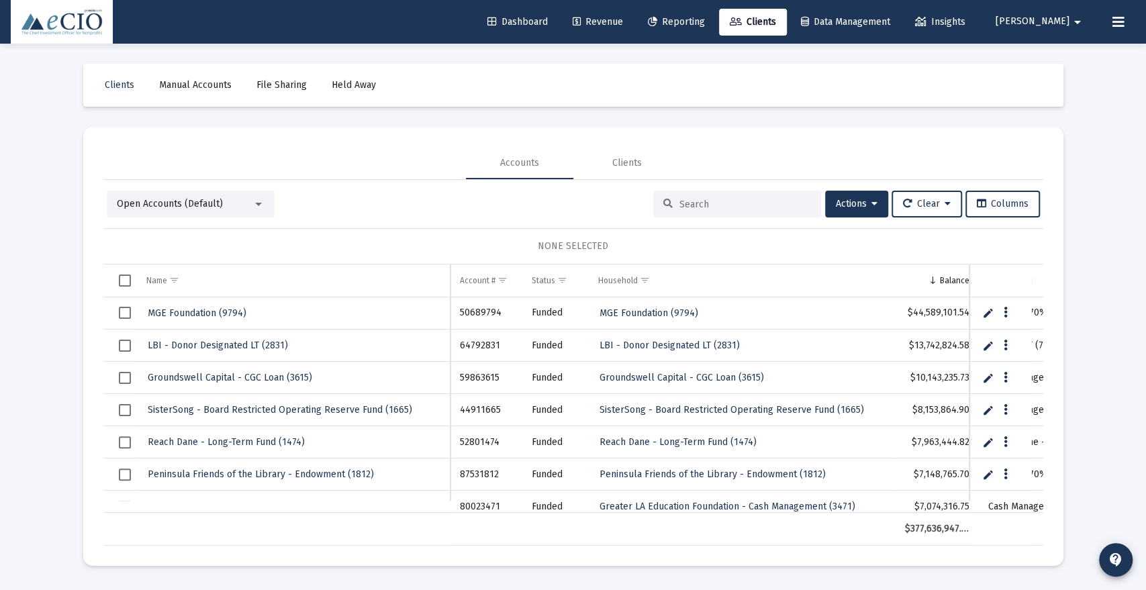
click at [739, 204] on input at bounding box center [746, 204] width 132 height 11
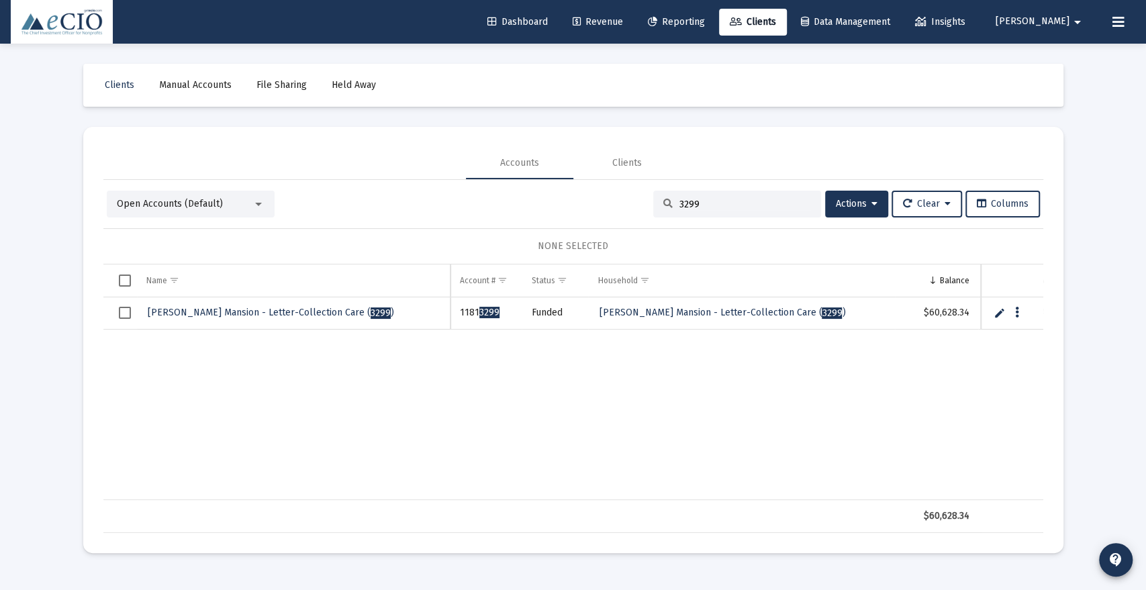
type input "3299"
click at [242, 308] on span "[PERSON_NAME] Mansion - Letter-Collection Care ( 3299 )" at bounding box center [271, 312] width 246 height 11
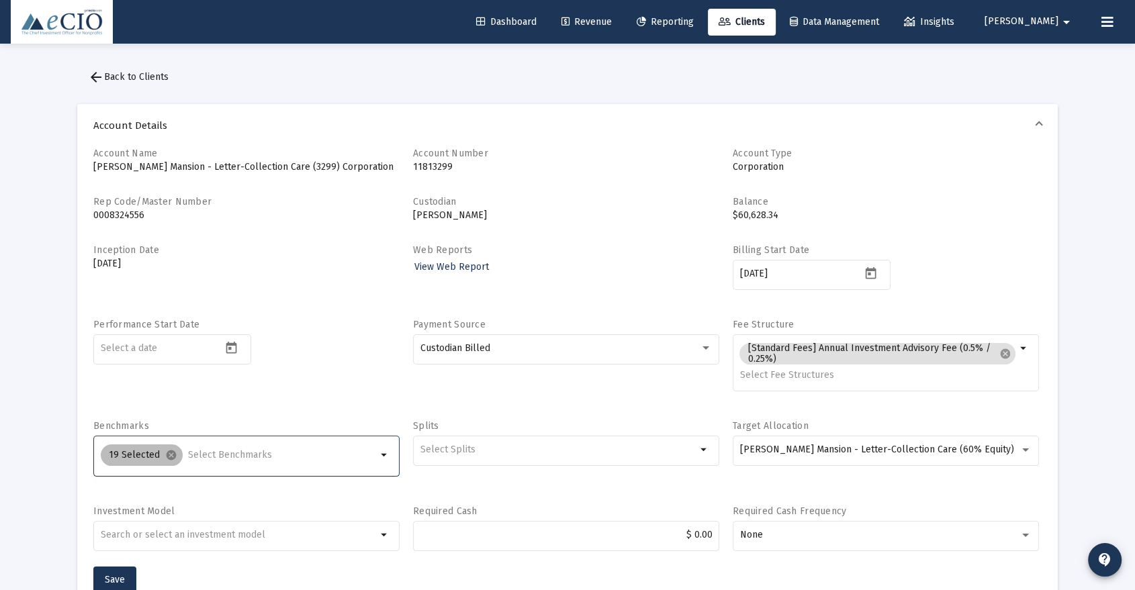
click at [204, 446] on div "19 Selected cancel" at bounding box center [238, 455] width 281 height 27
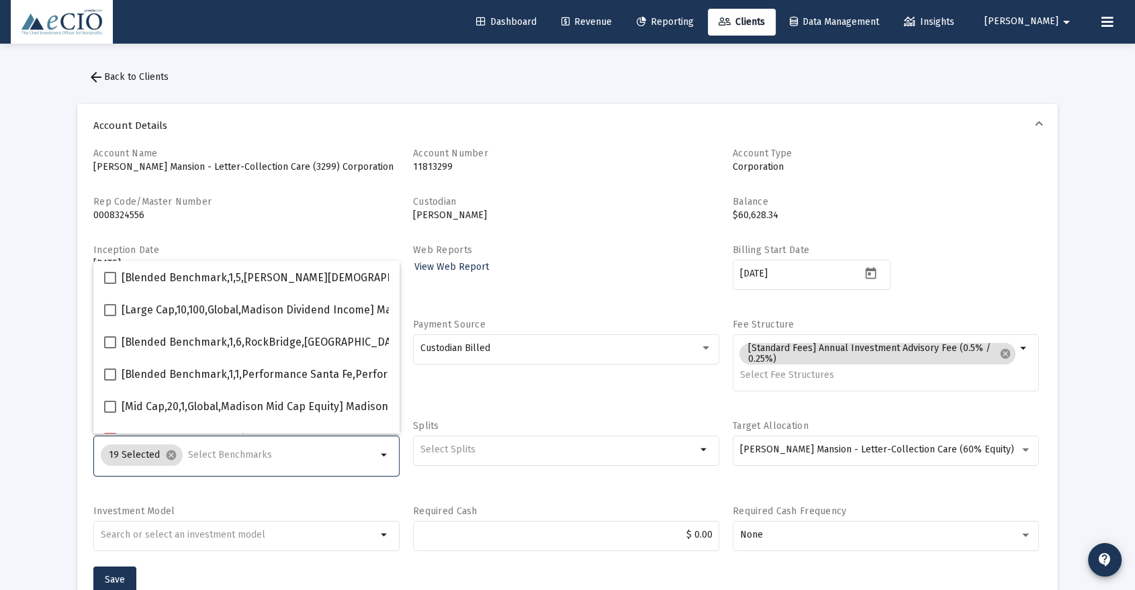
click at [204, 455] on input "Selection" at bounding box center [282, 455] width 189 height 11
type input "600"
click at [134, 79] on span "arrow_back Back to Clients" at bounding box center [128, 76] width 81 height 11
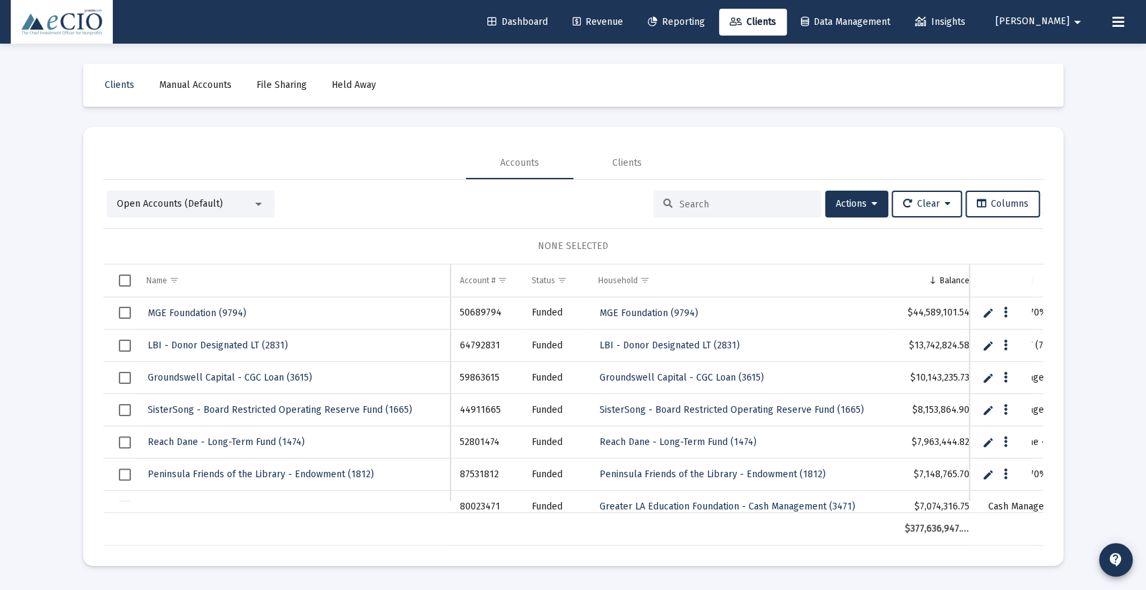
click at [692, 199] on input at bounding box center [746, 204] width 132 height 11
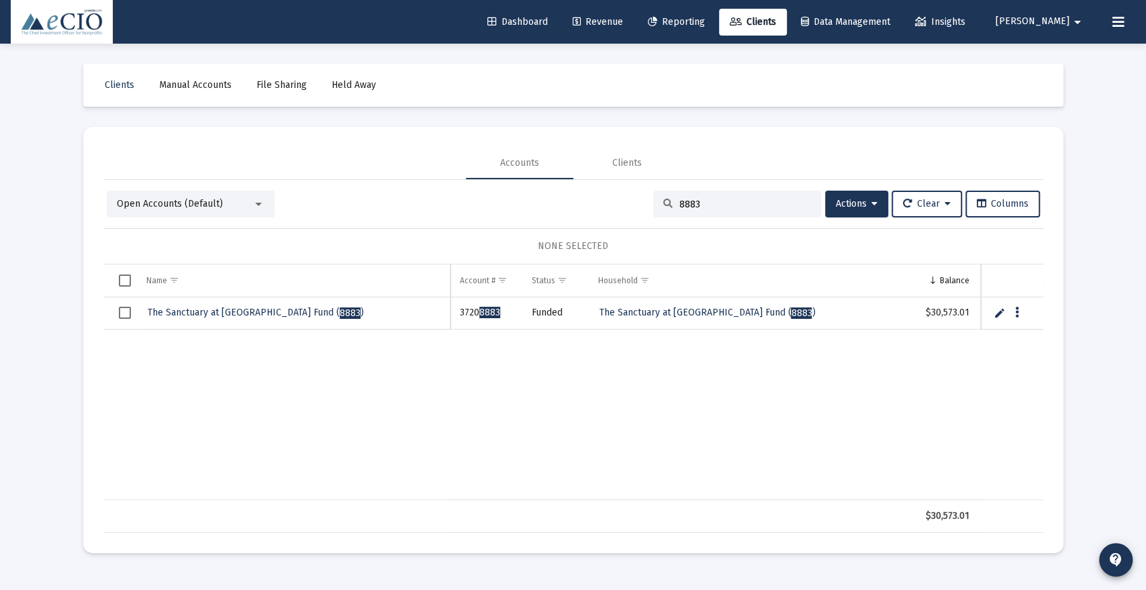
type input "8883"
click at [254, 316] on span "The Sanctuary at [GEOGRAPHIC_DATA] - Reserve Fund ( 8883 )" at bounding box center [256, 312] width 216 height 11
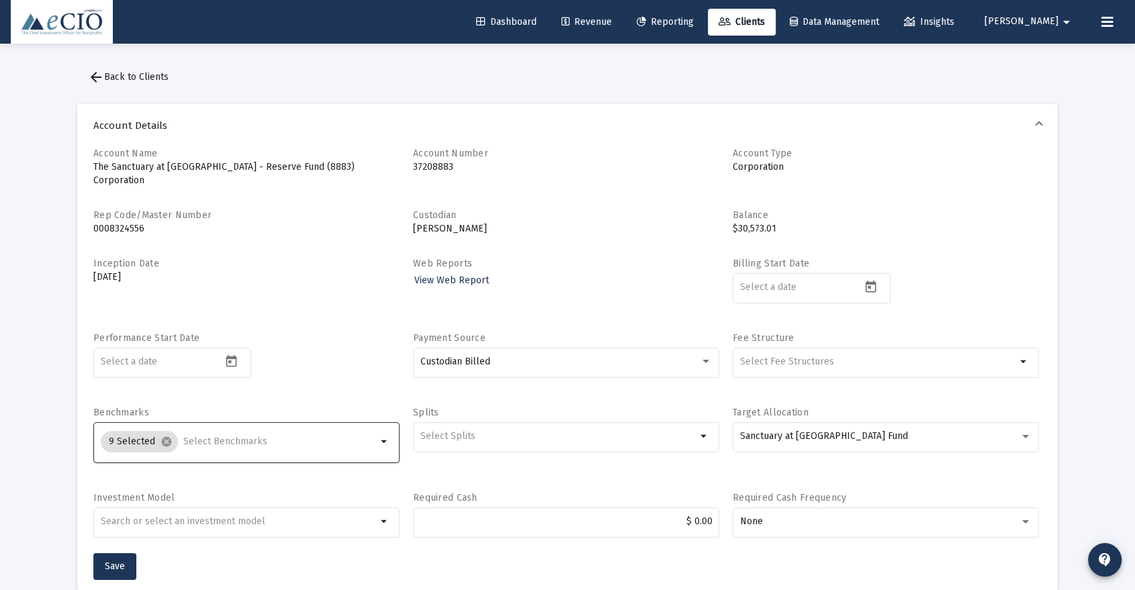
click at [199, 436] on input "Selection" at bounding box center [279, 441] width 193 height 11
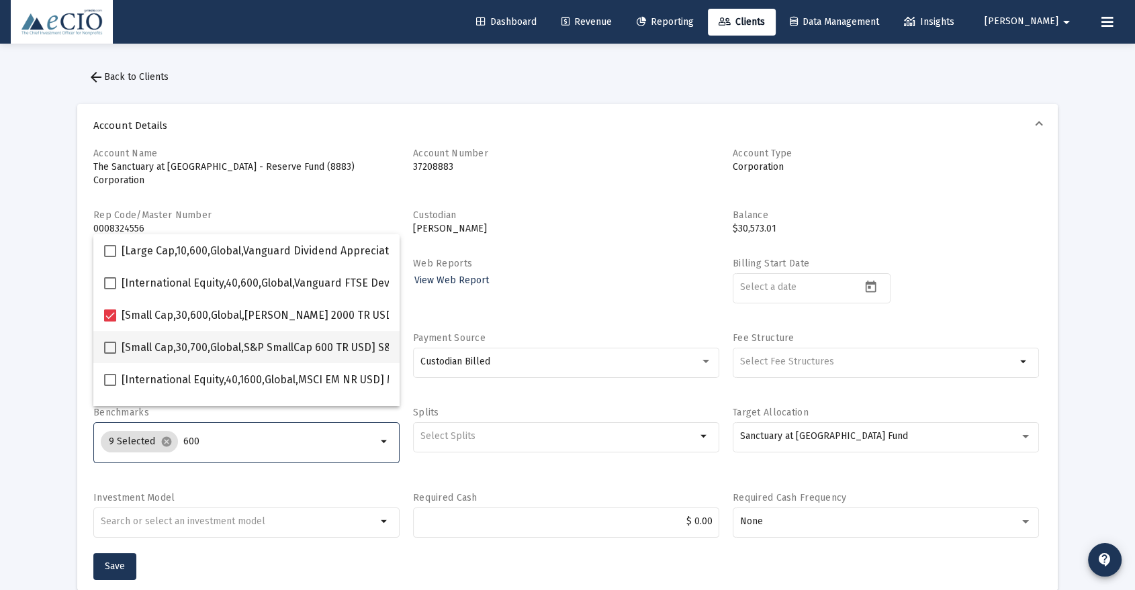
type input "600"
click at [299, 353] on span "[Small Cap,30,700,Global,S&P SmallCap 600 TR USD] S&P SmallCap 600 Index" at bounding box center [310, 348] width 377 height 16
click at [110, 354] on input "[Small Cap,30,700,Global,S&P SmallCap 600 TR USD] S&P SmallCap 600 Index" at bounding box center [109, 354] width 1 height 1
checkbox input "true"
click at [114, 561] on span "Save" at bounding box center [115, 566] width 20 height 11
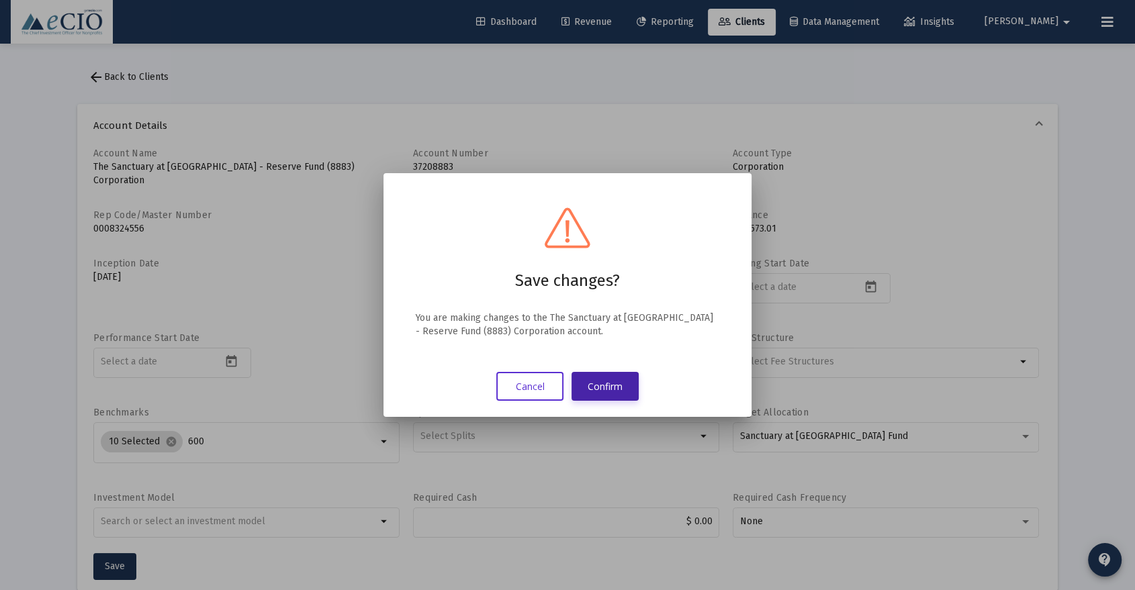
click at [608, 388] on button "Confirm" at bounding box center [604, 386] width 67 height 29
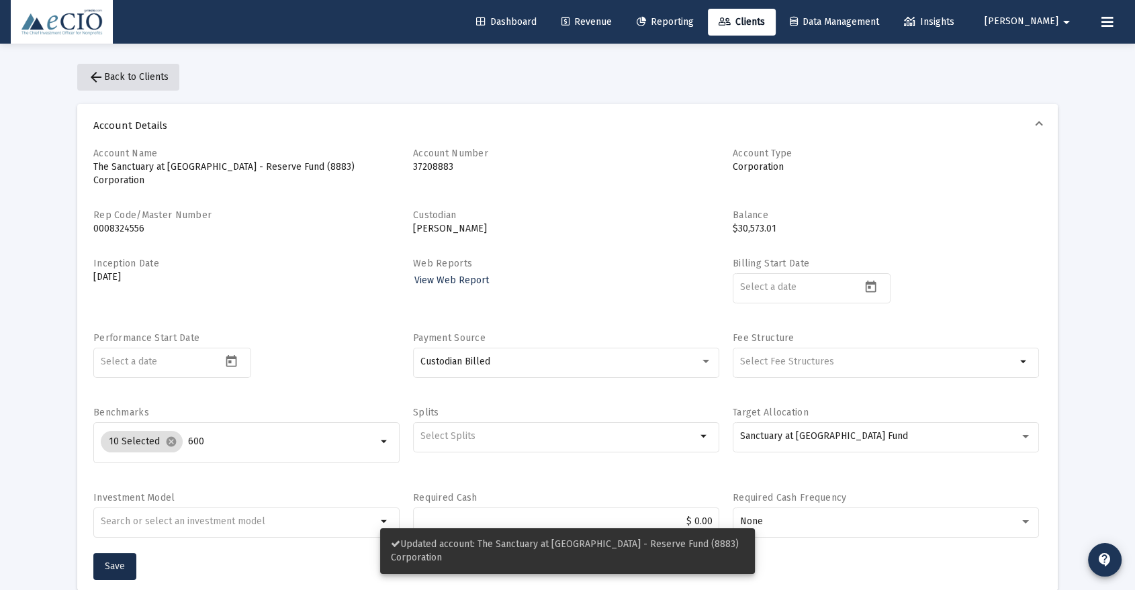
click at [154, 80] on span "arrow_back Back to Clients" at bounding box center [128, 76] width 81 height 11
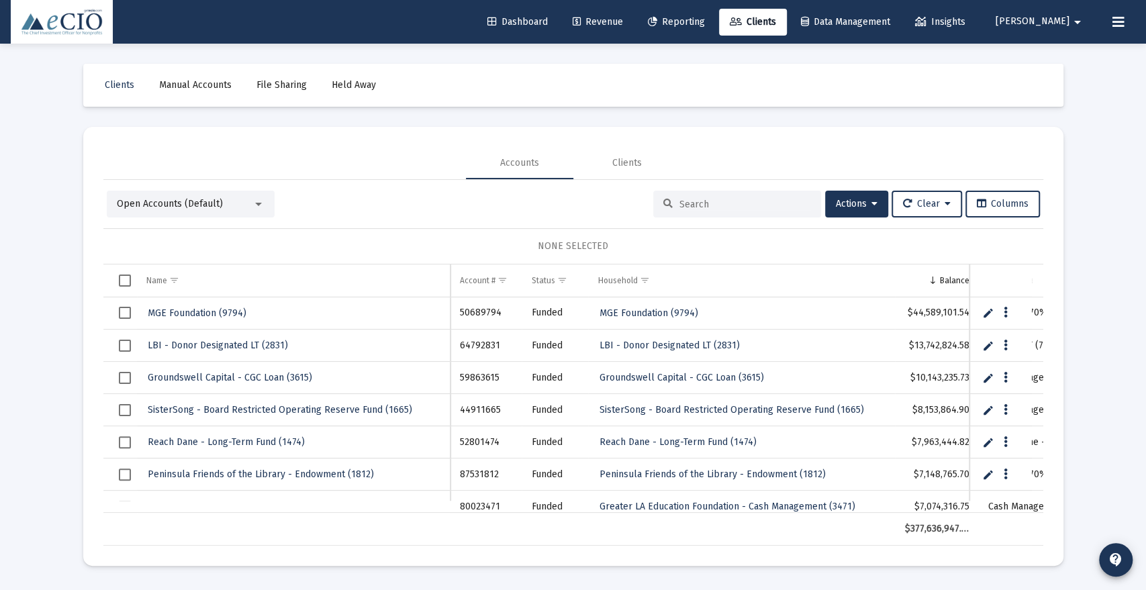
click at [731, 209] on input at bounding box center [746, 204] width 132 height 11
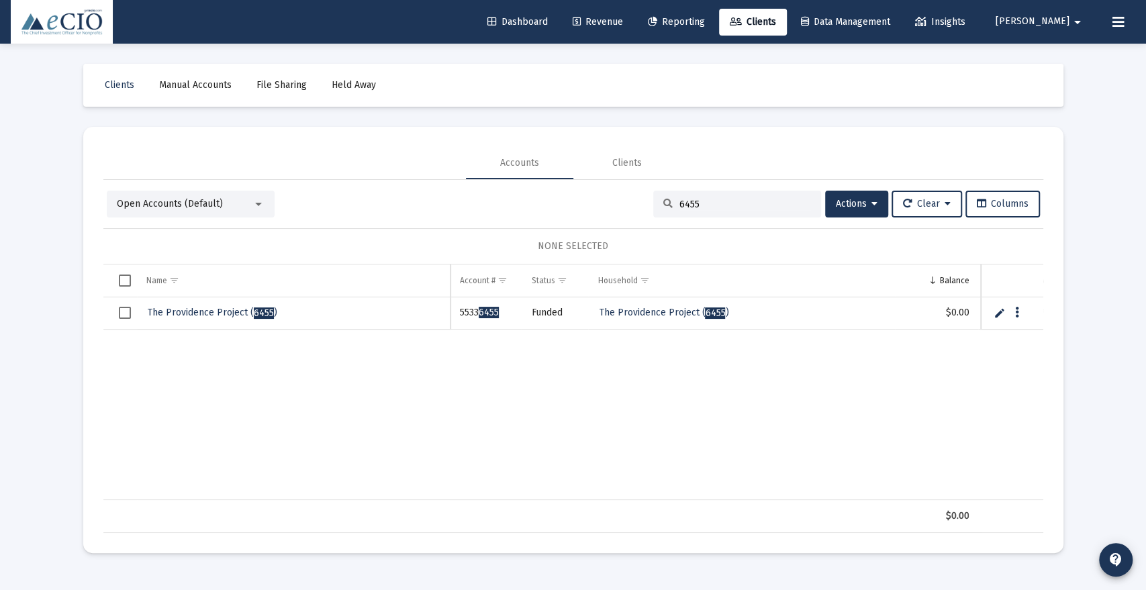
type input "6455"
click at [227, 311] on span "The Providence Project ( 6455 )" at bounding box center [213, 312] width 130 height 11
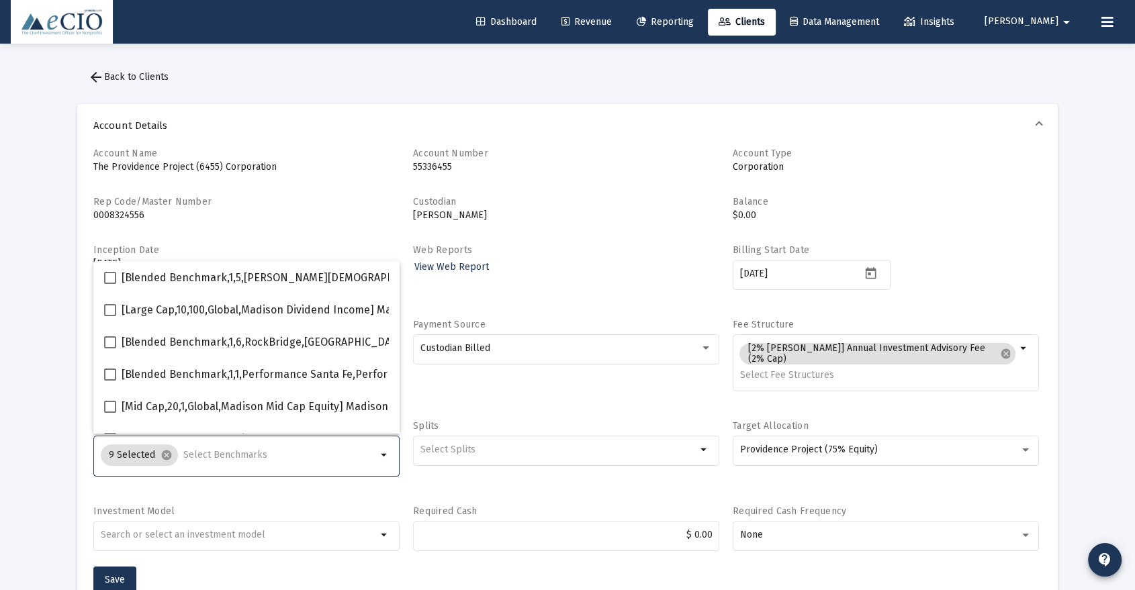
click at [216, 455] on input "Selection" at bounding box center [279, 455] width 193 height 11
type input "600"
click at [212, 381] on span "[Small Cap,30,700,Global,S&P SmallCap 600 TR USD] S&P SmallCap 600 Index" at bounding box center [310, 375] width 377 height 16
click at [110, 381] on input "[Small Cap,30,700,Global,S&P SmallCap 600 TR USD] S&P SmallCap 600 Index" at bounding box center [109, 381] width 1 height 1
checkbox input "true"
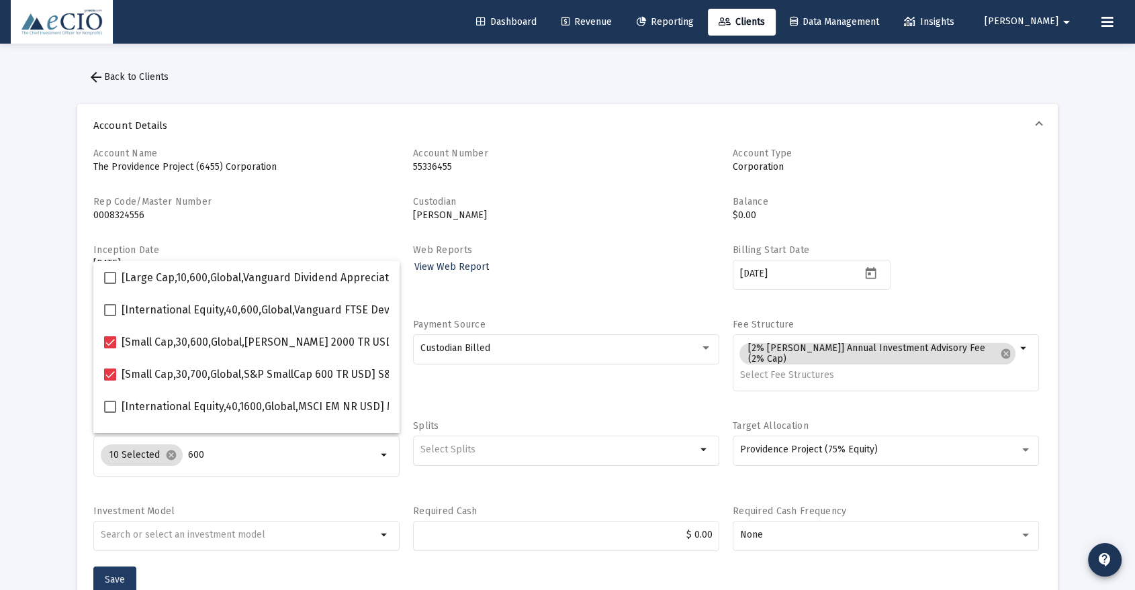
click at [117, 574] on span "Save" at bounding box center [115, 579] width 20 height 11
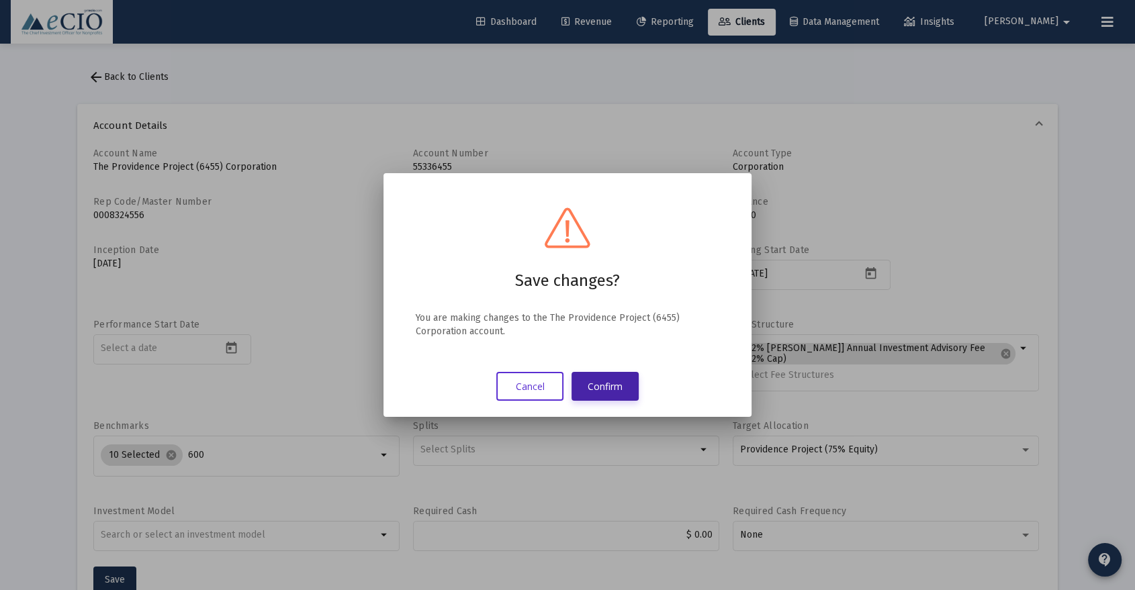
click at [612, 381] on button "Confirm" at bounding box center [604, 386] width 67 height 29
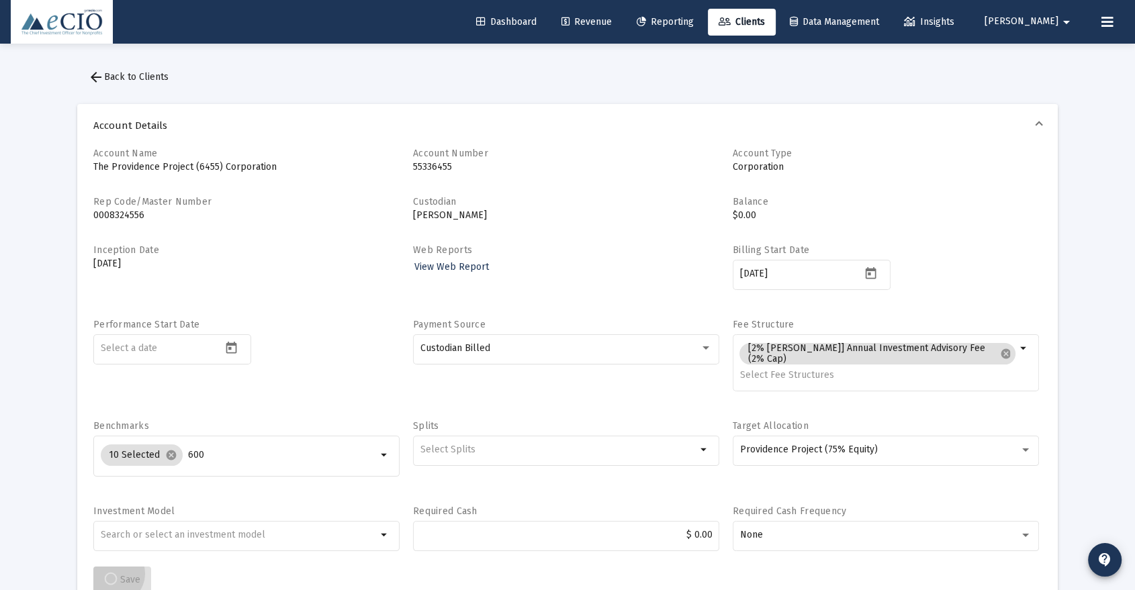
scroll to position [2, 0]
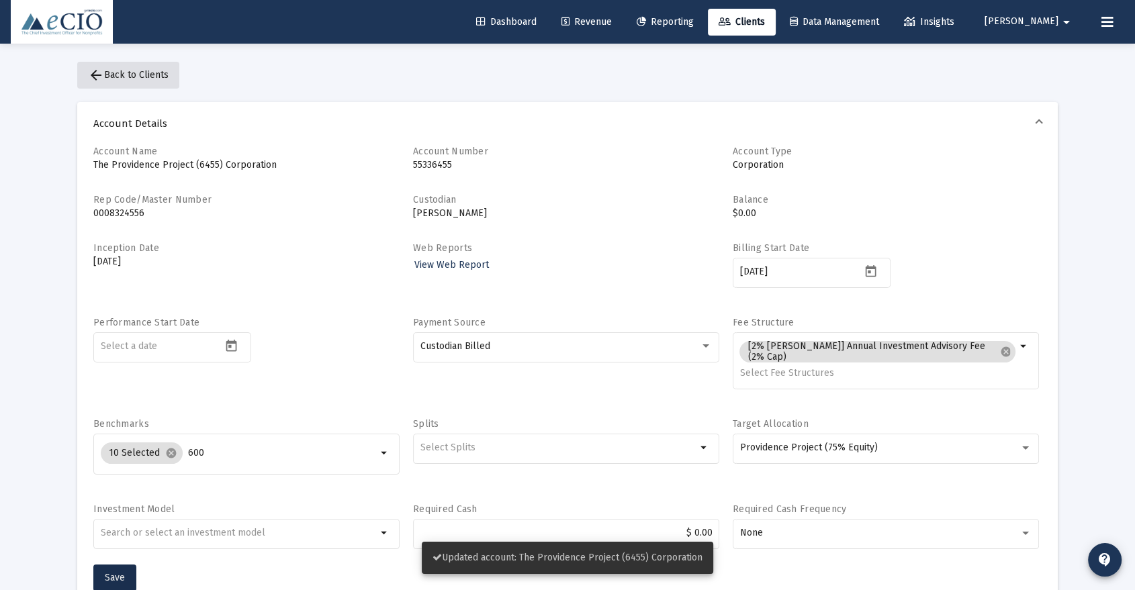
click at [158, 68] on button "arrow_back Back to Clients" at bounding box center [128, 75] width 102 height 27
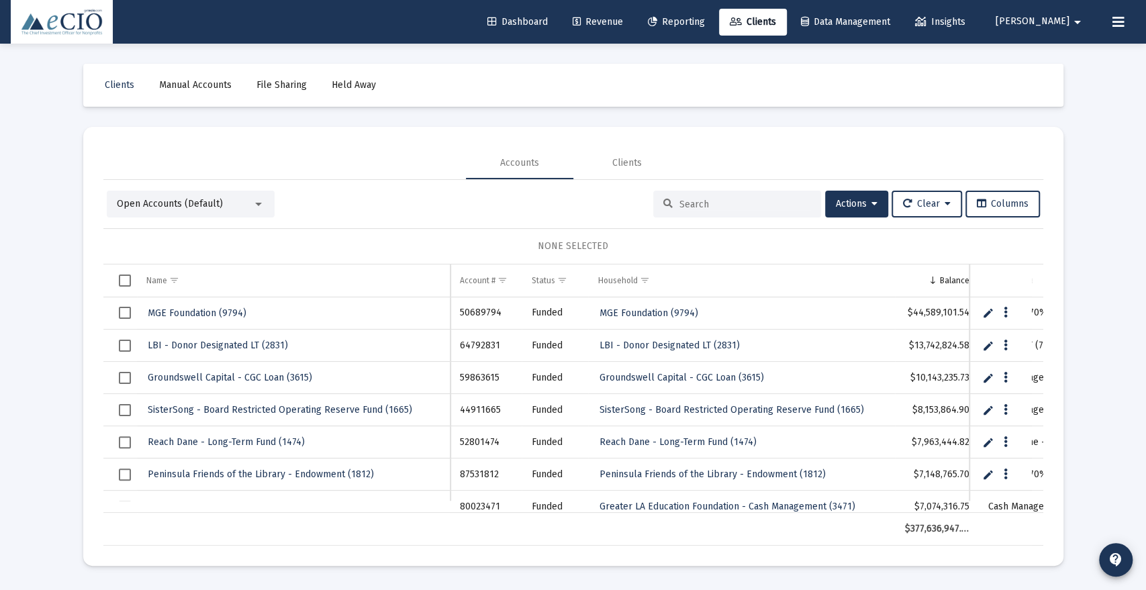
click at [753, 209] on input at bounding box center [746, 204] width 132 height 11
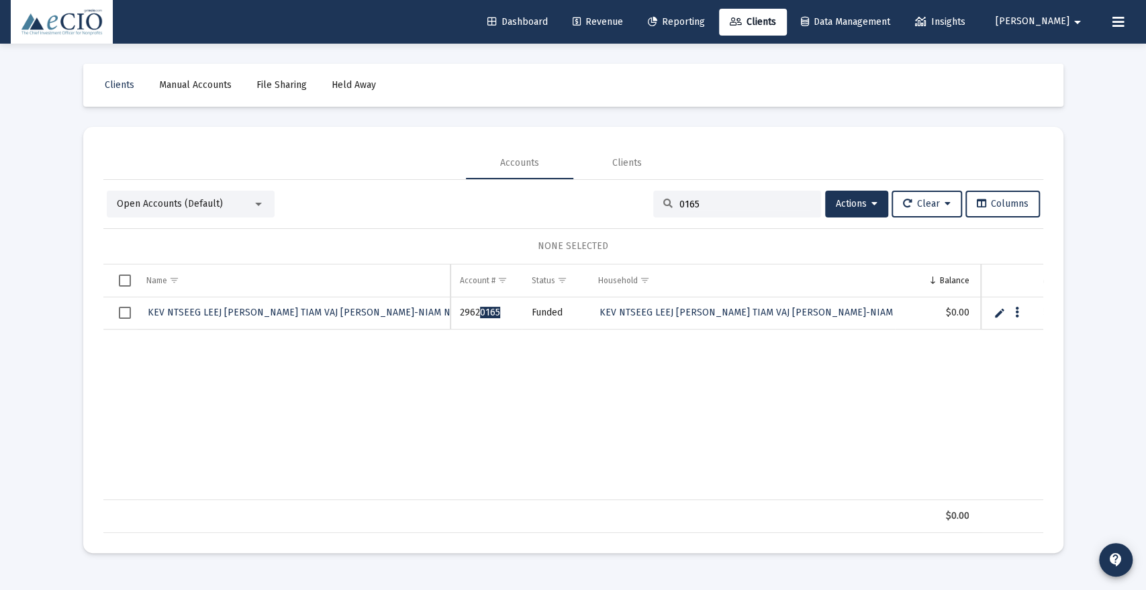
type input "0165"
click at [316, 315] on span "KEV NTSEEG LEEJ [PERSON_NAME] TIAM VAJ [PERSON_NAME]-NIAM NTUJ PLAWV YIS FAI ( …" at bounding box center [353, 312] width 410 height 11
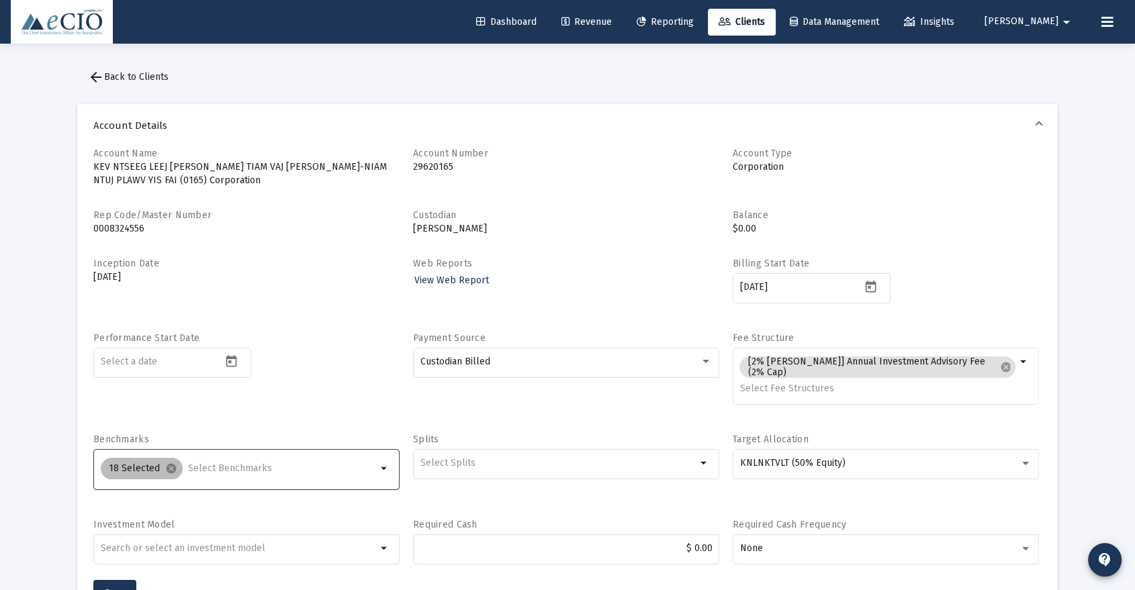
click at [204, 461] on div "18 Selected cancel" at bounding box center [238, 468] width 281 height 27
click at [219, 465] on input "Selection" at bounding box center [282, 468] width 189 height 11
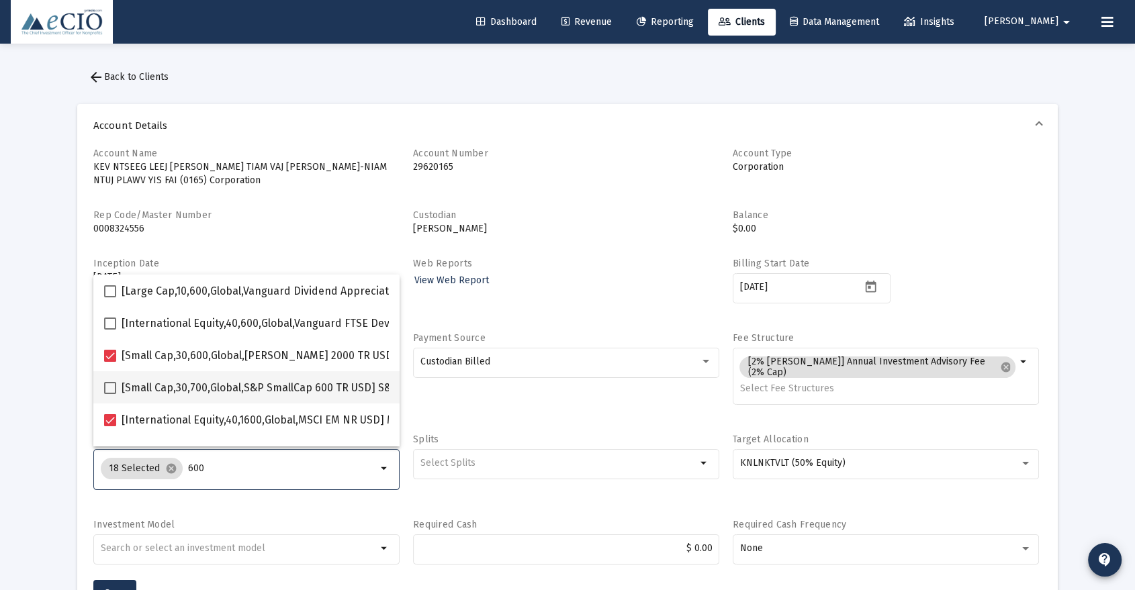
type input "600"
click at [226, 376] on mat-checkbox "[Small Cap,30,700,Global,S&P SmallCap 600 TR USD] S&P SmallCap 600 Index" at bounding box center [301, 387] width 394 height 32
click at [226, 391] on span "[Small Cap,30,700,Global,S&P SmallCap 600 TR USD] S&P SmallCap 600 Index" at bounding box center [310, 388] width 377 height 16
click at [110, 394] on input "[Small Cap,30,700,Global,S&P SmallCap 600 TR USD] S&P SmallCap 600 Index" at bounding box center [109, 394] width 1 height 1
checkbox input "true"
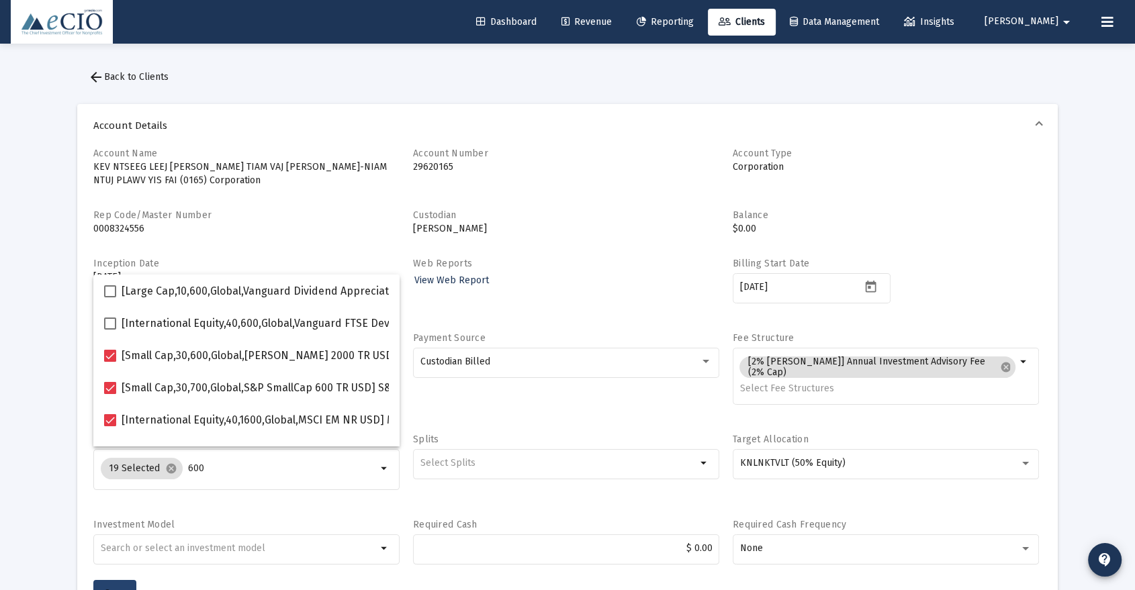
click at [122, 582] on button "Save" at bounding box center [114, 593] width 43 height 27
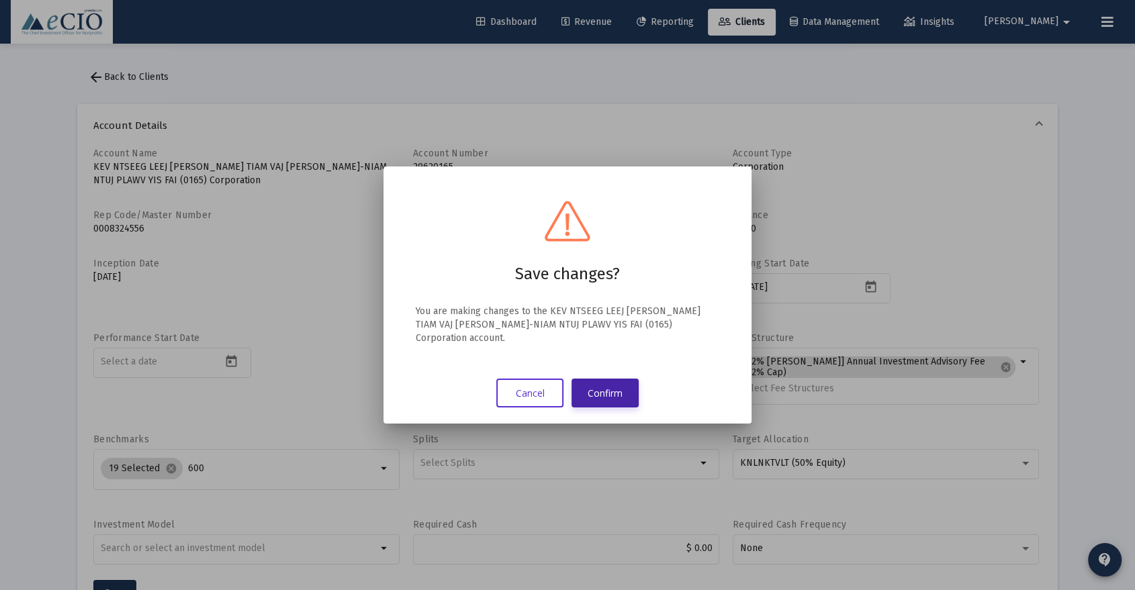
click at [605, 385] on button "Confirm" at bounding box center [604, 393] width 67 height 29
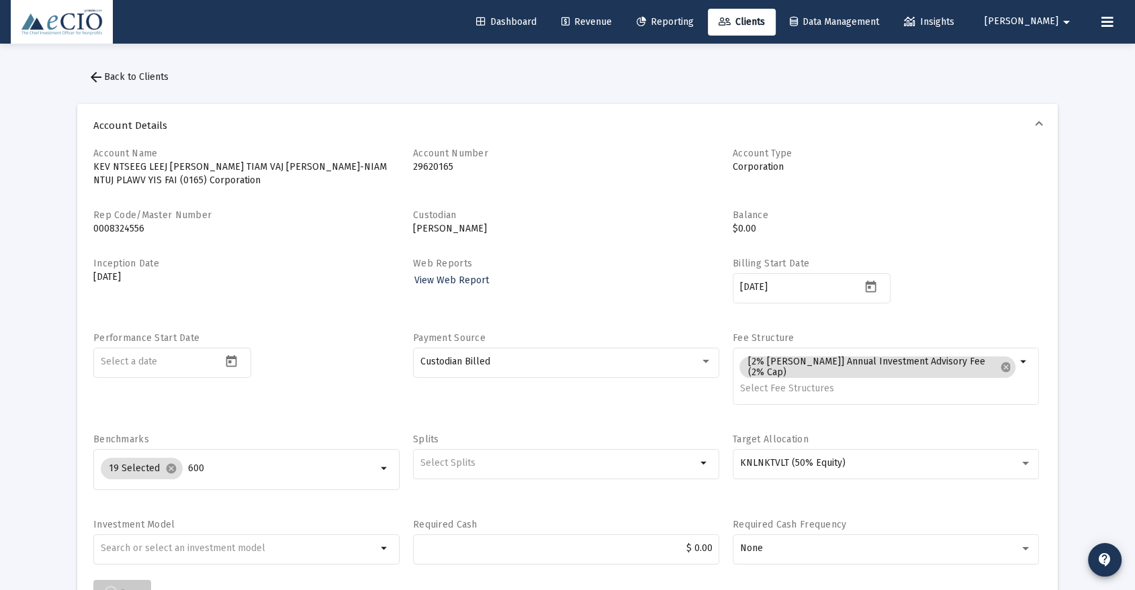
scroll to position [16, 0]
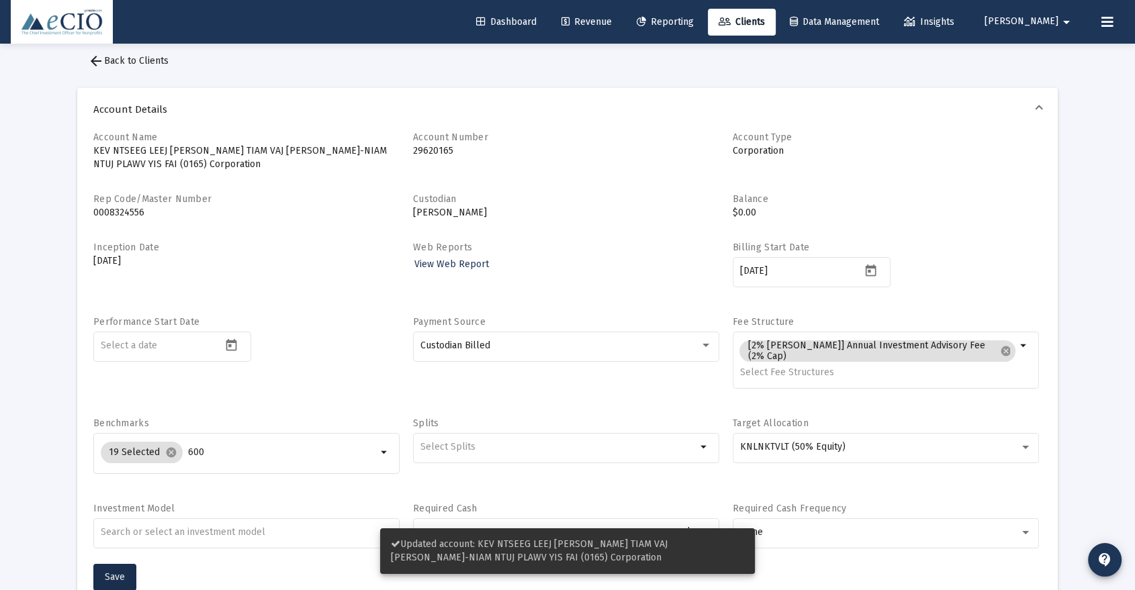
click at [148, 58] on span "arrow_back Back to Clients" at bounding box center [128, 60] width 81 height 11
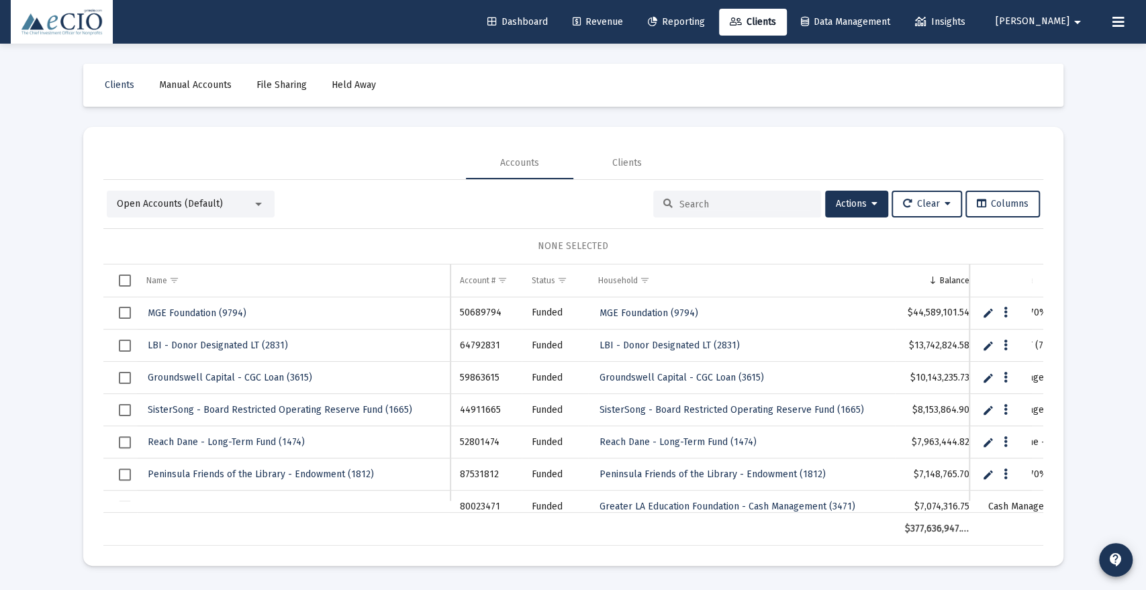
click at [680, 199] on input at bounding box center [746, 204] width 132 height 11
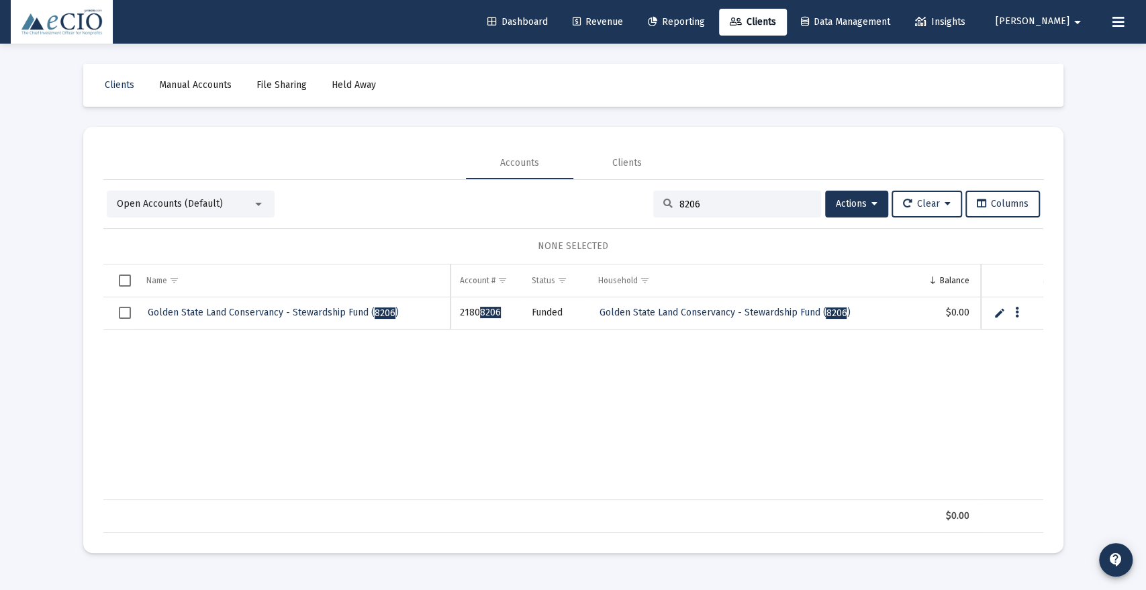
type input "8206"
click at [330, 313] on span "Golden State Land Conservancy - Stewardship Fund ( 8206 )" at bounding box center [273, 312] width 251 height 11
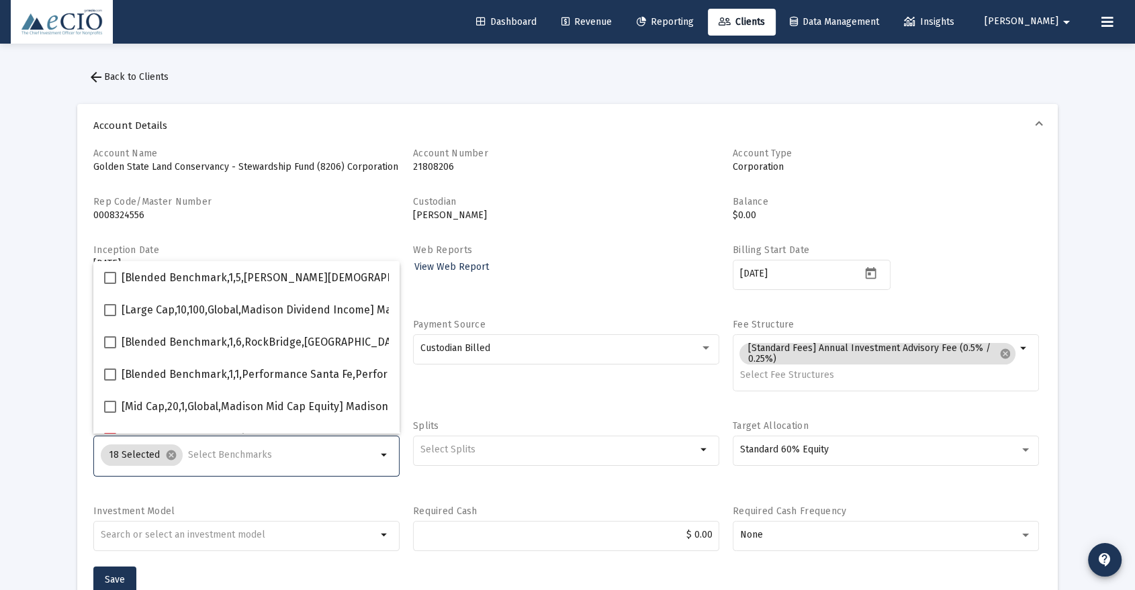
click at [218, 452] on input "Selection" at bounding box center [282, 455] width 189 height 11
type input "600"
click at [150, 369] on span "[Small Cap,30,700,Global,S&P SmallCap 600 TR USD] S&P SmallCap 600 Index" at bounding box center [310, 375] width 377 height 16
click at [110, 381] on input "[Small Cap,30,700,Global,S&P SmallCap 600 TR USD] S&P SmallCap 600 Index" at bounding box center [109, 381] width 1 height 1
checkbox input "true"
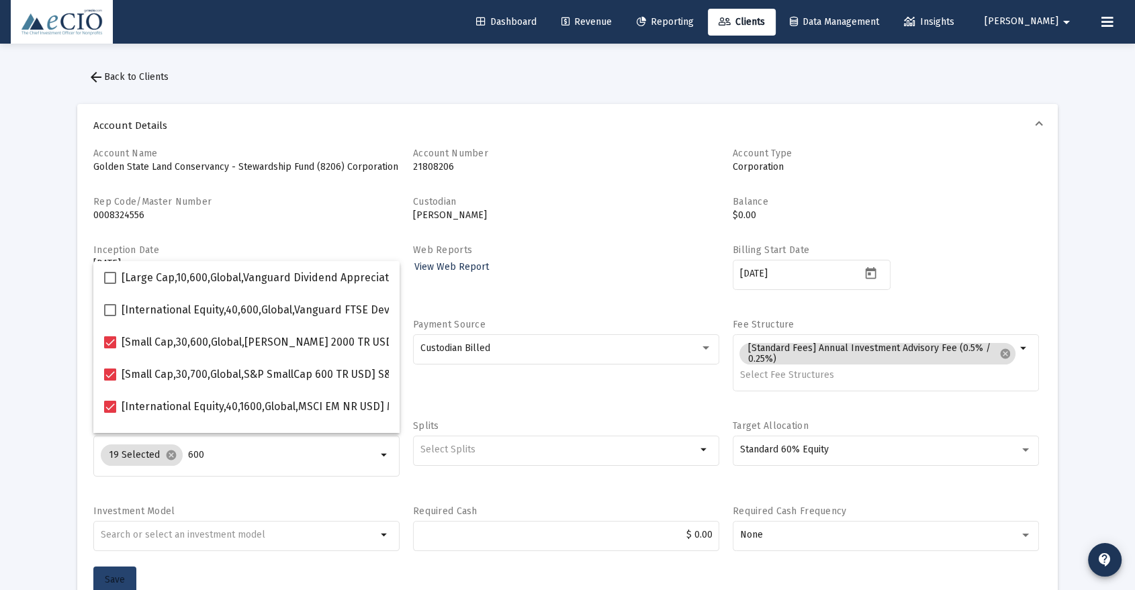
click at [122, 580] on span "Save" at bounding box center [115, 579] width 20 height 11
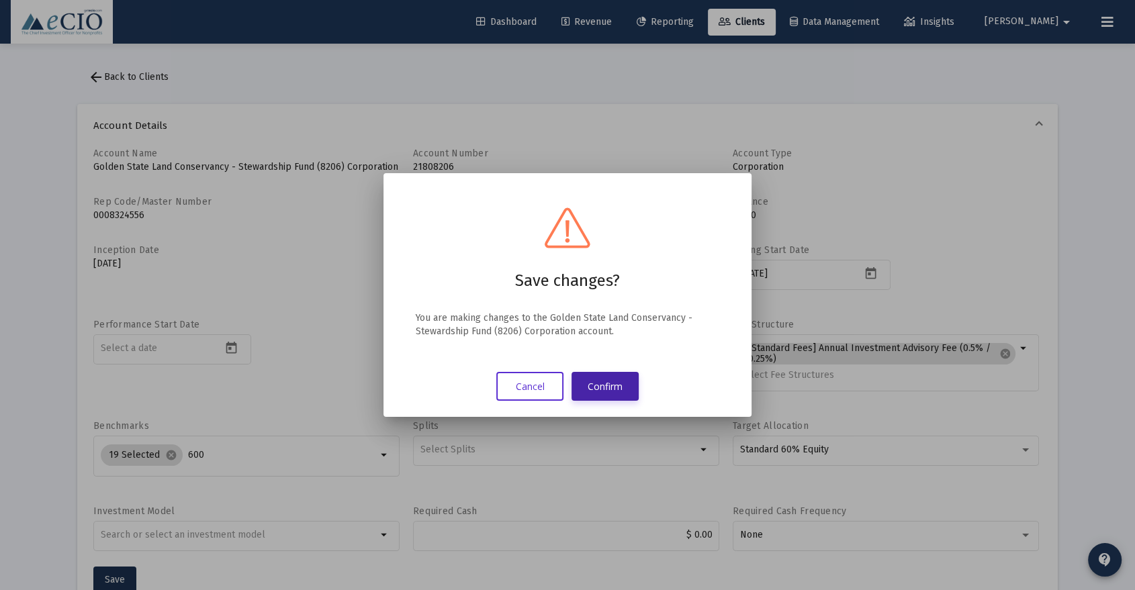
click at [597, 377] on button "Confirm" at bounding box center [604, 386] width 67 height 29
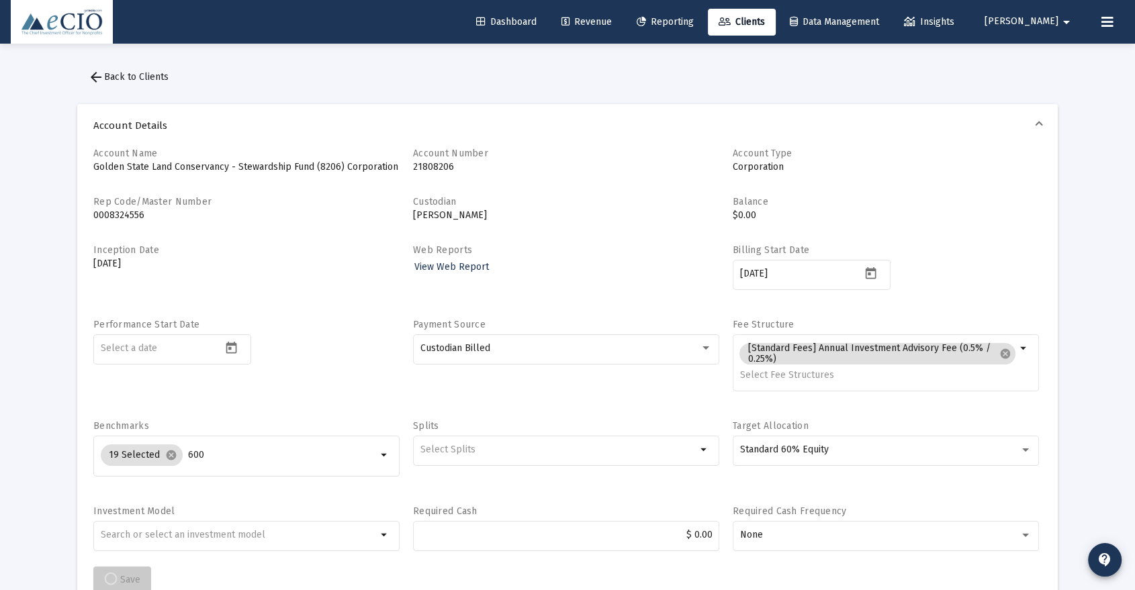
scroll to position [2, 0]
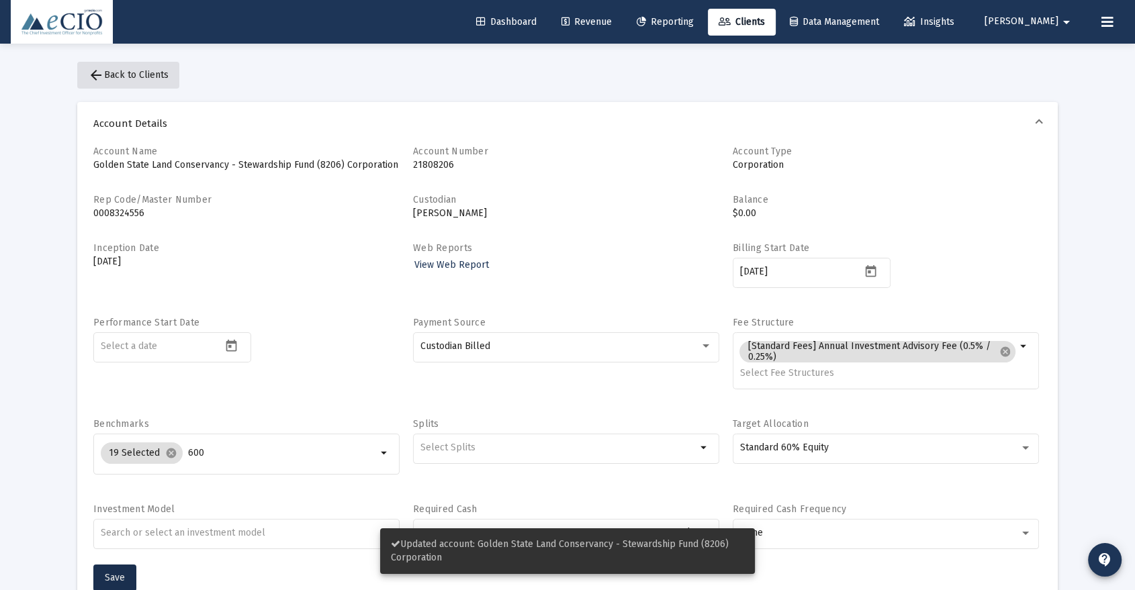
click at [163, 73] on span "arrow_back Back to Clients" at bounding box center [128, 74] width 81 height 11
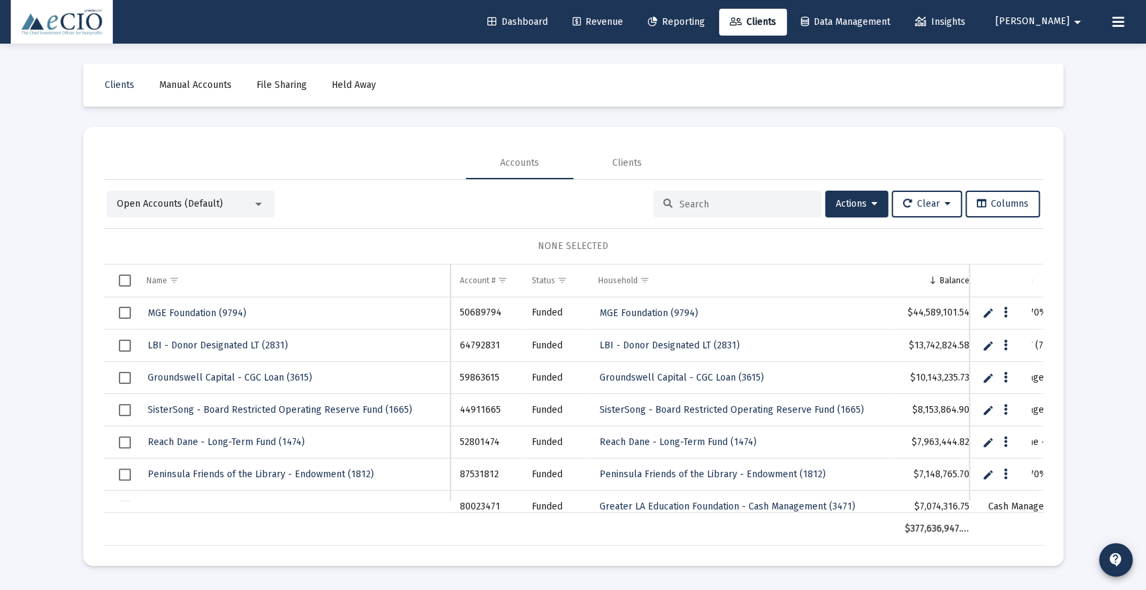
click at [700, 204] on input at bounding box center [746, 204] width 132 height 11
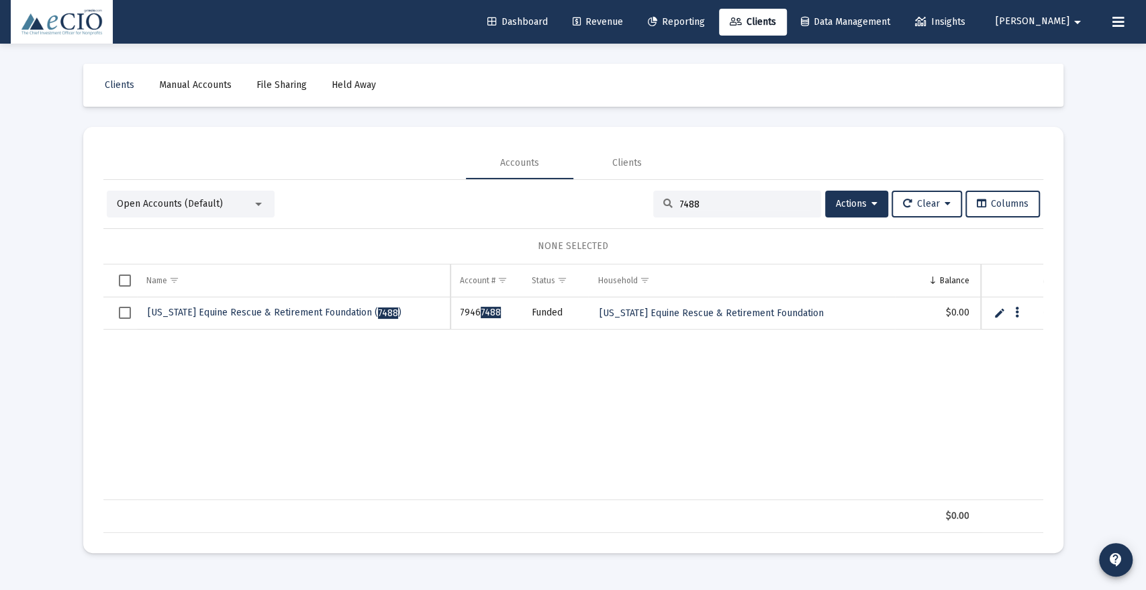
type input "7488"
click at [169, 307] on span "[US_STATE] Equine Rescue & Retirement Foundation ( 7488 )" at bounding box center [275, 312] width 254 height 11
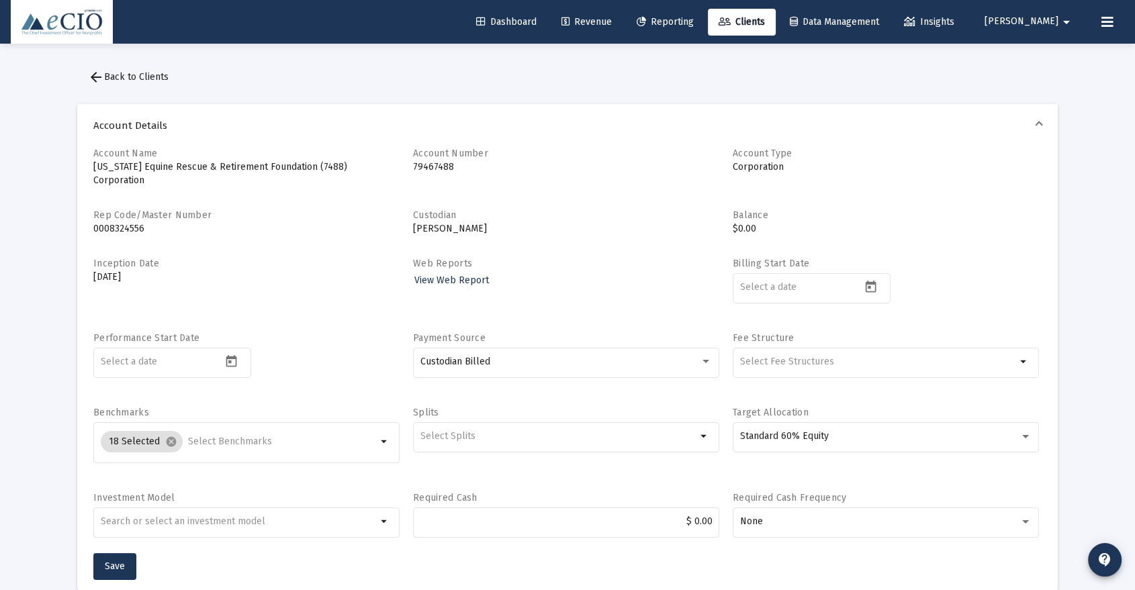
drag, startPoint x: 169, startPoint y: 307, endPoint x: 492, endPoint y: 156, distance: 356.6
click at [506, 138] on mat-expansion-panel-header "Account Details" at bounding box center [567, 125] width 980 height 43
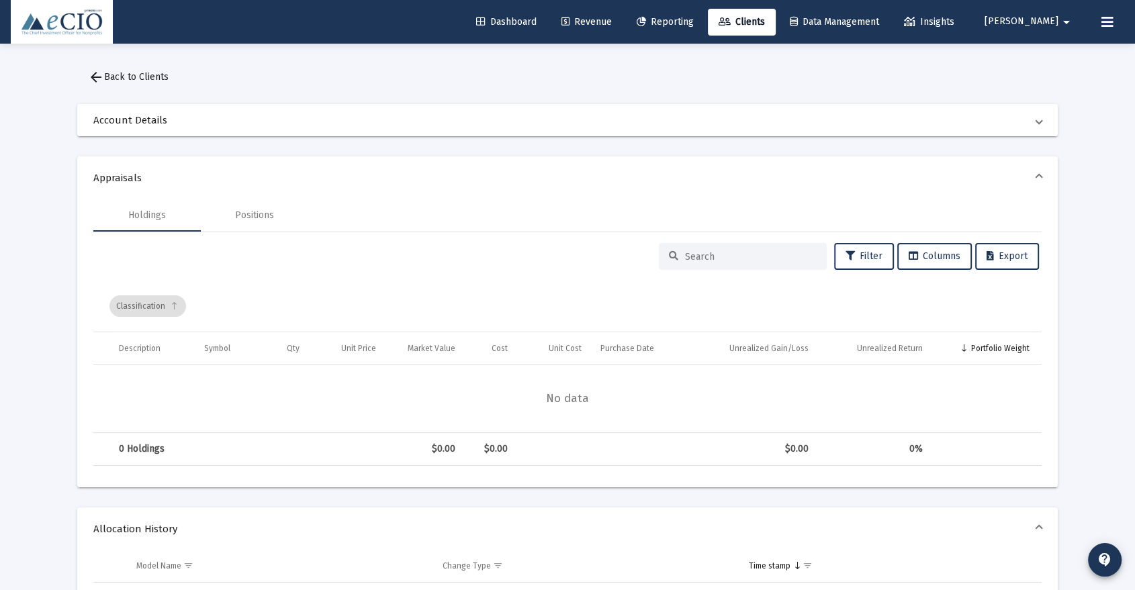
click at [210, 124] on span "Account Details" at bounding box center [564, 119] width 943 height 13
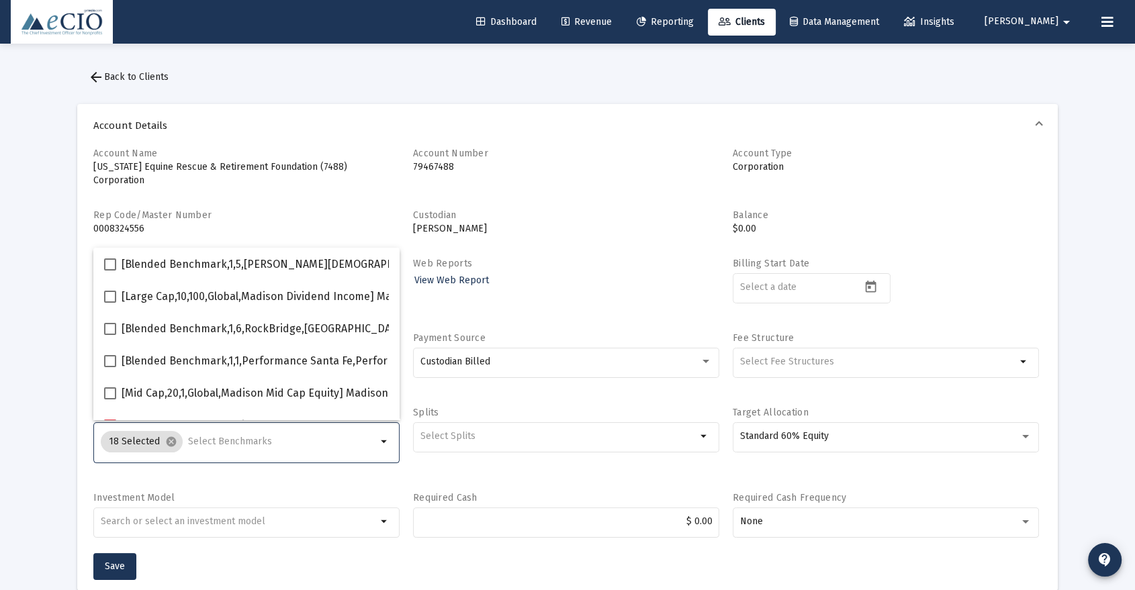
click at [228, 438] on input "Selection" at bounding box center [282, 441] width 189 height 11
type input "600"
click at [269, 360] on span "[Small Cap,30,700,Global,S&P SmallCap 600 TR USD] S&P SmallCap 600 Index" at bounding box center [310, 361] width 377 height 16
click at [110, 367] on input "[Small Cap,30,700,Global,S&P SmallCap 600 TR USD] S&P SmallCap 600 Index" at bounding box center [109, 367] width 1 height 1
checkbox input "true"
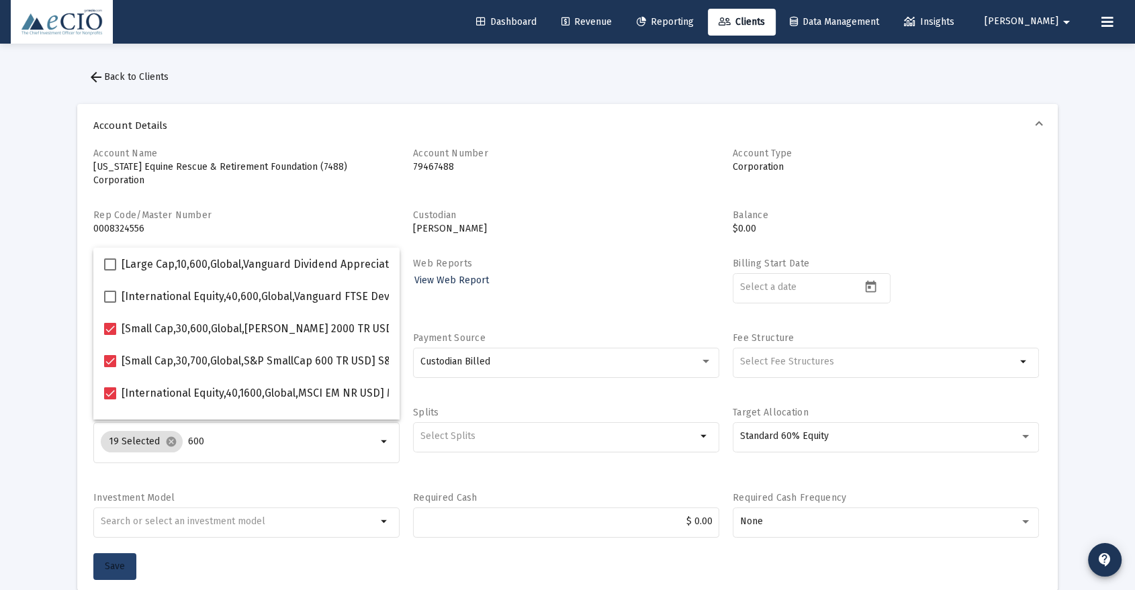
click at [118, 559] on button "Save" at bounding box center [114, 566] width 43 height 27
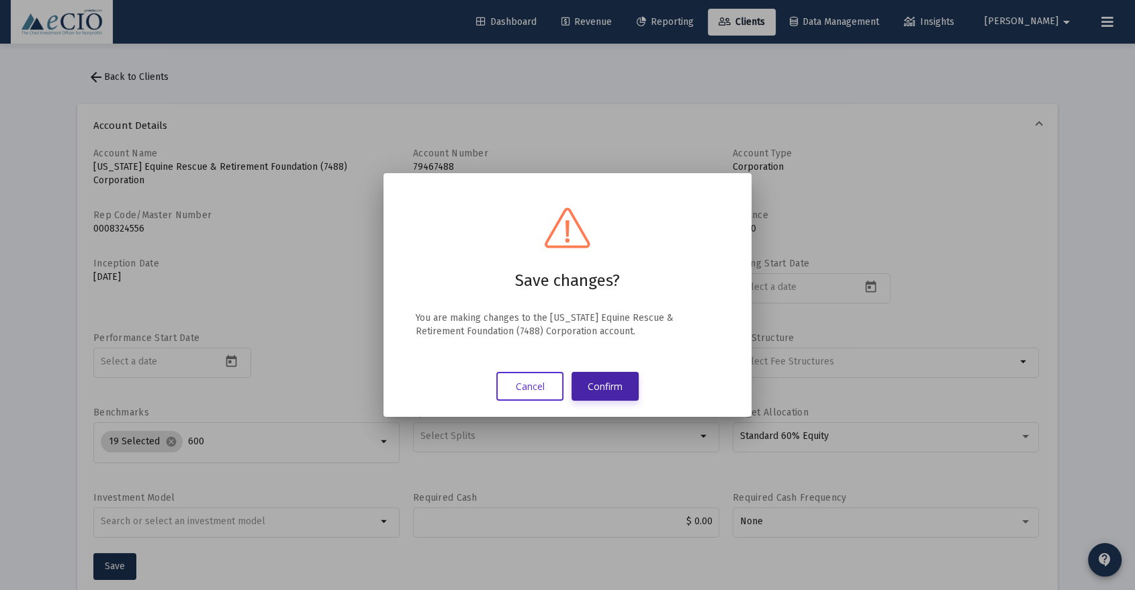
click at [618, 385] on button "Confirm" at bounding box center [604, 386] width 67 height 29
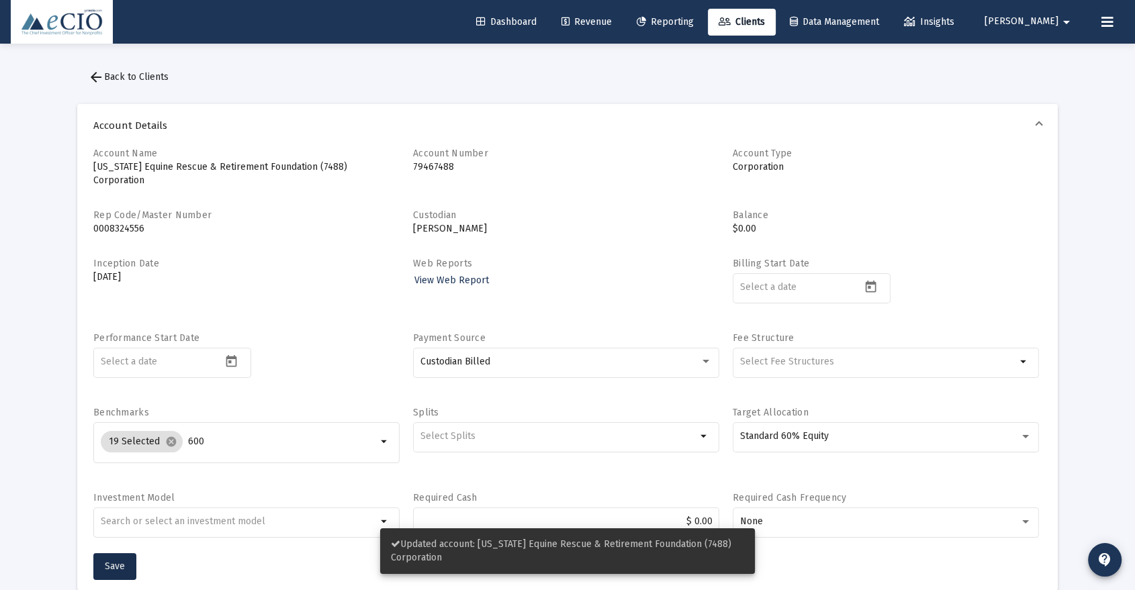
click at [148, 70] on button "arrow_back Back to Clients" at bounding box center [128, 77] width 102 height 27
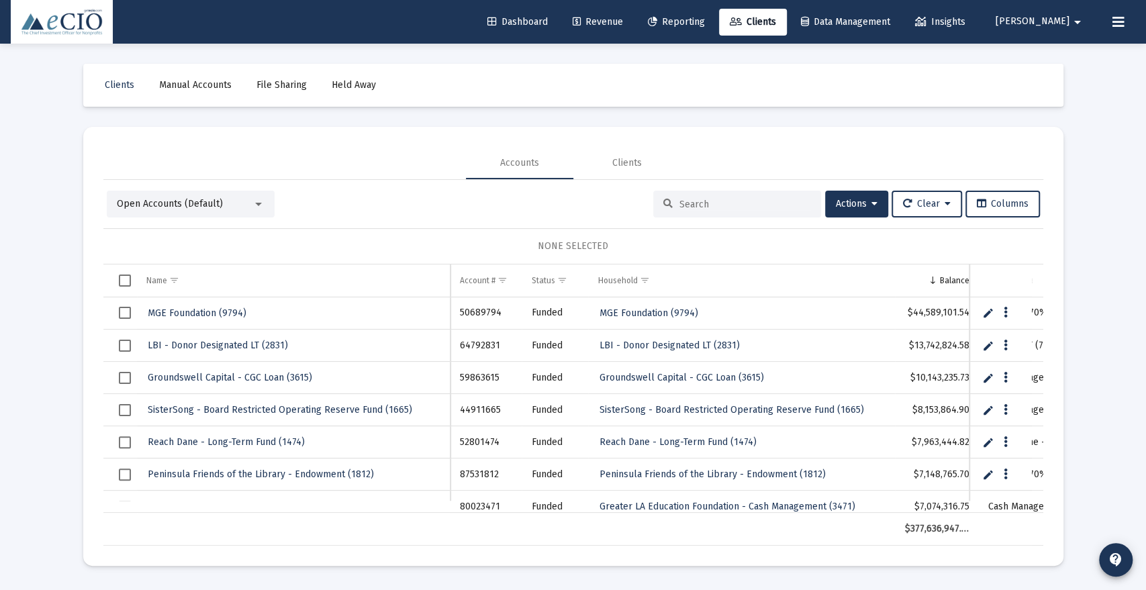
click at [735, 202] on input at bounding box center [746, 204] width 132 height 11
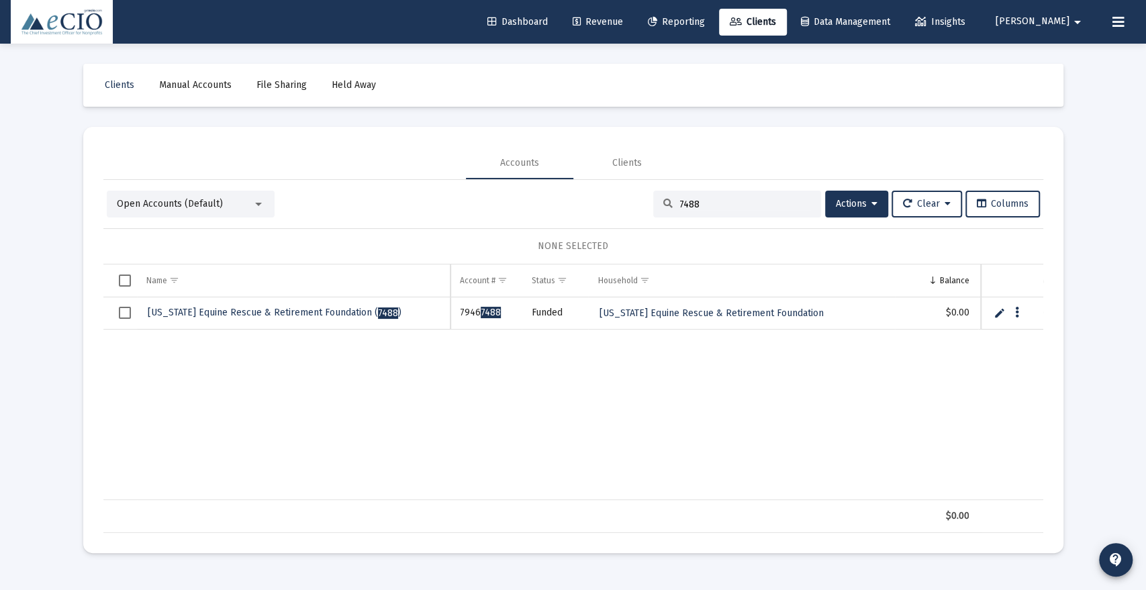
type input "7488"
click at [365, 310] on span "[US_STATE] Equine Rescue & Retirement Foundation ( 7488 )" at bounding box center [275, 312] width 254 height 11
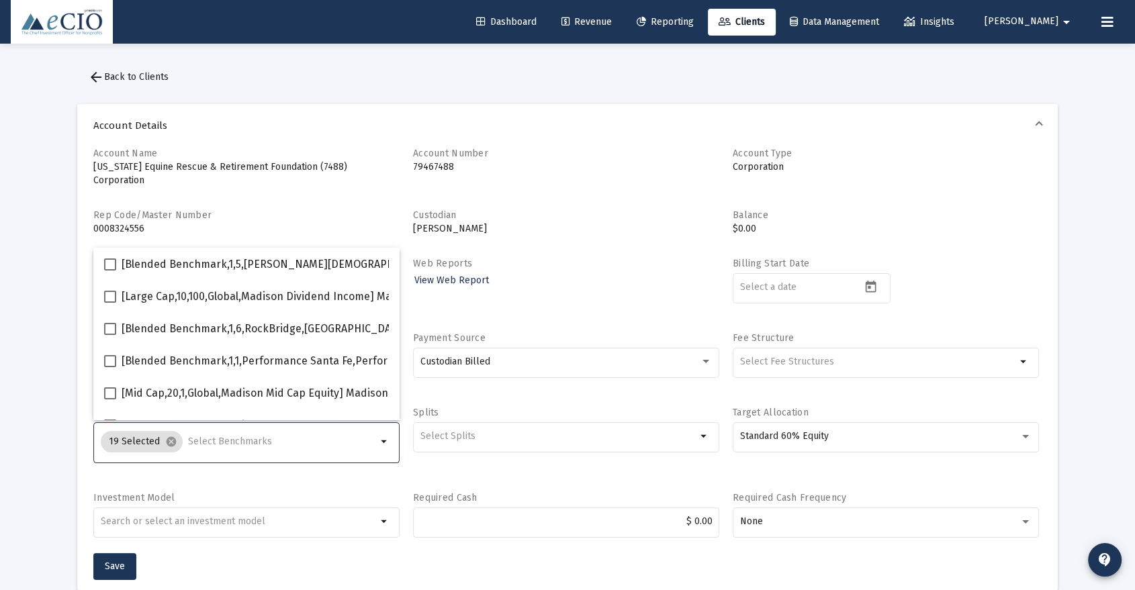
click at [257, 438] on input "Selection" at bounding box center [282, 441] width 189 height 11
type input "600"
click at [259, 111] on mat-expansion-panel-header "Account Details" at bounding box center [567, 125] width 980 height 43
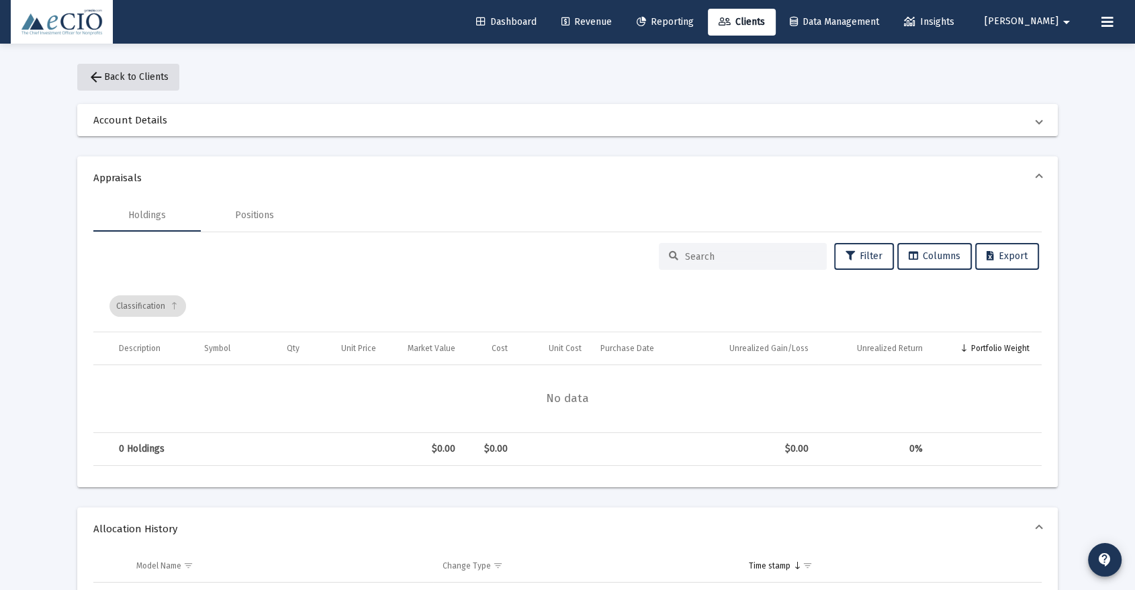
click at [163, 74] on span "arrow_back Back to Clients" at bounding box center [128, 76] width 81 height 11
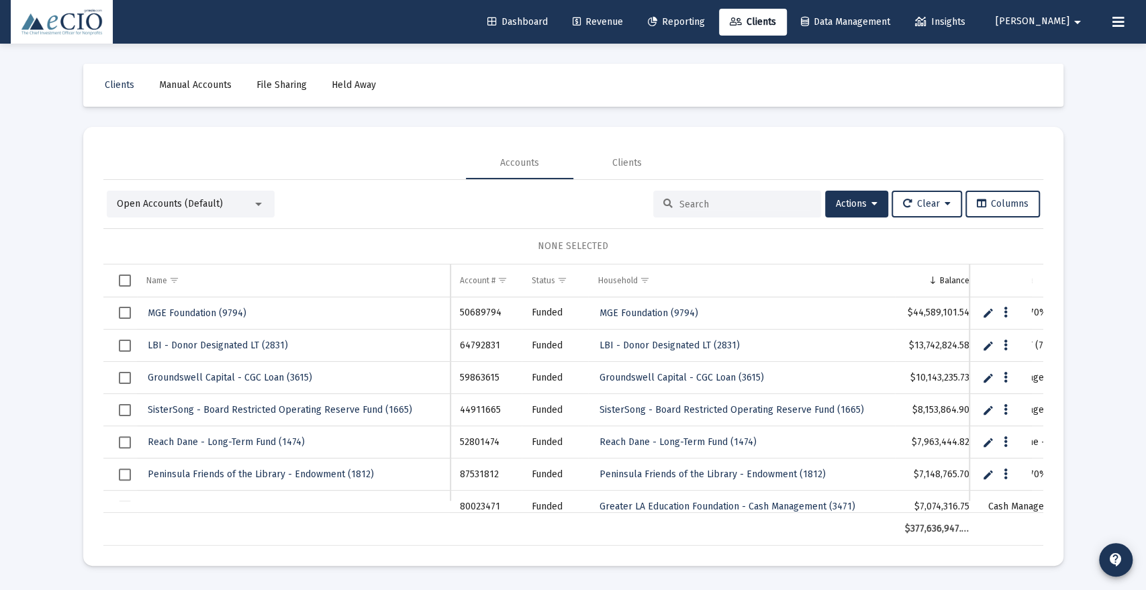
click at [684, 205] on input at bounding box center [746, 204] width 132 height 11
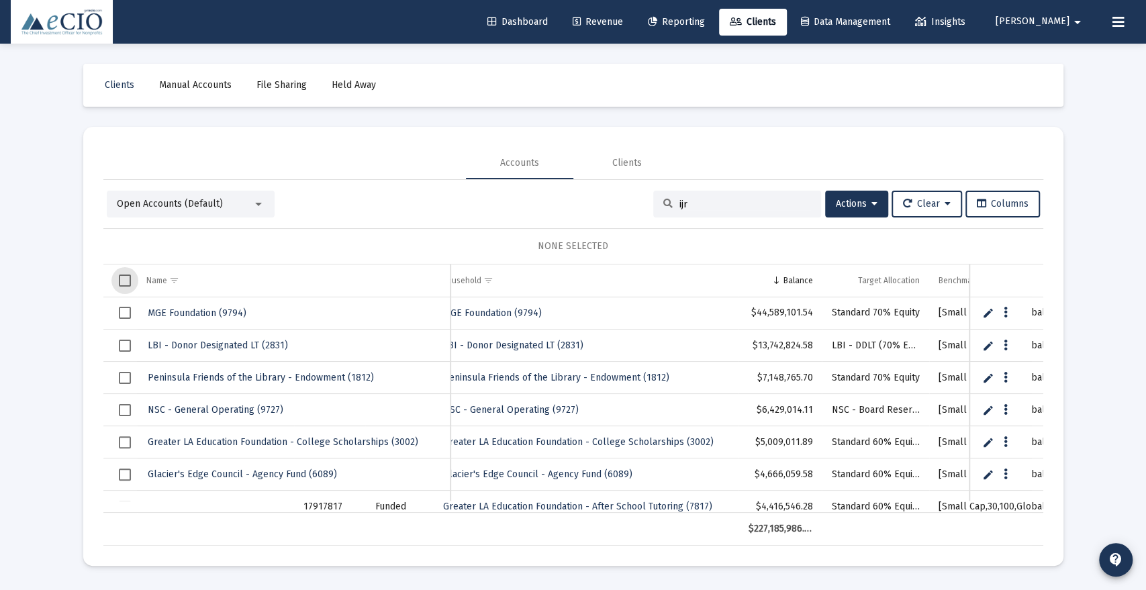
click at [129, 277] on span "Select all" at bounding box center [125, 281] width 12 height 12
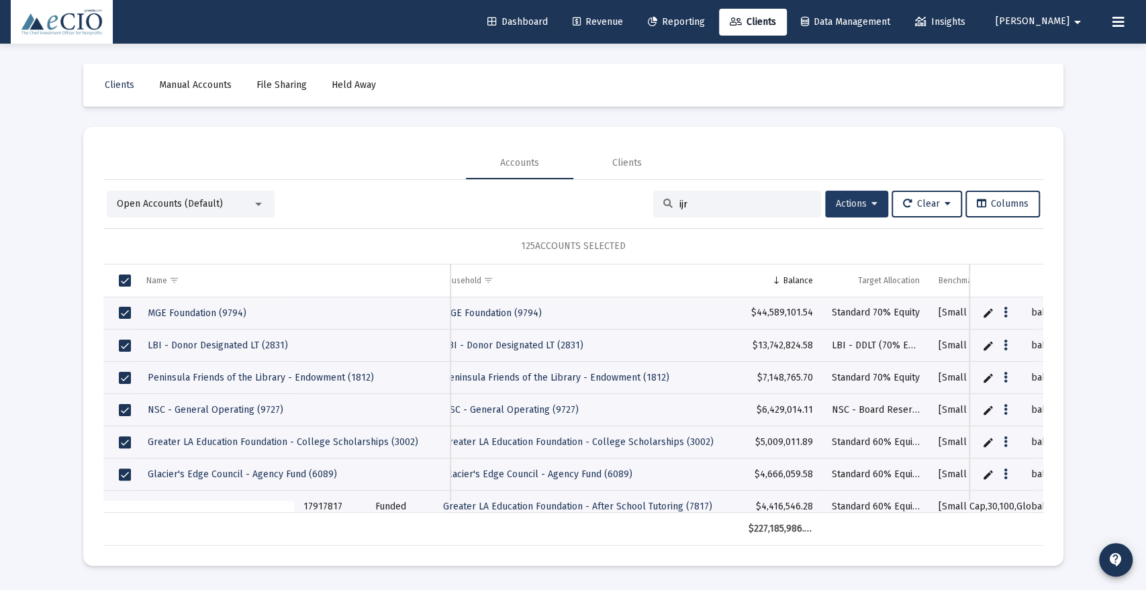
click at [878, 201] on button "Actions" at bounding box center [856, 204] width 63 height 27
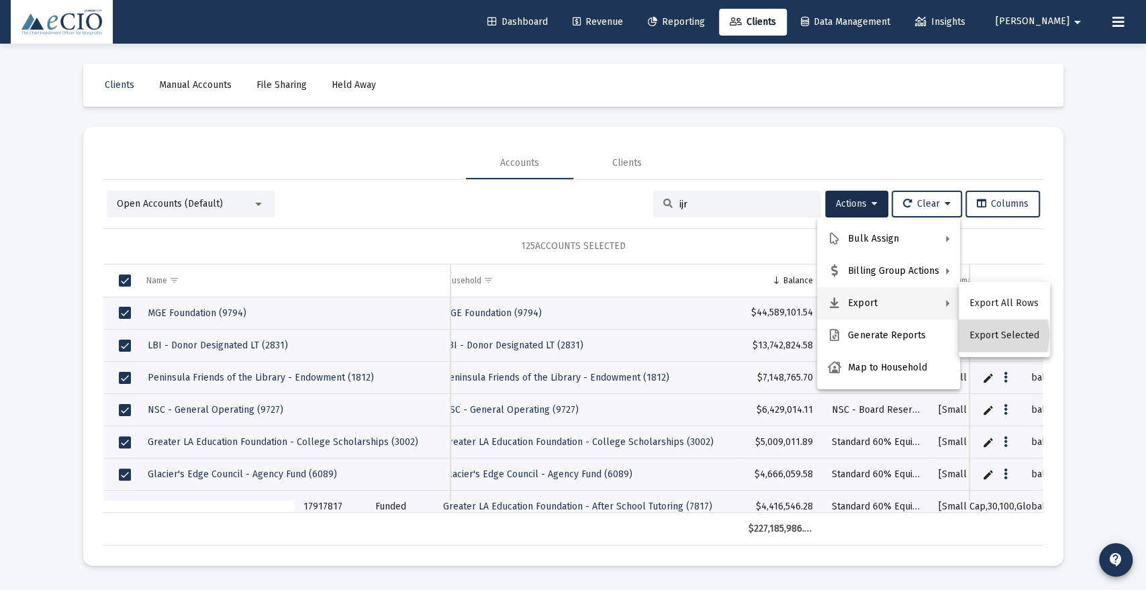
click at [987, 335] on button "Export Selected" at bounding box center [1004, 336] width 91 height 32
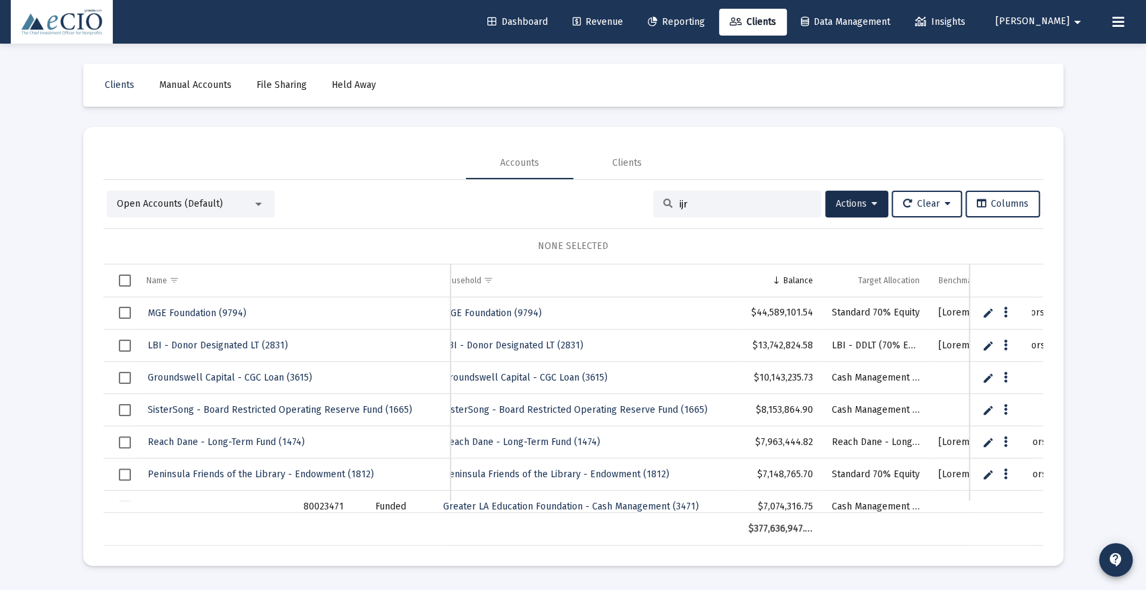
click at [693, 203] on input "ijr" at bounding box center [746, 204] width 132 height 11
drag, startPoint x: 693, startPoint y: 203, endPoint x: 684, endPoint y: 203, distance: 8.7
click at [684, 203] on input "ijr" at bounding box center [746, 204] width 132 height 11
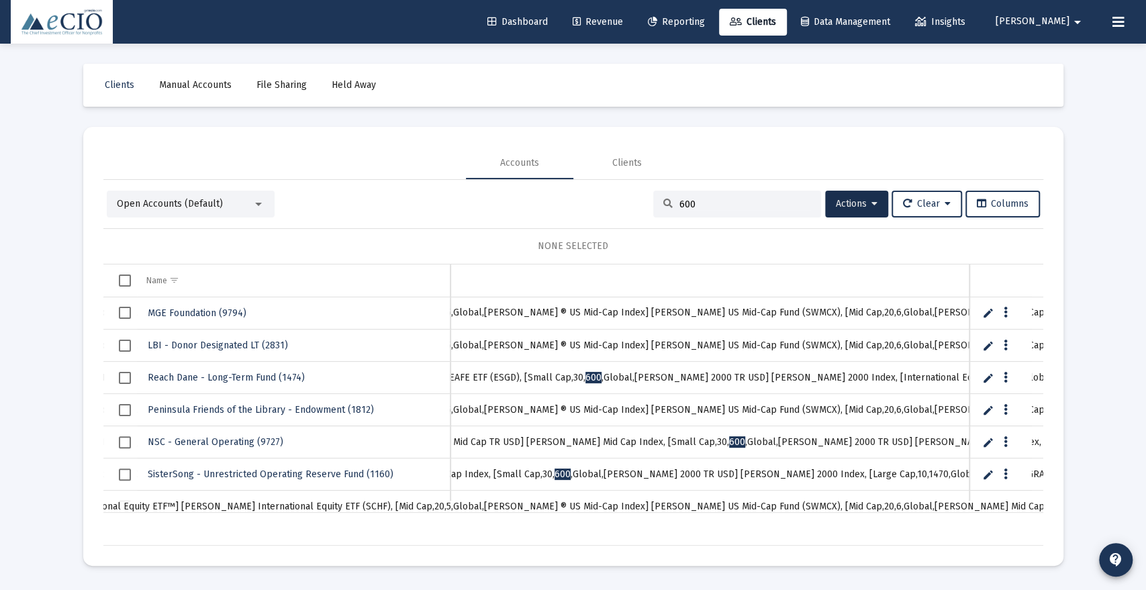
type input "600"
drag, startPoint x: 759, startPoint y: 443, endPoint x: 835, endPoint y: 448, distance: 76.7
copy td "S&P SmallCap 600"
click at [653, 208] on div "600" at bounding box center [737, 204] width 168 height 27
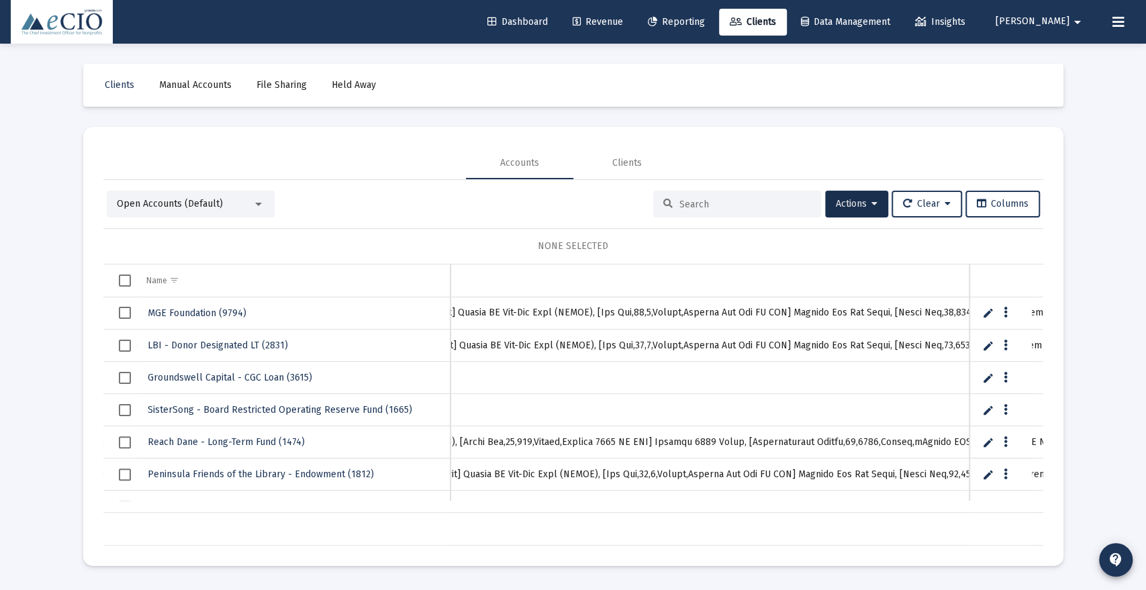
paste input "S&P SmallCap 600"
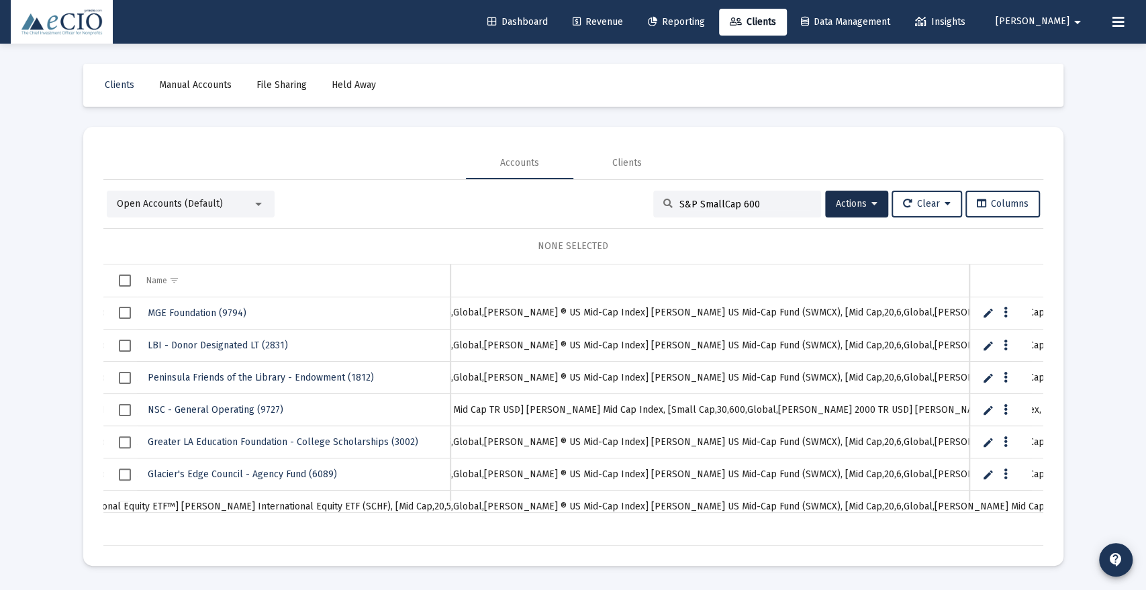
type input "S&P SmallCap 600"
click at [129, 279] on span "Select all" at bounding box center [125, 281] width 12 height 12
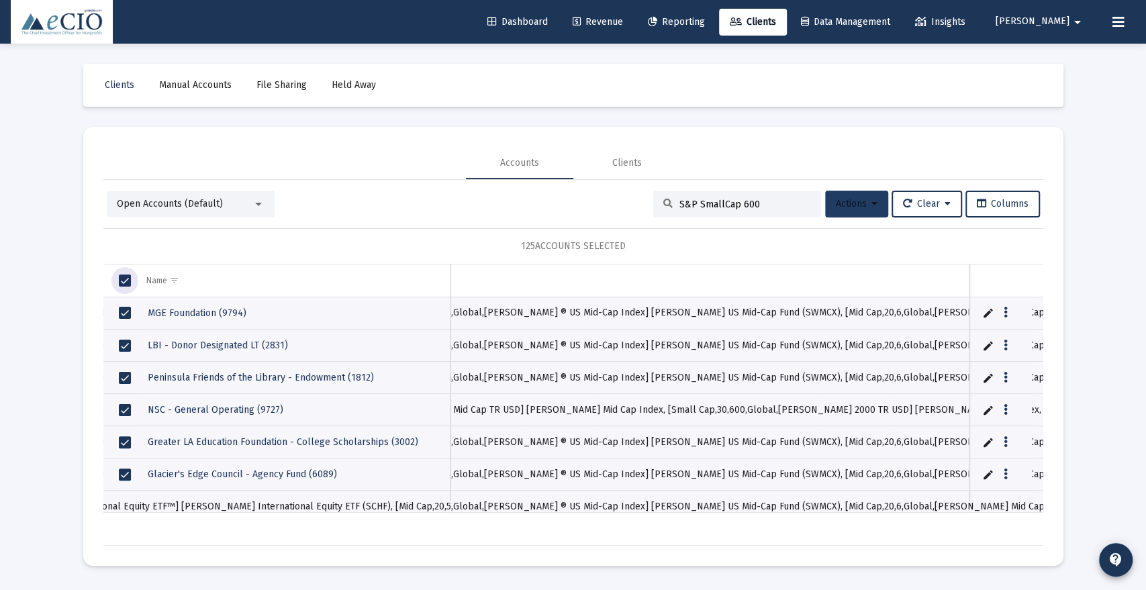
click at [863, 207] on span "Actions" at bounding box center [857, 203] width 42 height 11
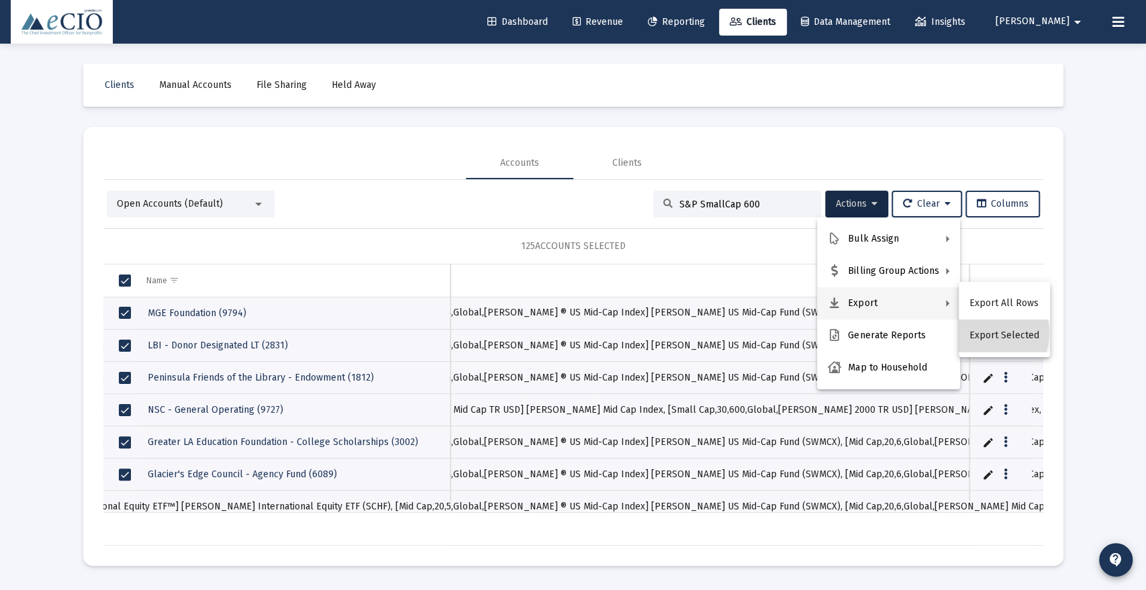
click at [986, 333] on button "Export Selected" at bounding box center [1004, 336] width 91 height 32
